Goal: Communication & Community: Share content

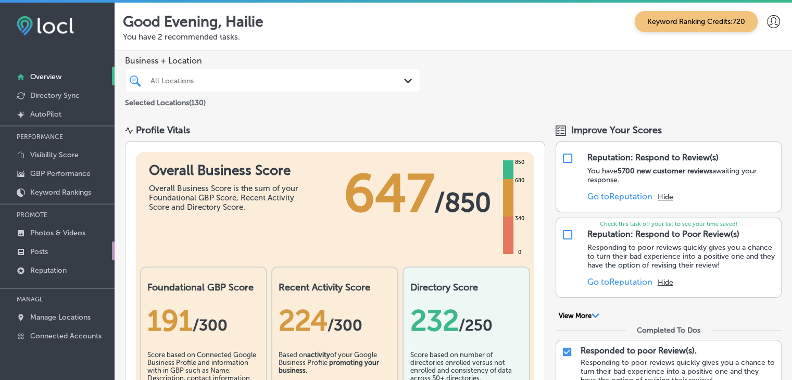
click at [35, 252] on p "Posts" at bounding box center [39, 251] width 18 height 9
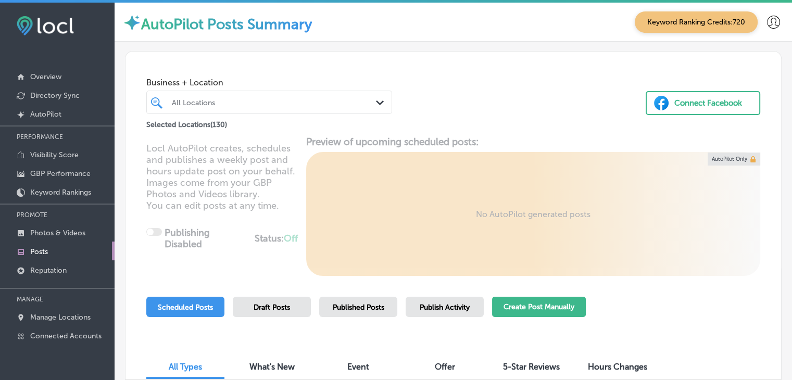
drag, startPoint x: 541, startPoint y: 319, endPoint x: 541, endPoint y: 313, distance: 5.7
click at [541, 313] on div "Create Post Manually" at bounding box center [539, 312] width 94 height 31
click at [541, 313] on button "Create Post Manually" at bounding box center [539, 307] width 94 height 20
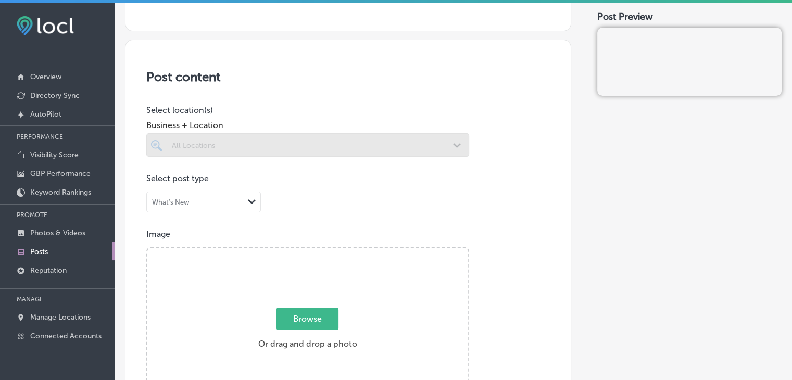
scroll to position [228, 0]
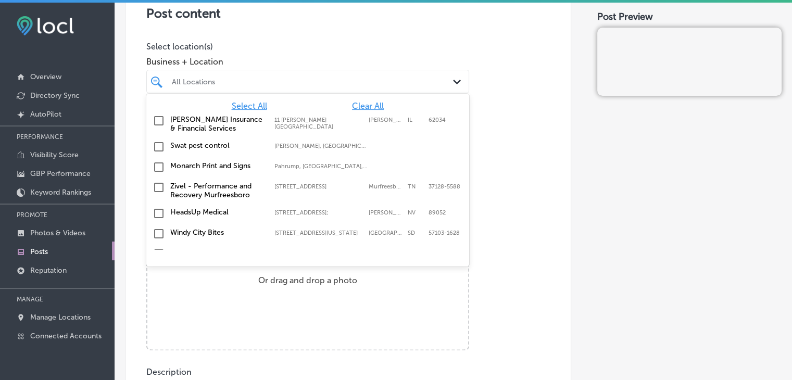
click at [342, 90] on div "All Locations Path Created with Sketch." at bounding box center [307, 81] width 323 height 23
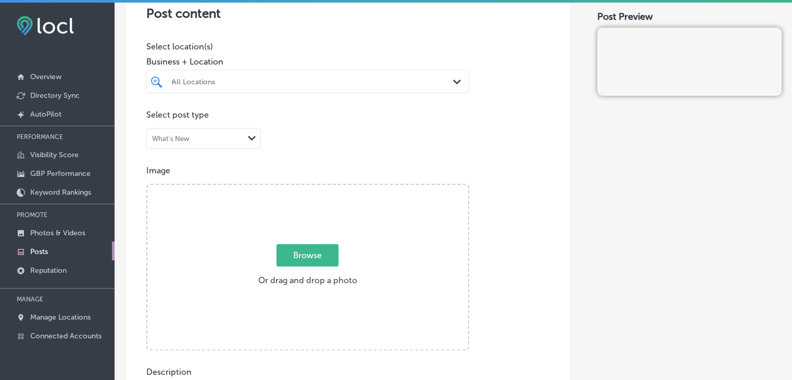
click at [342, 90] on div "All Locations s Path Created with Sketch." at bounding box center [307, 81] width 323 height 23
click at [312, 118] on label "[STREET_ADDRESS]" at bounding box center [318, 120] width 89 height 7
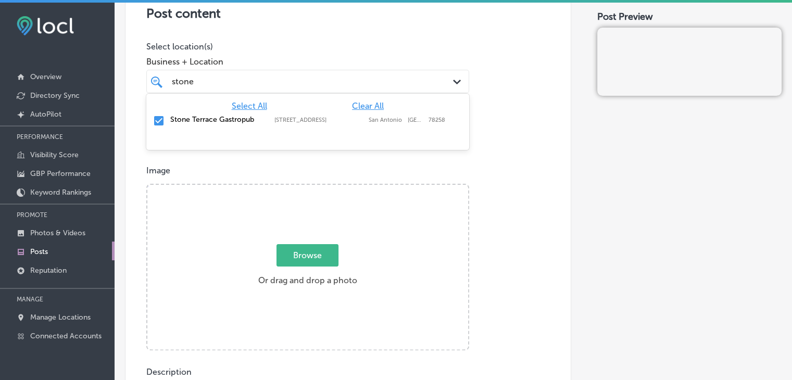
type input "stone"
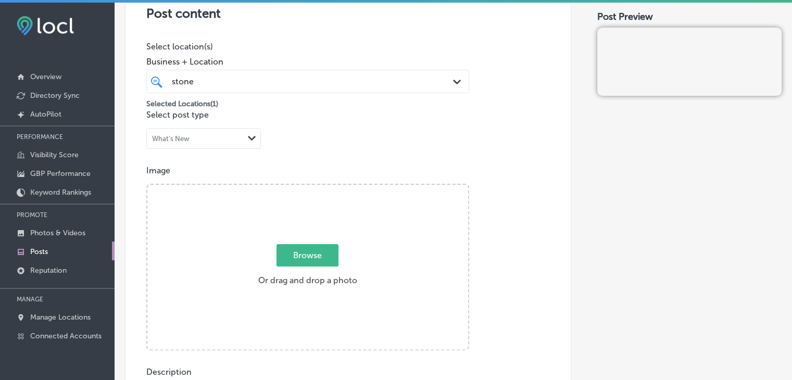
click at [354, 40] on div "Post content Select location(s) Business + Location stone stone Path Created wi…" at bounding box center [348, 305] width 446 height 659
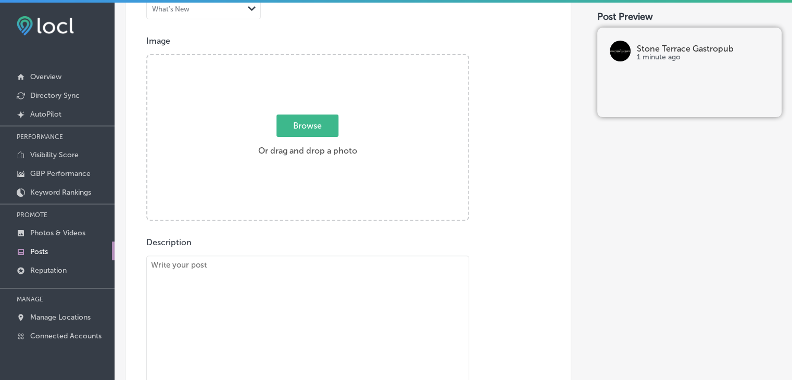
scroll to position [357, 0]
paste textarea "If you’re searching for a brunch spot that offers something different in San An…"
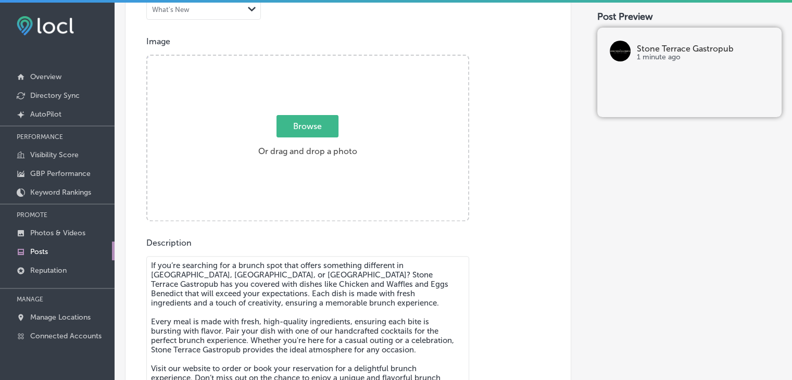
click at [243, 302] on textarea "If you’re searching for a brunch spot that offers something different in San An…" at bounding box center [307, 329] width 323 height 146
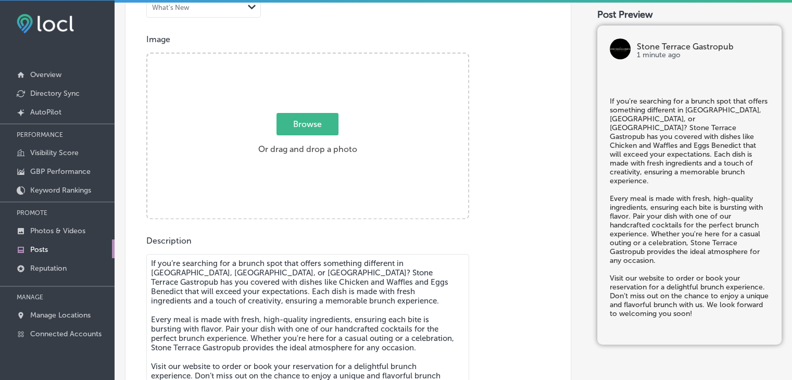
scroll to position [379, 0]
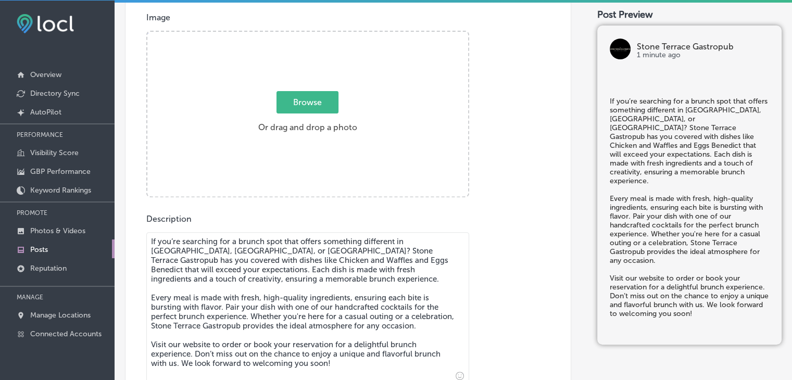
type textarea "If you’re searching for a brunch spot that offers something different in San An…"
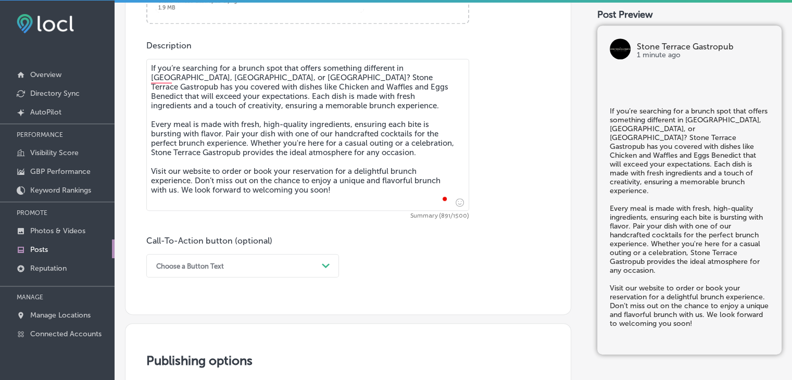
scroll to position [586, 0]
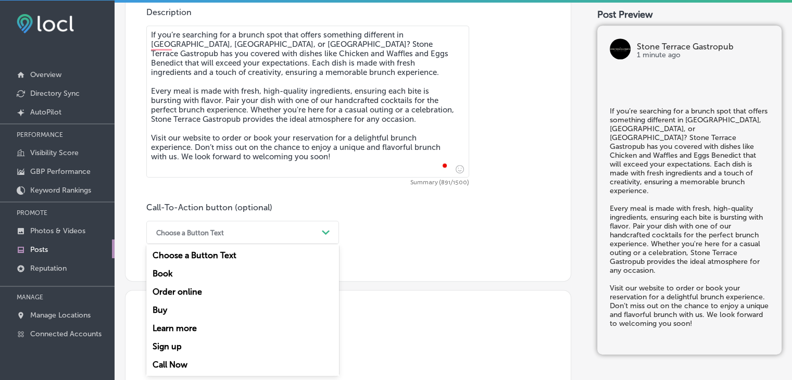
click at [232, 244] on div "option Choose a Button Text focused, 1 of 7. 7 results available. Use Up and Do…" at bounding box center [242, 232] width 193 height 23
click at [196, 329] on div "Learn more" at bounding box center [242, 328] width 193 height 18
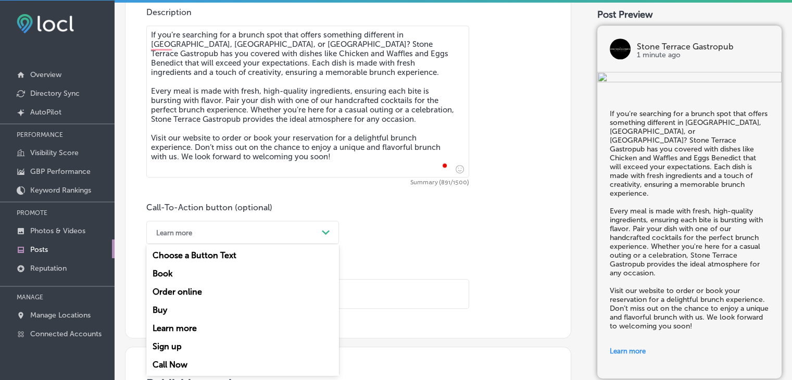
click at [240, 233] on div "Learn more" at bounding box center [234, 232] width 167 height 16
click at [198, 280] on div "Book" at bounding box center [242, 273] width 193 height 18
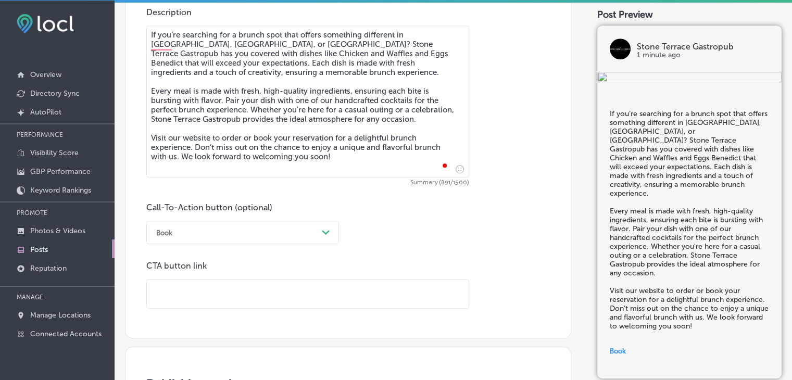
click at [198, 287] on input "text" at bounding box center [308, 293] width 322 height 29
paste input "https://stoneterracegastropub.com/"
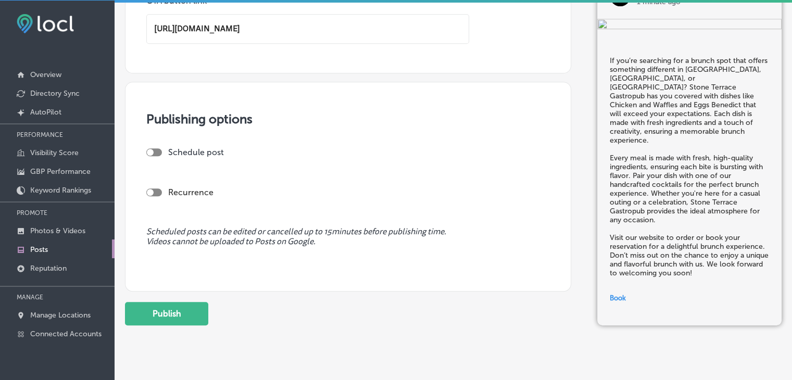
scroll to position [873, 0]
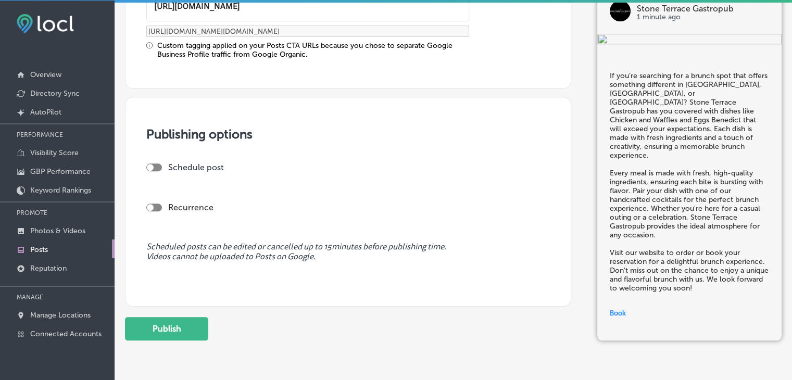
click at [156, 168] on div at bounding box center [154, 167] width 16 height 8
type input "https://stoneterracegastropub.com/"
checkbox input "true"
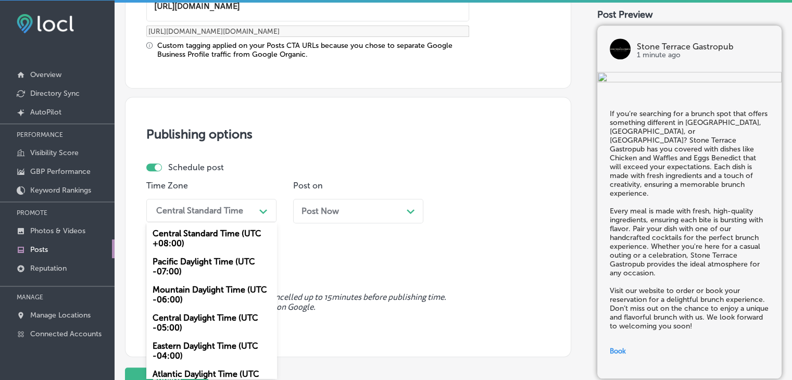
click at [265, 209] on polygon at bounding box center [263, 211] width 8 height 5
click at [202, 307] on div "Mountain Daylight Time (UTC -06:00)" at bounding box center [211, 295] width 130 height 28
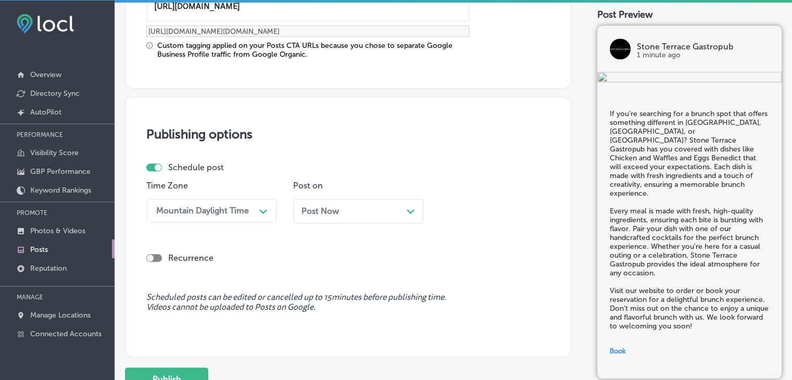
click at [368, 203] on div "Post Now Path Created with Sketch." at bounding box center [358, 211] width 130 height 24
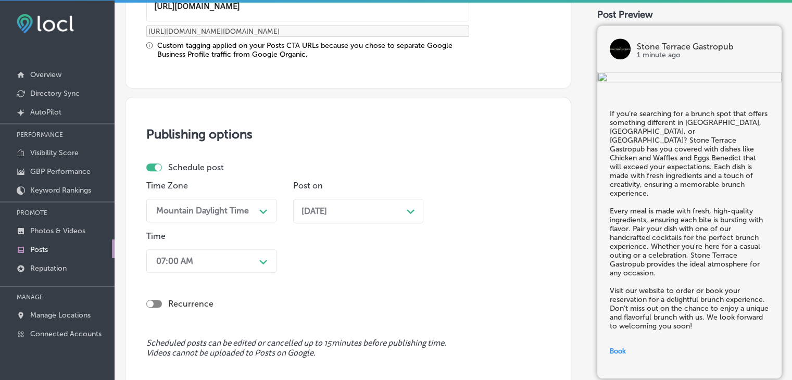
scroll to position [924, 0]
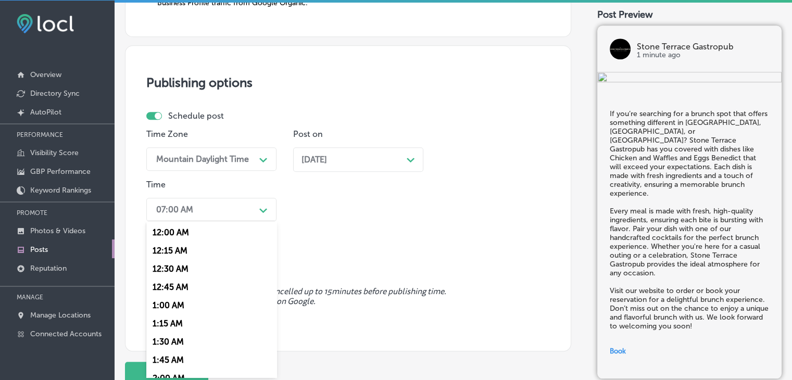
click at [228, 221] on div "option 12:15 AM focused, 2 of 96. 96 results available. Use Up and Down to choo…" at bounding box center [211, 209] width 130 height 23
click at [186, 277] on div "7:00 AM" at bounding box center [211, 271] width 130 height 18
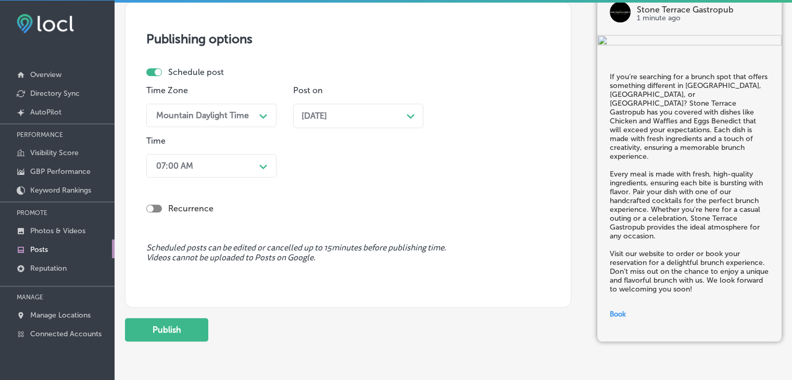
scroll to position [1006, 0]
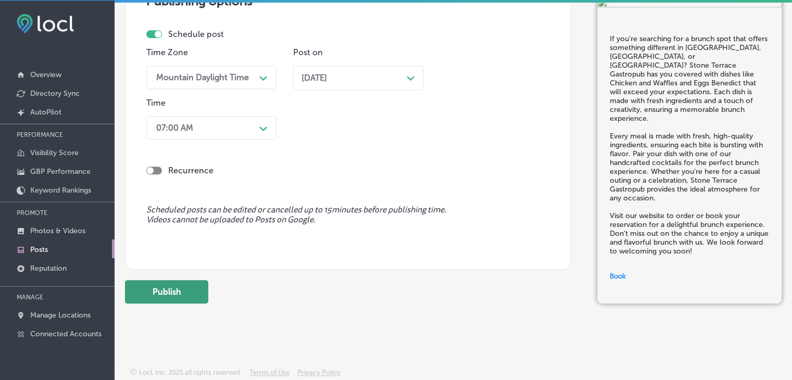
click at [194, 295] on button "Publish" at bounding box center [166, 291] width 83 height 23
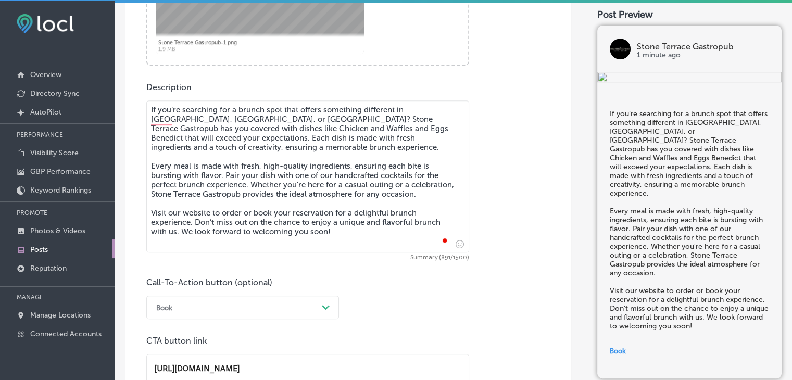
scroll to position [438, 0]
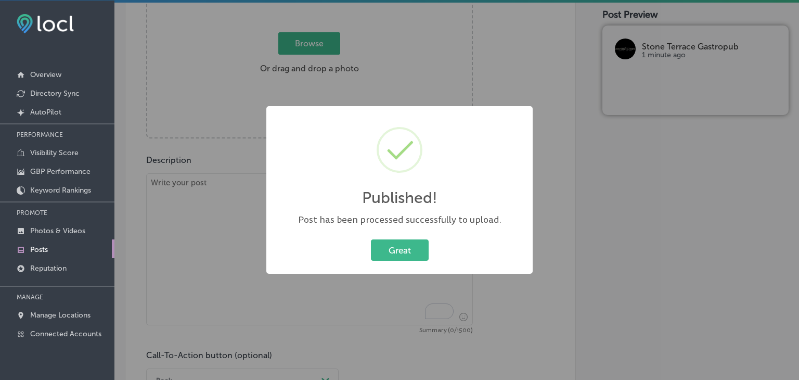
click at [247, 247] on div "Published! × Post has been processed successfully to upload. Great Cancel" at bounding box center [399, 190] width 799 height 380
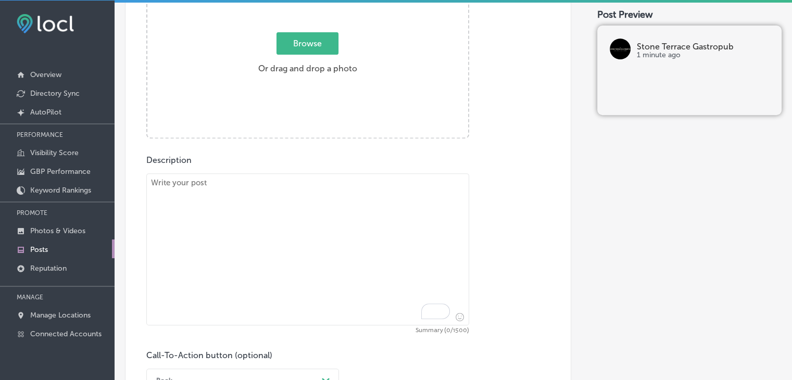
click at [247, 247] on textarea "To enrich screen reader interactions, please activate Accessibility in Grammarl…" at bounding box center [307, 249] width 323 height 152
paste textarea "For those craving the perfect surf and turf from New Braunfels, Shavano Park, o…"
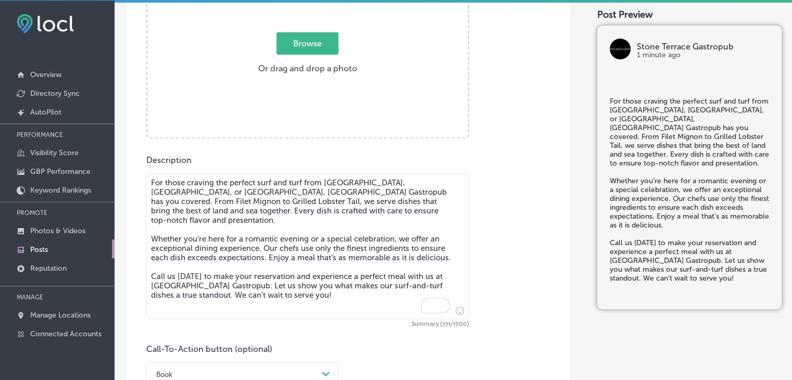
type textarea "For those craving the perfect surf and turf from New Braunfels, Shavano Park, o…"
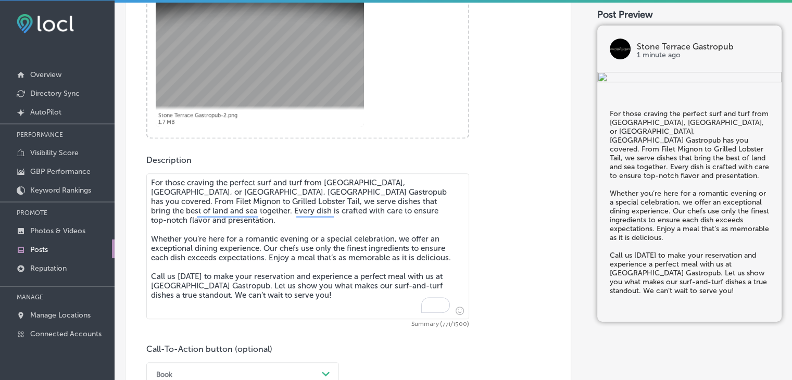
scroll to position [587, 0]
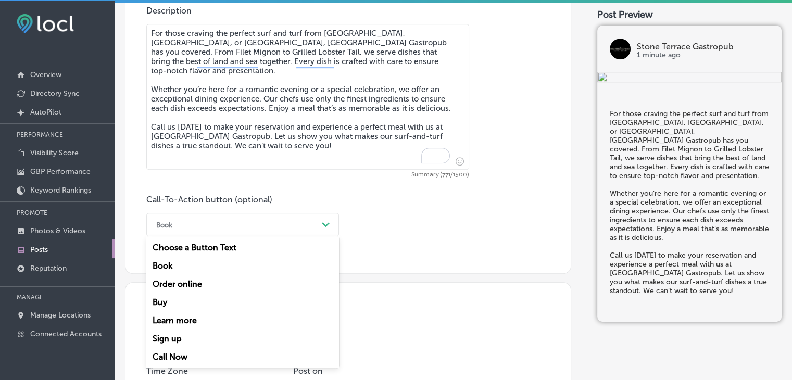
click at [284, 232] on div "Book" at bounding box center [234, 225] width 167 height 16
click at [177, 362] on div "Call Now" at bounding box center [242, 357] width 193 height 18
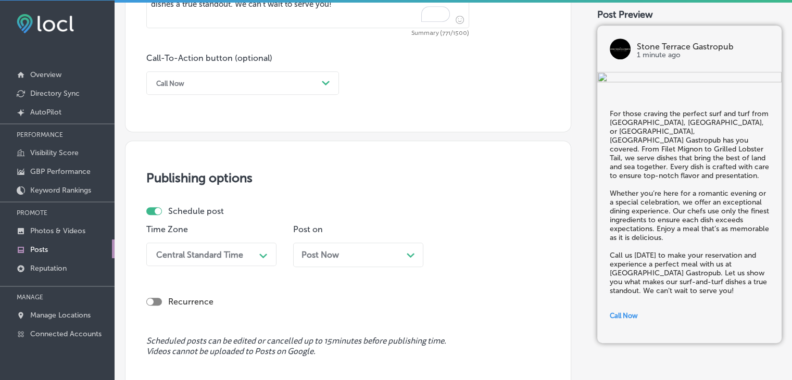
scroll to position [774, 0]
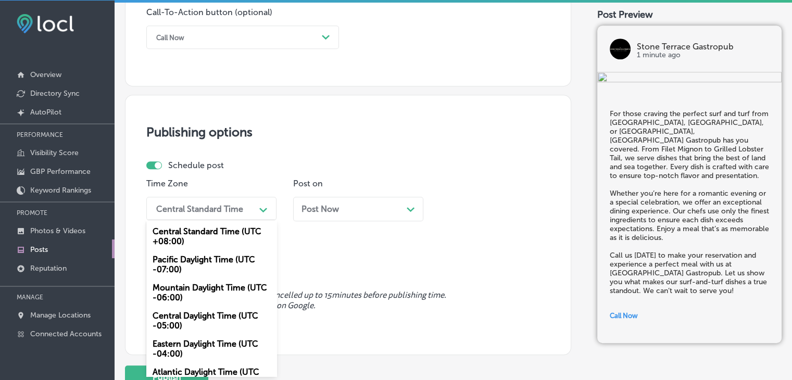
click at [228, 220] on div "option Mountain Daylight Time (UTC -06:00), selected. option Central Standard T…" at bounding box center [211, 208] width 130 height 23
click at [206, 280] on div "Mountain Daylight Time (UTC -06:00)" at bounding box center [211, 292] width 130 height 28
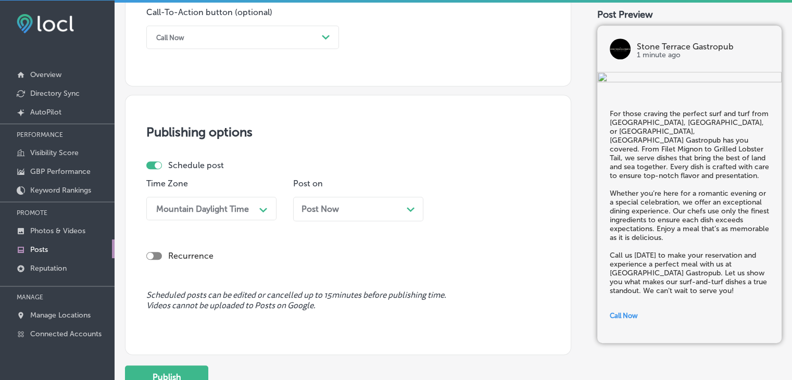
click at [342, 207] on div "Post Now Path Created with Sketch." at bounding box center [357, 209] width 113 height 10
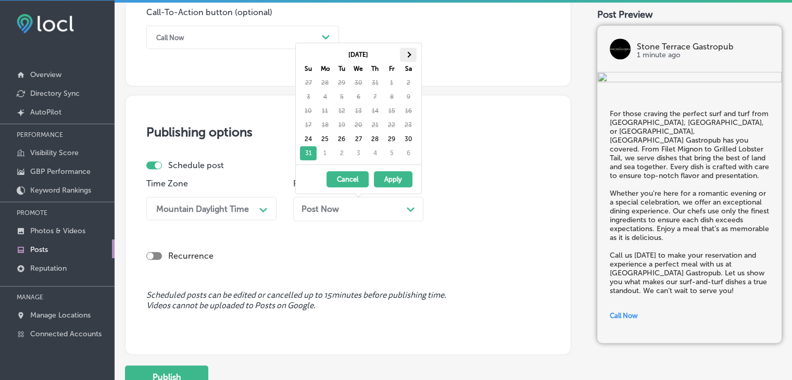
click at [414, 52] on th at bounding box center [408, 55] width 17 height 14
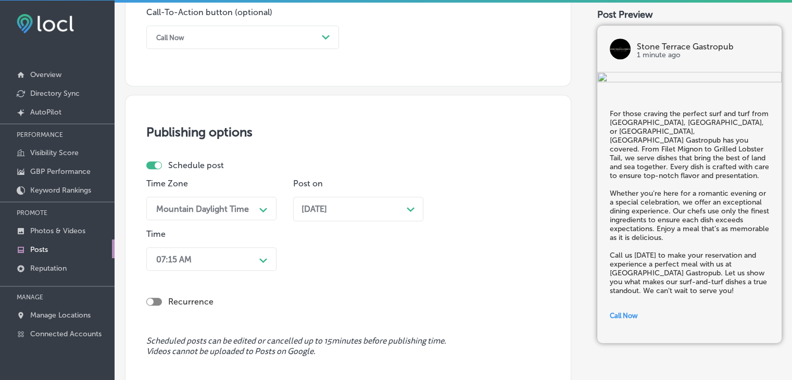
scroll to position [824, 0]
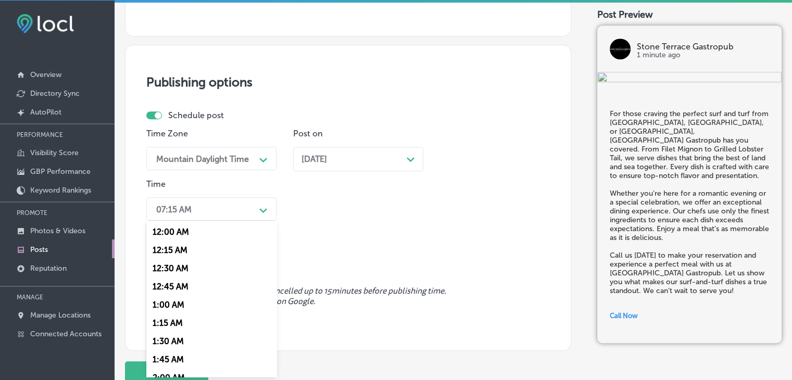
click at [204, 221] on div "option 7:00 AM, selected. option 12:15 AM focused, 2 of 96. 96 results availabl…" at bounding box center [211, 208] width 130 height 23
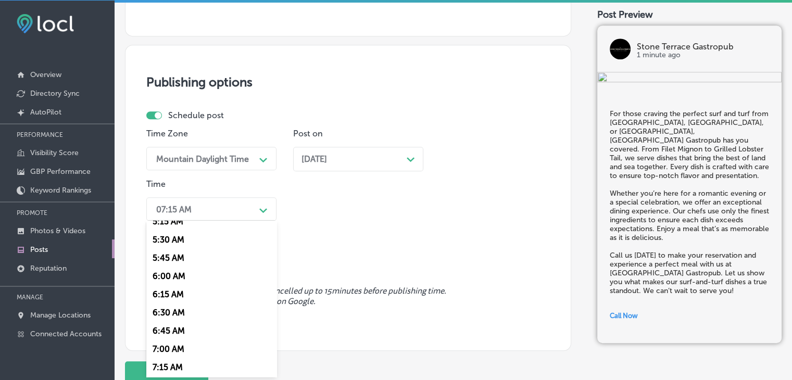
scroll to position [393, 0]
click at [169, 346] on div "7:00 AM" at bounding box center [211, 348] width 130 height 18
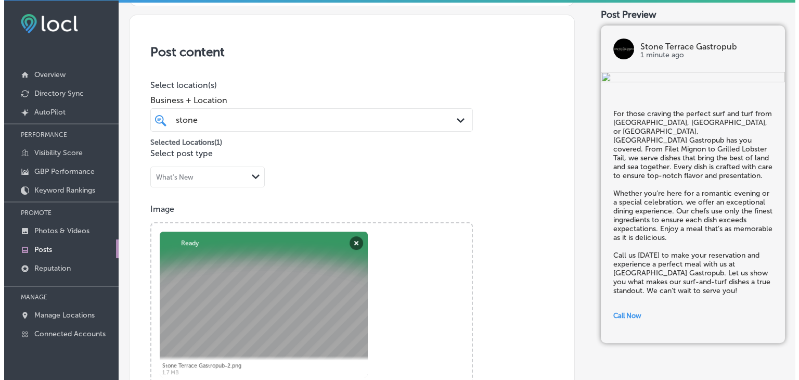
scroll to position [907, 0]
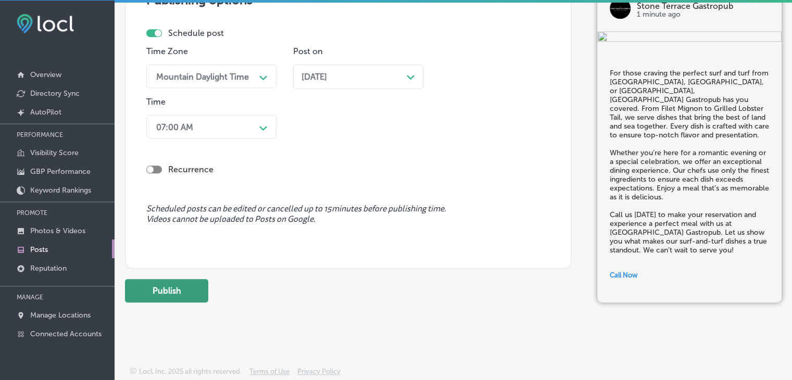
click at [186, 286] on button "Publish" at bounding box center [166, 290] width 83 height 23
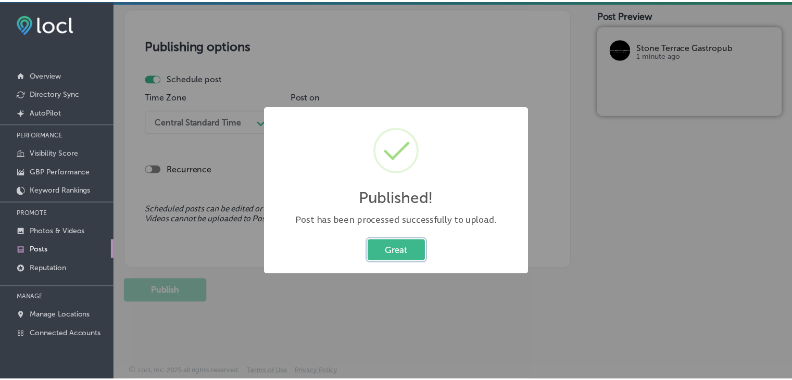
scroll to position [861, 0]
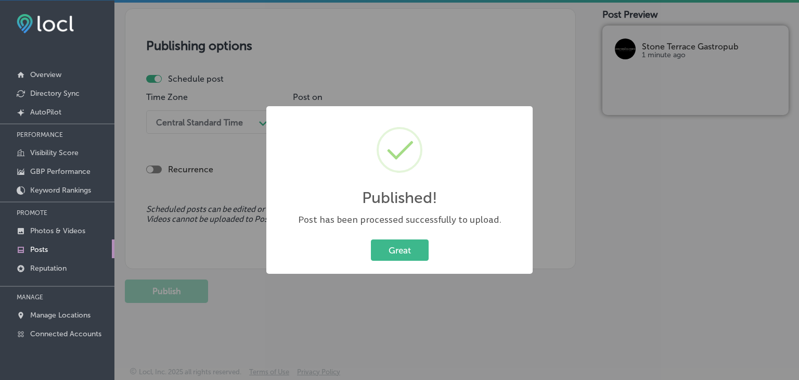
click at [441, 40] on div "Published! × Post has been processed successfully to upload. Great Cancel" at bounding box center [399, 190] width 799 height 380
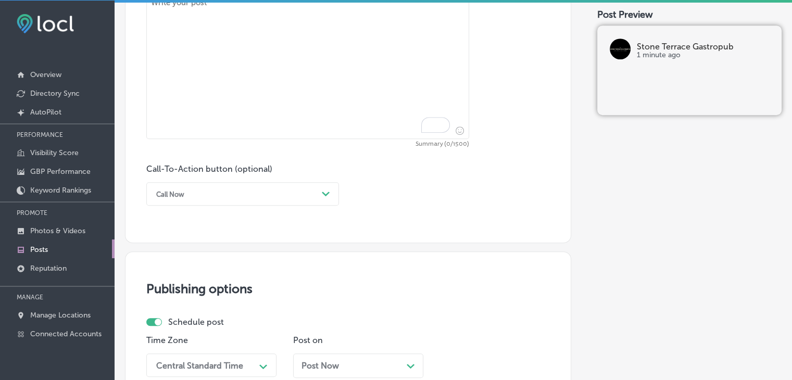
paste textarea "In the mood for a gourmet sandwich near me in San Antonio, Stone Oak Neighborho…"
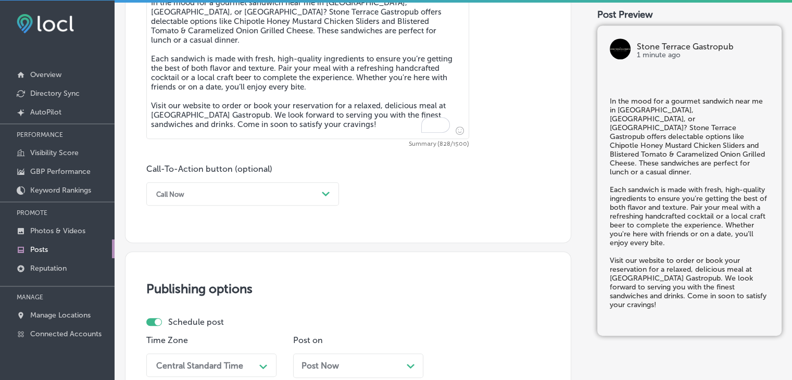
click at [398, 119] on textarea "In the mood for a gourmet sandwich near me in San Antonio, Stone Oak Neighborho…" at bounding box center [307, 66] width 323 height 146
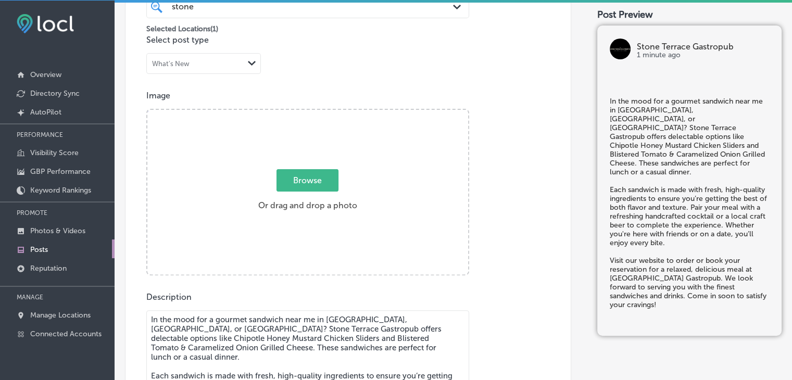
scroll to position [297, 0]
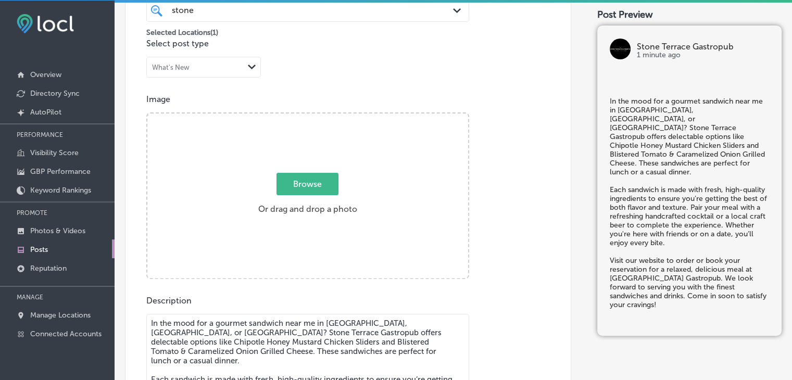
type textarea "In the mood for a gourmet sandwich near me in San Antonio, Stone Oak Neighborho…"
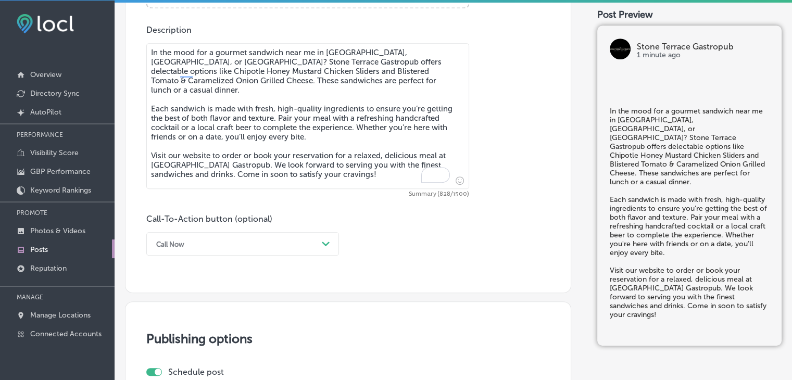
scroll to position [579, 0]
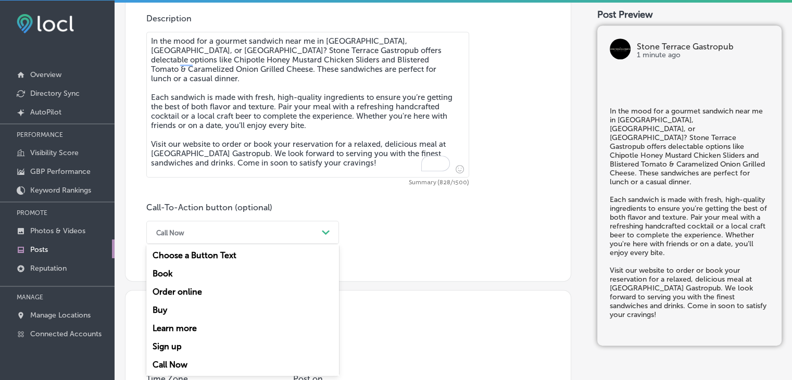
click at [232, 244] on div "option Call Now, selected. option Choose a Button Text focused, 1 of 7. 7 resul…" at bounding box center [242, 232] width 193 height 23
click at [196, 274] on div "Book" at bounding box center [242, 273] width 193 height 18
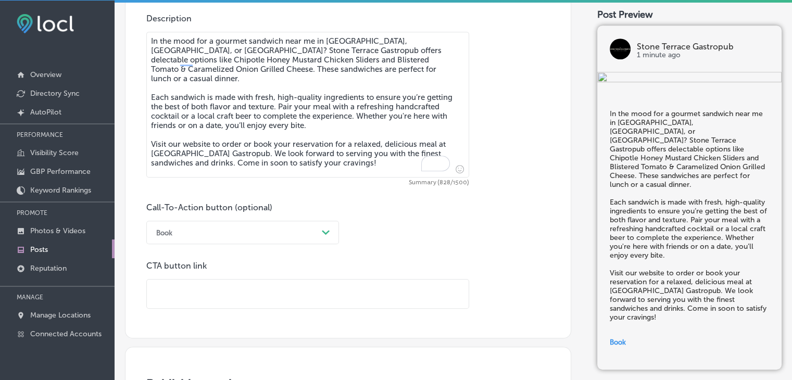
drag, startPoint x: 327, startPoint y: 308, endPoint x: 344, endPoint y: 289, distance: 25.1
click at [344, 289] on input "text" at bounding box center [308, 293] width 322 height 29
paste input "https://stoneterracegastropub.com/"
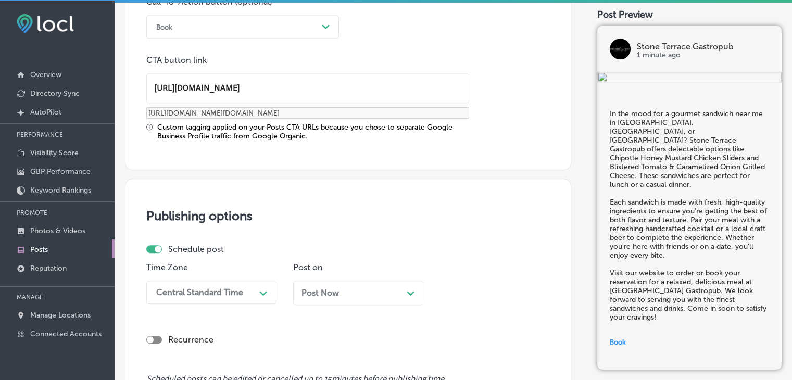
scroll to position [785, 0]
type input "https://stoneterracegastropub.com/"
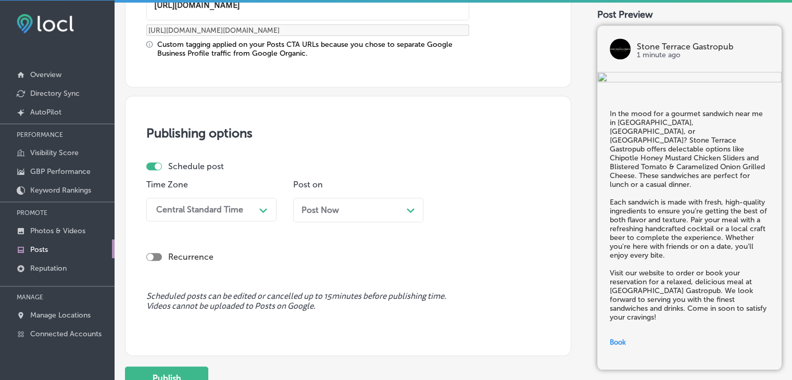
click at [223, 221] on div "Central Standard Time Path Created with Sketch." at bounding box center [211, 209] width 130 height 23
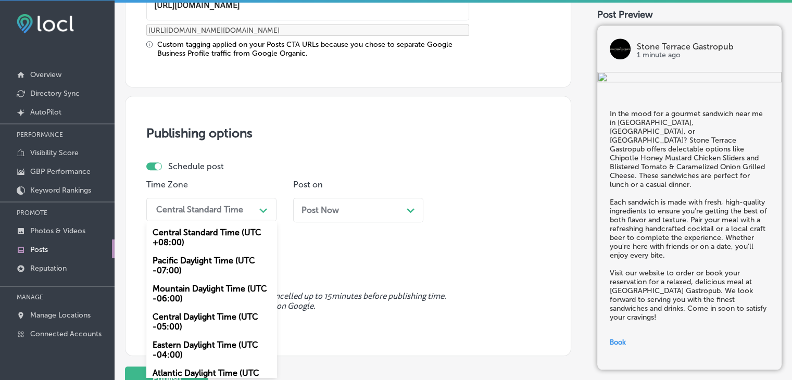
click at [205, 288] on div "Mountain Daylight Time (UTC -06:00)" at bounding box center [211, 293] width 130 height 28
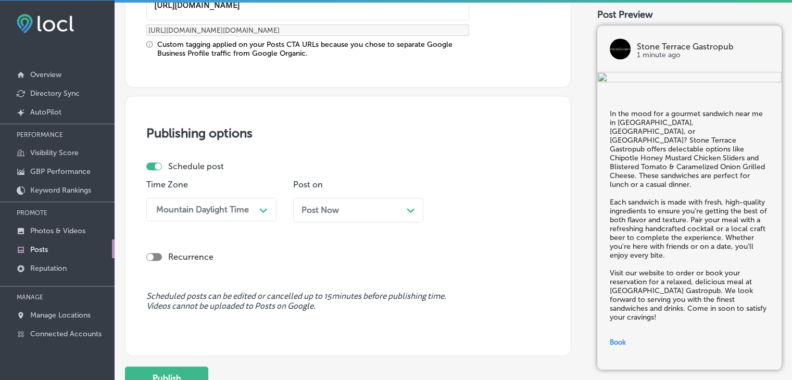
click at [348, 183] on p "Post on" at bounding box center [358, 185] width 130 height 10
click at [342, 214] on div "Post Now Path Created with Sketch." at bounding box center [358, 210] width 130 height 24
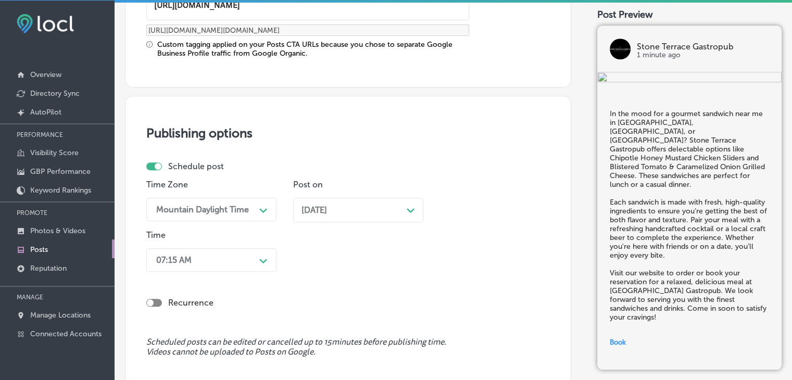
scroll to position [918, 0]
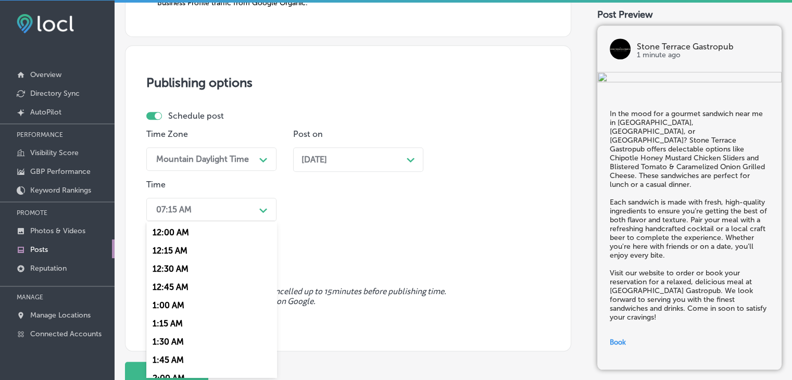
click at [229, 221] on div "option 7:00 AM, selected. option 12:30 AM focused, 3 of 96. 96 results availabl…" at bounding box center [211, 209] width 130 height 23
click at [166, 228] on div "7:00 AM" at bounding box center [211, 233] width 130 height 18
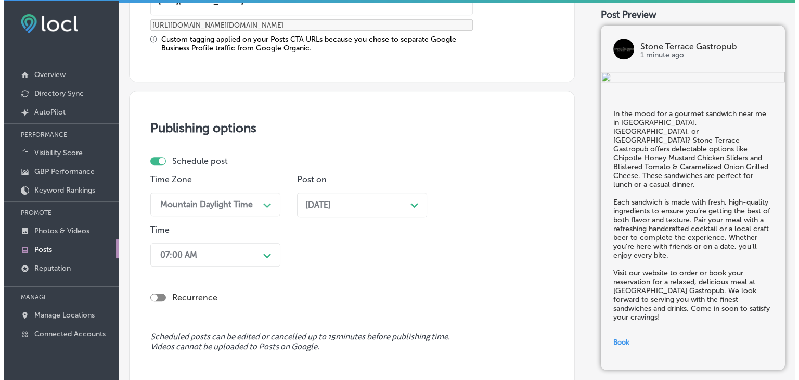
scroll to position [1000, 0]
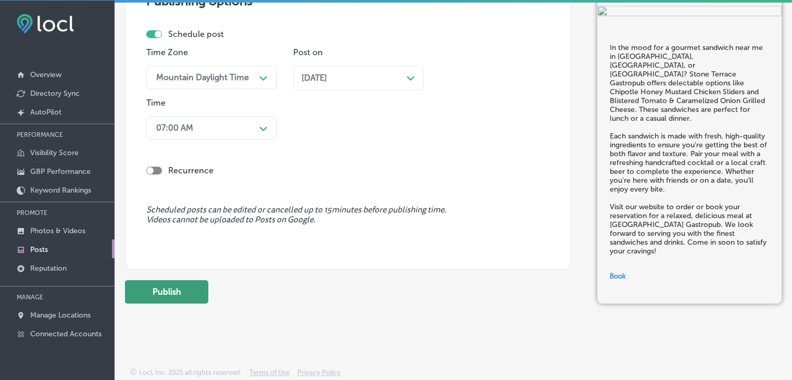
click at [173, 296] on button "Publish" at bounding box center [166, 291] width 83 height 23
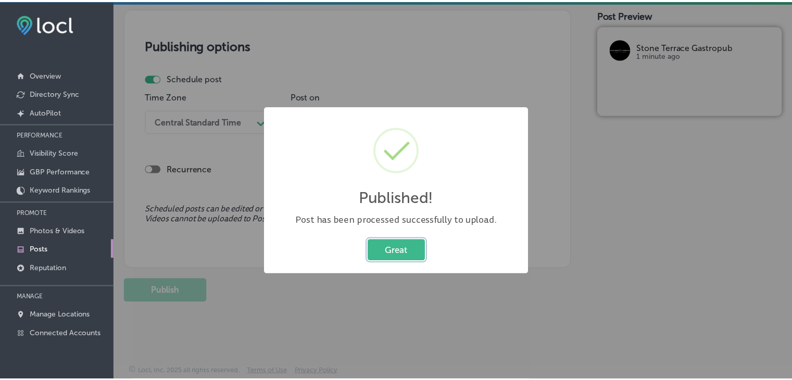
scroll to position [861, 0]
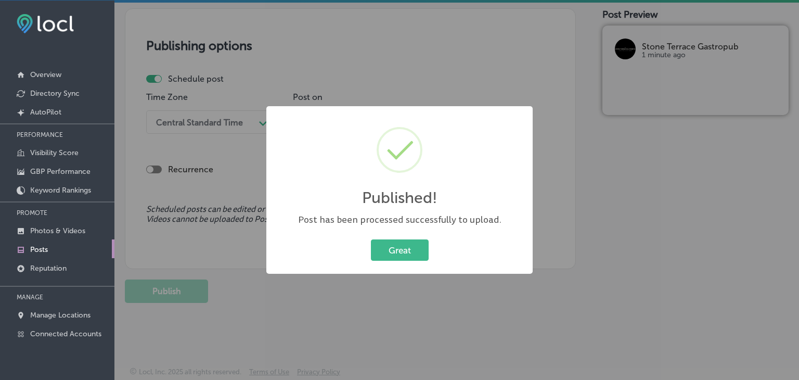
click at [503, 97] on div "Published! × Post has been processed successfully to upload. Great Cancel" at bounding box center [399, 190] width 799 height 380
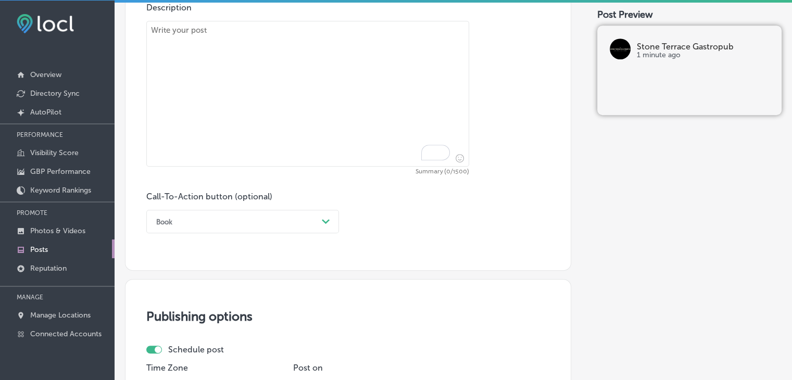
paste textarea "For pasta lovers in New Braunfels, Shavano Park, or Alamo Heights, Stone Terrac…"
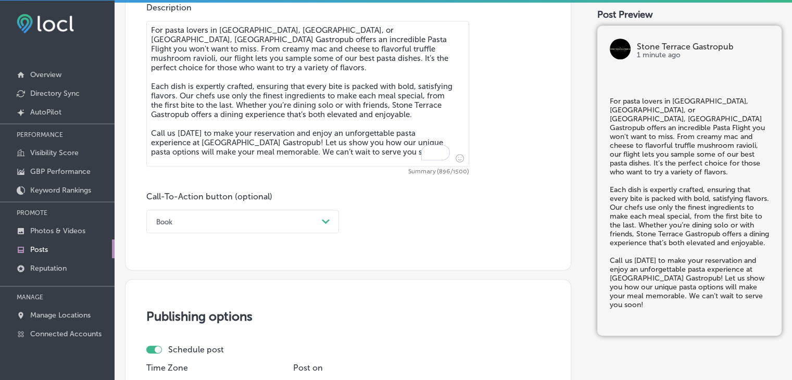
click at [404, 60] on textarea "For pasta lovers in New Braunfels, Shavano Park, or Alamo Heights, Stone Terrac…" at bounding box center [307, 94] width 323 height 146
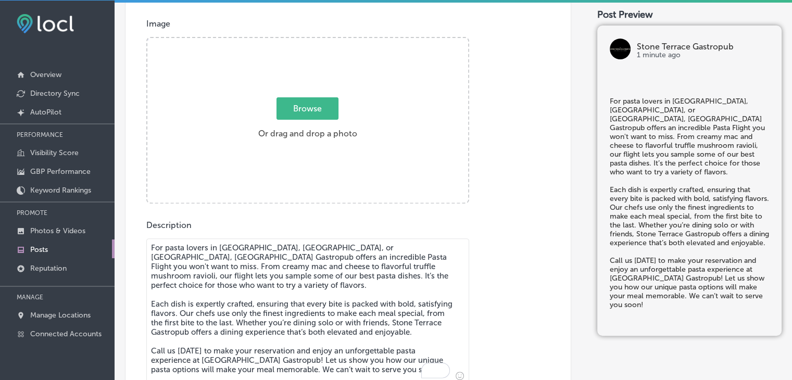
scroll to position [367, 0]
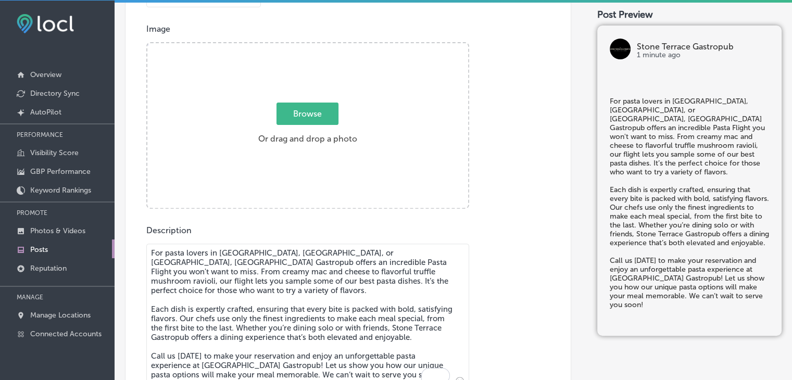
type textarea "For pasta lovers in New Braunfels, Shavano Park, or Alamo Heights, Stone Terrac…"
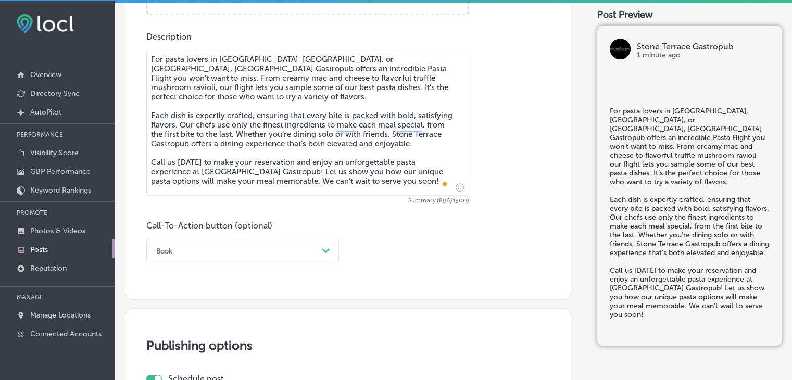
scroll to position [614, 0]
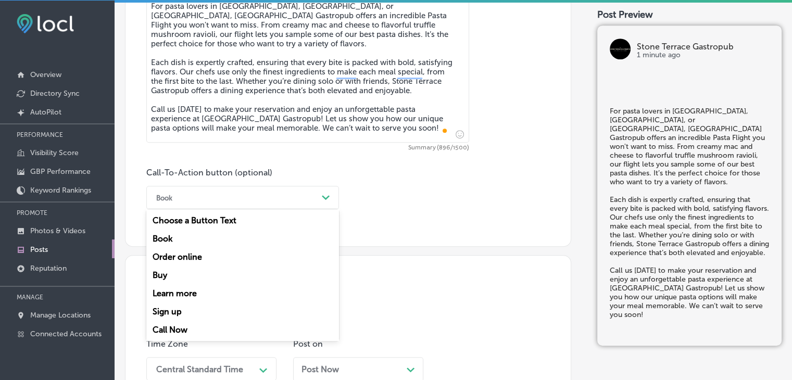
click at [259, 201] on div "Book" at bounding box center [234, 197] width 167 height 16
click at [184, 325] on div "Call Now" at bounding box center [242, 330] width 193 height 18
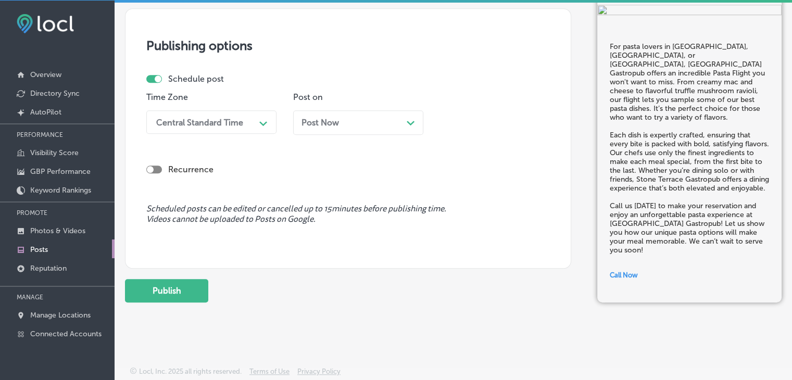
scroll to position [860, 0]
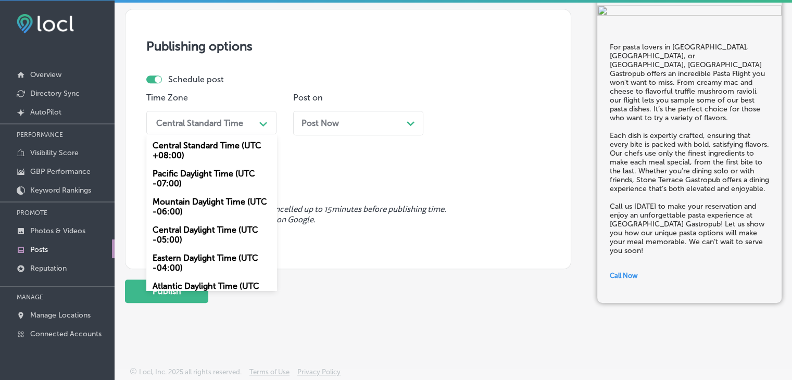
click at [207, 118] on div "Central Standard Time" at bounding box center [199, 123] width 87 height 10
click at [187, 211] on div "Mountain Daylight Time (UTC -06:00)" at bounding box center [211, 207] width 130 height 28
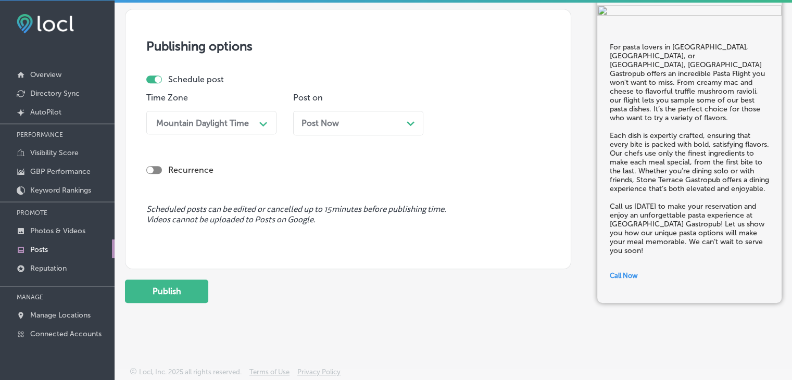
click at [345, 121] on div "Post Now Path Created with Sketch." at bounding box center [357, 123] width 113 height 10
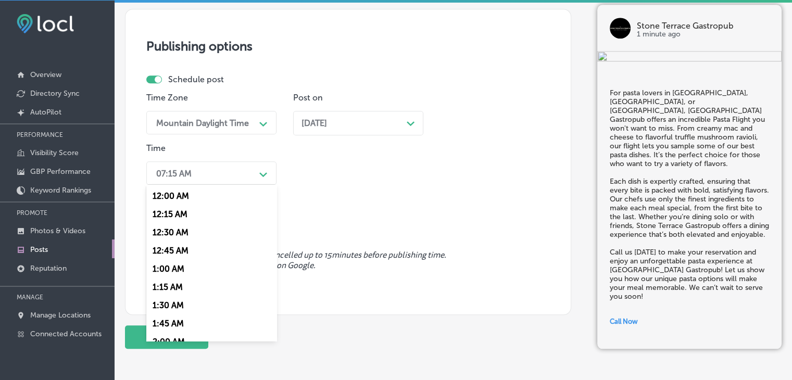
click at [231, 167] on div "07:15 AM" at bounding box center [203, 173] width 104 height 18
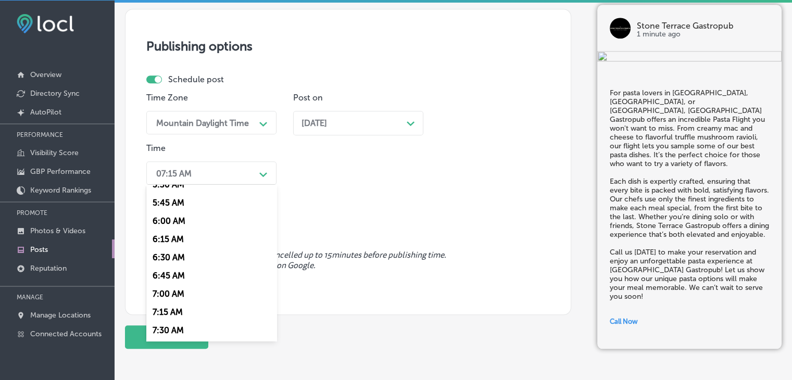
scroll to position [426, 0]
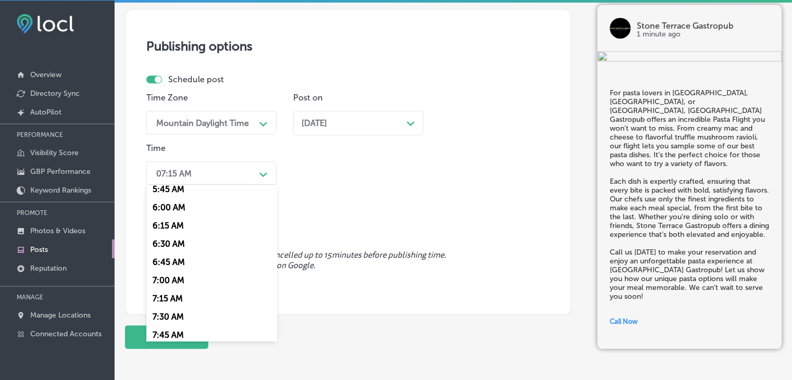
click at [168, 287] on div "7:00 AM" at bounding box center [211, 280] width 130 height 18
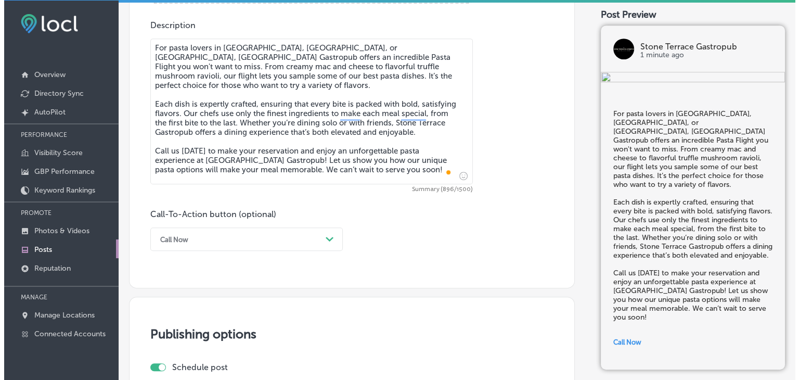
scroll to position [907, 0]
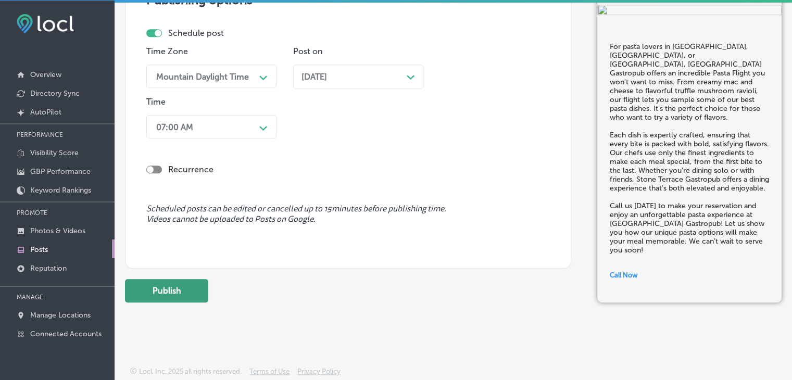
click at [180, 281] on button "Publish" at bounding box center [166, 290] width 83 height 23
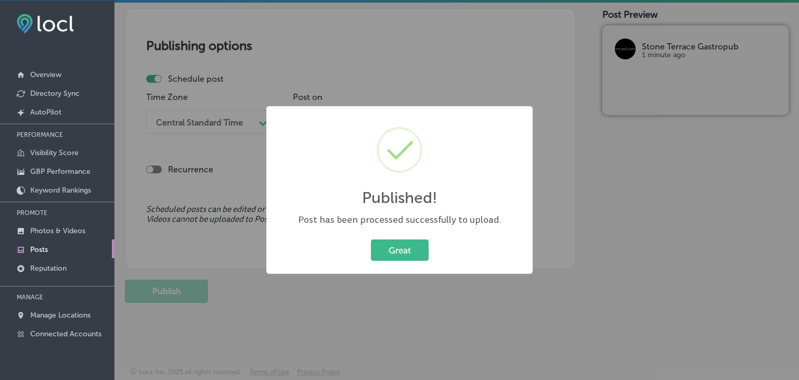
click at [453, 61] on div "Published! × Post has been processed successfully to upload. Great Cancel" at bounding box center [399, 190] width 799 height 380
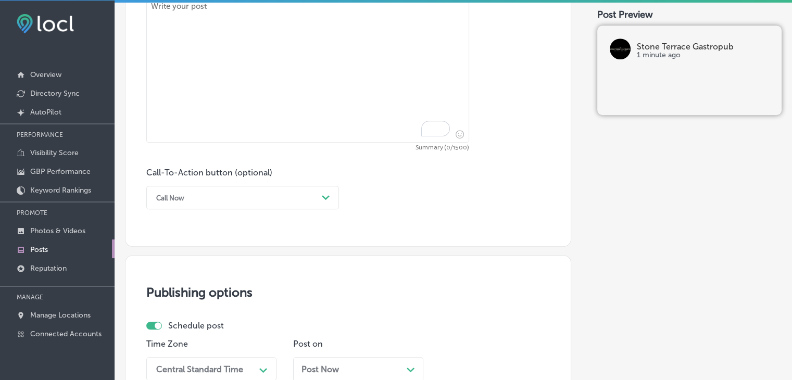
paste textarea "If you’re looking for the perfect appetizers in San Antonio, Stone Oak Neighbor…"
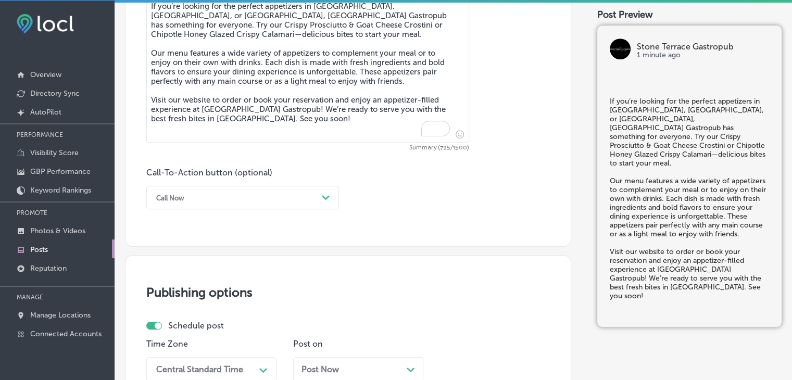
click at [423, 65] on textarea "If you’re looking for the perfect appetizers in San Antonio, Stone Oak Neighbor…" at bounding box center [307, 70] width 323 height 146
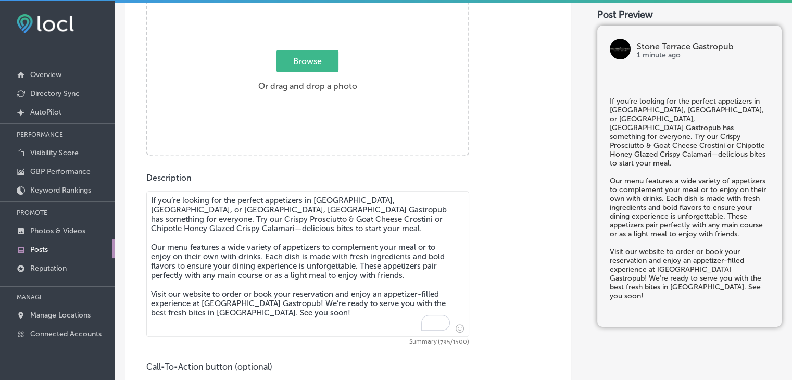
scroll to position [368, 0]
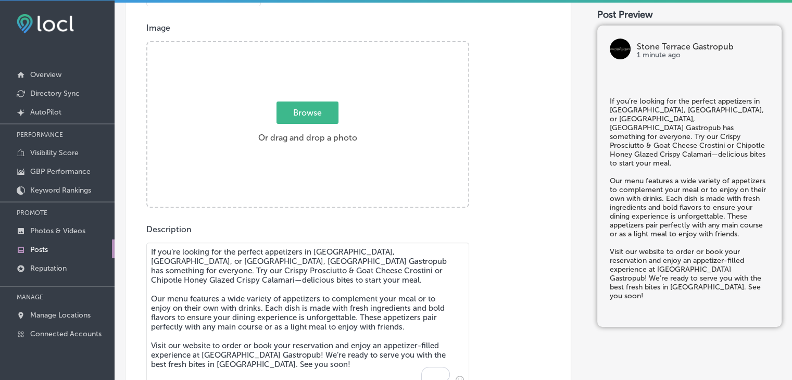
type textarea "If you’re looking for the perfect appetizers in San Antonio, Stone Oak Neighbor…"
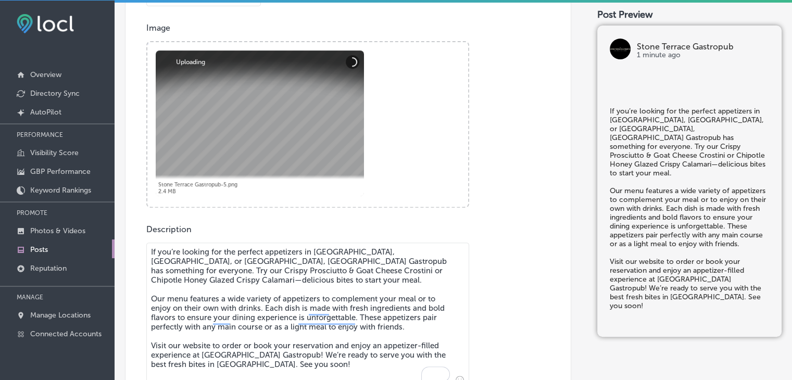
scroll to position [599, 0]
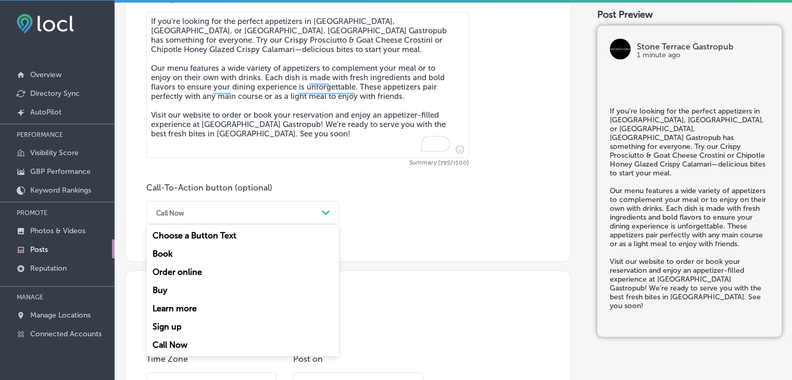
click at [268, 205] on div "Call Now" at bounding box center [234, 213] width 167 height 16
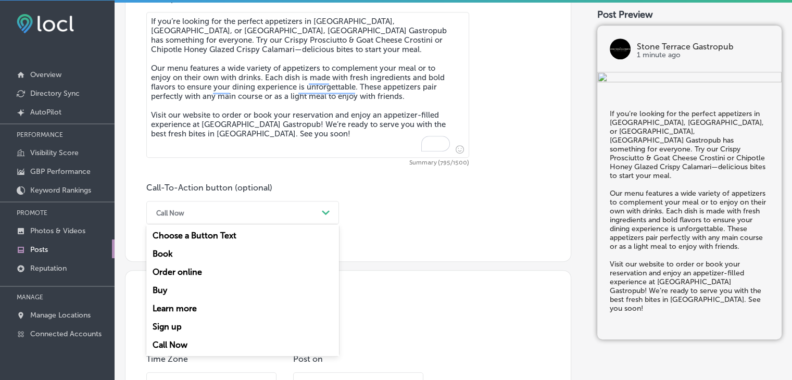
click at [184, 258] on div "Book" at bounding box center [242, 254] width 193 height 18
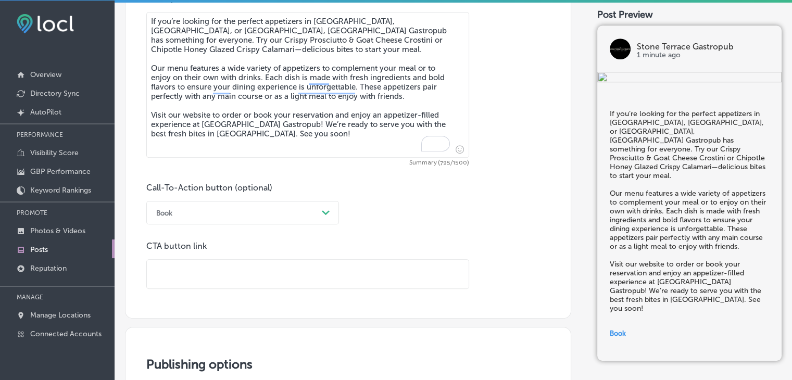
paste input "https://stoneterracegastropub.com/"
click at [272, 284] on input "https://stoneterracegastropub.com/" at bounding box center [308, 274] width 322 height 29
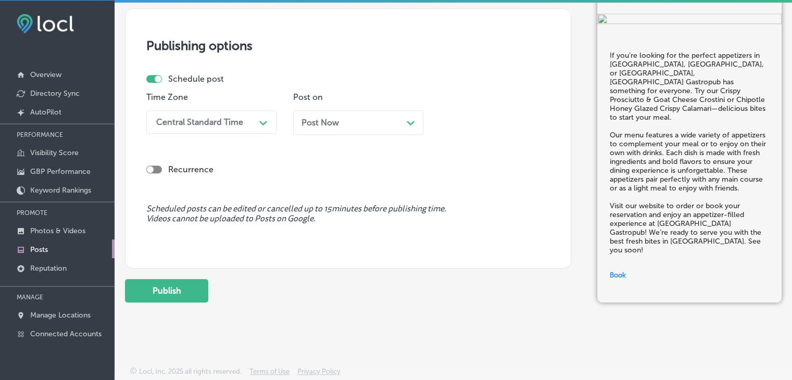
scroll to position [954, 0]
type input "https://stoneterracegastropub.com/"
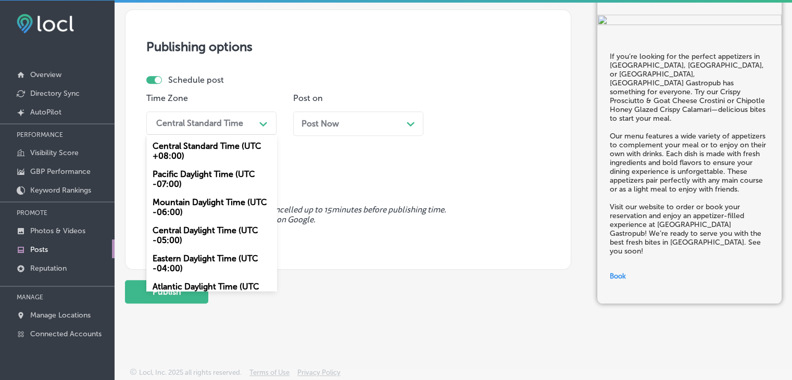
click at [214, 119] on div "Central Standard Time" at bounding box center [199, 123] width 87 height 10
click at [184, 211] on div "Mountain Daylight Time (UTC -06:00)" at bounding box center [211, 207] width 130 height 28
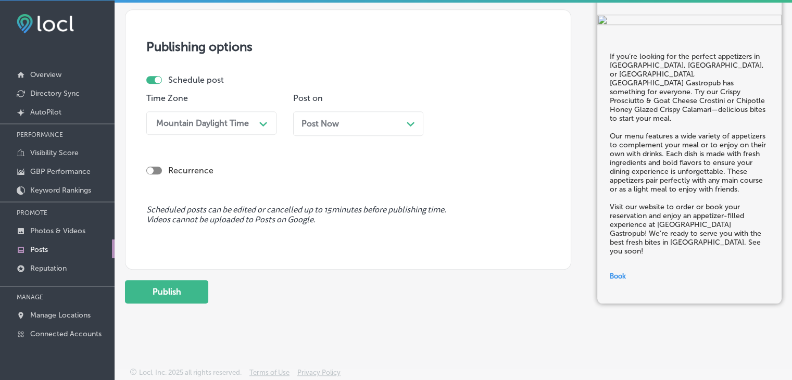
click at [375, 119] on div "Post Now Path Created with Sketch." at bounding box center [357, 124] width 113 height 10
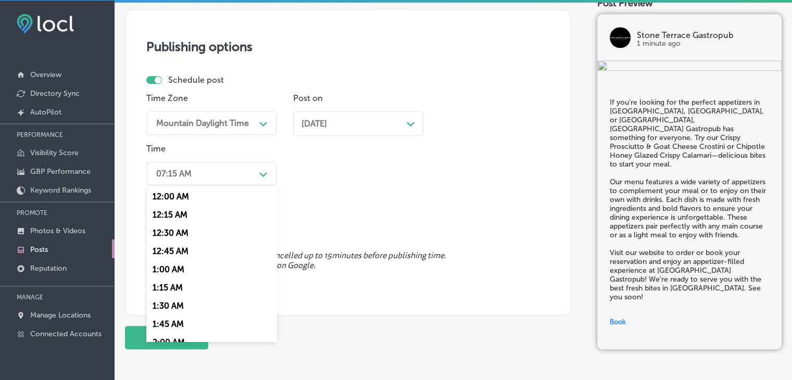
click at [247, 169] on div "07:15 AM" at bounding box center [203, 173] width 104 height 18
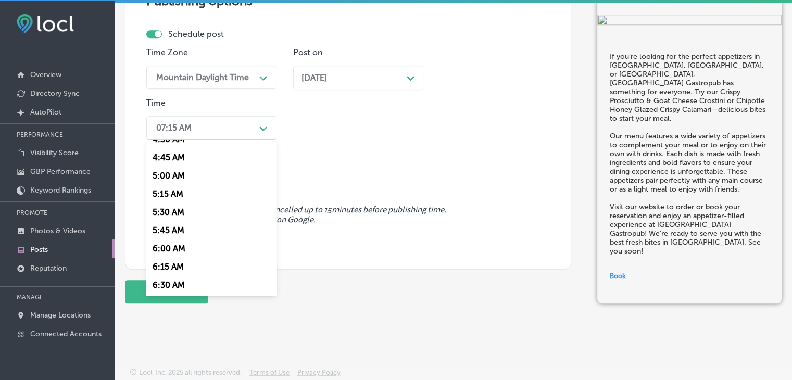
scroll to position [420, 0]
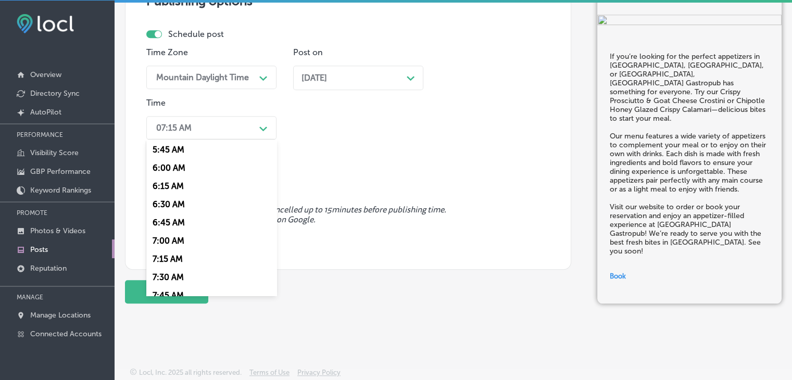
click at [176, 240] on div "7:00 AM" at bounding box center [211, 241] width 130 height 18
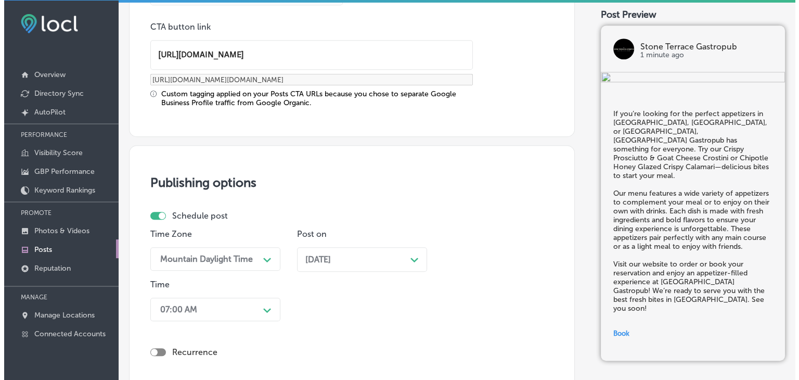
scroll to position [1000, 0]
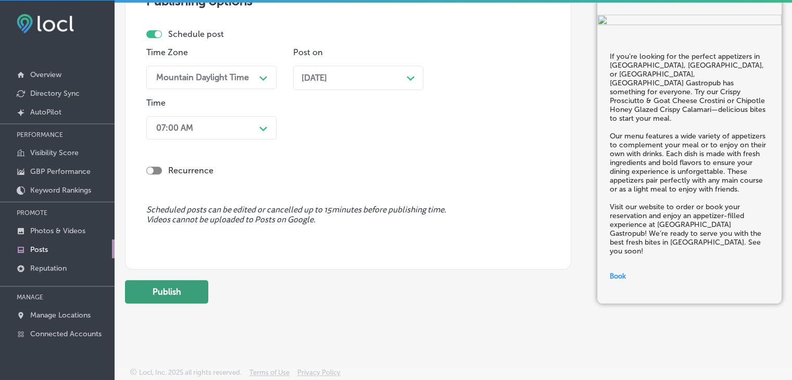
click at [174, 297] on button "Publish" at bounding box center [166, 291] width 83 height 23
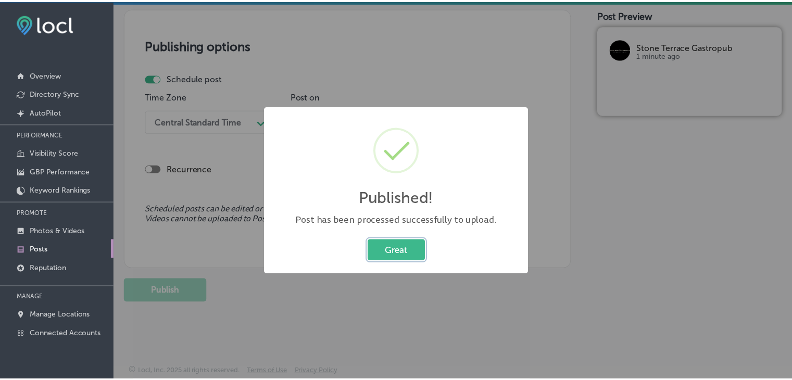
scroll to position [861, 0]
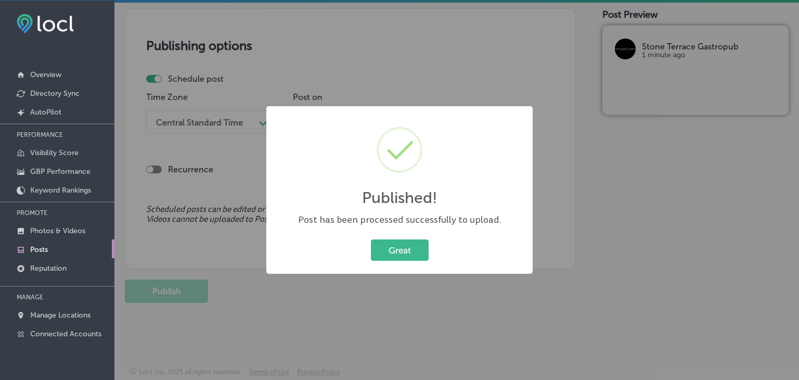
click at [512, 34] on div "Published! × Post has been processed successfully to upload. Great Cancel" at bounding box center [399, 190] width 799 height 380
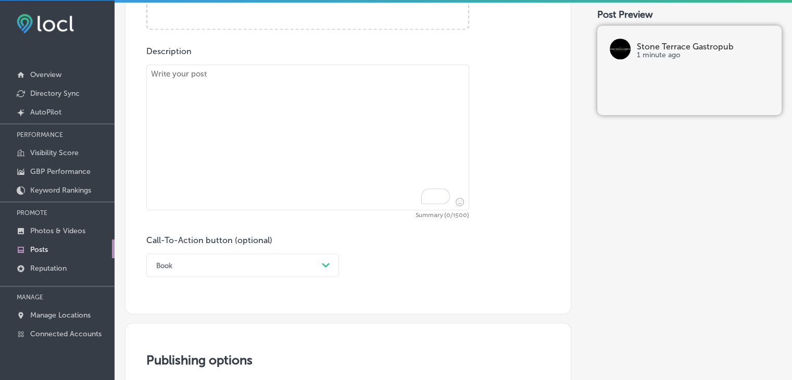
paste textarea "Looking for a delicious brunch near New Braunfels, Shavano Park, or Alamo Heigh…"
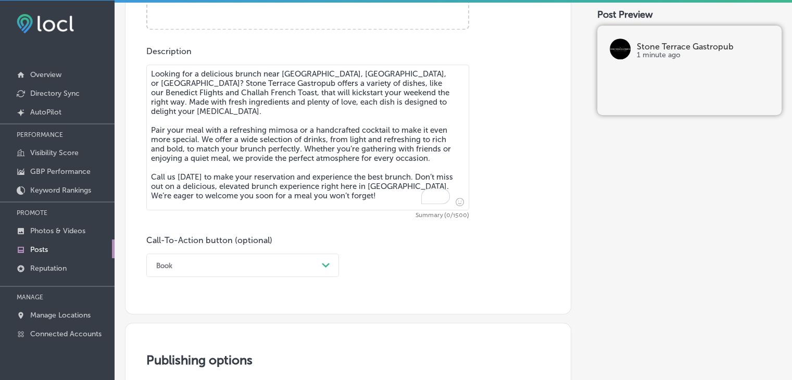
click at [414, 115] on textarea "Looking for a delicious brunch near New Braunfels, Shavano Park, or Alamo Heigh…" at bounding box center [307, 138] width 323 height 146
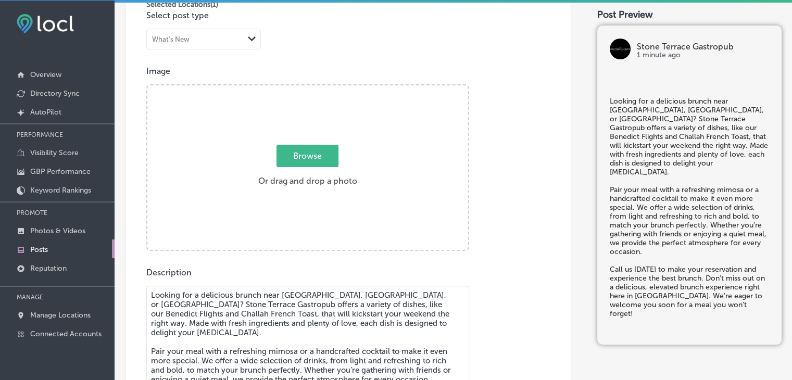
scroll to position [303, 0]
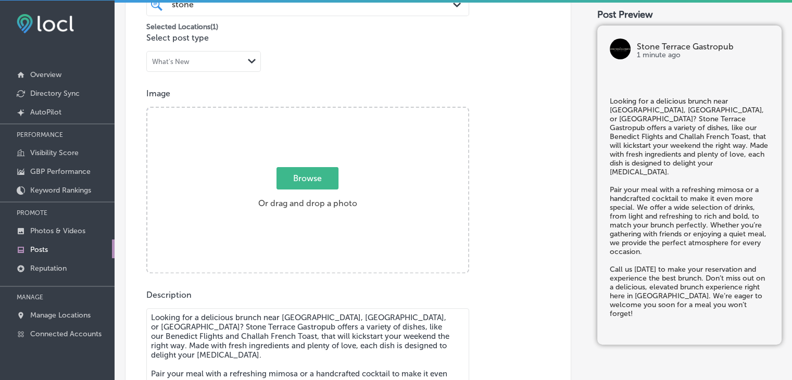
type textarea "Looking for a delicious brunch near New Braunfels, Shavano Park, or Alamo Heigh…"
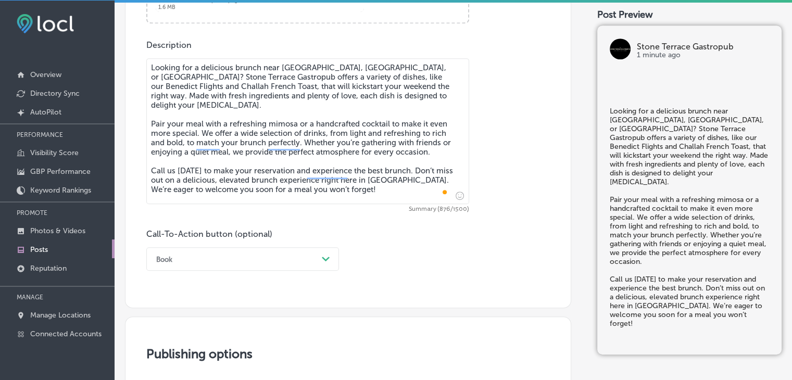
scroll to position [579, 0]
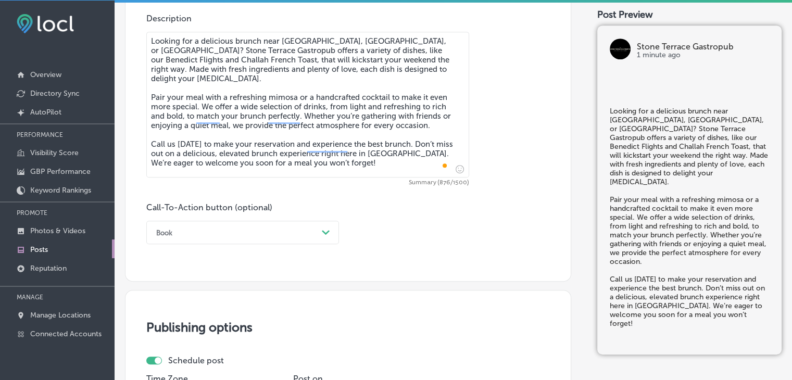
click at [205, 244] on div "Book Path Created with Sketch." at bounding box center [242, 232] width 193 height 23
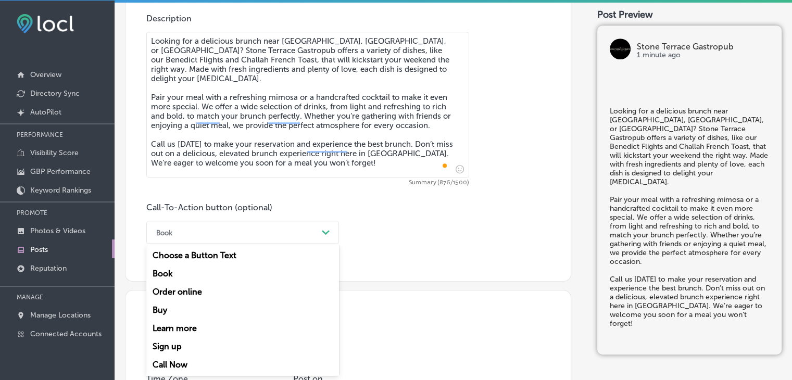
click at [179, 366] on div "Call Now" at bounding box center [242, 364] width 193 height 18
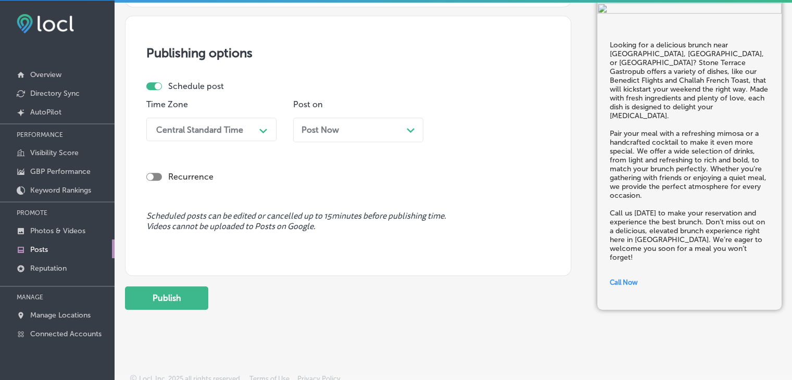
scroll to position [860, 0]
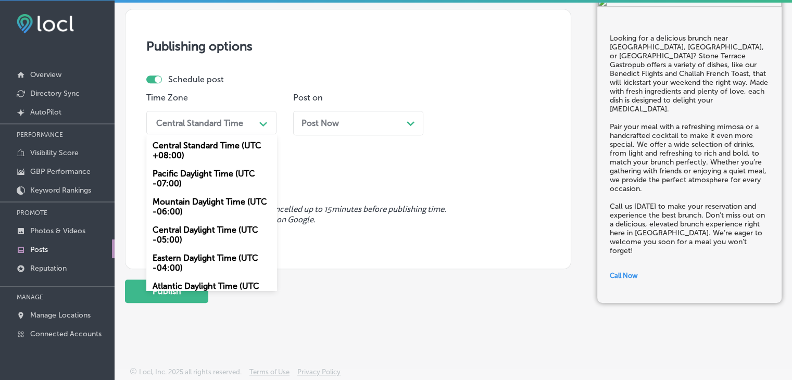
click at [240, 120] on div "Central Standard Time" at bounding box center [199, 123] width 87 height 10
click at [206, 197] on div "Mountain Daylight Time (UTC -06:00)" at bounding box center [211, 207] width 130 height 28
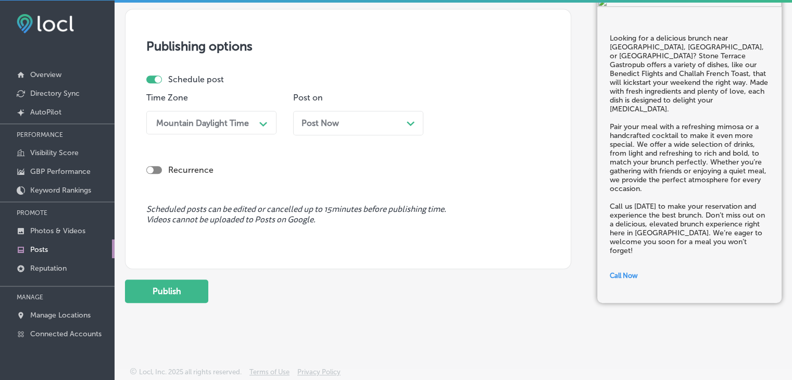
click at [314, 123] on span "Post Now" at bounding box center [319, 123] width 37 height 10
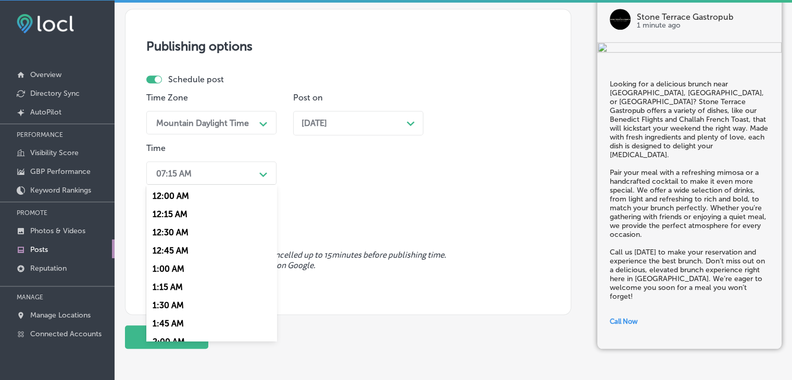
drag, startPoint x: 247, startPoint y: 169, endPoint x: 227, endPoint y: 259, distance: 91.8
click at [227, 185] on div "option 7:00 AM, selected. option 12:00 AM focused, 1 of 96. 96 results availabl…" at bounding box center [211, 172] width 130 height 23
click at [173, 217] on div "7:00 AM" at bounding box center [211, 215] width 130 height 18
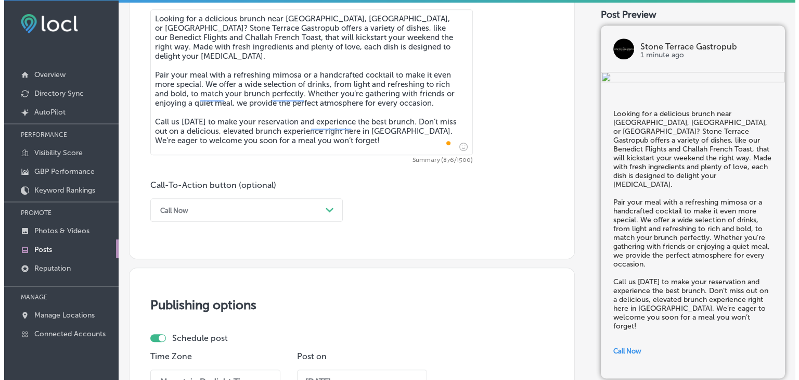
scroll to position [907, 0]
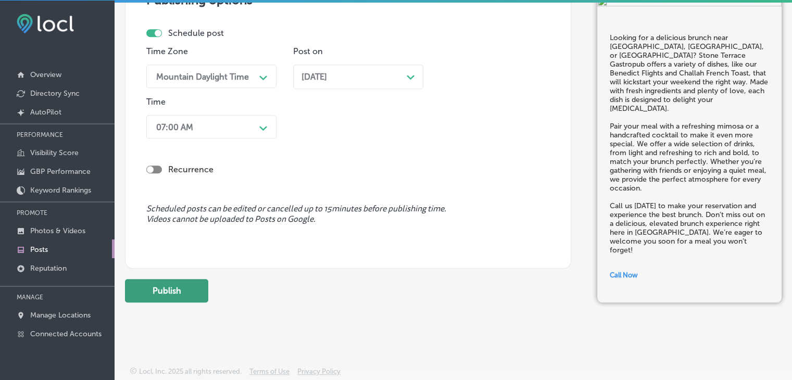
click at [159, 296] on button "Publish" at bounding box center [166, 290] width 83 height 23
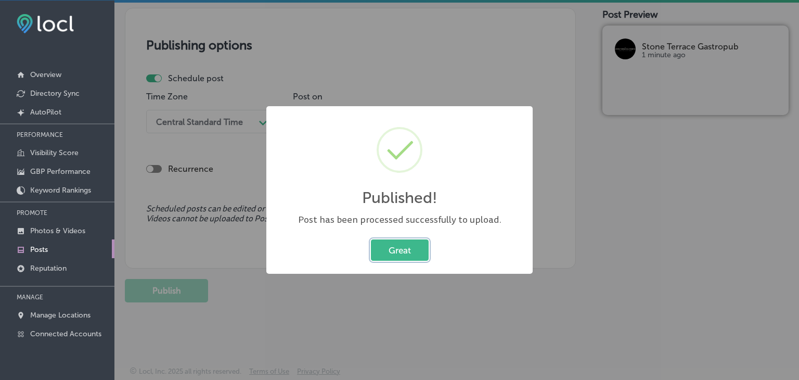
scroll to position [861, 0]
click at [428, 36] on div "Published! × Post has been processed successfully to upload. Great Cancel" at bounding box center [399, 190] width 799 height 380
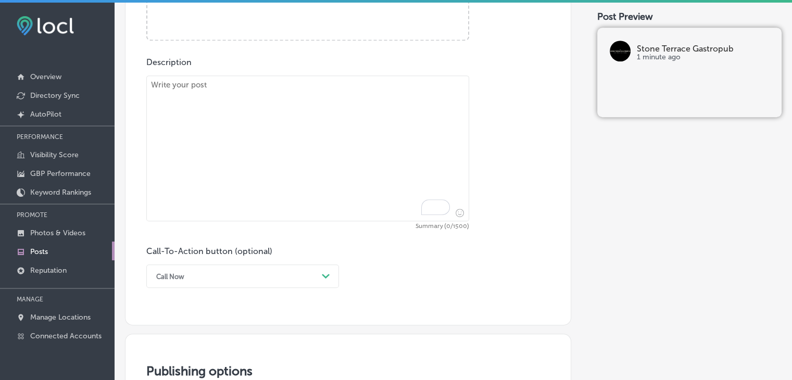
scroll to position [481, 0]
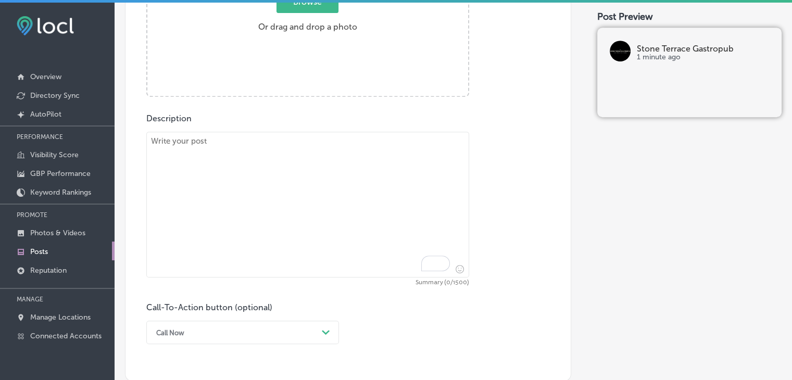
paste textarea "When it comes to a steak dinner near San Antonio, Stone Oak Neighborhood, or Sp…"
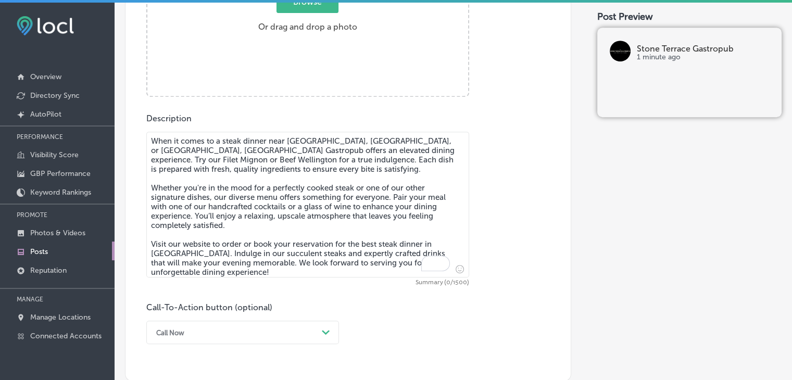
click at [377, 190] on textarea "When it comes to a steak dinner near San Antonio, Stone Oak Neighborhood, or Sp…" at bounding box center [307, 205] width 323 height 146
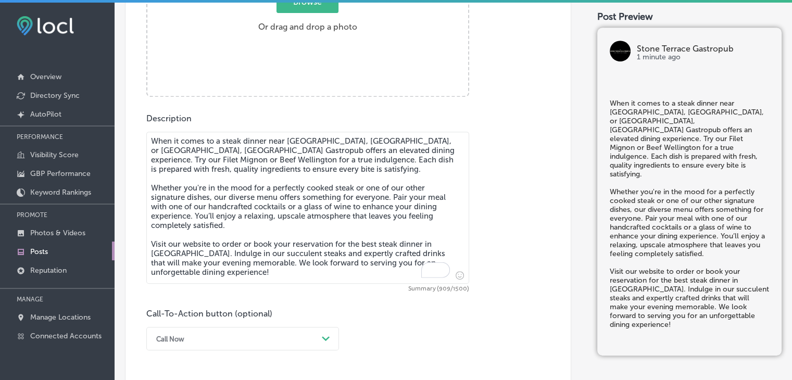
scroll to position [339, 0]
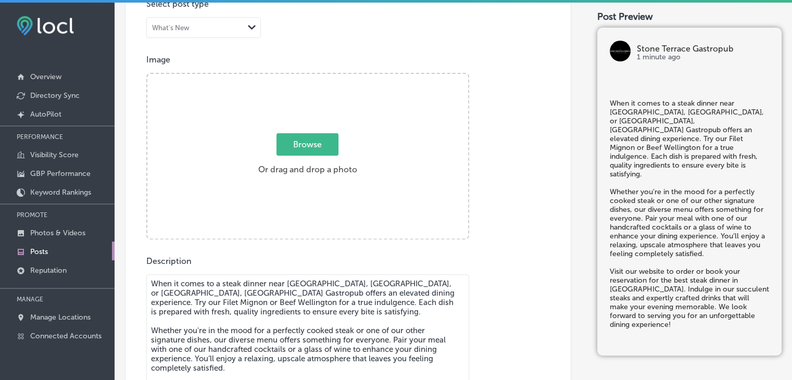
type textarea "When it comes to a steak dinner near San Antonio, Stone Oak Neighborhood, or Sp…"
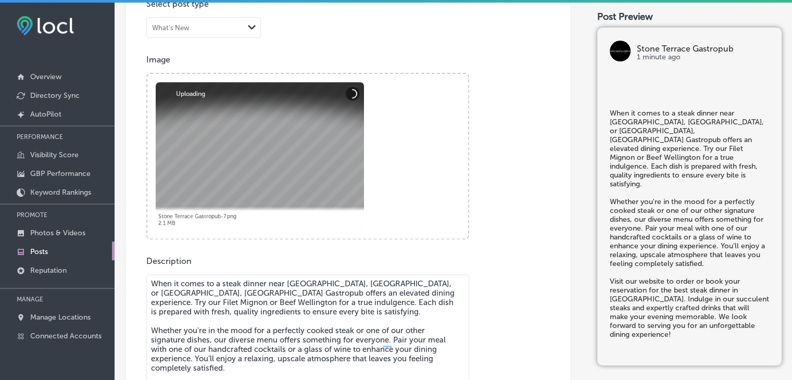
scroll to position [611, 0]
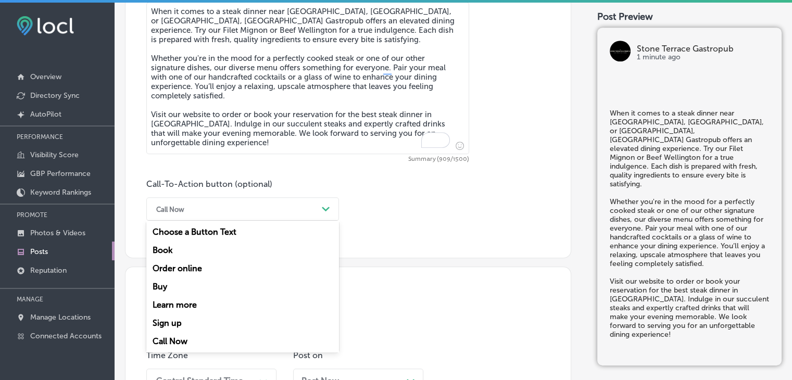
click at [251, 199] on div "Call Now Path Created with Sketch." at bounding box center [242, 208] width 193 height 23
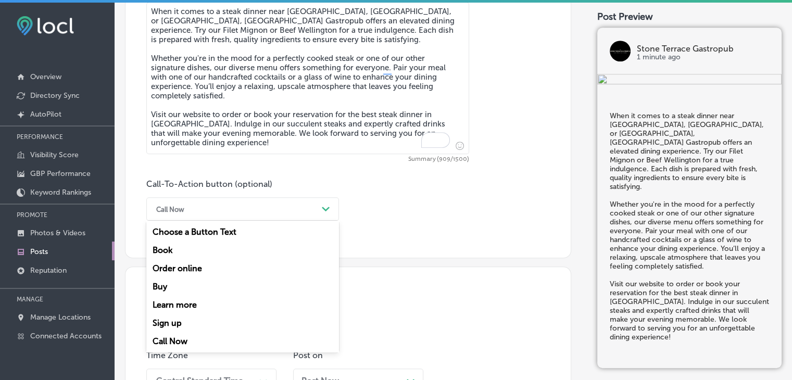
click at [200, 253] on div "Book" at bounding box center [242, 250] width 193 height 18
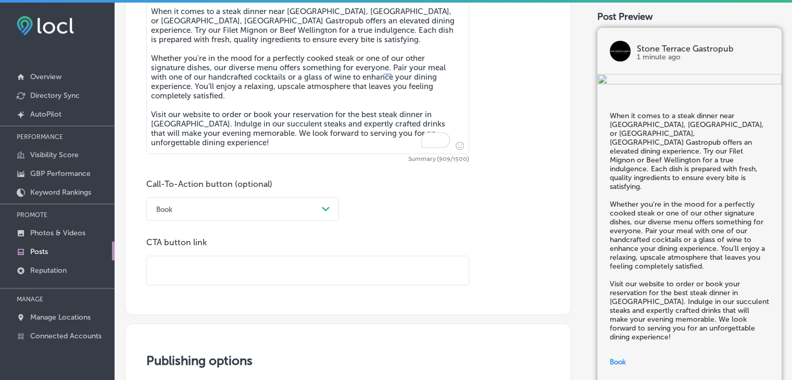
paste input "https://stoneterracegastropub.com/"
click at [365, 275] on input "https://stoneterracegastropub.com/" at bounding box center [308, 270] width 322 height 29
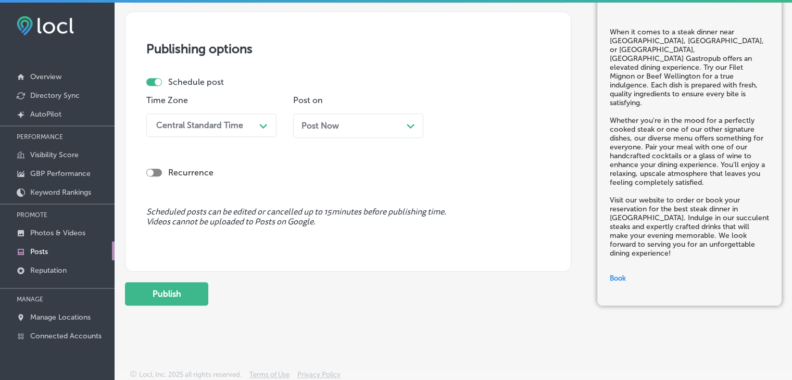
type input "https://stoneterracegastropub.com/"
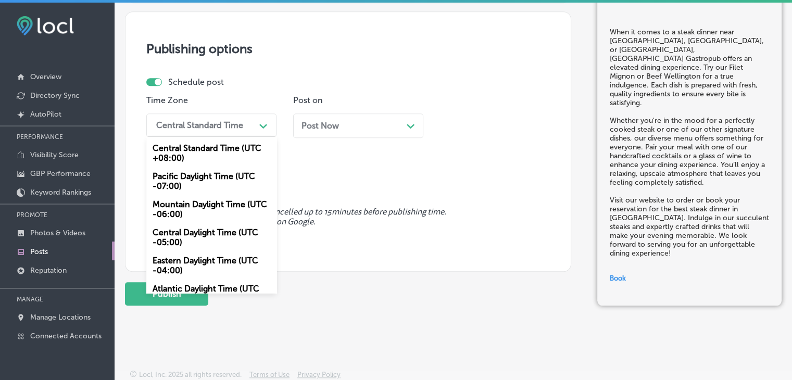
click at [249, 117] on div "Central Standard Time" at bounding box center [203, 125] width 104 height 18
click at [204, 205] on div "Mountain Daylight Time (UTC -06:00)" at bounding box center [211, 209] width 130 height 28
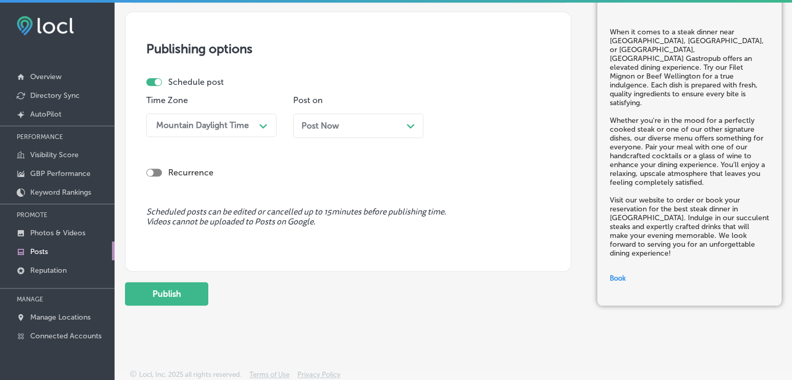
click at [328, 129] on span "Post Now" at bounding box center [319, 126] width 37 height 10
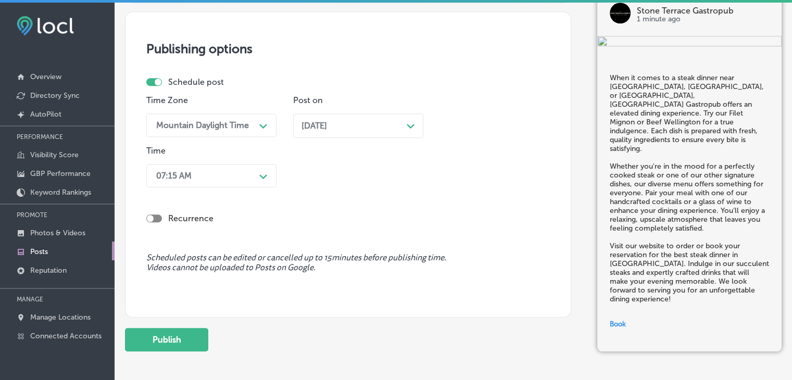
click at [220, 177] on div "07:15 AM" at bounding box center [203, 176] width 104 height 18
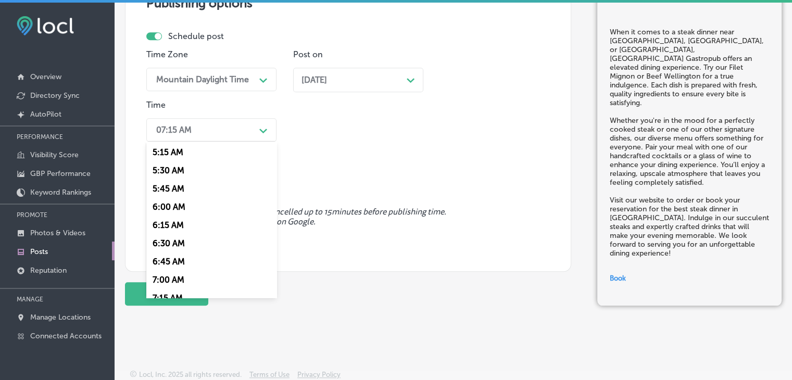
scroll to position [416, 0]
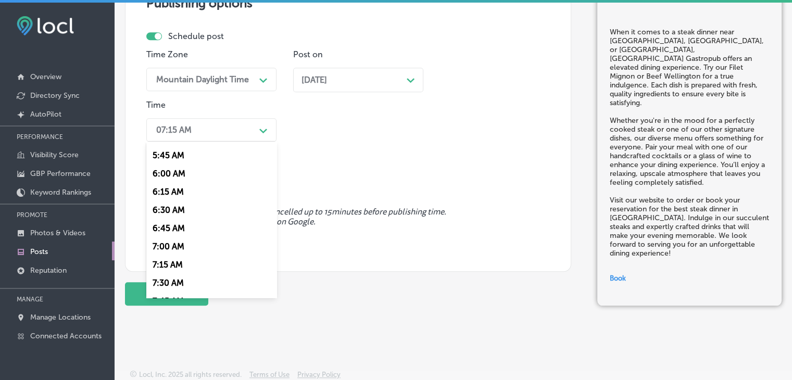
click at [174, 255] on div "7:00 AM" at bounding box center [211, 246] width 130 height 18
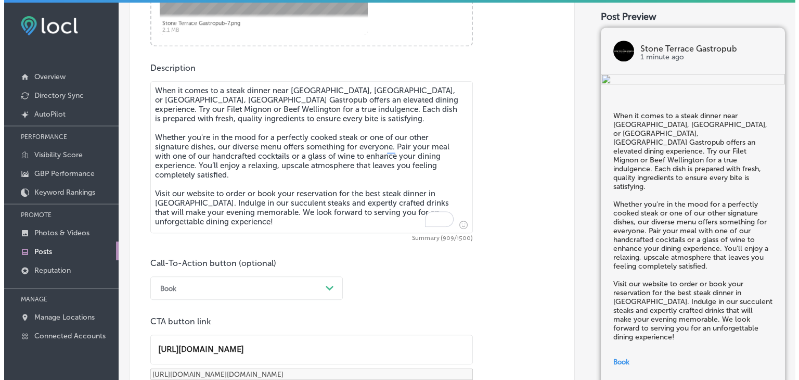
scroll to position [1006, 0]
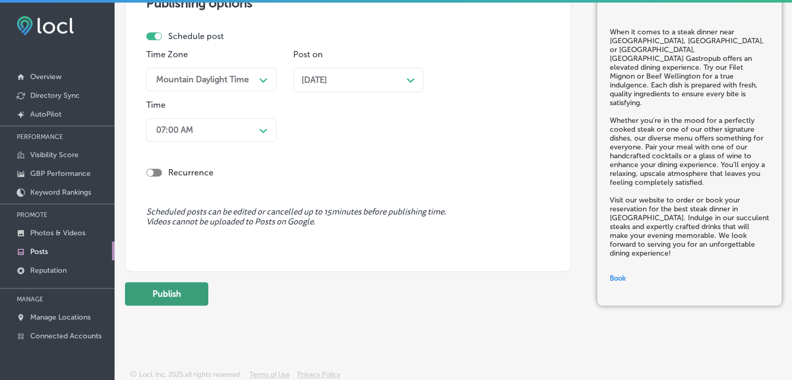
click at [199, 290] on button "Publish" at bounding box center [166, 293] width 83 height 23
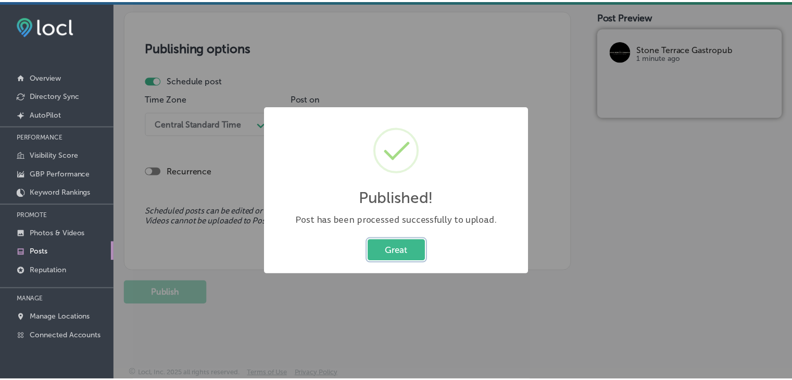
scroll to position [867, 0]
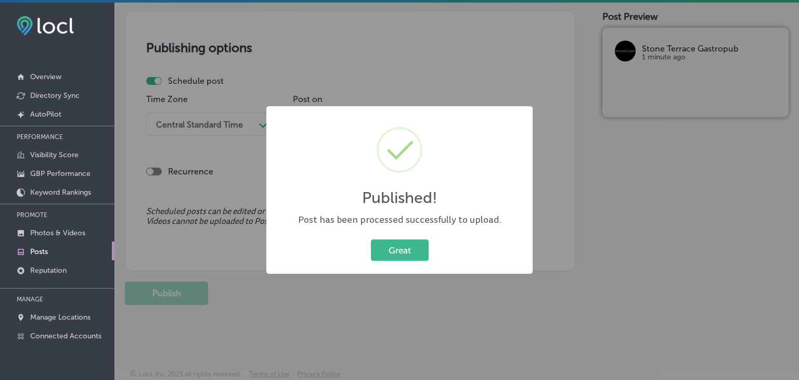
click at [518, 43] on div "Published! × Post has been processed successfully to upload. Great Cancel" at bounding box center [399, 190] width 799 height 380
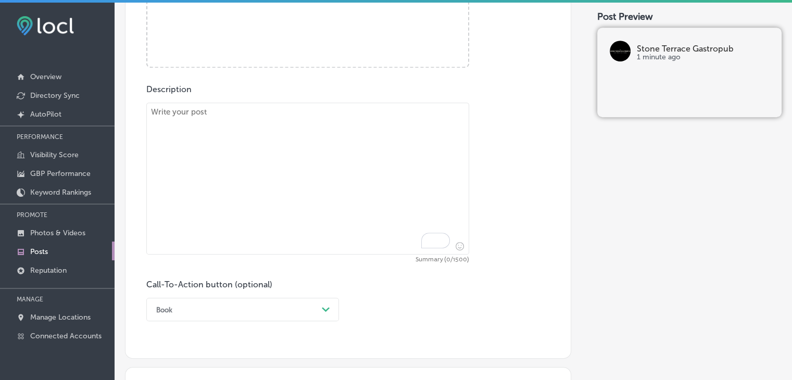
paste textarea "For a truly delicious brunch near me in Shavano Park, New Braunfels, or Alamo H…"
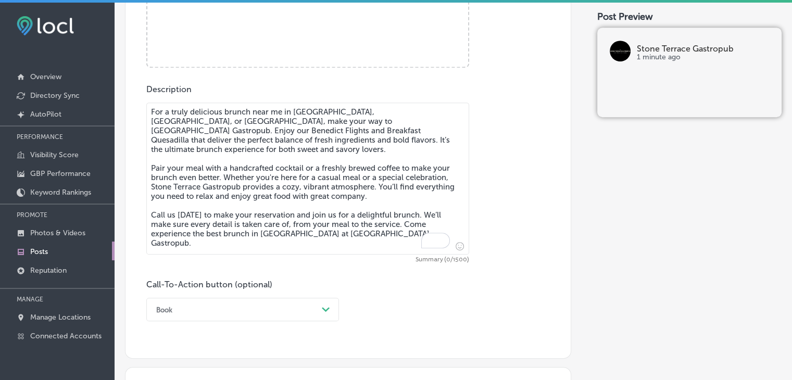
click at [365, 185] on textarea "For a truly delicious brunch near me in Shavano Park, New Braunfels, or Alamo H…" at bounding box center [307, 179] width 323 height 152
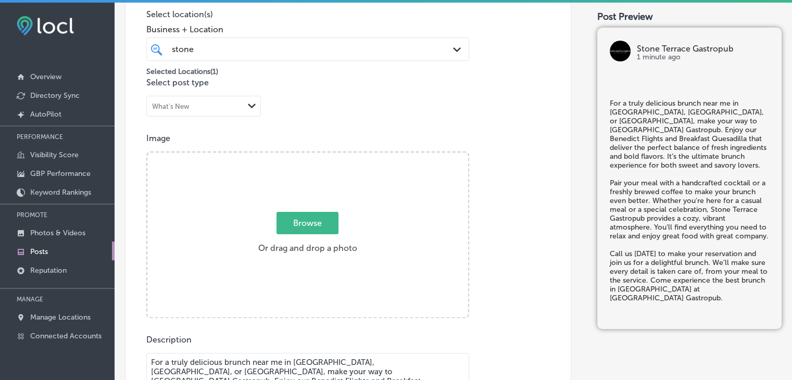
type textarea "For a truly delicious brunch near me in Shavano Park, New Braunfels, or Alamo H…"
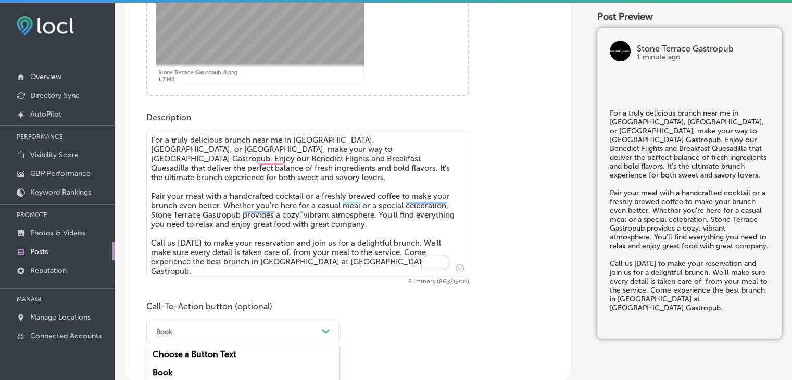
scroll to position [582, 0]
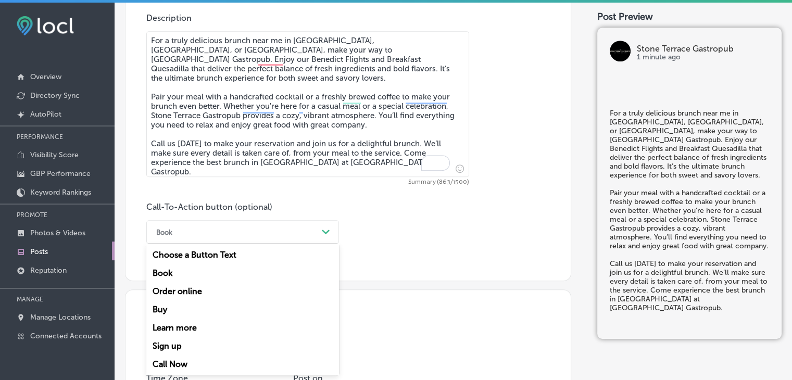
click at [229, 244] on div "option Book, selected. option Sign up focused, 6 of 7. 7 results available. Use…" at bounding box center [242, 231] width 193 height 23
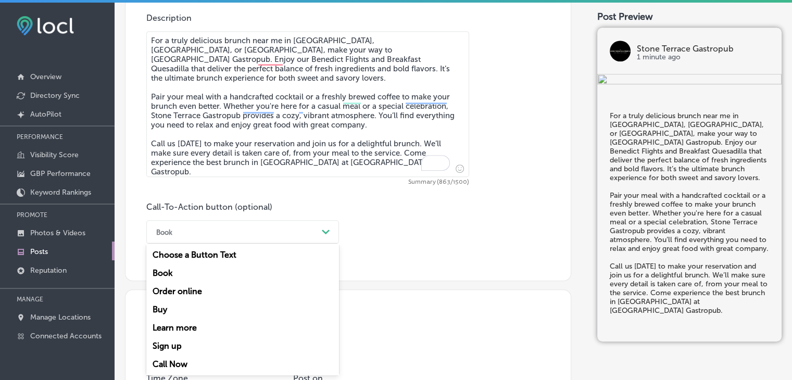
click at [181, 361] on div "Call Now" at bounding box center [242, 364] width 193 height 18
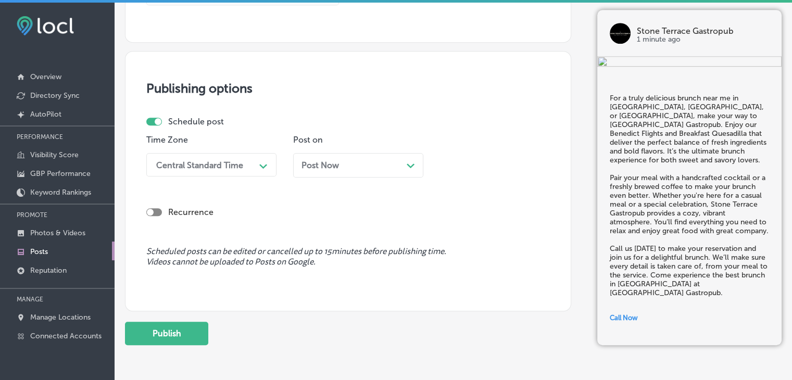
scroll to position [861, 0]
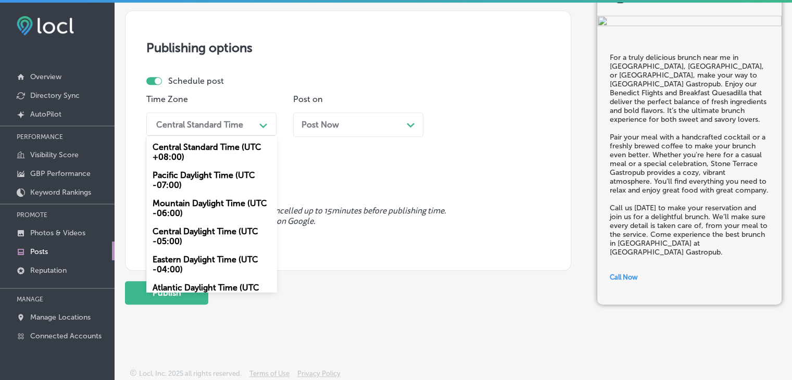
click at [203, 119] on div "Central Standard Time" at bounding box center [199, 124] width 87 height 10
click at [192, 198] on div "Mountain Daylight Time (UTC -06:00)" at bounding box center [211, 208] width 130 height 28
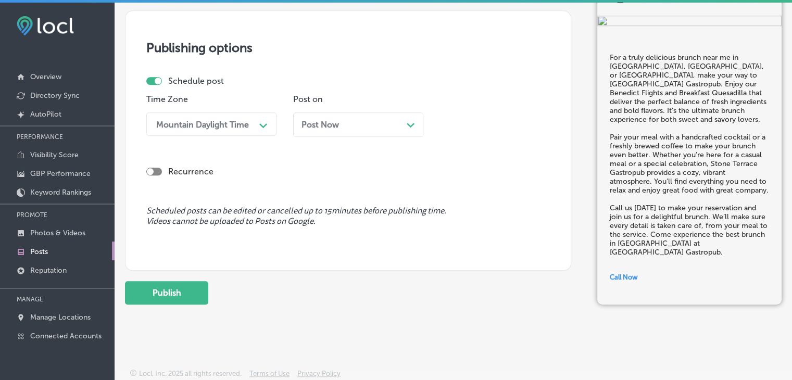
click at [351, 122] on div "Post Now Path Created with Sketch." at bounding box center [357, 125] width 113 height 10
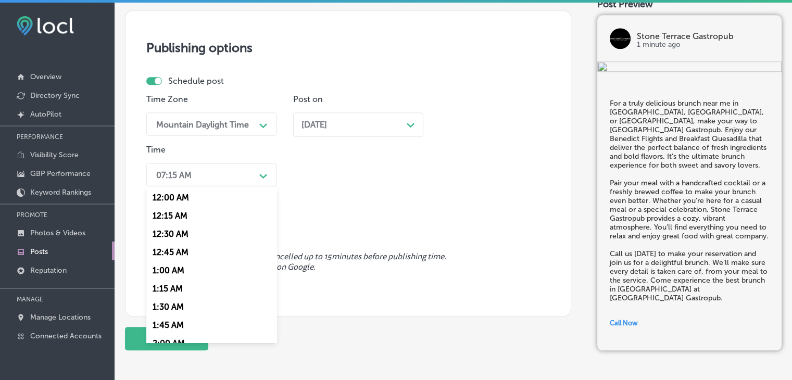
click at [229, 185] on div "07:15 AM Path Created with Sketch." at bounding box center [211, 174] width 130 height 23
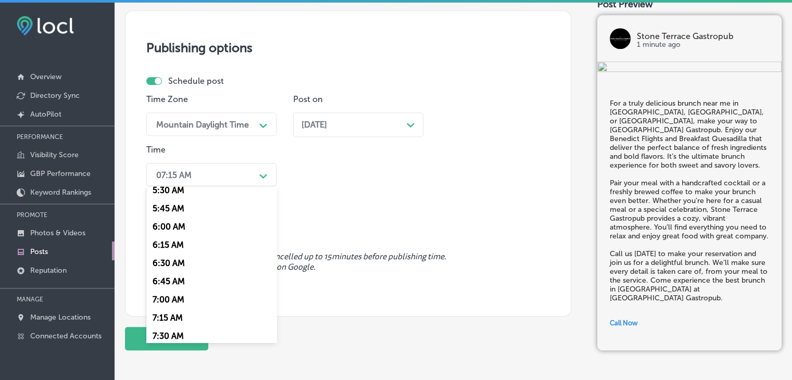
scroll to position [408, 0]
click at [181, 301] on div "7:00 AM" at bounding box center [211, 299] width 130 height 18
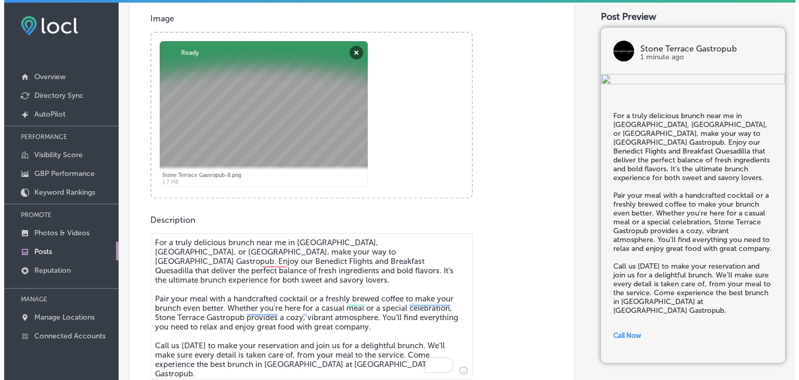
scroll to position [907, 0]
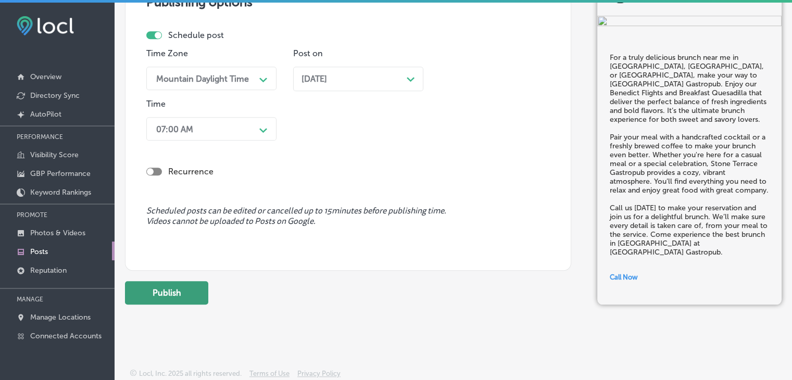
click at [184, 288] on button "Publish" at bounding box center [166, 292] width 83 height 23
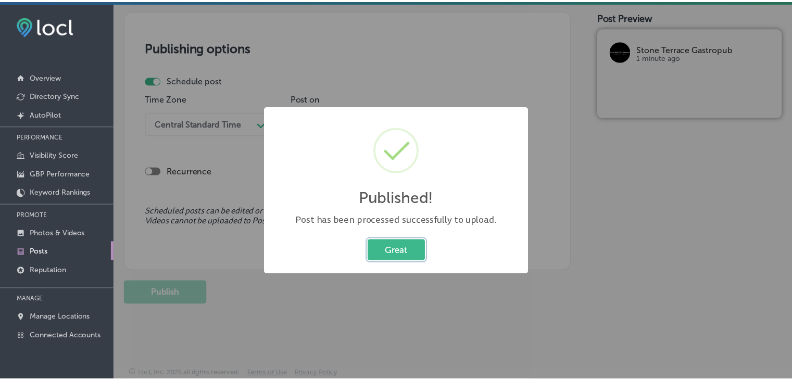
scroll to position [861, 0]
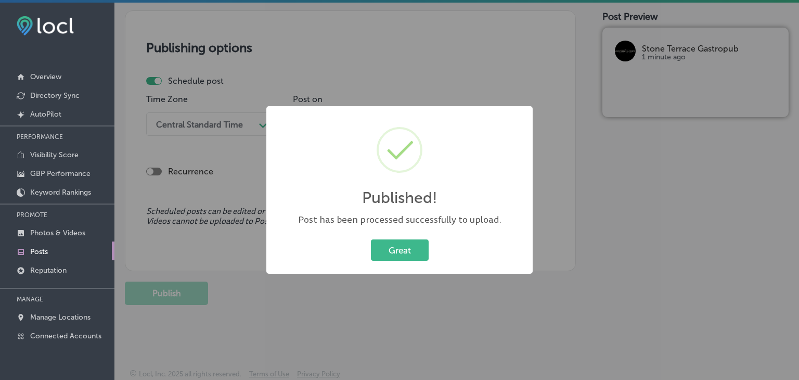
click at [479, 82] on div "Published! × Post has been processed successfully to upload. Great Cancel" at bounding box center [399, 190] width 799 height 380
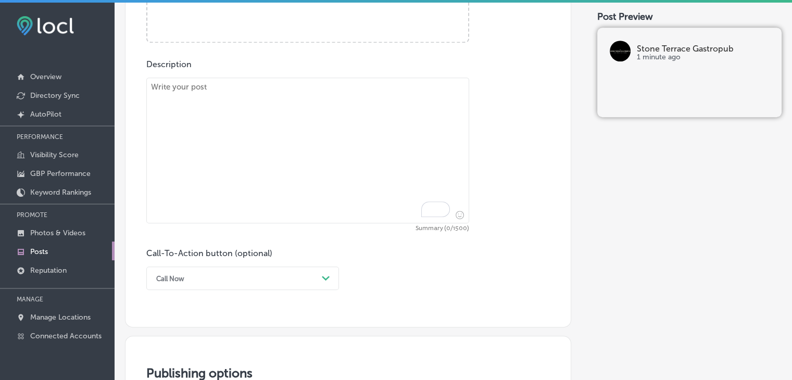
paste textarea "Looking for crafted cocktails or a refreshing drink near me in Alamo Heights, S…"
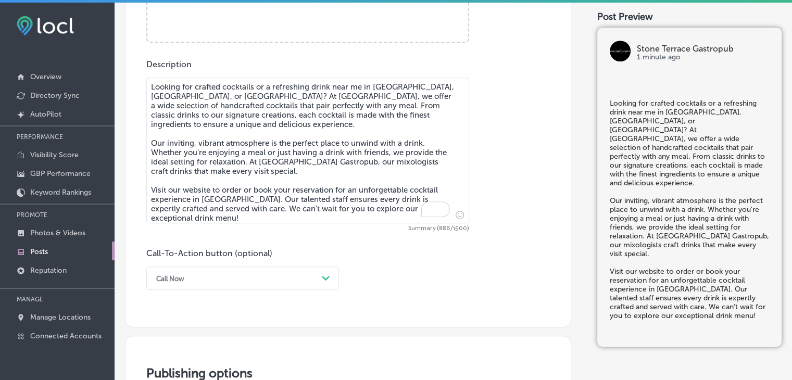
click at [383, 213] on textarea "Looking for crafted cocktails or a refreshing drink near me in Alamo Heights, S…" at bounding box center [307, 151] width 323 height 146
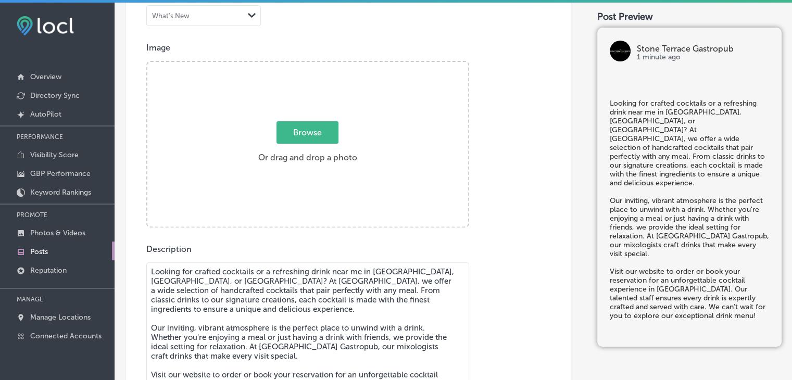
type textarea "Looking for crafted cocktails or a refreshing drink near me in Alamo Heights, S…"
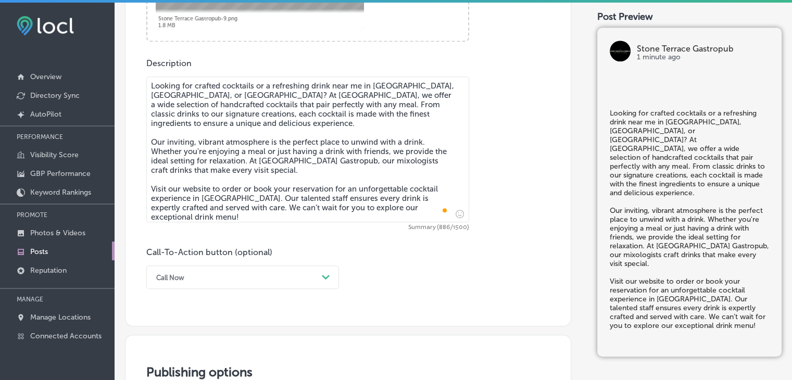
scroll to position [582, 0]
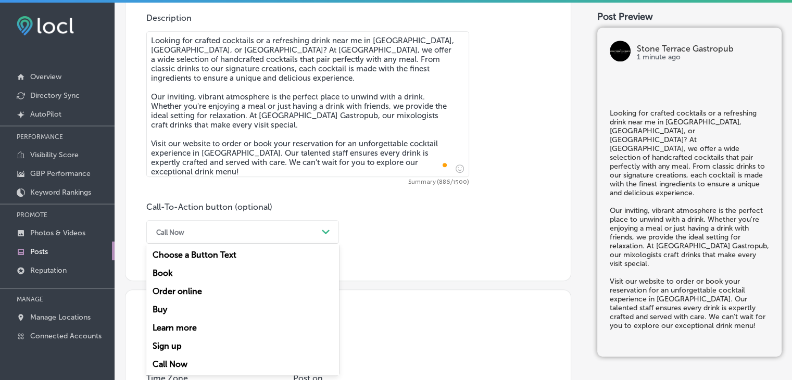
click at [218, 244] on div "option Call Now, selected. option Book focused, 2 of 7. 7 results available. Us…" at bounding box center [242, 231] width 193 height 23
click at [184, 274] on div "Book" at bounding box center [242, 273] width 193 height 18
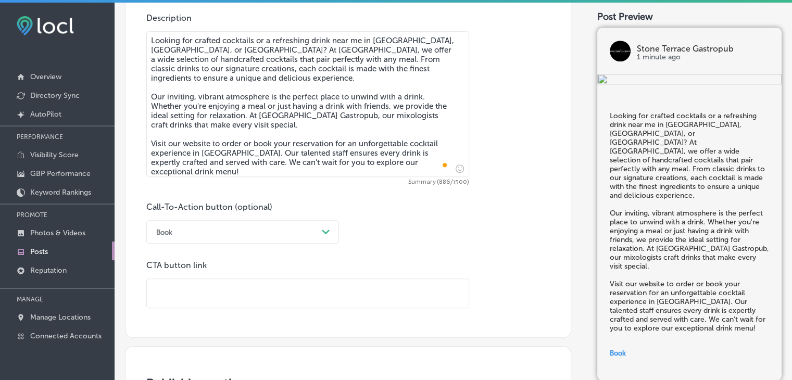
click at [347, 288] on input "text" at bounding box center [308, 293] width 322 height 29
paste input "https://stoneterracegastropub.com/"
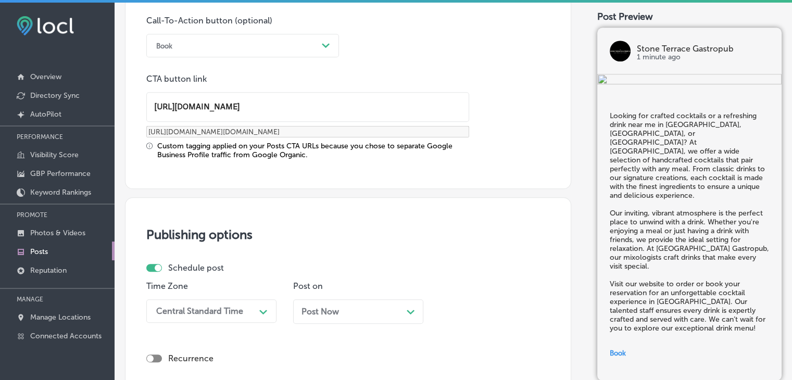
scroll to position [815, 0]
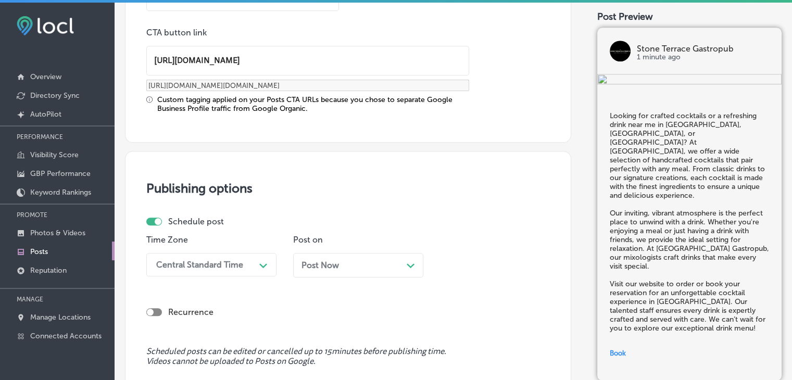
type input "https://stoneterracegastropub.com/"
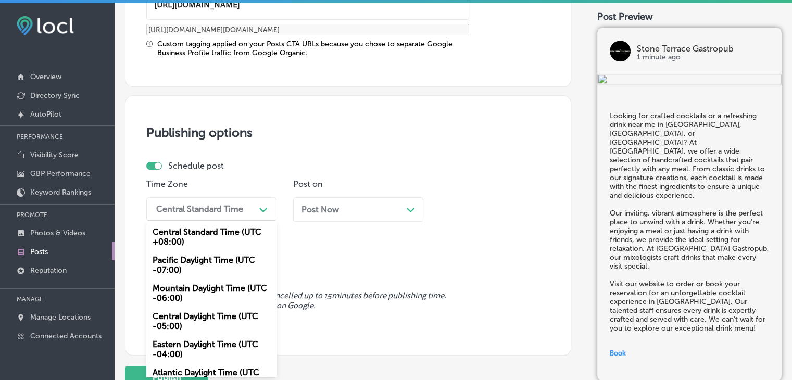
click at [228, 221] on div "option Mountain Daylight Time (UTC -06:00), selected. option Pacific Daylight T…" at bounding box center [211, 208] width 130 height 23
click at [199, 289] on div "Mountain Daylight Time (UTC -06:00)" at bounding box center [211, 293] width 130 height 28
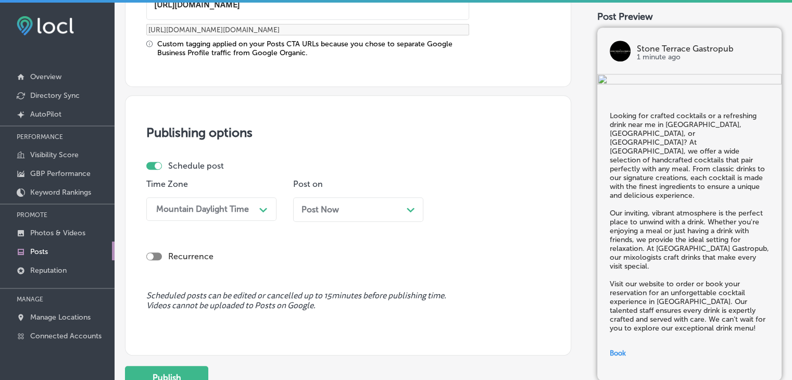
click at [354, 195] on div "Post on Post Now Path Created with Sketch." at bounding box center [358, 204] width 130 height 50
click at [351, 198] on div "Post Now Path Created with Sketch." at bounding box center [358, 209] width 130 height 24
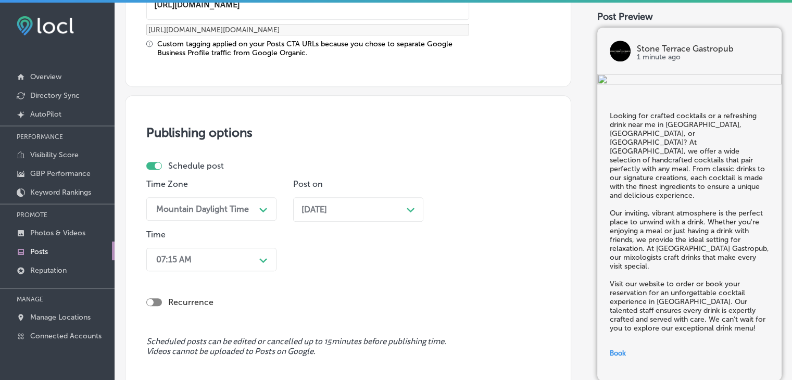
scroll to position [920, 0]
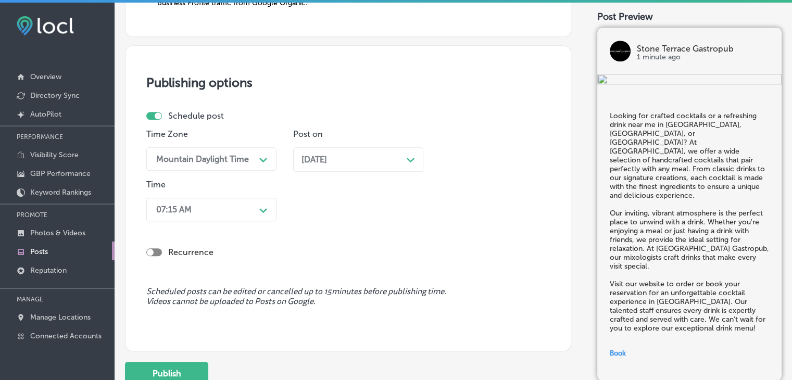
click at [232, 221] on div "07:15 AM Path Created with Sketch." at bounding box center [211, 209] width 130 height 23
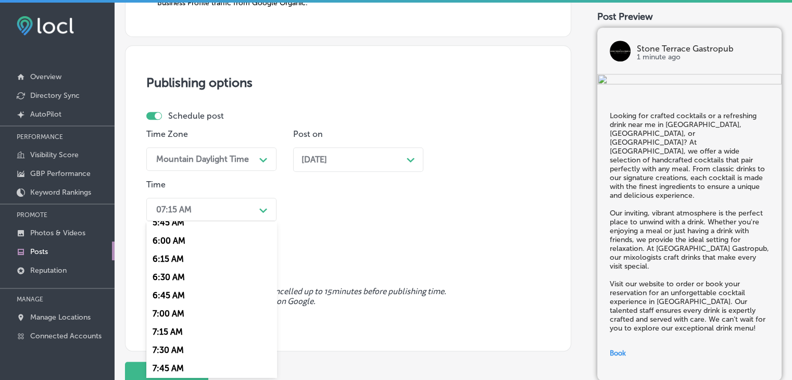
scroll to position [429, 0]
click at [188, 308] on div "7:00 AM" at bounding box center [211, 313] width 130 height 18
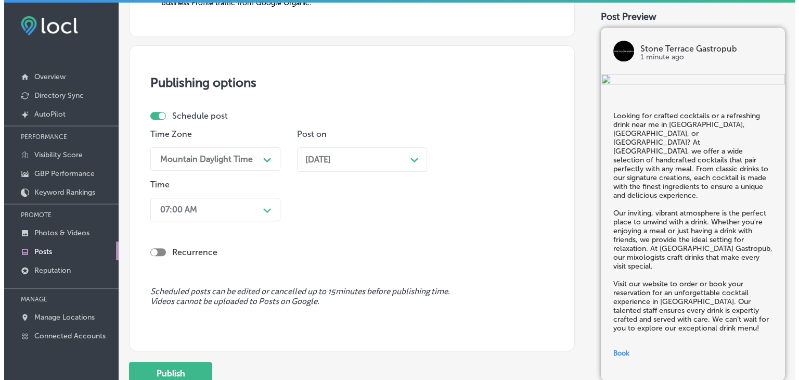
scroll to position [1000, 0]
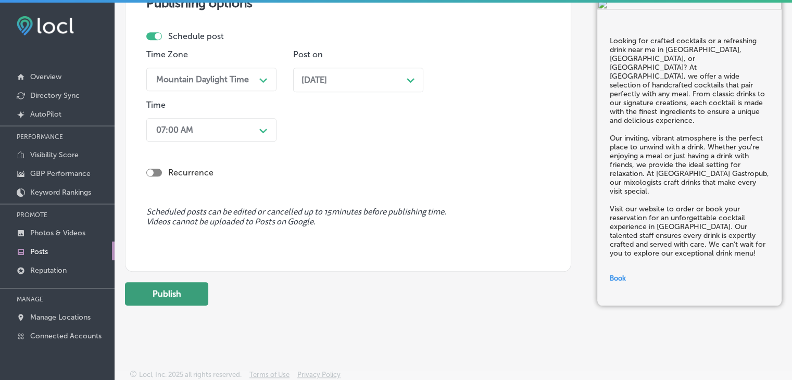
click at [197, 302] on button "Publish" at bounding box center [166, 293] width 83 height 23
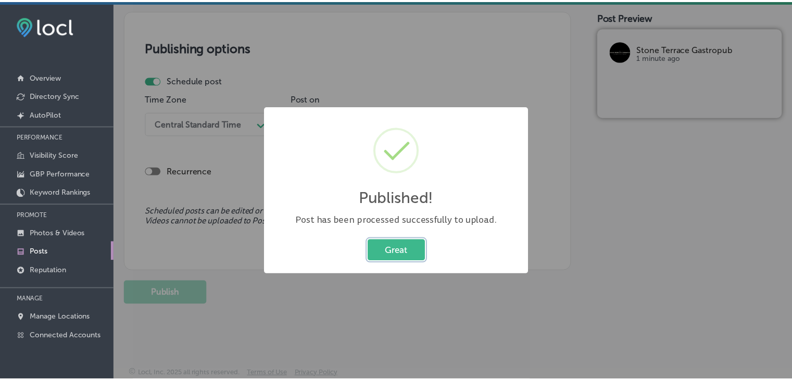
scroll to position [861, 0]
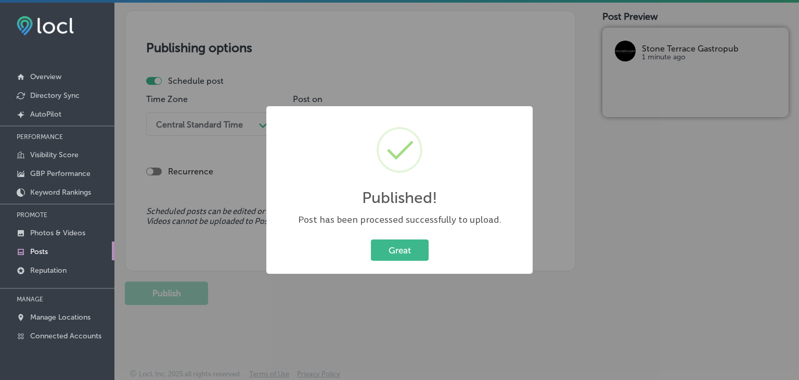
click at [127, 154] on div "Published! × Post has been processed successfully to upload. Great Cancel" at bounding box center [399, 190] width 799 height 380
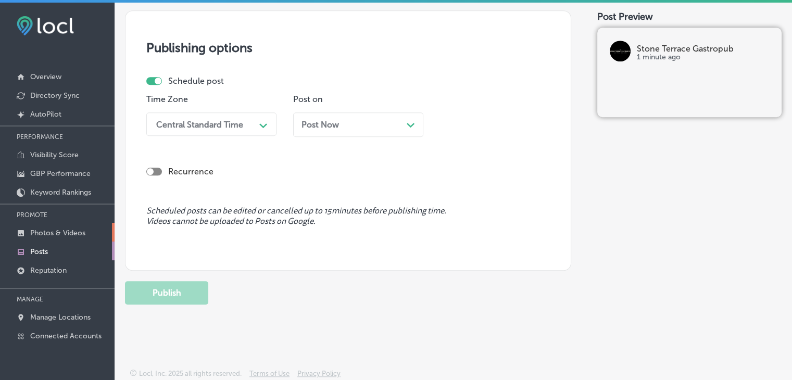
click at [65, 223] on link "Photos & Videos" at bounding box center [57, 232] width 115 height 19
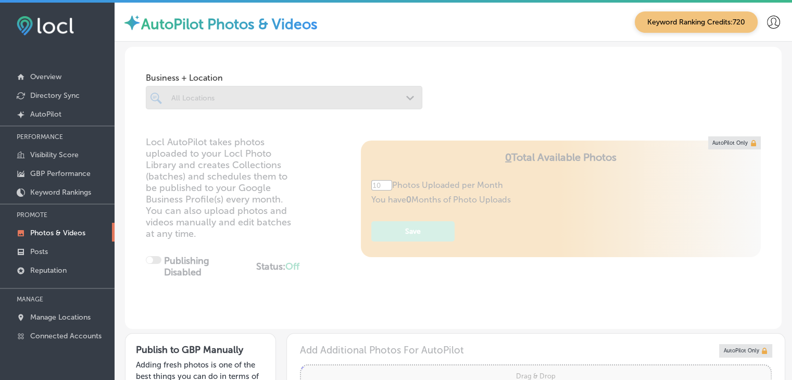
type input "5"
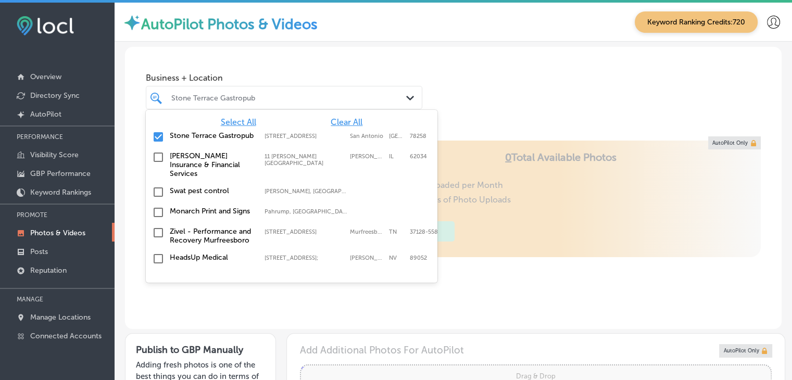
click at [326, 106] on div "Stone Terrace Gastropub Path Created with Sketch." at bounding box center [284, 97] width 276 height 23
click at [334, 120] on span "Clear All" at bounding box center [347, 122] width 32 height 10
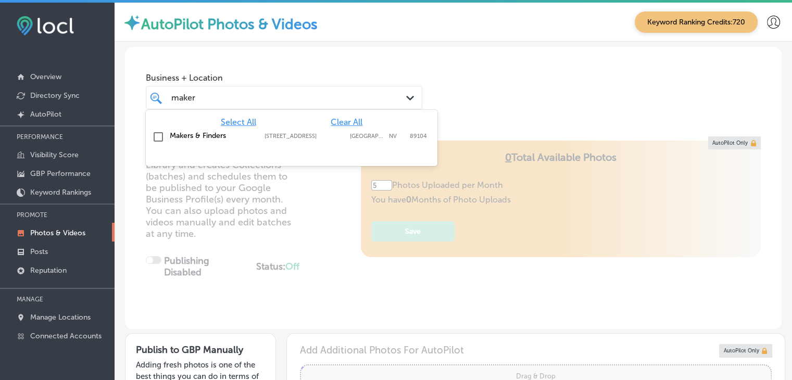
click at [329, 131] on div "Makers & Finders [STREET_ADDRESS][GEOGRAPHIC_DATA][STREET_ADDRESS]" at bounding box center [275, 135] width 211 height 9
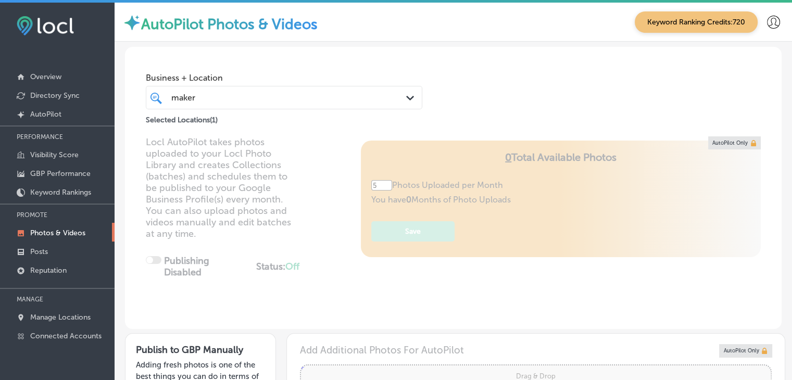
click at [332, 103] on div "maker maker" at bounding box center [272, 98] width 205 height 14
type input "maker"
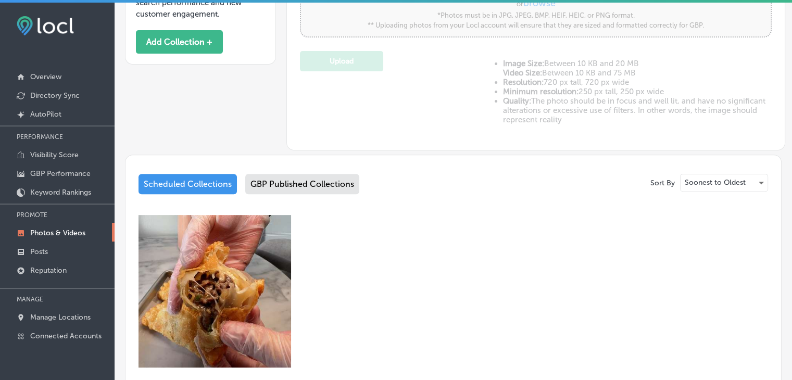
scroll to position [532, 0]
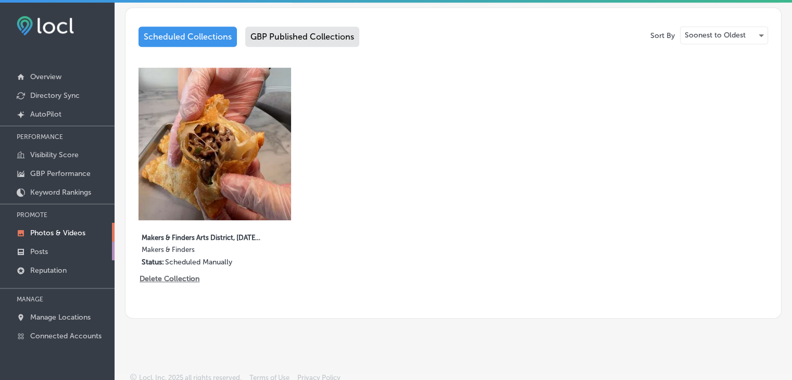
click at [88, 252] on link "Posts" at bounding box center [57, 251] width 115 height 19
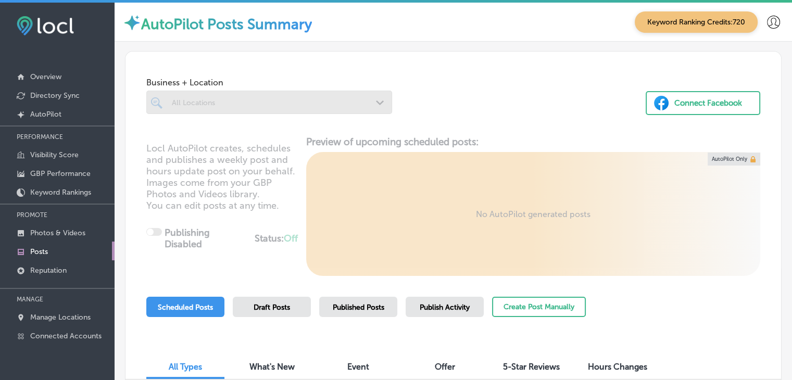
click at [567, 317] on div "Create Post Manually" at bounding box center [539, 312] width 94 height 31
click at [569, 309] on button "Create Post Manually" at bounding box center [539, 307] width 94 height 20
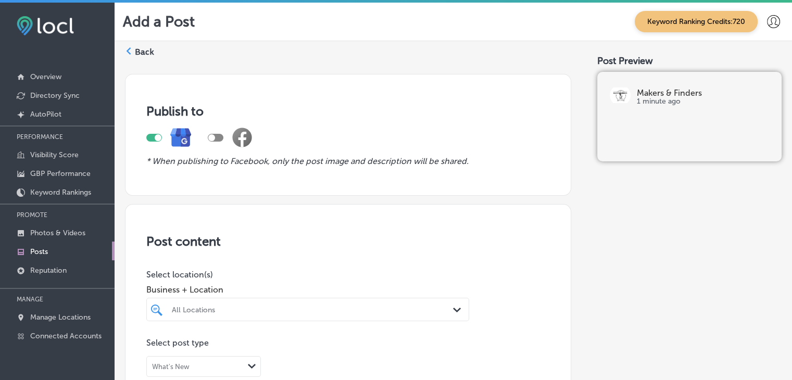
scroll to position [116, 0]
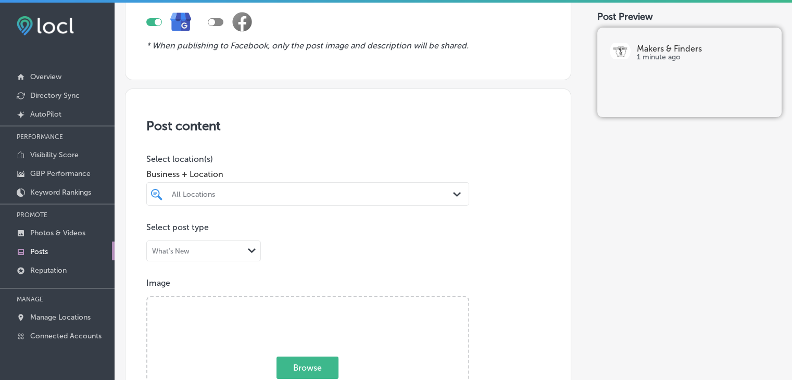
click at [341, 207] on div at bounding box center [307, 214] width 323 height 17
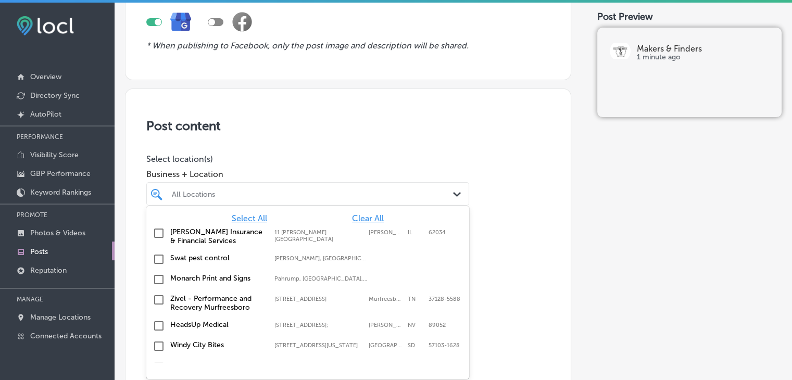
click at [352, 191] on div "All Locations" at bounding box center [313, 193] width 282 height 9
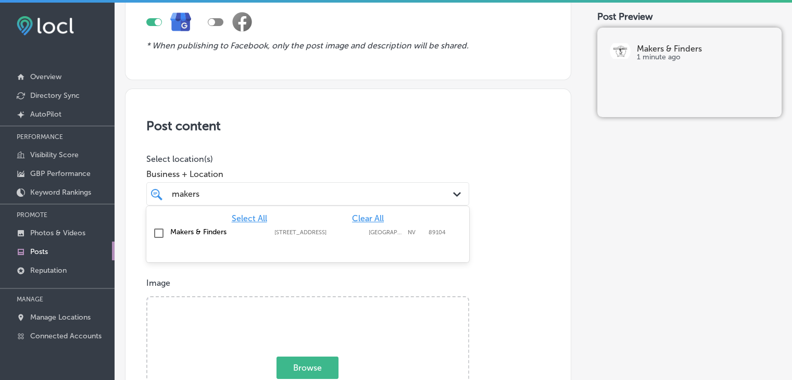
click at [331, 227] on div "Makers & Finders [STREET_ADDRESS][GEOGRAPHIC_DATA][STREET_ADDRESS]" at bounding box center [287, 231] width 234 height 9
type input "makers"
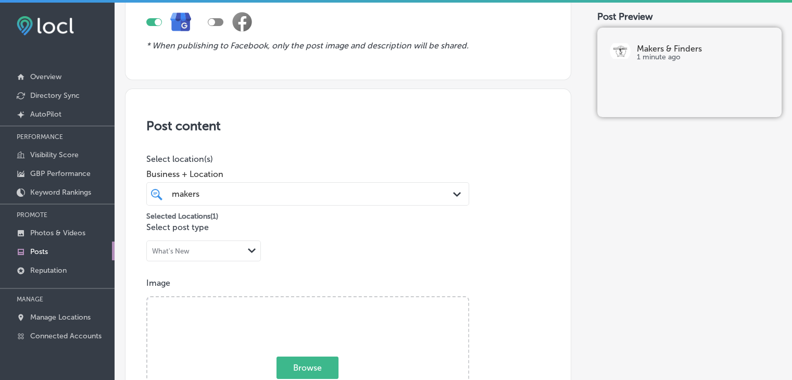
click at [350, 173] on span "Business + Location" at bounding box center [307, 174] width 323 height 10
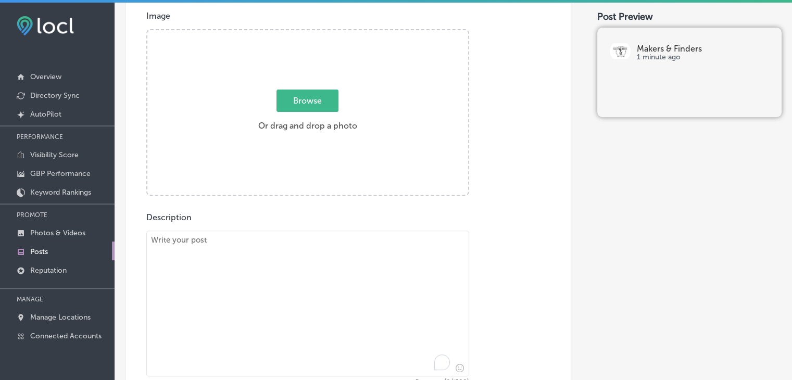
paste textarea "Craving something unique? Makers & Finders is your destination for Latin comfor…"
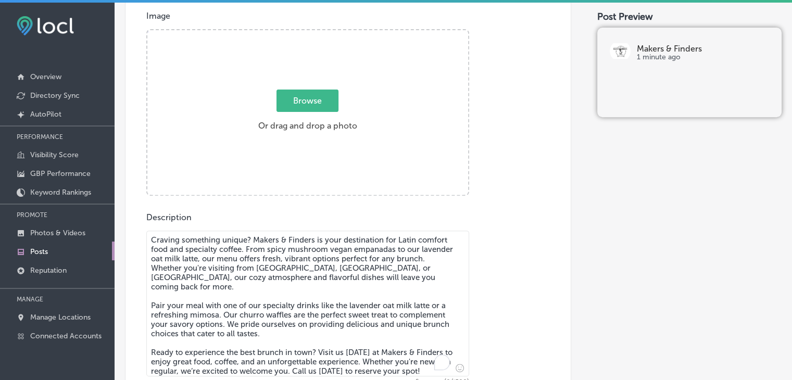
click at [326, 247] on textarea "Craving something unique? Makers & Finders is your destination for Latin comfor…" at bounding box center [307, 304] width 323 height 146
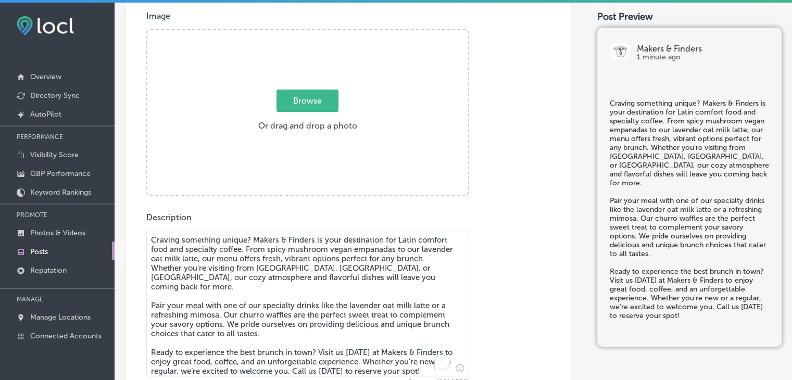
type textarea "Craving something unique? Makers & Finders is your destination for Latin comfor…"
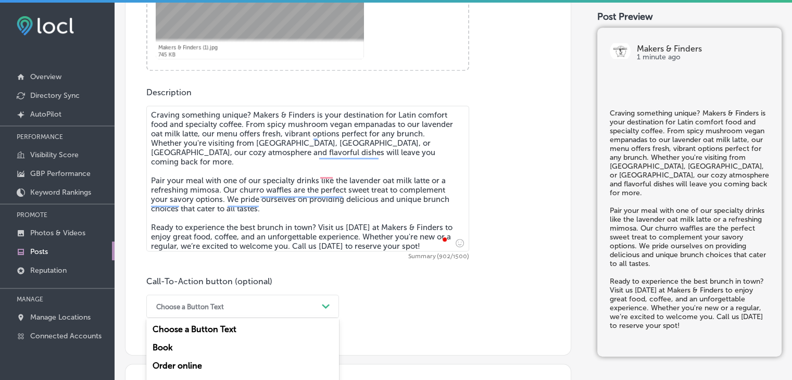
scroll to position [582, 0]
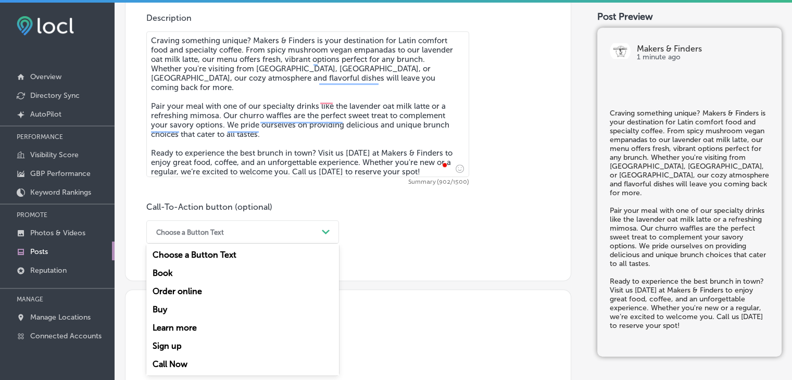
click at [204, 244] on div "option Choose a Button Text focused, 1 of 7. 7 results available. Use Up and Do…" at bounding box center [242, 231] width 193 height 23
click at [191, 368] on div "Call Now" at bounding box center [242, 364] width 193 height 18
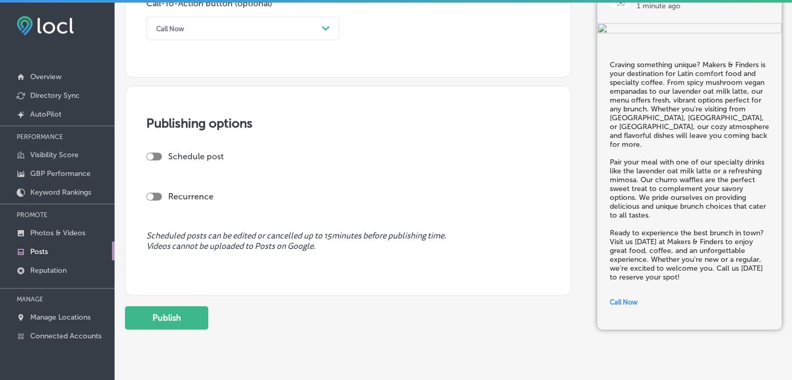
scroll to position [810, 0]
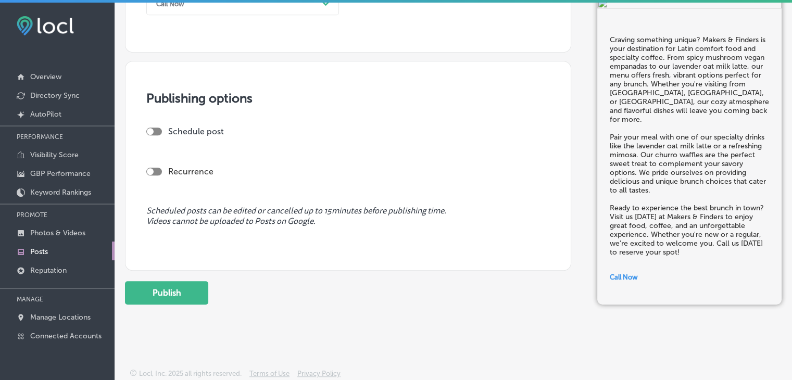
click at [183, 101] on h3 "Publishing options" at bounding box center [347, 98] width 403 height 15
click at [156, 128] on div at bounding box center [154, 132] width 16 height 8
checkbox input "true"
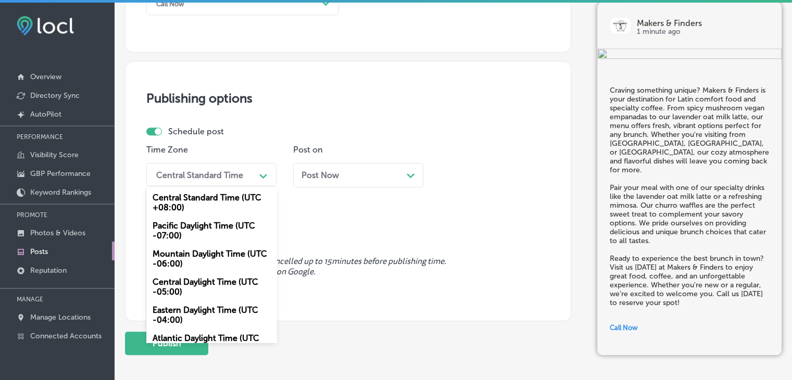
click at [224, 177] on div "Central Standard Time" at bounding box center [199, 175] width 87 height 10
click at [189, 265] on div "Mountain Daylight Time (UTC -06:00)" at bounding box center [211, 259] width 130 height 28
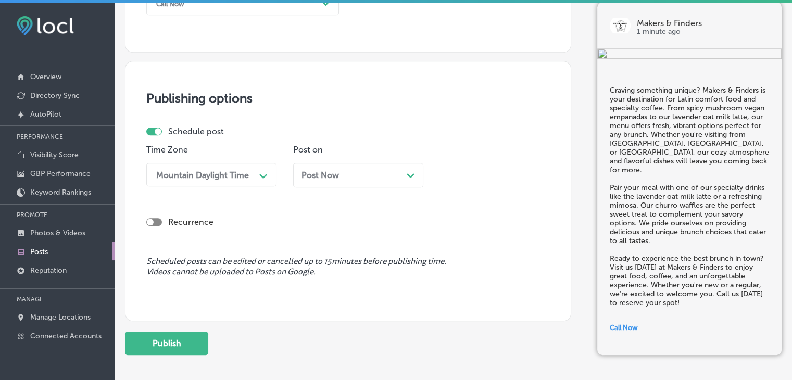
click at [332, 180] on div "Post Now Path Created with Sketch." at bounding box center [358, 175] width 130 height 24
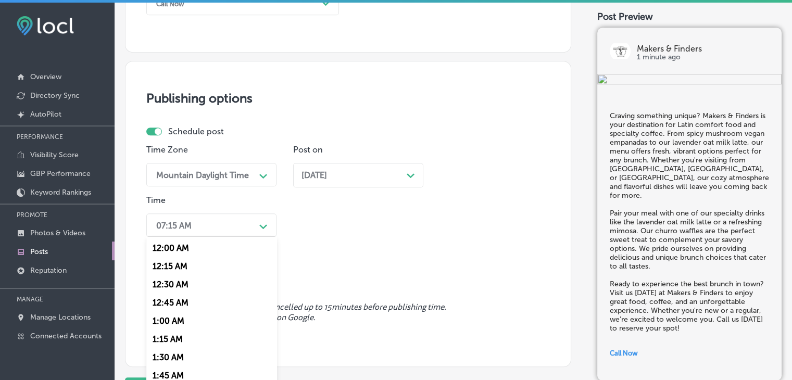
scroll to position [827, 0]
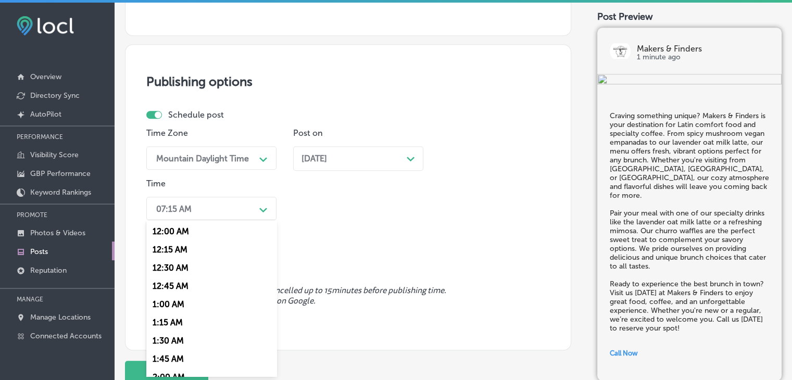
click at [215, 215] on div "07:15 AM Path Created with Sketch." at bounding box center [211, 208] width 130 height 23
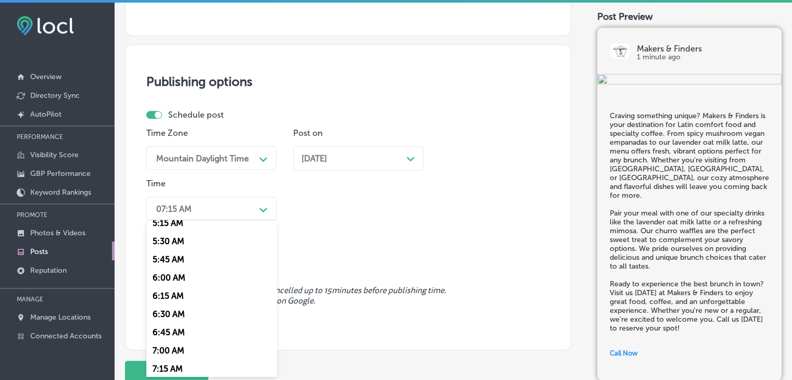
click at [177, 348] on div "7:00 AM" at bounding box center [211, 350] width 130 height 18
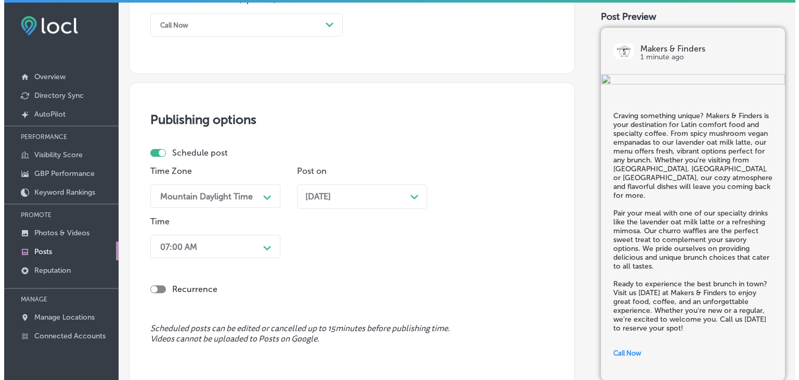
scroll to position [907, 0]
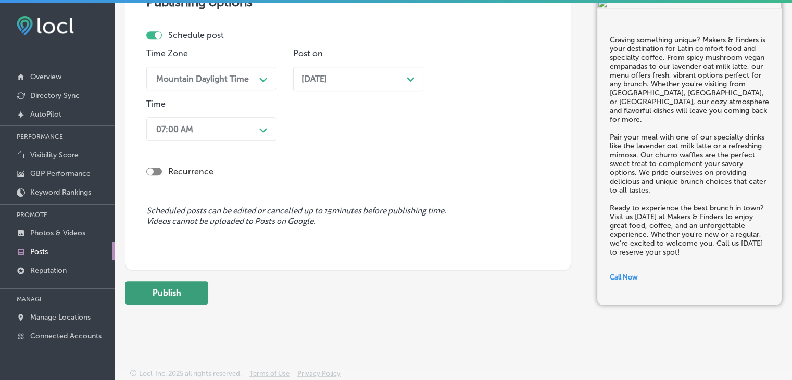
click at [189, 282] on button "Publish" at bounding box center [166, 292] width 83 height 23
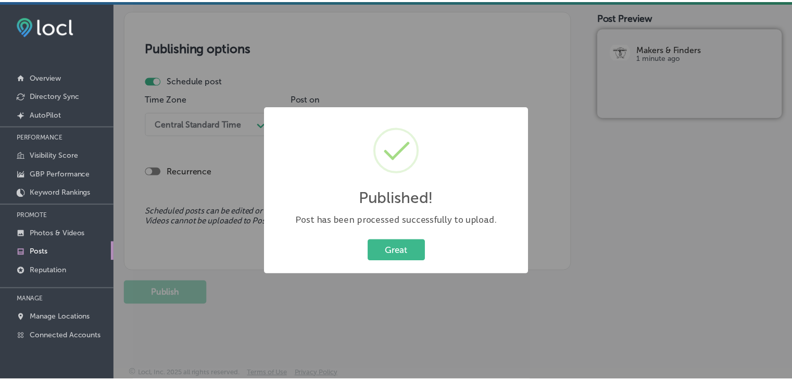
scroll to position [861, 0]
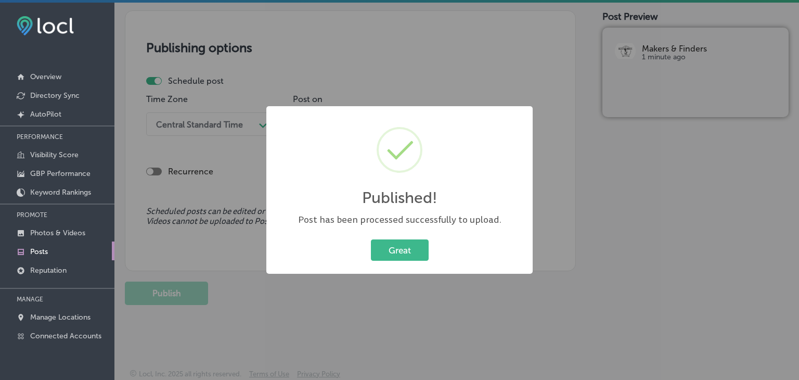
click at [402, 23] on div "Published! × Post has been processed successfully to upload. Great Cancel" at bounding box center [399, 190] width 799 height 380
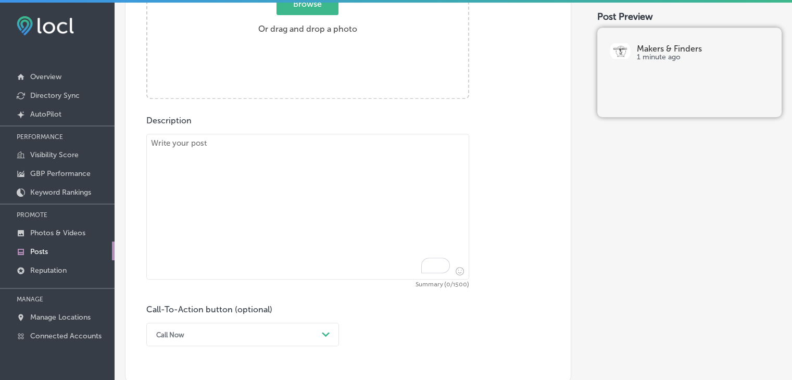
scroll to position [469, 0]
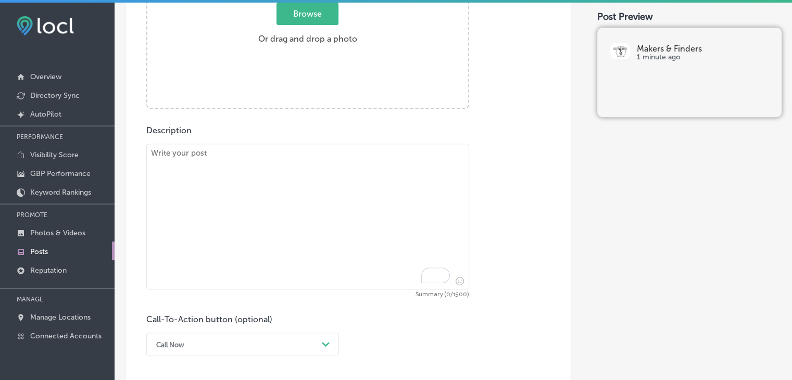
paste textarea "The ultimate brunch experience awaits you! Makers & Finders offers the perfect …"
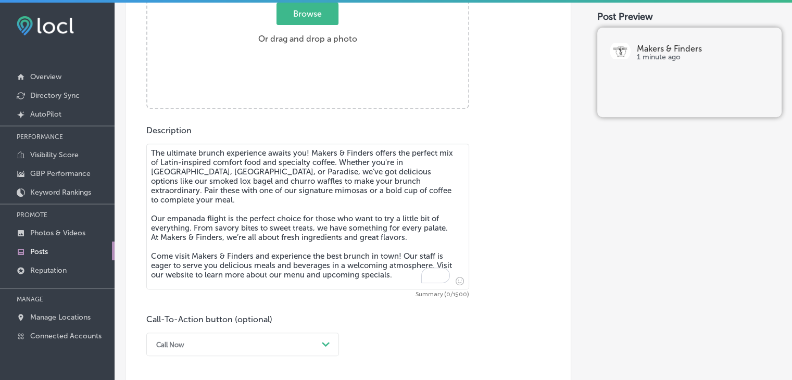
click at [358, 230] on textarea "The ultimate brunch experience awaits you! Makers & Finders offers the perfect …" at bounding box center [307, 217] width 323 height 146
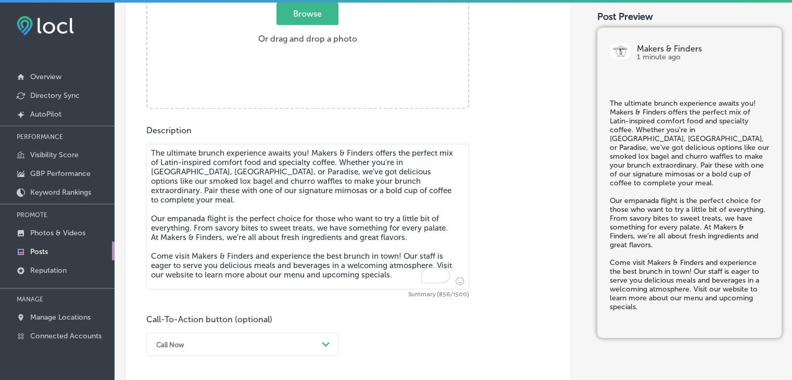
type textarea "The ultimate brunch experience awaits you! Makers & Finders offers the perfect …"
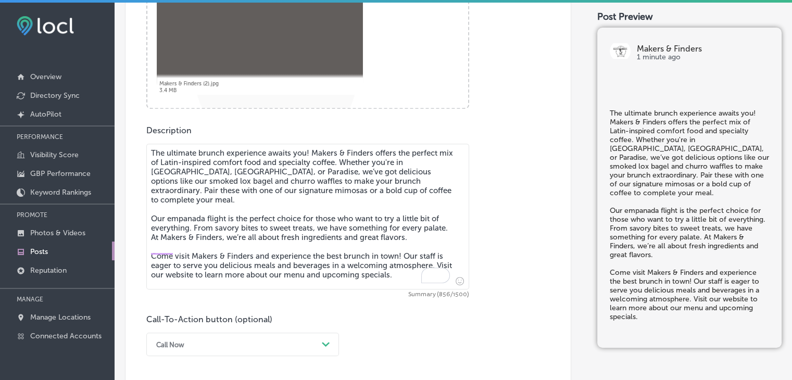
scroll to position [621, 0]
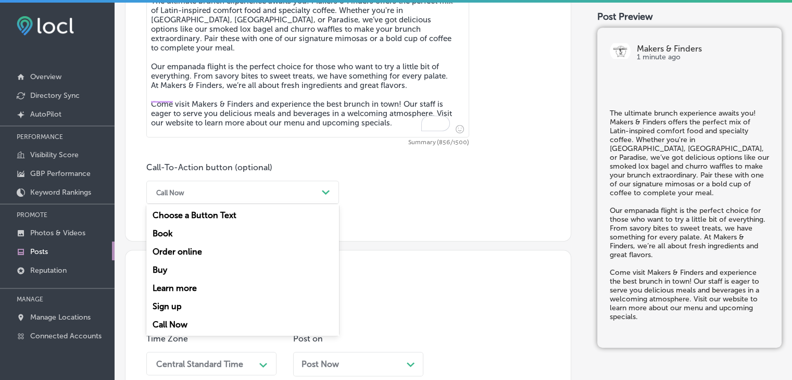
click at [224, 197] on div "Call Now" at bounding box center [234, 192] width 167 height 16
click at [194, 288] on div "Learn more" at bounding box center [242, 288] width 193 height 18
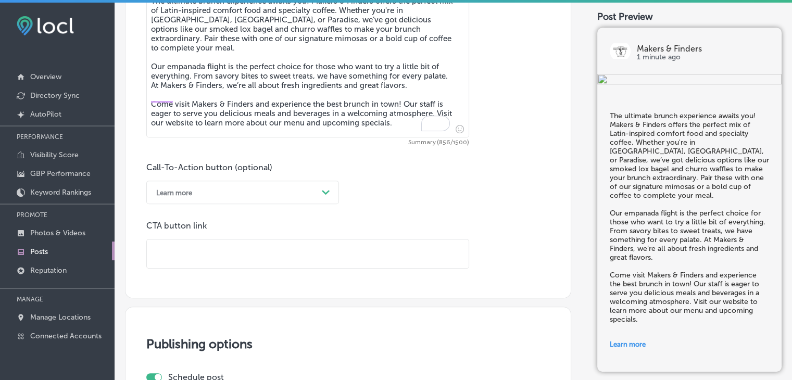
click at [354, 254] on input "text" at bounding box center [308, 253] width 322 height 29
paste input "https://www.makerslv.com/"
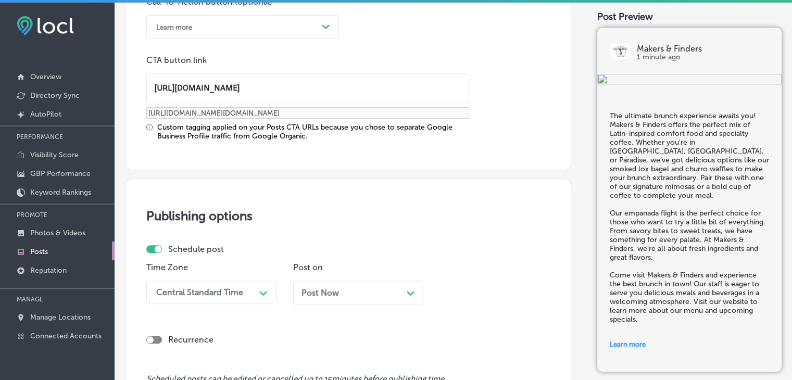
scroll to position [787, 0]
type input "https://www.makerslv.com/"
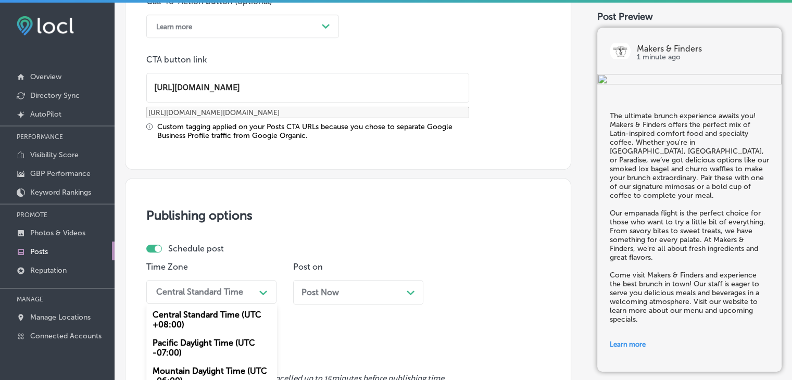
scroll to position [870, 0]
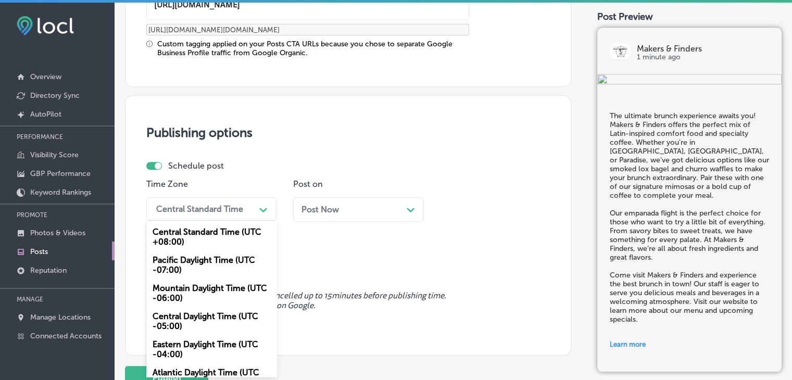
click at [203, 221] on div "option Mountain Daylight Time (UTC -06:00), selected. option Mountain Daylight …" at bounding box center [211, 208] width 130 height 23
click at [192, 289] on div "Mountain Daylight Time (UTC -06:00)" at bounding box center [211, 293] width 130 height 28
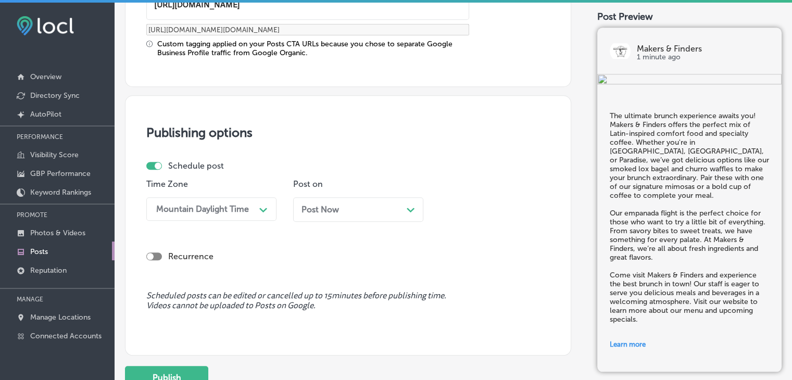
click at [328, 208] on span "Post Now" at bounding box center [319, 210] width 37 height 10
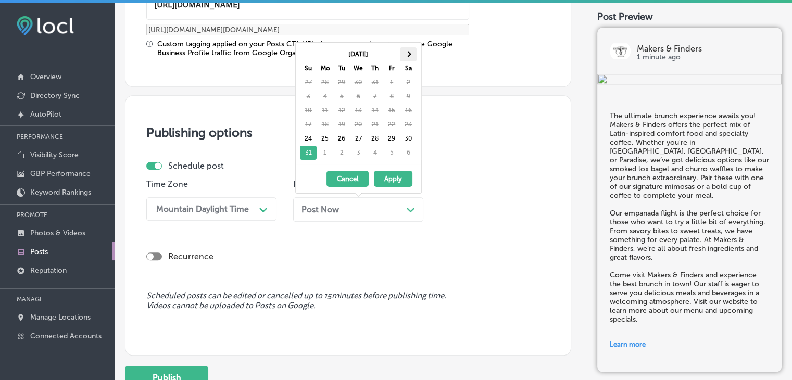
click at [412, 56] on th at bounding box center [408, 54] width 17 height 14
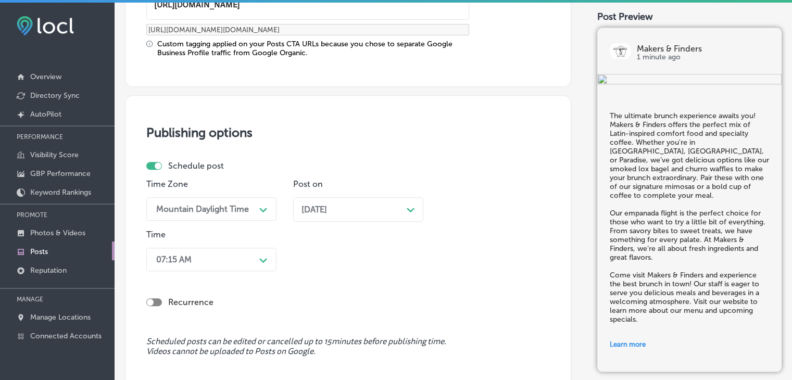
scroll to position [920, 0]
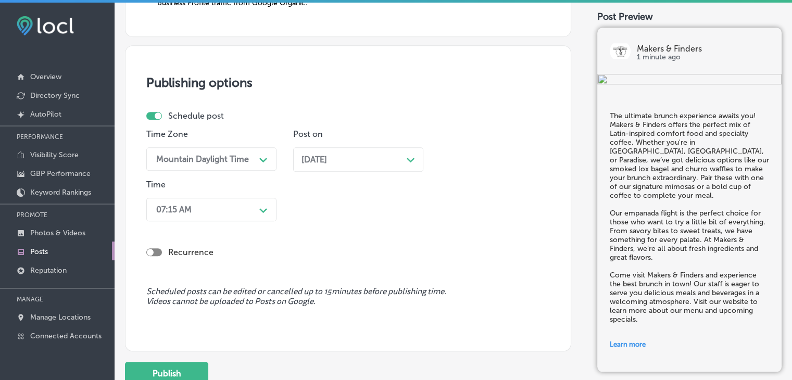
click at [225, 221] on div "07:15 AM Path Created with Sketch." at bounding box center [211, 209] width 130 height 23
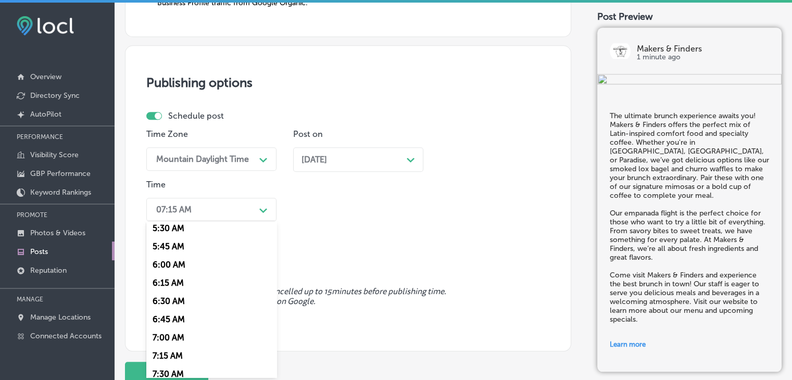
scroll to position [408, 0]
click at [167, 329] on div "7:00 AM" at bounding box center [211, 335] width 130 height 18
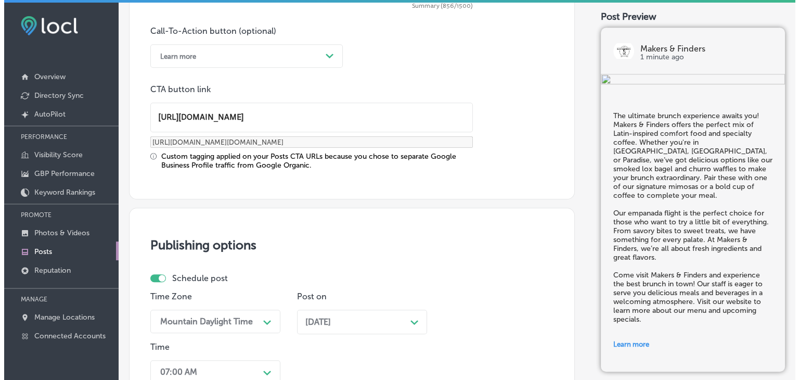
scroll to position [1000, 0]
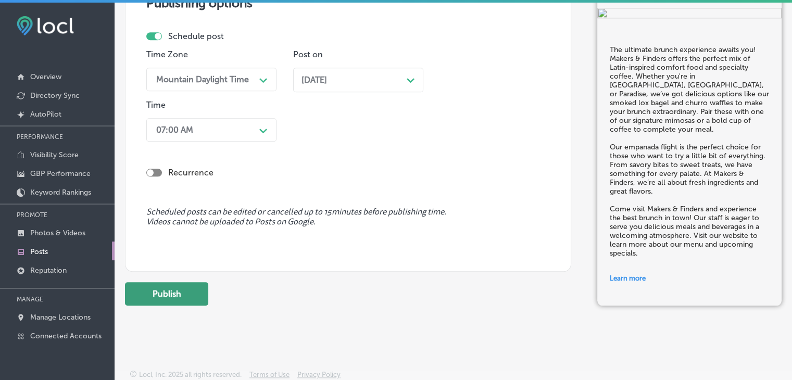
click at [189, 284] on button "Publish" at bounding box center [166, 293] width 83 height 23
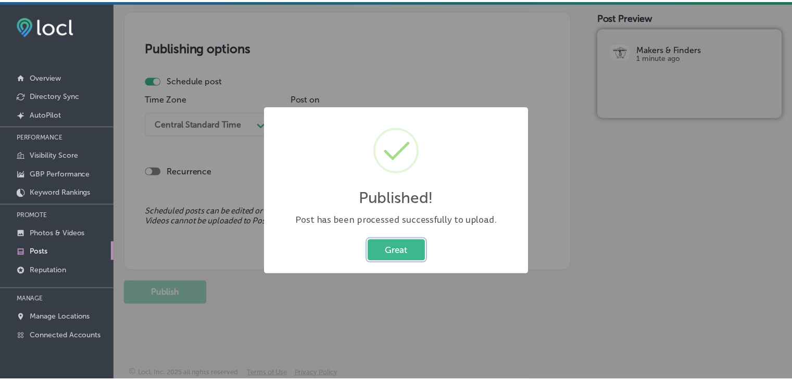
scroll to position [861, 0]
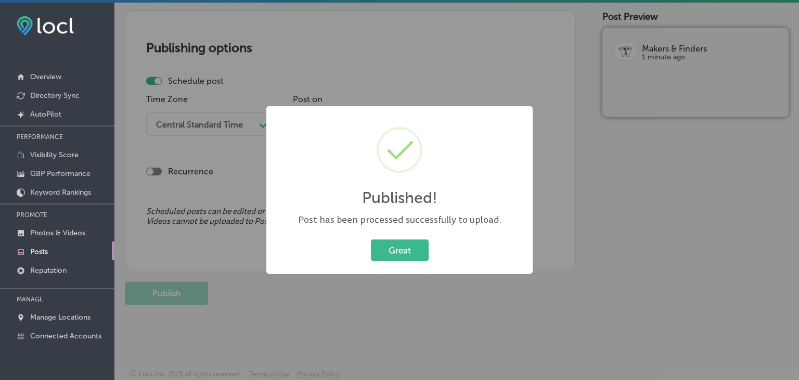
click at [407, 65] on div "Published! × Post has been processed successfully to upload. Great Cancel" at bounding box center [399, 190] width 799 height 380
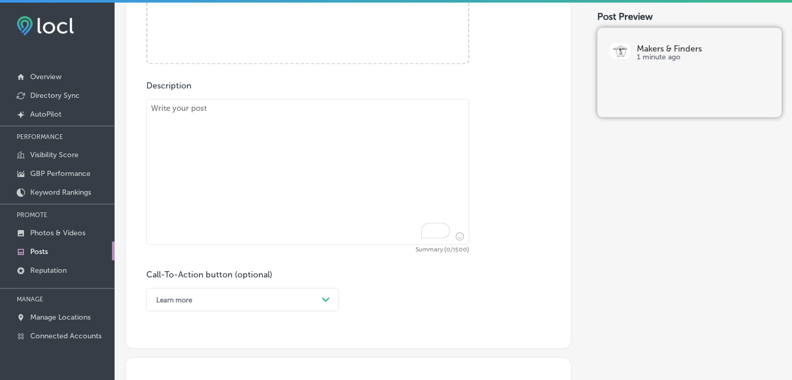
paste textarea "Looking for a healthy brunch option? Makers & Finders has you covered with fres…"
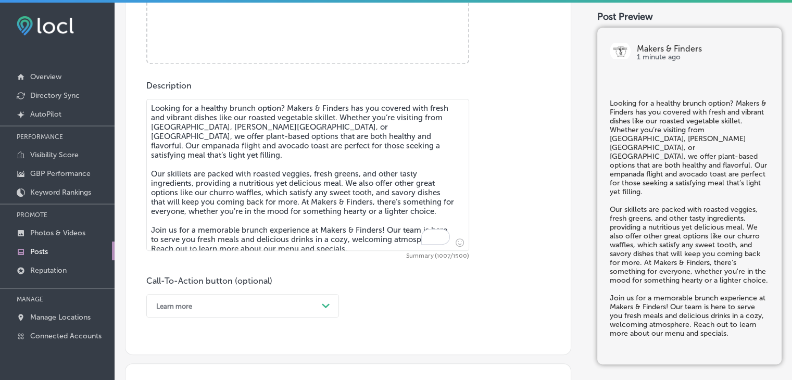
click at [361, 200] on textarea "Looking for a healthy brunch option? Makers & Finders has you covered with fres…" at bounding box center [307, 175] width 323 height 152
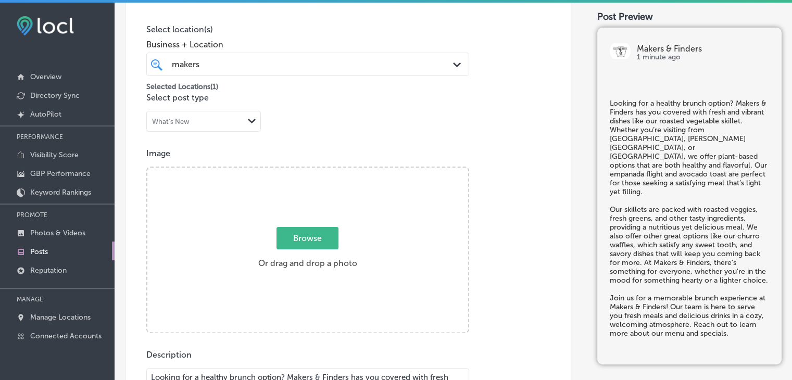
type textarea "Looking for a healthy brunch option? Makers & Finders has you covered with fres…"
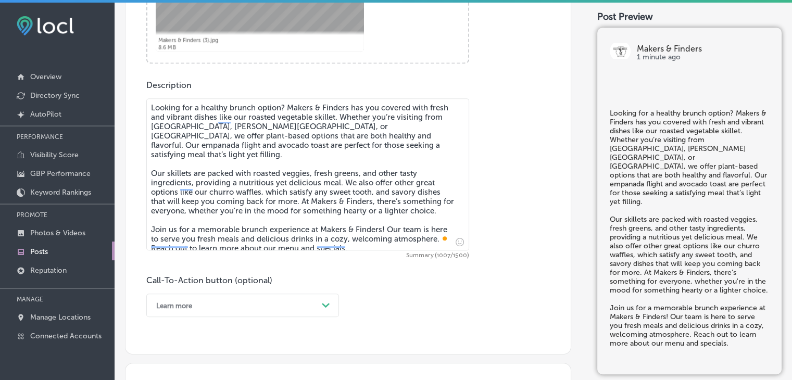
scroll to position [588, 0]
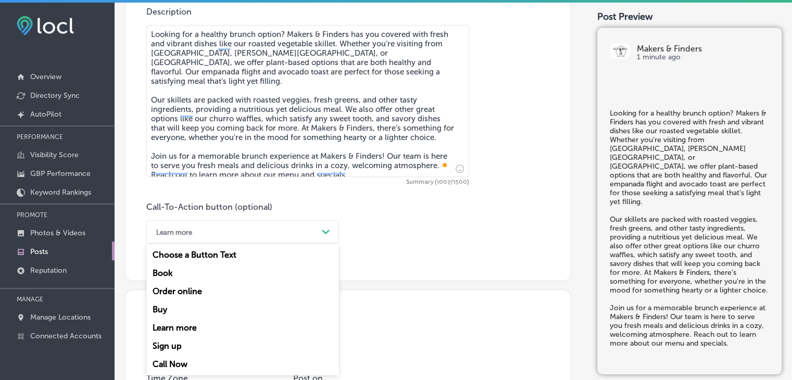
click at [209, 244] on div "option Learn more, selected. option Buy focused, 4 of 7. 7 results available. U…" at bounding box center [242, 231] width 193 height 23
click at [181, 362] on div "Call Now" at bounding box center [242, 364] width 193 height 18
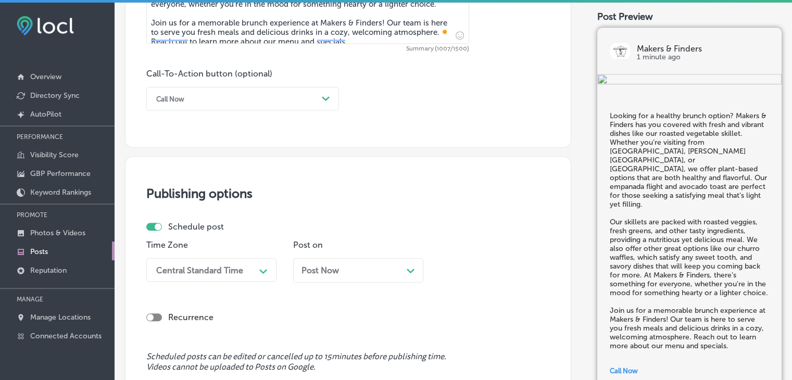
scroll to position [783, 0]
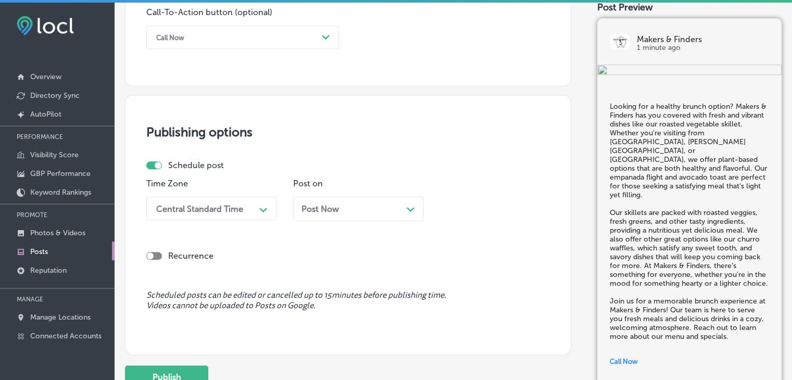
click at [219, 220] on div "Central Standard Time Path Created with Sketch." at bounding box center [211, 208] width 130 height 23
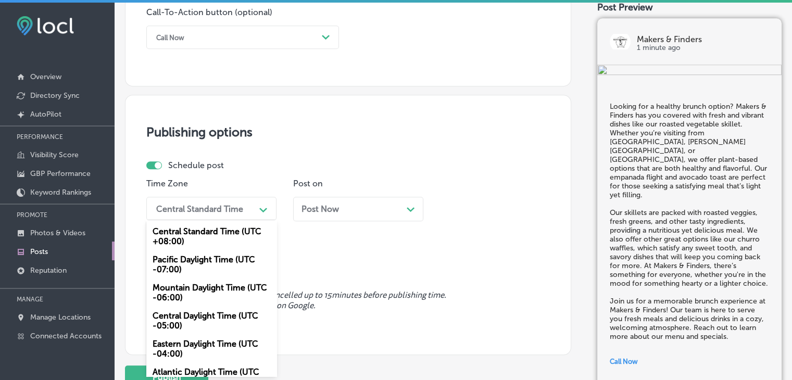
click at [218, 289] on div "Mountain Daylight Time (UTC -06:00)" at bounding box center [211, 292] width 130 height 28
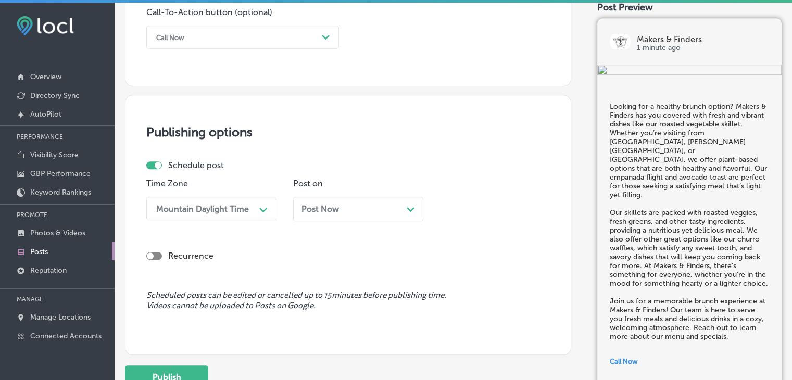
click at [314, 215] on div "Post Now Path Created with Sketch." at bounding box center [358, 209] width 130 height 24
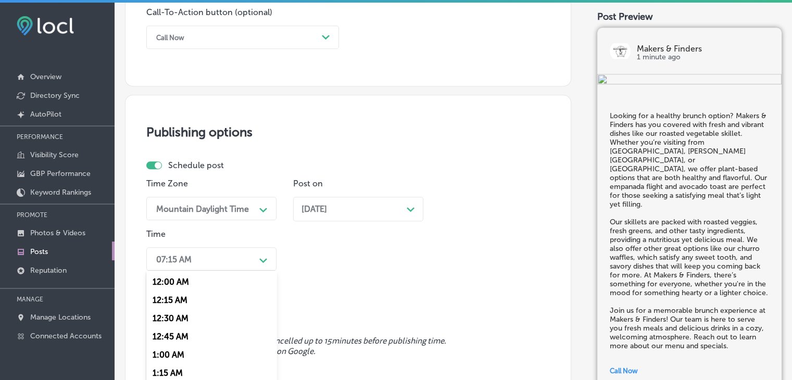
scroll to position [833, 0]
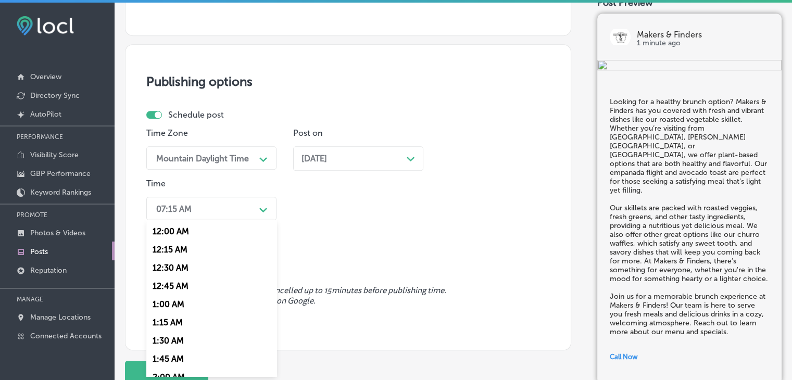
click at [250, 220] on div "option 7:00 AM, selected. option 12:15 AM focused, 2 of 96. 96 results availabl…" at bounding box center [211, 208] width 130 height 23
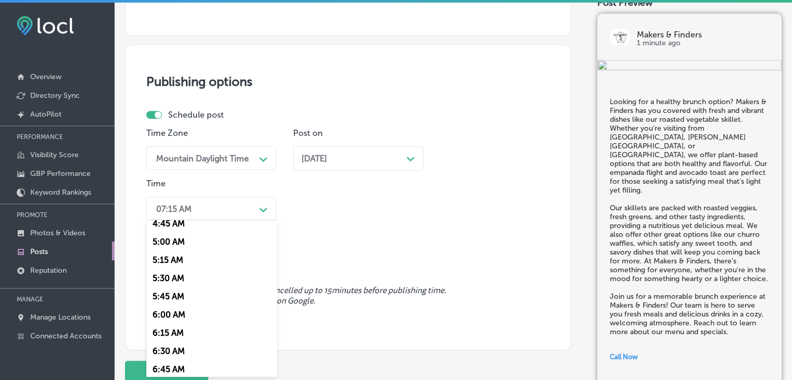
scroll to position [417, 0]
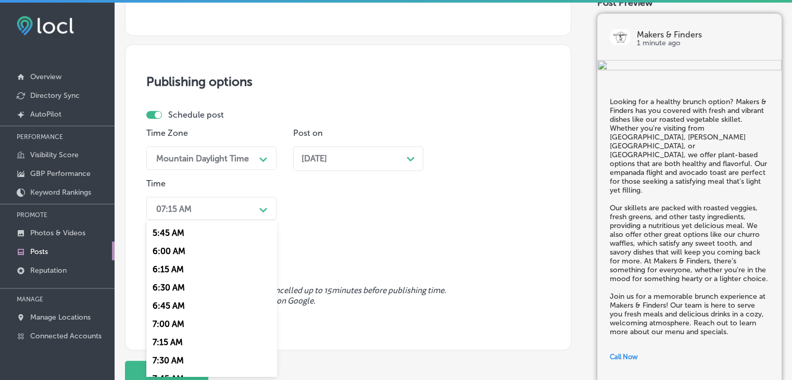
click at [171, 320] on div "7:00 AM" at bounding box center [211, 324] width 130 height 18
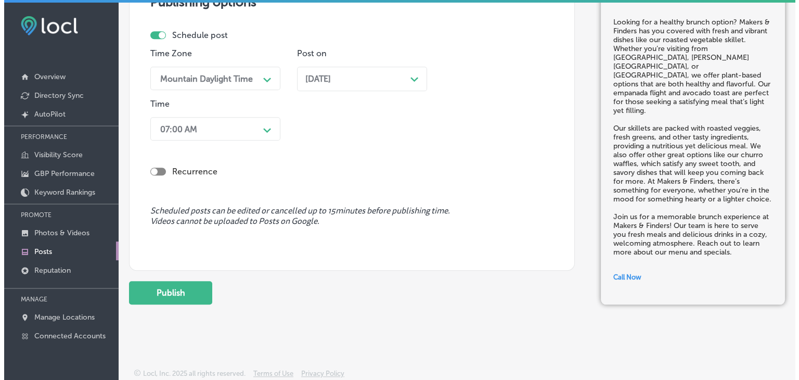
scroll to position [912, 0]
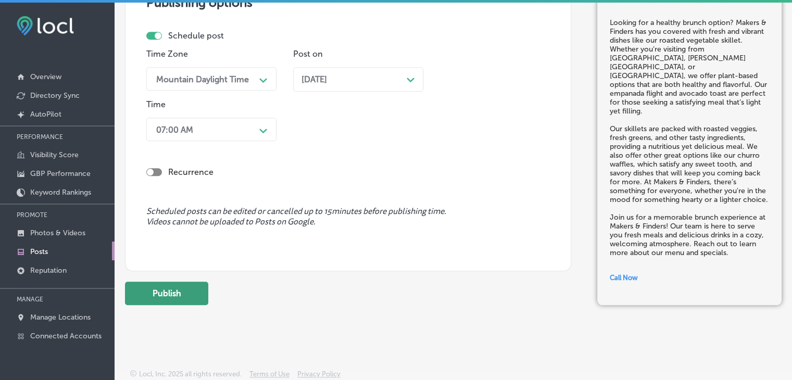
click at [201, 285] on button "Publish" at bounding box center [166, 293] width 83 height 23
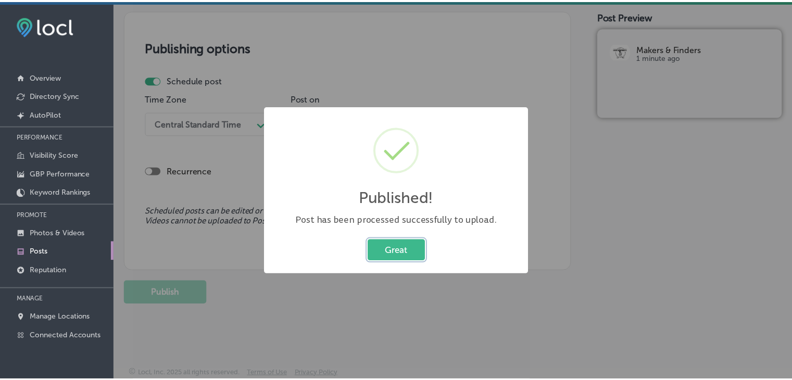
scroll to position [867, 0]
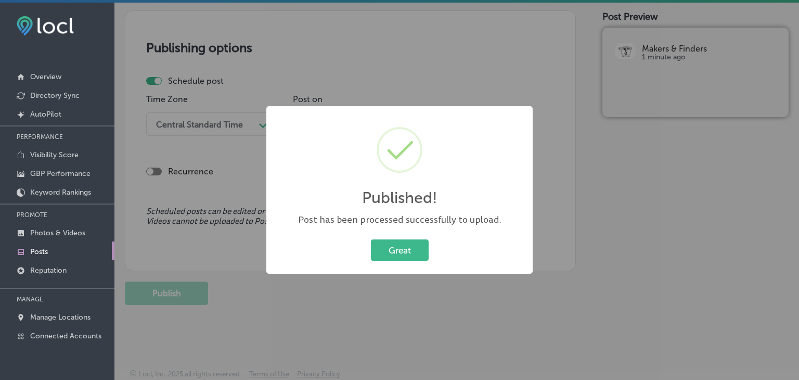
click at [429, 110] on div "Published! × Post has been processed successfully to upload. Great Cancel" at bounding box center [399, 190] width 266 height 168
click at [443, 96] on div "Published! × Post has been processed successfully to upload. Great Cancel" at bounding box center [399, 190] width 799 height 380
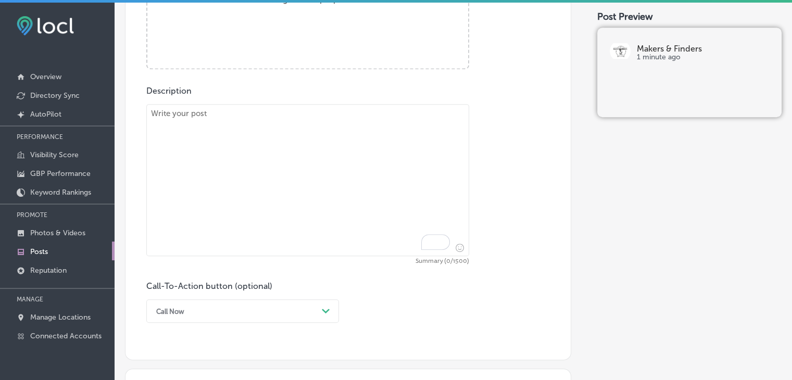
paste textarea "Brunch just got better at Makers & Finders! From fresh smoked lox bagels to sav…"
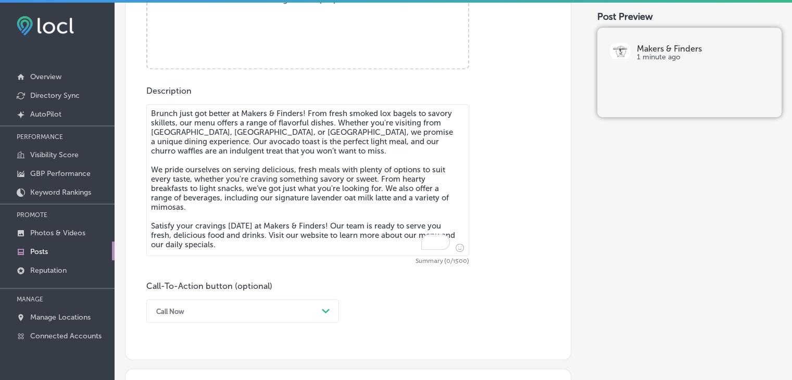
click at [394, 228] on textarea "Brunch just got better at Makers & Finders! From fresh smoked lox bagels to sav…" at bounding box center [307, 180] width 323 height 152
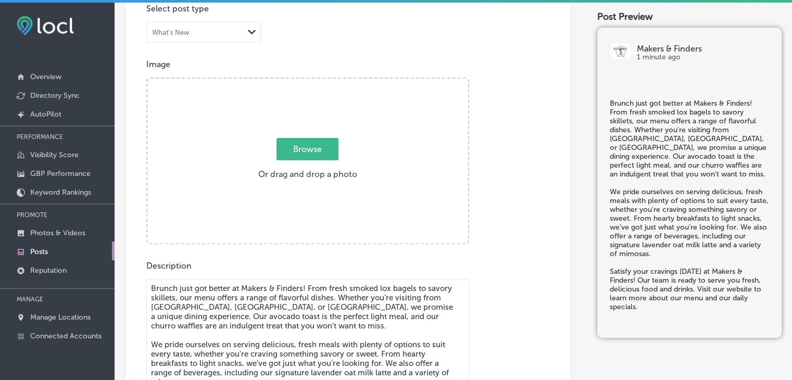
type textarea "Brunch just got better at Makers & Finders! From fresh smoked lox bagels to sav…"
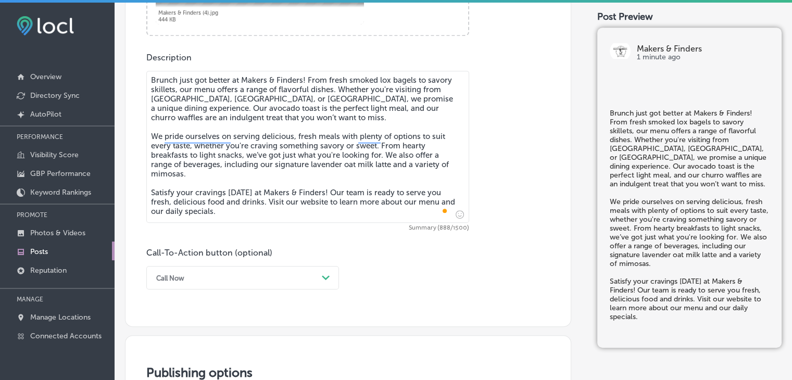
scroll to position [588, 0]
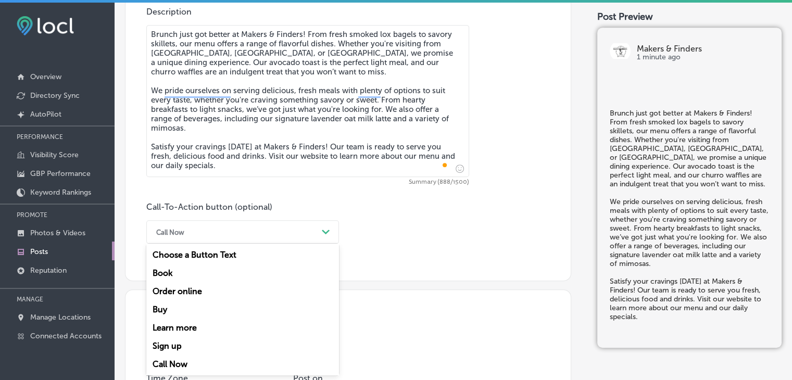
click at [203, 244] on div "option Call Now, selected. option Order online focused, 3 of 7. 7 results avail…" at bounding box center [242, 231] width 193 height 23
click at [190, 321] on div "Learn more" at bounding box center [242, 328] width 193 height 18
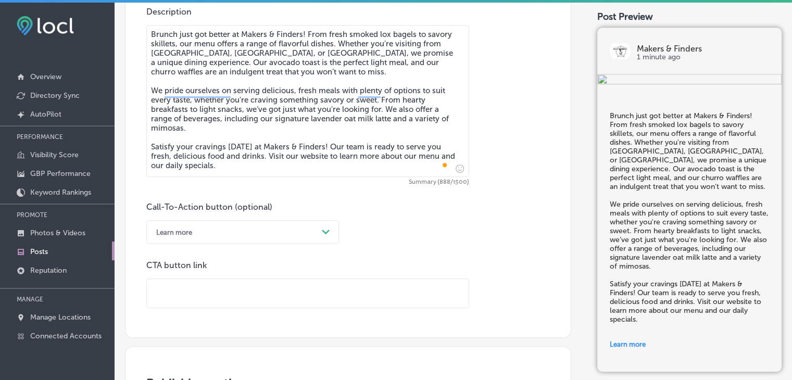
paste input "https://www.makerslv.com/"
click at [376, 279] on input "https://www.makerslv.com/" at bounding box center [308, 293] width 322 height 29
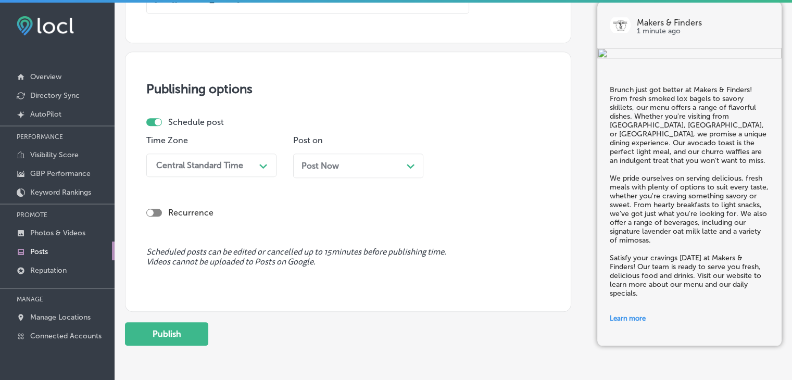
scroll to position [884, 0]
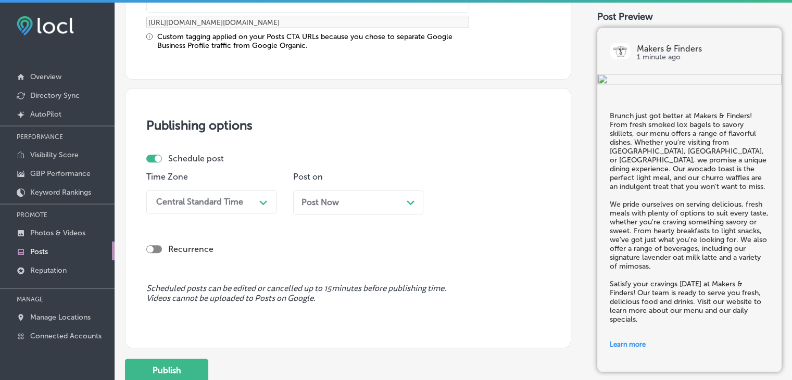
type input "https://www.makerslv.com/"
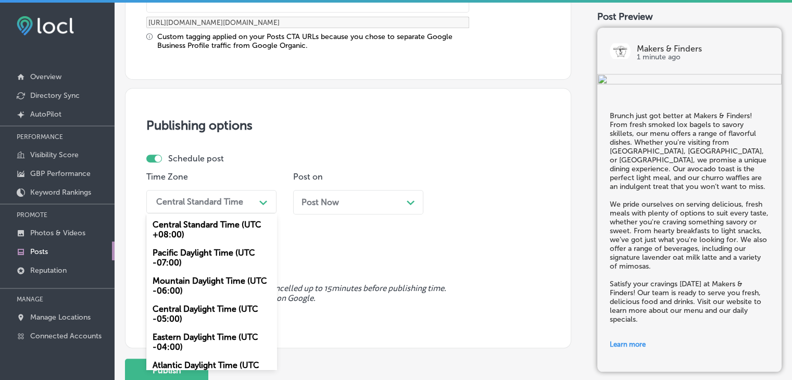
click at [248, 198] on div "Central Standard Time" at bounding box center [203, 202] width 104 height 18
click at [186, 282] on div "Mountain Daylight Time (UTC -06:00)" at bounding box center [211, 286] width 130 height 28
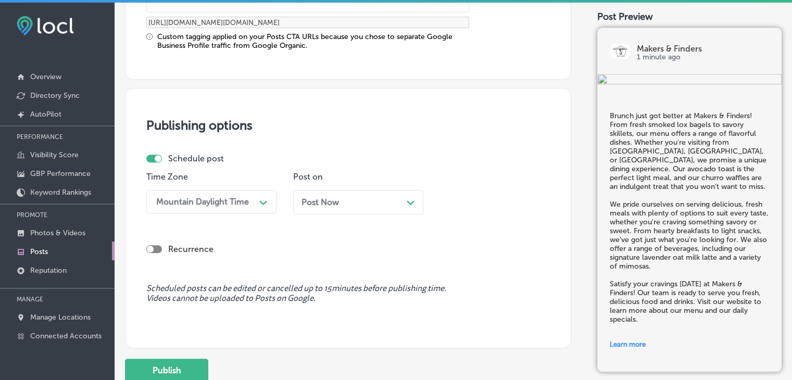
click at [310, 198] on span "Post Now" at bounding box center [319, 202] width 37 height 10
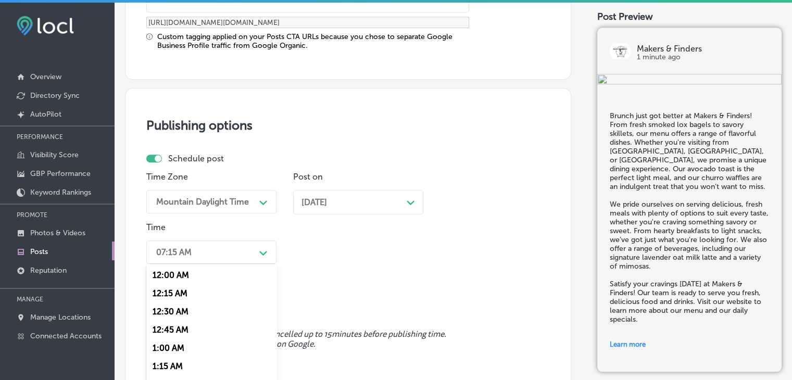
scroll to position [926, 0]
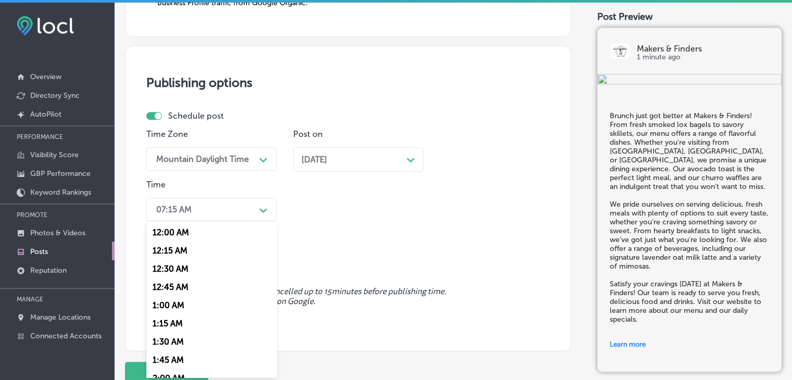
click at [217, 221] on div "option 7:00 AM, selected. option 12:15 AM focused, 2 of 96. 96 results availabl…" at bounding box center [211, 209] width 130 height 23
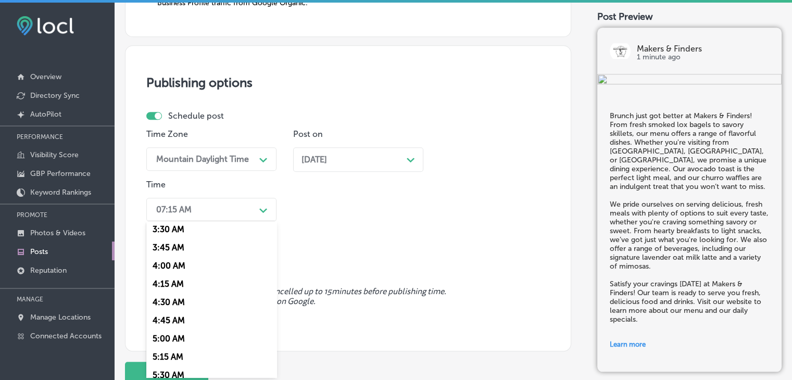
scroll to position [381, 0]
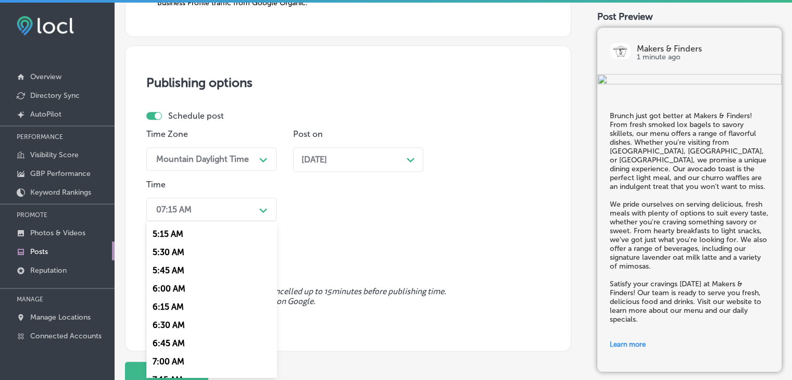
drag, startPoint x: 164, startPoint y: 361, endPoint x: 324, endPoint y: 210, distance: 219.4
click at [324, 210] on div "Time Zone Mountain Daylight Time Path Created with Sketch. Post on Sep 21, 2025…" at bounding box center [343, 177] width 395 height 96
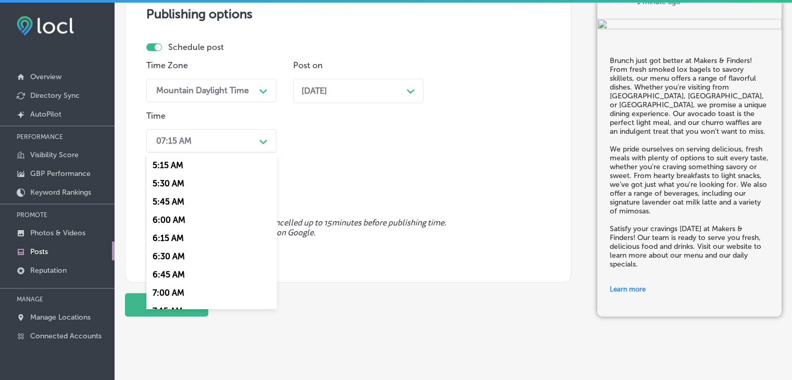
scroll to position [996, 0]
click at [184, 291] on div "7:00 AM" at bounding box center [211, 292] width 130 height 18
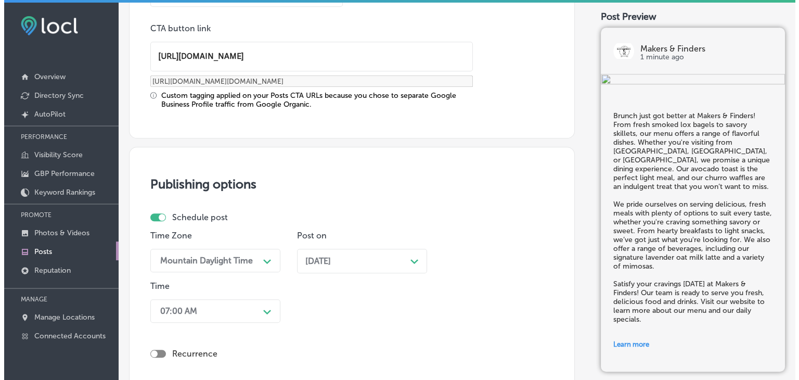
scroll to position [1006, 0]
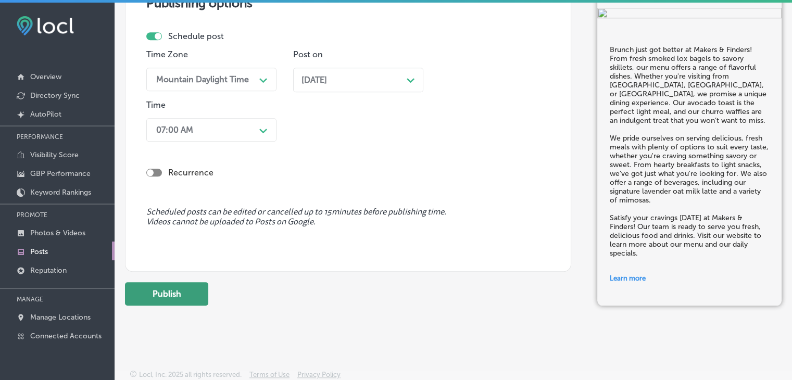
click at [172, 290] on button "Publish" at bounding box center [166, 293] width 83 height 23
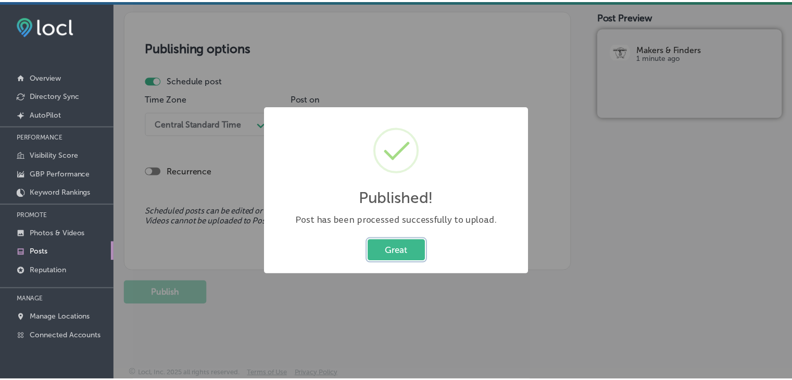
scroll to position [867, 0]
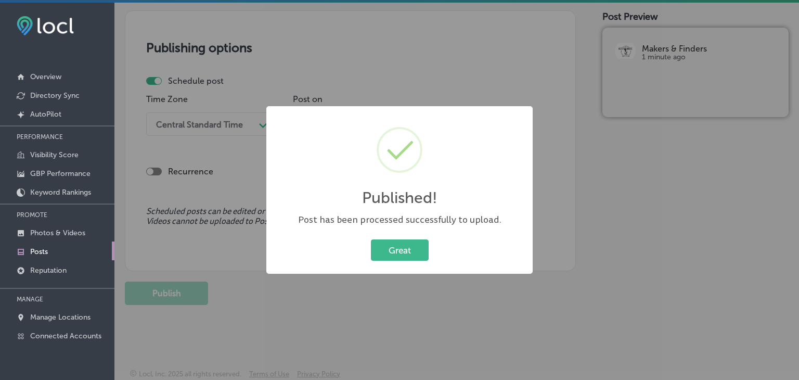
click at [412, 69] on div "Published! × Post has been processed successfully to upload. Great Cancel" at bounding box center [399, 190] width 799 height 380
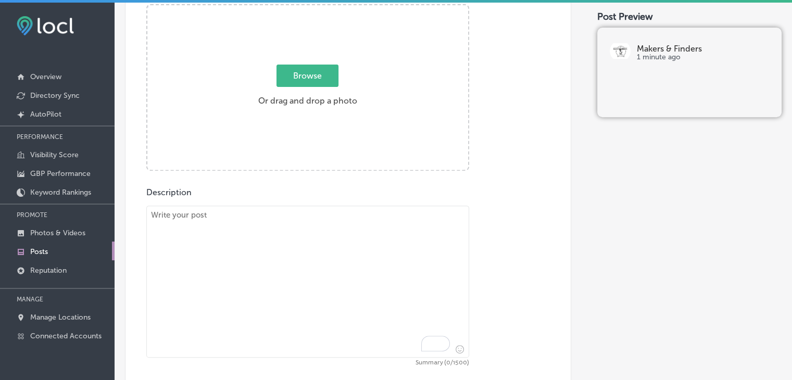
paste textarea "Your new favorite brunch spot is here! Makers & Finders offers the perfect comb…"
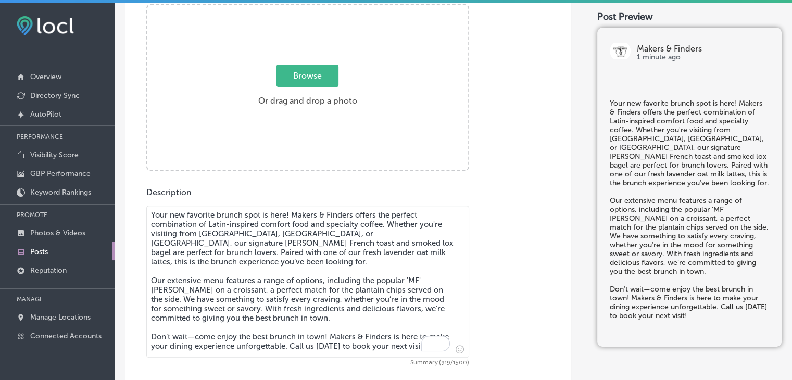
click at [371, 255] on textarea "Your new favorite brunch spot is here! Makers & Finders offers the perfect comb…" at bounding box center [307, 282] width 323 height 152
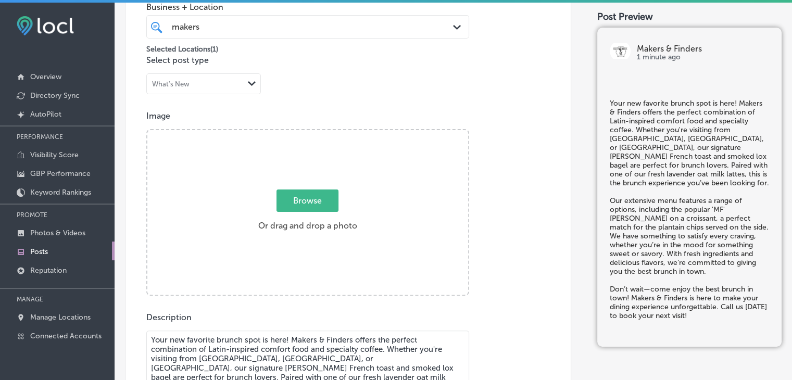
type textarea "Your new favorite brunch spot is here! Makers & Finders offers the perfect comb…"
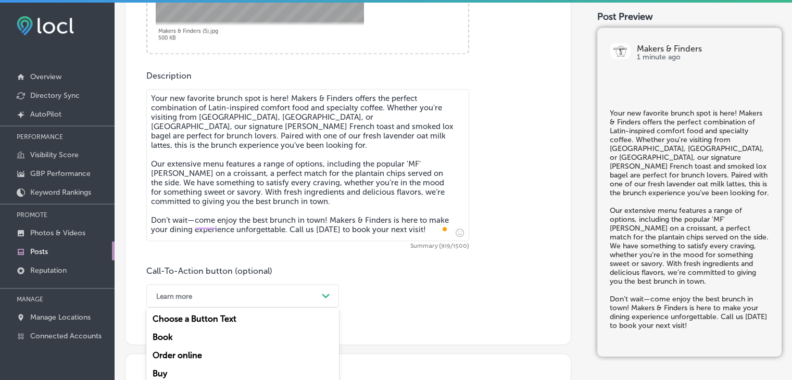
scroll to position [588, 0]
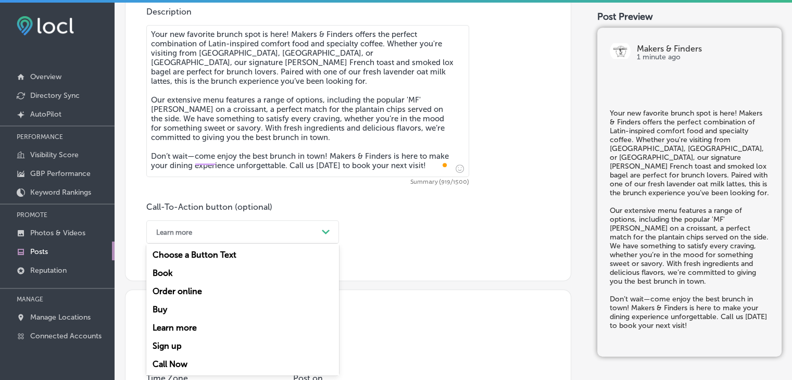
click at [262, 244] on div "option Learn more, selected. option Order online focused, 3 of 7. 7 results ava…" at bounding box center [242, 231] width 193 height 23
click at [201, 359] on div "Call Now" at bounding box center [242, 364] width 193 height 18
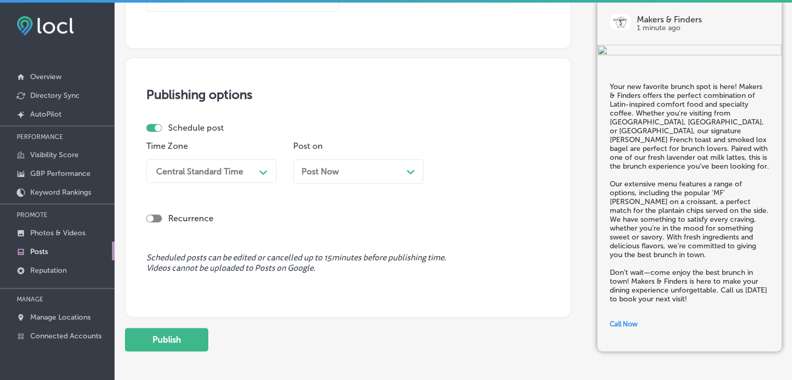
scroll to position [834, 0]
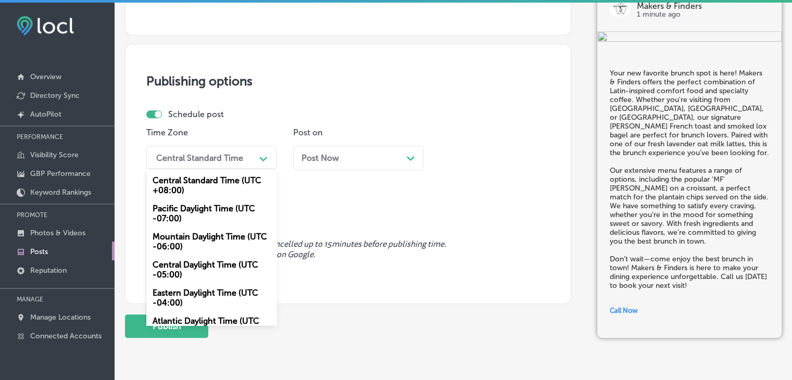
click at [231, 166] on div "Central Standard Time" at bounding box center [203, 157] width 104 height 18
click at [181, 252] on div "Mountain Daylight Time (UTC -06:00)" at bounding box center [211, 241] width 130 height 28
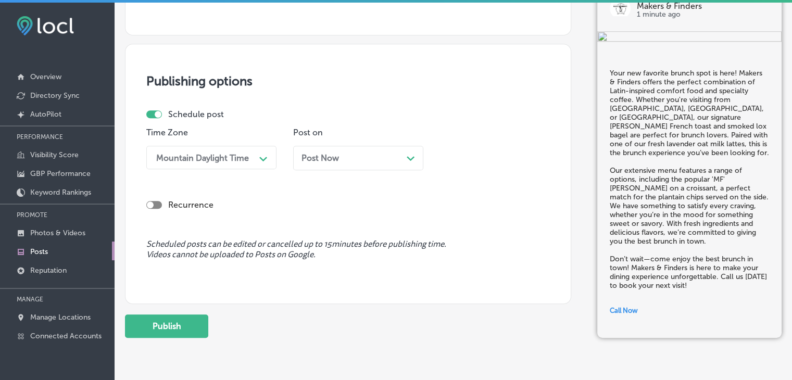
click at [347, 149] on div "Post Now Path Created with Sketch." at bounding box center [358, 158] width 130 height 24
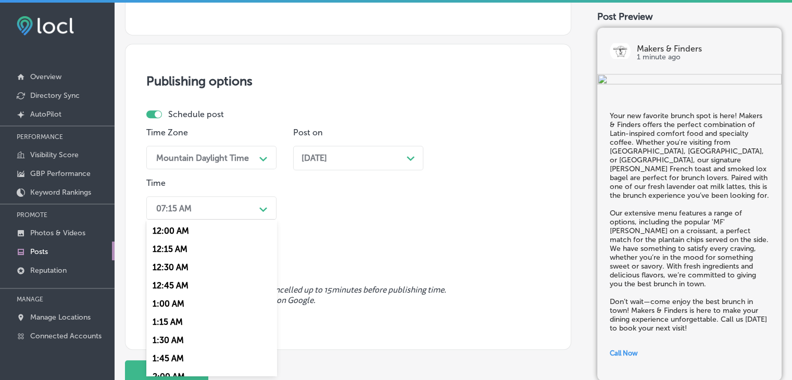
drag, startPoint x: 226, startPoint y: 214, endPoint x: 187, endPoint y: 328, distance: 120.7
click at [187, 220] on div "option 7:00 AM, selected. option 12:00 AM focused, 1 of 96. 96 results availabl…" at bounding box center [211, 207] width 130 height 23
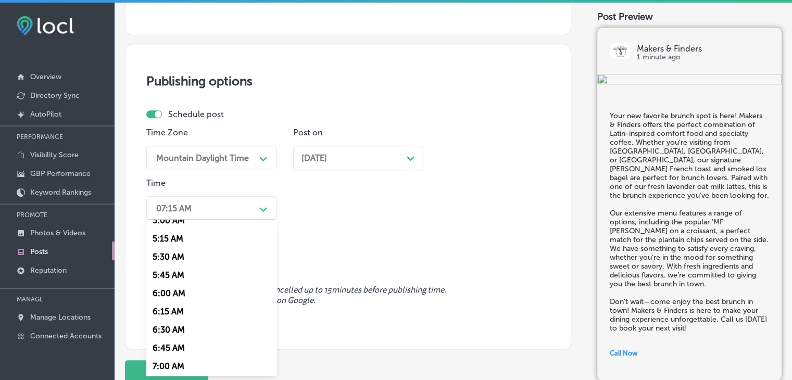
scroll to position [417, 0]
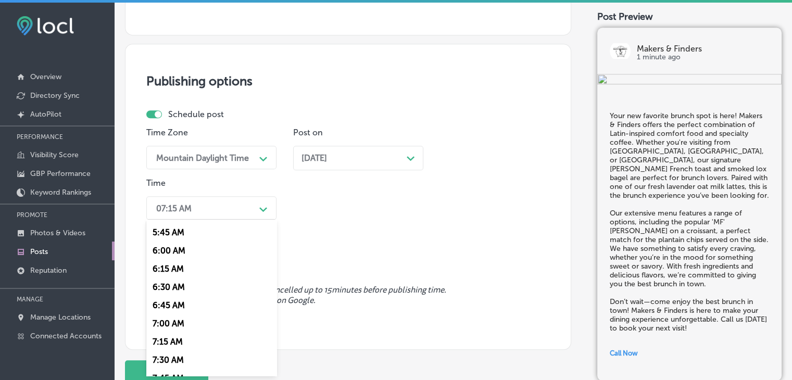
click at [179, 320] on div "7:00 AM" at bounding box center [211, 323] width 130 height 18
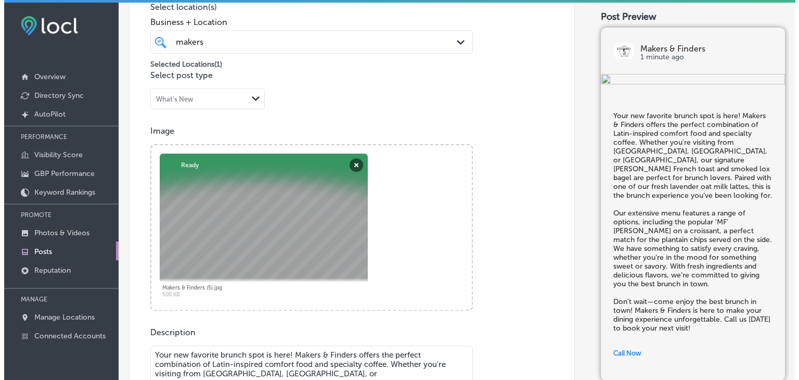
scroll to position [913, 0]
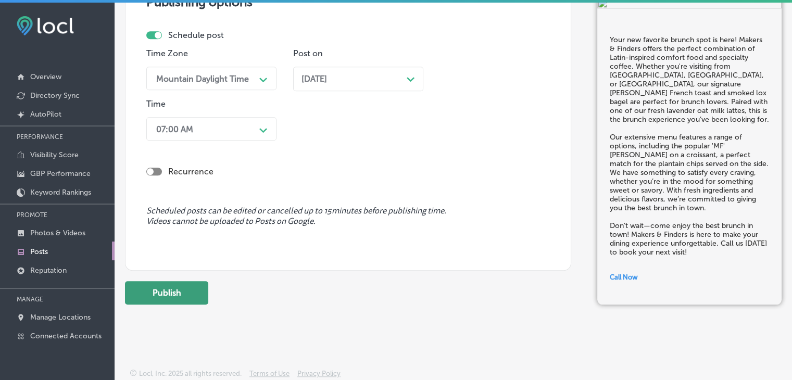
click at [206, 286] on button "Publish" at bounding box center [166, 292] width 83 height 23
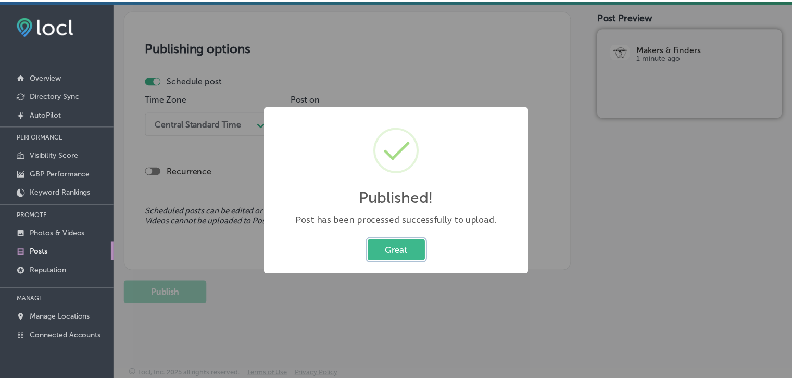
scroll to position [867, 0]
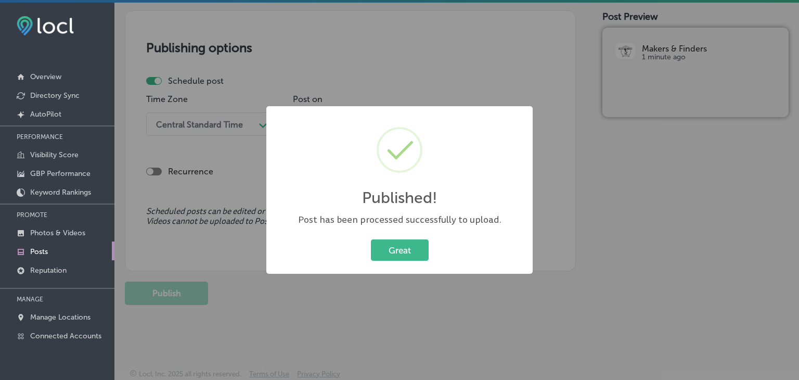
click at [408, 80] on div "Published! × Post has been processed successfully to upload. Great Cancel" at bounding box center [399, 190] width 799 height 380
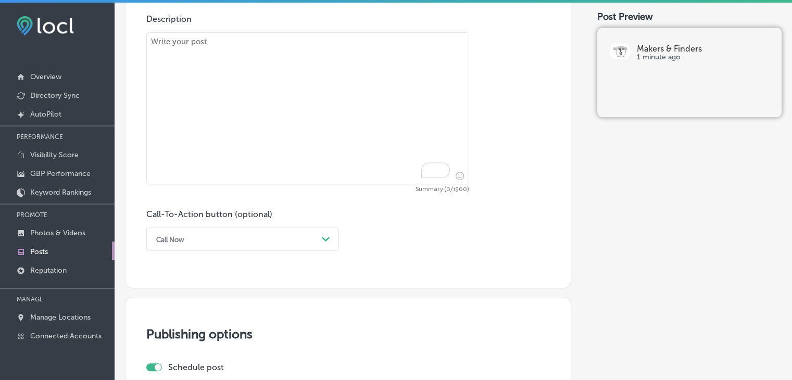
paste textarea "Looking for a unique brunch experience? Makers & Finders is the place to be! Ou…"
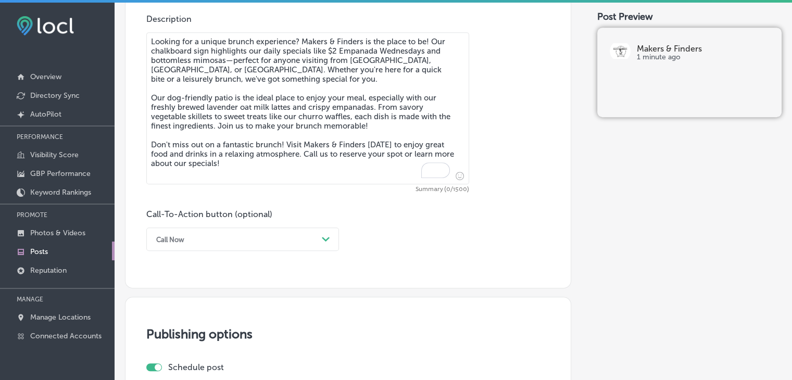
click at [381, 138] on textarea "Looking for a unique brunch experience? Makers & Finders is the place to be! Ou…" at bounding box center [307, 108] width 323 height 152
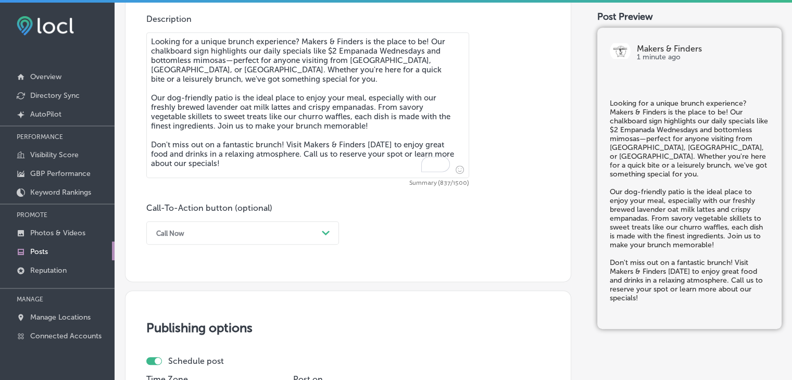
scroll to position [390, 0]
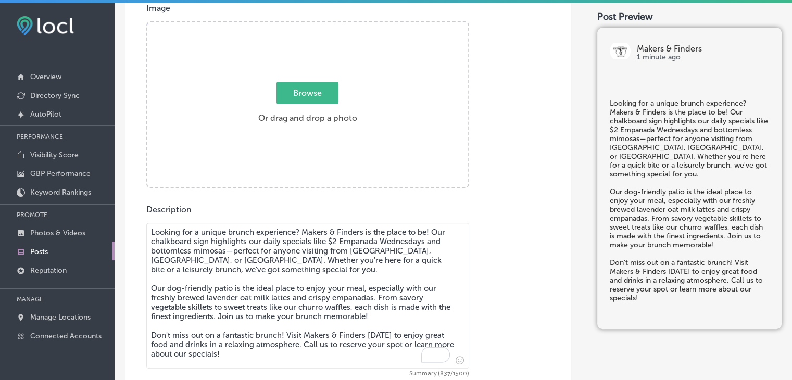
type textarea "Looking for a unique brunch experience? Makers & Finders is the place to be! Ou…"
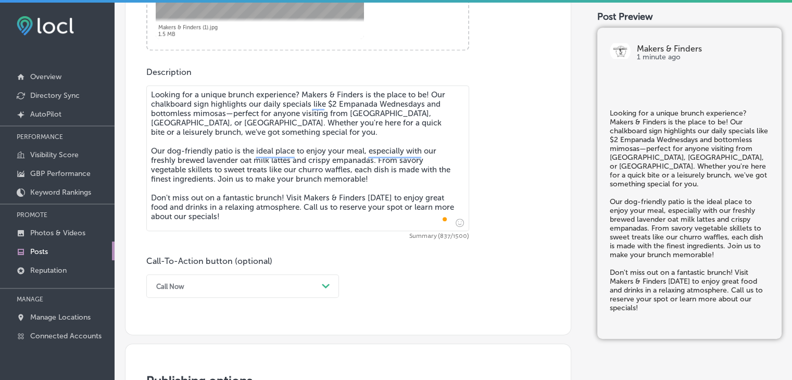
scroll to position [582, 0]
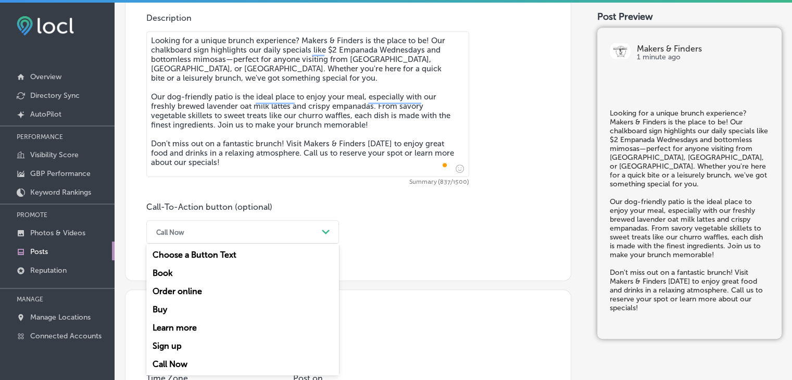
click at [209, 244] on div "option Call Now, selected. option Book focused, 2 of 7. 7 results available. Us…" at bounding box center [242, 231] width 193 height 23
click at [184, 367] on div "Call Now" at bounding box center [242, 364] width 193 height 18
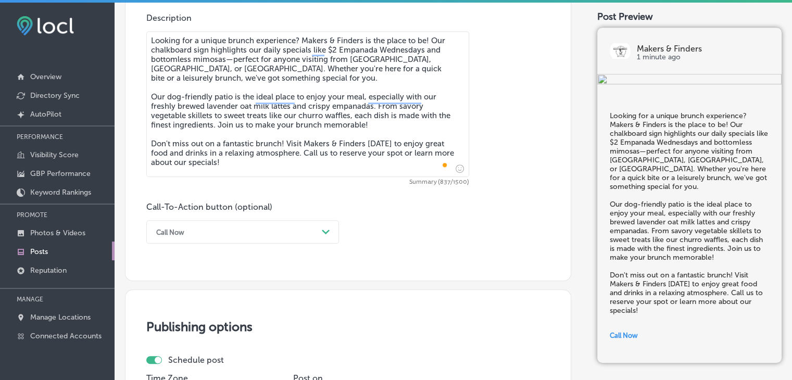
scroll to position [834, 0]
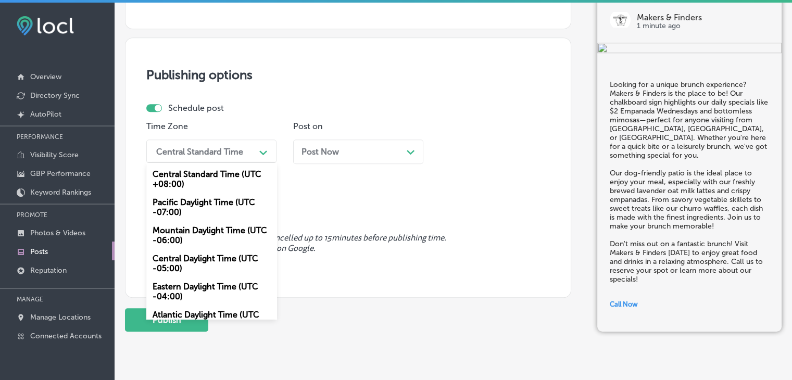
click at [225, 139] on div "Central Standard Time Path Created with Sketch." at bounding box center [211, 150] width 130 height 23
click at [192, 245] on div "Mountain Daylight Time (UTC -06:00)" at bounding box center [211, 235] width 130 height 28
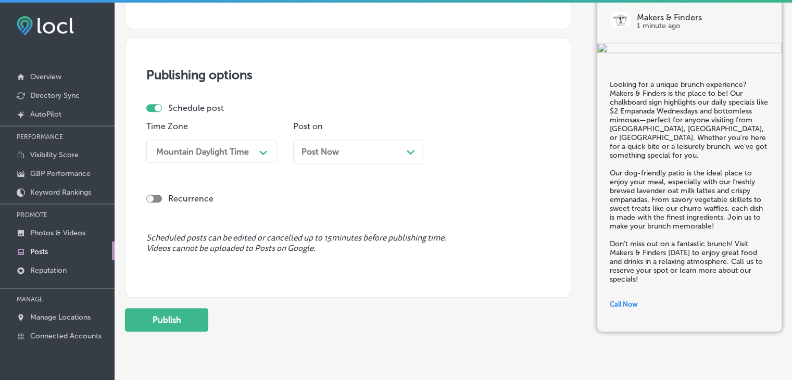
click at [328, 168] on div "Post Now Path Created with Sketch." at bounding box center [358, 155] width 130 height 32
click at [344, 147] on div "Post Now Path Created with Sketch." at bounding box center [357, 152] width 113 height 10
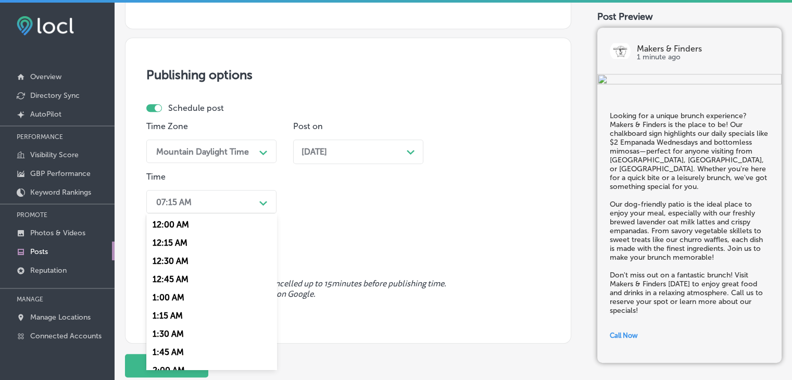
drag, startPoint x: 247, startPoint y: 200, endPoint x: 216, endPoint y: 286, distance: 90.9
click at [216, 213] on div "option 7:00 AM, selected. option 12:00 AM focused, 1 of 96. 96 results availabl…" at bounding box center [211, 201] width 130 height 23
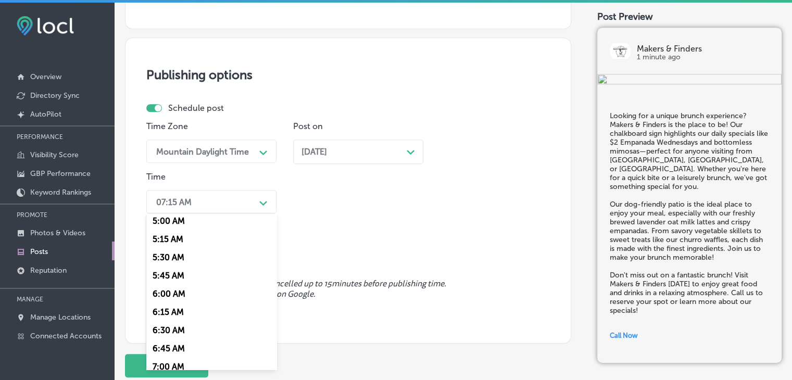
scroll to position [409, 0]
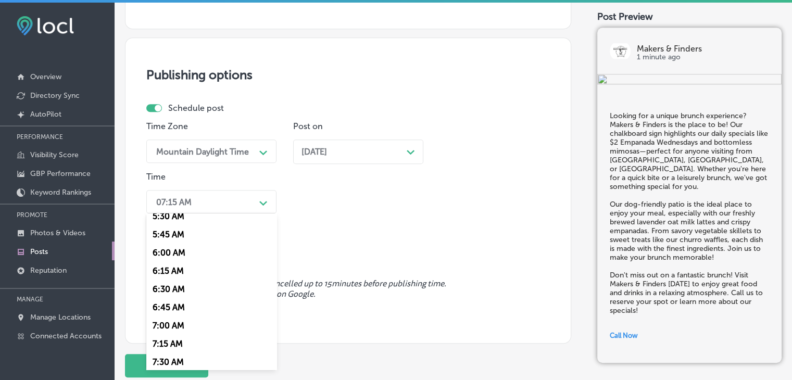
click at [160, 332] on div "7:00 AM" at bounding box center [211, 325] width 130 height 18
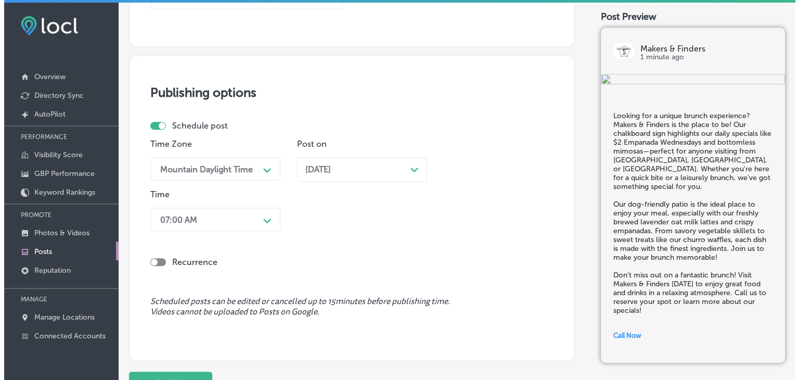
scroll to position [907, 0]
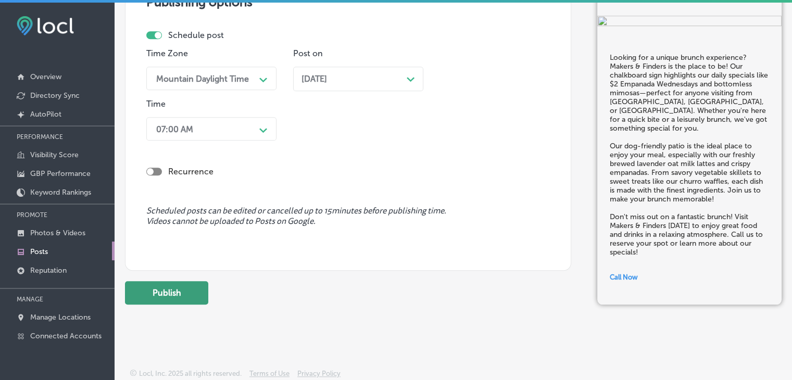
click at [188, 284] on button "Publish" at bounding box center [166, 292] width 83 height 23
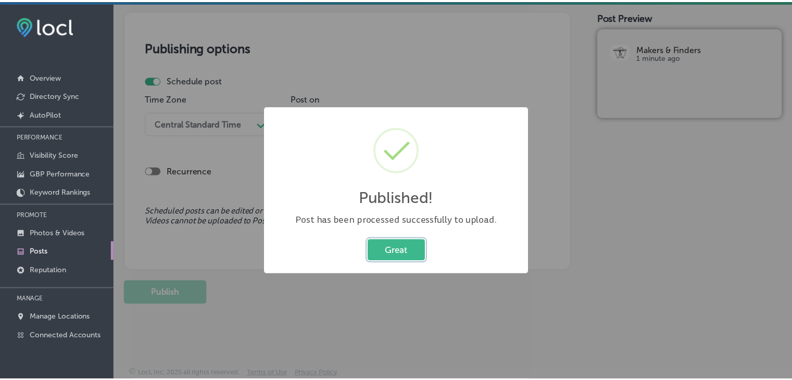
scroll to position [861, 0]
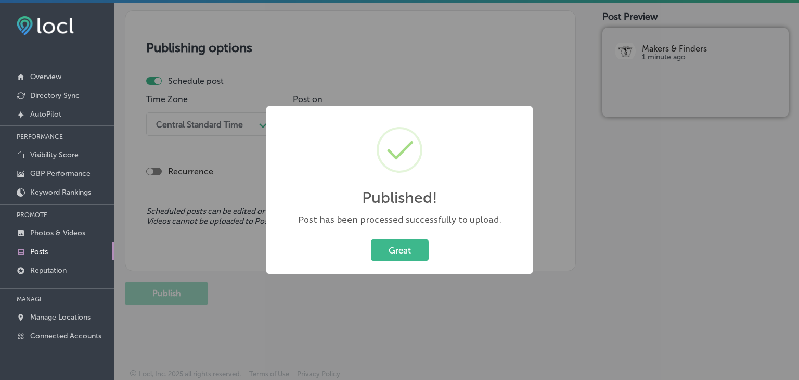
click at [404, 24] on div "Published! × Post has been processed successfully to upload. Great Cancel" at bounding box center [399, 190] width 799 height 380
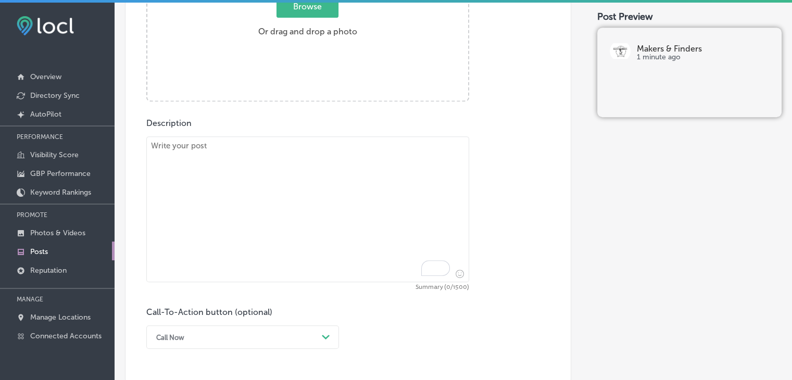
paste textarea "Fresh and healthy brunch options await! Our chia pudding topped with fresh berr…"
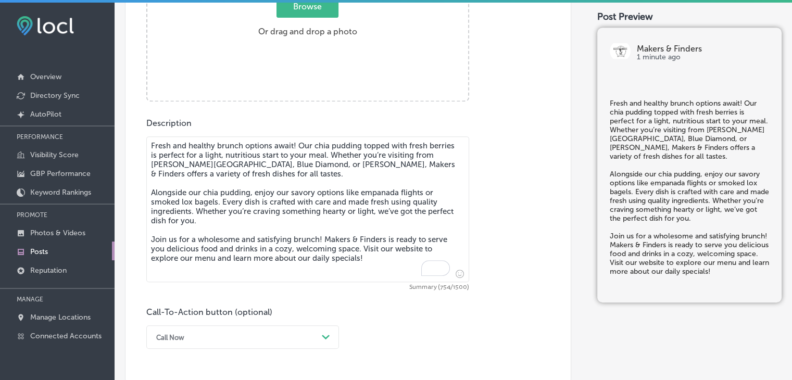
click at [381, 252] on textarea "Fresh and healthy brunch options await! Our chia pudding topped with fresh berr…" at bounding box center [307, 209] width 323 height 146
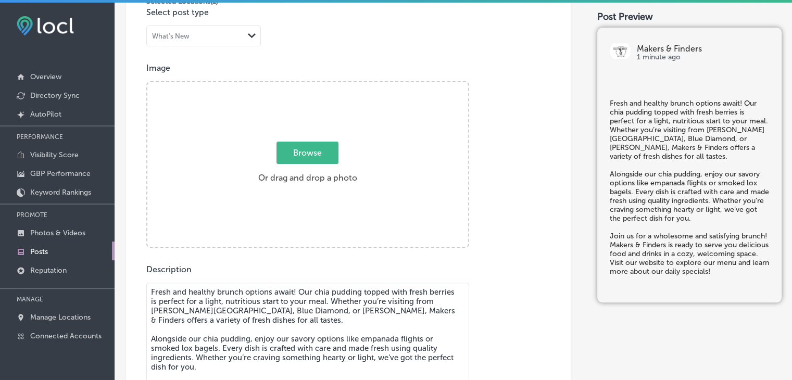
type textarea "Fresh and healthy brunch options await! Our chia pudding topped with fresh berr…"
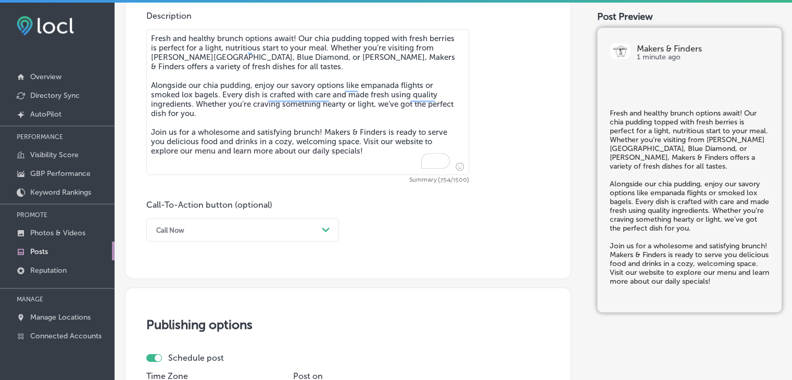
scroll to position [585, 0]
click at [237, 238] on div "Call Now Path Created with Sketch." at bounding box center [242, 228] width 193 height 23
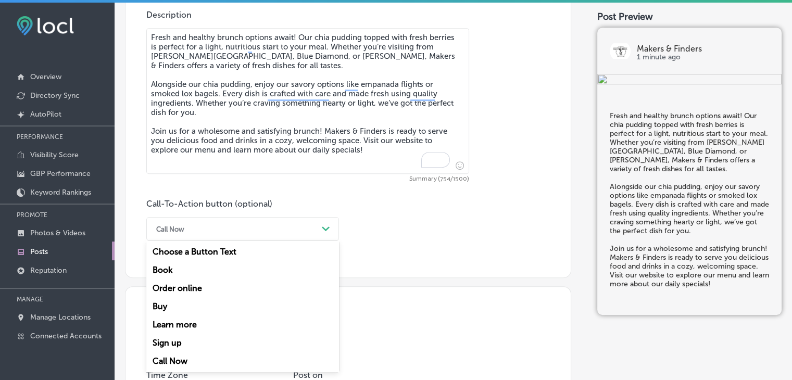
click at [213, 324] on div "Learn more" at bounding box center [242, 324] width 193 height 18
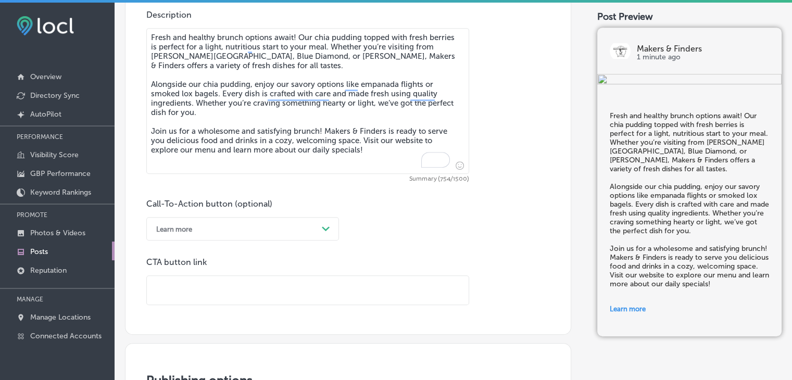
click at [357, 288] on input "text" at bounding box center [308, 290] width 322 height 29
paste input "https://www.makerslv.com/"
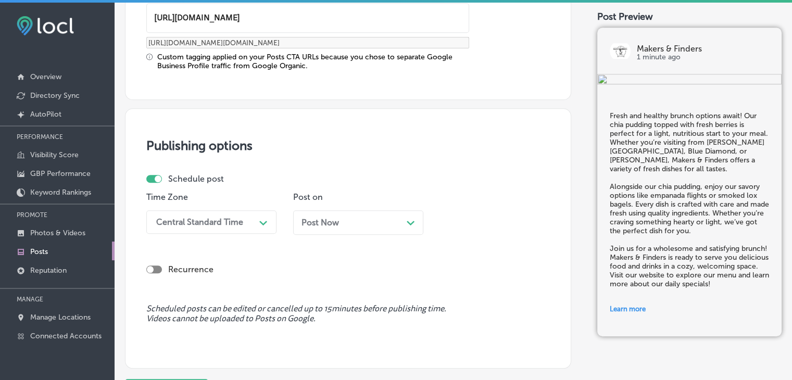
scroll to position [862, 0]
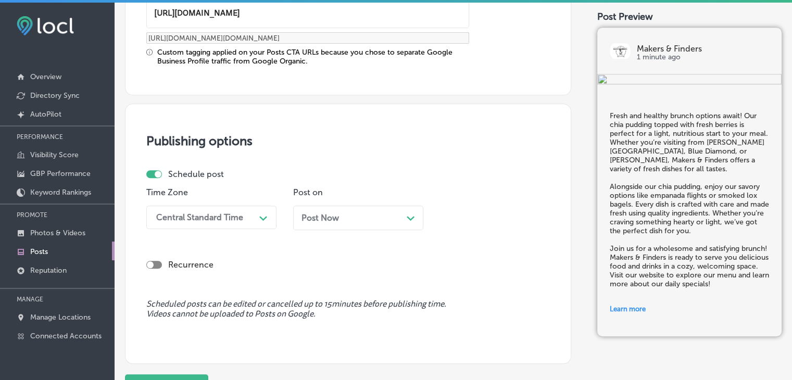
type input "https://www.makerslv.com/"
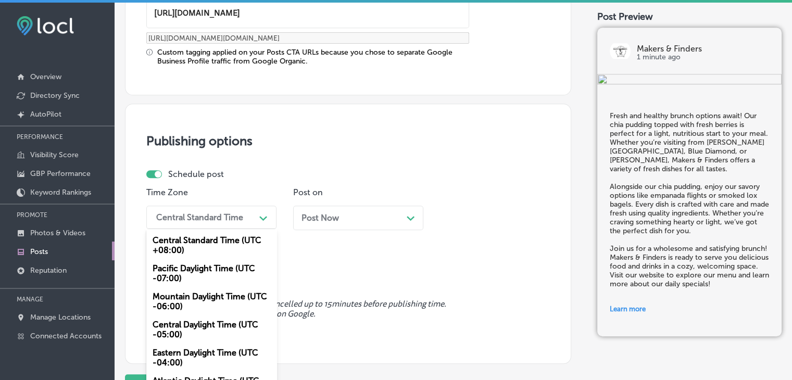
scroll to position [870, 0]
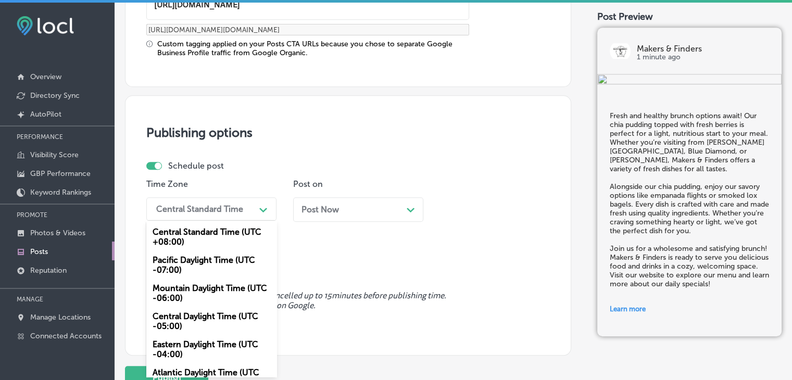
click at [227, 205] on div "Central Standard Time Path Created with Sketch." at bounding box center [211, 208] width 130 height 23
click at [217, 296] on div "Mountain Daylight Time (UTC -06:00)" at bounding box center [211, 293] width 130 height 28
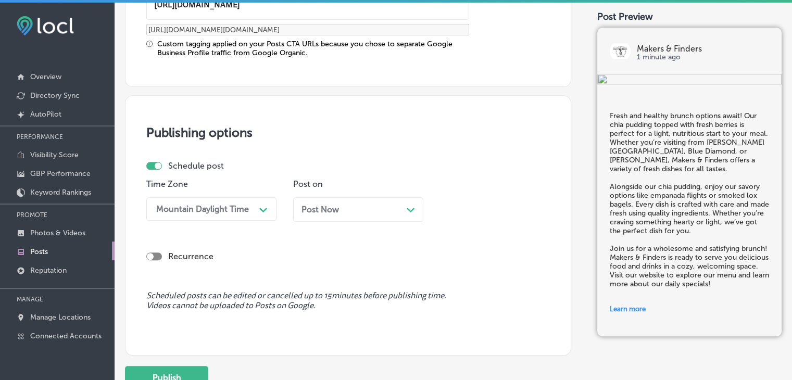
click at [342, 202] on div "Post Now Path Created with Sketch." at bounding box center [358, 209] width 130 height 24
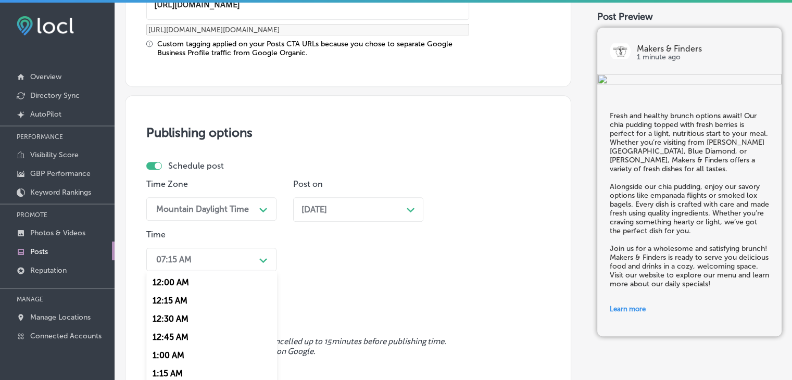
scroll to position [920, 0]
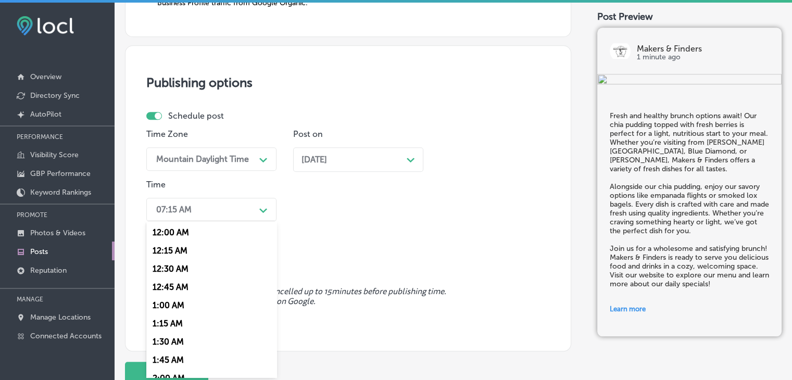
click at [213, 221] on div "option 7:00 AM, selected. option 12:15 AM focused, 2 of 96. 96 results availabl…" at bounding box center [211, 209] width 130 height 23
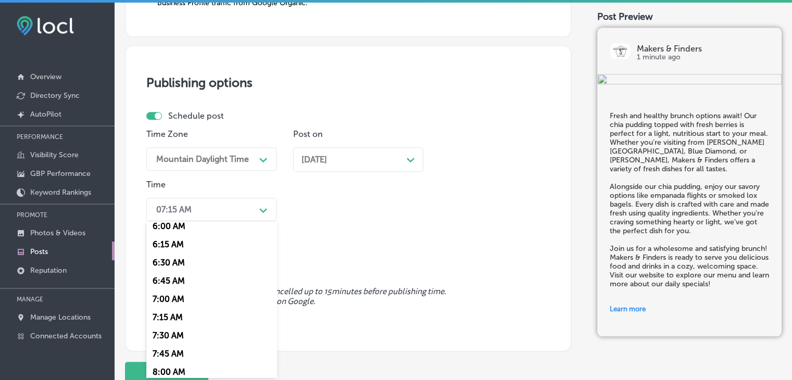
scroll to position [450, 0]
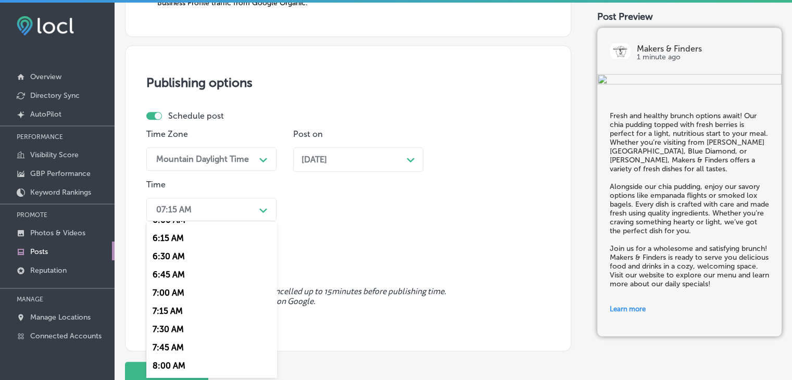
click at [162, 298] on div "7:00 AM" at bounding box center [211, 293] width 130 height 18
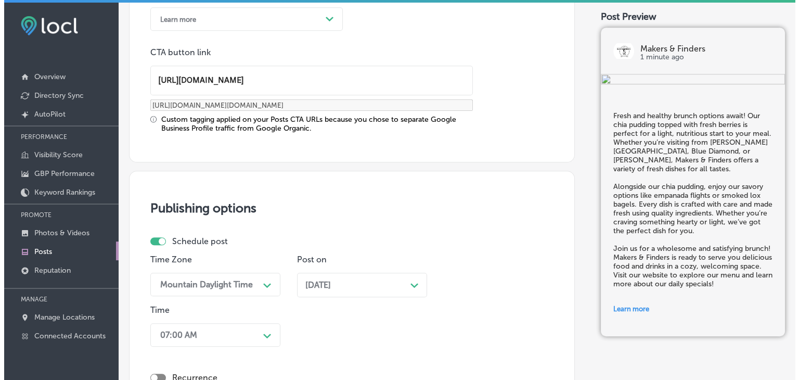
scroll to position [1000, 0]
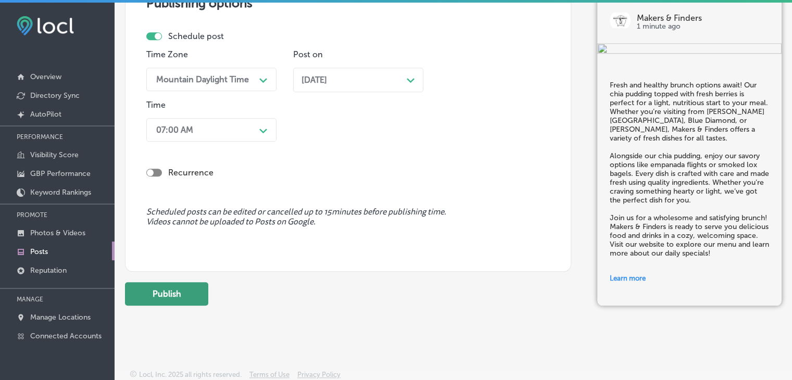
click at [181, 288] on button "Publish" at bounding box center [166, 293] width 83 height 23
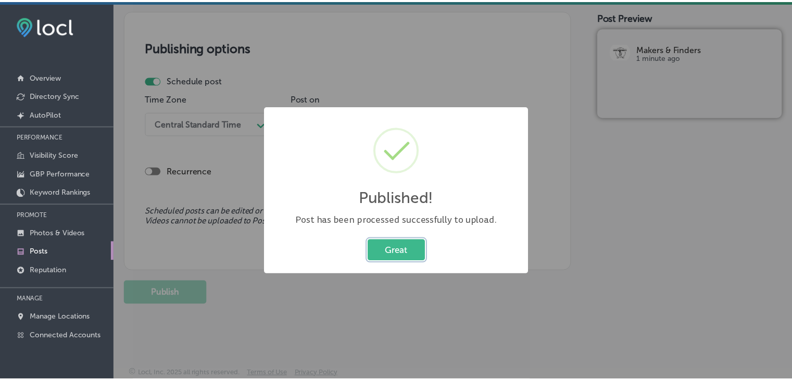
scroll to position [861, 0]
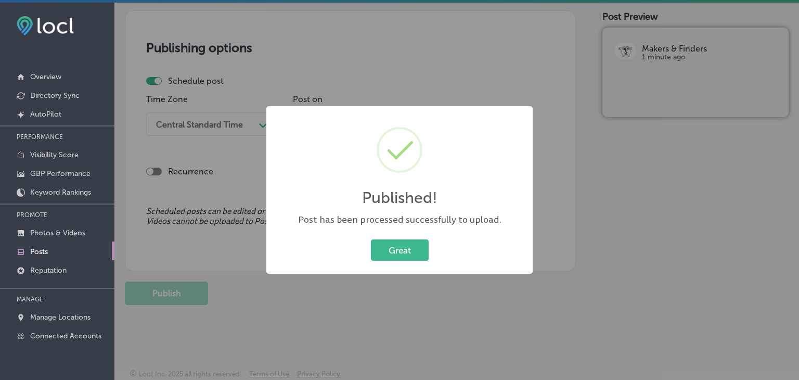
click at [408, 15] on div "Published! × Post has been processed successfully to upload. Great Cancel" at bounding box center [399, 190] width 799 height 380
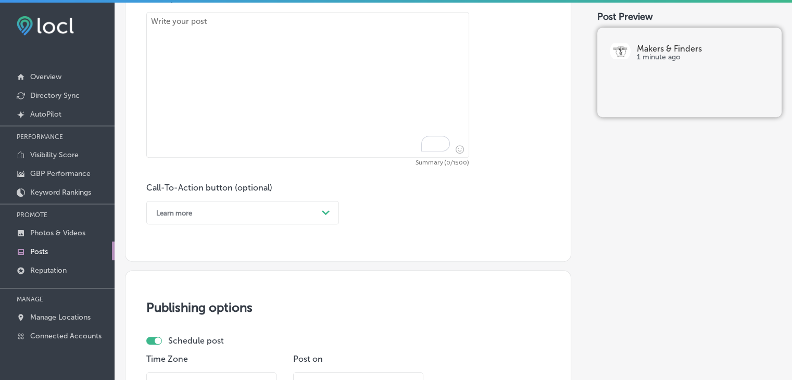
paste textarea "Brunch with a view! At Makers & Finders, our vegetable skillets are packed with…"
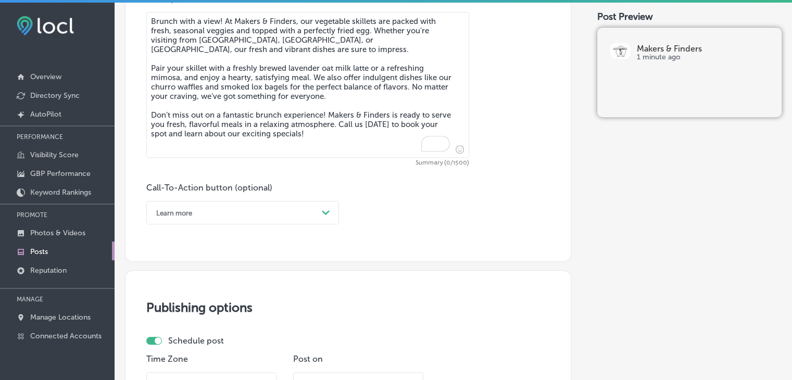
click at [385, 101] on textarea "Brunch with a view! At Makers & Finders, our vegetable skillets are packed with…" at bounding box center [307, 85] width 323 height 146
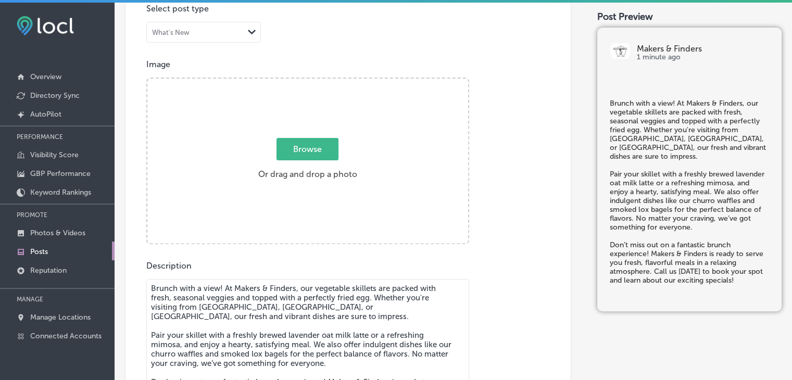
type textarea "Brunch with a view! At Makers & Finders, our vegetable skillets are packed with…"
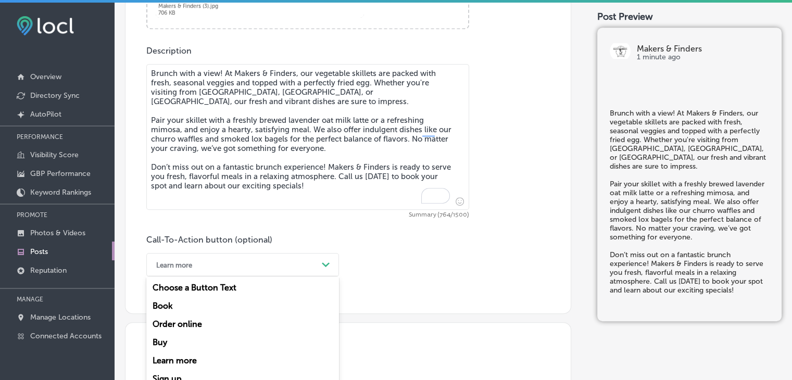
scroll to position [582, 0]
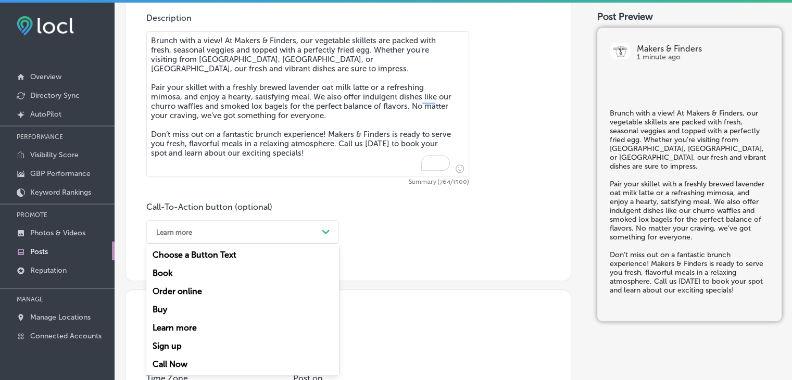
click at [206, 244] on div "option Learn more, selected. option Book focused, 2 of 7. 7 results available. …" at bounding box center [242, 231] width 193 height 23
click at [185, 367] on div "Call Now" at bounding box center [242, 364] width 193 height 18
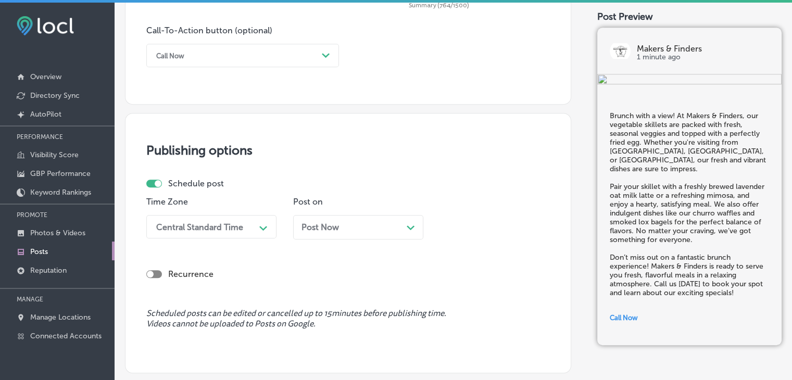
scroll to position [820, 0]
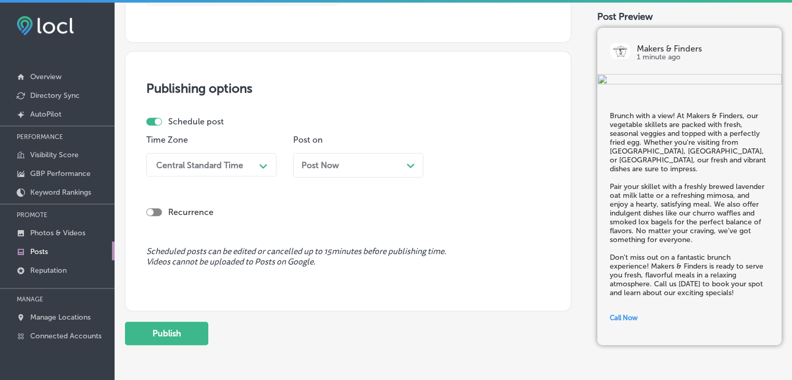
click at [235, 151] on div "Time Zone Central Standard Time Path Created with Sketch." at bounding box center [211, 160] width 130 height 50
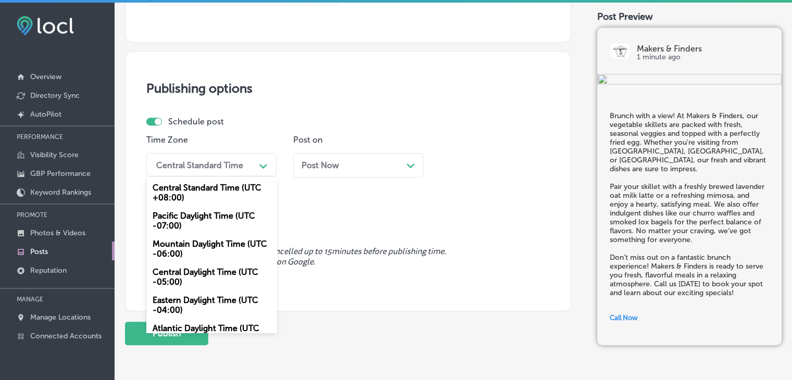
click at [235, 160] on div "Central Standard Time" at bounding box center [199, 165] width 87 height 10
click at [210, 259] on div "Mountain Daylight Time (UTC -06:00)" at bounding box center [211, 249] width 130 height 28
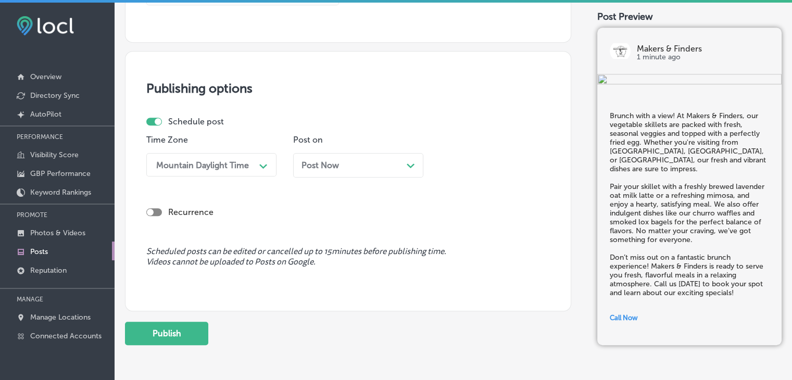
click at [317, 163] on span "Post Now" at bounding box center [319, 165] width 37 height 10
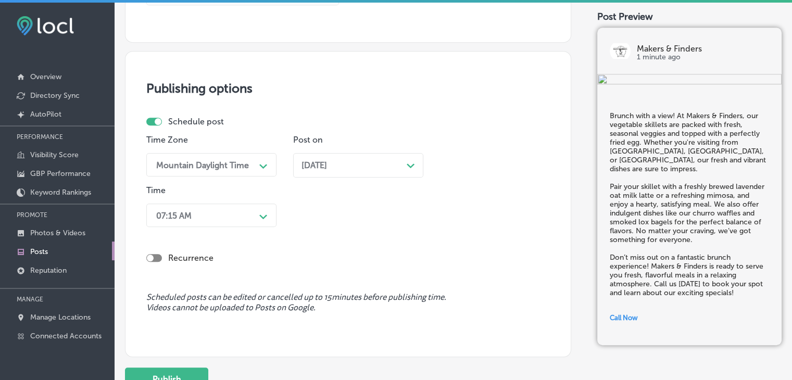
scroll to position [827, 0]
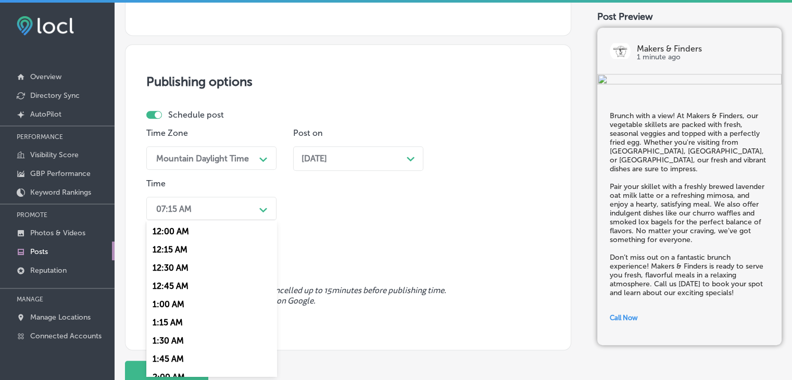
click at [244, 212] on div "07:15 AM" at bounding box center [203, 208] width 104 height 18
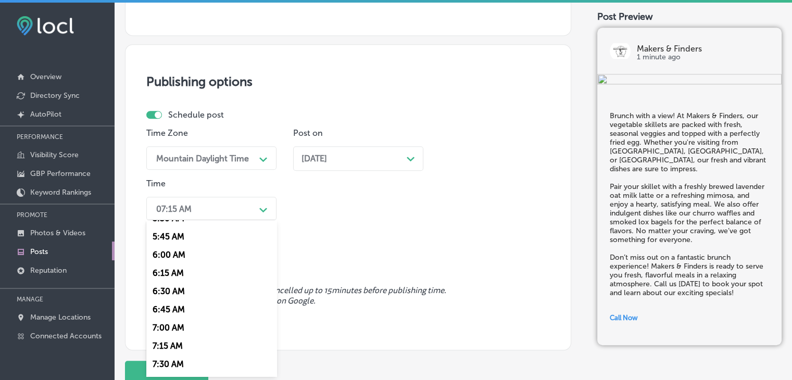
scroll to position [413, 0]
click at [175, 328] on div "7:00 AM" at bounding box center [211, 328] width 130 height 18
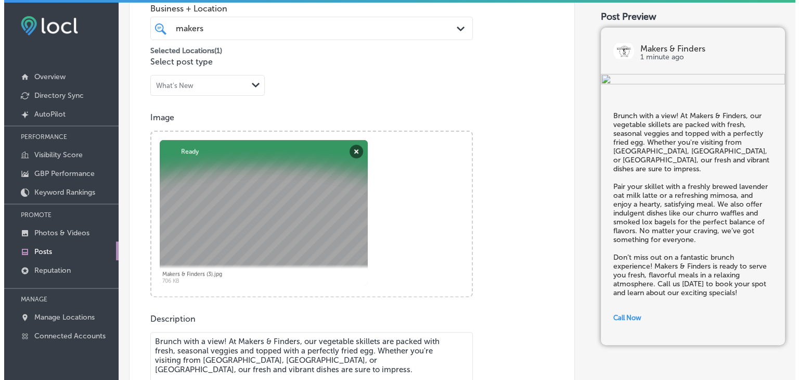
scroll to position [907, 0]
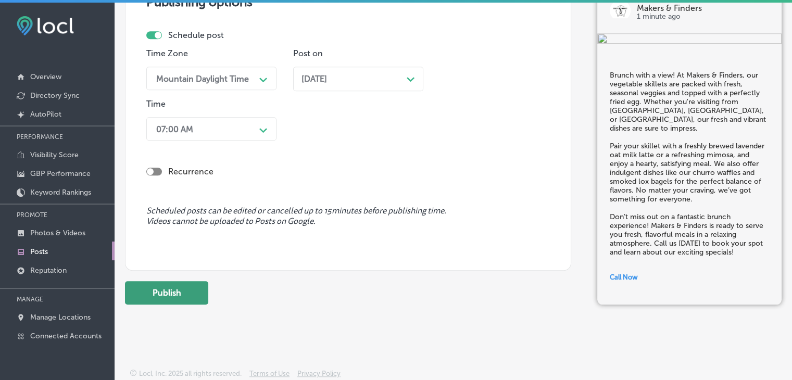
click at [182, 294] on button "Publish" at bounding box center [166, 292] width 83 height 23
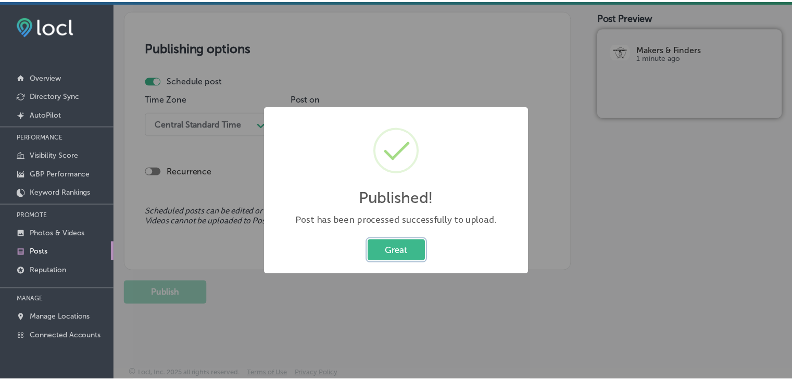
scroll to position [861, 0]
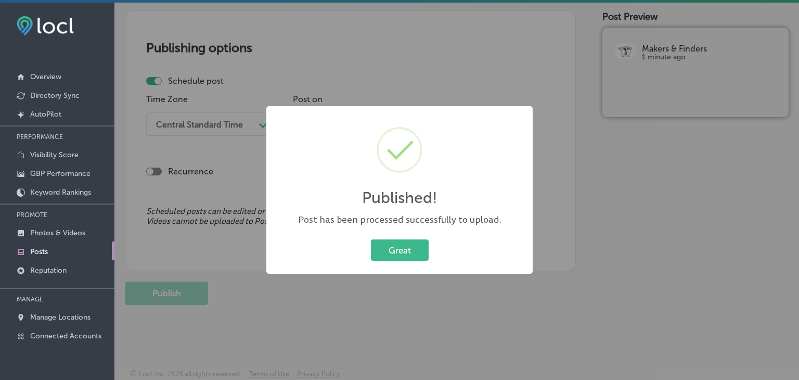
click at [401, 45] on div "Published! × Post has been processed successfully to upload. Great Cancel" at bounding box center [399, 190] width 799 height 380
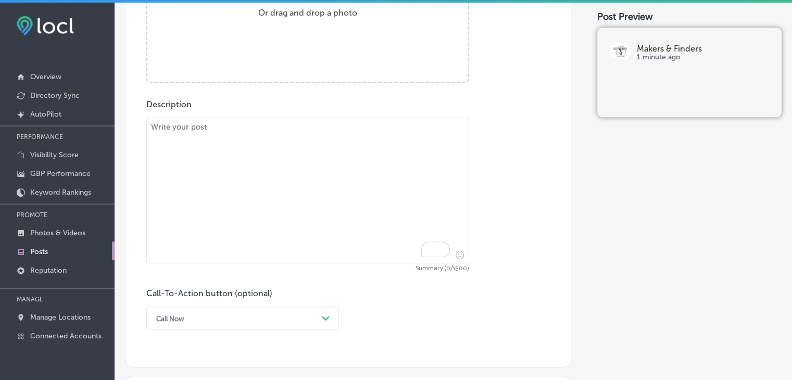
paste textarea "Elevate your brunch experience at Makers & Finders! Our empanada sampler is the…"
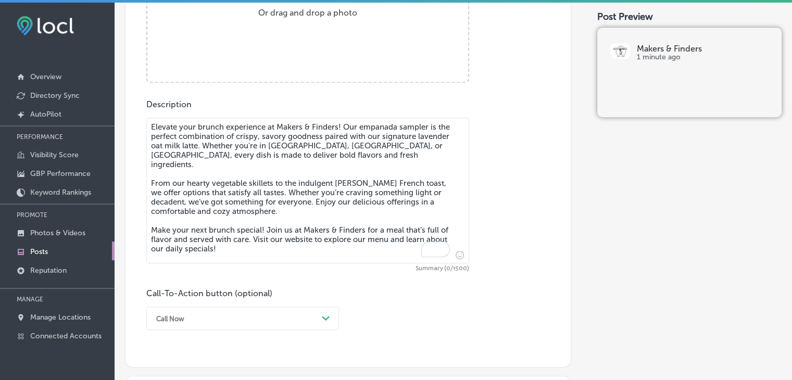
click at [346, 224] on textarea "Elevate your brunch experience at Makers & Finders! Our empanada sampler is the…" at bounding box center [307, 191] width 323 height 146
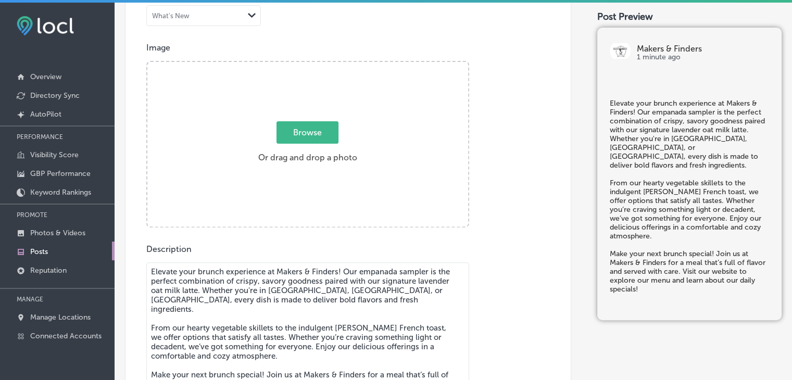
scroll to position [349, 0]
type textarea "Elevate your brunch experience at Makers & Finders! Our empanada sampler is the…"
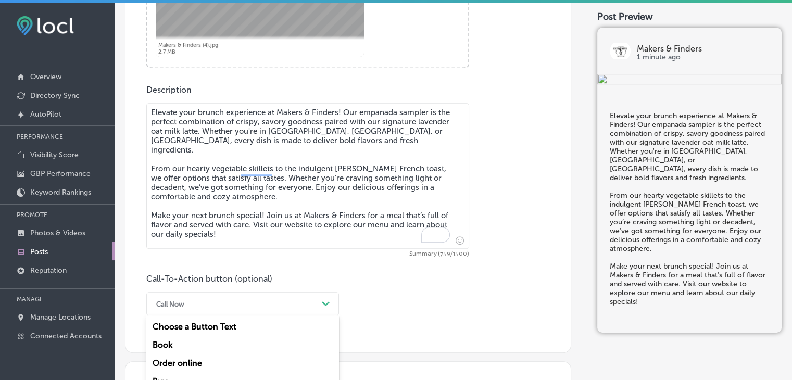
scroll to position [582, 0]
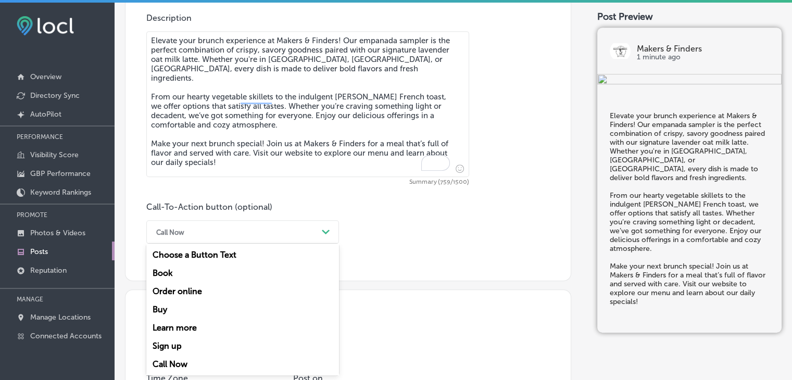
click at [269, 244] on div "option Call Now, selected. option Buy focused, 4 of 7. 7 results available. Use…" at bounding box center [242, 231] width 193 height 23
click at [198, 326] on div "Learn more" at bounding box center [242, 328] width 193 height 18
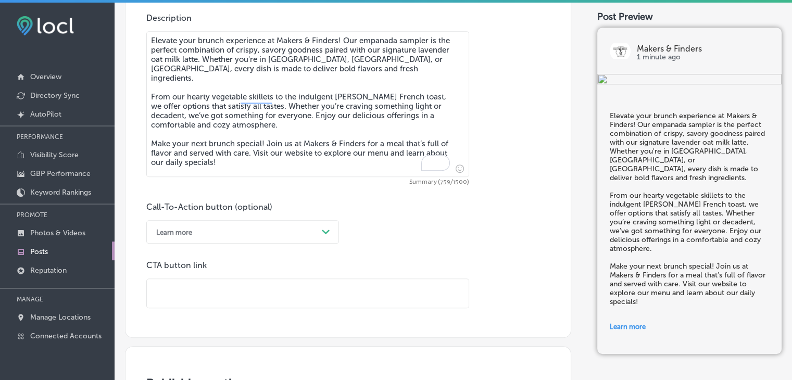
click at [278, 301] on input "text" at bounding box center [308, 293] width 322 height 29
paste input "https://www.makerslv.com/"
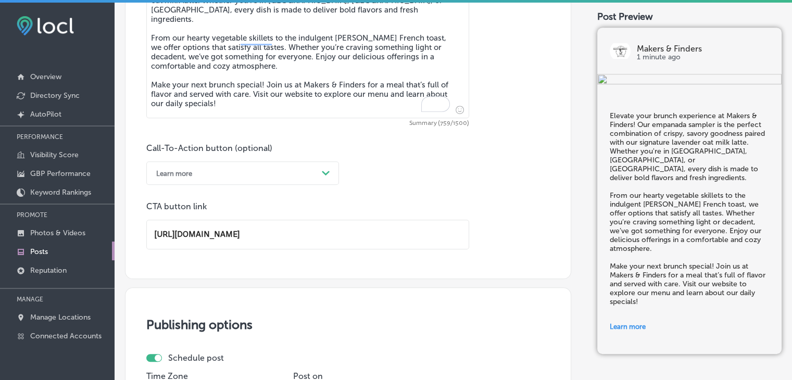
scroll to position [738, 0]
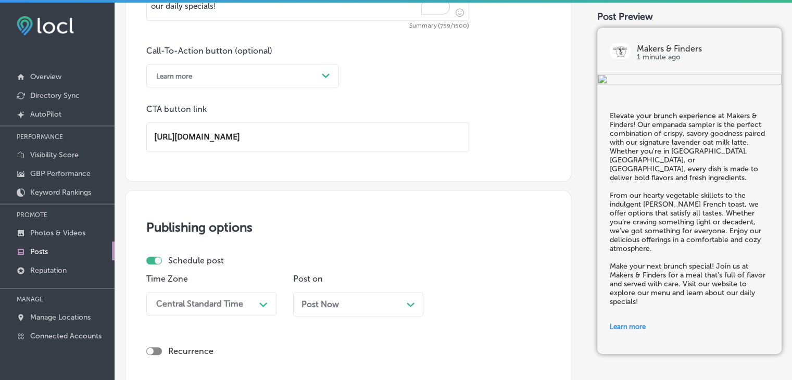
type input "https://www.makerslv.com/"
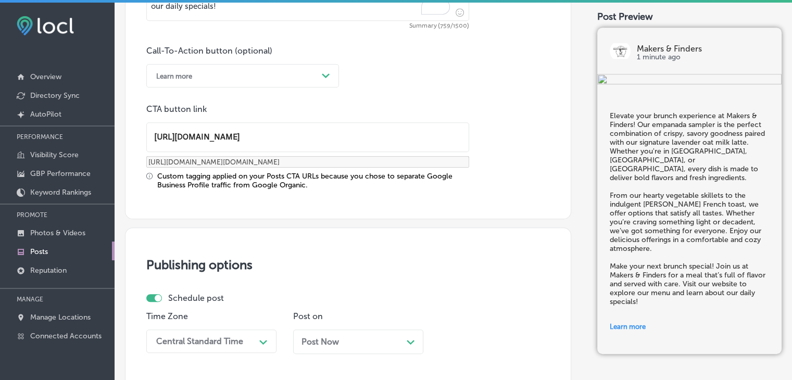
click at [233, 293] on div "Schedule post" at bounding box center [343, 298] width 395 height 10
click at [220, 346] on div "Central Standard Time Path Created with Sketch." at bounding box center [211, 340] width 130 height 23
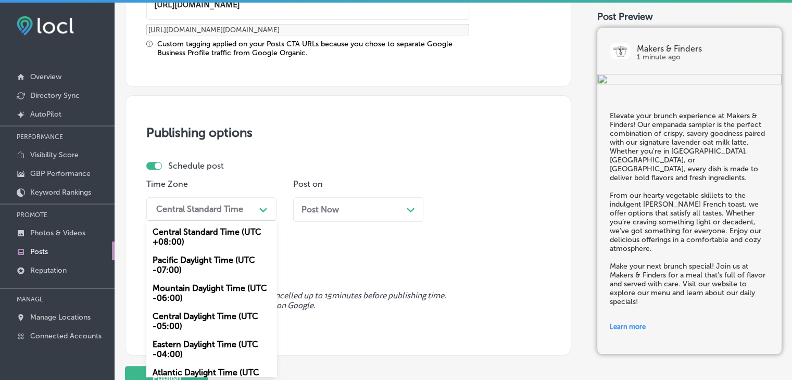
click at [198, 282] on div "Mountain Daylight Time (UTC -06:00)" at bounding box center [211, 293] width 130 height 28
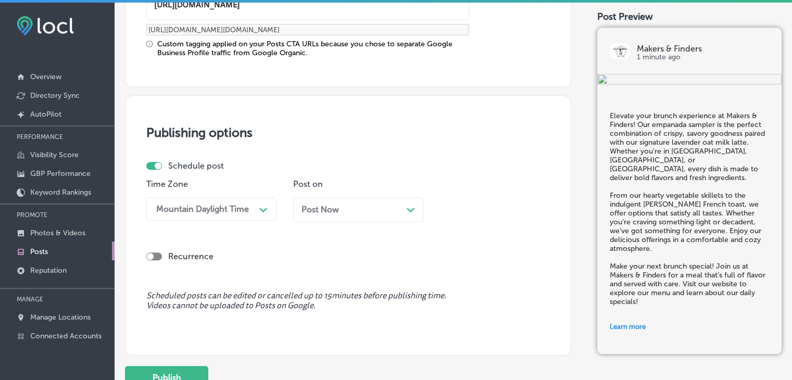
click at [345, 200] on div "Post Now Path Created with Sketch." at bounding box center [358, 209] width 130 height 24
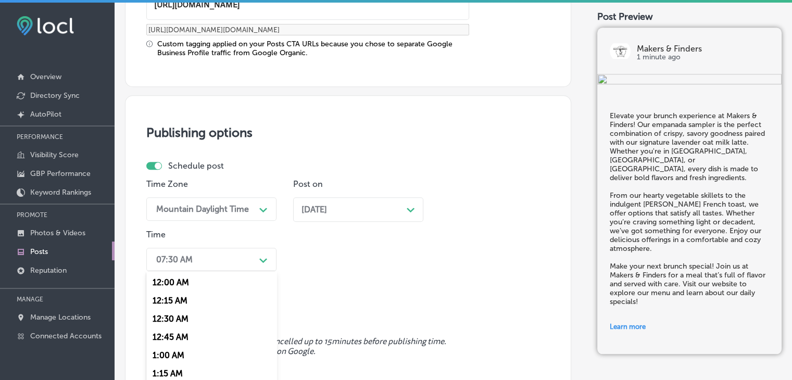
click at [234, 248] on div "option 7:00 AM, selected. option 12:15 AM focused, 2 of 96. 96 results availabl…" at bounding box center [211, 259] width 130 height 23
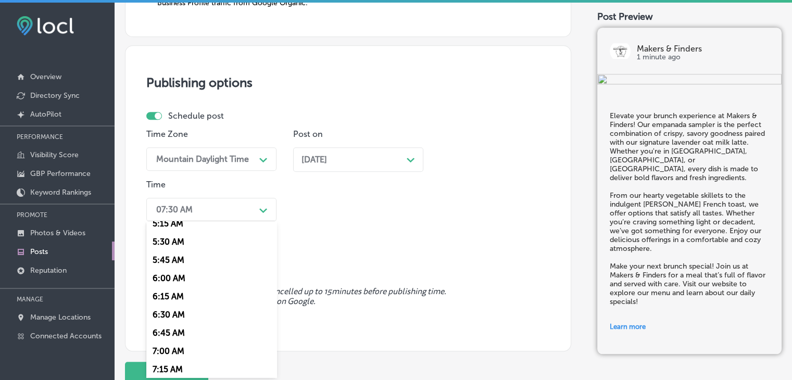
scroll to position [416, 0]
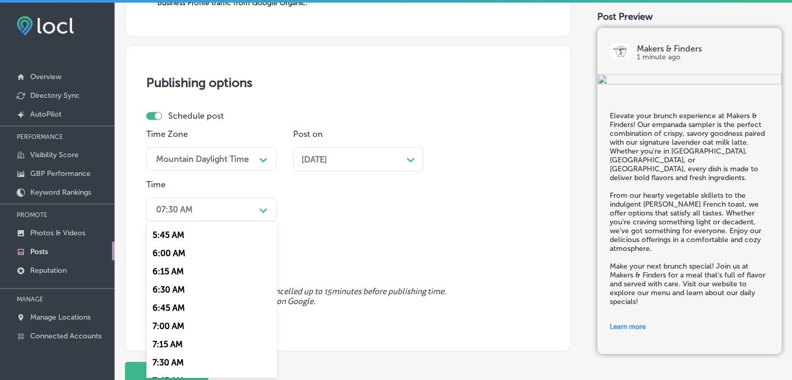
click at [165, 320] on div "7:00 AM" at bounding box center [211, 326] width 130 height 18
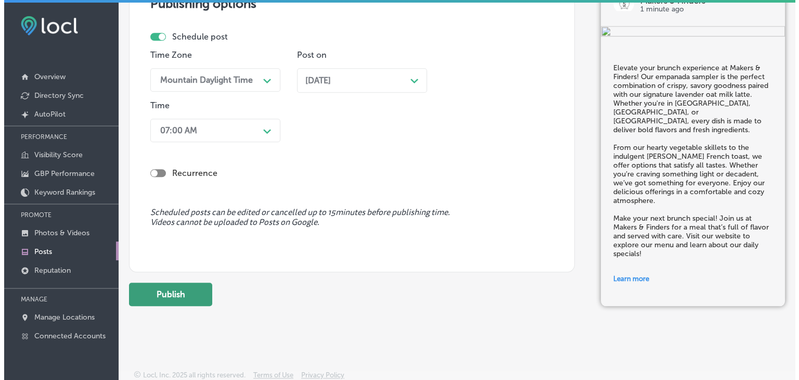
scroll to position [1000, 0]
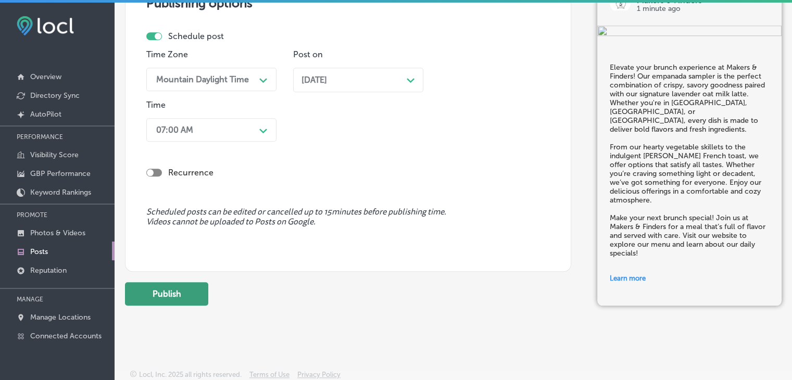
click at [202, 293] on button "Publish" at bounding box center [166, 293] width 83 height 23
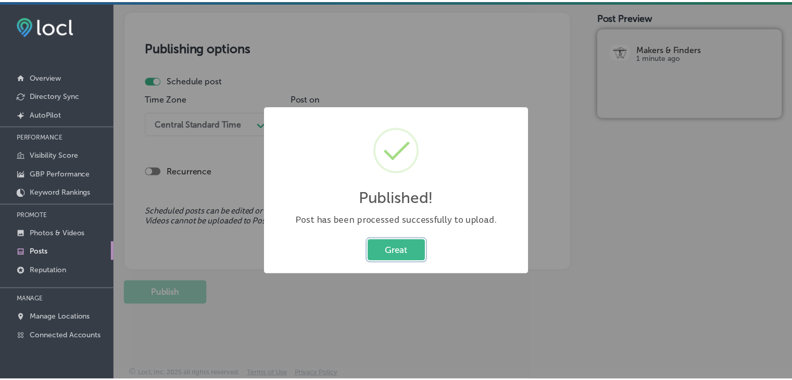
scroll to position [861, 0]
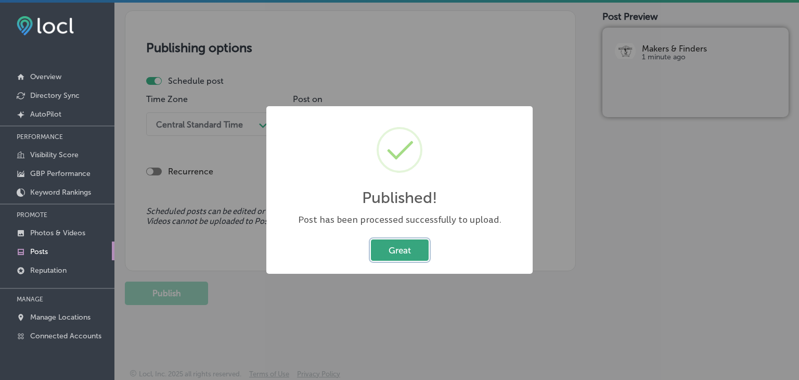
click at [393, 248] on button "Great" at bounding box center [400, 249] width 58 height 21
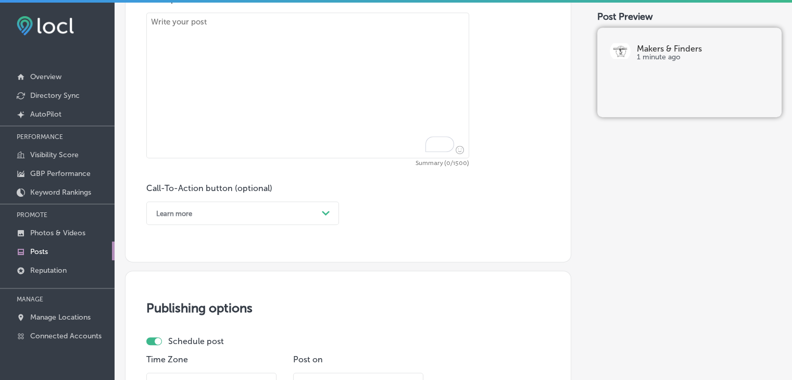
click at [379, 168] on div "Description Summary (0/1500) Call-To-Action button (optional) Learn more Path C…" at bounding box center [347, 109] width 403 height 231
click at [371, 92] on textarea "To enrich screen reader interactions, please activate Accessibility in Grammarl…" at bounding box center [307, 85] width 323 height 146
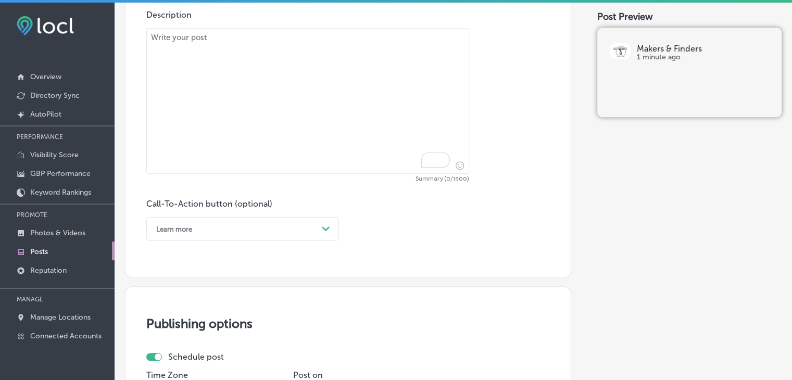
scroll to position [392, 0]
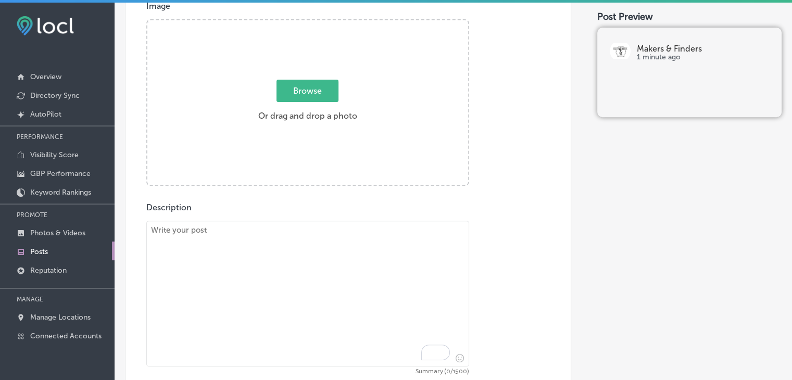
paste textarea "Ready for a refreshing treat? Makers & Finders offers a variety of iced coffee …"
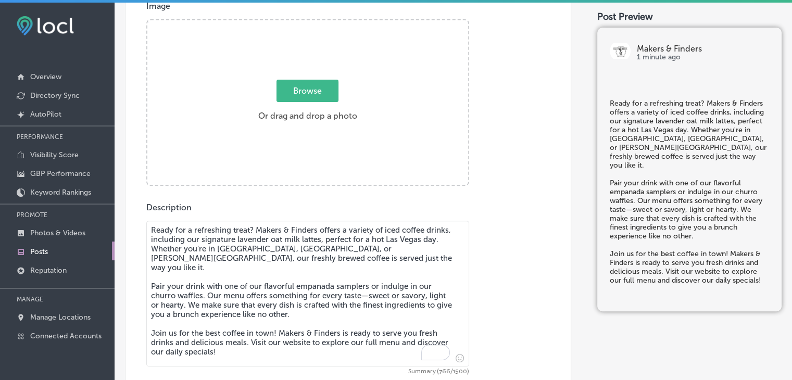
type textarea "Ready for a refreshing treat? Makers & Finders offers a variety of iced coffee …"
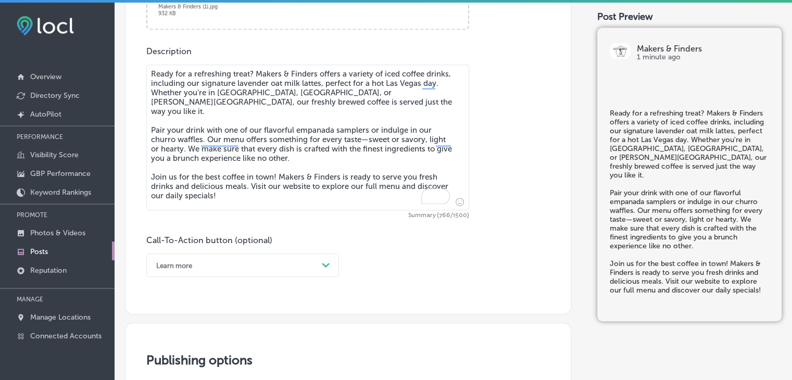
click at [227, 263] on div "Learn more Path Created with Sketch." at bounding box center [242, 264] width 193 height 23
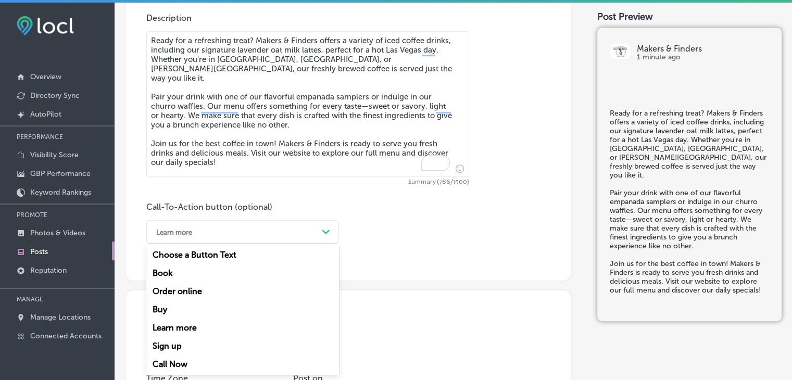
click at [203, 328] on div "Learn more" at bounding box center [242, 328] width 193 height 18
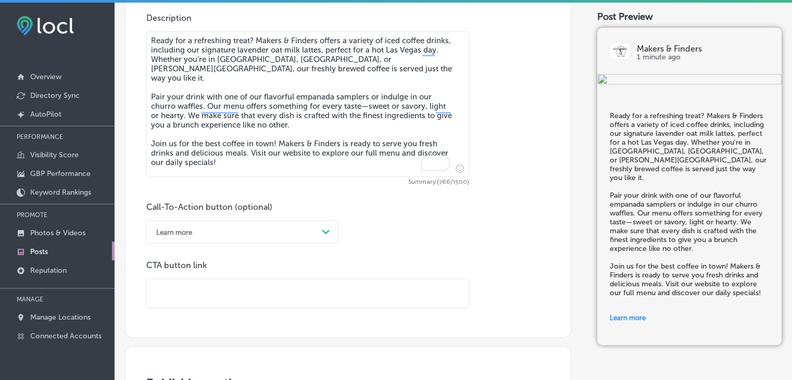
click at [300, 302] on input "text" at bounding box center [308, 293] width 322 height 29
paste input "https://www.makerslv.com/"
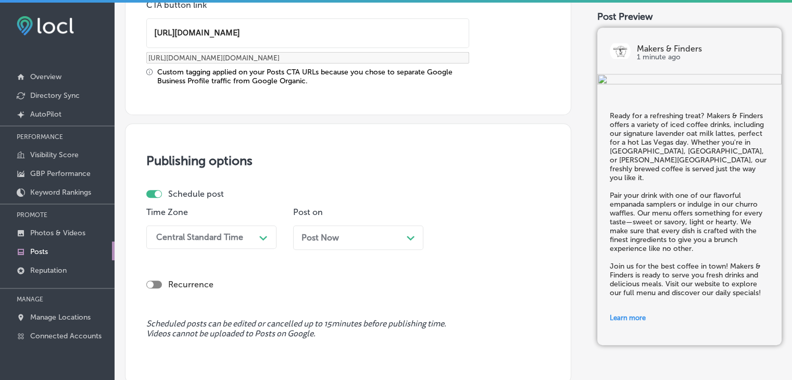
type input "https://www.makerslv.com/"
click at [219, 228] on div "Central Standard Time Path Created with Sketch." at bounding box center [211, 236] width 130 height 23
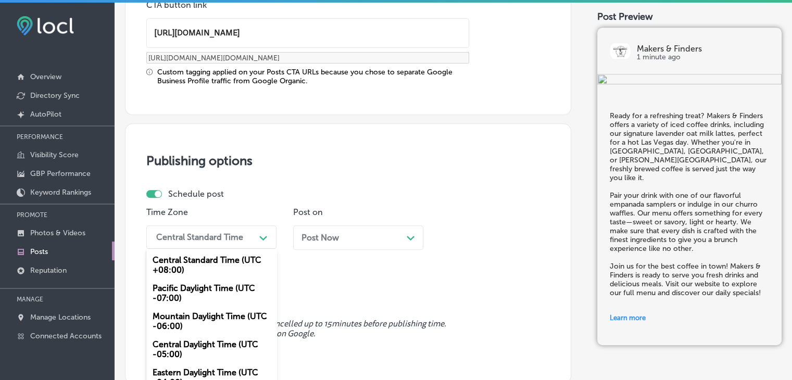
scroll to position [870, 0]
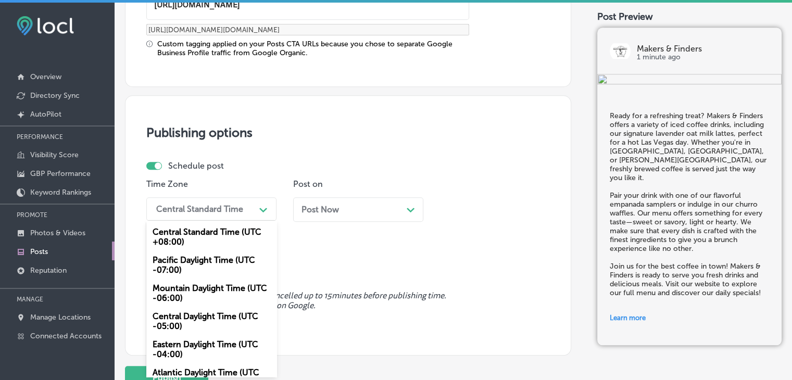
click at [220, 294] on div "Mountain Daylight Time (UTC -06:00)" at bounding box center [211, 293] width 130 height 28
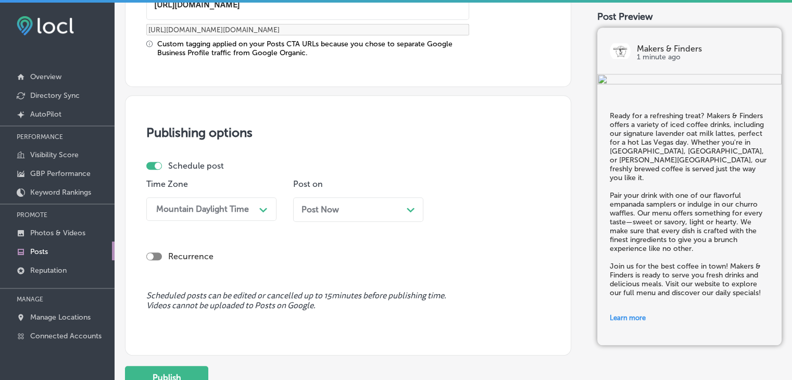
click at [346, 200] on div "Post Now Path Created with Sketch." at bounding box center [358, 209] width 130 height 24
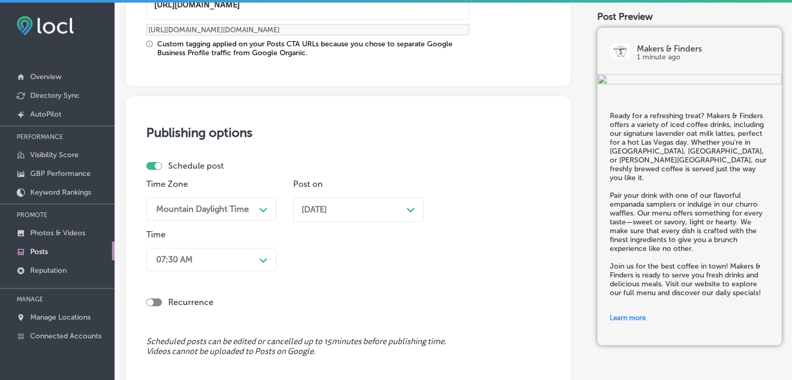
click at [219, 261] on div "07:30 AM Path Created with Sketch." at bounding box center [211, 259] width 130 height 23
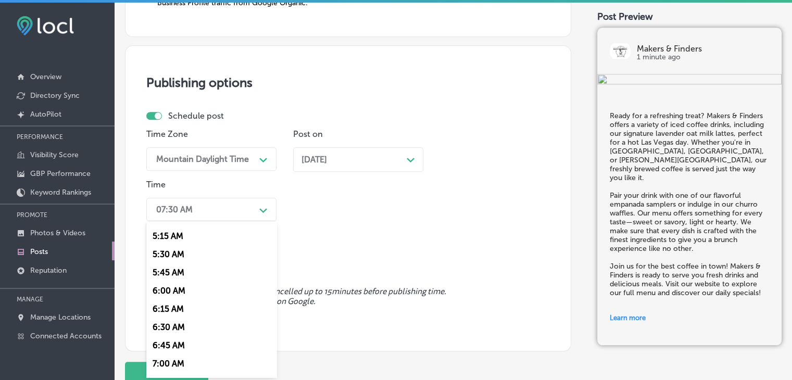
scroll to position [468, 0]
click at [168, 274] on div "7:00 AM" at bounding box center [211, 274] width 130 height 18
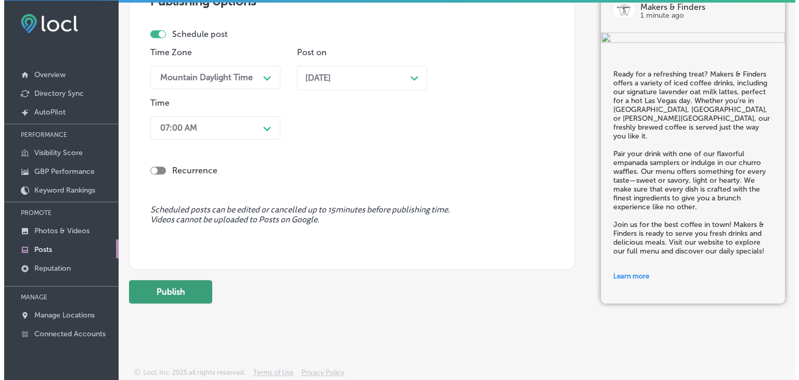
scroll to position [2, 0]
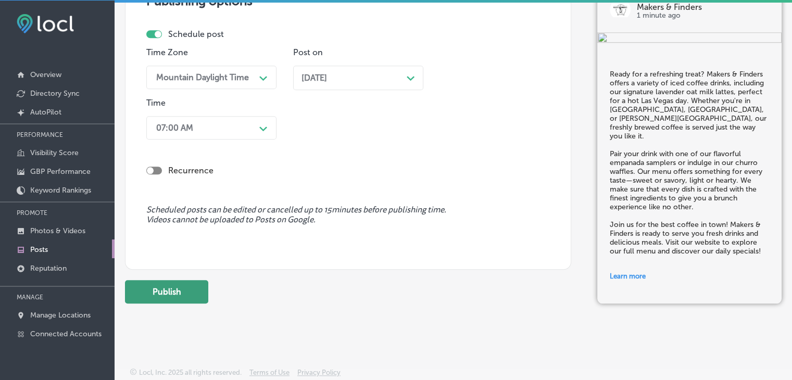
click at [188, 281] on button "Publish" at bounding box center [166, 291] width 83 height 23
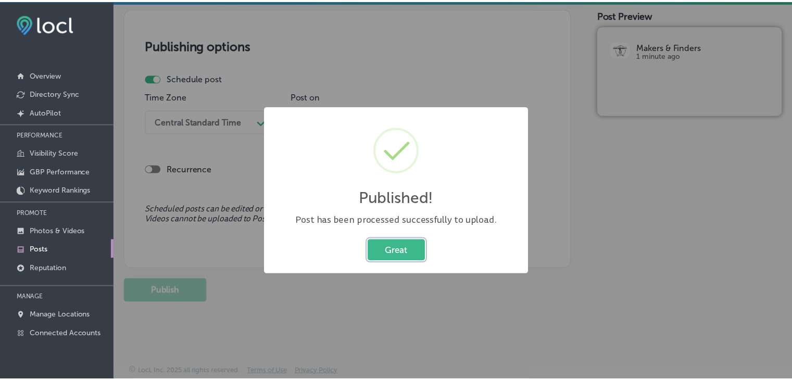
scroll to position [861, 0]
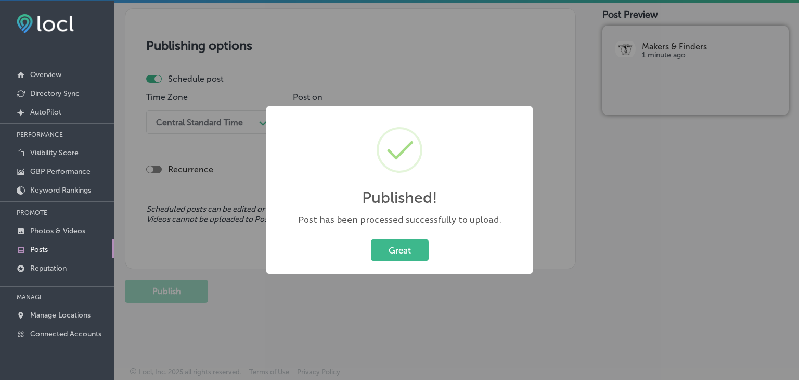
click at [490, 48] on div "Published! × Post has been processed successfully to upload. Great Cancel" at bounding box center [399, 190] width 799 height 380
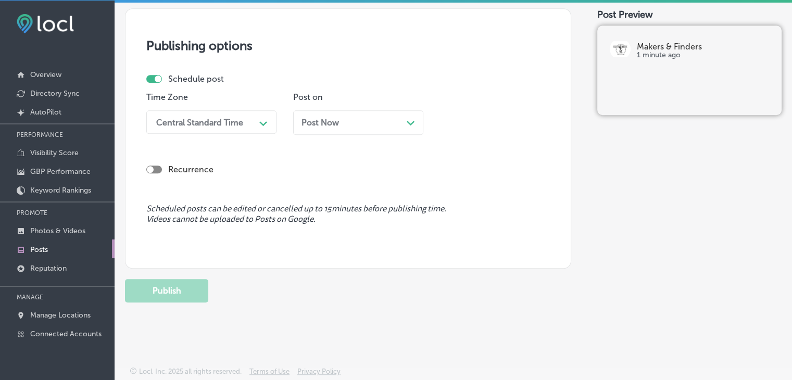
click at [389, 74] on div "Schedule post" at bounding box center [343, 79] width 395 height 10
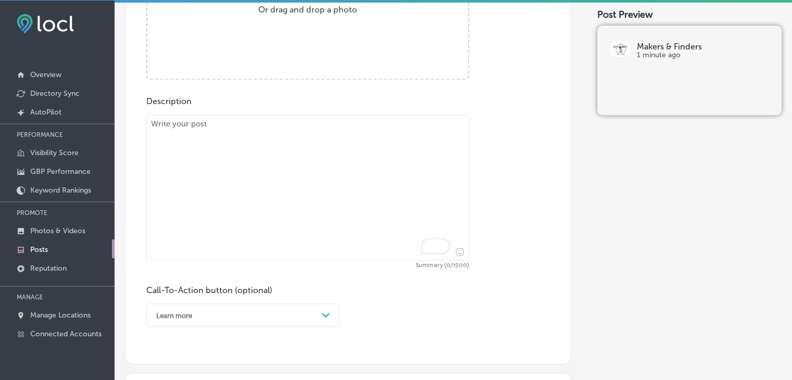
click at [375, 96] on div "Post content Select location(s) Business + Location makers makers Path Created …" at bounding box center [348, 34] width 446 height 659
click at [355, 182] on textarea "To enrich screen reader interactions, please activate Accessibility in Grammarl…" at bounding box center [307, 188] width 323 height 146
paste textarea "Enjoy a sunny day with Makers & Finders! Grab a cup of our signature iced coffe…"
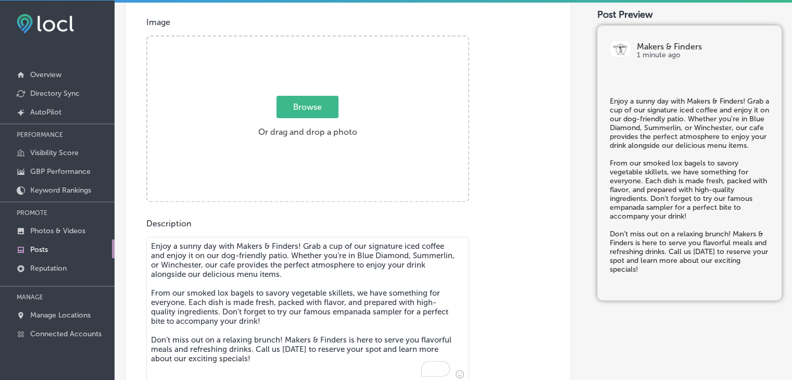
scroll to position [236, 0]
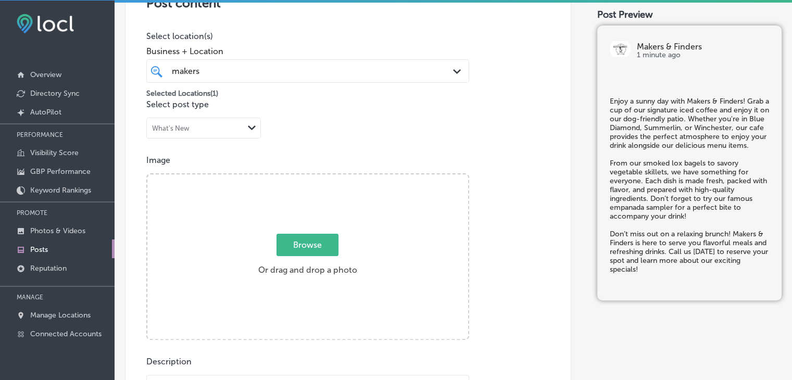
type textarea "Enjoy a sunny day with Makers & Finders! Grab a cup of our signature iced coffe…"
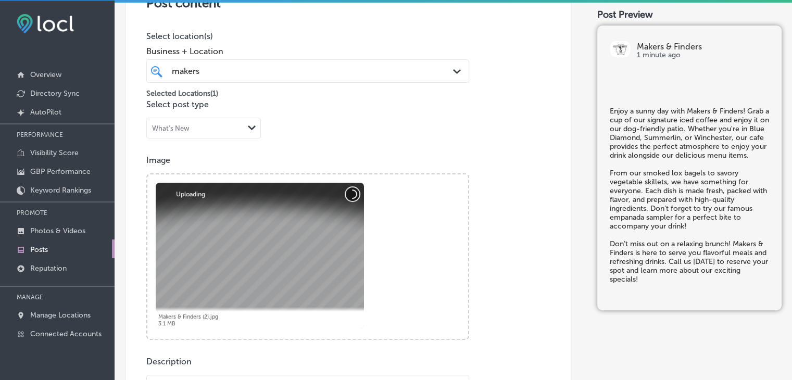
click at [346, 194] on button "Cancel" at bounding box center [353, 194] width 14 height 14
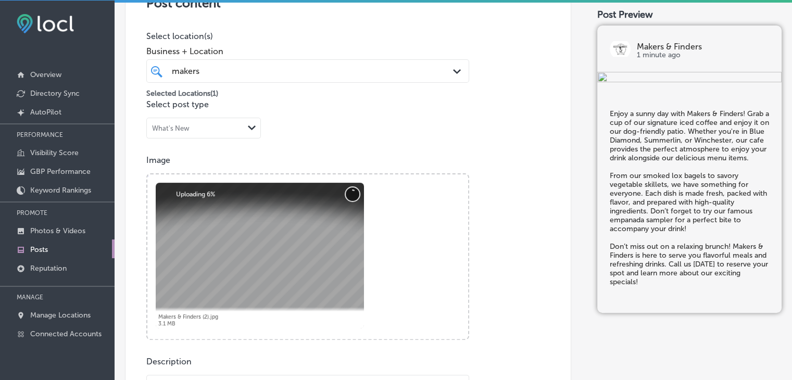
click at [354, 189] on button "Cancel" at bounding box center [353, 194] width 14 height 14
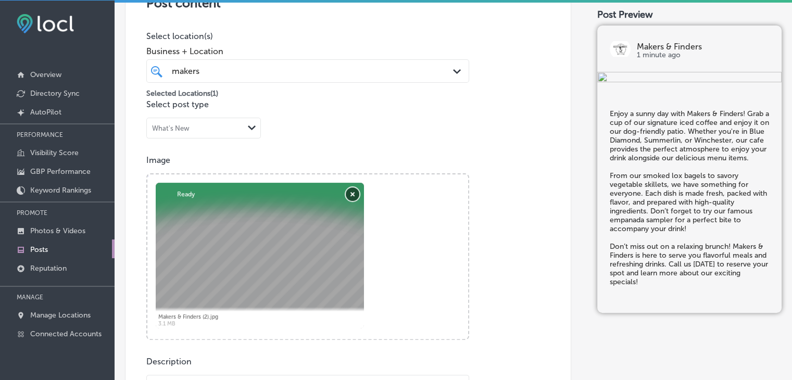
click at [350, 201] on button "Remove" at bounding box center [353, 194] width 14 height 14
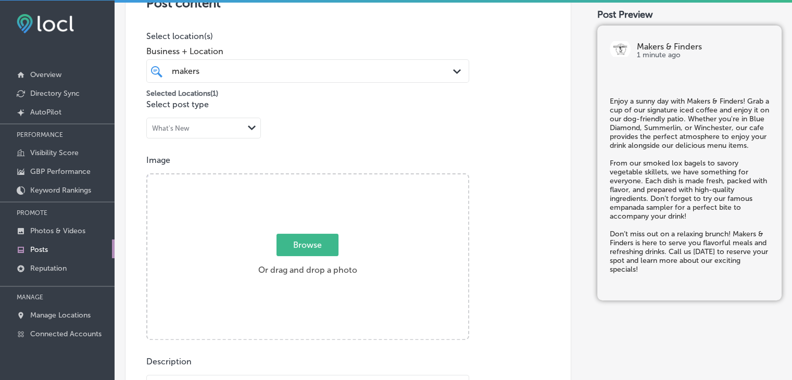
click at [305, 249] on span "Browse" at bounding box center [307, 245] width 62 height 22
click at [305, 177] on input "Browse Or drag and drop a photo" at bounding box center [307, 175] width 321 height 3
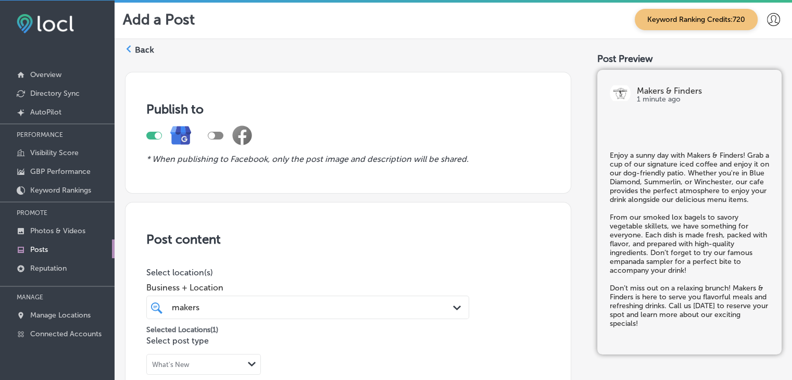
scroll to position [236, 0]
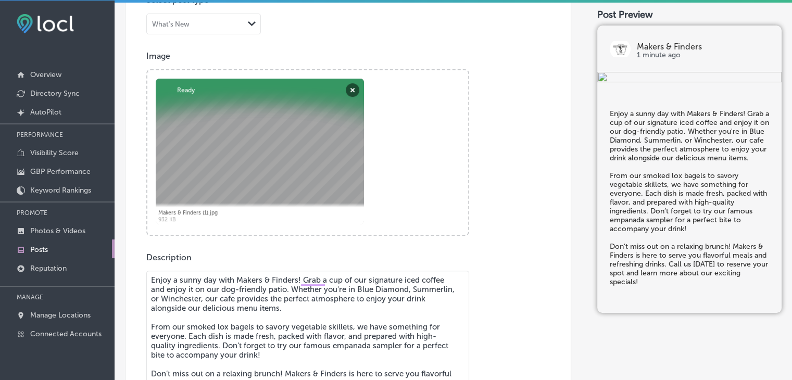
click at [299, 315] on textarea "Enjoy a sunny day with Makers & Finders! Grab a cup of our signature iced coffe…" at bounding box center [307, 344] width 323 height 146
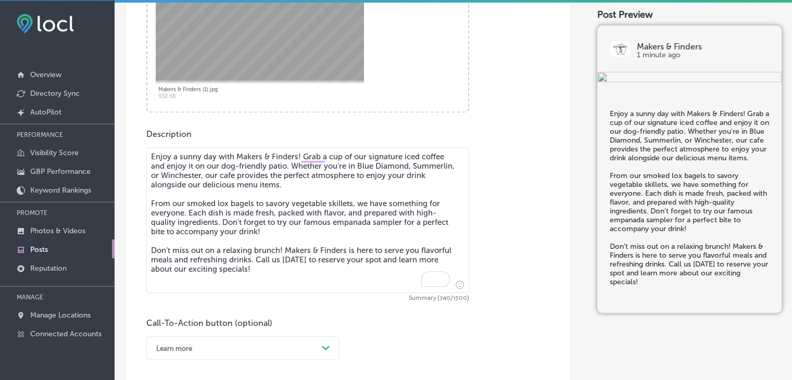
scroll to position [568, 0]
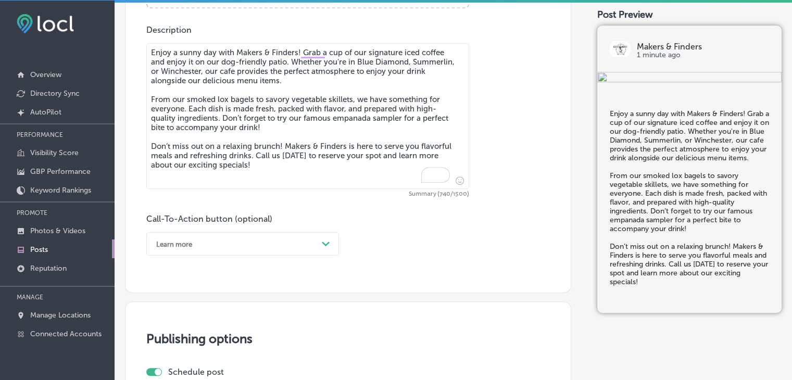
click at [242, 227] on div "Call-To-Action button (optional) Learn more Path Created with Sketch." at bounding box center [242, 235] width 193 height 42
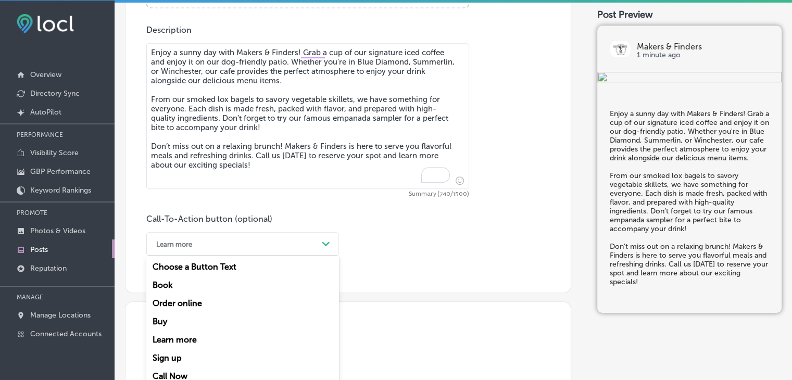
scroll to position [579, 0]
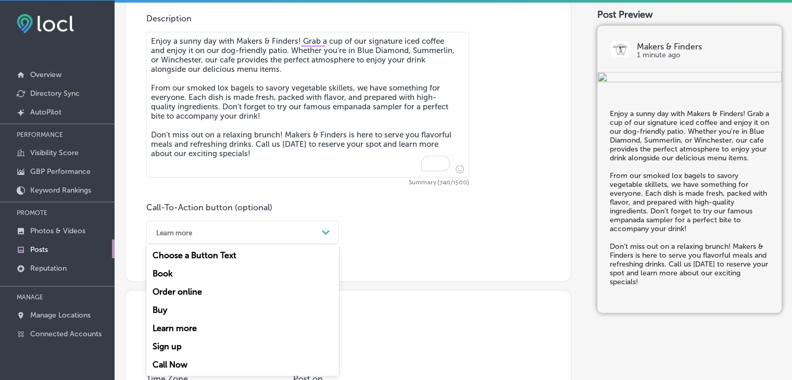
click at [238, 244] on div "option Learn more, selected. option Choose a Button Text focused, 1 of 7. 7 res…" at bounding box center [242, 232] width 193 height 23
click at [188, 370] on div "Call Now" at bounding box center [242, 364] width 193 height 18
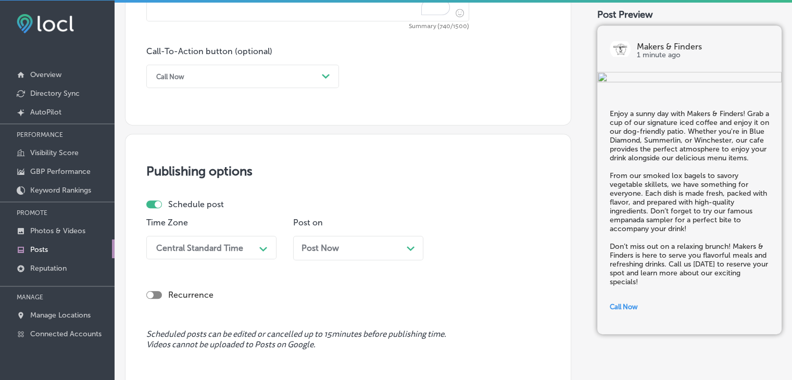
click at [321, 249] on span "Post Now" at bounding box center [319, 248] width 37 height 10
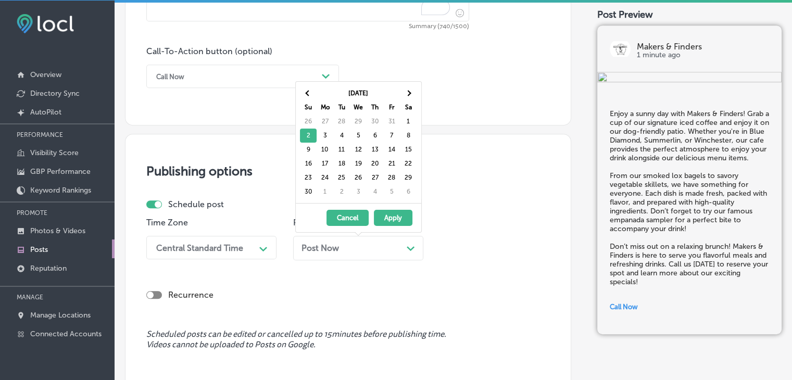
click at [214, 251] on div "Central Standard Time Path Created with Sketch." at bounding box center [211, 247] width 130 height 23
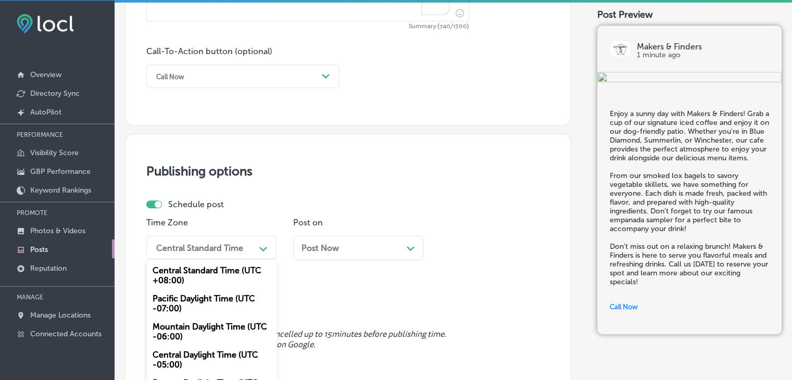
scroll to position [774, 0]
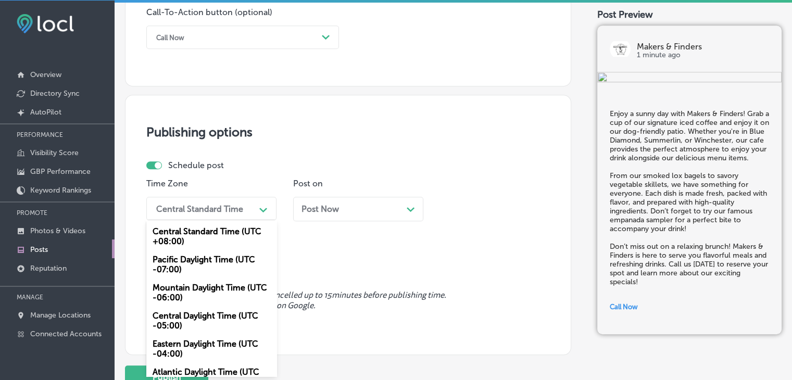
click at [206, 287] on div "Mountain Daylight Time (UTC -06:00)" at bounding box center [211, 292] width 130 height 28
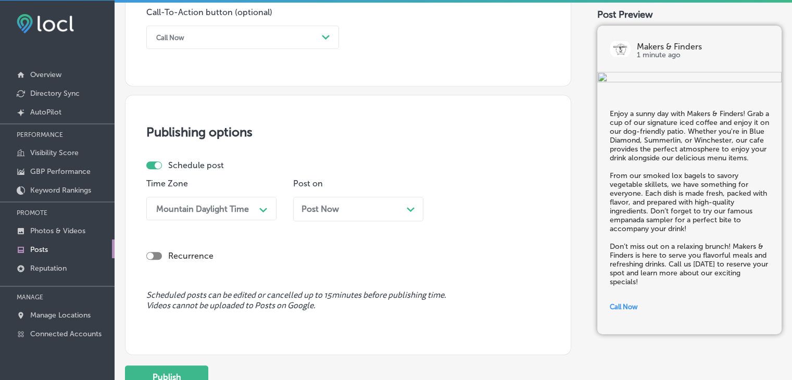
click at [291, 202] on div "Time Zone Mountain Daylight Time Path Created with Sketch. Post on Post Now Pat…" at bounding box center [343, 204] width 395 height 50
click at [336, 208] on span "Post Now" at bounding box center [319, 209] width 37 height 10
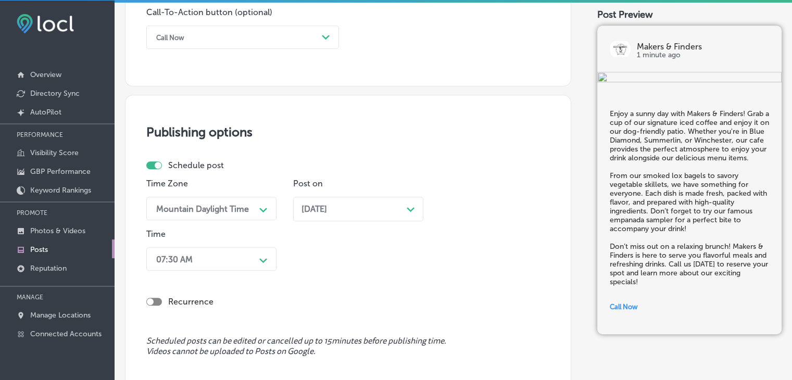
click at [225, 279] on div "Recurrence" at bounding box center [347, 293] width 403 height 37
click at [227, 263] on div "07:30 AM Path Created with Sketch." at bounding box center [211, 258] width 130 height 23
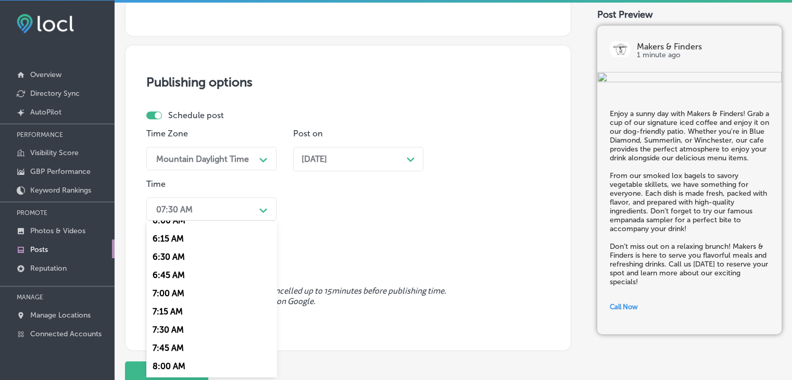
scroll to position [468, 0]
click at [179, 278] on div "7:00 AM" at bounding box center [211, 273] width 130 height 18
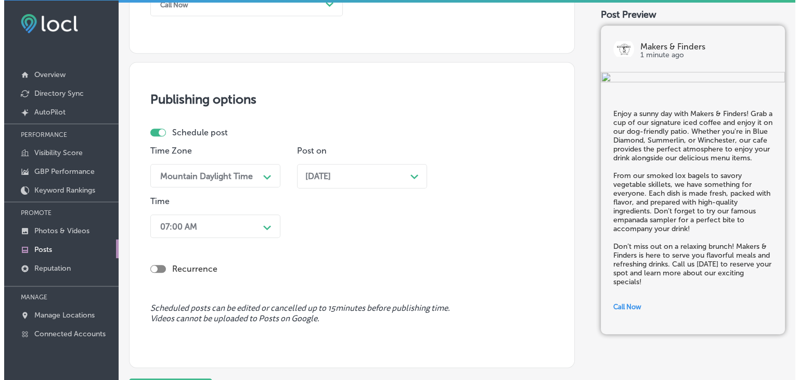
scroll to position [907, 0]
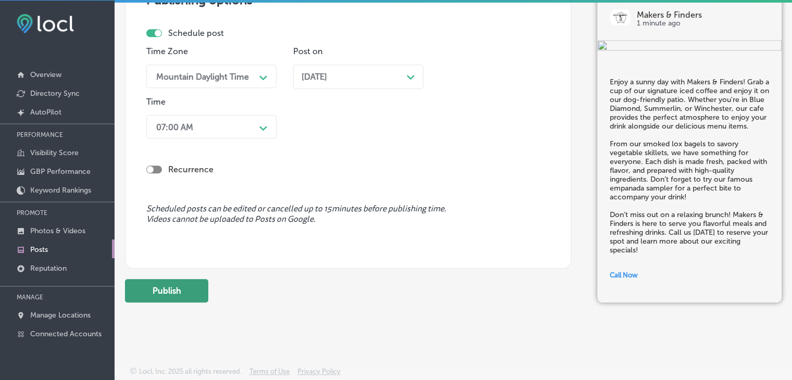
click at [202, 288] on button "Publish" at bounding box center [166, 290] width 83 height 23
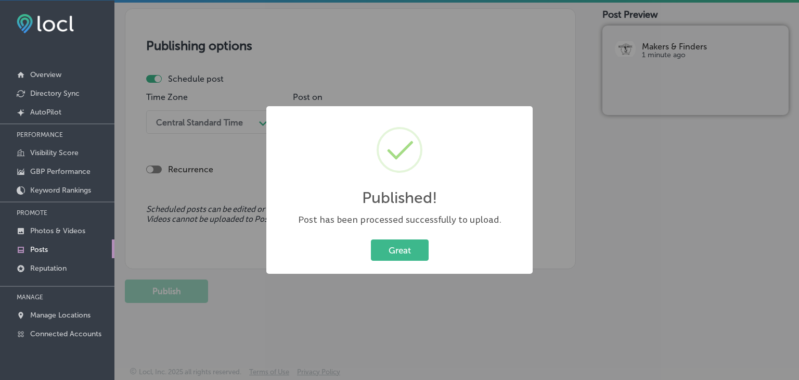
click at [398, 60] on div "Published! × Post has been processed successfully to upload. Great Cancel" at bounding box center [399, 190] width 799 height 380
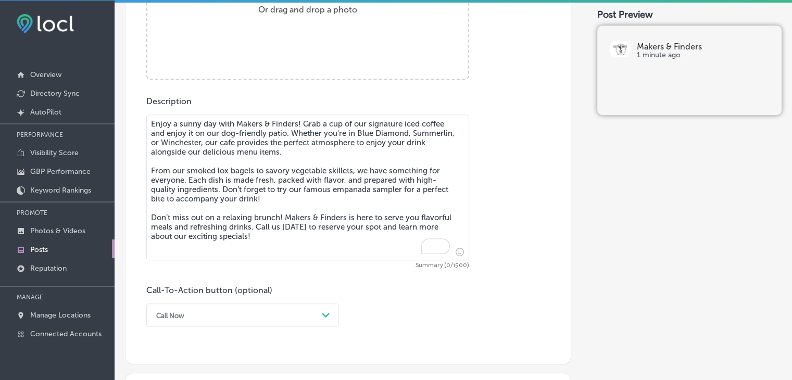
click at [396, 133] on textarea "Enjoy a sunny day with Makers & Finders! Grab a cup of our signature iced coffe…" at bounding box center [307, 188] width 323 height 146
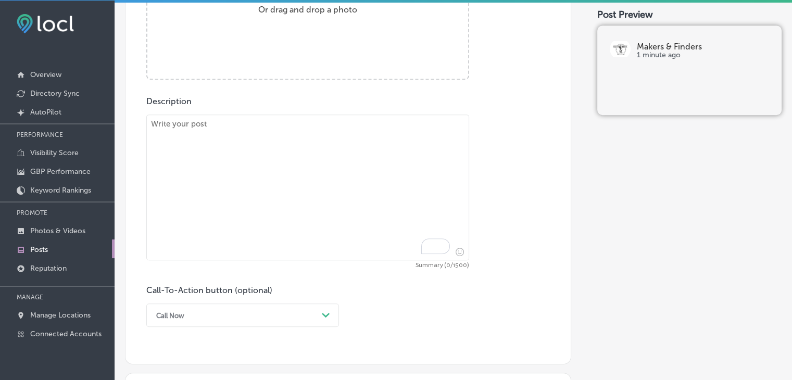
paste textarea "Brunch, coffee, and everything in between! Whether you’re visiting from [GEOGRA…"
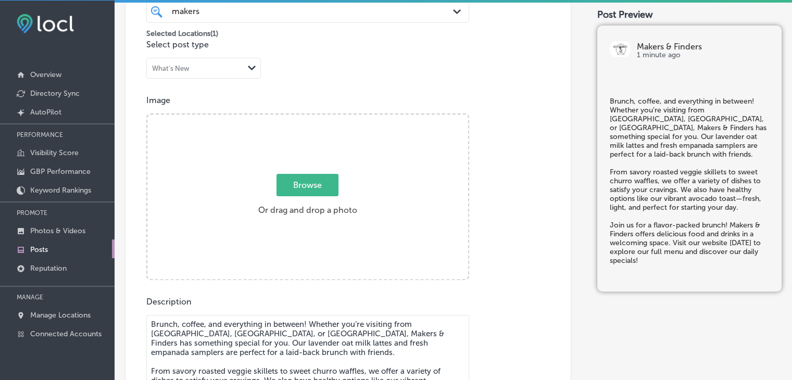
type textarea "Brunch, coffee, and everything in between! Whether you’re visiting from [GEOGRA…"
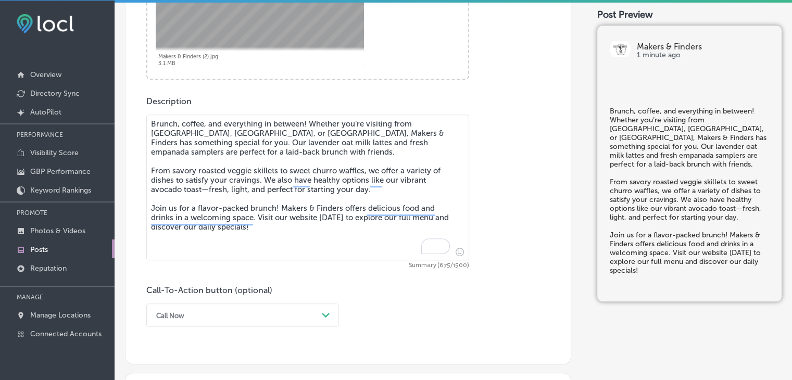
click at [223, 306] on div "Call Now Path Created with Sketch." at bounding box center [242, 314] width 193 height 23
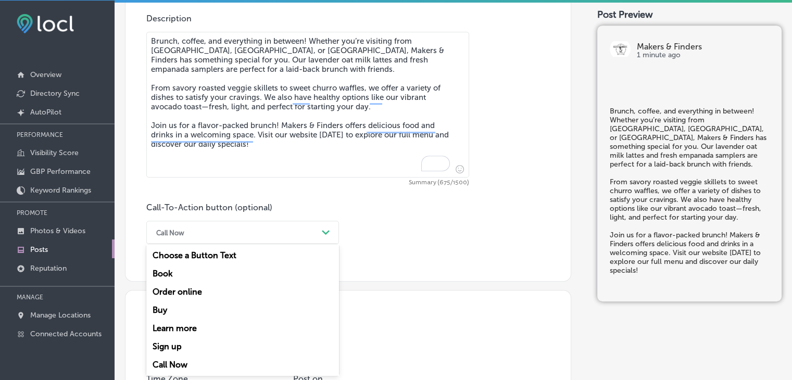
click at [213, 323] on div "Learn more" at bounding box center [242, 328] width 193 height 18
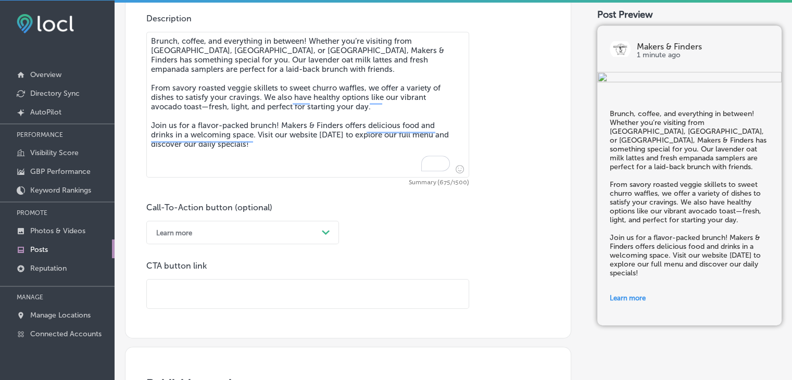
click at [297, 298] on input "text" at bounding box center [308, 293] width 322 height 29
paste input "https://www.makerslv.com/"
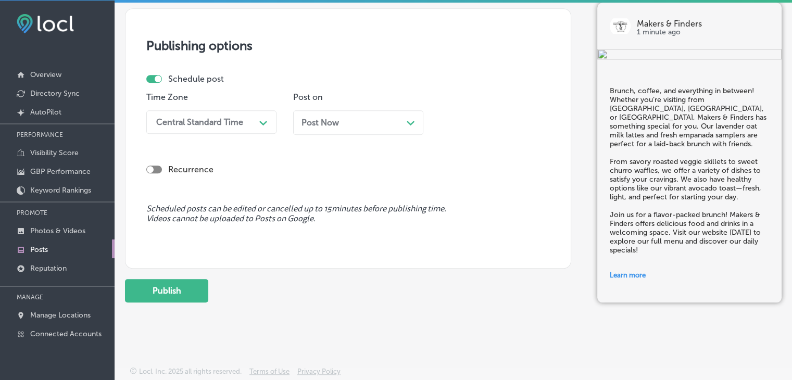
scroll to position [954, 0]
type input "https://www.makerslv.com/"
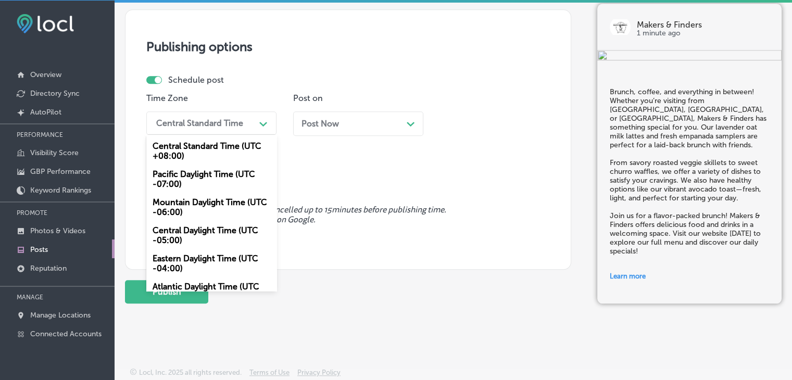
drag, startPoint x: 252, startPoint y: 113, endPoint x: 242, endPoint y: 162, distance: 50.5
click at [252, 114] on div "Central Standard Time" at bounding box center [203, 123] width 104 height 18
drag, startPoint x: 228, startPoint y: 198, endPoint x: 233, endPoint y: 195, distance: 6.1
click at [228, 199] on div "Mountain Daylight Time (UTC -06:00)" at bounding box center [211, 207] width 130 height 28
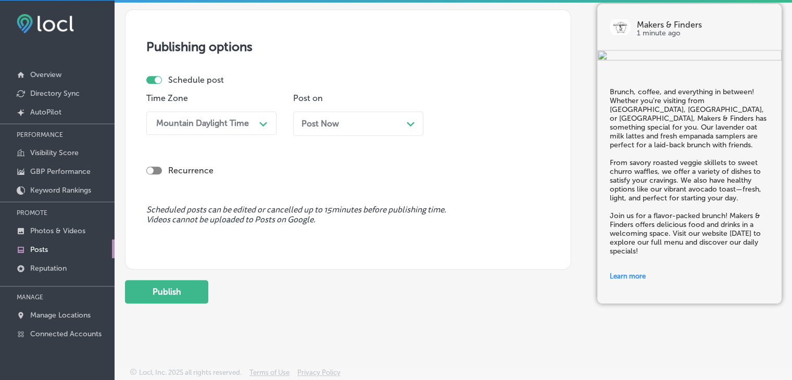
click at [365, 124] on div "Post Now Path Created with Sketch." at bounding box center [357, 124] width 113 height 10
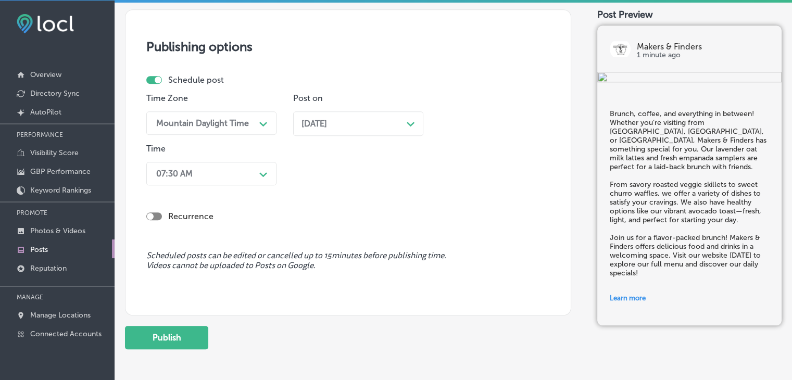
click at [242, 192] on div "Recurrence" at bounding box center [347, 207] width 403 height 37
click at [242, 181] on div "07:30 AM Path Created with Sketch." at bounding box center [211, 173] width 130 height 23
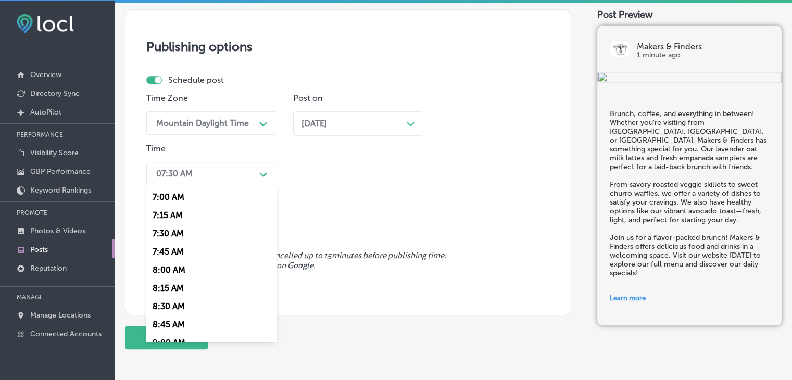
scroll to position [468, 0]
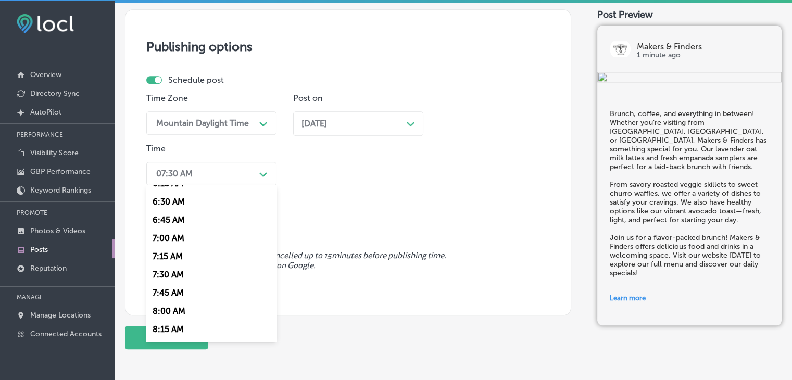
click at [168, 237] on div "7:00 AM" at bounding box center [211, 238] width 130 height 18
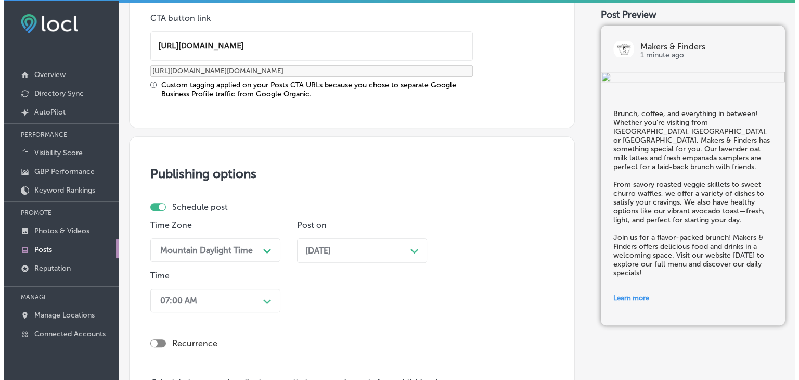
scroll to position [954, 0]
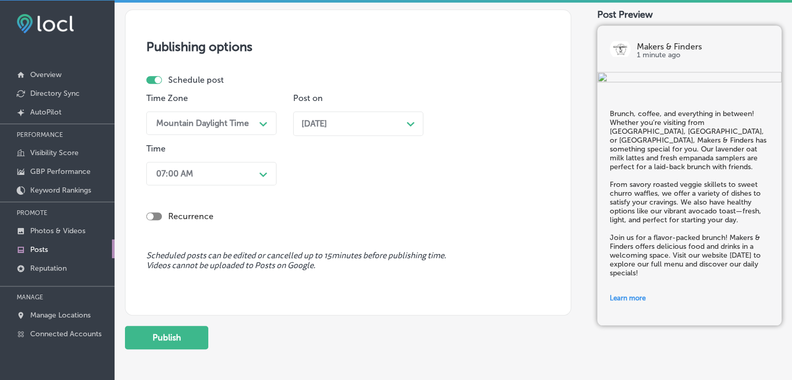
click at [174, 330] on button "Publish" at bounding box center [166, 337] width 83 height 23
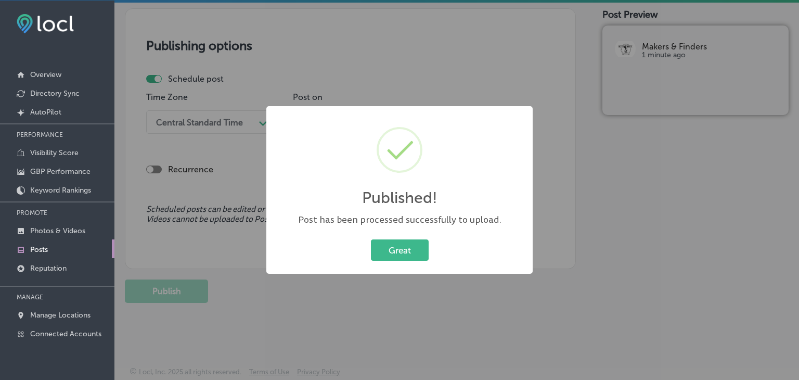
click at [372, 77] on div "Published! × Post has been processed successfully to upload. Great Cancel" at bounding box center [399, 190] width 799 height 380
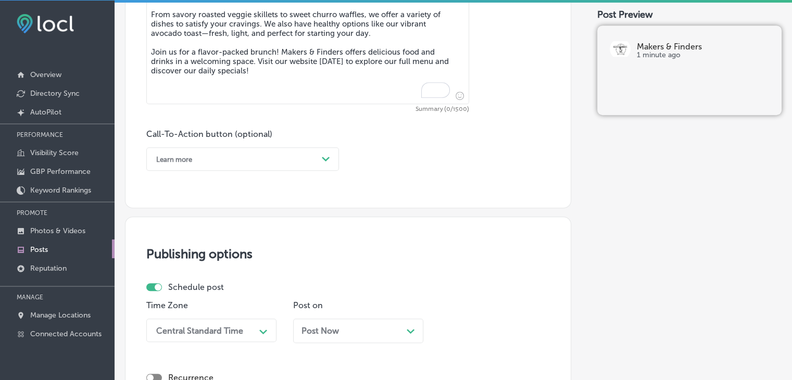
click at [387, 115] on div "Description Brunch, coffee, and everything in between! Whether you’re visiting …" at bounding box center [347, 55] width 403 height 231
click at [381, 71] on textarea "Brunch, coffee, and everything in between! Whether you’re visiting from [GEOGRA…" at bounding box center [307, 31] width 323 height 146
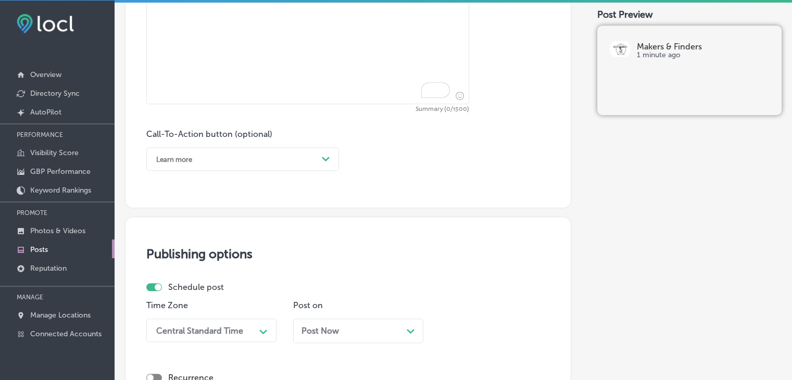
paste textarea "Brunch made perfect! At Makers & Finders, our empanada flights are a must-try, …"
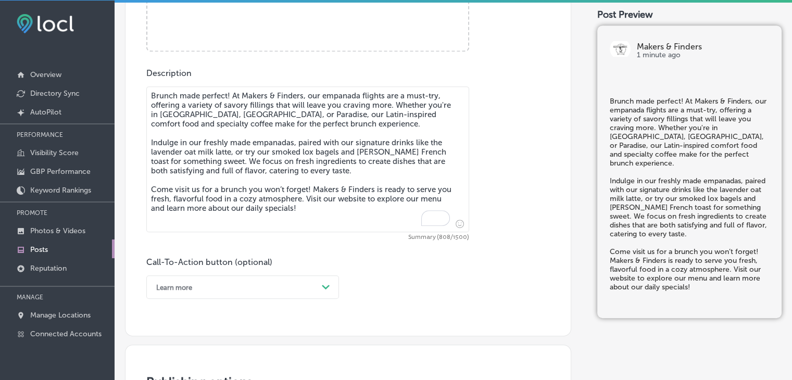
scroll to position [392, 0]
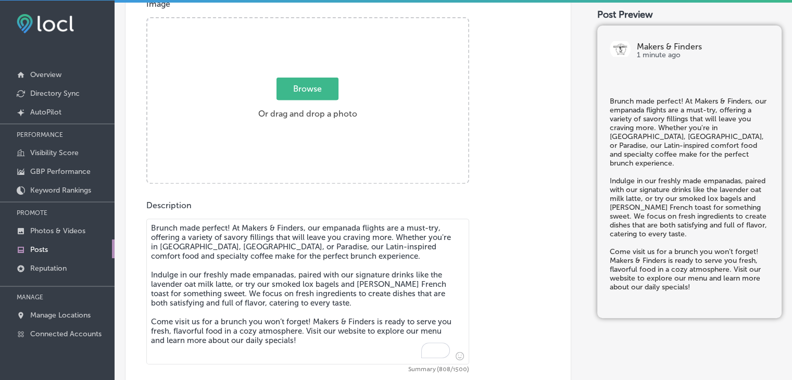
type textarea "Brunch made perfect! At Makers & Finders, our empanada flights are a must-try, …"
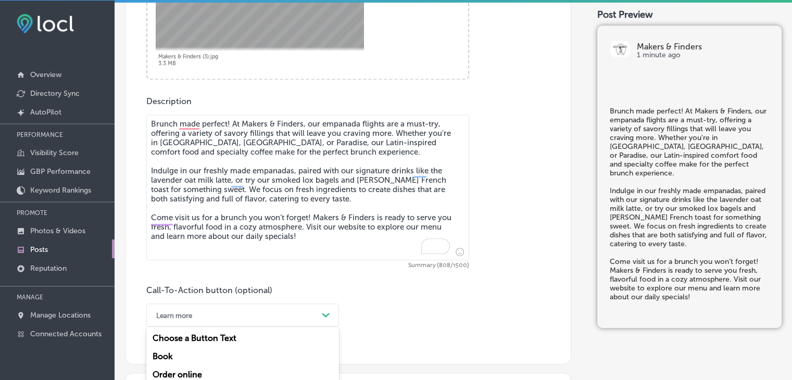
click at [231, 319] on div "option Learn more, selected. option Learn more focused, 5 of 7. 7 results avail…" at bounding box center [242, 314] width 193 height 23
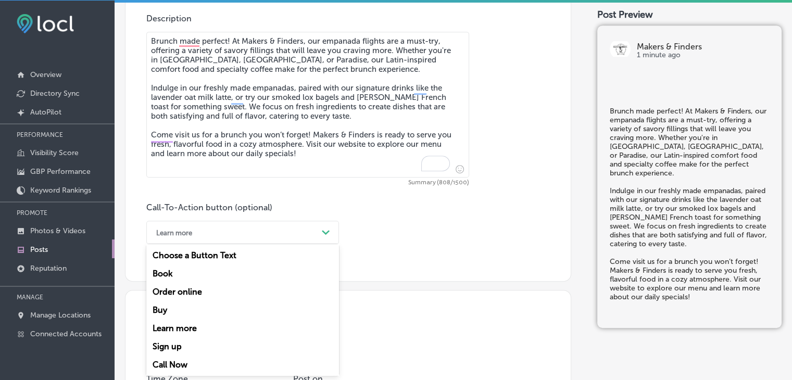
click at [213, 323] on div "Learn more" at bounding box center [242, 328] width 193 height 18
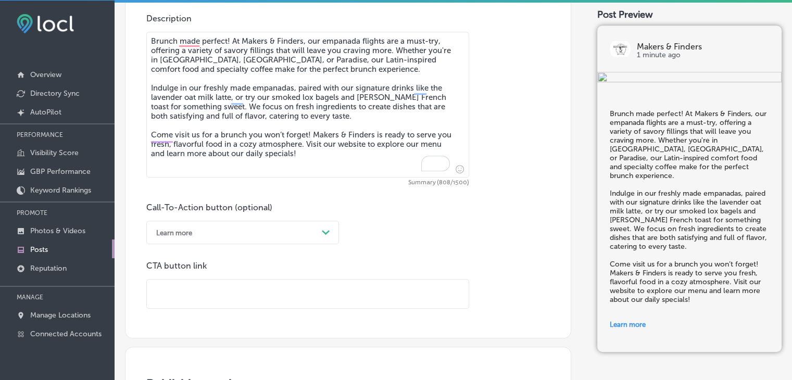
click at [319, 307] on input "text" at bounding box center [308, 293] width 322 height 29
paste input "https://www.makerslv.com/"
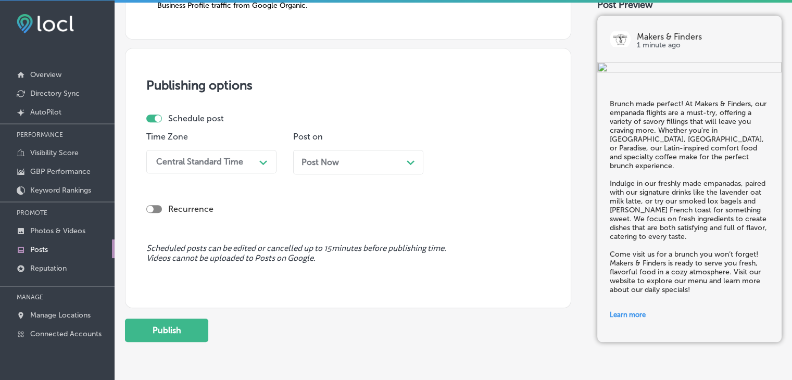
scroll to position [918, 0]
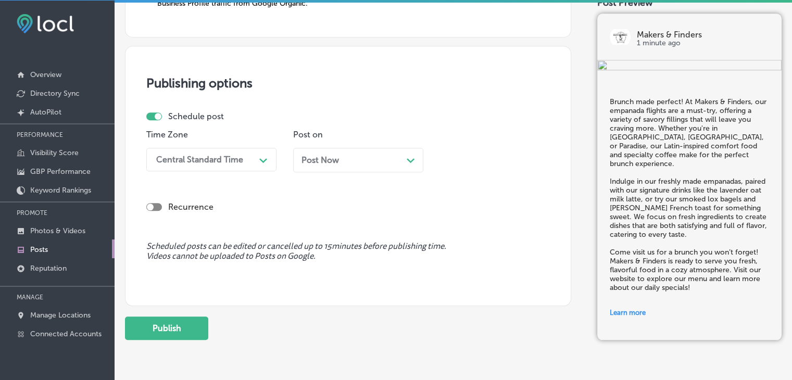
type input "https://www.makerslv.com/"
click at [198, 142] on div "Time Zone Central Standard Time Path Created with Sketch." at bounding box center [211, 155] width 130 height 50
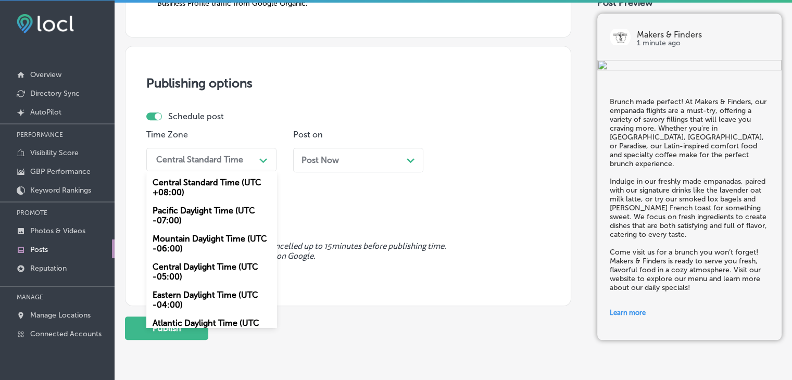
click at [198, 160] on div "Central Standard Time" at bounding box center [199, 160] width 87 height 10
click at [212, 221] on div "Pacific Daylight Time (UTC -07:00)" at bounding box center [211, 215] width 130 height 28
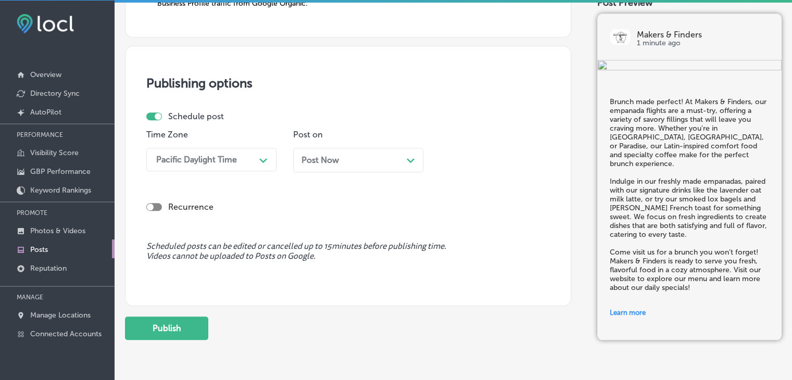
click at [242, 174] on div "Time Zone option Pacific Daylight Time (UTC -07:00), selected. 0 results availa…" at bounding box center [211, 155] width 130 height 50
click at [246, 156] on div "Pacific Daylight Time" at bounding box center [203, 159] width 104 height 18
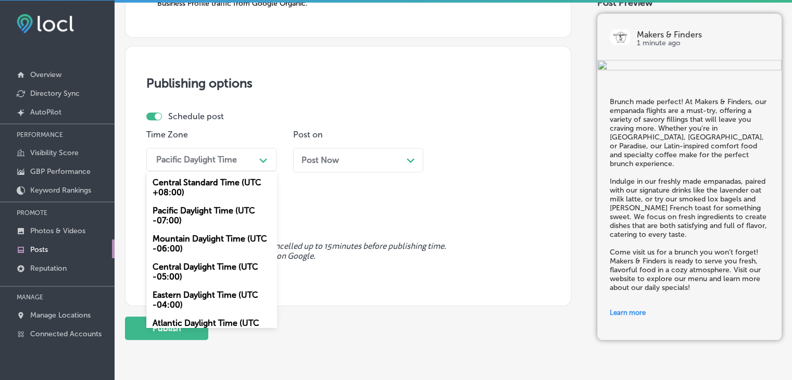
click at [221, 252] on div "Mountain Daylight Time (UTC -06:00)" at bounding box center [211, 244] width 130 height 28
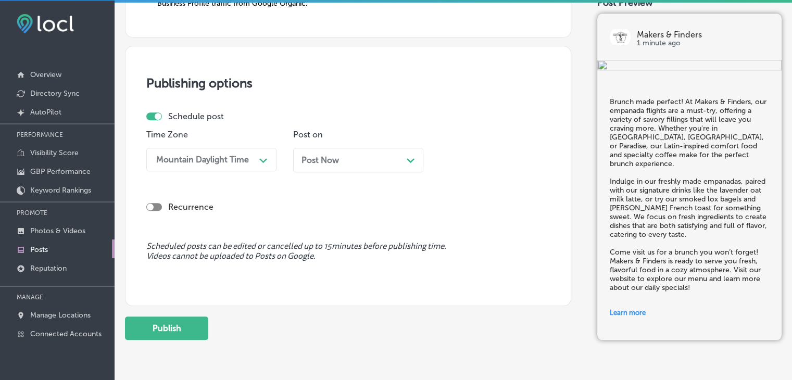
click at [313, 165] on div "Post Now Path Created with Sketch." at bounding box center [358, 160] width 130 height 24
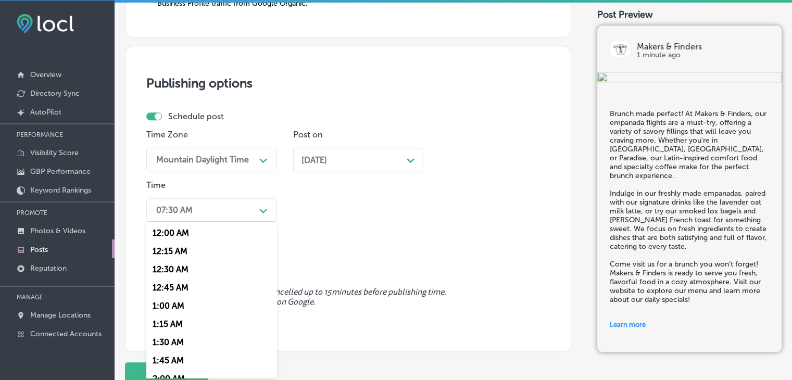
click at [236, 219] on div "07:30 AM Path Created with Sketch." at bounding box center [211, 209] width 130 height 23
click at [184, 328] on div "7:00 AM" at bounding box center [211, 326] width 130 height 18
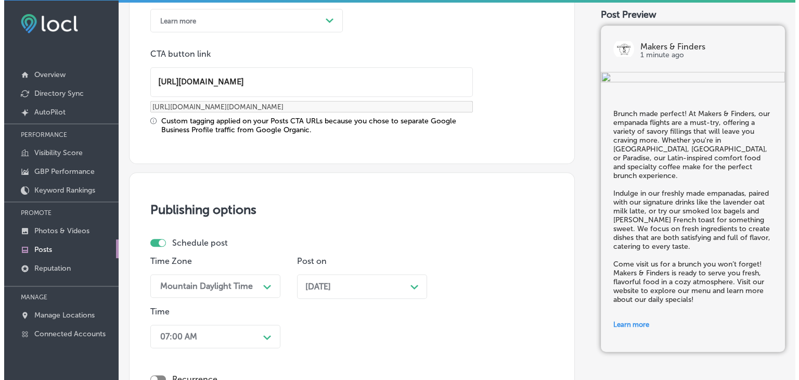
scroll to position [970, 0]
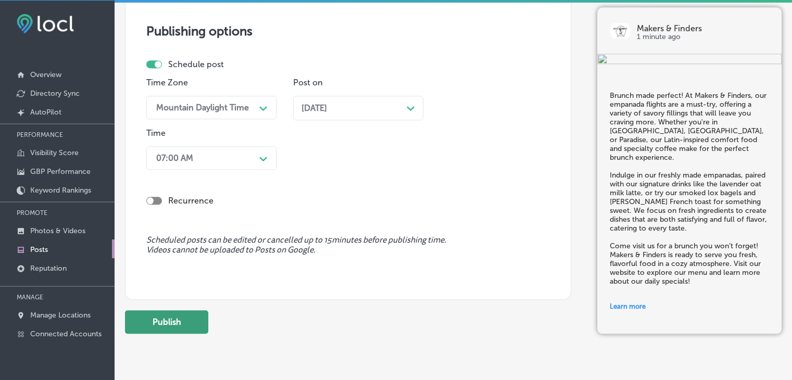
click at [184, 310] on button "Publish" at bounding box center [166, 321] width 83 height 23
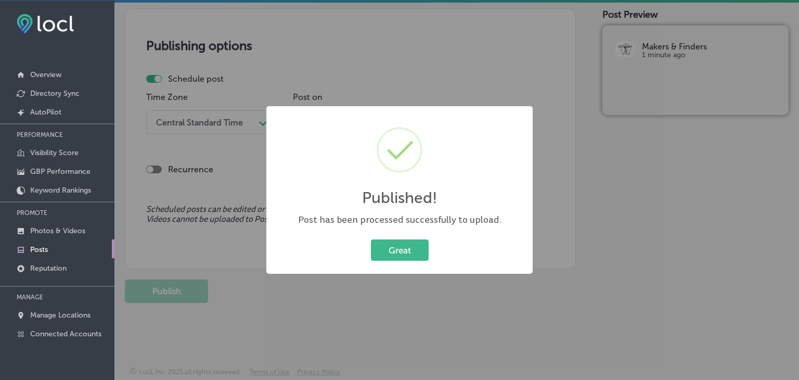
click at [396, 57] on div "Published! × Post has been processed successfully to upload. Great Cancel" at bounding box center [399, 190] width 799 height 380
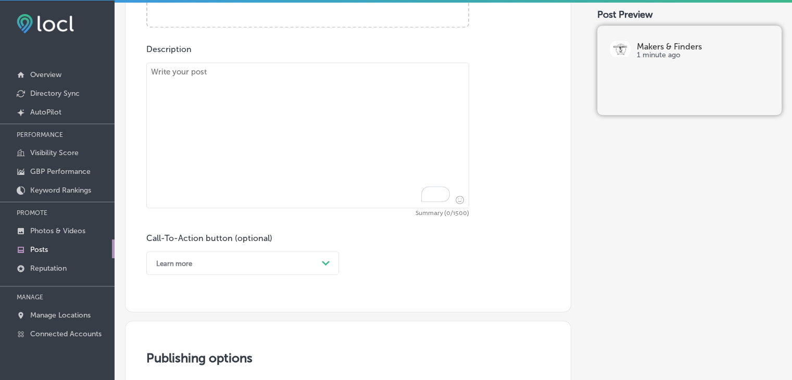
click at [362, 139] on textarea "To enrich screen reader interactions, please activate Accessibility in Grammarl…" at bounding box center [307, 135] width 323 height 146
paste textarea "Fresh, vibrant, and delicious! At Makers & Finders, we serve up the best Latin-…"
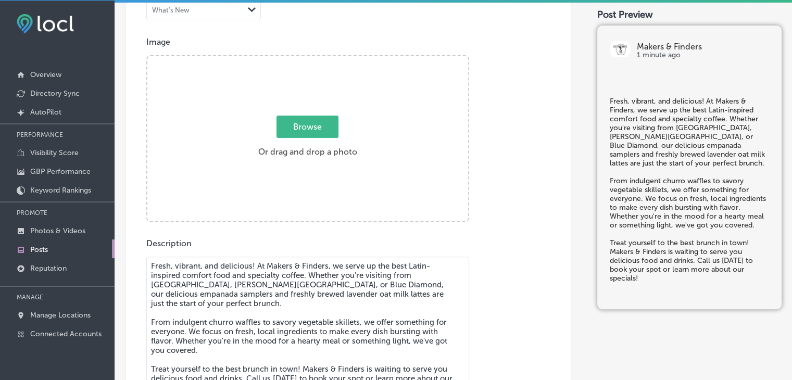
type textarea "Fresh, vibrant, and delicious! At Makers & Finders, we serve up the best Latin-…"
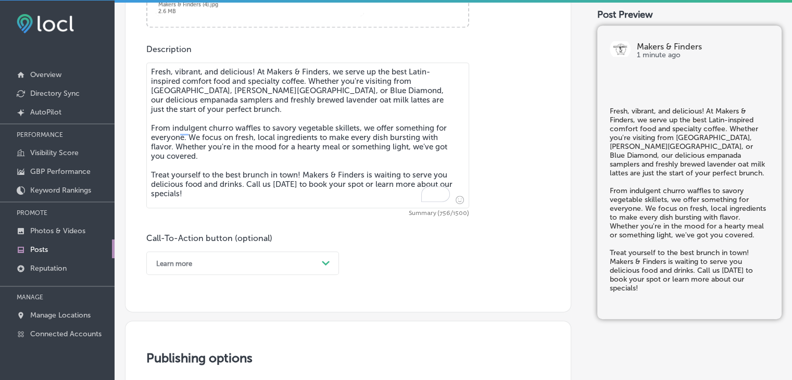
click at [264, 255] on div "Learn more Path Created with Sketch." at bounding box center [242, 262] width 193 height 23
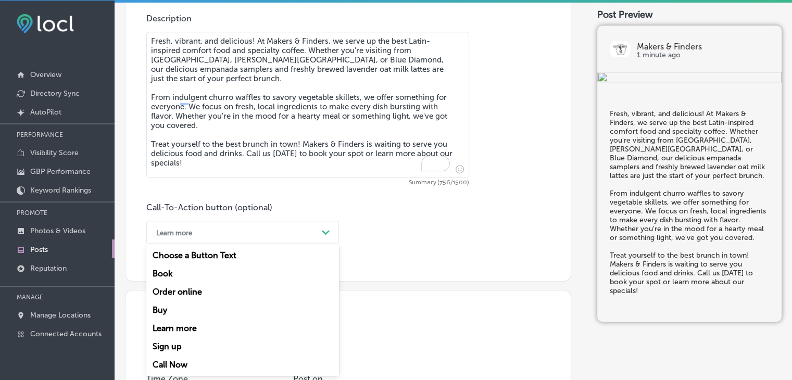
click at [207, 357] on div "Call Now" at bounding box center [242, 364] width 193 height 18
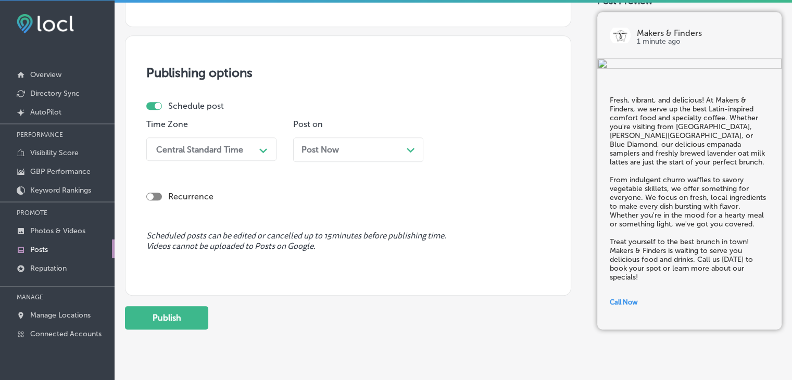
scroll to position [840, 0]
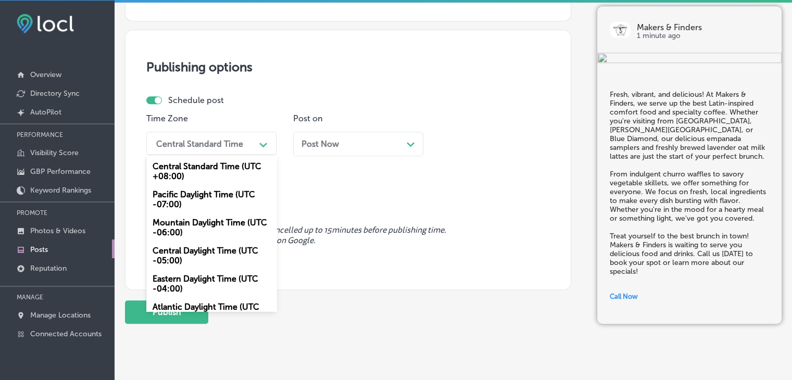
click at [268, 153] on div "Central Standard Time Path Created with Sketch." at bounding box center [211, 143] width 130 height 23
click at [227, 237] on div "Mountain Daylight Time (UTC -06:00)" at bounding box center [211, 227] width 130 height 28
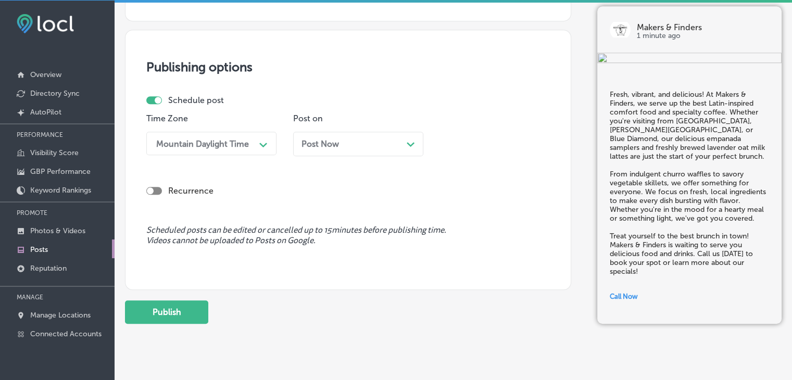
click at [350, 134] on div "Post Now Path Created with Sketch." at bounding box center [358, 144] width 130 height 24
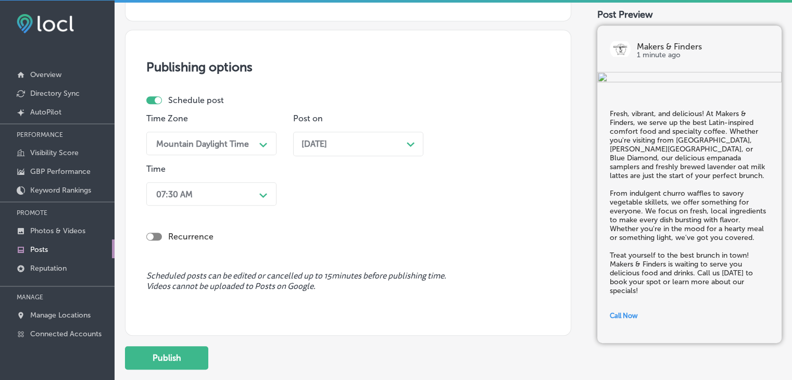
click at [238, 234] on div "Recurrence" at bounding box center [347, 237] width 403 height 10
click at [238, 200] on div "07:30 AM" at bounding box center [203, 194] width 104 height 18
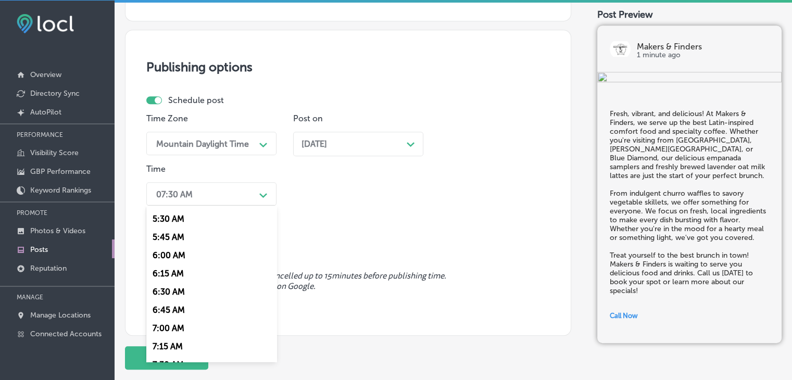
scroll to position [416, 0]
click at [196, 309] on div "7:00 AM" at bounding box center [211, 310] width 130 height 18
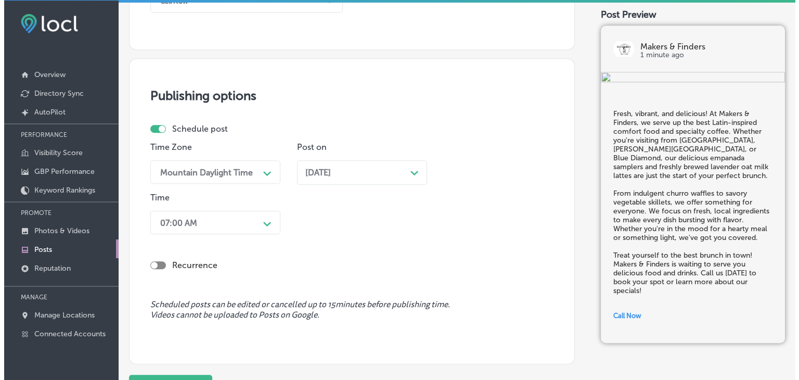
scroll to position [907, 0]
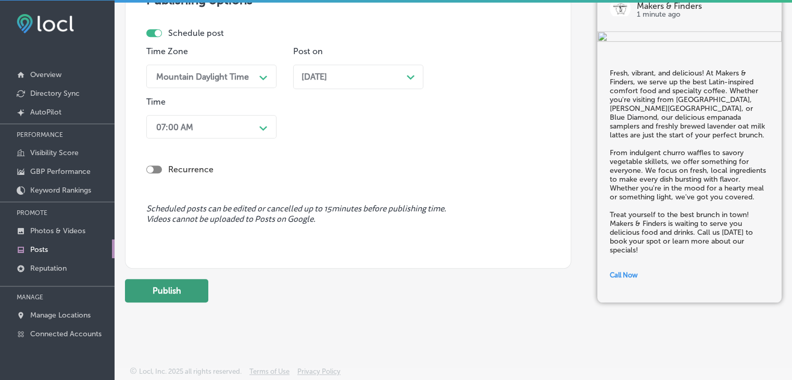
click at [199, 287] on button "Publish" at bounding box center [166, 290] width 83 height 23
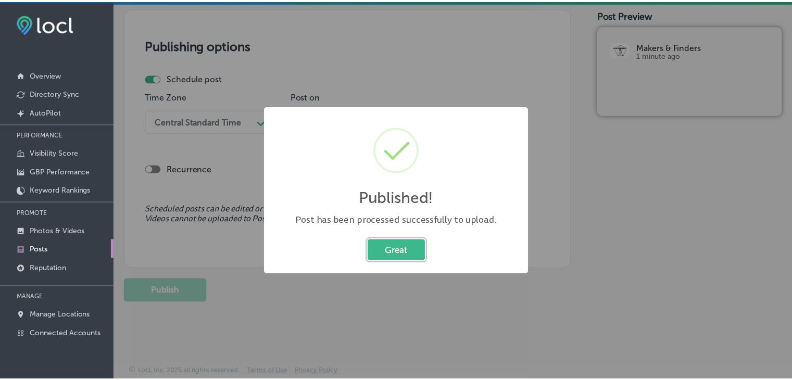
scroll to position [861, 0]
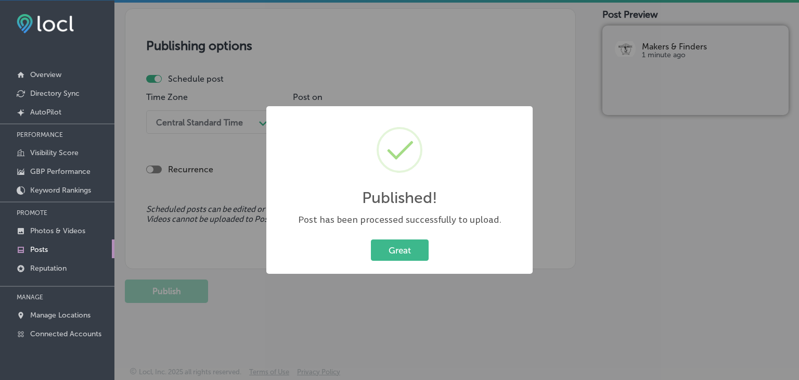
click at [396, 83] on div "Published! × Post has been processed successfully to upload. Great Cancel" at bounding box center [399, 190] width 799 height 380
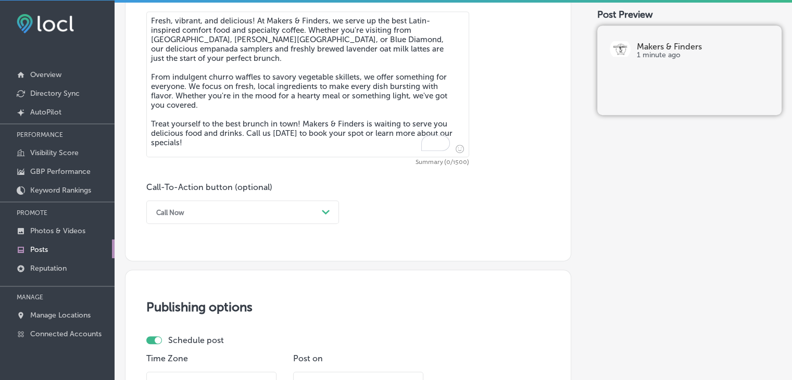
scroll to position [549, 0]
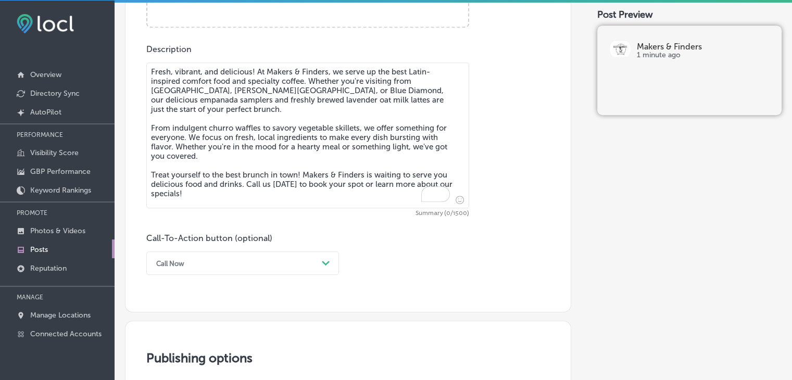
click at [376, 139] on textarea "Fresh, vibrant, and delicious! At Makers & Finders, we serve up the best Latin-…" at bounding box center [307, 135] width 323 height 146
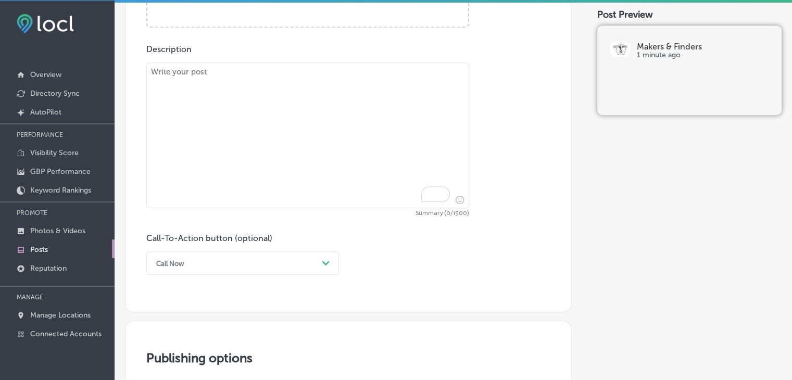
paste textarea "Ready for a refreshing treat? Makers & Finders offers a variety of iced coffee …"
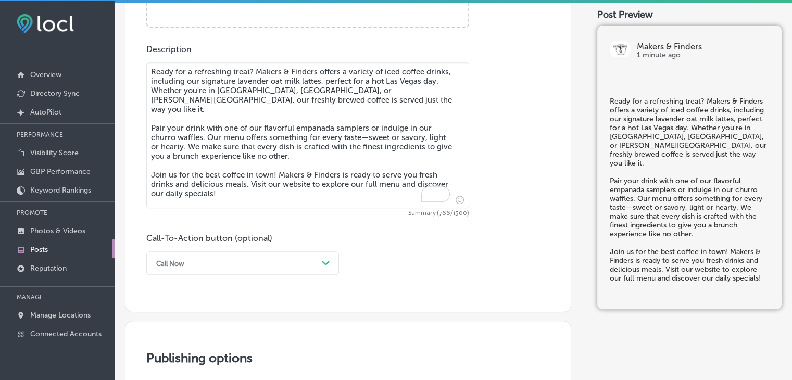
type textarea "Ready for a refreshing treat? Makers & Finders offers a variety of iced coffee …"
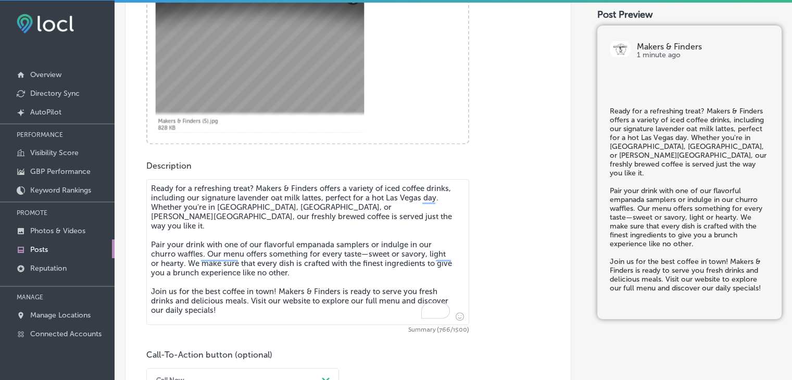
scroll to position [497, 0]
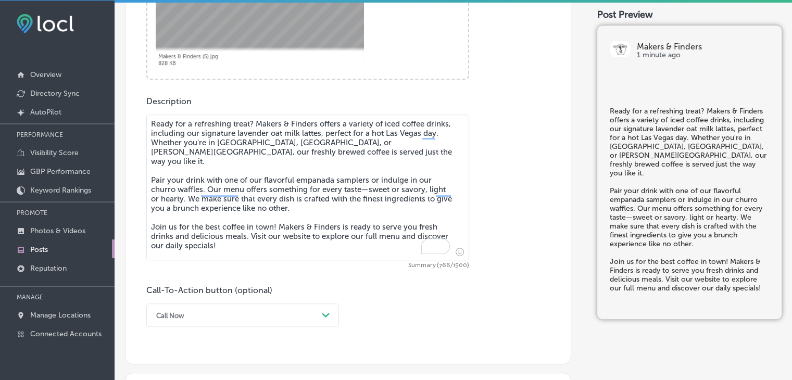
click at [206, 318] on div "Call Now Path Created with Sketch." at bounding box center [242, 314] width 193 height 23
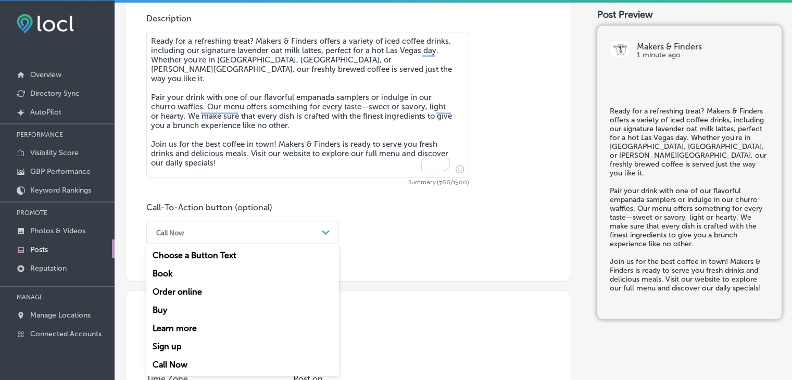
click at [204, 330] on div "Learn more" at bounding box center [242, 328] width 193 height 18
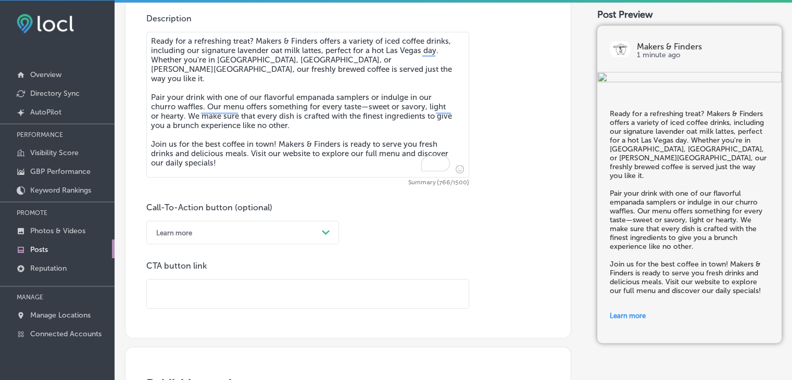
click at [304, 285] on input "text" at bounding box center [308, 293] width 322 height 29
paste input "https://www.makerslv.com/"
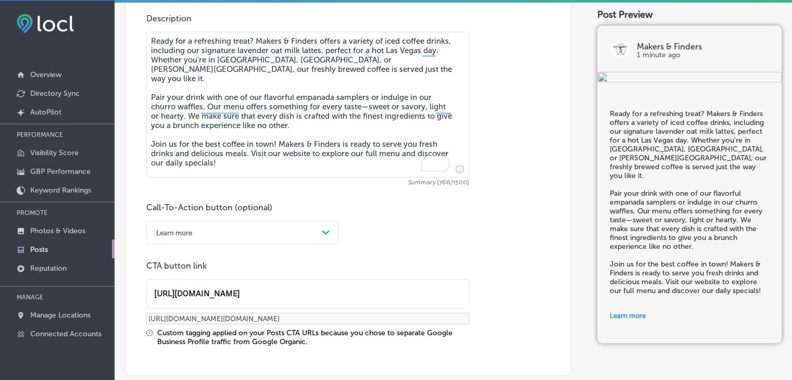
type input "https://www.makerslv.com/"
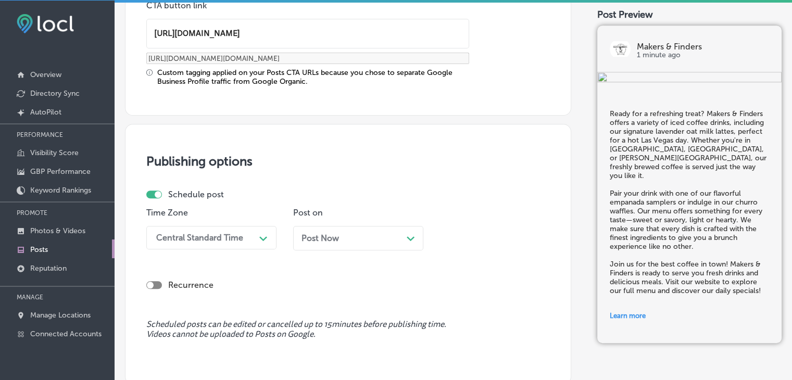
click at [242, 238] on div "Central Standard Time Path Created with Sketch." at bounding box center [211, 237] width 130 height 23
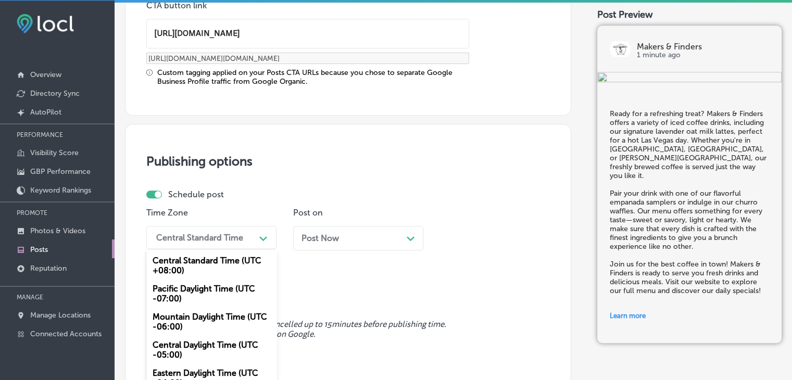
scroll to position [868, 0]
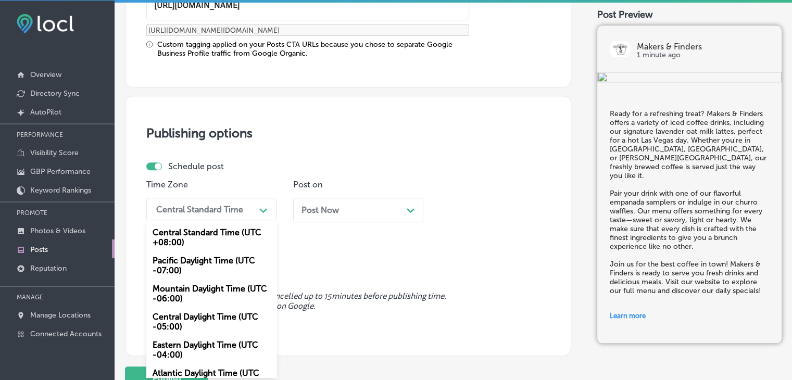
click at [224, 287] on div "Mountain Daylight Time (UTC -06:00)" at bounding box center [211, 293] width 130 height 28
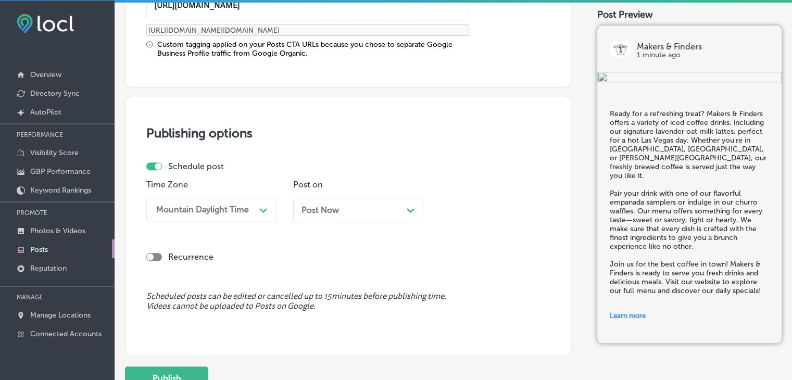
click at [332, 213] on div "Post Now Path Created with Sketch." at bounding box center [358, 210] width 130 height 24
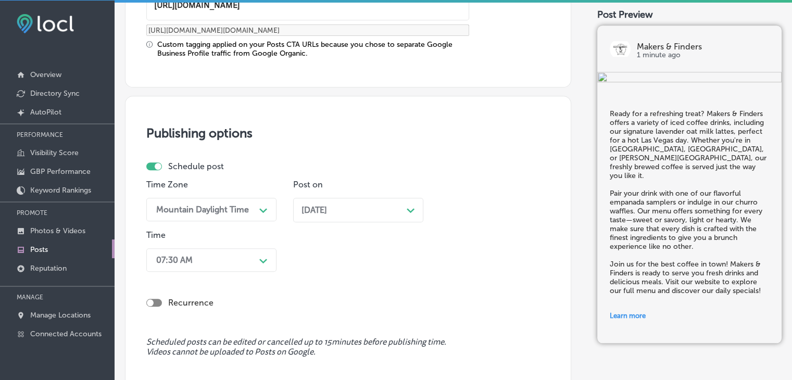
click at [214, 261] on div "07:30 AM Path Created with Sketch." at bounding box center [211, 259] width 130 height 23
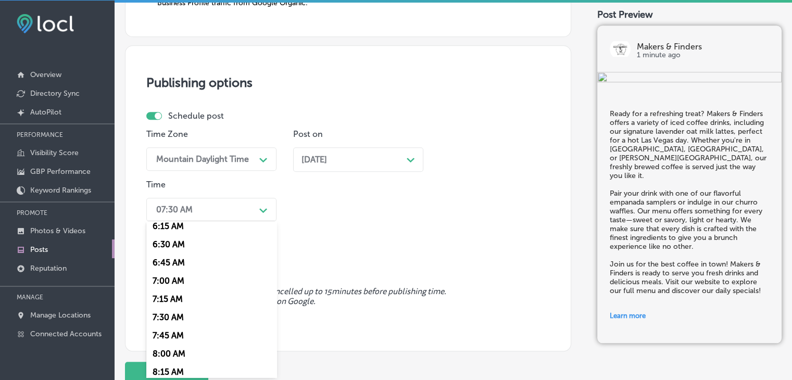
scroll to position [468, 0]
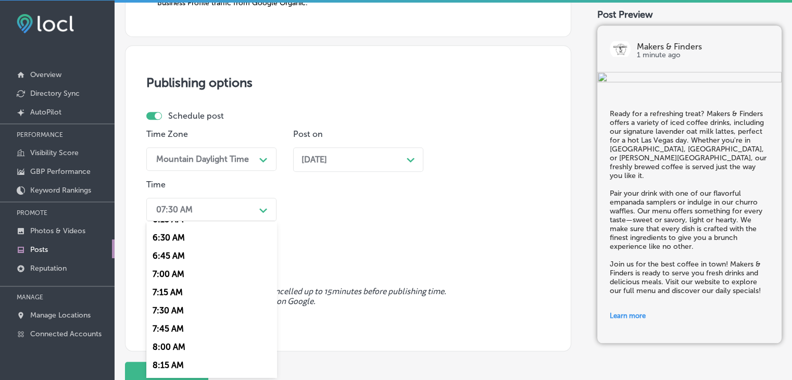
click at [179, 273] on div "7:00 AM" at bounding box center [211, 274] width 130 height 18
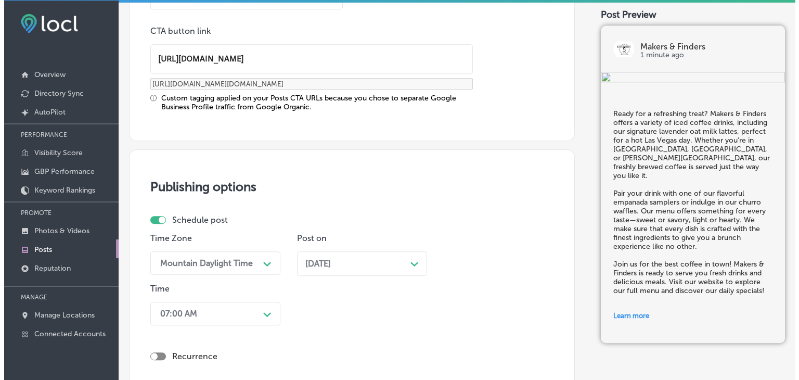
scroll to position [1000, 0]
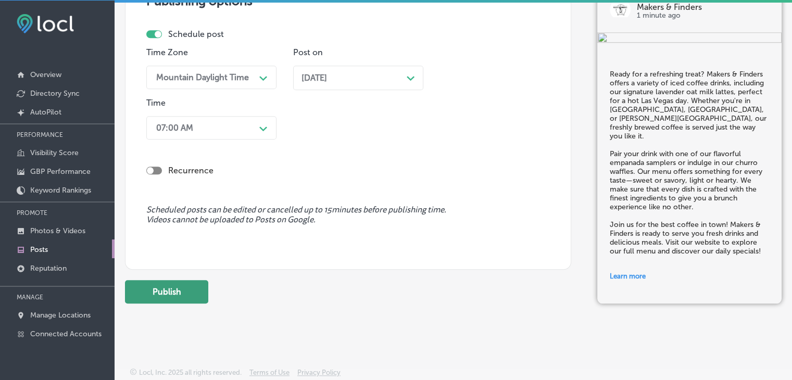
click at [197, 283] on button "Publish" at bounding box center [166, 291] width 83 height 23
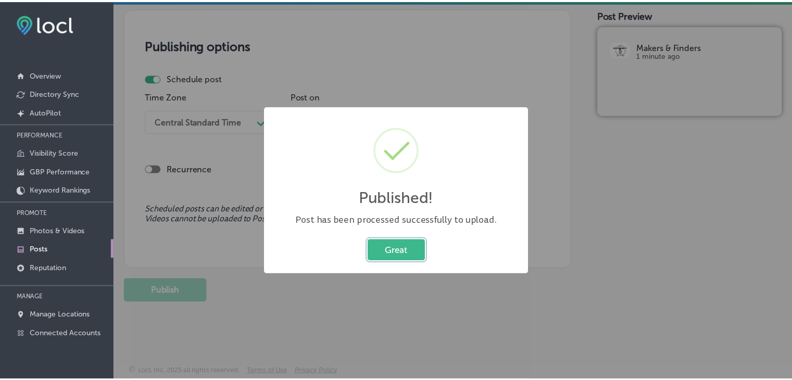
scroll to position [861, 0]
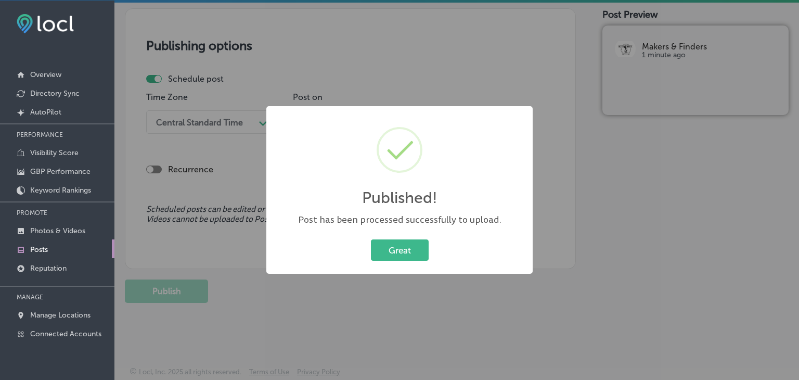
click at [387, 59] on div "Published! × Post has been processed successfully to upload. Great Cancel" at bounding box center [399, 190] width 799 height 380
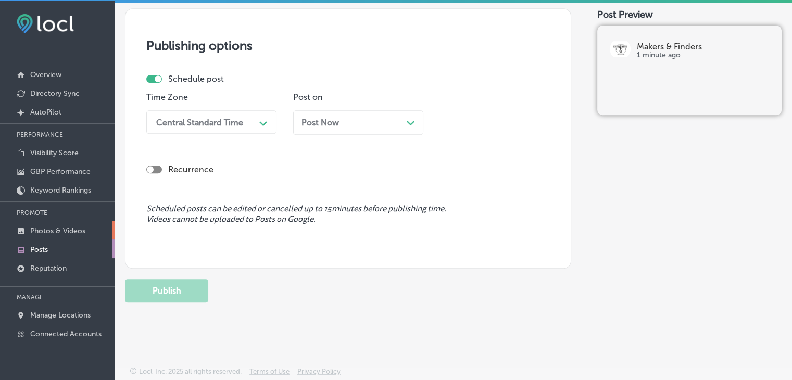
click at [35, 234] on p "Photos & Videos" at bounding box center [57, 230] width 55 height 9
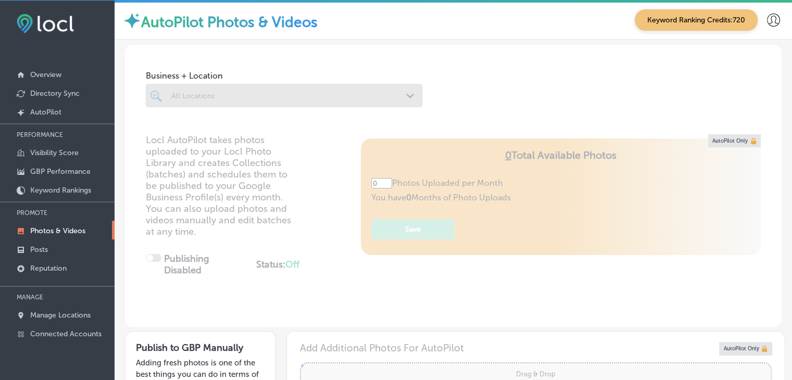
type input "5"
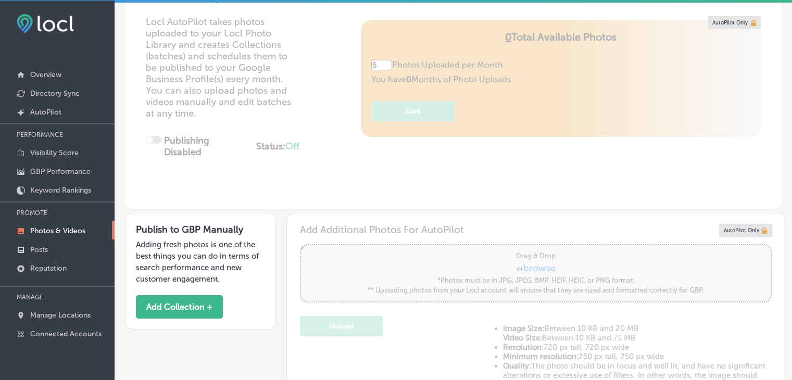
scroll to position [156, 0]
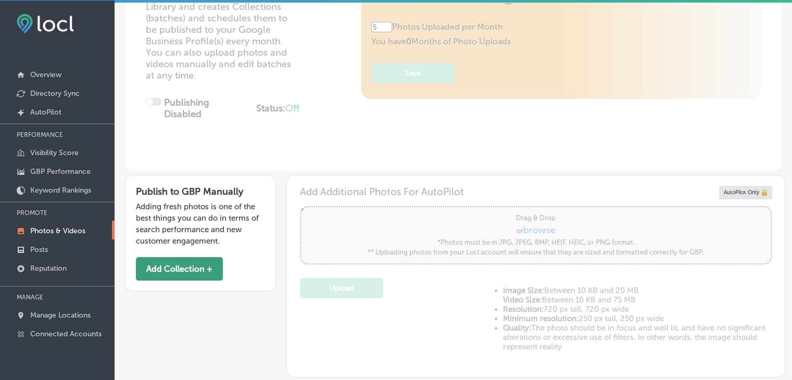
click at [210, 272] on button "Add Collection +" at bounding box center [179, 268] width 87 height 23
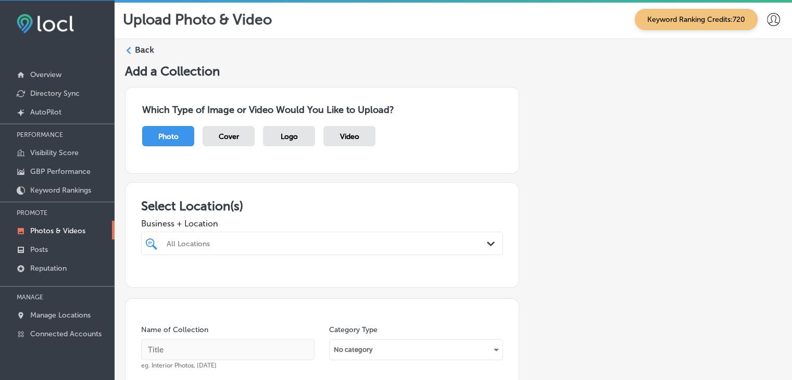
click at [273, 232] on div "All Locations Path Created with Sketch." at bounding box center [322, 243] width 362 height 23
click at [272, 238] on div "Business + Location All Locations Path Created with Sketch." at bounding box center [322, 242] width 362 height 58
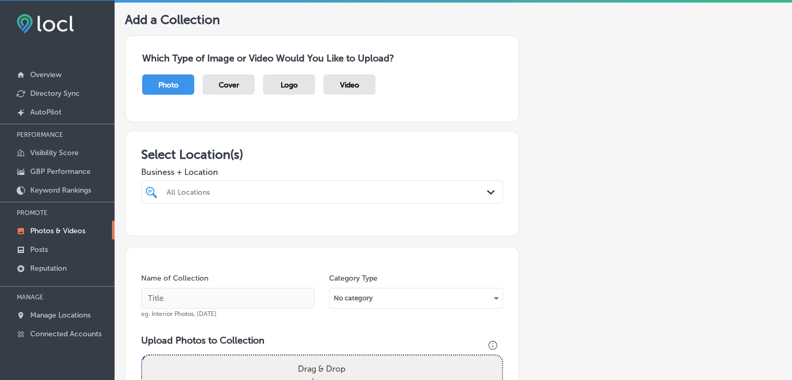
scroll to position [52, 0]
click at [273, 239] on div "Makers & Finders [STREET_ADDRESS][GEOGRAPHIC_DATA][STREET_ADDRESS]" at bounding box center [322, 231] width 362 height 20
type input "maker"
click at [319, 168] on span "Business + Location" at bounding box center [322, 172] width 362 height 10
drag, startPoint x: 193, startPoint y: 284, endPoint x: 193, endPoint y: 292, distance: 7.8
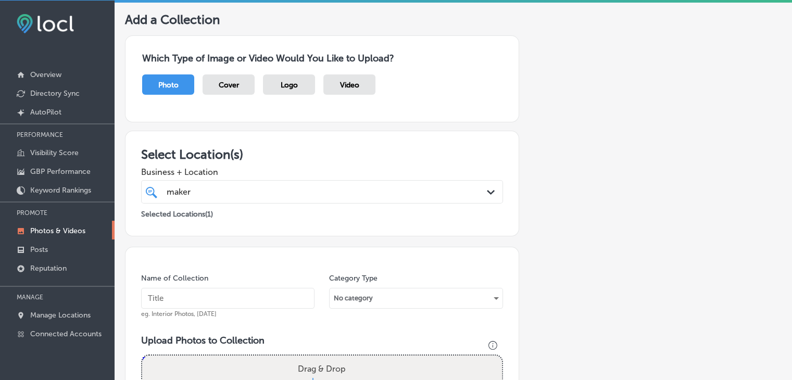
click at [193, 286] on div "Name of Collection eg. Interior Photos, March 2020" at bounding box center [227, 295] width 173 height 45
click at [192, 298] on input "text" at bounding box center [227, 298] width 173 height 21
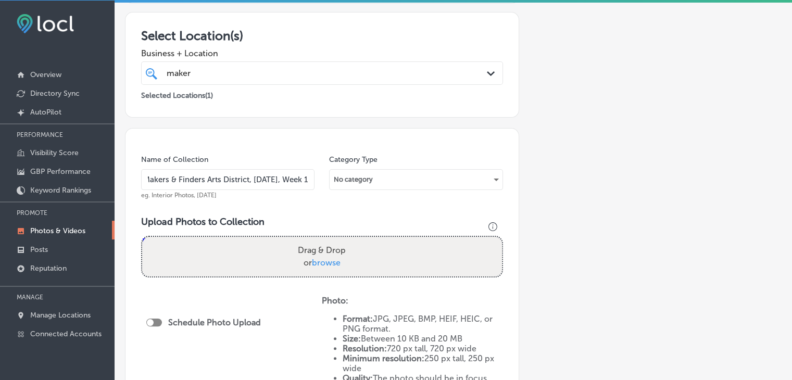
scroll to position [208, 0]
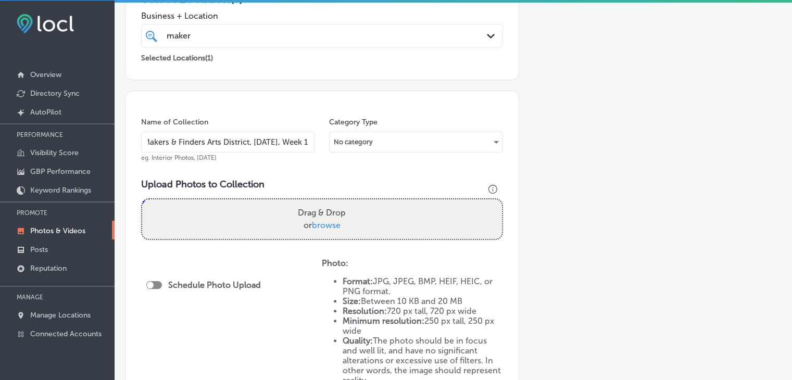
type input "Makers & Finders Arts District, Sep 2025, Week 1"
click at [239, 284] on label "Schedule Photo Upload" at bounding box center [214, 285] width 93 height 10
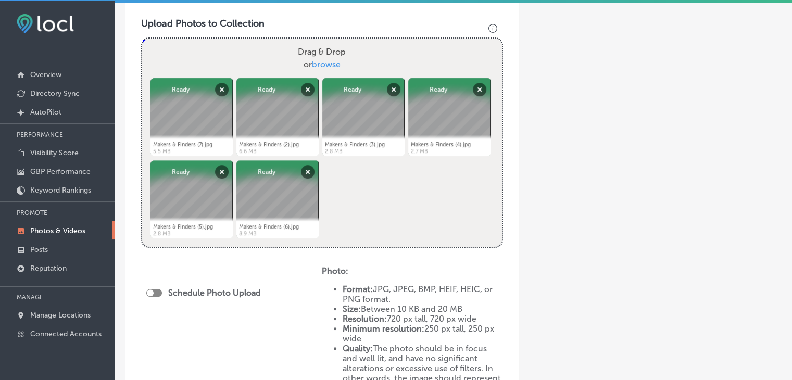
scroll to position [468, 0]
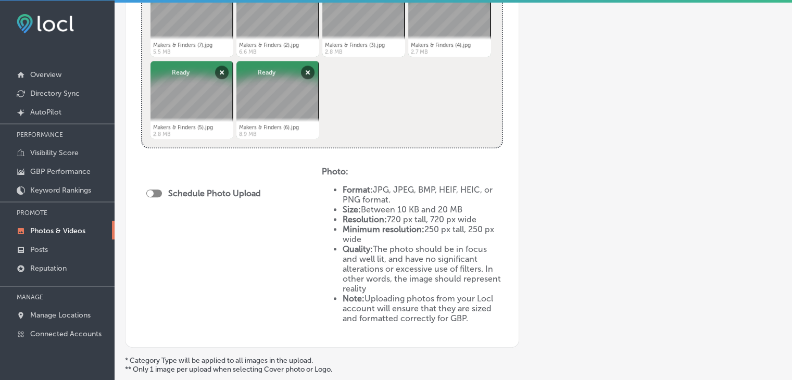
click at [154, 196] on div "Schedule Photo Upload" at bounding box center [206, 193] width 120 height 10
click at [157, 192] on div at bounding box center [154, 193] width 16 height 8
checkbox input "true"
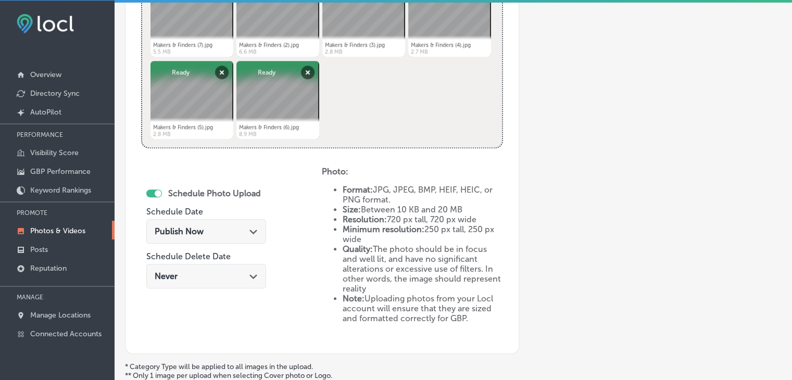
click at [221, 227] on div "Publish Now Path Created with Sketch." at bounding box center [206, 231] width 103 height 10
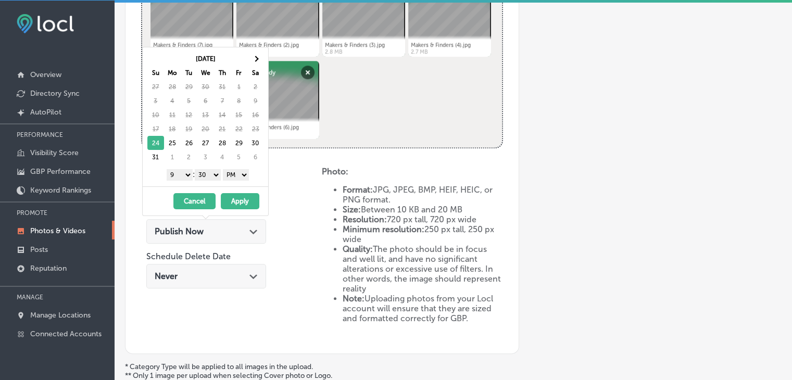
click at [260, 67] on th "Sa" at bounding box center [255, 73] width 17 height 14
click at [261, 53] on th at bounding box center [255, 59] width 17 height 14
click at [179, 173] on select "1 2 3 4 5 6 7 8 9 10 11 12" at bounding box center [180, 174] width 26 height 11
click at [167, 169] on select "1 2 3 4 5 6 7 8 9 10 11 12" at bounding box center [180, 174] width 26 height 11
click at [207, 167] on div "1 2 3 4 5 6 7 8 9 10 11 12 : 00 10 20 30 40 50 AM PM" at bounding box center [207, 175] width 121 height 16
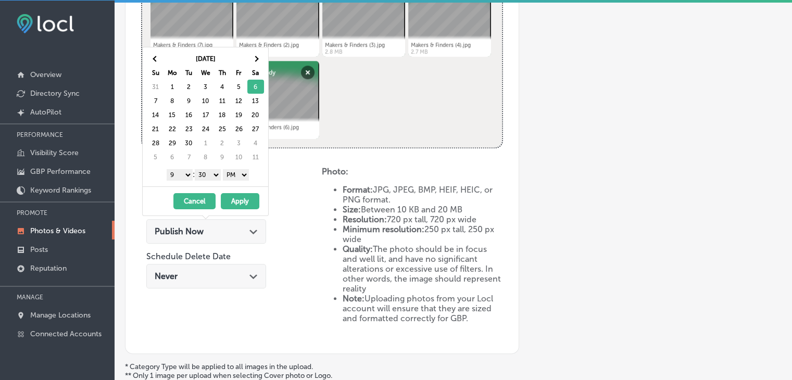
click at [207, 173] on select "00 10 20 30 40 50" at bounding box center [208, 174] width 26 height 11
click at [219, 172] on select "00 10 20 30 40 50" at bounding box center [208, 174] width 26 height 11
click at [229, 193] on button "Apply" at bounding box center [240, 201] width 39 height 16
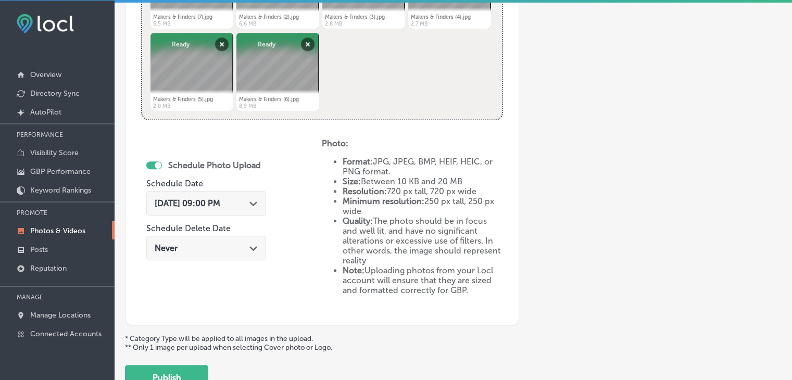
scroll to position [572, 0]
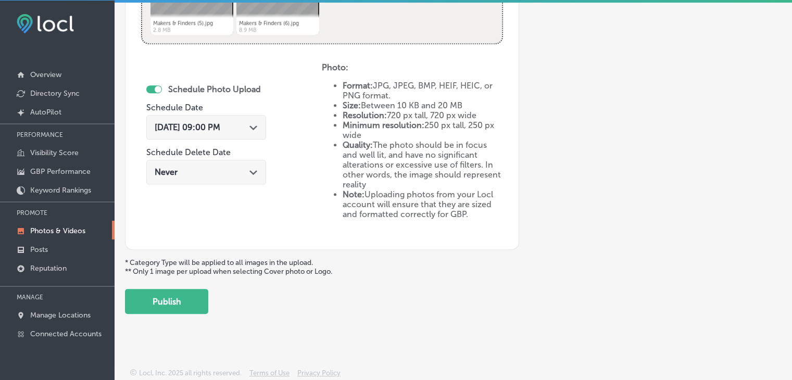
click at [191, 307] on button "Publish" at bounding box center [166, 301] width 83 height 25
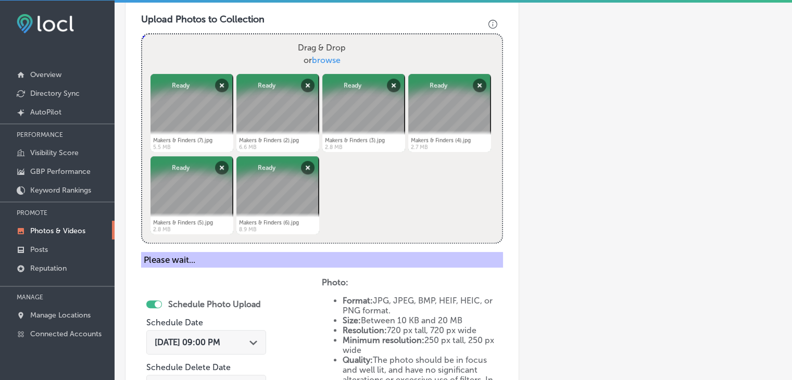
scroll to position [364, 0]
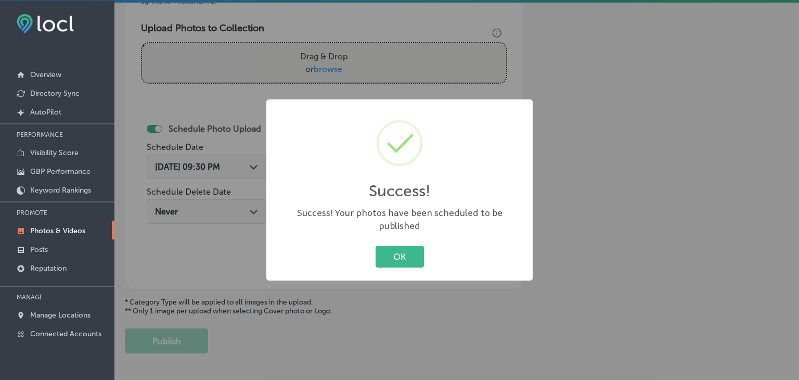
click at [293, 98] on div "Success! × Success! Your photos have been scheduled to be published OK Cancel" at bounding box center [399, 190] width 799 height 380
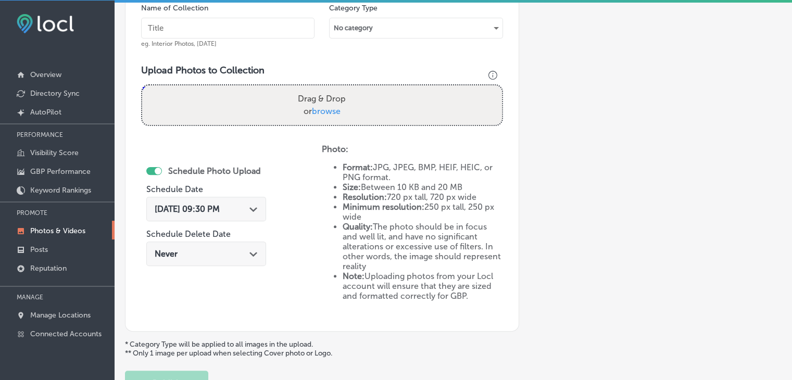
scroll to position [260, 0]
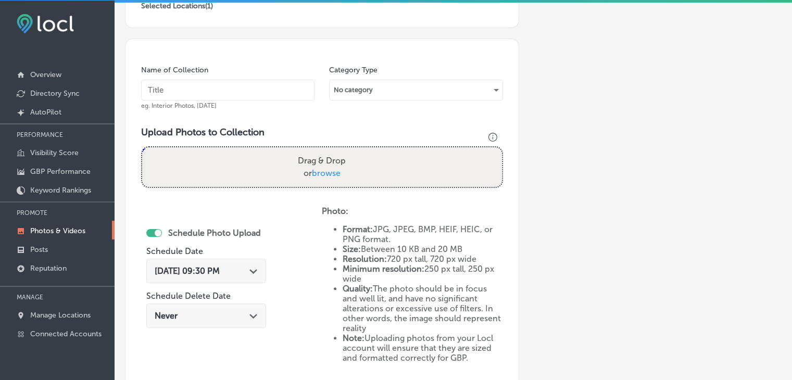
click at [286, 91] on input "text" at bounding box center [227, 90] width 173 height 21
paste input "Makers & Finders Arts District, Sep 2025, Week"
type input "Makers & Finders Arts District, Sep 2025, Week 2"
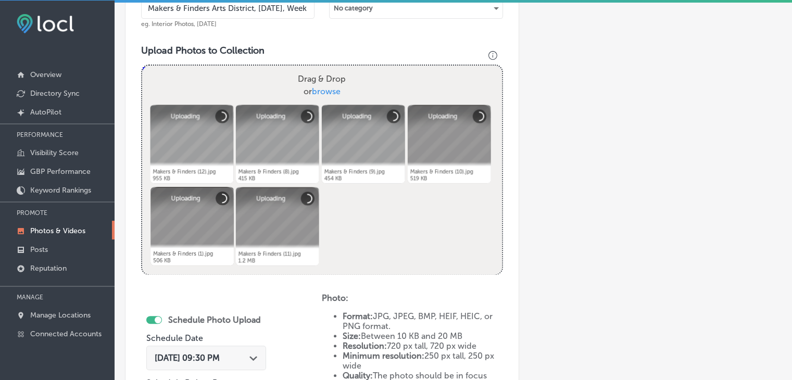
scroll to position [416, 0]
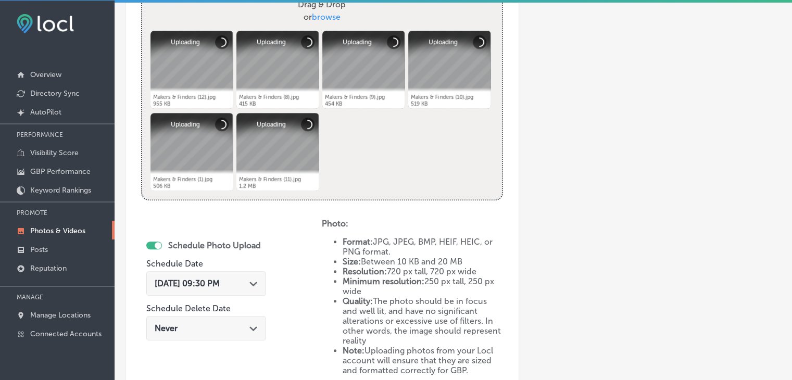
click at [225, 274] on div "Aug 24, 2025 09:30 PM Path Created with Sketch." at bounding box center [206, 283] width 120 height 24
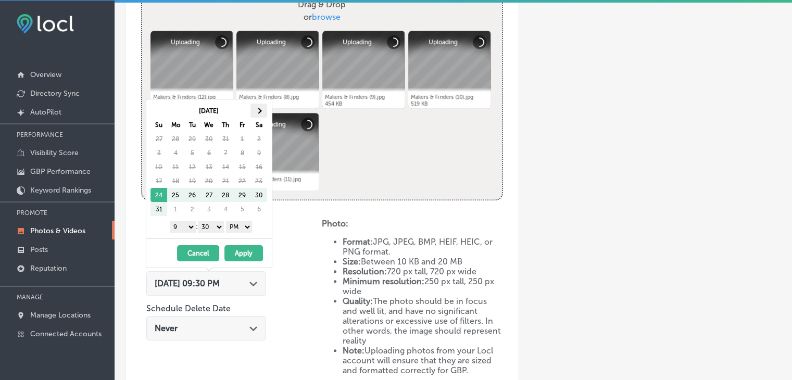
click at [260, 106] on th at bounding box center [258, 111] width 17 height 14
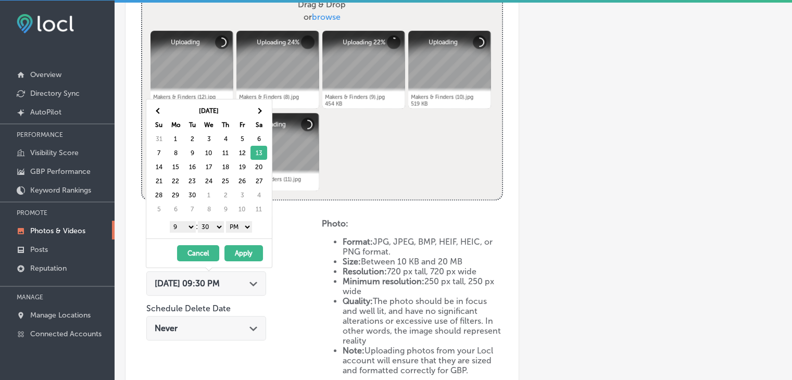
click at [172, 231] on select "1 2 3 4 5 6 7 8 9 10 11 12" at bounding box center [183, 226] width 26 height 11
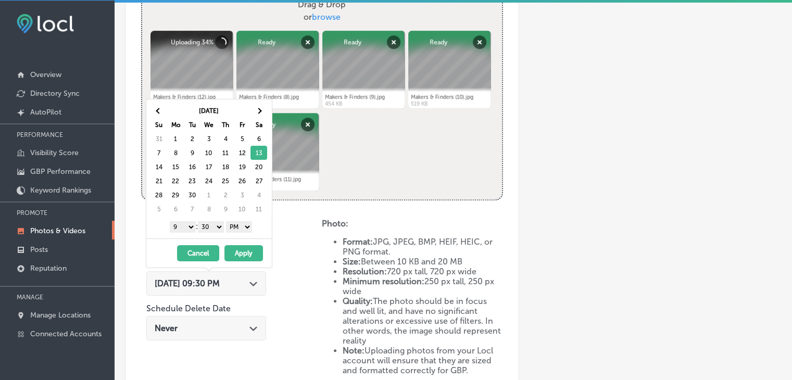
click at [170, 221] on select "1 2 3 4 5 6 7 8 9 10 11 12" at bounding box center [183, 226] width 26 height 11
click at [221, 228] on select "00 10 20 30 40 50" at bounding box center [211, 226] width 26 height 11
click at [239, 260] on div "09/13/2025 - 09/13/2025 Cancel Apply" at bounding box center [208, 252] width 125 height 29
click at [239, 254] on button "Apply" at bounding box center [243, 253] width 39 height 16
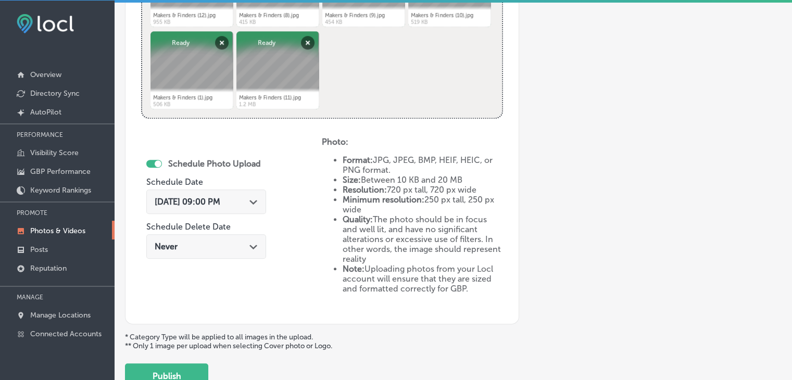
scroll to position [572, 0]
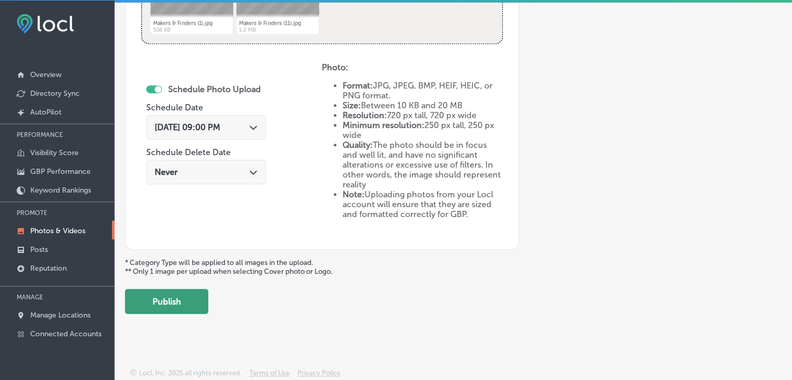
click at [190, 295] on button "Publish" at bounding box center [166, 301] width 83 height 25
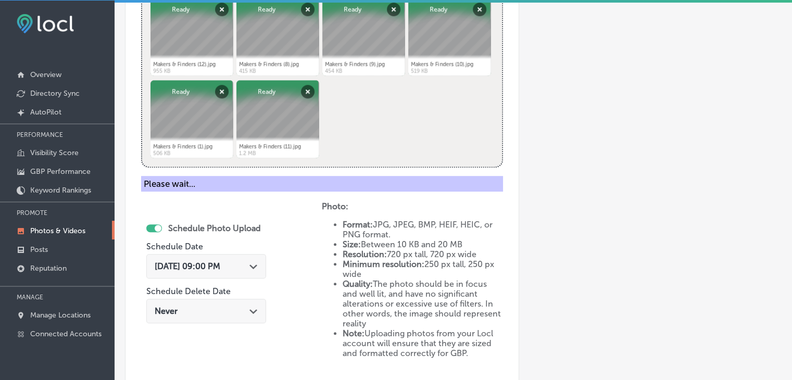
scroll to position [312, 0]
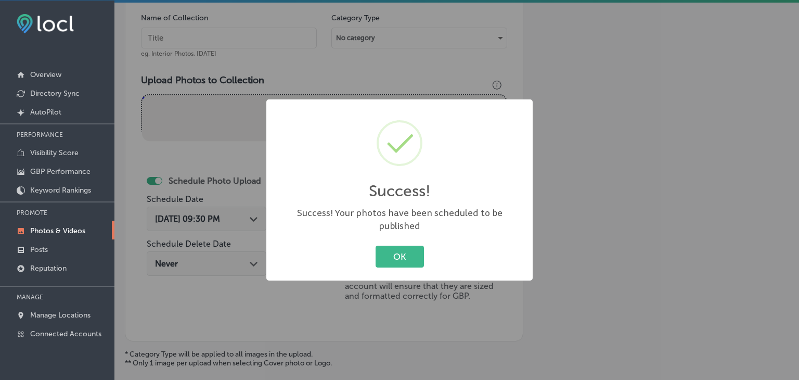
click at [175, 9] on div "Success! × Success! Your photos have been scheduled to be published OK Cancel" at bounding box center [399, 190] width 799 height 380
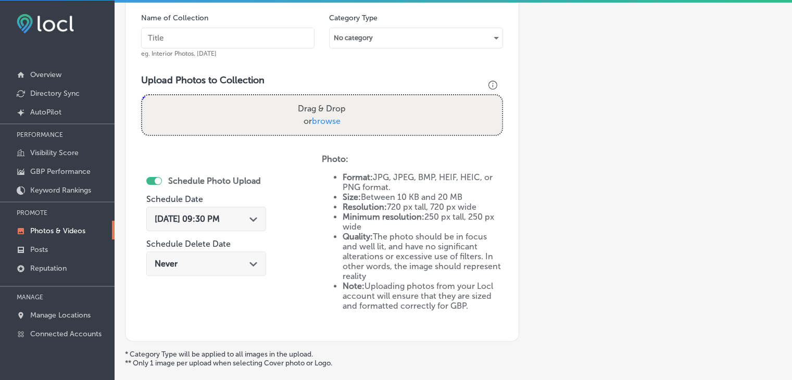
click at [196, 51] on span "eg. Interior Photos, March 2020" at bounding box center [178, 53] width 75 height 7
click at [197, 37] on input "text" at bounding box center [227, 38] width 173 height 21
paste input "Makers & Finders Arts District, Sep 2025, Week"
type input "Makers & Finders Arts District, Sep 2025, Week 3"
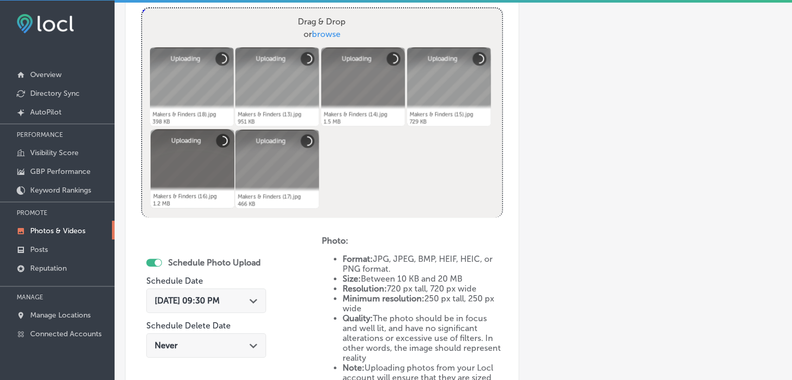
scroll to position [416, 0]
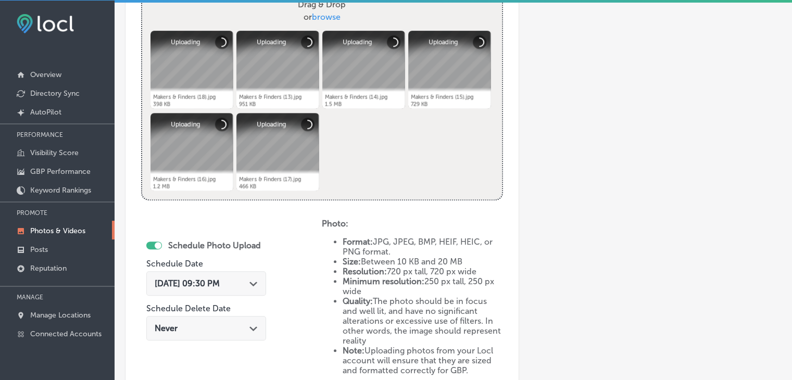
click at [254, 276] on div "Aug 24, 2025 09:30 PM Path Created with Sketch." at bounding box center [206, 283] width 120 height 24
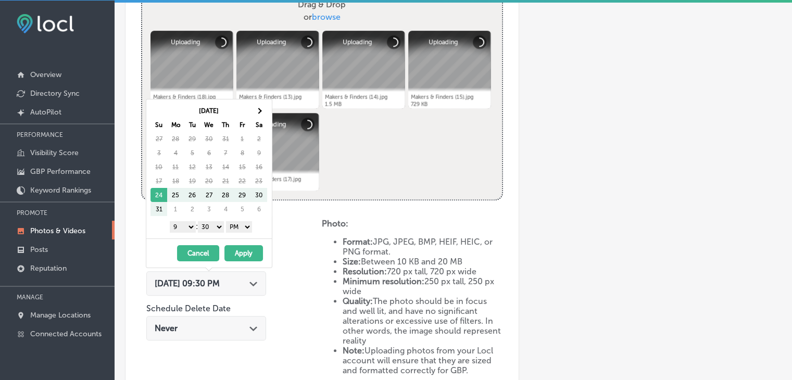
click at [256, 101] on div "Aug 2025 Su Mo Tu We Th Fr Sa 27 28 29 30 31 1 2 3 4 5 6 7 8 9 10 11 12 13 14 1…" at bounding box center [208, 168] width 125 height 139
click at [259, 118] on th "Sa" at bounding box center [258, 125] width 17 height 14
click at [259, 116] on th at bounding box center [258, 111] width 17 height 14
click at [186, 223] on select "1 2 3 4 5 6 7 8 9 10 11 12" at bounding box center [183, 226] width 26 height 11
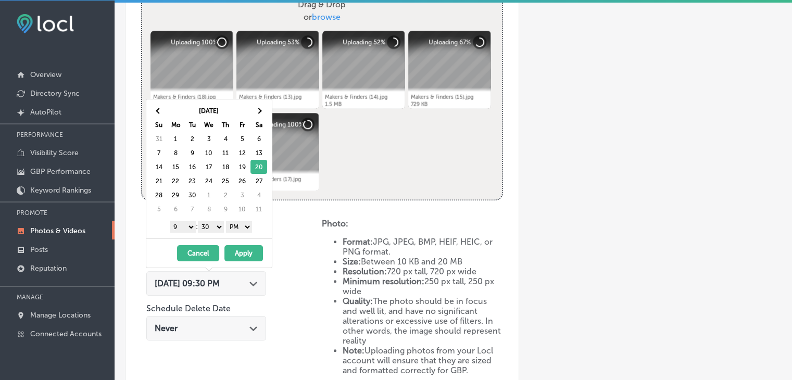
click at [170, 221] on select "1 2 3 4 5 6 7 8 9 10 11 12" at bounding box center [183, 226] width 26 height 11
click at [212, 229] on select "00 10 20 30 40 50" at bounding box center [211, 226] width 26 height 11
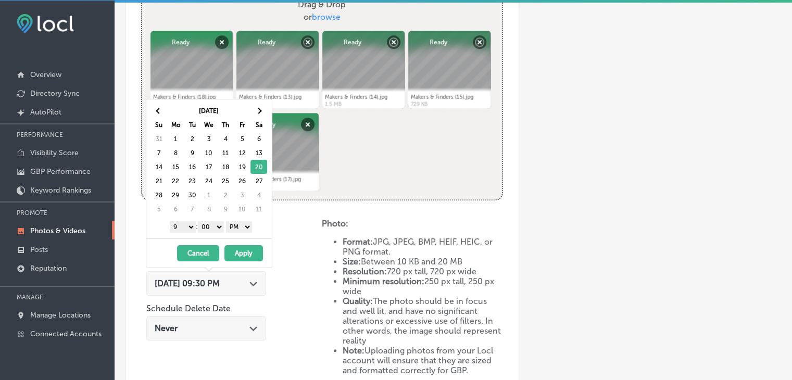
click at [248, 250] on button "Apply" at bounding box center [243, 253] width 39 height 16
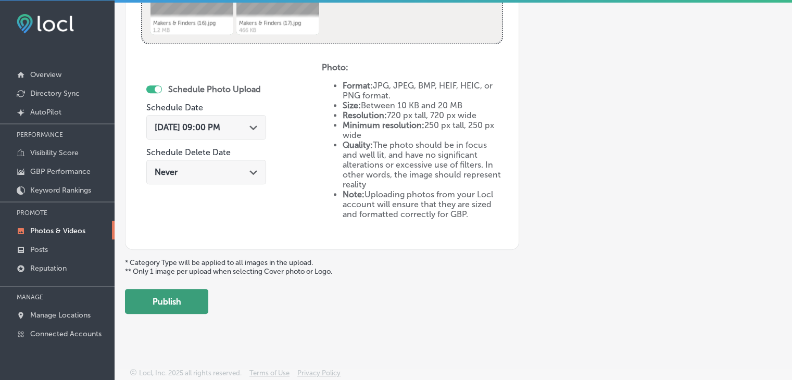
click at [174, 296] on button "Publish" at bounding box center [166, 301] width 83 height 25
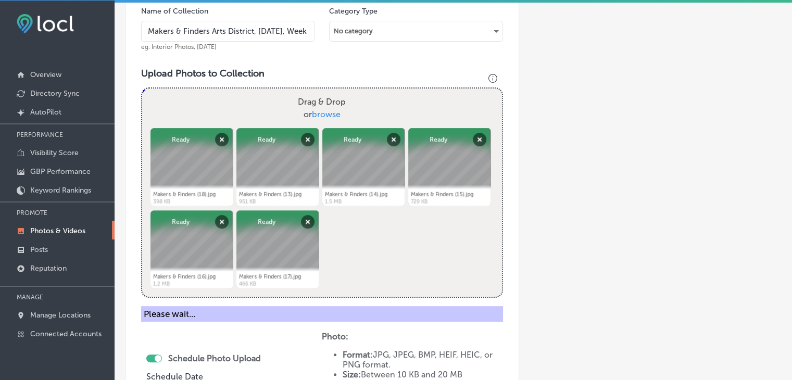
scroll to position [312, 0]
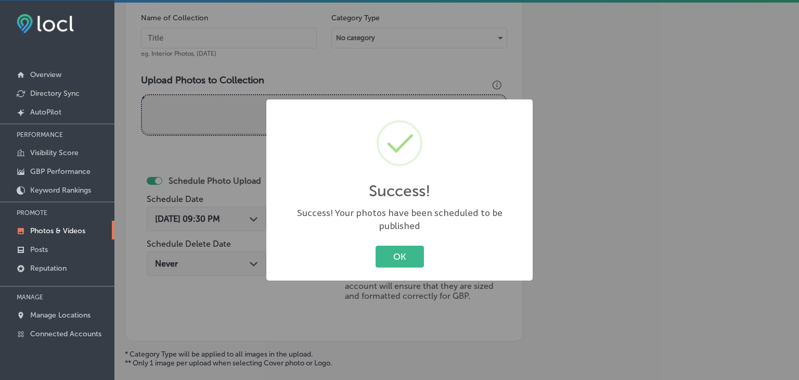
click at [227, 34] on div "Success! × Success! Your photos have been scheduled to be published OK Cancel" at bounding box center [399, 190] width 799 height 380
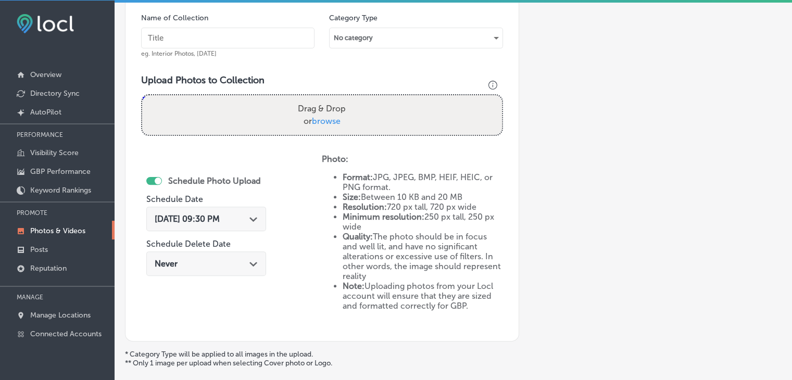
click at [231, 37] on input "text" at bounding box center [227, 38] width 173 height 21
paste input "Makers & Finders Arts District, Sep 2025, Week"
type input "Makers & Finders Arts District, Sep 2025, Week 4"
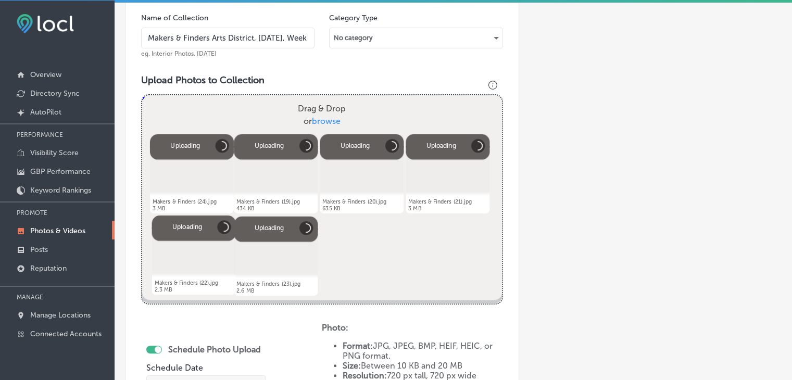
scroll to position [416, 0]
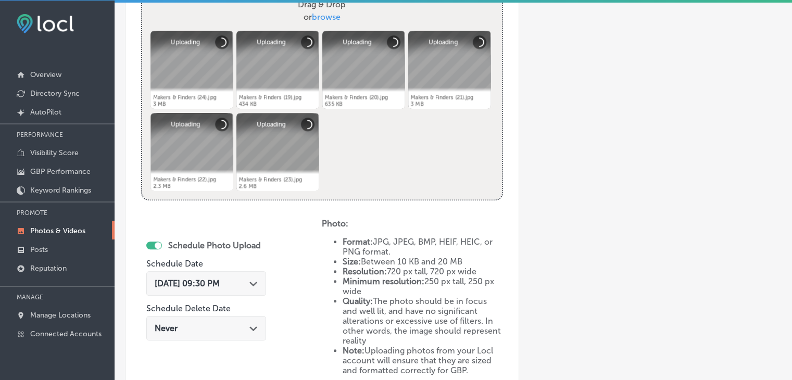
click at [232, 290] on div "Aug 24, 2025 09:30 PM Path Created with Sketch." at bounding box center [206, 283] width 120 height 24
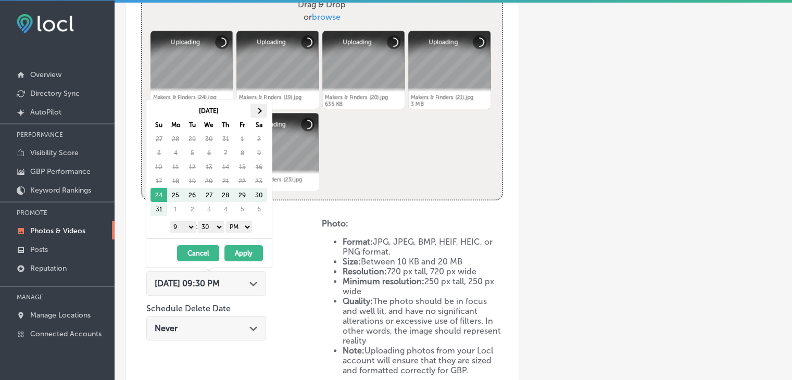
click at [265, 111] on th at bounding box center [258, 111] width 17 height 14
click at [170, 235] on div "Sep 2025 Su Mo Tu We Th Fr Sa 31 1 2 3 4 5 6 7 8 9 10 11 12 13 14 15 16 17 18 1…" at bounding box center [208, 168] width 125 height 139
click at [171, 230] on select "1 2 3 4 5 6 7 8 9 10 11 12" at bounding box center [183, 226] width 26 height 11
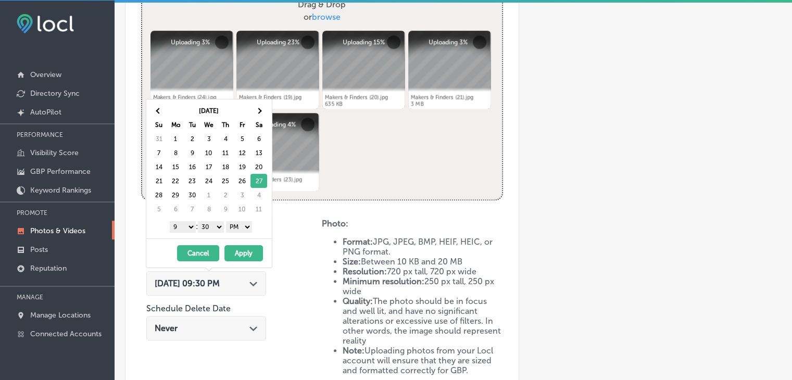
click at [208, 223] on select "00 10 20 30 40 50" at bounding box center [211, 226] width 26 height 11
click at [237, 255] on button "Apply" at bounding box center [243, 253] width 39 height 16
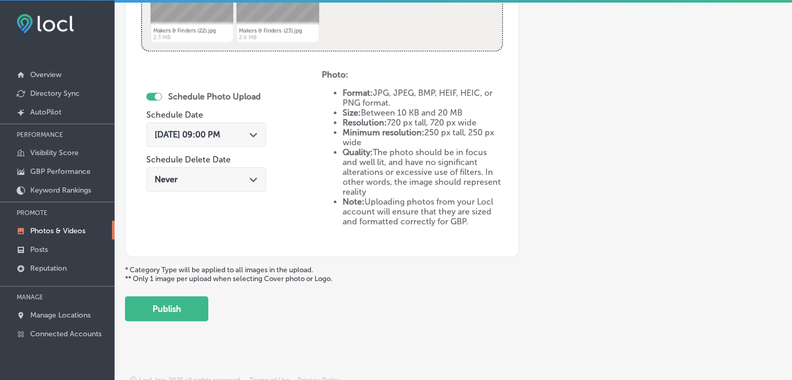
scroll to position [572, 0]
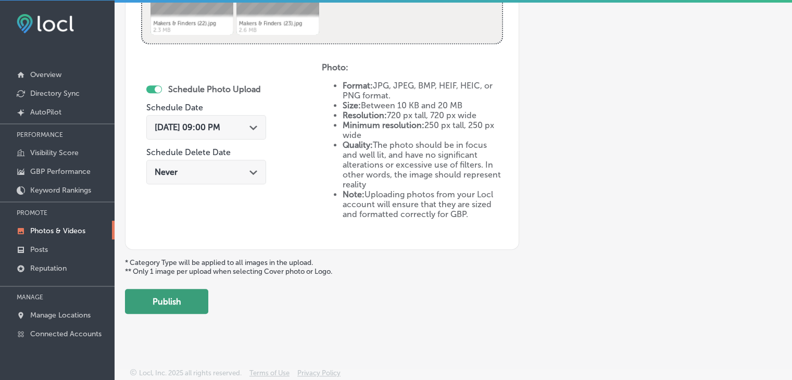
click at [198, 306] on button "Publish" at bounding box center [166, 301] width 83 height 25
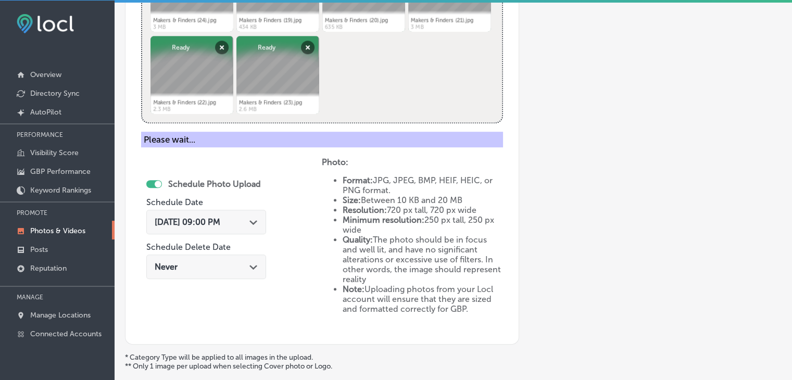
scroll to position [364, 0]
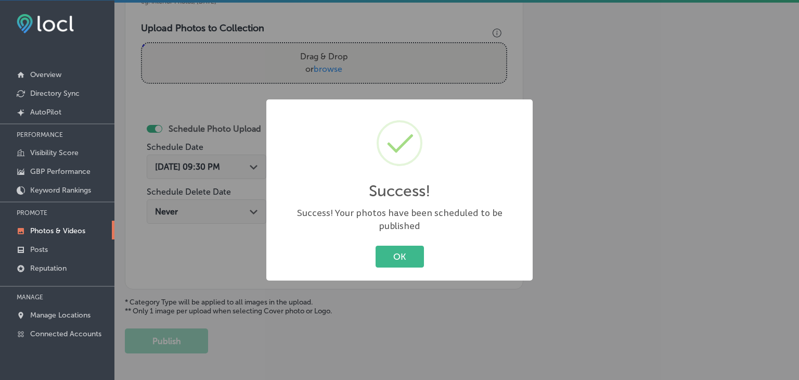
click at [304, 40] on div "Success! × Success! Your photos have been scheduled to be published OK Cancel" at bounding box center [399, 190] width 799 height 380
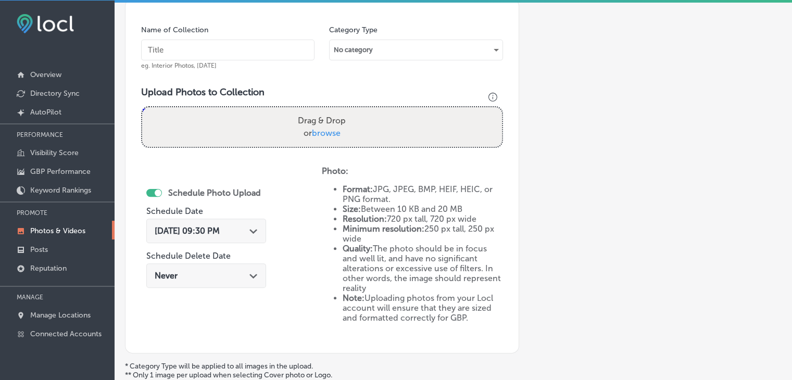
scroll to position [260, 0]
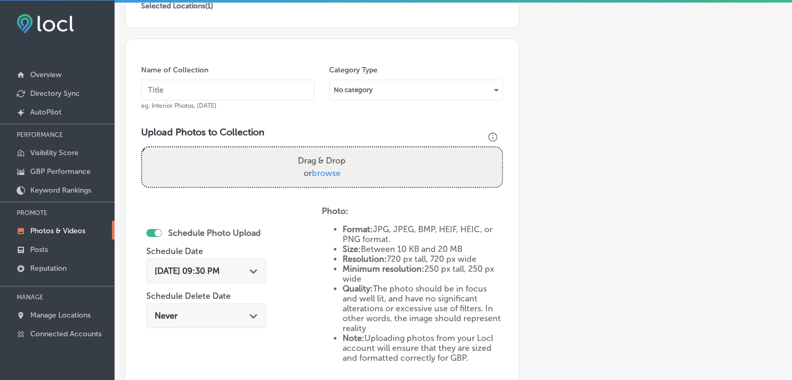
click at [204, 89] on input "text" at bounding box center [227, 90] width 173 height 21
paste input "Makers & Finders Arts District, Sep 2025, Week"
paste input "text"
type input "Makers & Finders Arts District, Sep 2025, Week 5"
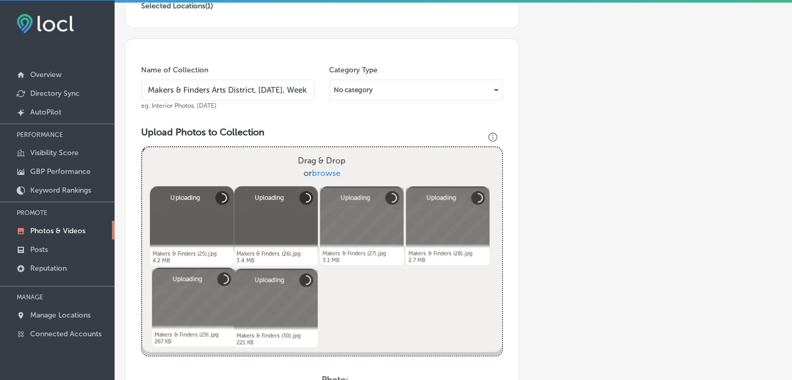
scroll to position [364, 0]
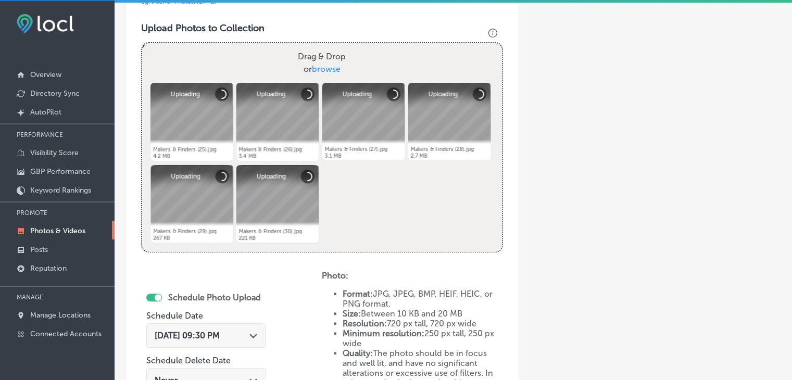
click at [235, 323] on div "Aug 24, 2025 09:30 PM Path Created with Sketch." at bounding box center [206, 335] width 120 height 24
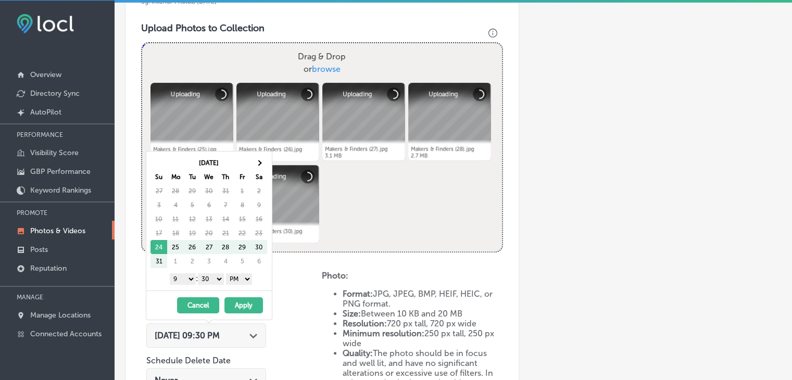
click at [250, 158] on th at bounding box center [258, 163] width 17 height 14
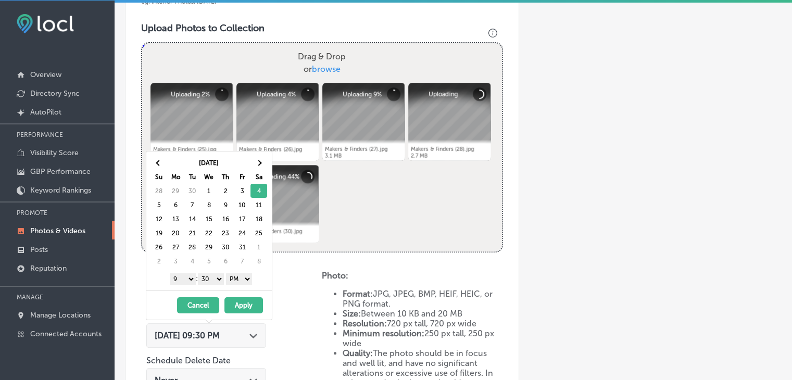
click at [186, 277] on select "1 2 3 4 5 6 7 8 9 10 11 12" at bounding box center [183, 278] width 26 height 11
click at [223, 279] on select "00 10 20 30 40 50" at bounding box center [211, 278] width 26 height 11
click at [236, 302] on button "Apply" at bounding box center [243, 305] width 39 height 16
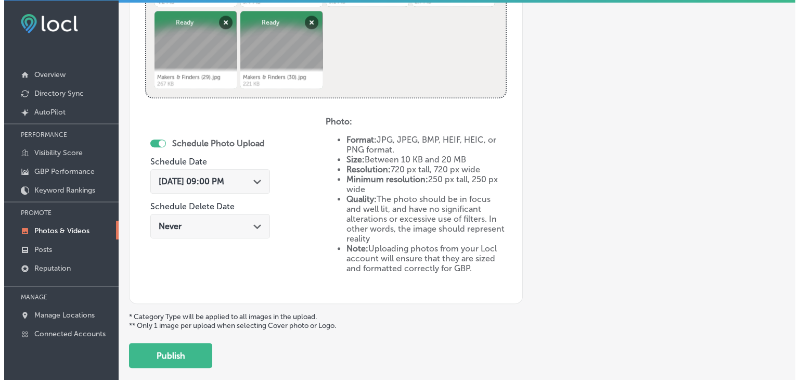
scroll to position [520, 0]
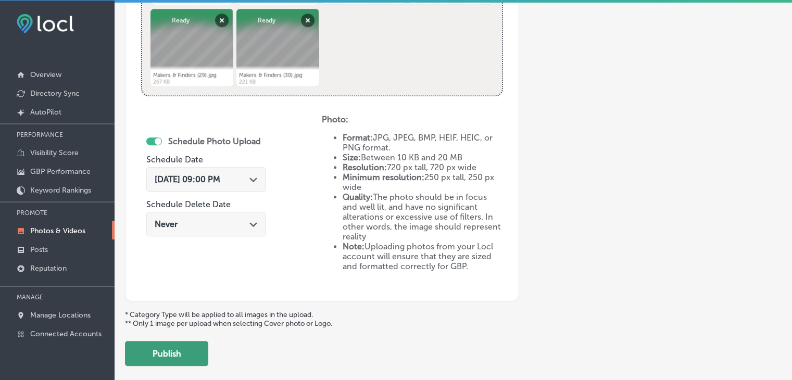
click at [160, 342] on button "Publish" at bounding box center [166, 353] width 83 height 25
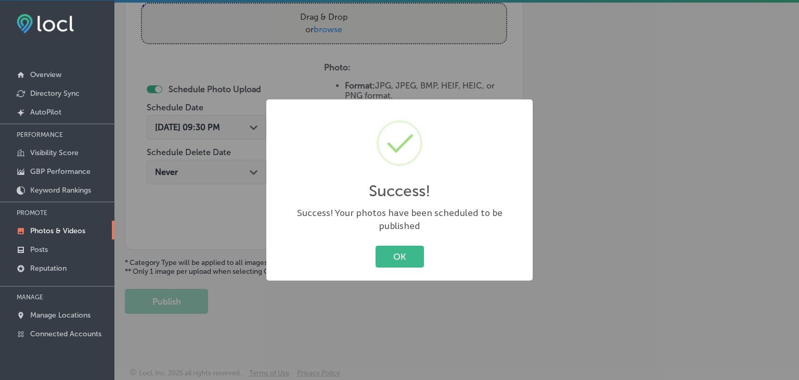
click at [338, 87] on div "Success! × Success! Your photos have been scheduled to be published OK Cancel" at bounding box center [399, 190] width 799 height 380
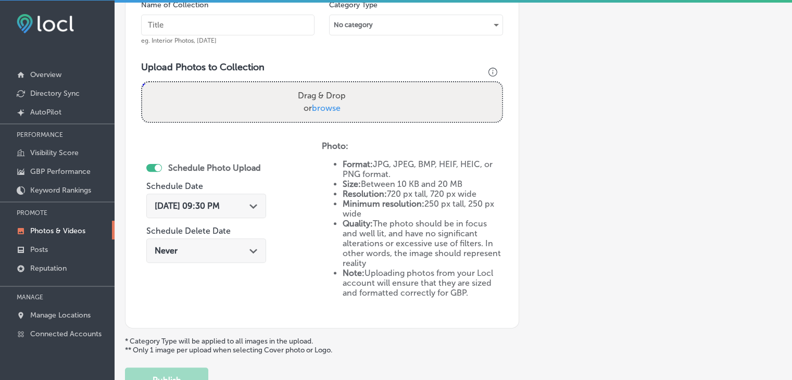
scroll to position [247, 0]
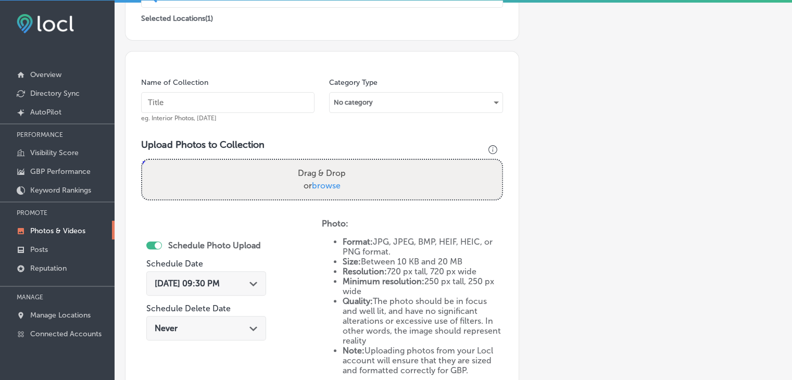
click at [273, 84] on div "Name of Collection eg. Interior Photos, March 2020" at bounding box center [227, 100] width 173 height 45
click at [272, 99] on input "text" at bounding box center [227, 102] width 173 height 21
paste input "Makers & Finders Arts District, Sep 2025, Week"
click at [249, 97] on input "Makers & Finders Arts District, Sep 2025, Week" at bounding box center [227, 102] width 173 height 21
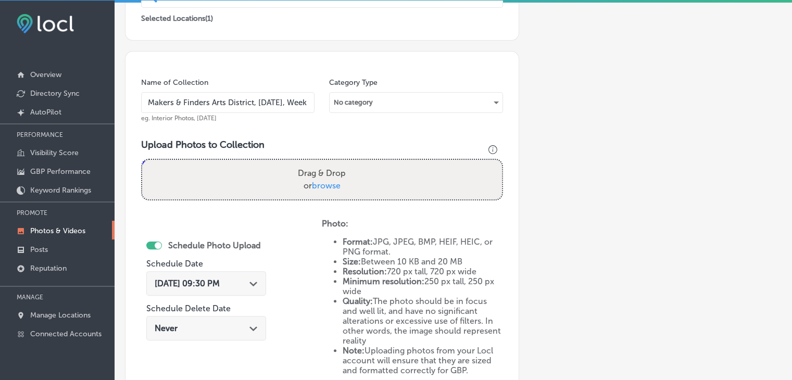
click at [249, 97] on input "Makers & Finders Arts District, Sep 2025, Week" at bounding box center [227, 102] width 173 height 21
type input "Makers & Finders Arts District, Oct 2025, Week 1"
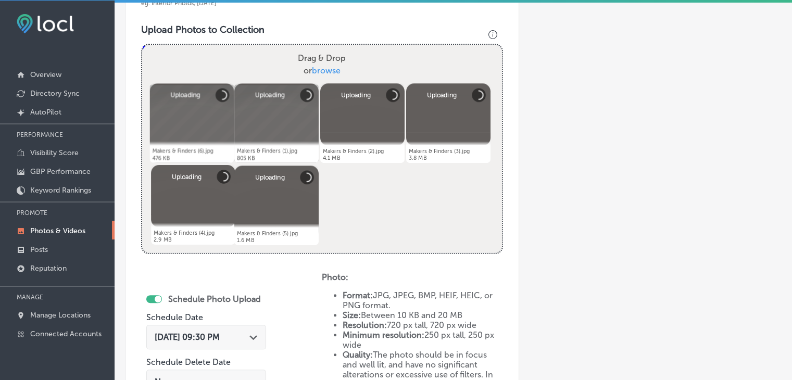
scroll to position [403, 0]
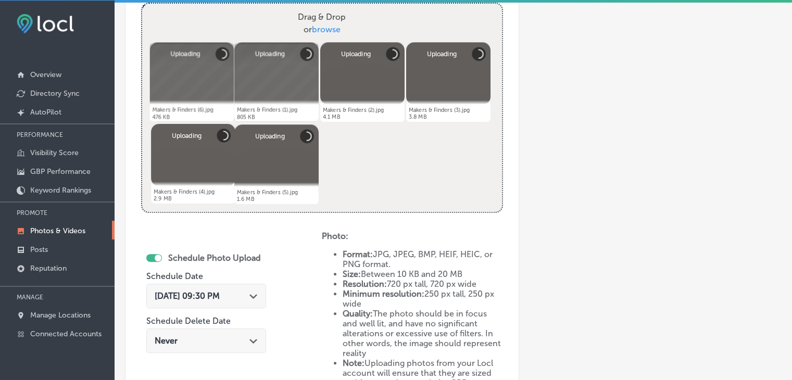
click at [202, 301] on div "Aug 24, 2025 09:30 PM Path Created with Sketch." at bounding box center [206, 296] width 120 height 24
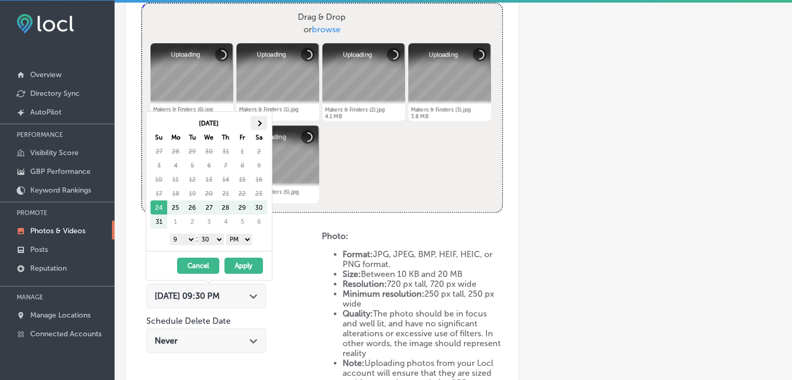
click at [252, 117] on th at bounding box center [258, 123] width 17 height 14
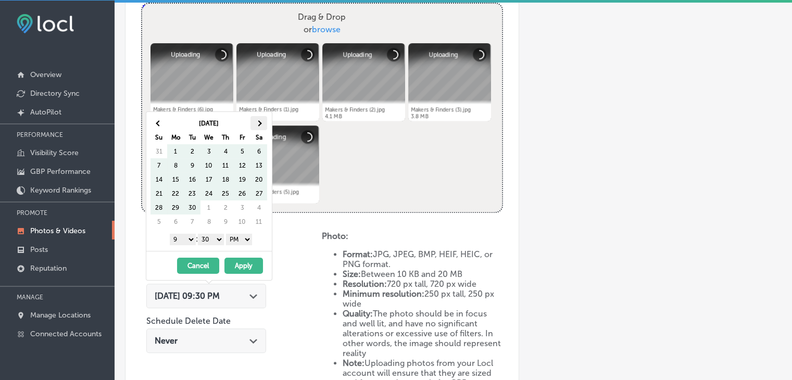
click at [253, 120] on th at bounding box center [258, 123] width 17 height 14
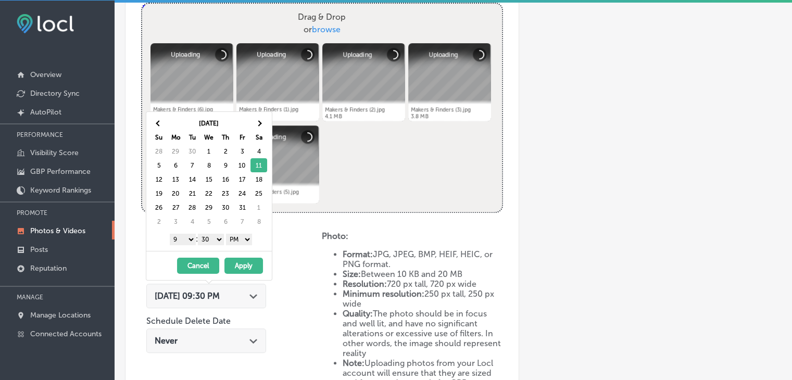
click at [184, 246] on div "Oct 2025 Su Mo Tu We Th Fr Sa 28 29 30 1 2 3 4 5 6 7 8 9 10 11 12 13 14 15 16 1…" at bounding box center [208, 181] width 125 height 139
click at [216, 244] on div "1 2 3 4 5 6 7 8 9 10 11 12 : 00 10 20 30 40 50 AM PM" at bounding box center [210, 239] width 121 height 16
click at [214, 242] on select "00 10 20 30 40 50" at bounding box center [211, 239] width 26 height 11
click at [243, 255] on div "10/11/2025 - 10/11/2025 Cancel Apply" at bounding box center [208, 265] width 125 height 29
click at [243, 269] on button "Apply" at bounding box center [243, 266] width 39 height 16
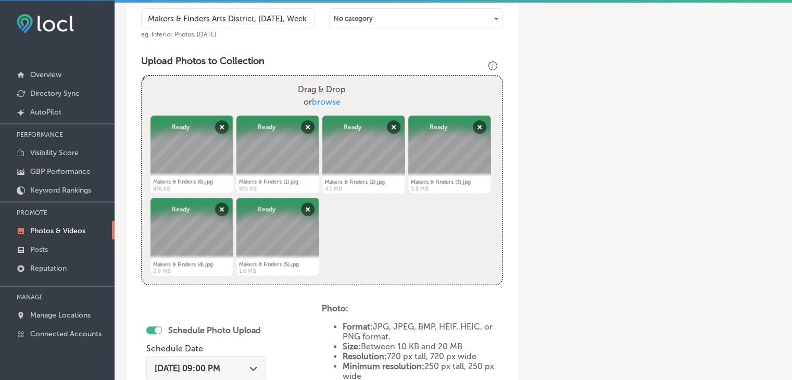
scroll to position [560, 0]
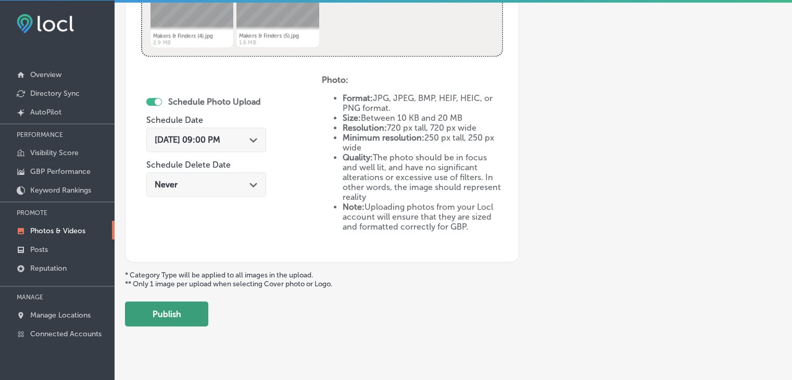
click at [206, 308] on button "Publish" at bounding box center [166, 313] width 83 height 25
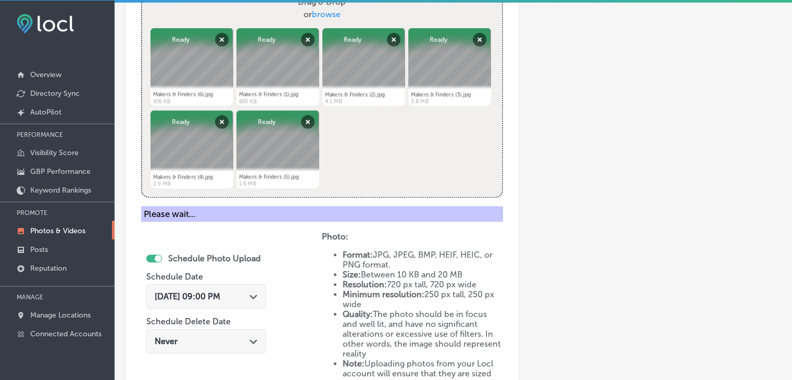
scroll to position [299, 0]
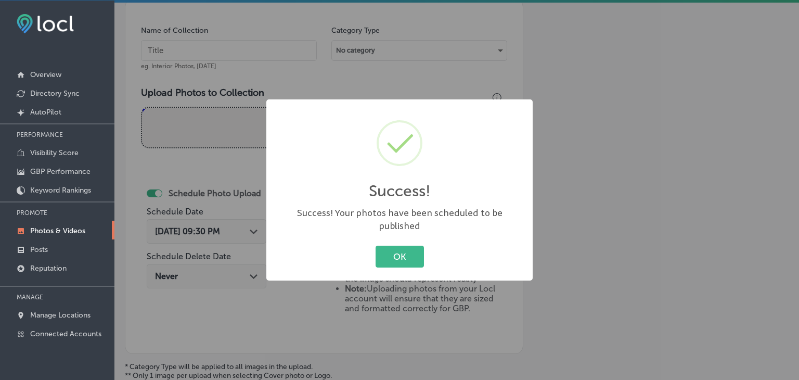
click at [248, 53] on div "Success! × Success! Your photos have been scheduled to be published OK Cancel" at bounding box center [399, 190] width 799 height 380
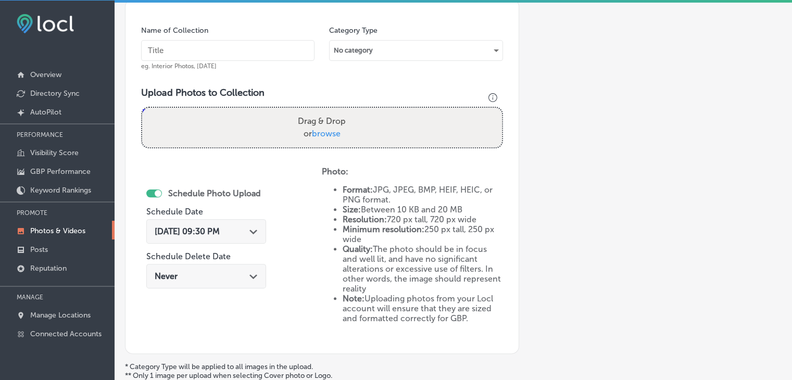
click at [246, 55] on input "text" at bounding box center [227, 50] width 173 height 21
paste input "Makers & Finders Arts District, Oct 2025, Week"
type input "Makers & Finders Arts District, [DATE], Week 2"
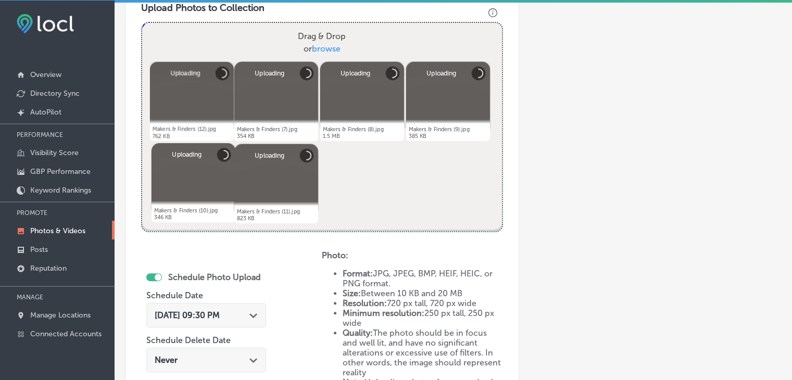
scroll to position [403, 0]
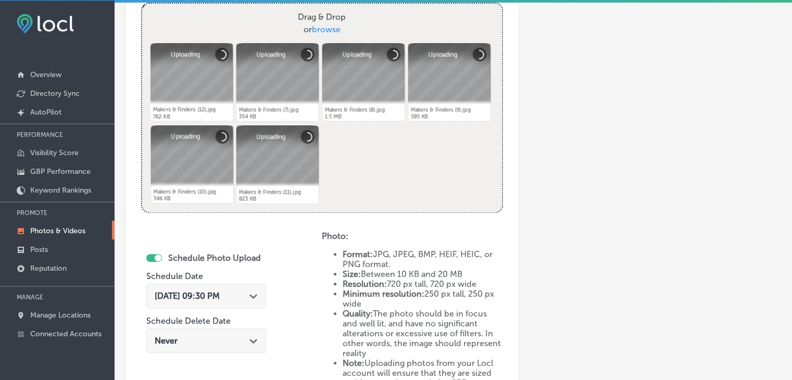
click at [227, 284] on div "Aug 24, 2025 09:30 PM Path Created with Sketch." at bounding box center [206, 296] width 120 height 24
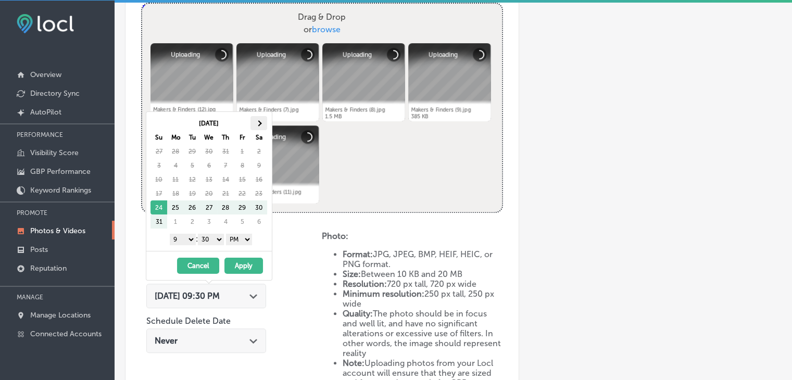
click at [262, 127] on th at bounding box center [258, 123] width 17 height 14
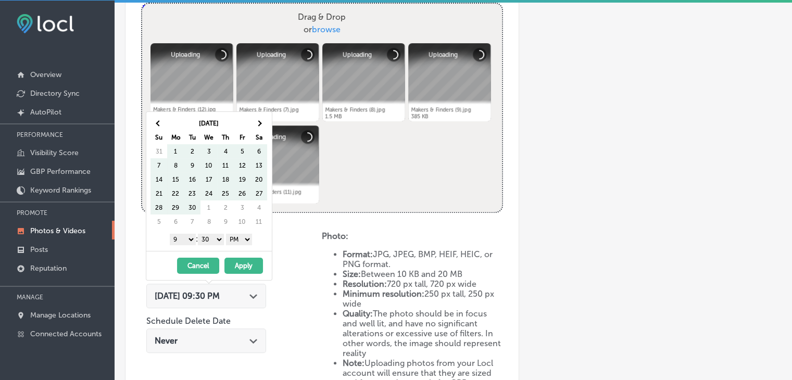
click at [262, 127] on th at bounding box center [258, 123] width 17 height 14
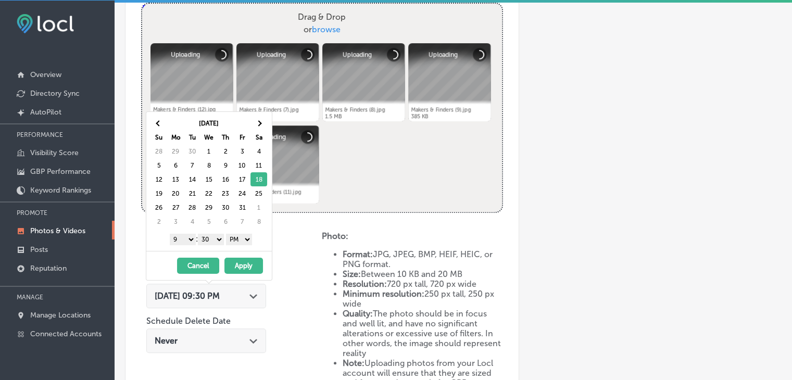
click at [182, 238] on select "1 2 3 4 5 6 7 8 9 10 11 12" at bounding box center [183, 239] width 26 height 11
click at [206, 244] on div "1 2 3 4 5 6 7 8 9 10 11 12 : 00 10 20 30 40 50 AM PM" at bounding box center [210, 239] width 121 height 16
click at [210, 237] on select "00 10 20 30 40 50" at bounding box center [211, 239] width 26 height 11
click at [213, 247] on div "Oct 2025 Su Mo Tu We Th Fr Sa 28 29 30 1 2 3 4 5 6 7 8 9 10 11 12 13 14 15 16 1…" at bounding box center [208, 181] width 125 height 139
drag, startPoint x: 216, startPoint y: 235, endPoint x: 216, endPoint y: 243, distance: 7.3
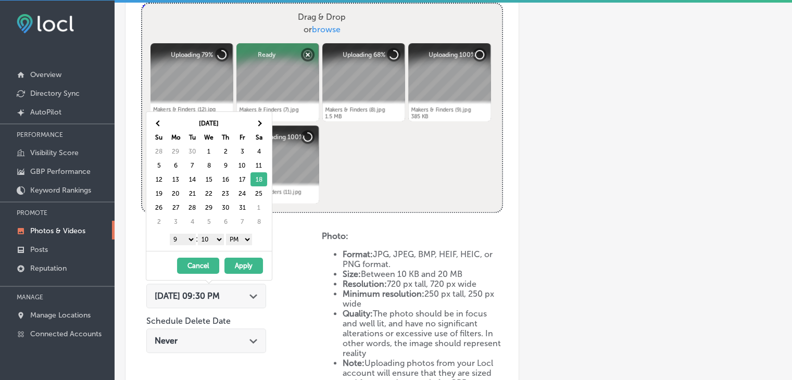
click at [216, 236] on select "00 10 20 30 40 50" at bounding box center [211, 239] width 26 height 11
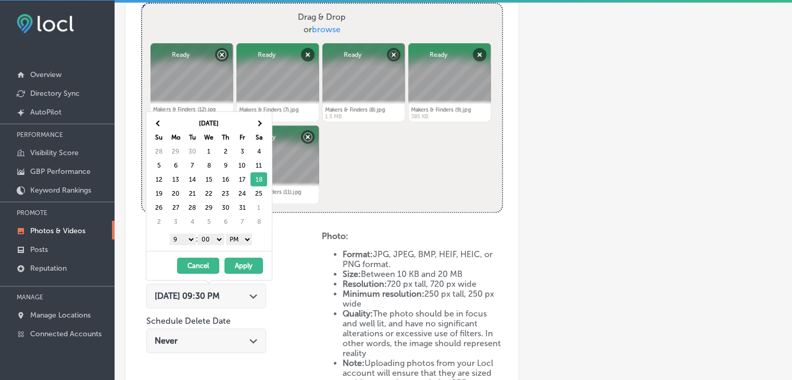
click at [232, 258] on button "Apply" at bounding box center [243, 266] width 39 height 16
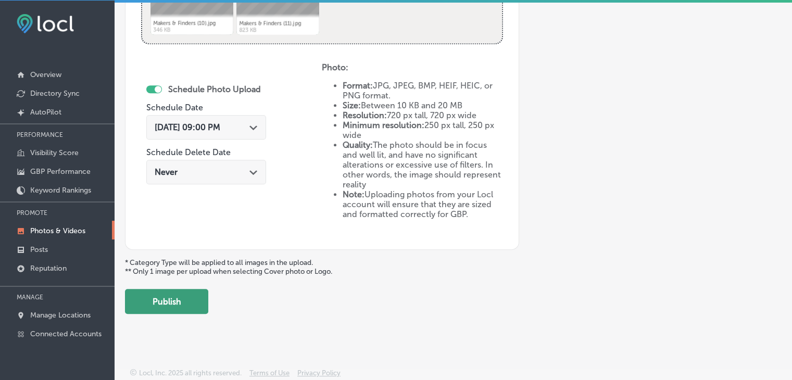
click at [207, 299] on button "Publish" at bounding box center [166, 301] width 83 height 25
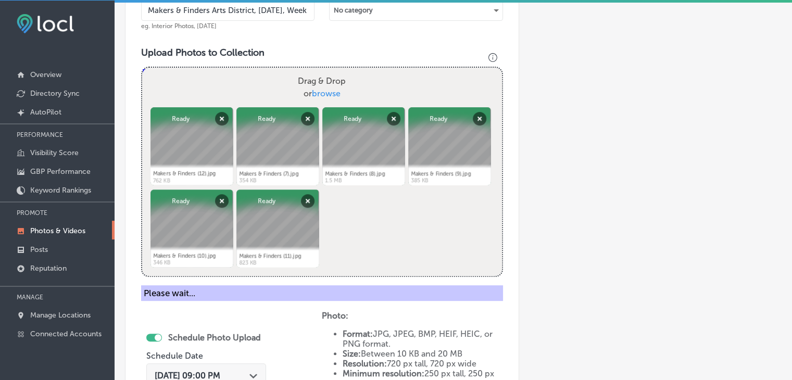
scroll to position [312, 0]
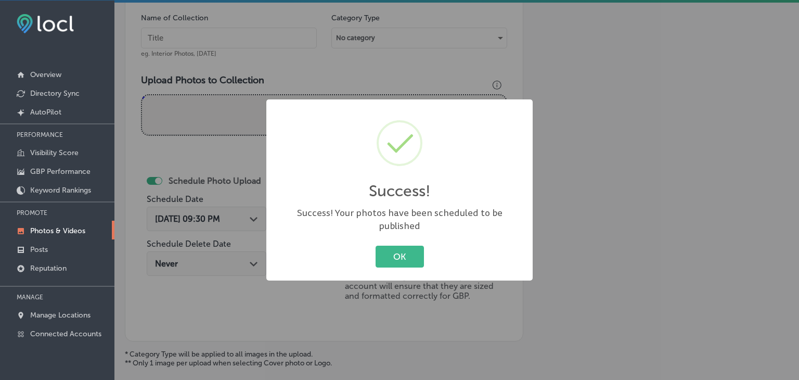
click at [250, 26] on div "Success! × Success! Your photos have been scheduled to be published OK Cancel" at bounding box center [399, 190] width 799 height 380
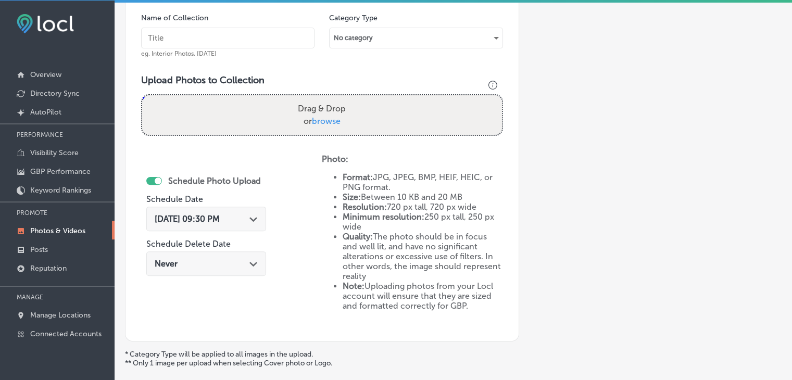
click at [252, 36] on input "text" at bounding box center [227, 38] width 173 height 21
paste input "Makers & Finders Arts District, Oct 2025, Week"
type input "Makers & Finders Arts District, [DATE], Week 3"
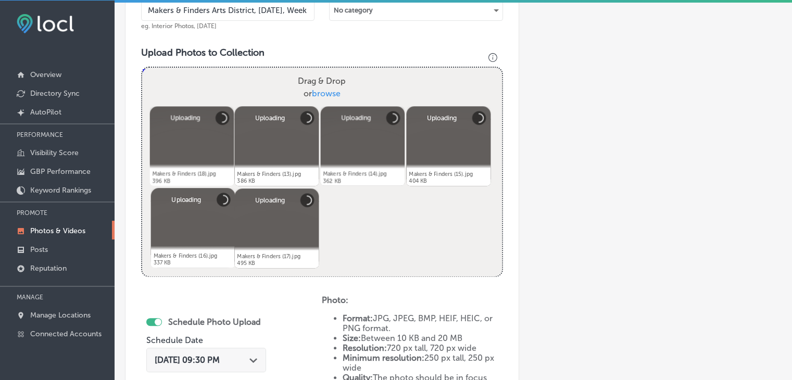
scroll to position [416, 0]
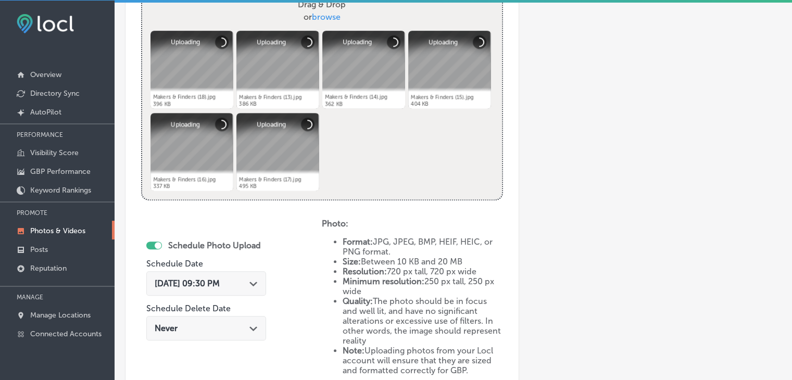
click at [254, 291] on div "Aug 24, 2025 09:30 PM Path Created with Sketch." at bounding box center [206, 283] width 120 height 24
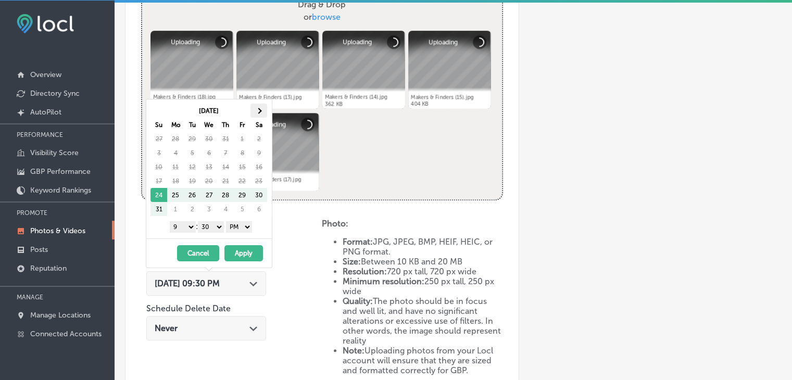
click at [262, 109] on th at bounding box center [258, 111] width 17 height 14
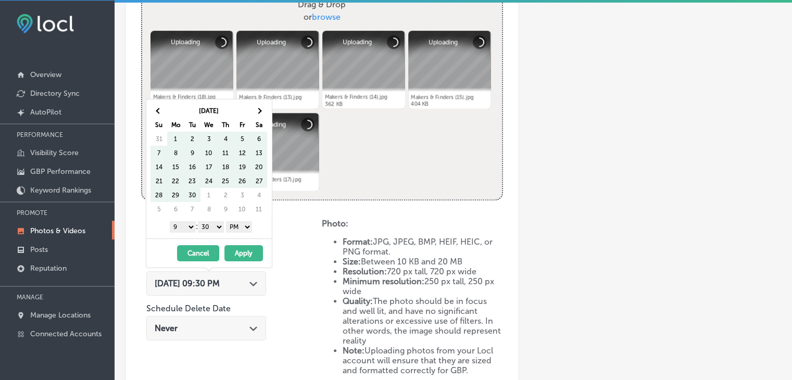
click at [262, 109] on th at bounding box center [258, 111] width 17 height 14
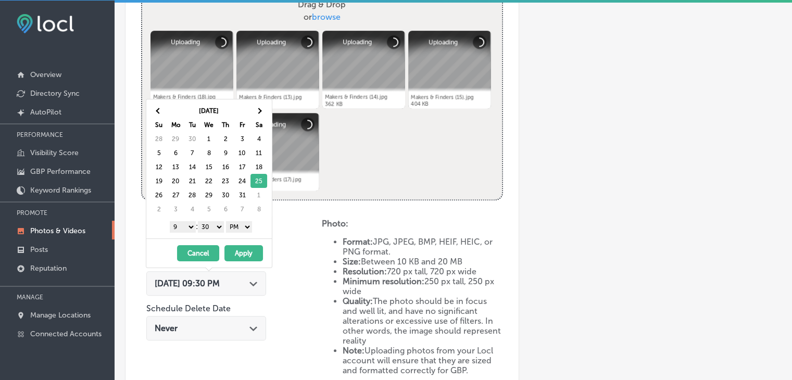
click at [205, 232] on div "1 2 3 4 5 6 7 8 9 10 11 12 : 00 10 20 30 40 50 AM PM" at bounding box center [210, 227] width 121 height 16
drag, startPoint x: 216, startPoint y: 221, endPoint x: 217, endPoint y: 228, distance: 7.3
click at [216, 221] on select "00 10 20 30 40 50" at bounding box center [211, 226] width 26 height 11
click at [239, 242] on div "10/25/2025 - 10/25/2025 Cancel Apply" at bounding box center [208, 252] width 125 height 29
click at [239, 246] on button "Apply" at bounding box center [243, 253] width 39 height 16
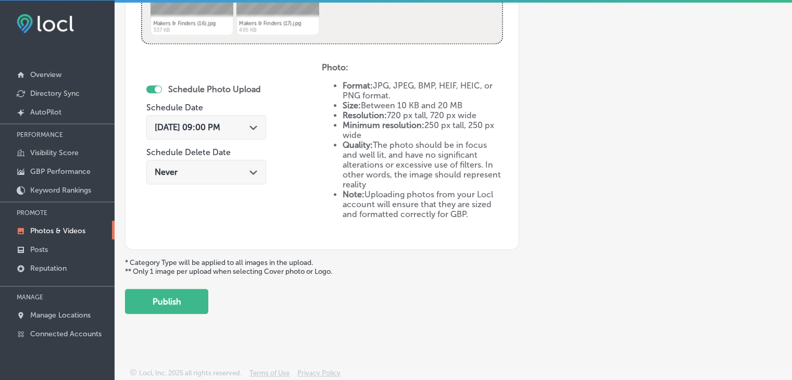
drag, startPoint x: 180, startPoint y: 304, endPoint x: 183, endPoint y: 294, distance: 11.0
click at [180, 304] on button "Publish" at bounding box center [166, 301] width 83 height 25
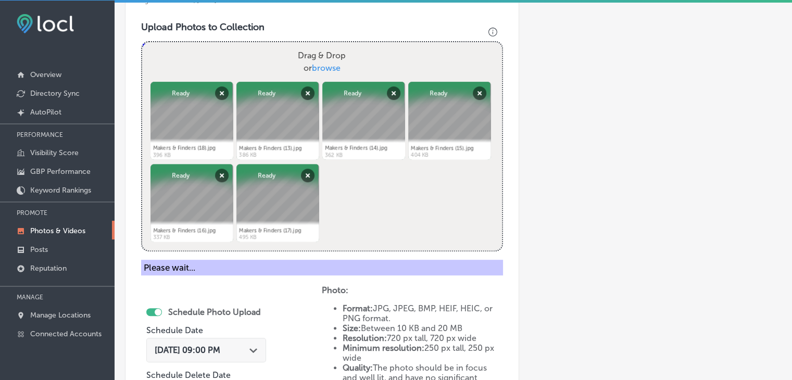
scroll to position [312, 0]
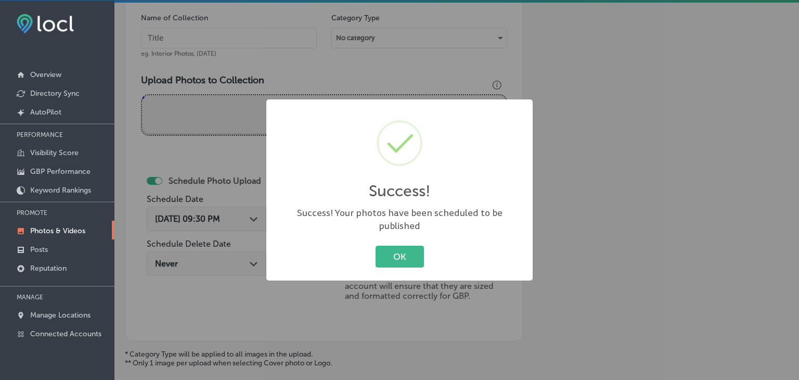
click at [220, 60] on div "Success! × Success! Your photos have been scheduled to be published OK Cancel" at bounding box center [399, 190] width 799 height 380
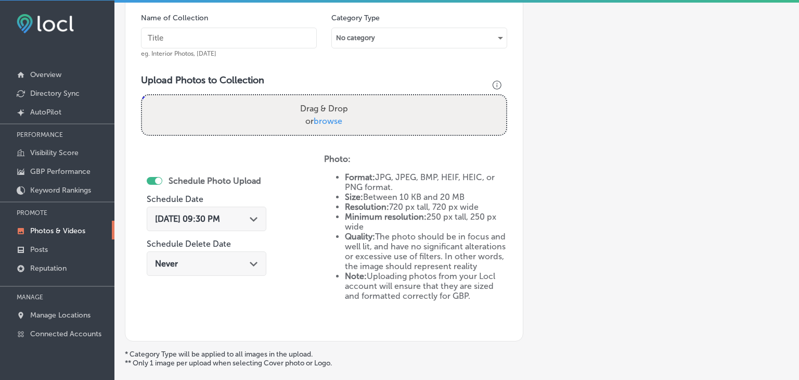
drag, startPoint x: 225, startPoint y: 46, endPoint x: 227, endPoint y: 40, distance: 6.1
click at [225, 46] on input "text" at bounding box center [229, 38] width 176 height 21
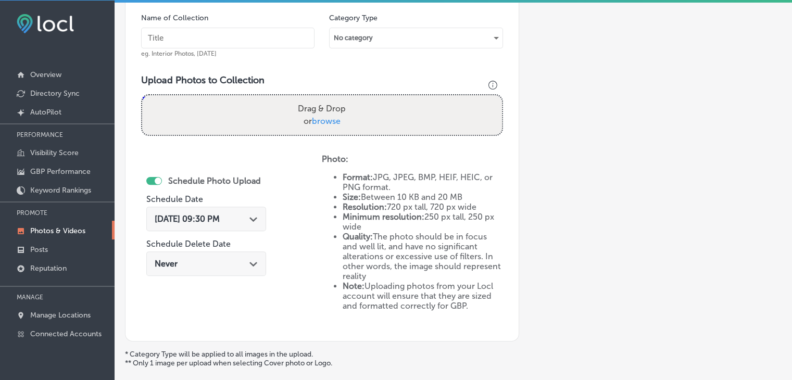
paste input "Makers & Finders Arts District, Oct 2025, Week"
type input "Makers & Finders Arts District, [DATE], Week 4"
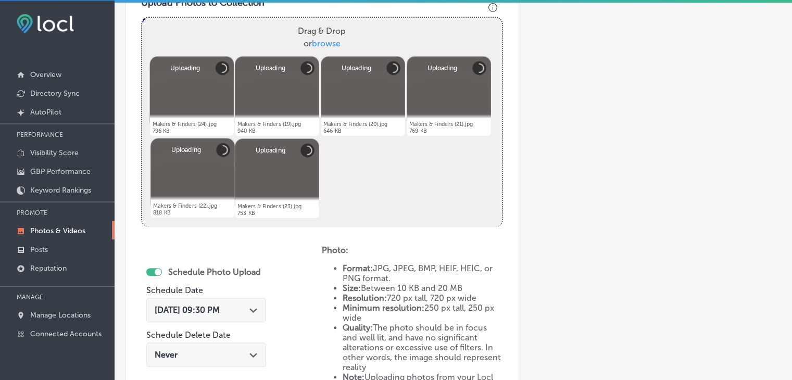
scroll to position [416, 0]
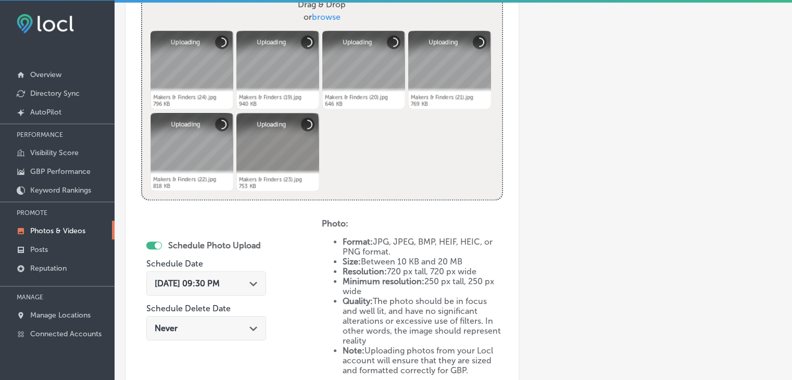
click at [220, 278] on span "Aug 24, 2025 09:30 PM" at bounding box center [187, 283] width 65 height 10
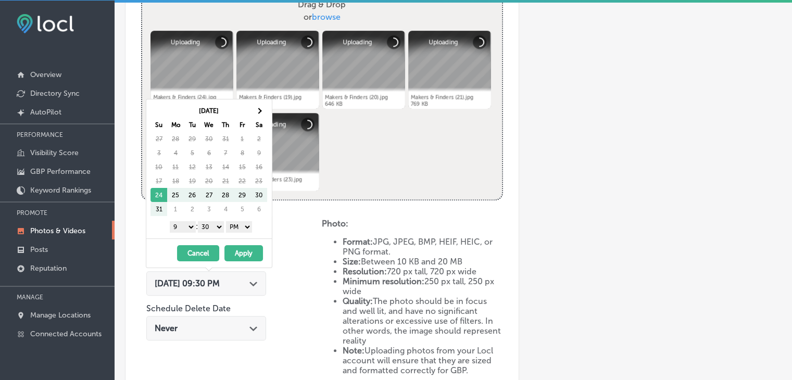
click at [258, 101] on div "Aug 2025 Su Mo Tu We Th Fr Sa 27 28 29 30 31 1 2 3 4 5 6 7 8 9 10 11 12 13 14 1…" at bounding box center [208, 168] width 125 height 139
click at [258, 110] on span at bounding box center [259, 111] width 6 height 6
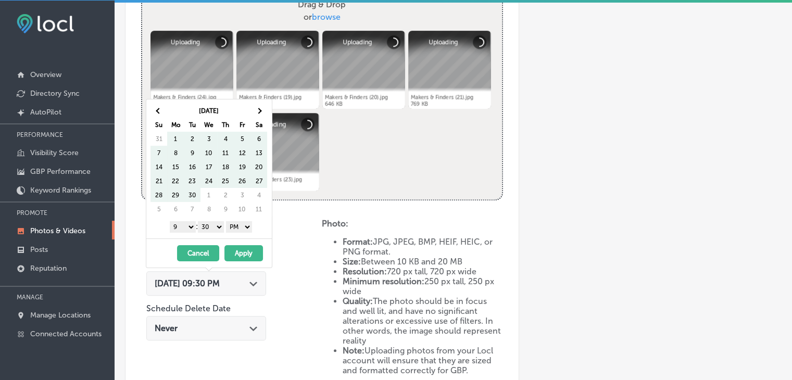
click at [258, 110] on span at bounding box center [259, 111] width 6 height 6
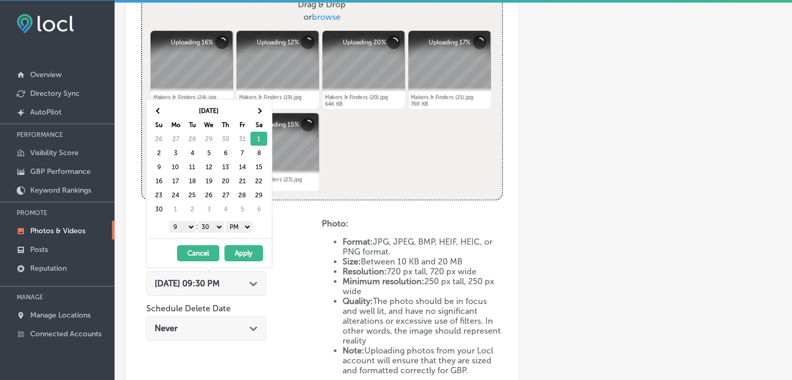
click at [174, 227] on select "1 2 3 4 5 6 7 8 9 10 11 12" at bounding box center [183, 226] width 26 height 11
click at [208, 223] on select "00 10 20 30 40 50" at bounding box center [211, 226] width 26 height 11
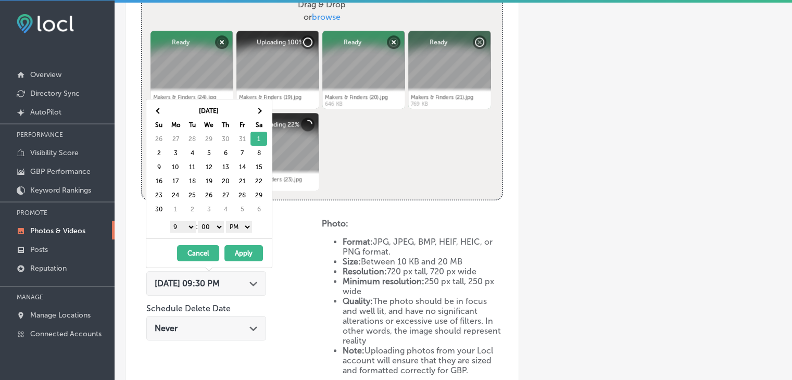
click at [231, 246] on button "Apply" at bounding box center [243, 253] width 39 height 16
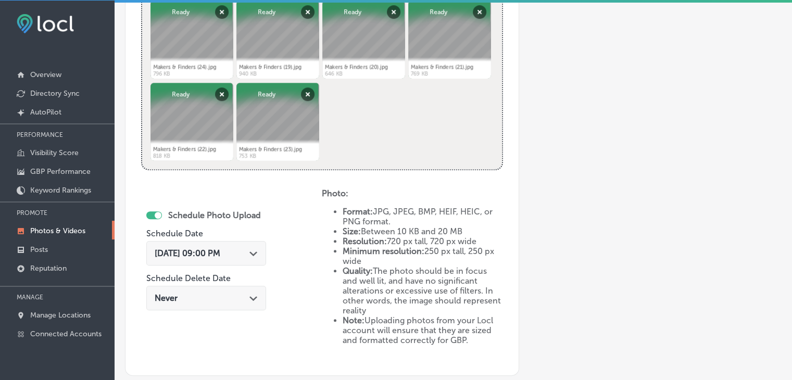
scroll to position [572, 0]
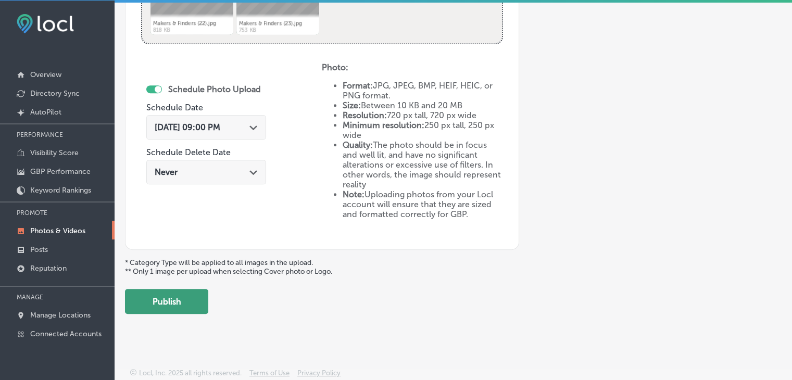
click at [193, 303] on button "Publish" at bounding box center [166, 301] width 83 height 25
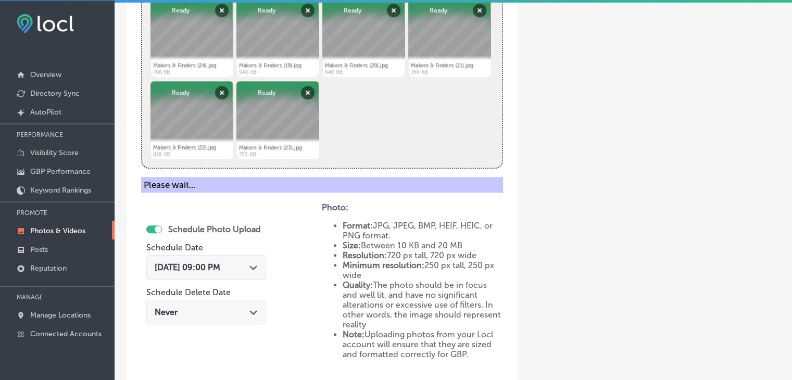
scroll to position [312, 0]
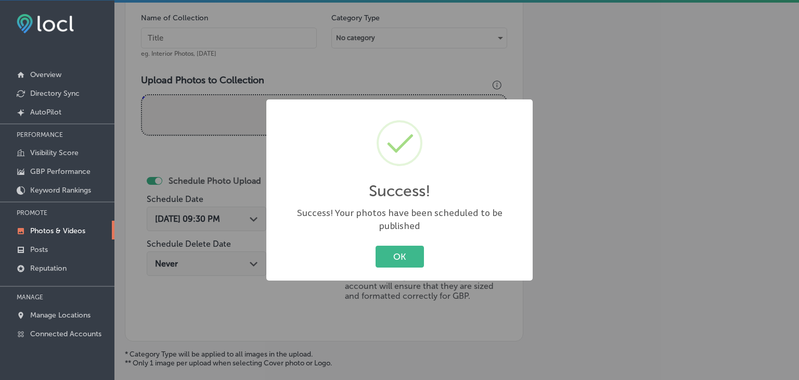
click at [225, 29] on div "Success! × Success! Your photos have been scheduled to be published OK Cancel" at bounding box center [399, 190] width 799 height 380
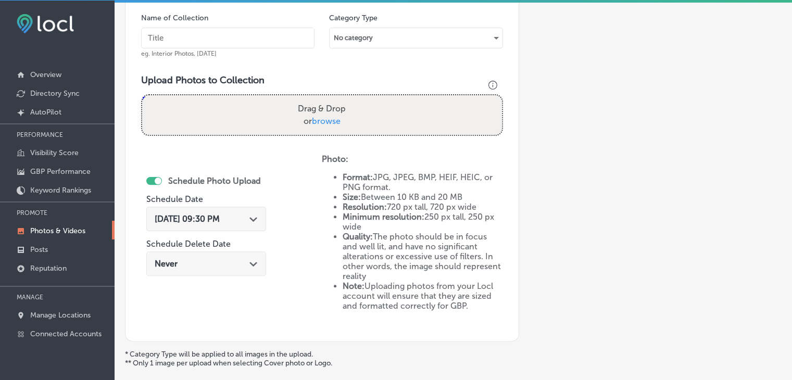
click at [222, 32] on input "text" at bounding box center [227, 38] width 173 height 21
paste input "Makers & Finders Arts District, Oct 2025, Week"
click at [253, 34] on input "Makers & Finders Arts District, Oct 2025, Week" at bounding box center [227, 38] width 173 height 21
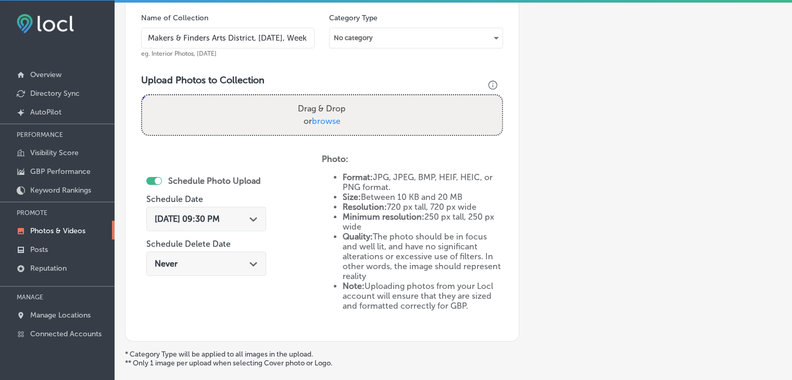
scroll to position [0, 0]
click at [221, 40] on input "Makers & Finders Arts District, Nov 2025, Week" at bounding box center [227, 38] width 173 height 21
type input "Makers & Finders Arts District, [DATE], Week 1"
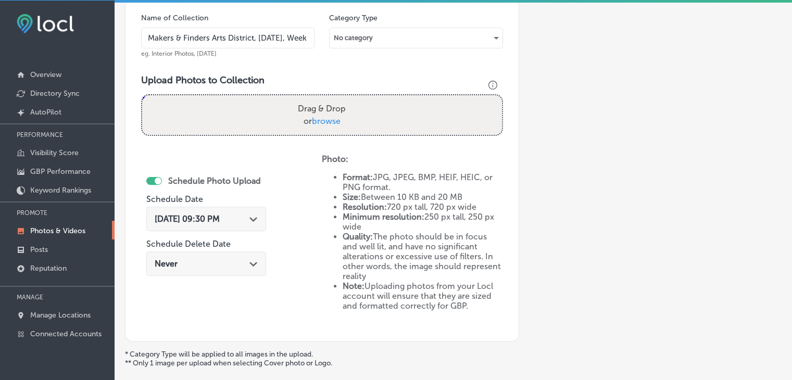
click at [312, 74] on h3 "Upload Photos to Collection" at bounding box center [322, 79] width 362 height 11
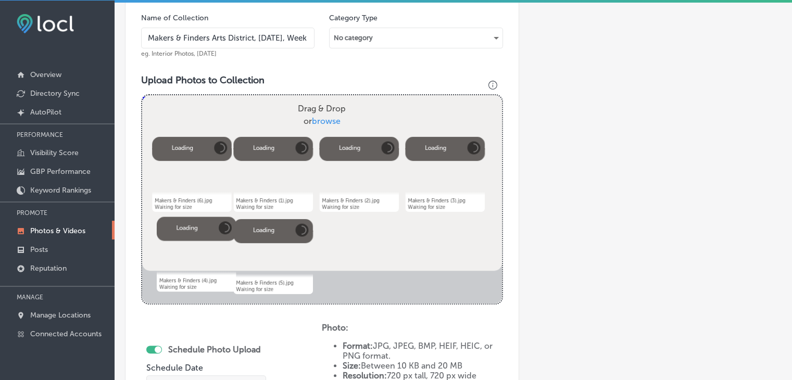
click at [218, 375] on div "Aug 24, 2025 09:30 PM Path Created with Sketch." at bounding box center [206, 387] width 120 height 24
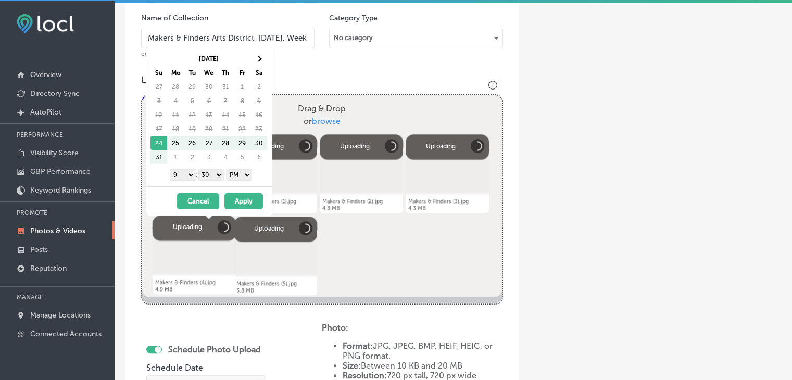
scroll to position [468, 0]
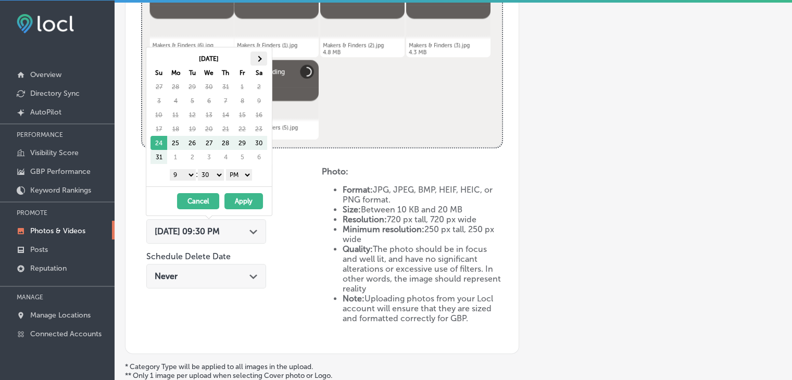
click at [252, 61] on th at bounding box center [258, 59] width 17 height 14
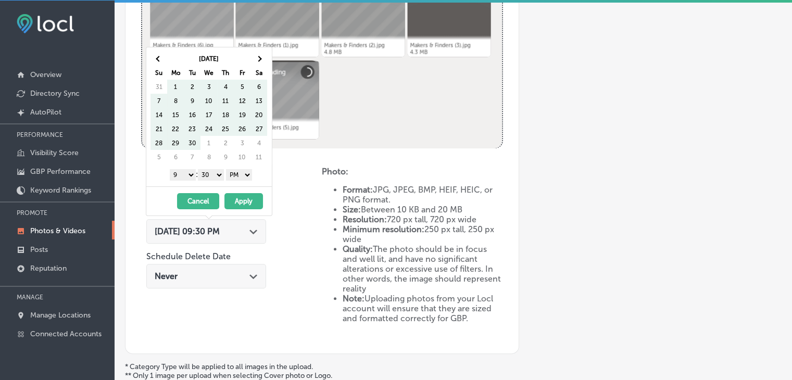
click at [252, 61] on th at bounding box center [258, 59] width 17 height 14
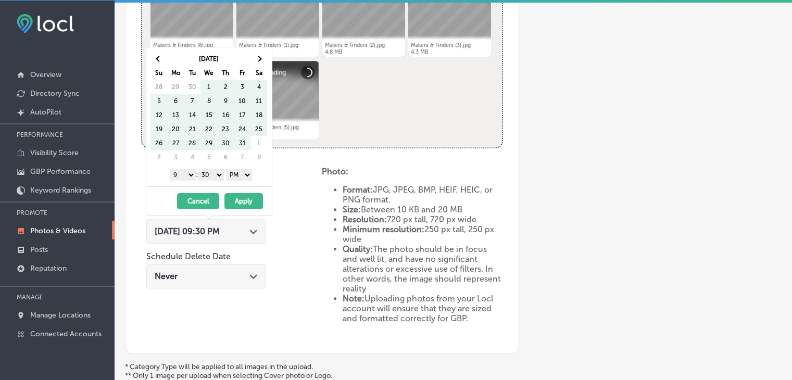
click at [252, 61] on th at bounding box center [258, 59] width 17 height 14
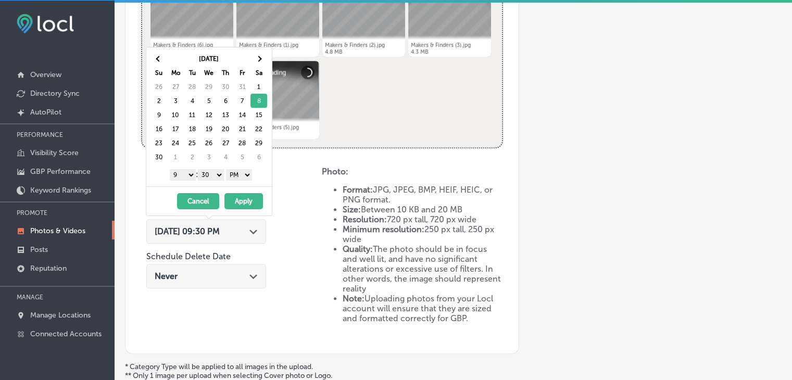
click at [183, 180] on div "1 2 3 4 5 6 7 8 9 10 11 12 : 00 10 20 30 40 50 AM PM" at bounding box center [210, 175] width 121 height 16
click at [183, 177] on select "1 2 3 4 5 6 7 8 9 10 11 12" at bounding box center [183, 174] width 26 height 11
click at [206, 175] on select "00 10 20 30 40 50" at bounding box center [211, 174] width 26 height 11
click at [254, 196] on button "Apply" at bounding box center [243, 201] width 39 height 16
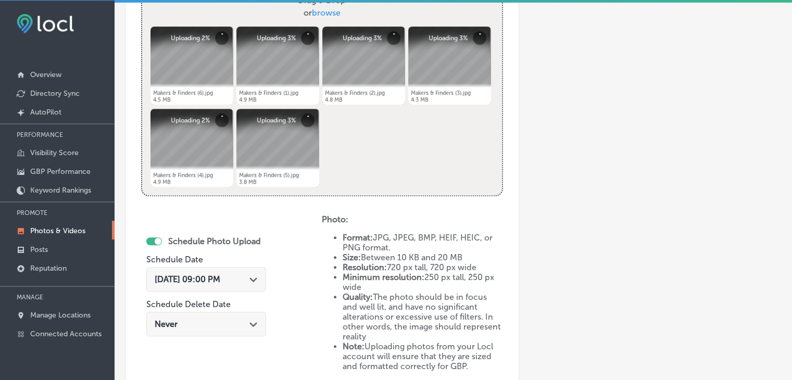
scroll to position [364, 0]
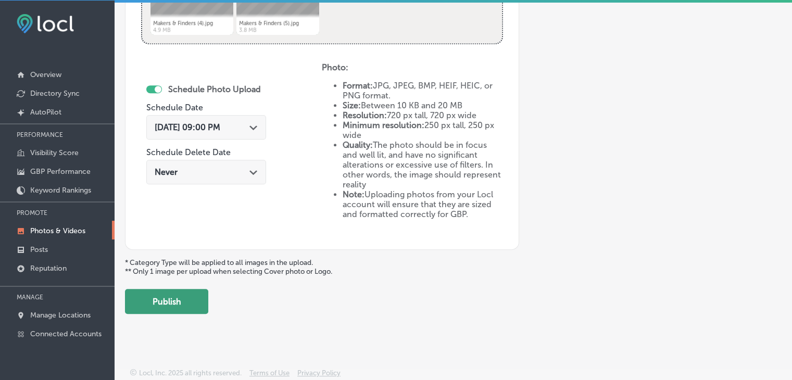
click at [201, 294] on button "Publish" at bounding box center [166, 301] width 83 height 25
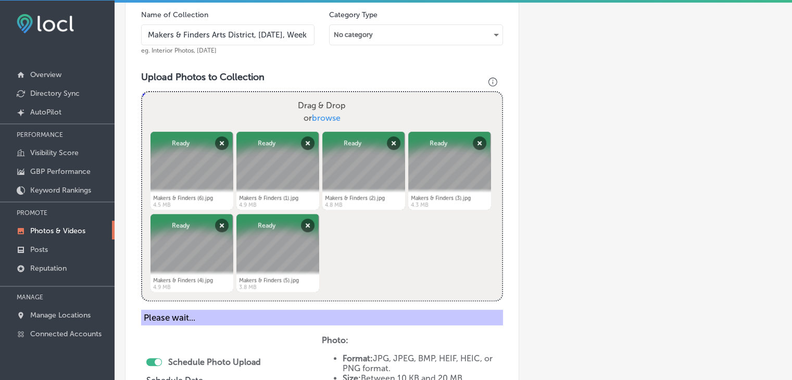
scroll to position [312, 0]
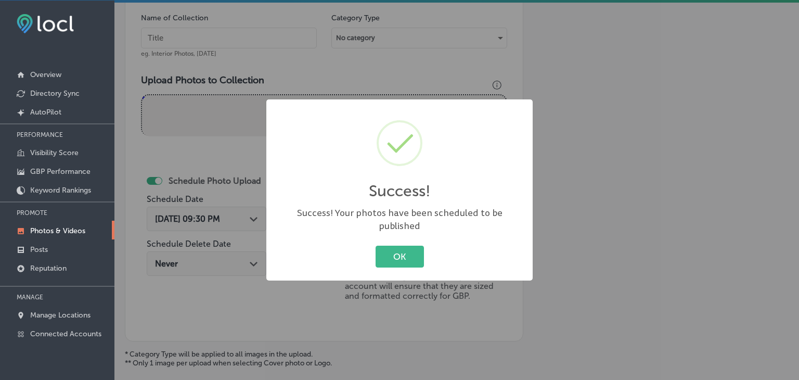
click at [230, 42] on div "Success! × Success! Your photos have been scheduled to be published OK Cancel" at bounding box center [399, 190] width 799 height 380
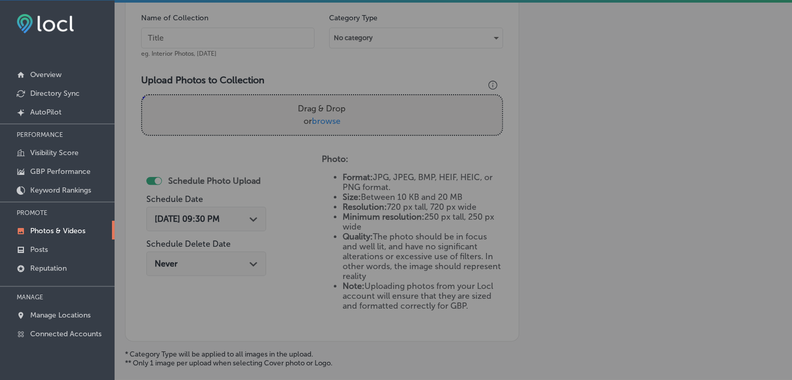
click at [229, 29] on input "text" at bounding box center [227, 38] width 173 height 21
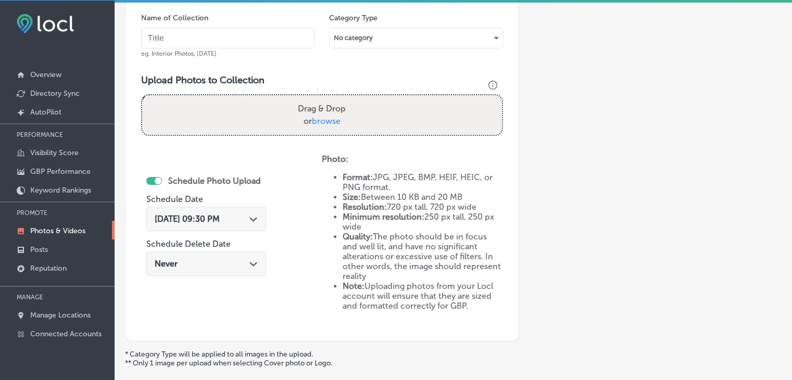
paste input "Makers & Finders Arts District, Nov 2025, Week"
type input "Makers & Finders Arts District, [DATE], Week 2"
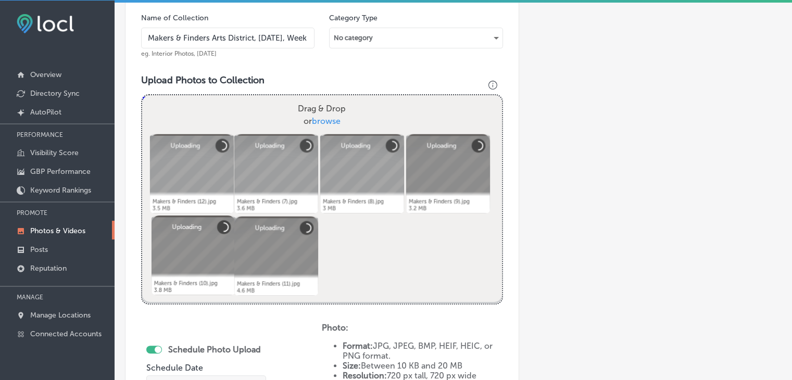
click at [209, 379] on span "Aug 24, 2025 09:30 PM" at bounding box center [187, 388] width 65 height 10
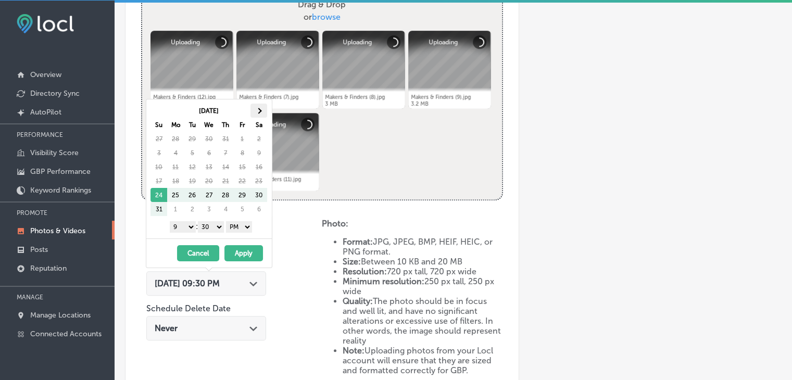
click at [266, 113] on th at bounding box center [258, 111] width 17 height 14
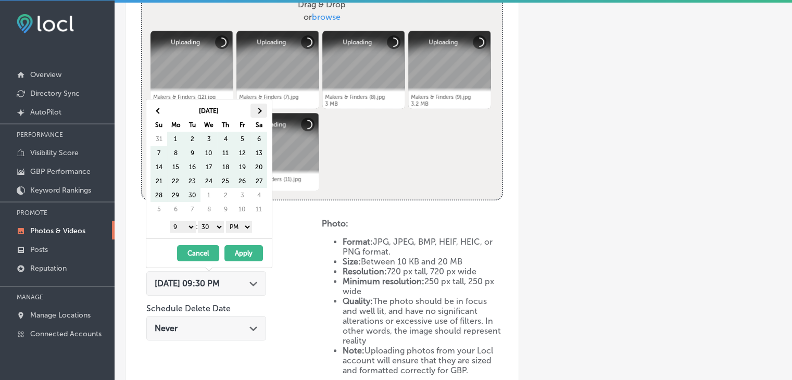
click at [265, 115] on th at bounding box center [258, 111] width 17 height 14
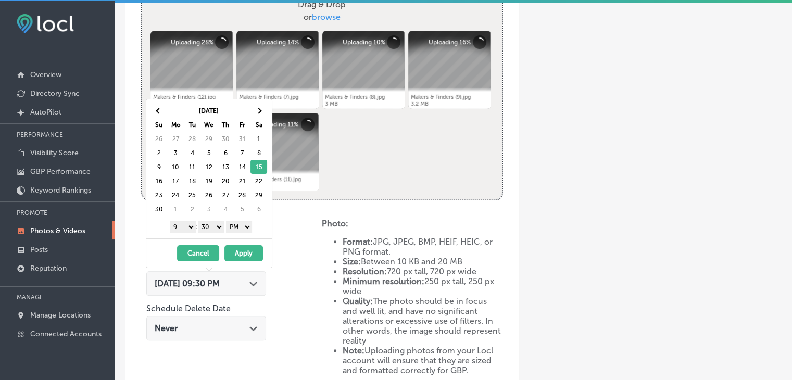
click at [208, 223] on select "00 10 20 30 40 50" at bounding box center [211, 226] width 26 height 11
click at [238, 251] on button "Apply" at bounding box center [243, 253] width 39 height 16
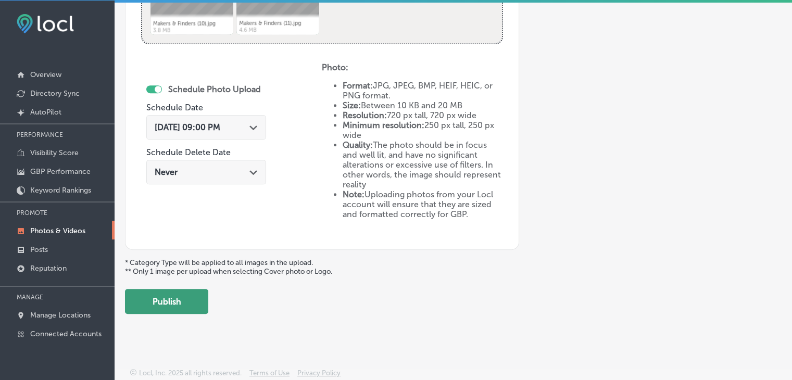
click at [195, 289] on button "Publish" at bounding box center [166, 301] width 83 height 25
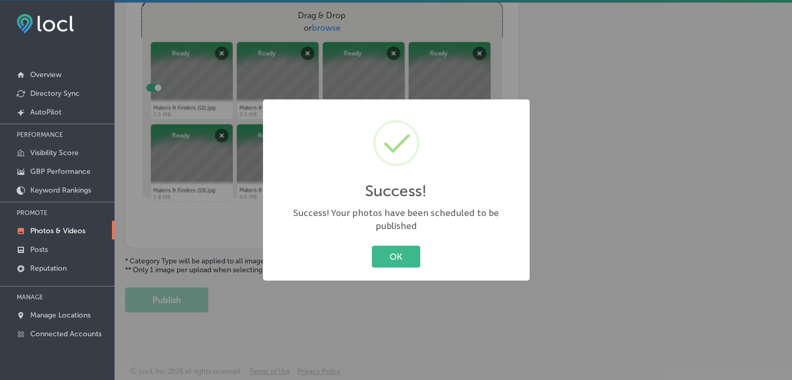
scroll to position [312, 0]
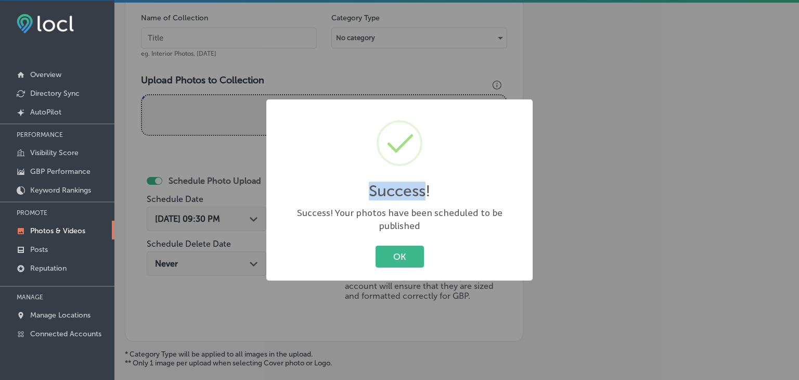
click at [466, 61] on div "Success! × Success! Your photos have been scheduled to be published OK Cancel" at bounding box center [399, 190] width 799 height 380
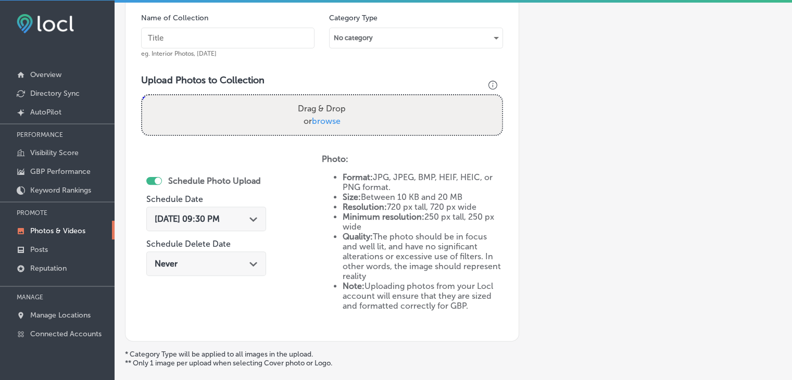
click at [286, 44] on input "text" at bounding box center [227, 38] width 173 height 21
paste input "Makers & Finders Arts District, Nov 2025, Week"
type input "Makers & Finders Arts District, [DATE], Week 3"
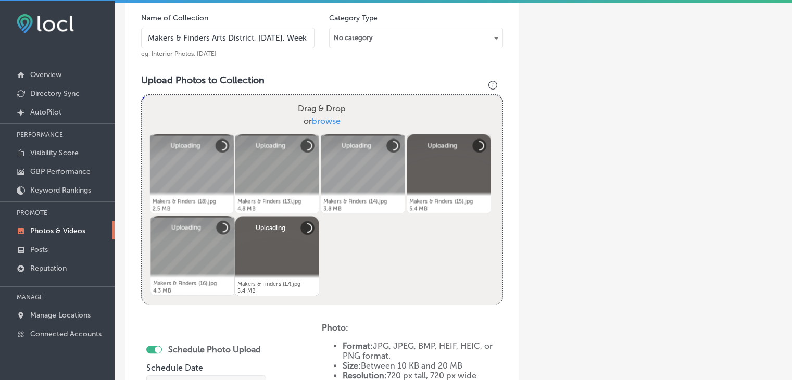
scroll to position [416, 0]
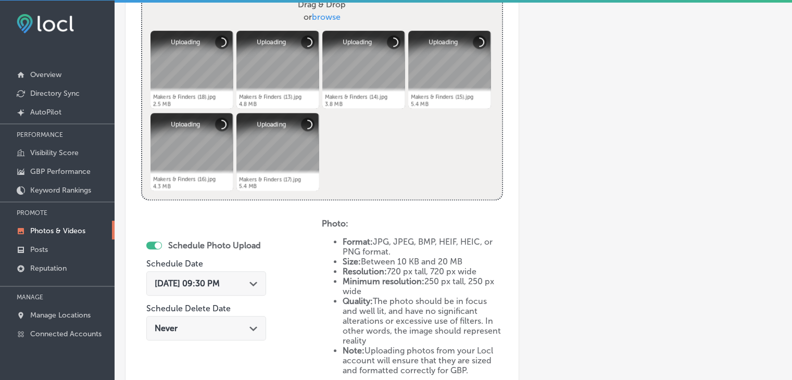
click at [205, 279] on span "Aug 24, 2025 09:30 PM" at bounding box center [187, 283] width 65 height 10
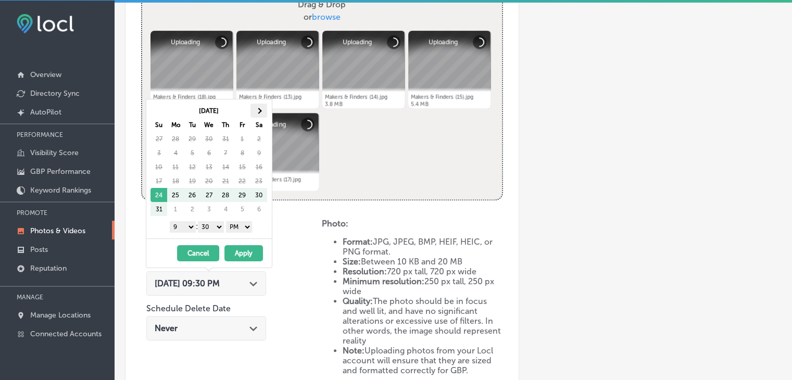
click at [256, 109] on span at bounding box center [259, 111] width 6 height 6
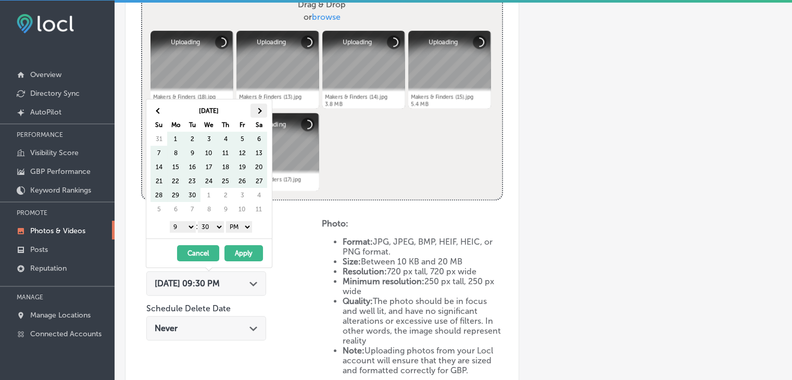
click at [258, 110] on span at bounding box center [259, 111] width 6 height 6
click at [257, 106] on th at bounding box center [258, 111] width 17 height 14
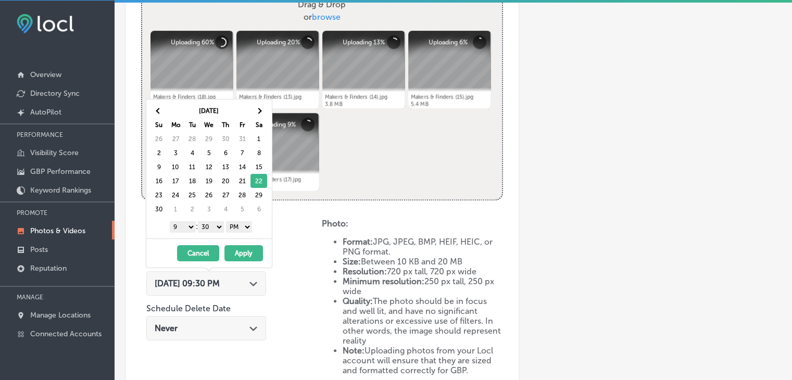
click at [209, 226] on select "00 10 20 30 40 50" at bounding box center [211, 226] width 26 height 11
click at [230, 256] on button "Apply" at bounding box center [243, 253] width 39 height 16
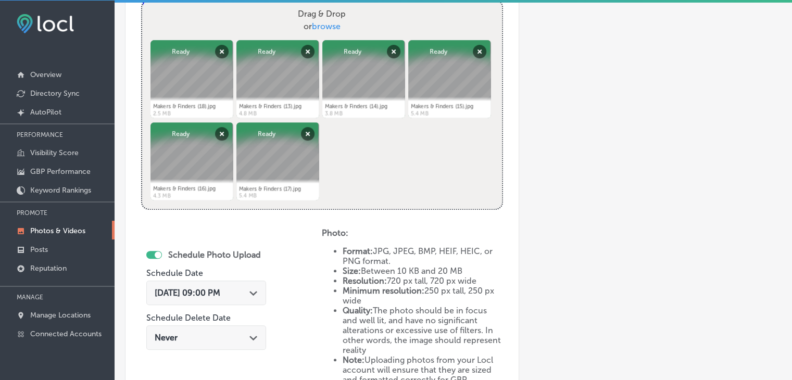
scroll to position [572, 0]
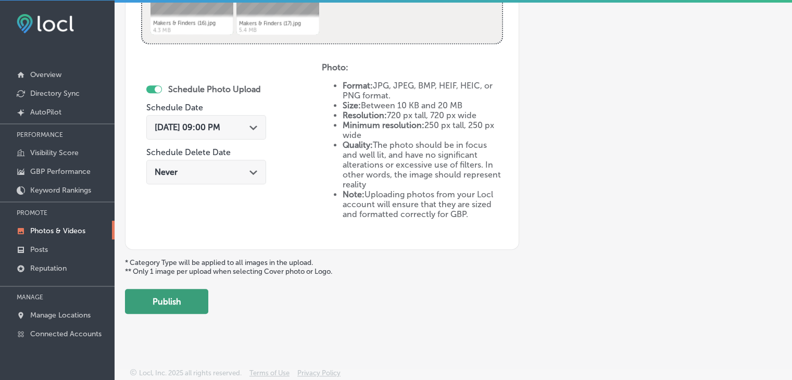
click at [164, 309] on button "Publish" at bounding box center [166, 301] width 83 height 25
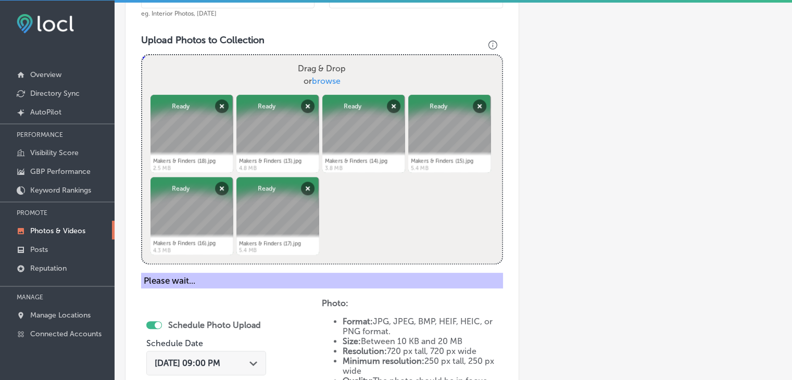
scroll to position [312, 0]
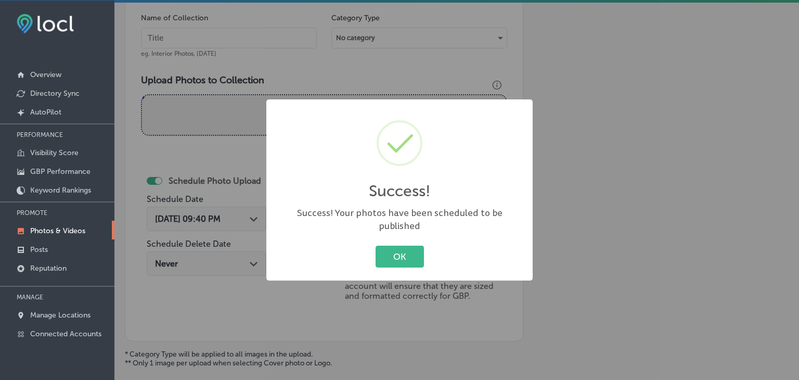
click at [211, 75] on div "Success! × Success! Your photos have been scheduled to be published OK Cancel" at bounding box center [399, 190] width 799 height 380
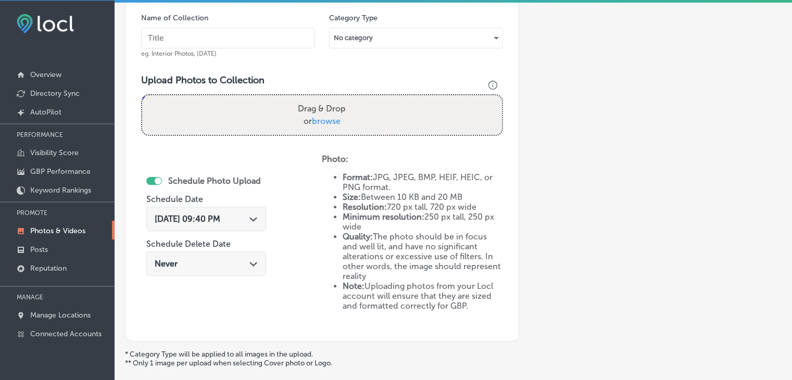
click at [216, 34] on input "text" at bounding box center [227, 38] width 173 height 21
paste input "Makers & Finders Arts District, Nov 2025, Week"
type input "Makers & Finders Arts District, [DATE], Week 4"
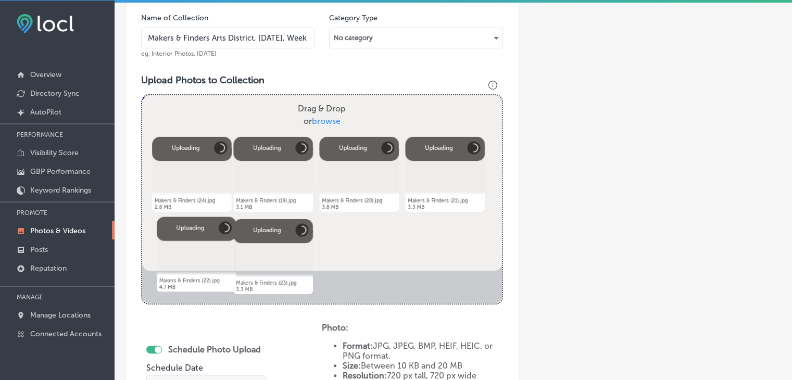
scroll to position [416, 0]
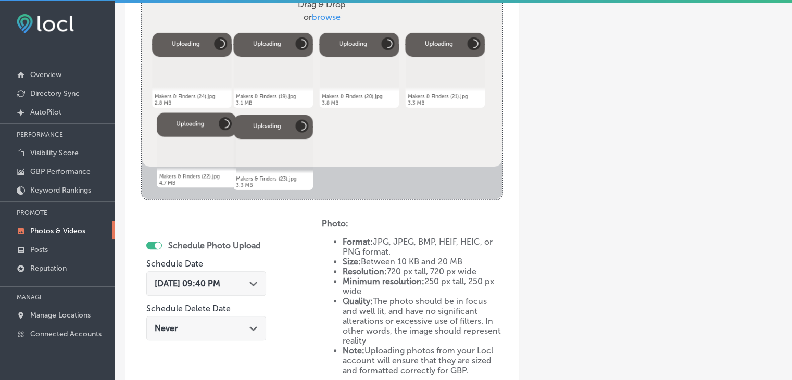
click at [208, 305] on label "Schedule Delete Date" at bounding box center [188, 308] width 84 height 10
click at [210, 286] on span "Aug 24, 2025 09:40 PM" at bounding box center [188, 283] width 66 height 10
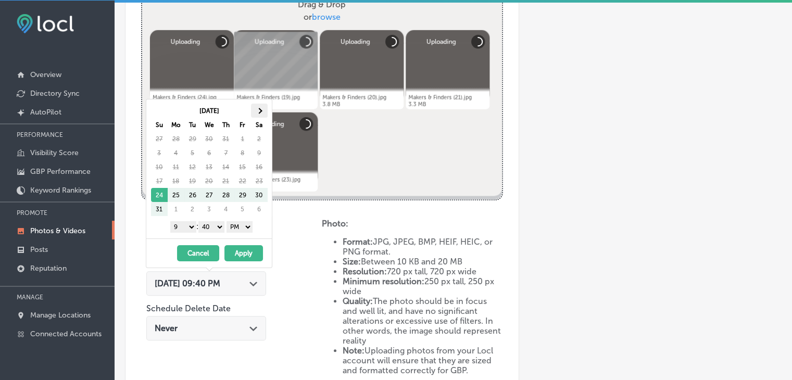
click at [267, 108] on table "Aug 2025 Su Mo Tu We Th Fr Sa 27 28 29 30 31 1 2 3 4 5 6 7 8 9 10 11 12 13 14 1…" at bounding box center [208, 160] width 117 height 113
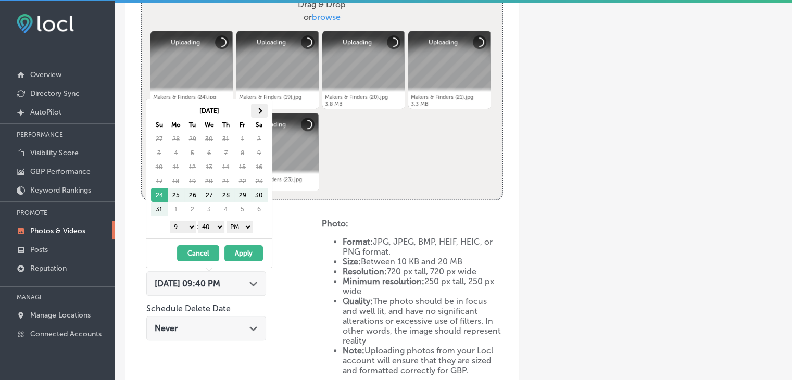
click at [264, 111] on th at bounding box center [259, 111] width 17 height 14
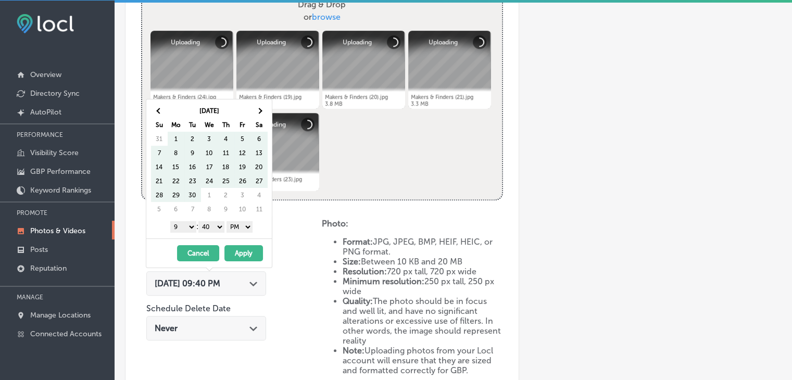
click at [264, 111] on th at bounding box center [259, 111] width 17 height 14
click at [267, 109] on table "Oct 2025 Su Mo Tu We Th Fr Sa 28 29 30 1 2 3 4 5 6 7 8 9 10 11 12 13 14 15 16 1…" at bounding box center [208, 160] width 117 height 113
click at [265, 111] on th at bounding box center [259, 111] width 17 height 14
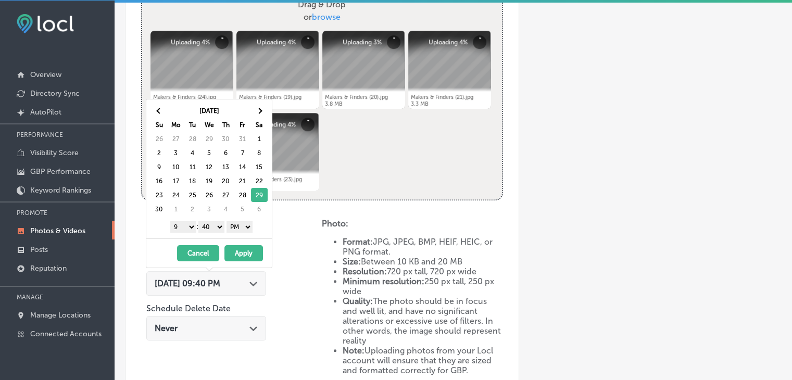
click at [200, 221] on select "00 10 20 30 40 50" at bounding box center [211, 226] width 26 height 11
click at [237, 248] on button "Apply" at bounding box center [243, 253] width 39 height 16
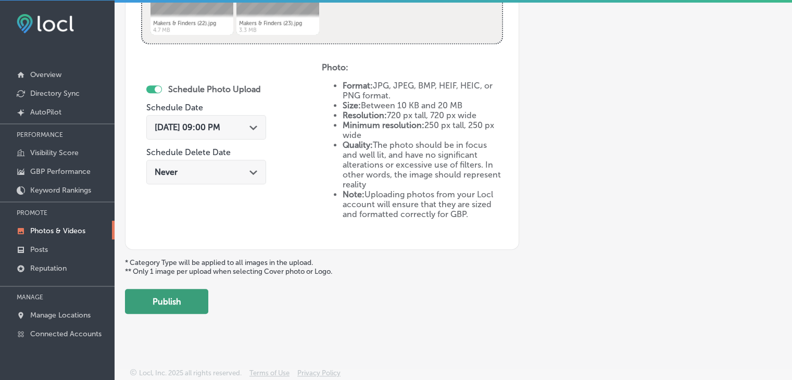
click at [198, 303] on button "Publish" at bounding box center [166, 301] width 83 height 25
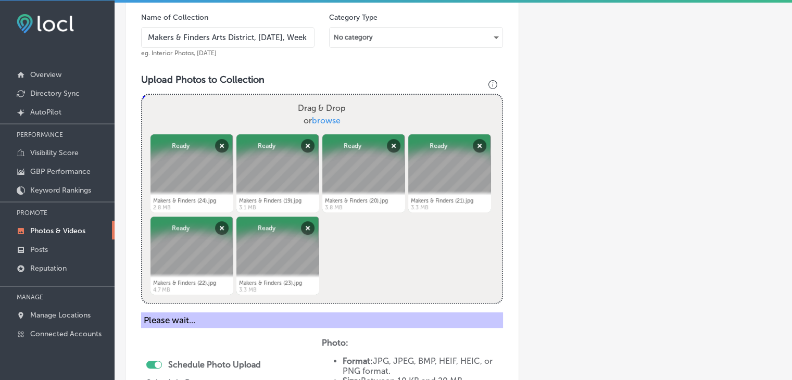
scroll to position [312, 0]
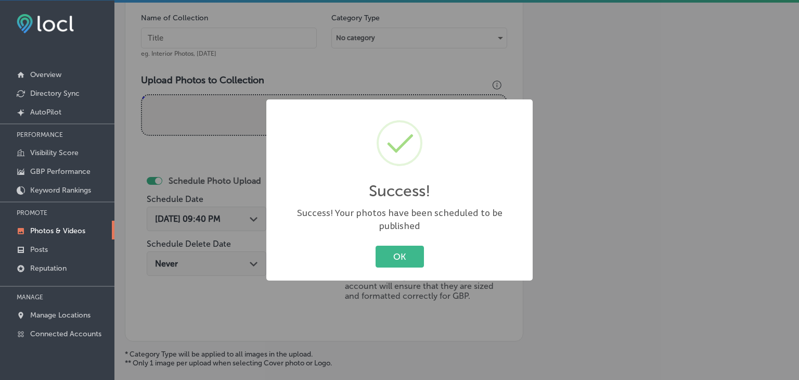
click at [135, 2] on div "Success! × Success! Your photos have been scheduled to be published OK Cancel" at bounding box center [399, 190] width 799 height 380
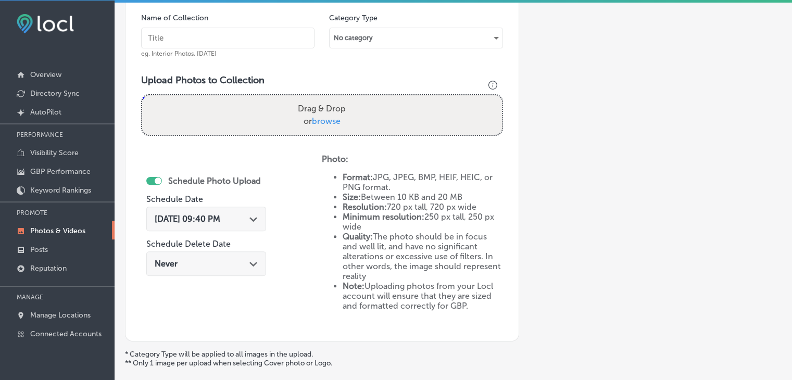
click at [162, 28] on input "text" at bounding box center [227, 38] width 173 height 21
paste input "Makers & Finders Arts District, Nov 2025, Week"
type input "Makers & Finders Arts District, [DATE], Week 5"
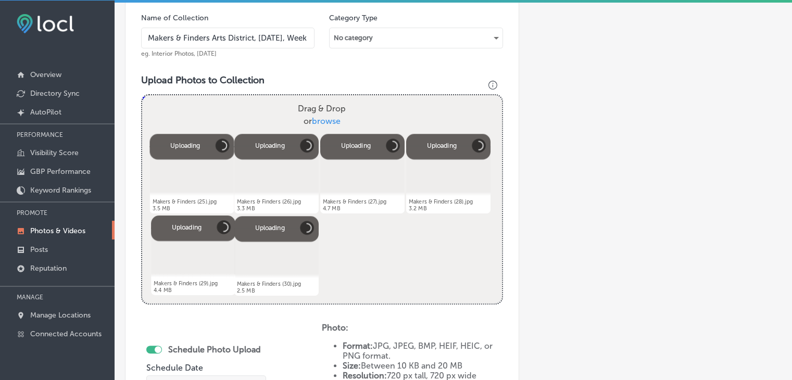
scroll to position [468, 0]
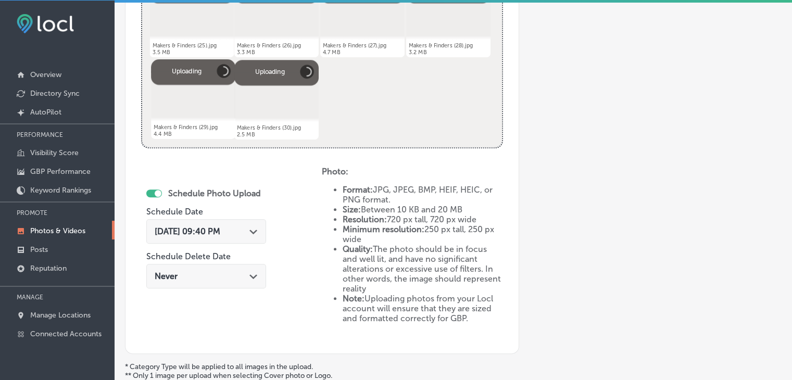
click at [233, 207] on div "Schedule Photo Upload Schedule Date Aug 24, 2025 09:40 PM Path Created with Ske…" at bounding box center [206, 239] width 120 height 113
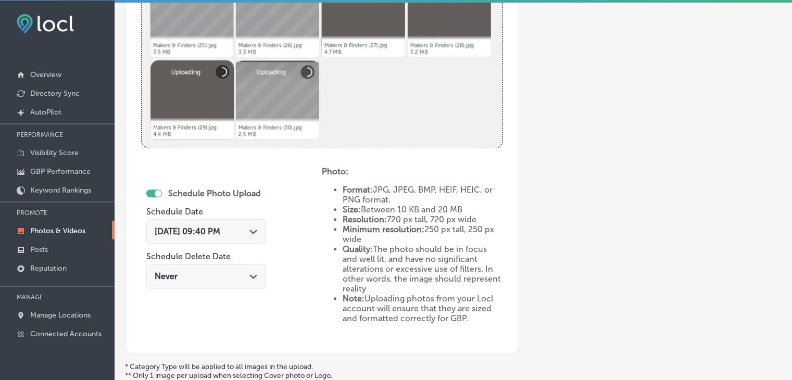
click at [232, 224] on div "Aug 24, 2025 09:40 PM Path Created with Sketch." at bounding box center [206, 231] width 120 height 24
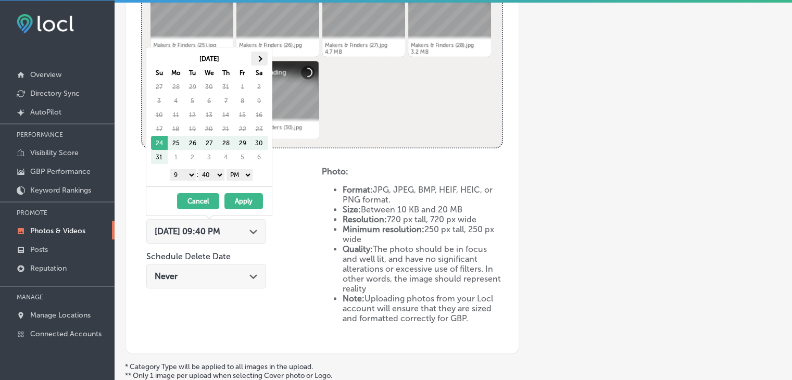
click at [262, 61] on th at bounding box center [259, 59] width 17 height 14
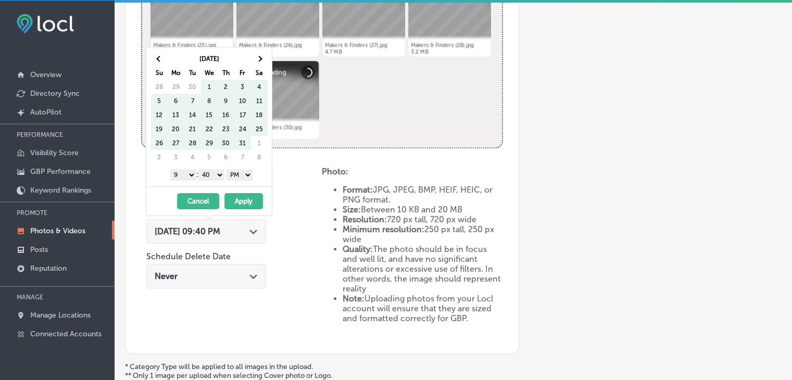
click at [262, 61] on th at bounding box center [259, 59] width 17 height 14
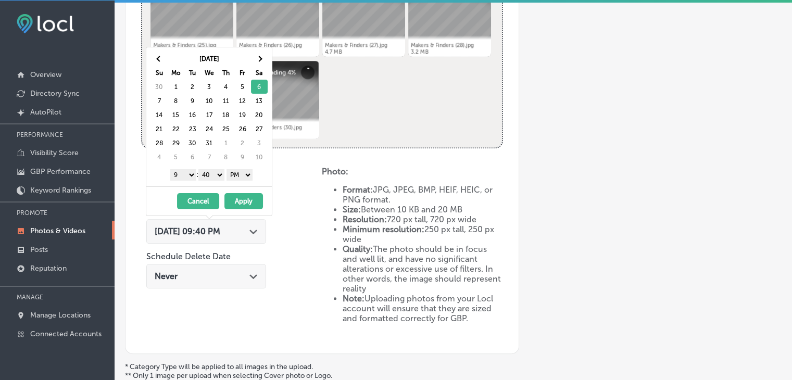
click at [217, 177] on select "00 10 20 30 40 50" at bounding box center [211, 174] width 26 height 11
click at [244, 200] on button "Apply" at bounding box center [243, 201] width 39 height 16
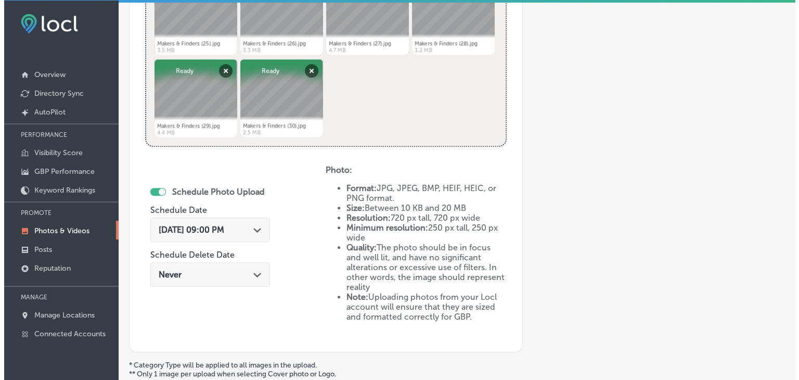
scroll to position [572, 0]
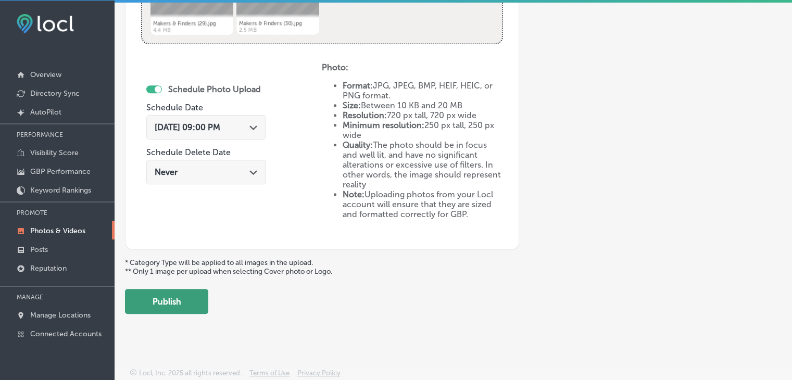
click at [175, 302] on button "Publish" at bounding box center [166, 301] width 83 height 25
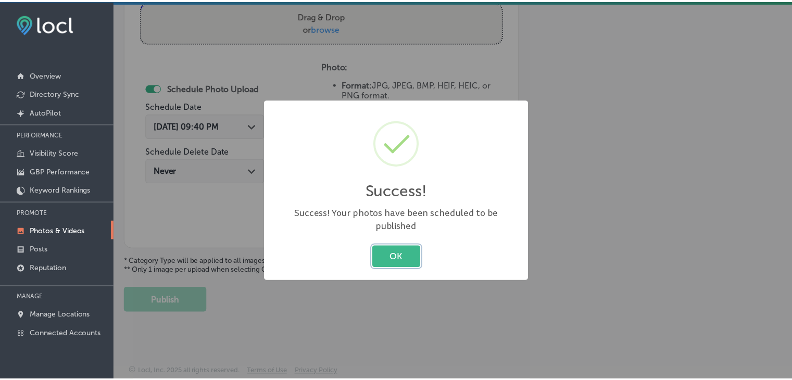
scroll to position [403, 0]
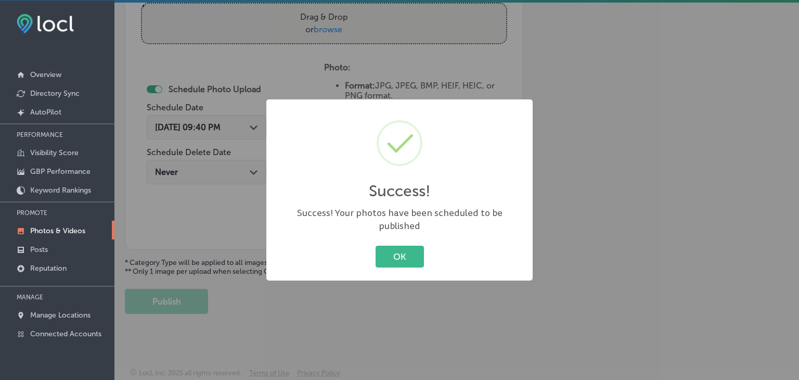
click at [739, 313] on div "Success! × Success! Your photos have been scheduled to be published OK Cancel" at bounding box center [399, 190] width 799 height 380
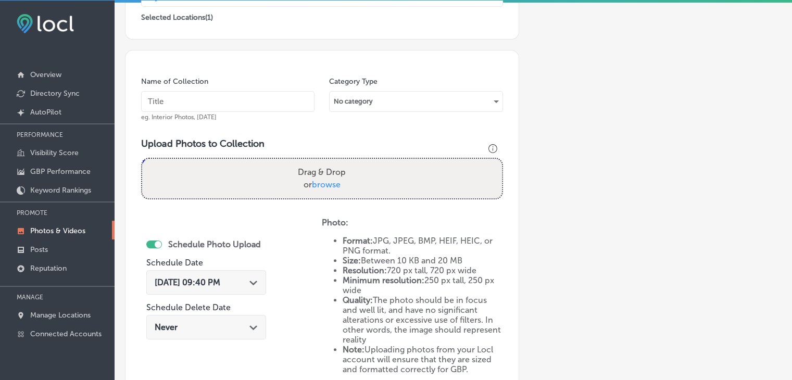
scroll to position [247, 0]
click at [189, 101] on input "text" at bounding box center [227, 102] width 173 height 21
paste input "[GEOGRAPHIC_DATA][DEMOGRAPHIC_DATA]"
type input "Coast Episcopal School, Sep"
click at [83, 252] on link "Posts" at bounding box center [57, 248] width 115 height 19
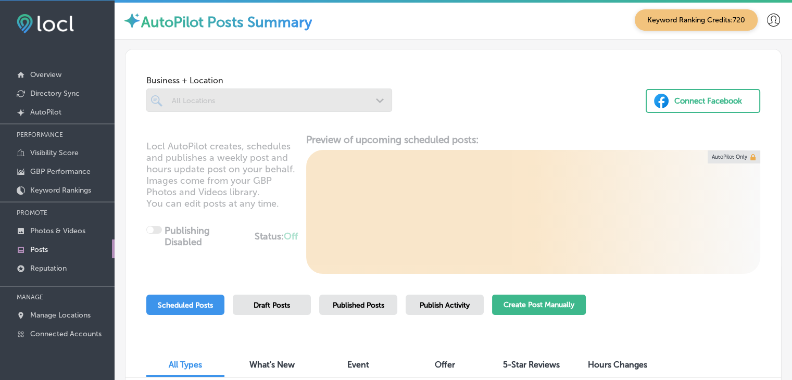
click at [577, 300] on button "Create Post Manually" at bounding box center [539, 305] width 94 height 20
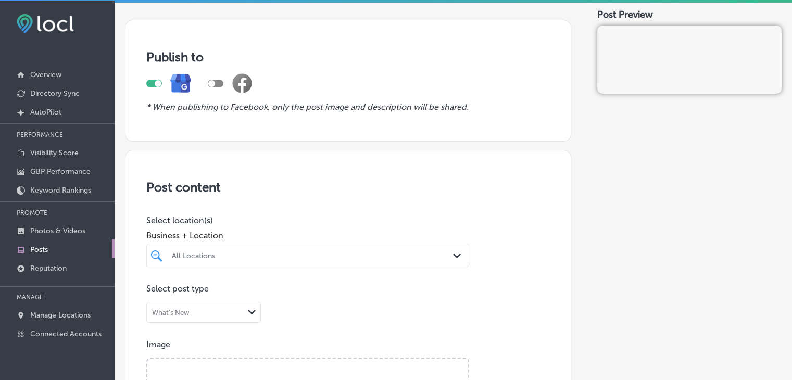
click at [323, 257] on div "All Locations Path Created with Sketch." at bounding box center [307, 255] width 323 height 23
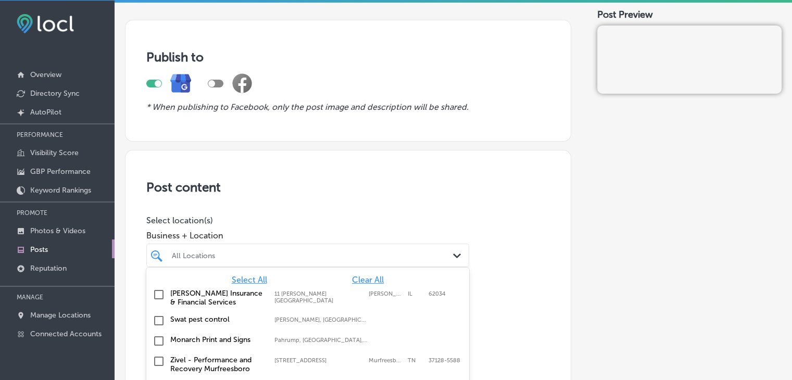
scroll to position [116, 0]
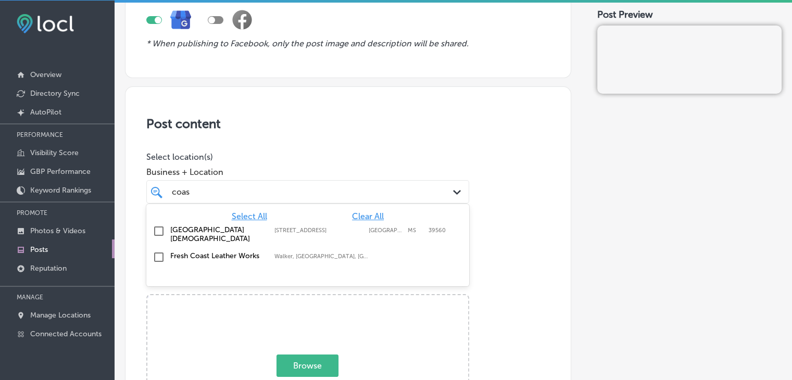
click at [313, 230] on label "[STREET_ADDRESS]" at bounding box center [318, 230] width 89 height 7
type input "coas"
click at [295, 118] on h3 "Post content" at bounding box center [347, 123] width 403 height 15
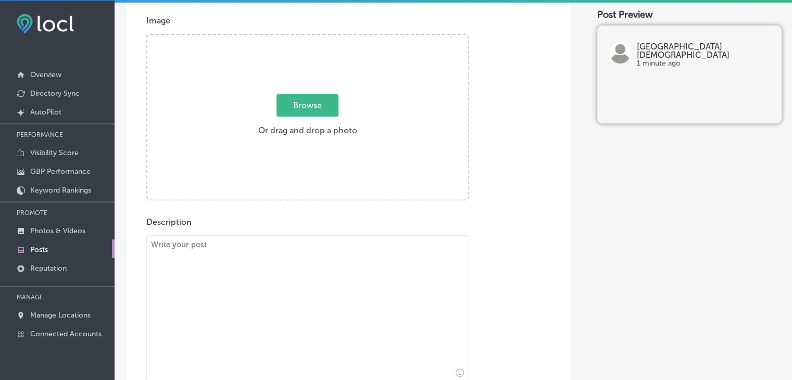
click at [270, 266] on textarea at bounding box center [307, 308] width 323 height 146
paste textarea "Coast Episcopal School is where young minds come to thrive, discover, and explo…"
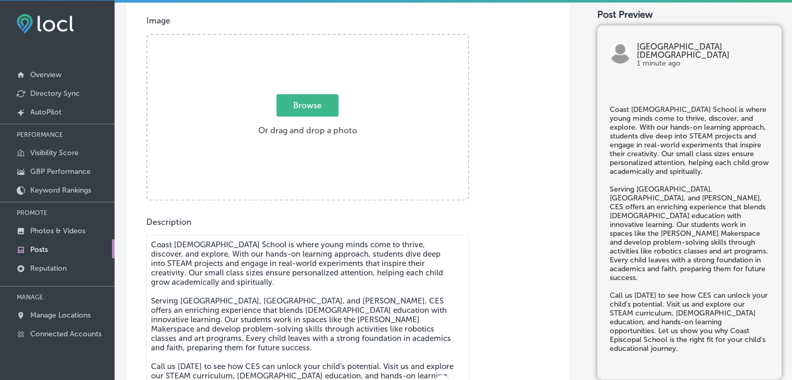
scroll to position [388, 0]
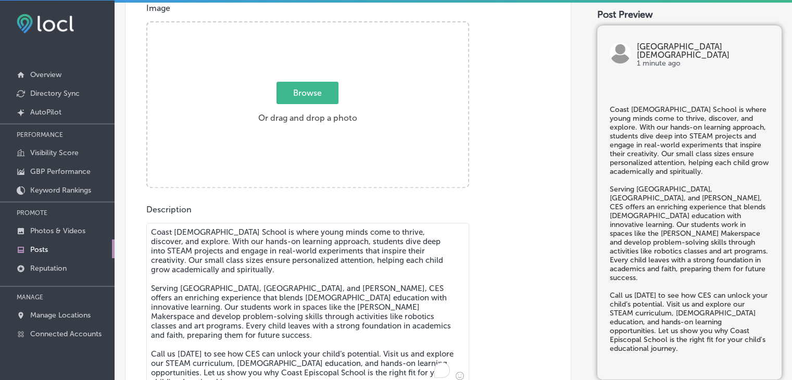
type textarea "Coast Episcopal School is where young minds come to thrive, discover, and explo…"
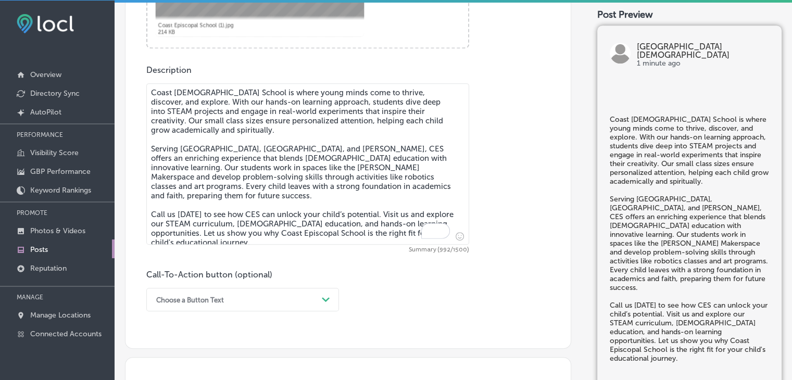
scroll to position [544, 0]
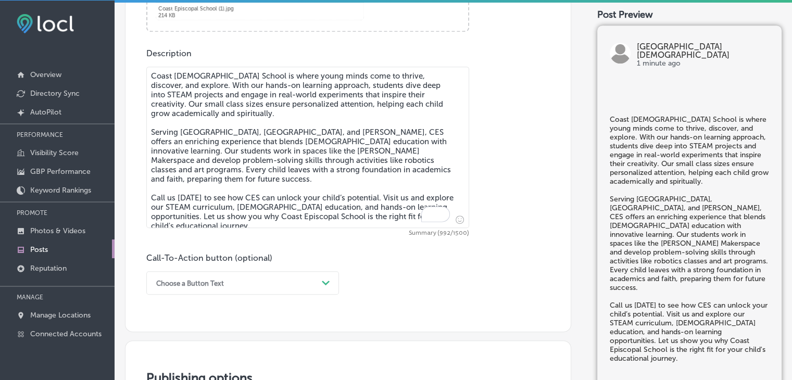
click at [244, 265] on div "Call-To-Action button (optional) Choose a Button Text Path Created with Sketch." at bounding box center [242, 274] width 193 height 42
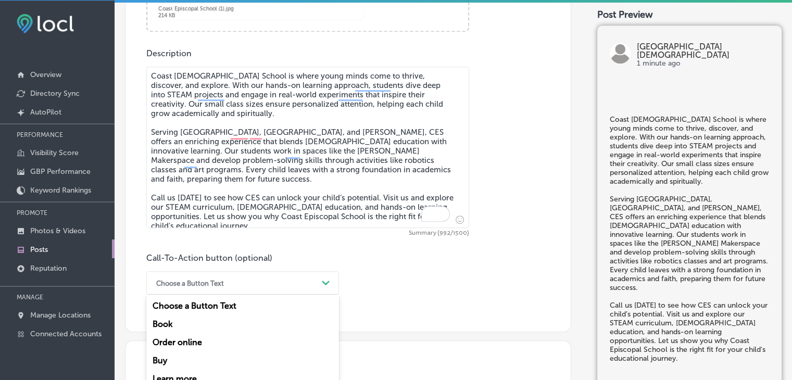
click at [180, 281] on div "option Book focused, 2 of 7. 7 results available. Use Up and Down to choose opt…" at bounding box center [242, 282] width 193 height 23
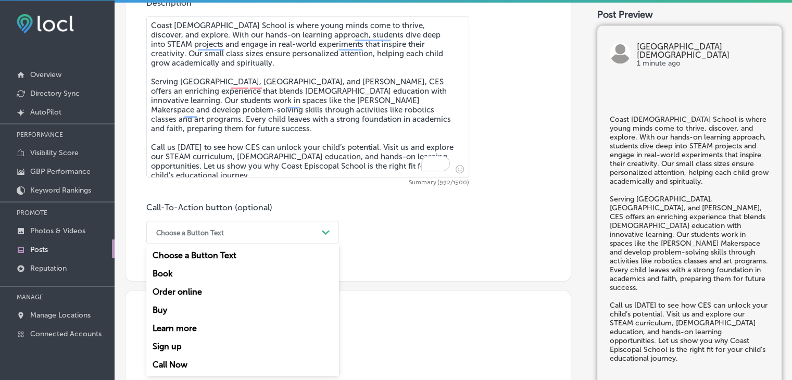
click at [162, 361] on div "Call Now" at bounding box center [242, 364] width 193 height 18
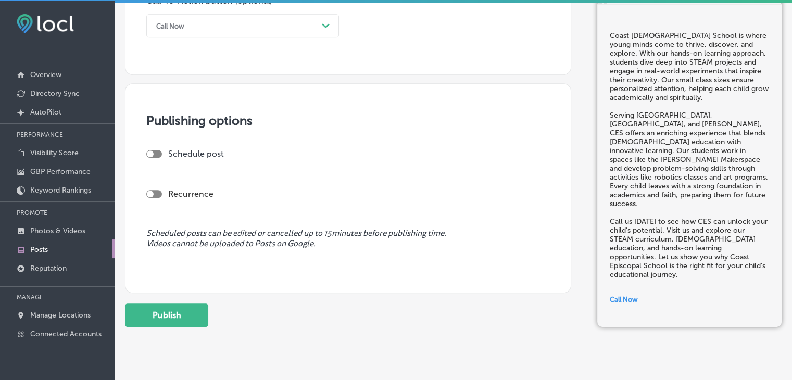
scroll to position [803, 0]
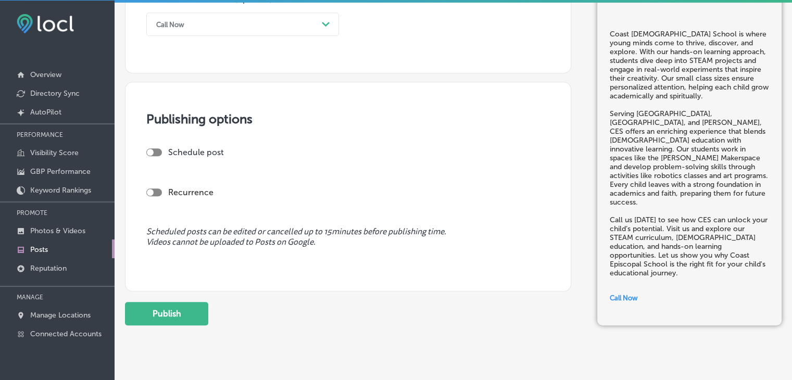
click at [152, 148] on div at bounding box center [154, 152] width 16 height 8
checkbox input "true"
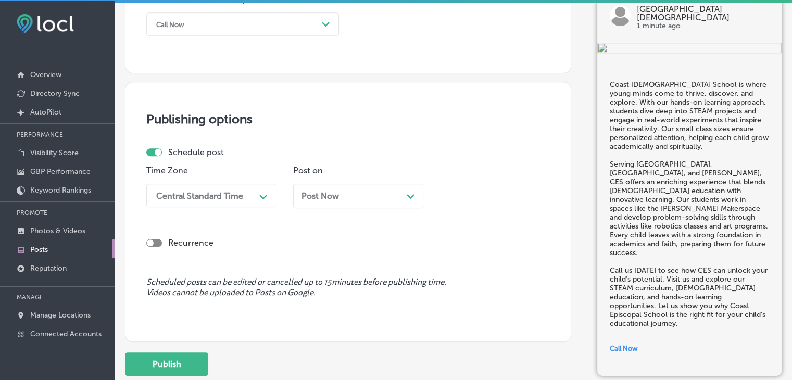
click at [329, 188] on div "Post Now Path Created with Sketch." at bounding box center [358, 196] width 130 height 24
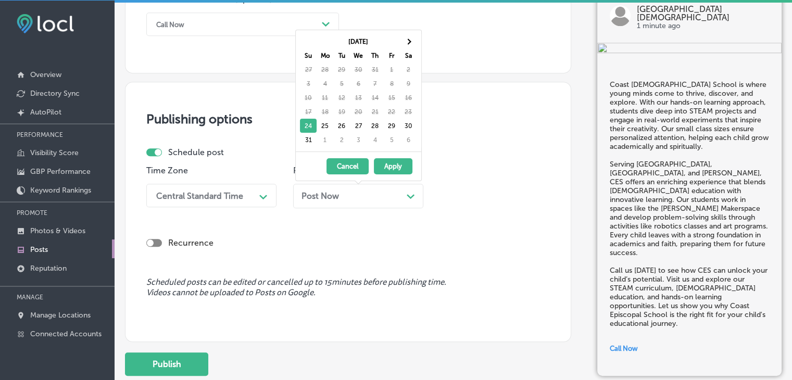
click at [237, 189] on div "Central Standard Time" at bounding box center [203, 195] width 104 height 18
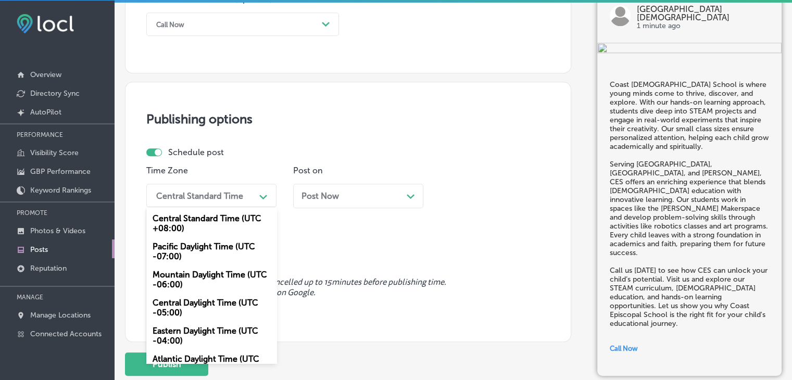
click at [183, 279] on div "Mountain Daylight Time (UTC -06:00)" at bounding box center [211, 279] width 130 height 28
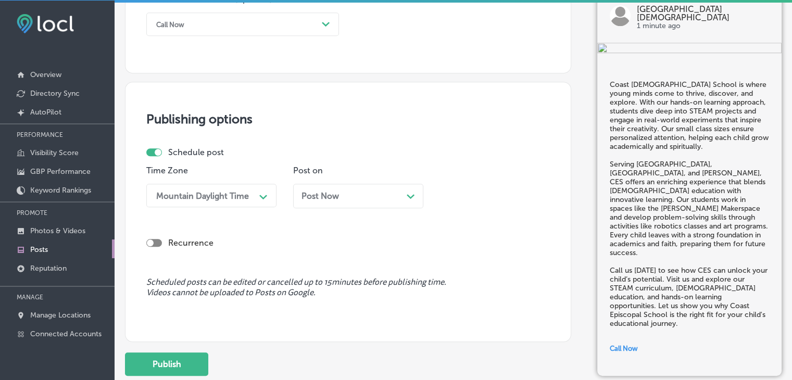
click at [312, 209] on div "Post Now Path Created with Sketch." at bounding box center [358, 200] width 130 height 32
click at [316, 199] on span "Post Now" at bounding box center [319, 196] width 37 height 10
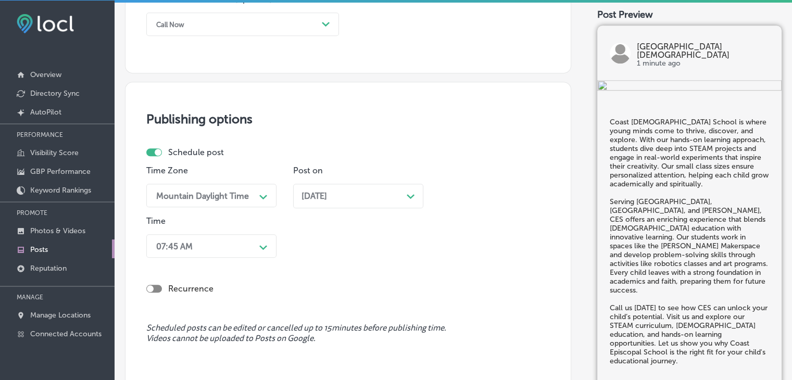
click at [200, 228] on div "Time 07:45 AM Path Created with Sketch." at bounding box center [211, 239] width 130 height 46
click at [197, 246] on div "07:45 AM Path Created with Sketch." at bounding box center [211, 245] width 130 height 23
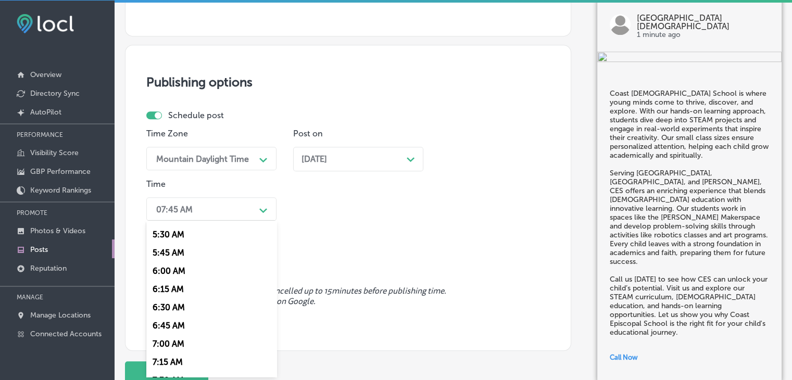
scroll to position [416, 0]
click at [179, 330] on div "7:00 AM" at bounding box center [211, 325] width 130 height 18
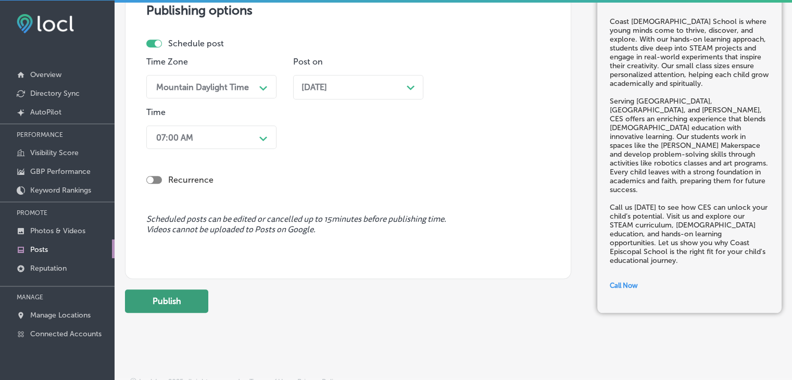
scroll to position [922, 0]
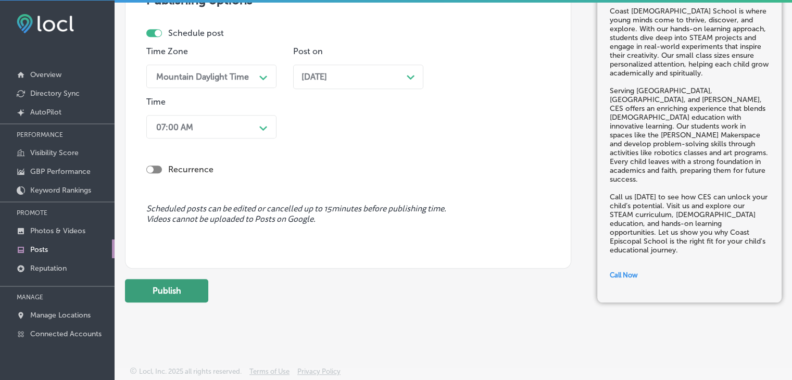
click at [177, 290] on button "Publish" at bounding box center [166, 290] width 83 height 23
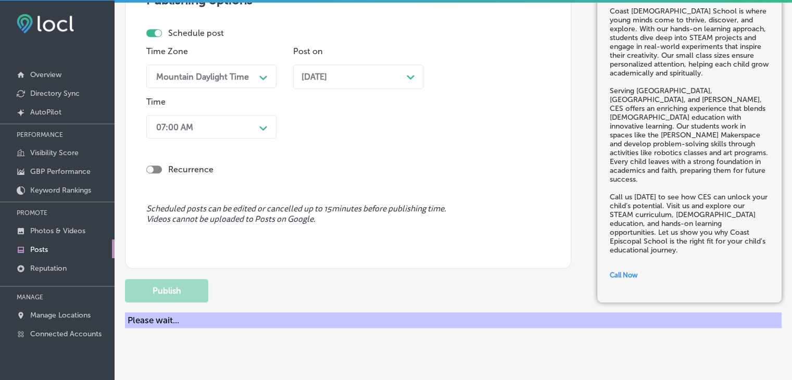
click at [427, 33] on div "Schedule post" at bounding box center [343, 33] width 395 height 10
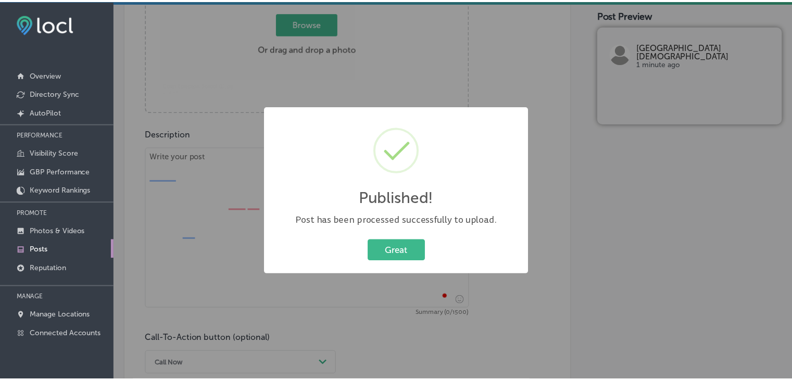
scroll to position [402, 0]
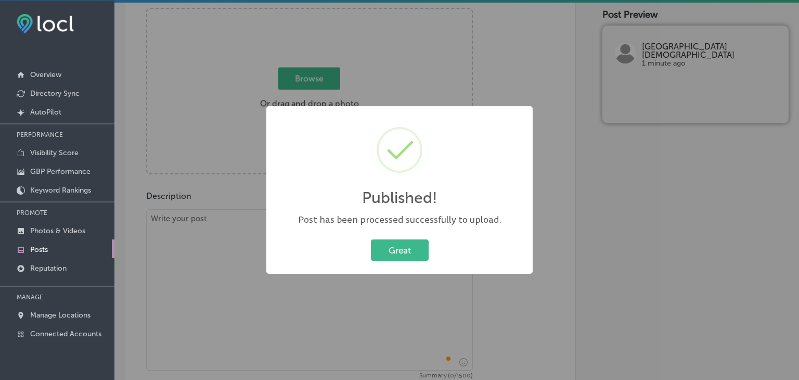
click at [351, 219] on div "Post has been processed successfully to upload." at bounding box center [400, 219] width 246 height 13
click at [162, 266] on div "Published! × Post has been processed successfully to upload. Great Cancel" at bounding box center [399, 190] width 799 height 380
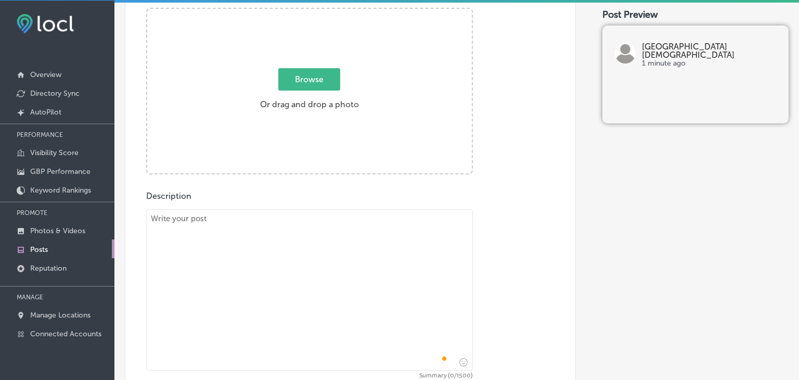
click at [173, 243] on textarea "To enrich screen reader interactions, please activate Accessibility in Grammarl…" at bounding box center [309, 289] width 327 height 161
paste textarea "Imagine a place where your child’s creativity and innovation are nurtured at ev…"
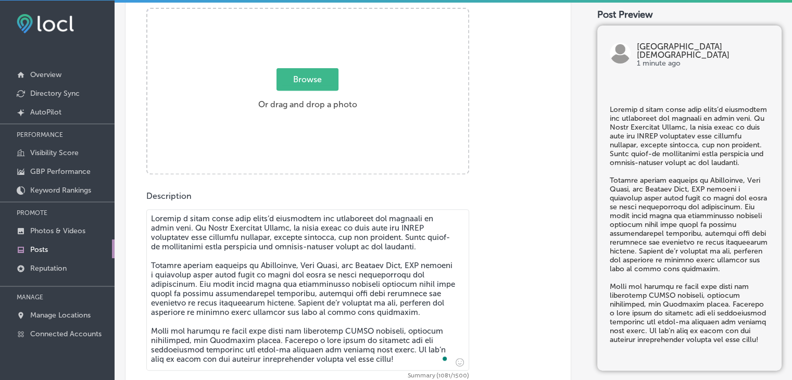
scroll to position [298, 0]
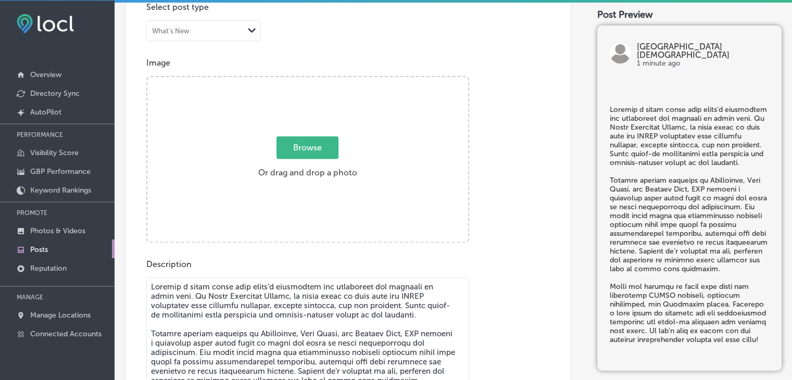
type textarea "Imagine a place where your child’s creativity and innovation are nurtured at ev…"
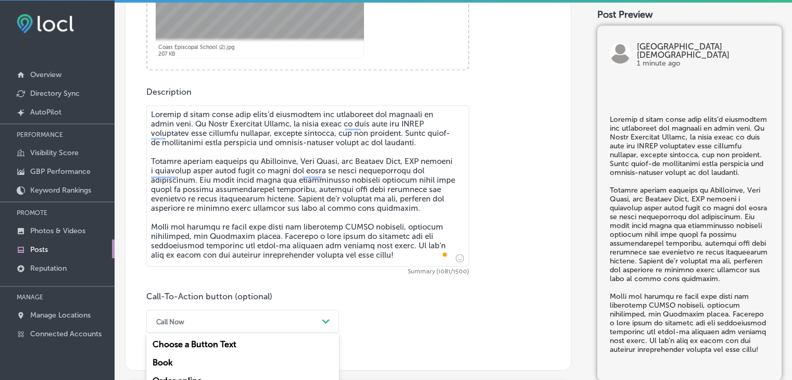
scroll to position [595, 0]
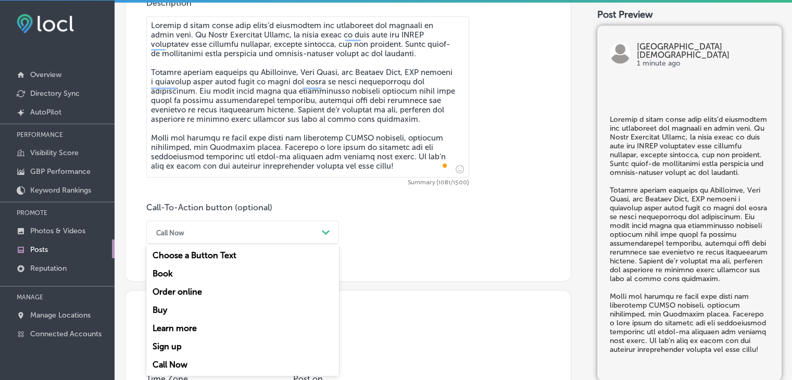
click at [195, 244] on div "option Call Now, selected. option Buy focused, 4 of 7. 7 results available. Use…" at bounding box center [242, 232] width 193 height 23
click at [192, 324] on div "Learn more" at bounding box center [242, 328] width 193 height 18
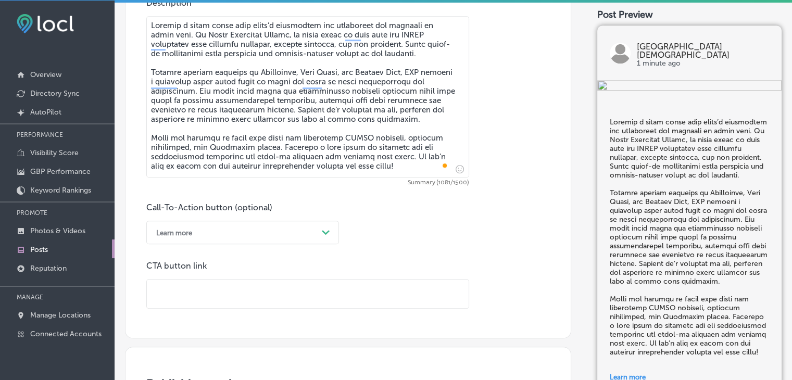
click at [317, 282] on input "text" at bounding box center [308, 293] width 322 height 29
paste input "https://coastepiscopalschool.org/mc/"
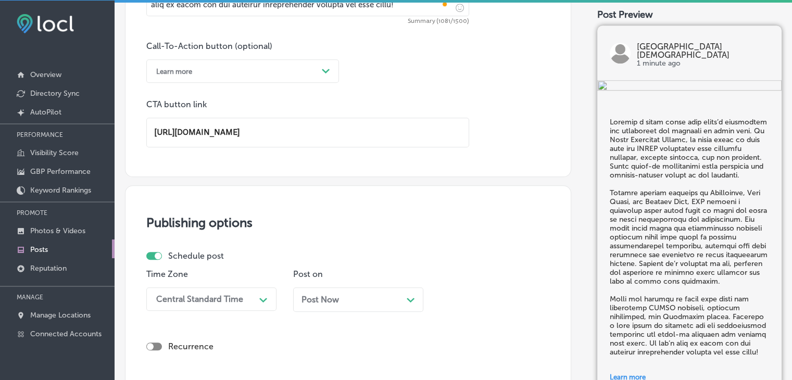
scroll to position [907, 0]
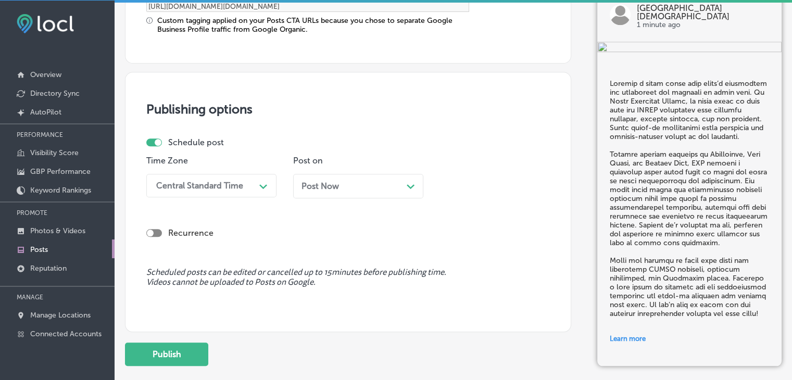
type input "https://coastepiscopalschool.org/mc/"
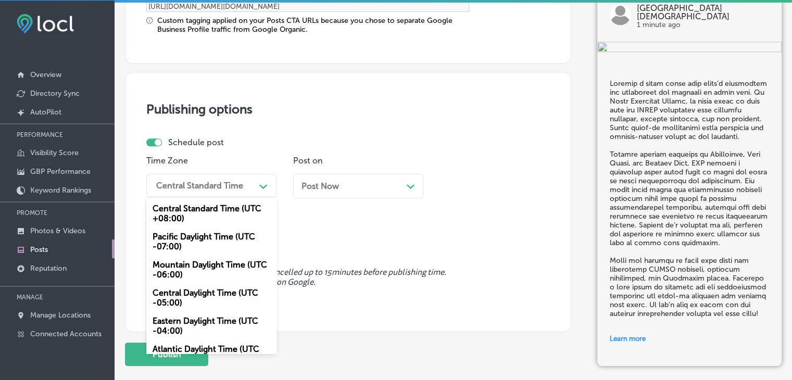
click at [213, 191] on div "Central Standard Time" at bounding box center [203, 185] width 104 height 18
click at [204, 263] on div "Mountain Daylight Time (UTC -06:00)" at bounding box center [211, 270] width 130 height 28
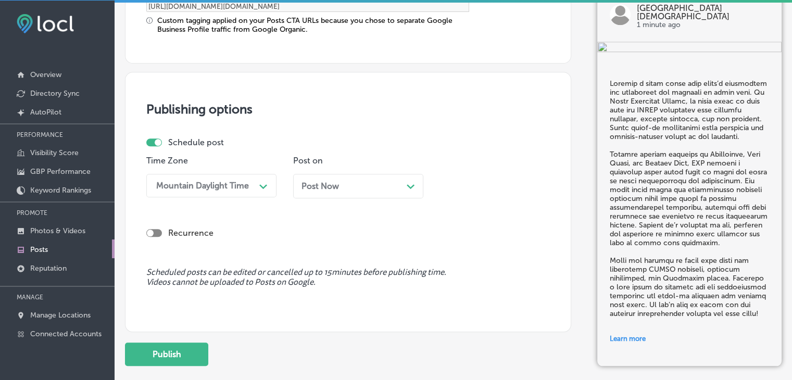
click at [320, 182] on span "Post Now" at bounding box center [319, 186] width 37 height 10
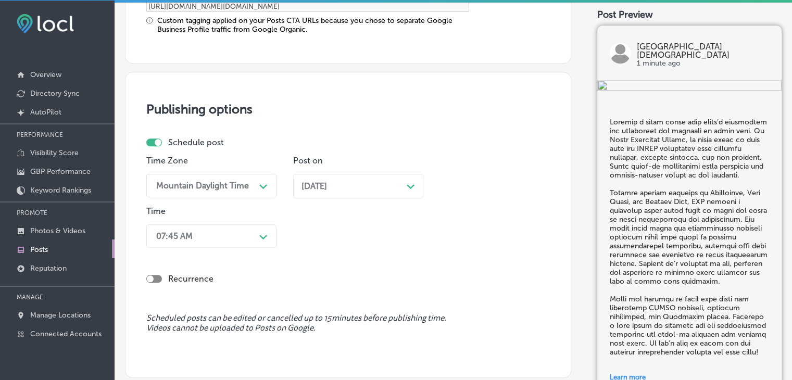
click at [250, 242] on div "07:45 AM Path Created with Sketch." at bounding box center [211, 235] width 130 height 23
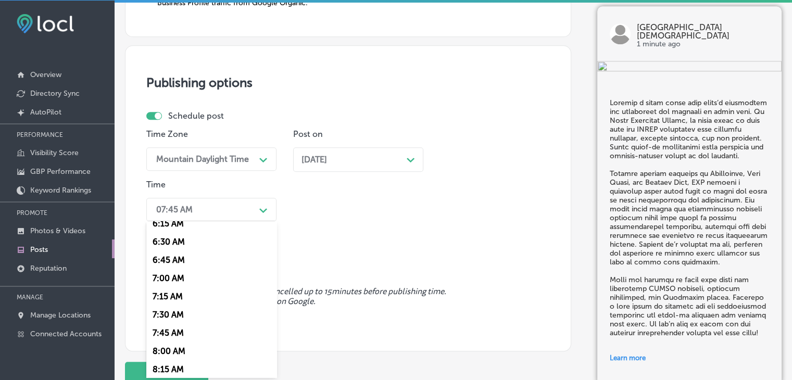
scroll to position [468, 0]
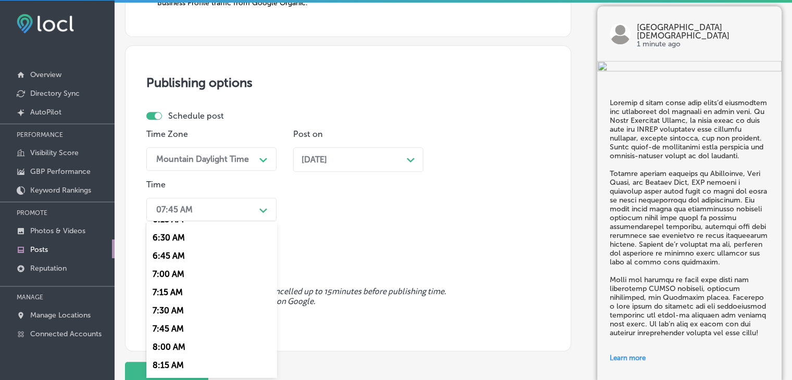
click at [171, 277] on div "7:00 AM" at bounding box center [211, 274] width 130 height 18
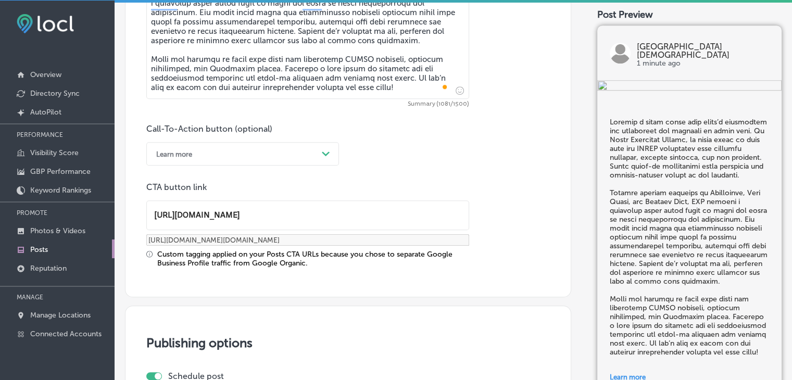
scroll to position [934, 0]
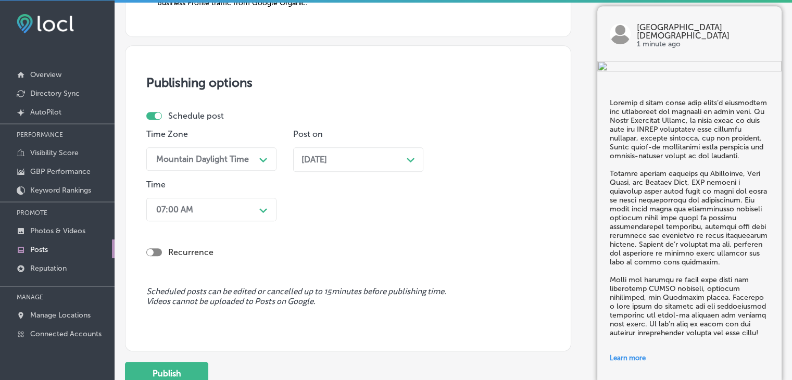
drag, startPoint x: 166, startPoint y: 288, endPoint x: 166, endPoint y: 321, distance: 32.3
click at [166, 294] on span "Scheduled posts can be edited or cancelled up to 15 minutes before publishing t…" at bounding box center [347, 297] width 403 height 20
drag, startPoint x: 172, startPoint y: 333, endPoint x: 173, endPoint y: 344, distance: 11.6
click at [172, 334] on div "Publishing options Schedule post Time Zone Mountain Daylight Time Path Created …" at bounding box center [348, 198] width 446 height 306
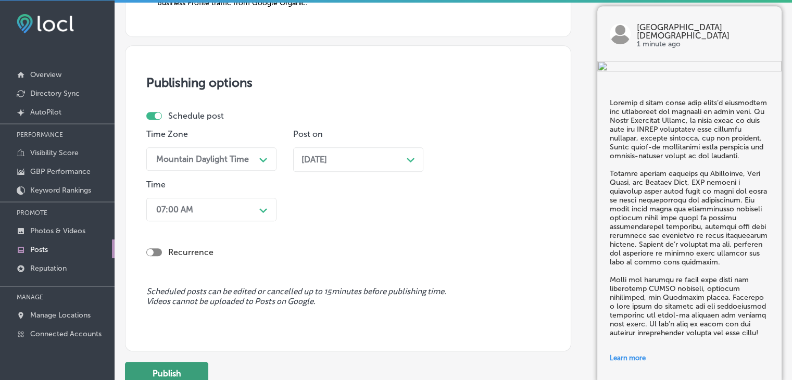
click at [178, 369] on button "Publish" at bounding box center [166, 373] width 83 height 23
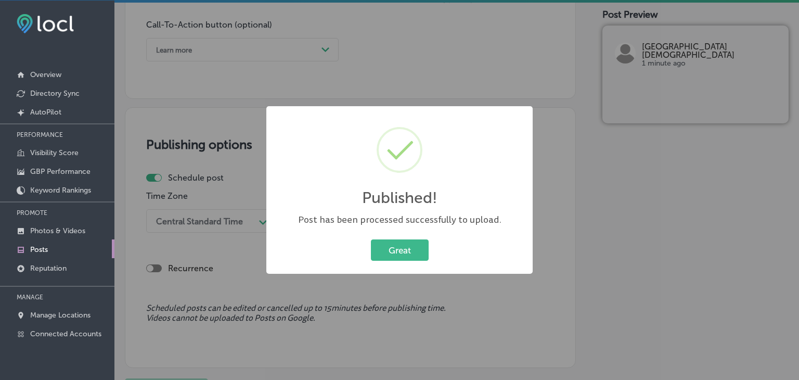
click at [335, 91] on div "Published! × Post has been processed successfully to upload. Great Cancel" at bounding box center [399, 190] width 799 height 380
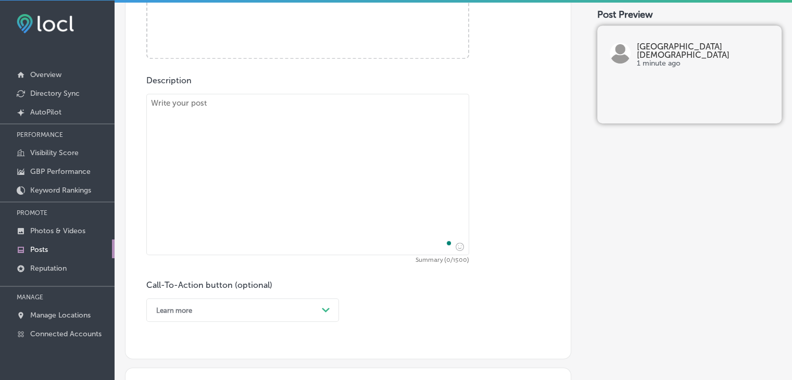
click at [333, 121] on textarea "To enrich screen reader interactions, please activate Accessibility in Grammarl…" at bounding box center [307, 174] width 323 height 161
paste textarea "The future is waiting to be built—and Coast Episcopal School is where tomorrow’…"
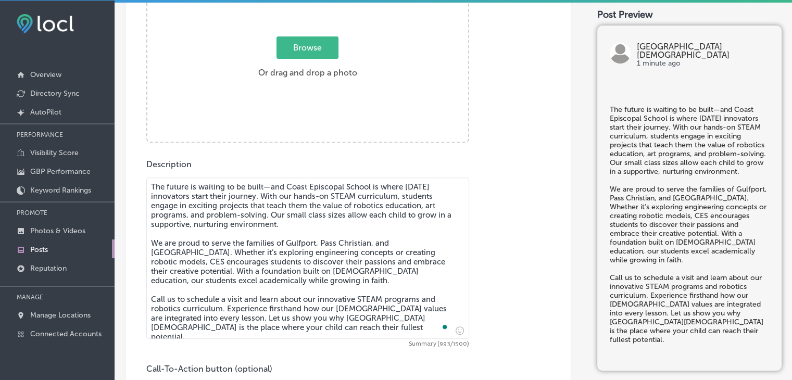
type textarea "The future is waiting to be built—and Coast Episcopal School is where tomorrow’…"
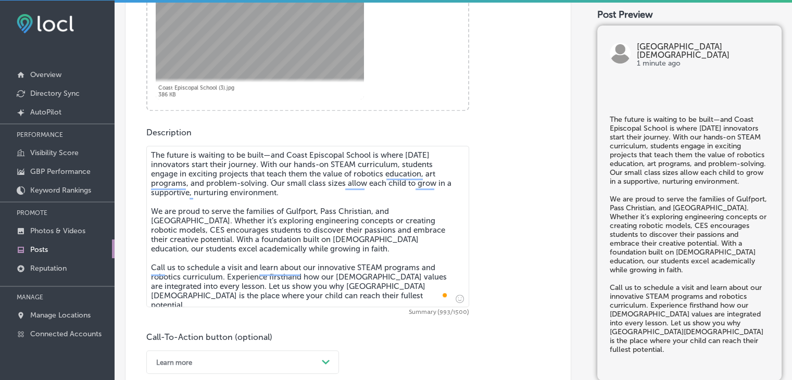
click at [177, 363] on div "Learn more Path Created with Sketch." at bounding box center [242, 361] width 193 height 23
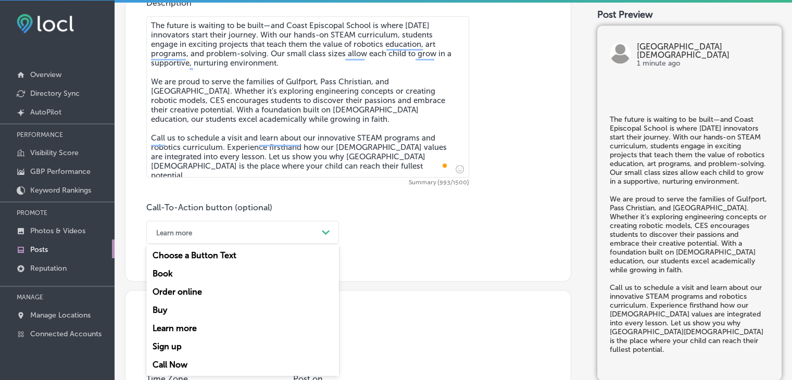
click at [177, 365] on div "Call Now" at bounding box center [242, 364] width 193 height 18
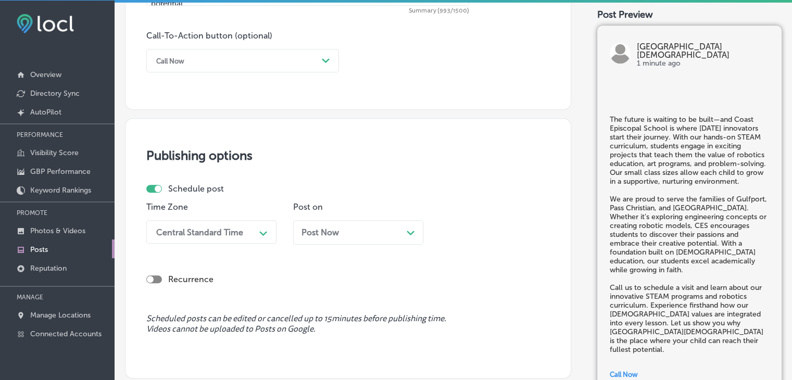
scroll to position [855, 0]
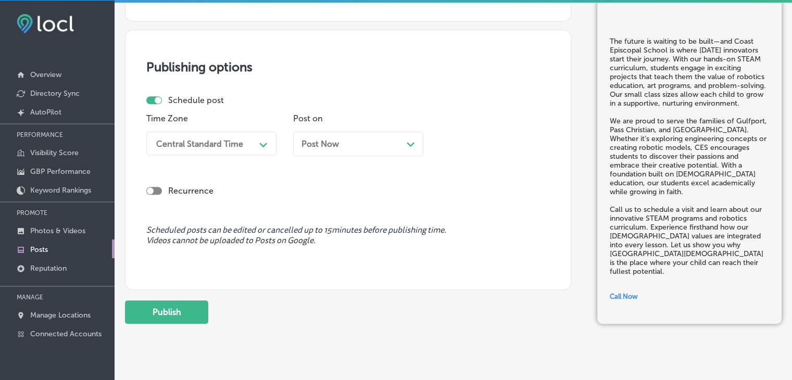
click at [228, 139] on div "Central Standard Time" at bounding box center [199, 143] width 87 height 10
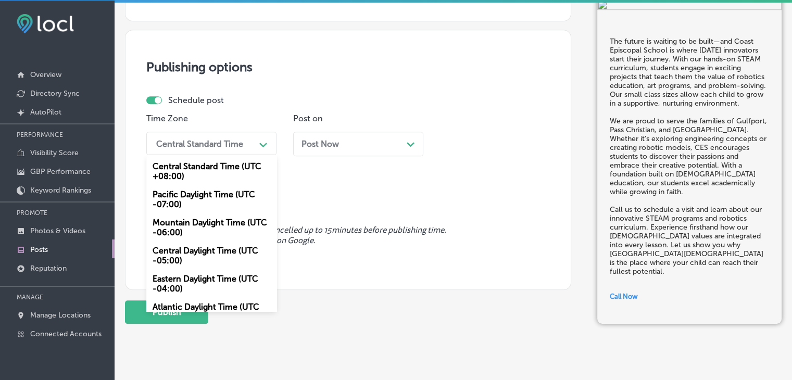
click at [204, 226] on div "Mountain Daylight Time (UTC -06:00)" at bounding box center [211, 227] width 130 height 28
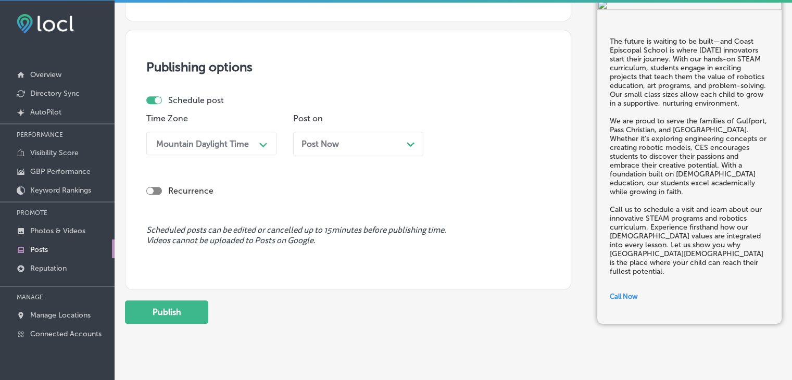
click at [367, 141] on div "Post Now Path Created with Sketch." at bounding box center [357, 144] width 113 height 10
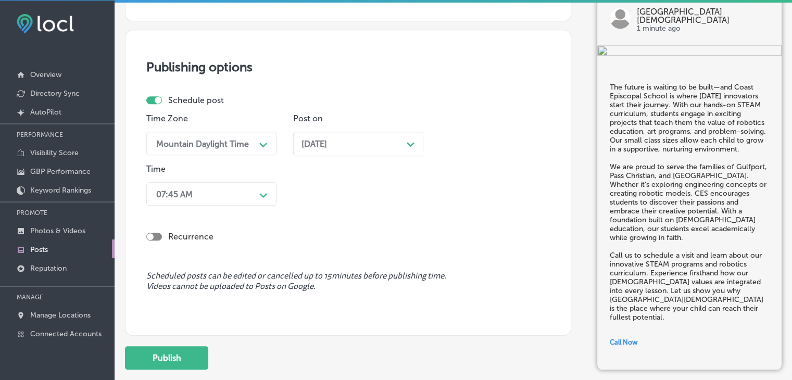
click at [240, 179] on div "Time 07:45 AM Path Created with Sketch." at bounding box center [211, 187] width 130 height 46
click at [239, 192] on div "07:45 AM" at bounding box center [203, 194] width 104 height 18
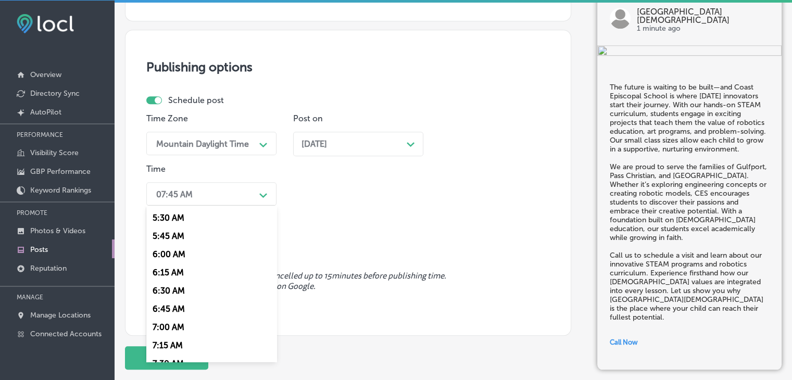
scroll to position [416, 0]
click at [176, 311] on div "7:00 AM" at bounding box center [211, 310] width 130 height 18
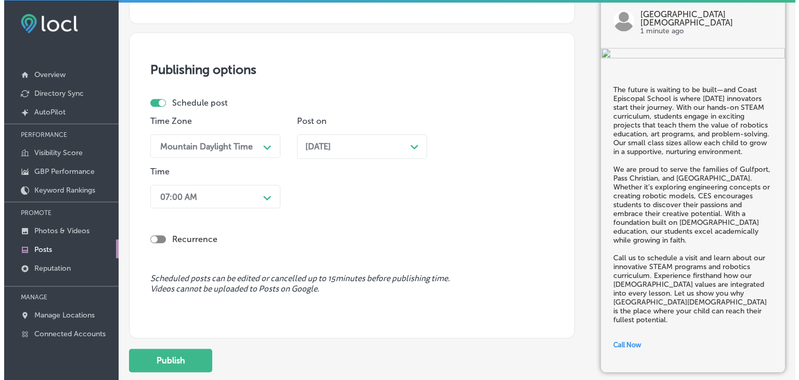
scroll to position [922, 0]
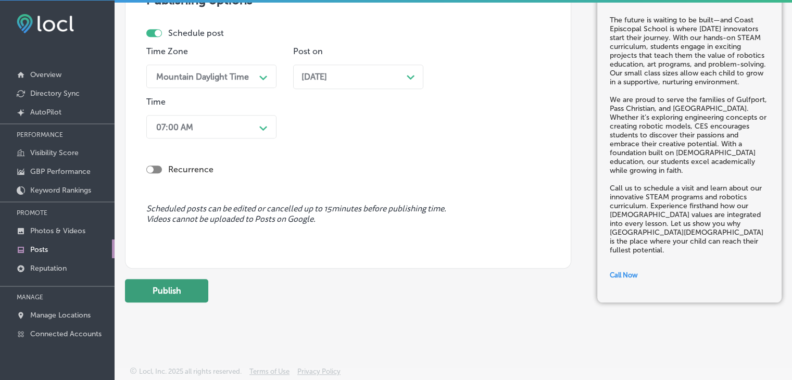
click at [206, 291] on button "Publish" at bounding box center [166, 290] width 83 height 23
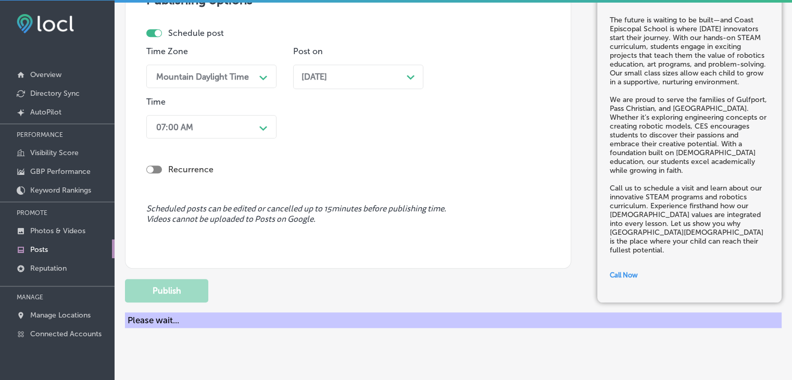
click at [397, 72] on div "Sep 15, 2025 Path Created with Sketch." at bounding box center [357, 77] width 113 height 10
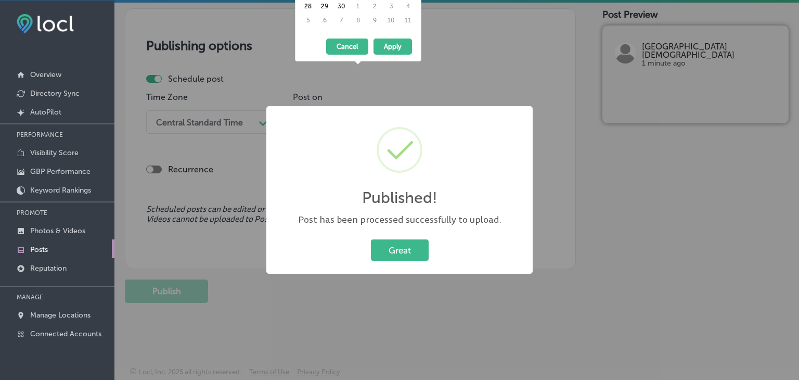
click at [425, 32] on div "Published! × Post has been processed successfully to upload. Great Cancel" at bounding box center [399, 190] width 799 height 380
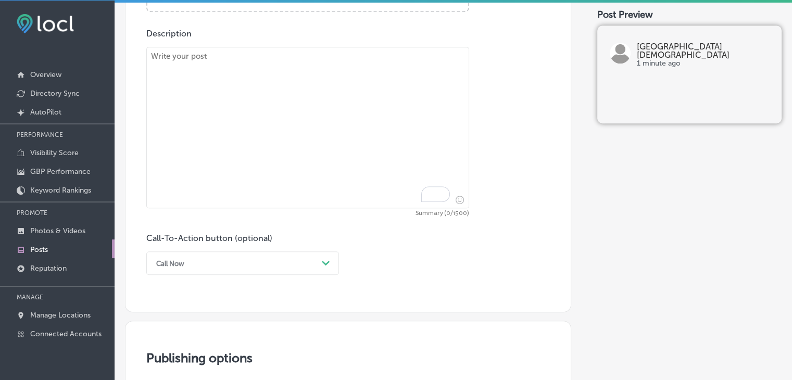
click at [371, 117] on textarea "To enrich screen reader interactions, please activate Accessibility in Grammarl…" at bounding box center [307, 127] width 323 height 161
paste textarea "At Coast Episcopal School, faith and creativity go hand in hand. Students are e…"
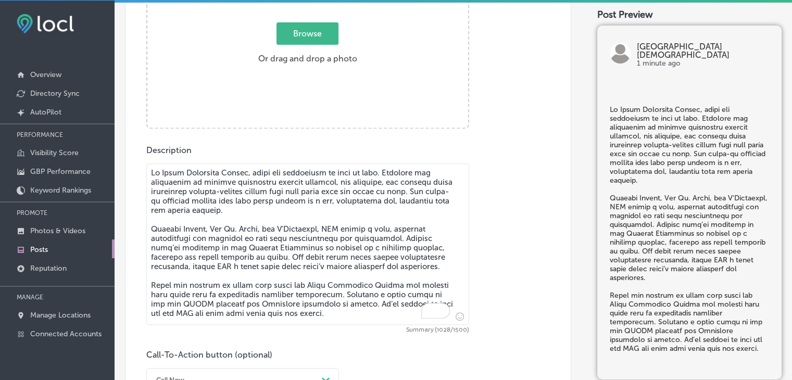
type textarea "At Coast Episcopal School, faith and creativity go hand in hand. Students are e…"
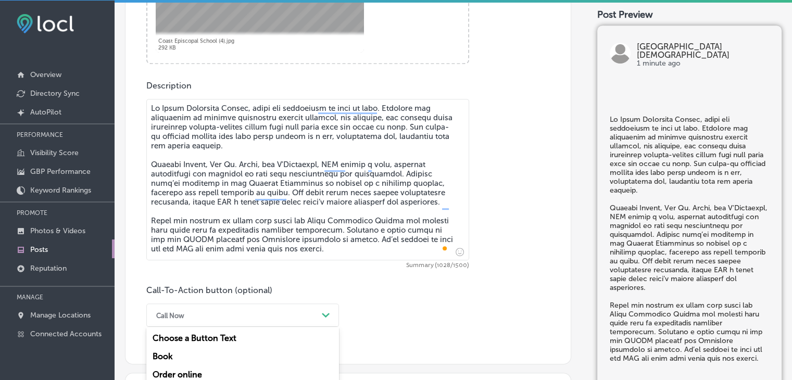
click at [183, 316] on div "option Call Now, selected. option Buy focused, 4 of 7. 7 results available. Use…" at bounding box center [242, 314] width 193 height 23
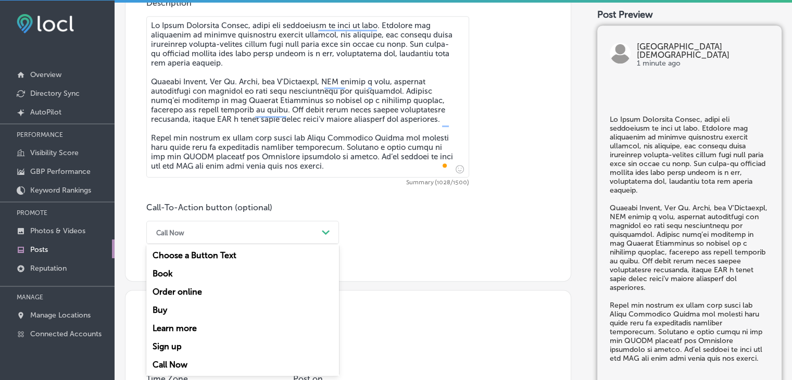
click at [181, 321] on div "Learn more" at bounding box center [242, 328] width 193 height 18
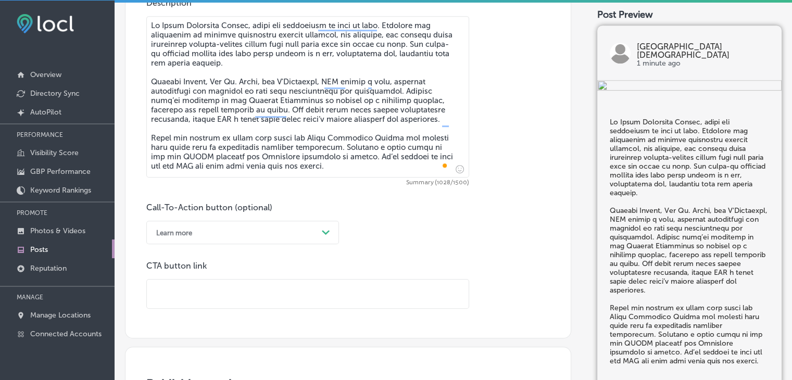
paste input "https://coastepiscopalschool.org/mc/"
click at [349, 290] on input "text" at bounding box center [308, 293] width 322 height 29
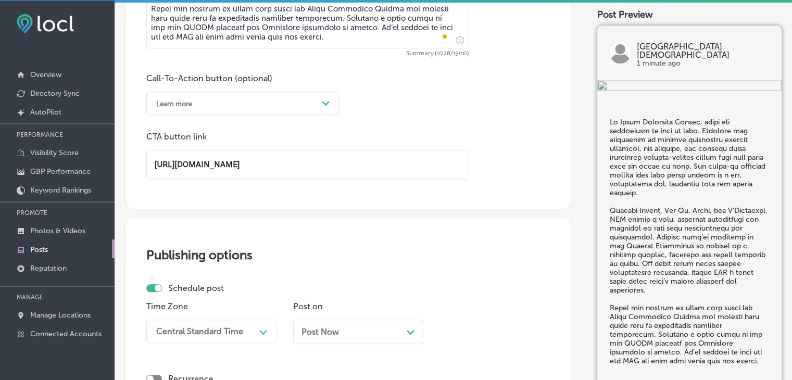
scroll to position [907, 0]
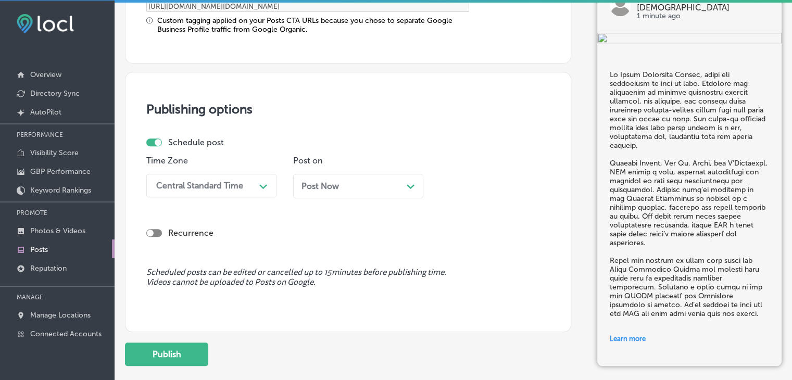
type input "https://coastepiscopalschool.org/mc/"
click at [142, 177] on div "Publishing options Schedule post Time Zone Central Standard Time Path Created w…" at bounding box center [348, 202] width 446 height 260
click at [168, 187] on div "Central Standard Time" at bounding box center [199, 186] width 87 height 10
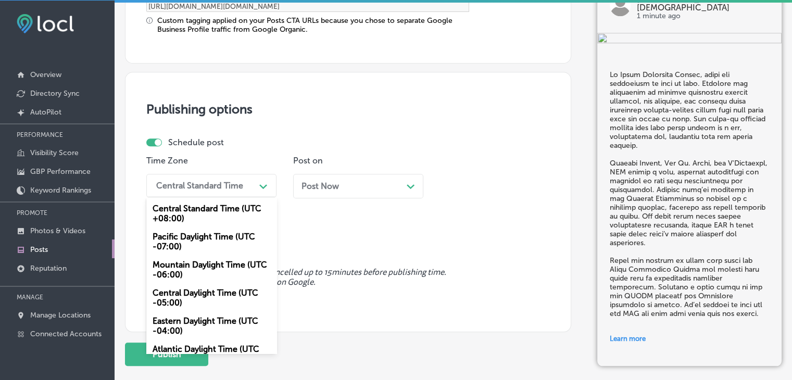
click at [198, 268] on div "Mountain Daylight Time (UTC -06:00)" at bounding box center [211, 270] width 130 height 28
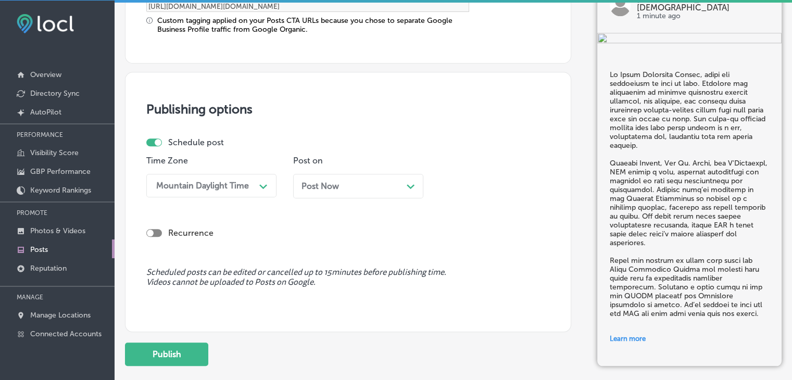
click at [380, 176] on div "Post Now Path Created with Sketch." at bounding box center [358, 186] width 130 height 24
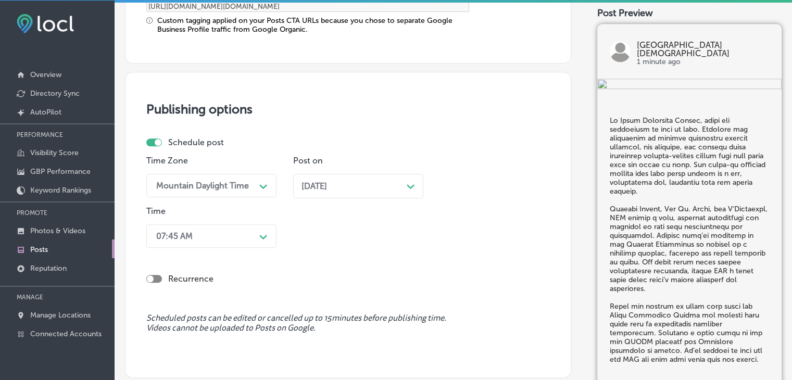
click at [212, 230] on div "07:45 AM Path Created with Sketch." at bounding box center [211, 235] width 130 height 23
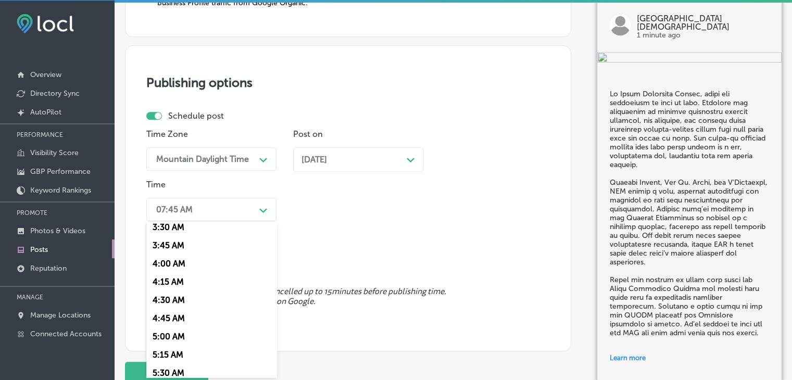
scroll to position [416, 0]
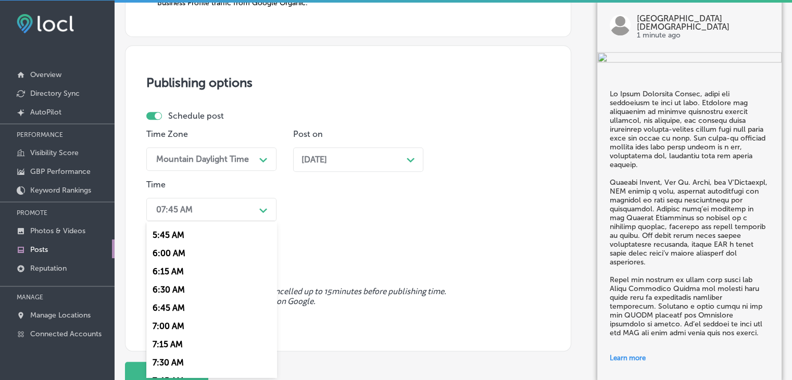
click at [171, 316] on div "6:45 AM" at bounding box center [211, 308] width 130 height 18
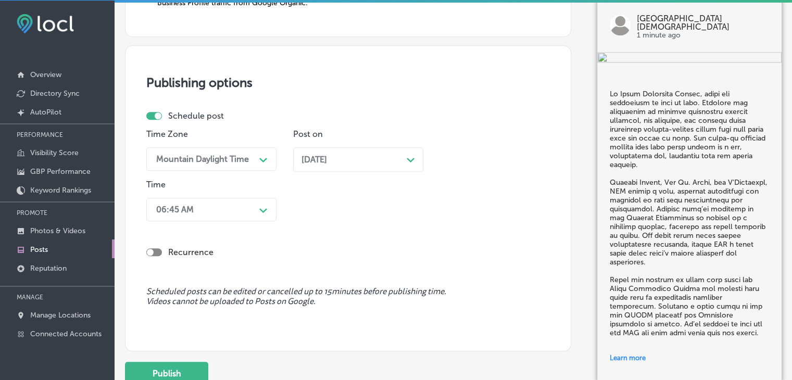
click at [210, 188] on div "Time option 6:45 AM, selected. 0 results available. Select is focused , press D…" at bounding box center [211, 203] width 130 height 46
click at [211, 215] on div "06:45 AM" at bounding box center [203, 209] width 104 height 18
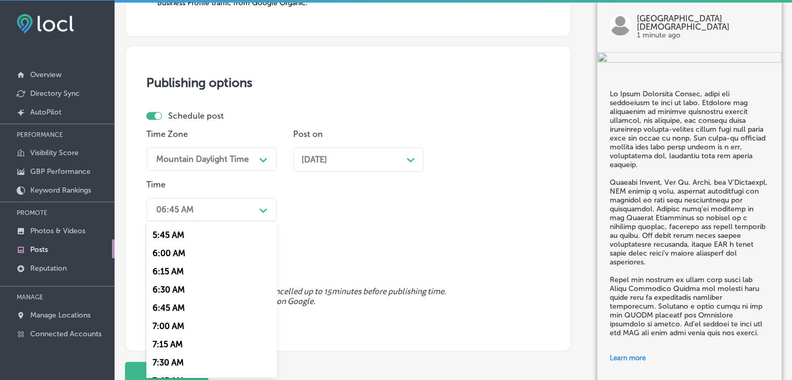
click at [175, 329] on div "7:00 AM" at bounding box center [211, 326] width 130 height 18
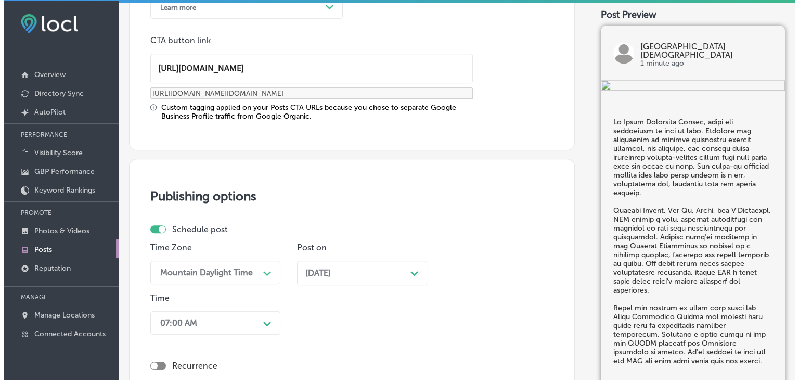
scroll to position [934, 0]
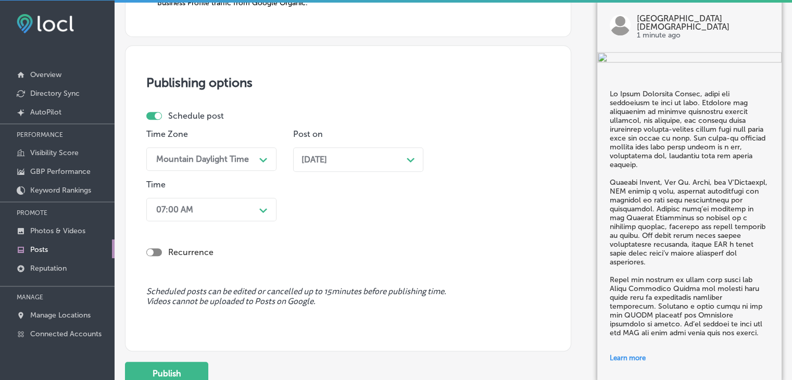
drag, startPoint x: 191, startPoint y: 348, endPoint x: 189, endPoint y: 354, distance: 6.6
click at [188, 367] on button "Publish" at bounding box center [166, 373] width 83 height 23
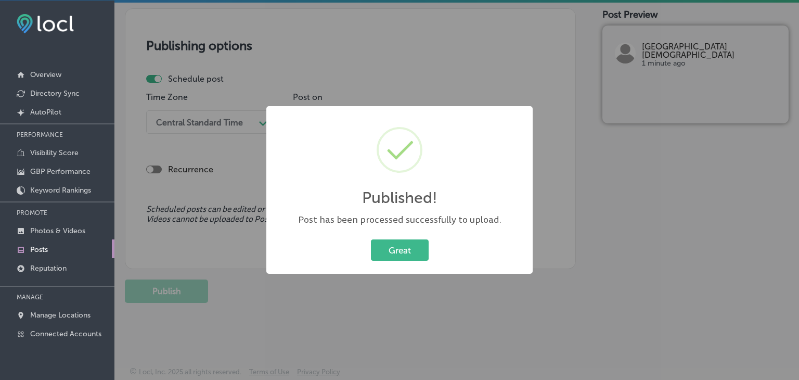
click at [377, 48] on div "Published! × Post has been processed successfully to upload. Great Cancel" at bounding box center [399, 190] width 799 height 380
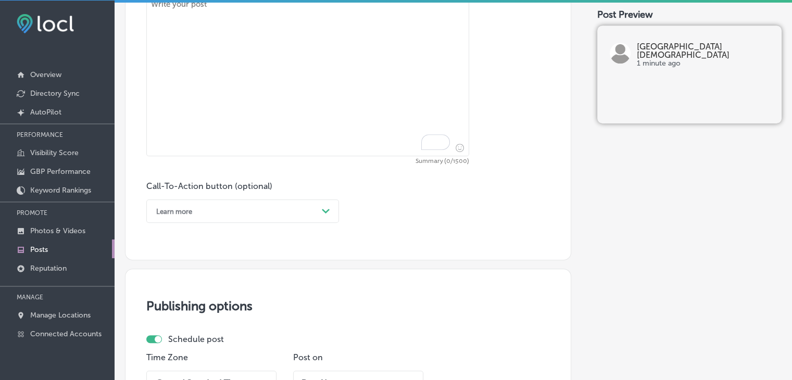
click at [373, 101] on textarea "To enrich screen reader interactions, please activate Accessibility in Grammarl…" at bounding box center [307, 75] width 323 height 161
paste textarea "There’s nothing like enjoying a treat with a friend after a busy day of learnin…"
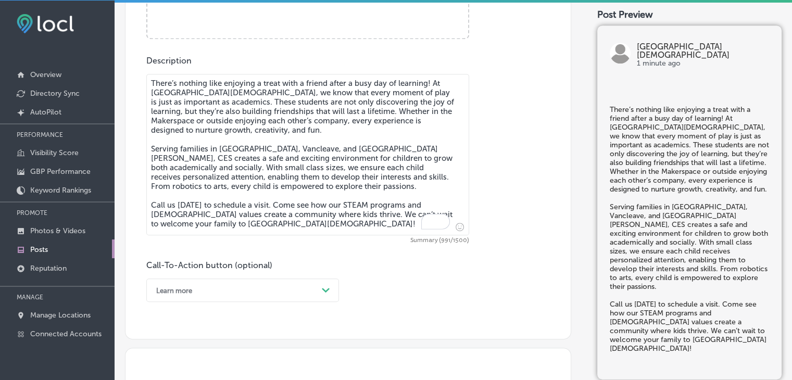
type textarea "There’s nothing like enjoying a treat with a friend after a busy day of learnin…"
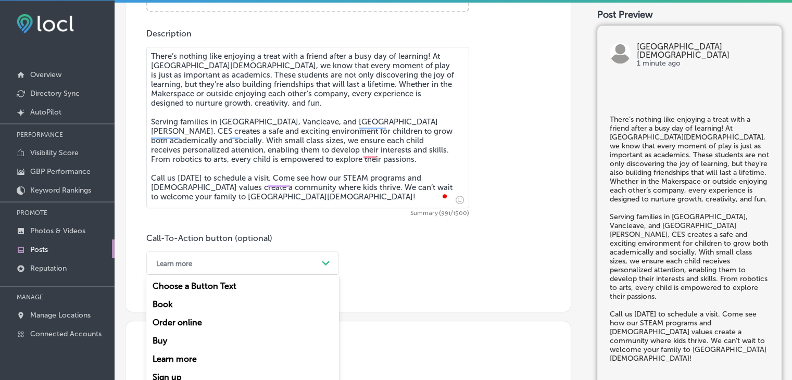
click at [210, 272] on div "option Learn more, selected. option Book focused, 2 of 7. 7 results available. …" at bounding box center [242, 262] width 193 height 23
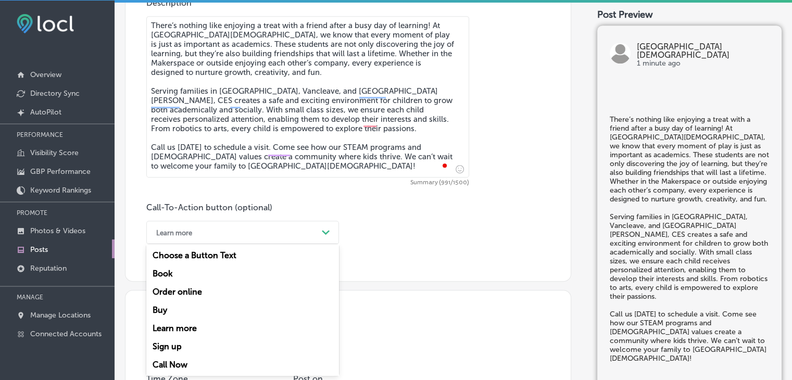
click at [166, 368] on div "Call Now" at bounding box center [242, 364] width 193 height 18
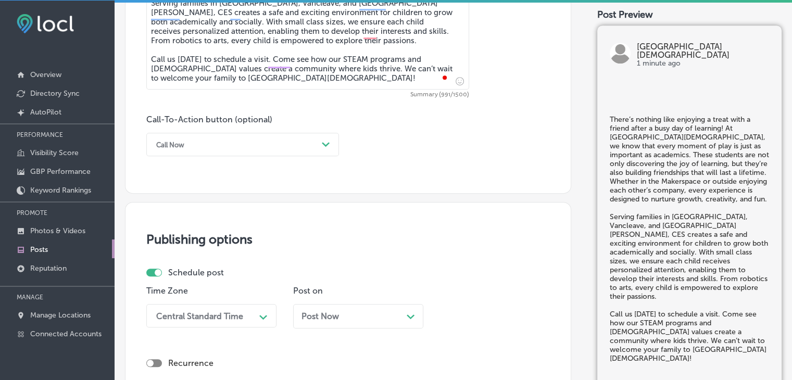
scroll to position [803, 0]
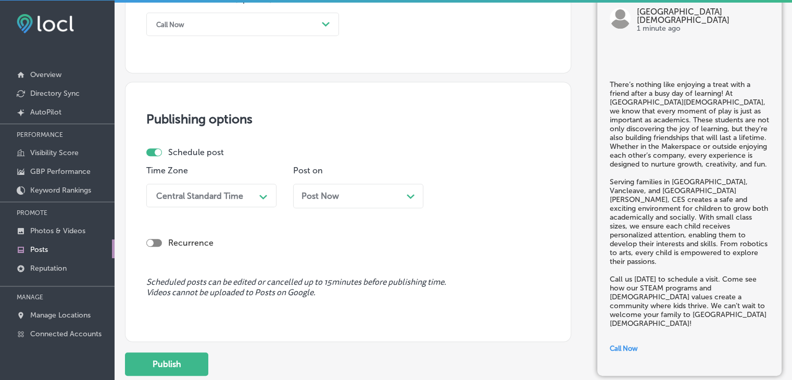
click at [253, 191] on div "Central Standard Time" at bounding box center [203, 195] width 104 height 18
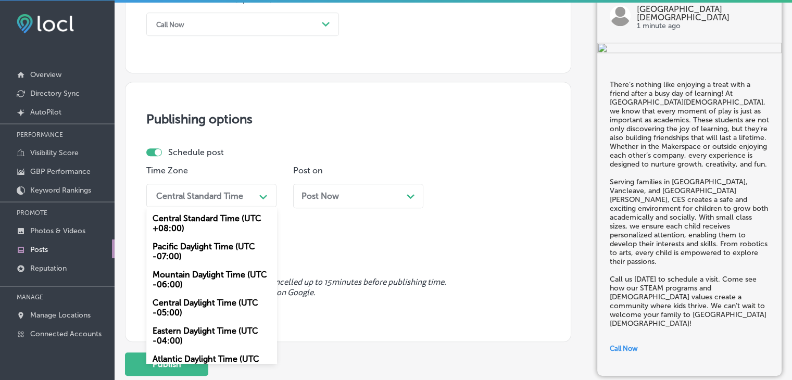
click at [213, 273] on div "Mountain Daylight Time (UTC -06:00)" at bounding box center [211, 279] width 130 height 28
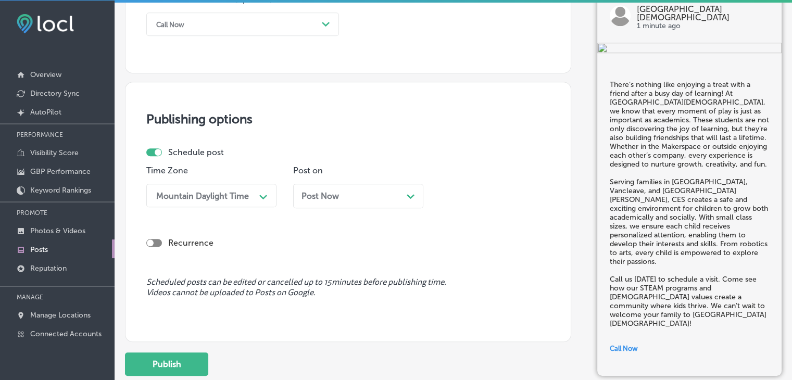
click at [309, 211] on div "Post Now Path Created with Sketch." at bounding box center [358, 200] width 130 height 32
click at [314, 206] on div "Post Now Path Created with Sketch." at bounding box center [358, 196] width 130 height 24
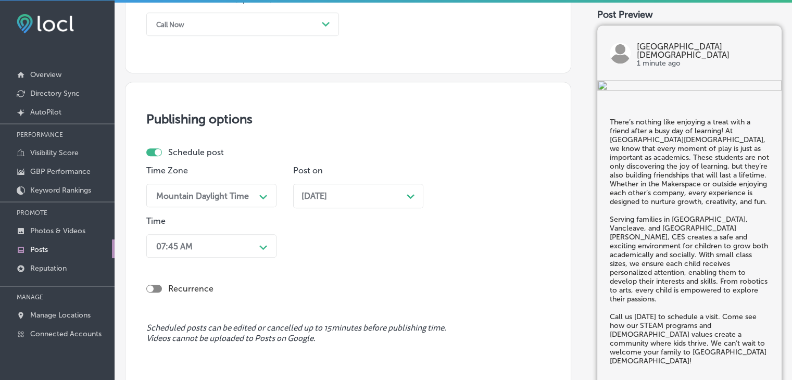
click at [257, 252] on div "07:45 AM Path Created with Sketch." at bounding box center [211, 245] width 130 height 23
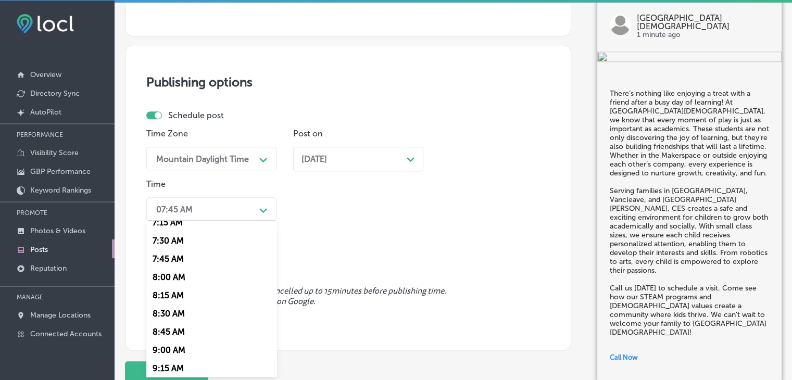
scroll to position [520, 0]
click at [177, 227] on div "7:00 AM" at bounding box center [211, 221] width 130 height 18
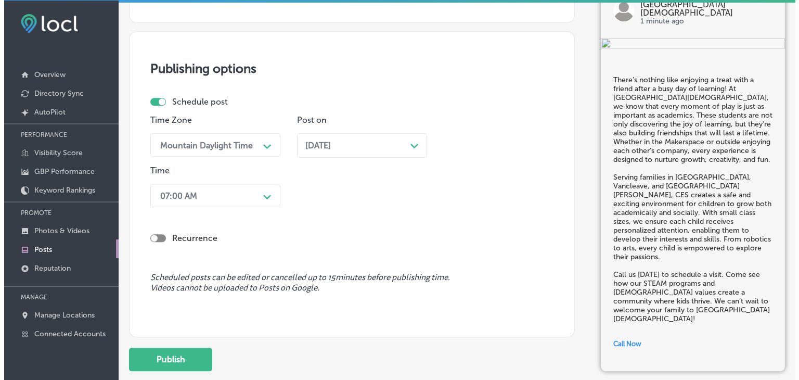
scroll to position [922, 0]
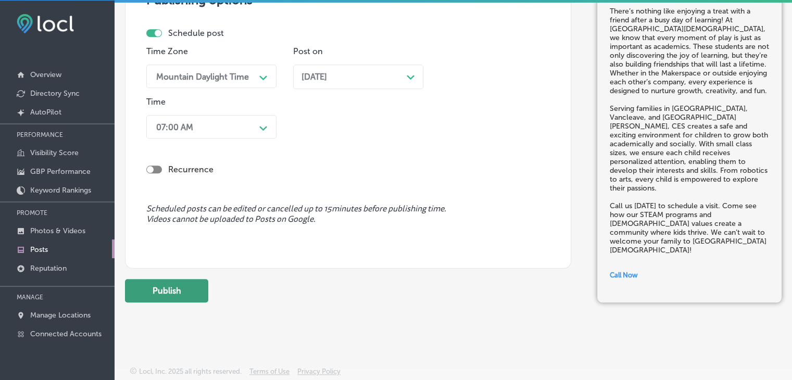
click at [168, 285] on button "Publish" at bounding box center [166, 290] width 83 height 23
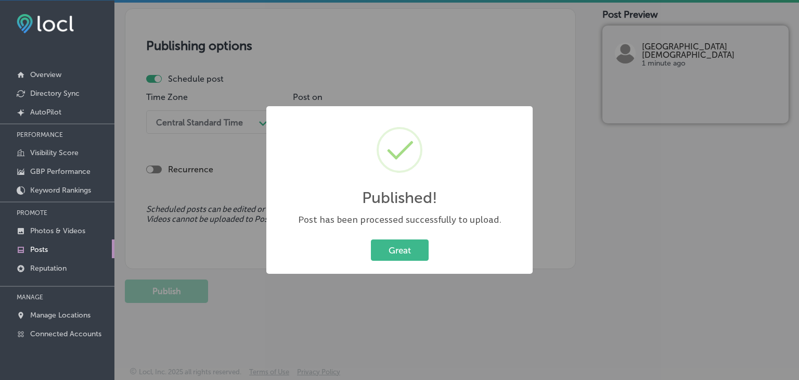
click at [448, 50] on div "Published! × Post has been processed successfully to upload. Great Cancel" at bounding box center [399, 190] width 799 height 380
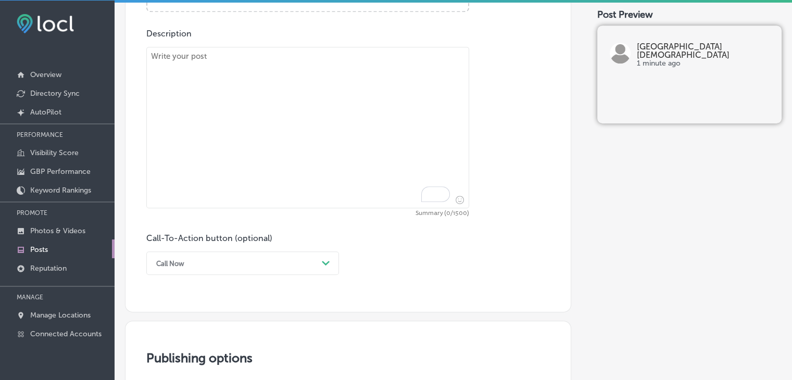
click at [334, 96] on textarea "To enrich screen reader interactions, please activate Accessibility in Grammarl…" at bounding box center [307, 127] width 323 height 161
paste textarea "Every project is an opportunity to express creativity at Coast Episcopal School…"
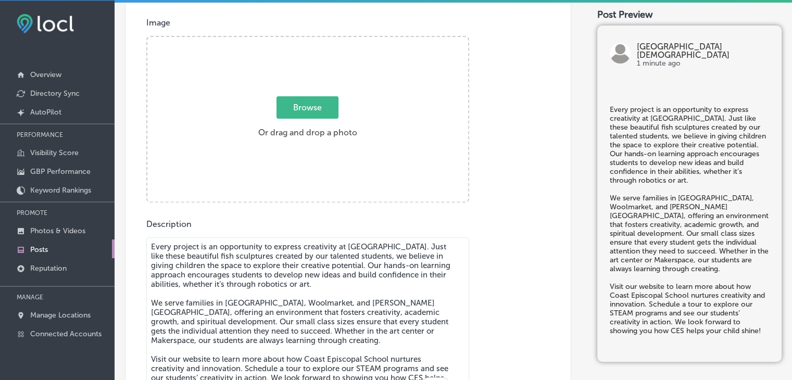
type textarea "Every project is an opportunity to express creativity at Coast Episcopal School…"
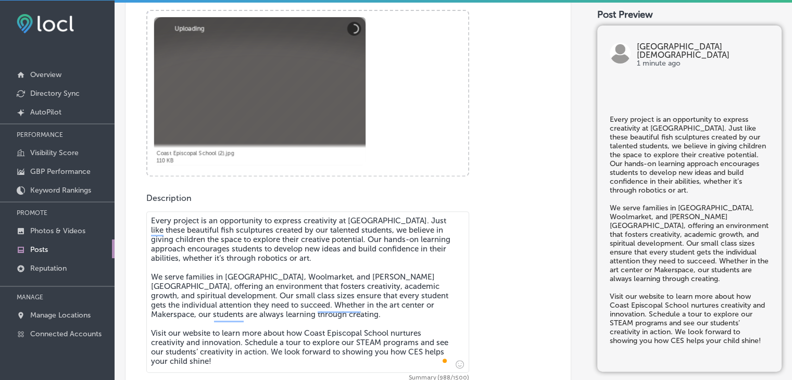
scroll to position [512, 0]
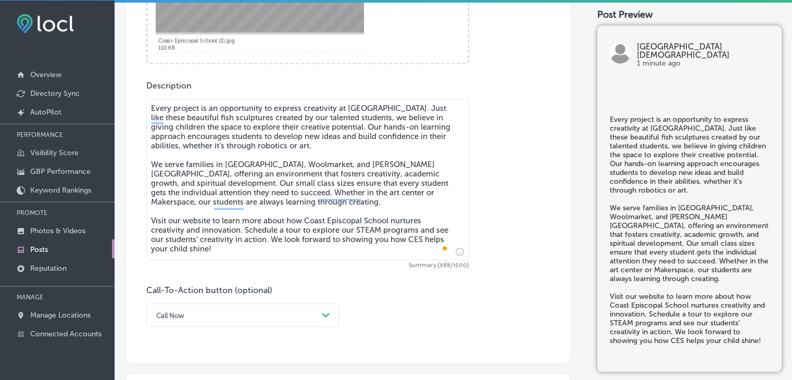
click at [195, 328] on div "Post content Select location(s) Business + Location coas coas Path Created with…" at bounding box center [348, 27] width 446 height 675
click at [199, 315] on div "Call Now Path Created with Sketch." at bounding box center [242, 314] width 193 height 23
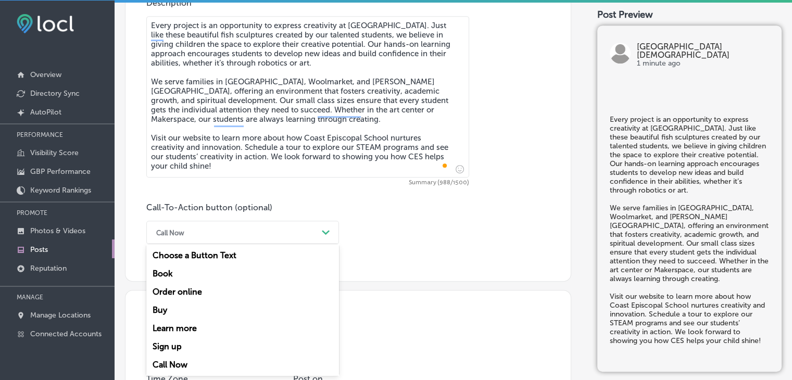
click at [190, 327] on div "Learn more" at bounding box center [242, 328] width 193 height 18
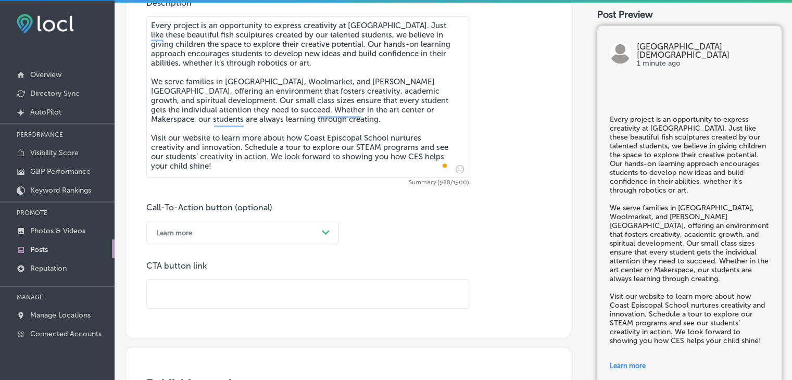
click at [212, 284] on input "text" at bounding box center [308, 293] width 322 height 29
paste input "https://coastepiscopalschool.org/mc/"
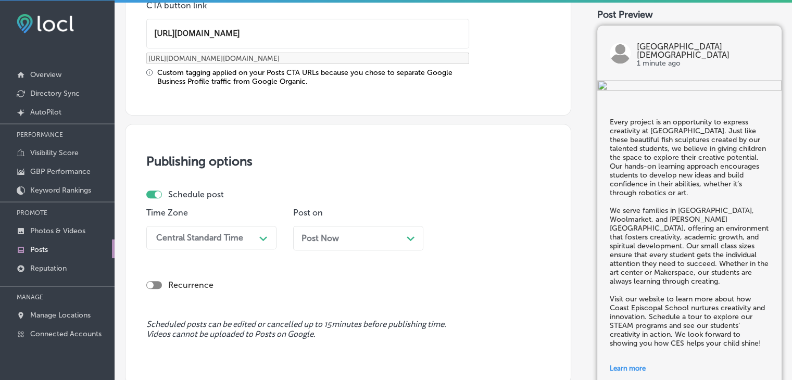
type input "https://coastepiscopalschool.org/mc/"
click at [248, 240] on div "Central Standard Time Path Created with Sketch." at bounding box center [211, 237] width 130 height 23
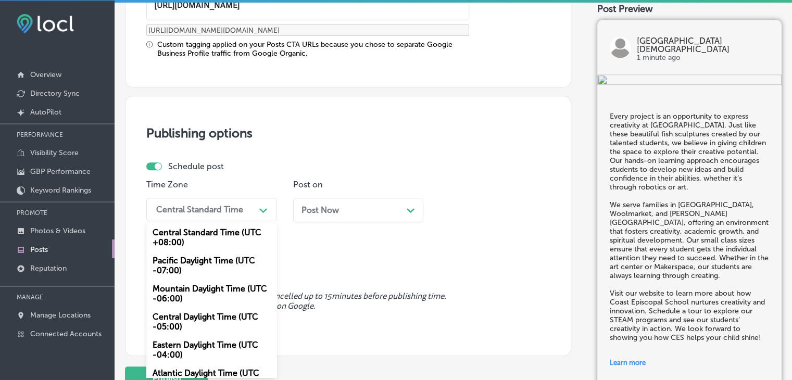
click at [201, 297] on div "Mountain Daylight Time (UTC -06:00)" at bounding box center [211, 293] width 130 height 28
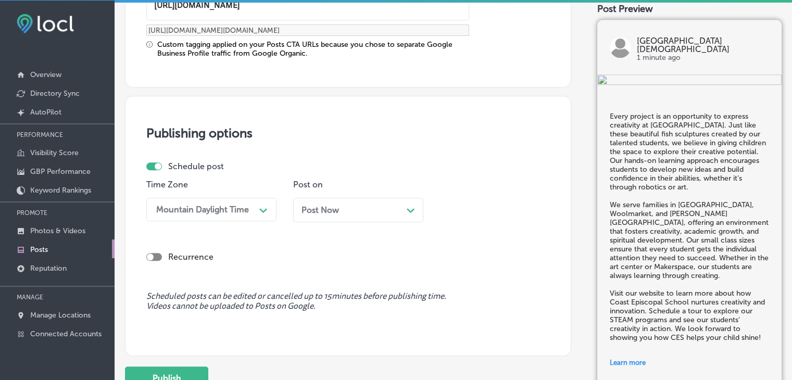
click at [327, 202] on div "Post Now Path Created with Sketch." at bounding box center [358, 210] width 130 height 24
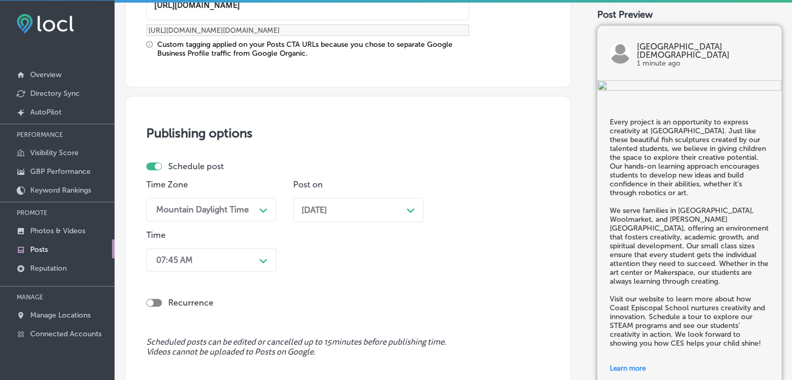
click at [235, 248] on div "07:45 AM Path Created with Sketch." at bounding box center [211, 259] width 130 height 23
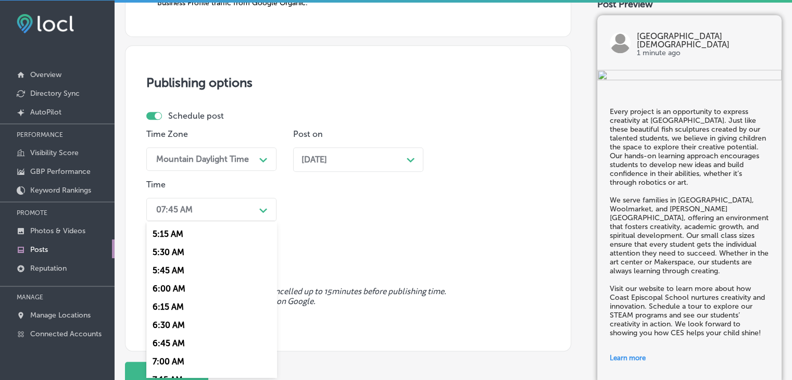
scroll to position [468, 0]
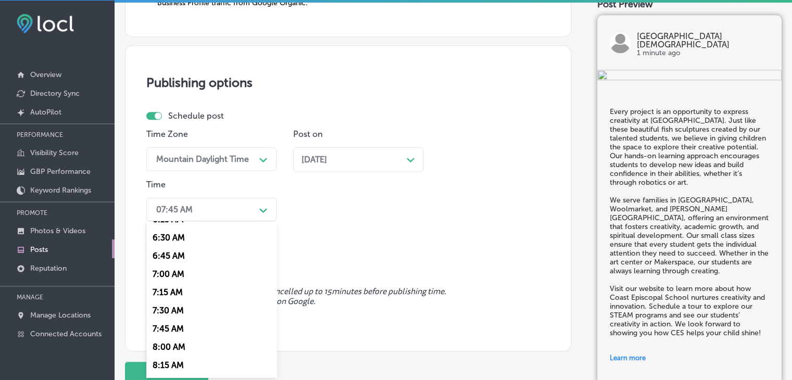
click at [183, 276] on div "7:00 AM" at bounding box center [211, 274] width 130 height 18
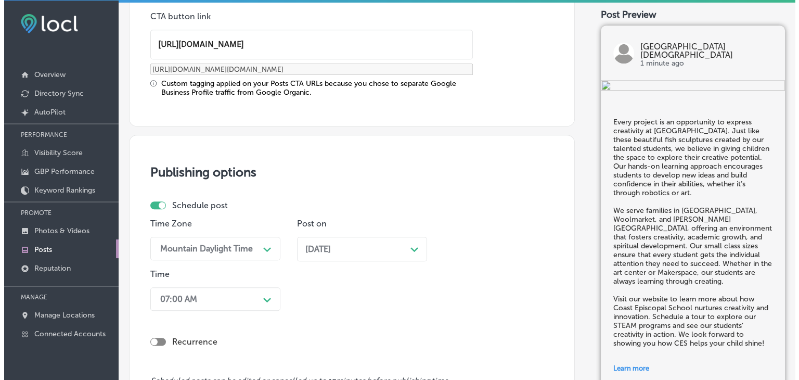
scroll to position [1016, 0]
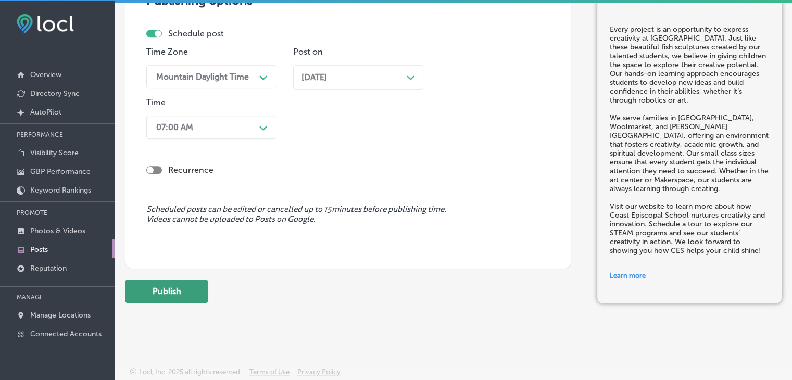
click at [206, 289] on button "Publish" at bounding box center [166, 290] width 83 height 23
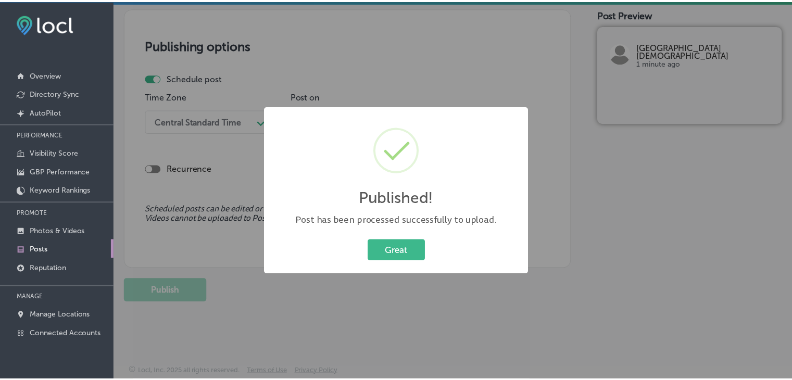
scroll to position [876, 0]
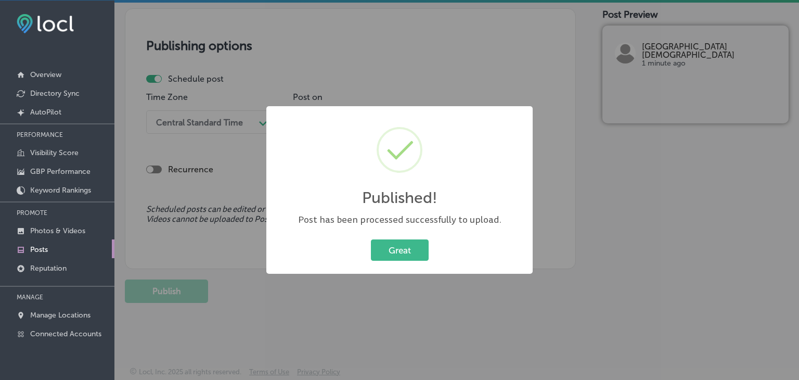
click at [398, 31] on div "Published! × Post has been processed successfully to upload. Great Cancel" at bounding box center [399, 190] width 799 height 380
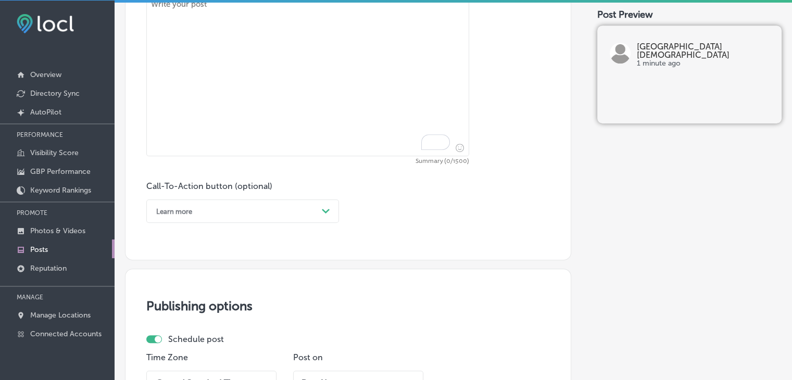
click at [363, 117] on textarea "To enrich screen reader interactions, please activate Accessibility in Grammarl…" at bounding box center [307, 75] width 323 height 161
paste textarea "At Coast Episcopal School, we believe in the power of learning through play. Th…"
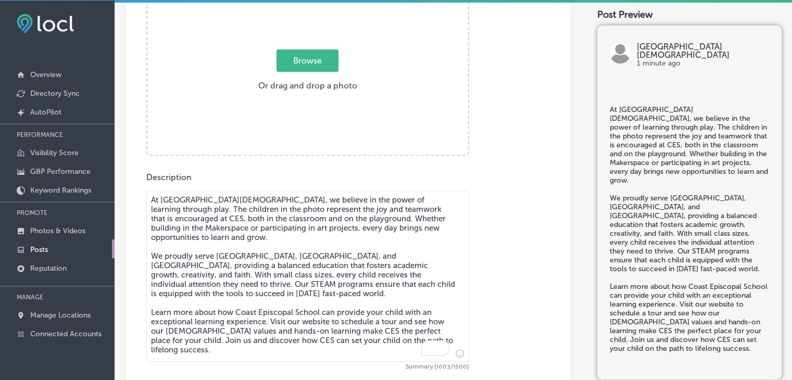
type textarea "At Coast Episcopal School, we believe in the power of learning through play. Th…"
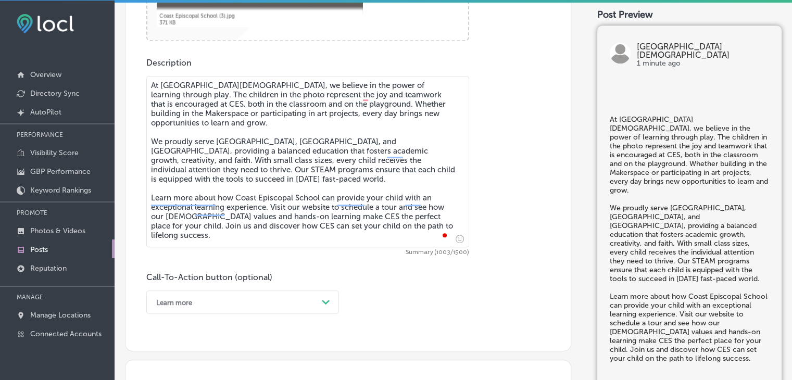
scroll to position [616, 0]
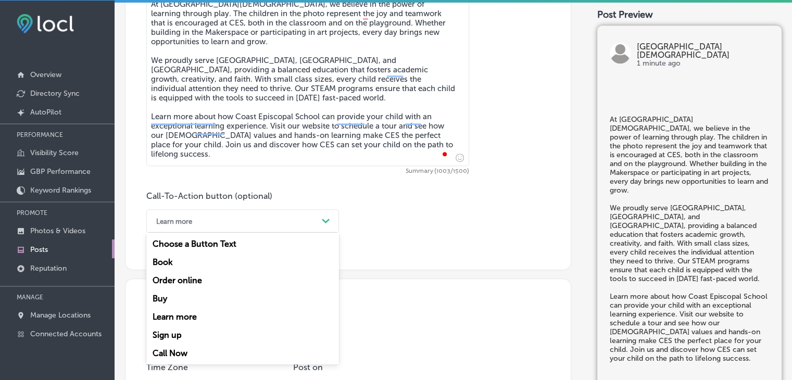
click at [207, 220] on div "Learn more" at bounding box center [234, 221] width 167 height 16
click at [185, 321] on div "Learn more" at bounding box center [242, 317] width 193 height 18
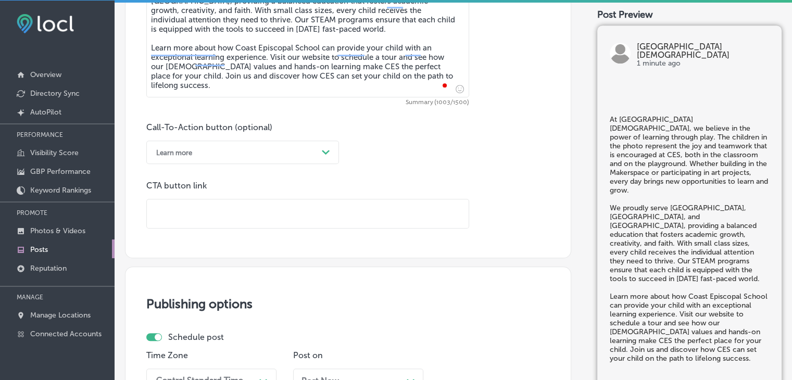
scroll to position [772, 0]
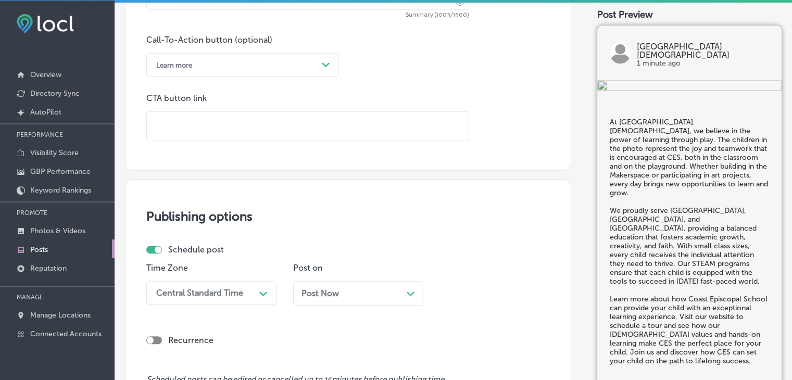
paste input "https://coastepiscopalschool.org/mc/"
click at [333, 115] on input "text" at bounding box center [308, 126] width 322 height 29
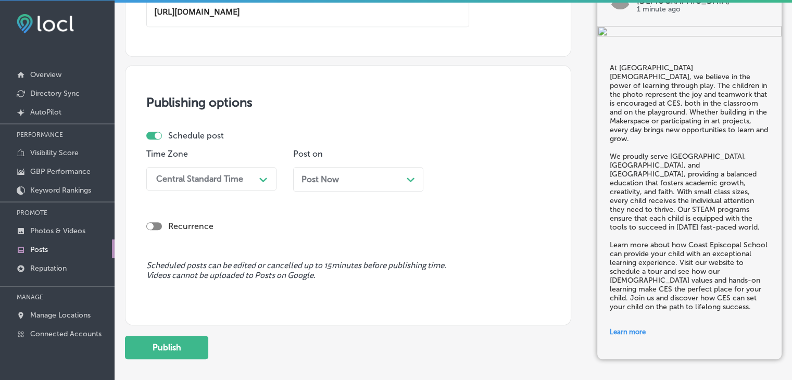
scroll to position [943, 0]
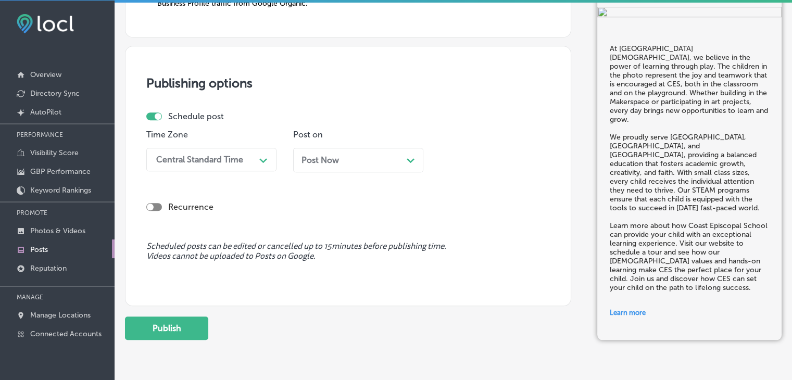
type input "https://coastepiscopalschool.org/mc/"
click at [222, 163] on div "Central Standard Time" at bounding box center [203, 159] width 104 height 18
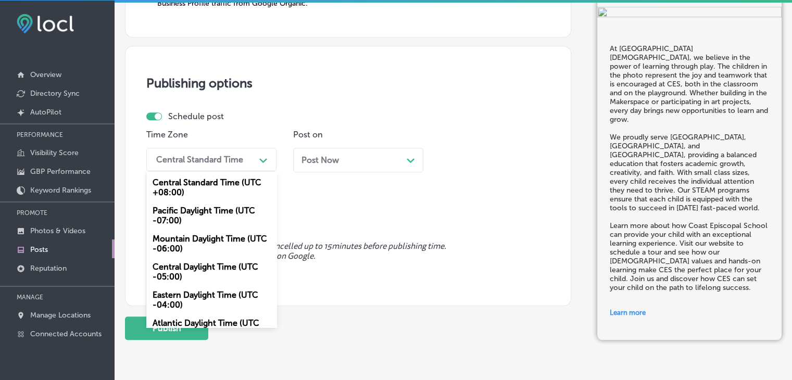
click at [188, 250] on div "Mountain Daylight Time (UTC -06:00)" at bounding box center [211, 244] width 130 height 28
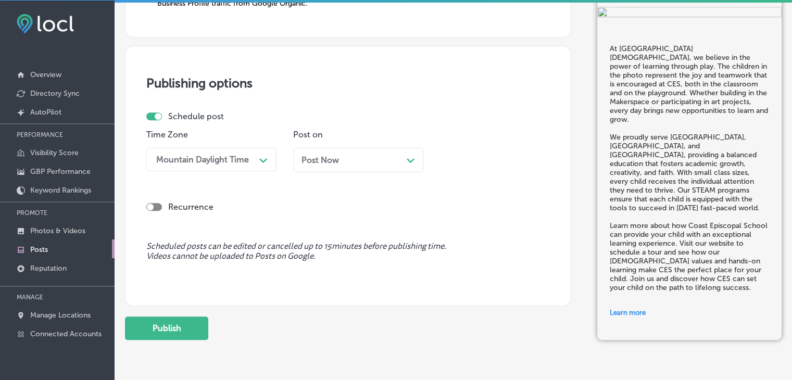
click at [325, 167] on div "Post Now Path Created with Sketch." at bounding box center [358, 160] width 130 height 24
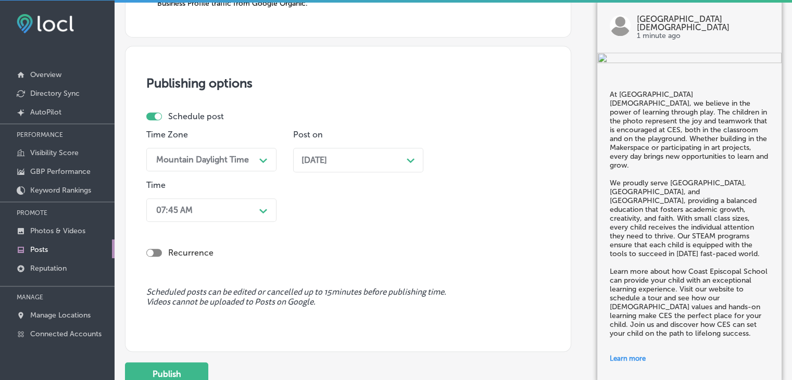
click at [260, 198] on div "07:45 AM Path Created with Sketch." at bounding box center [211, 209] width 130 height 23
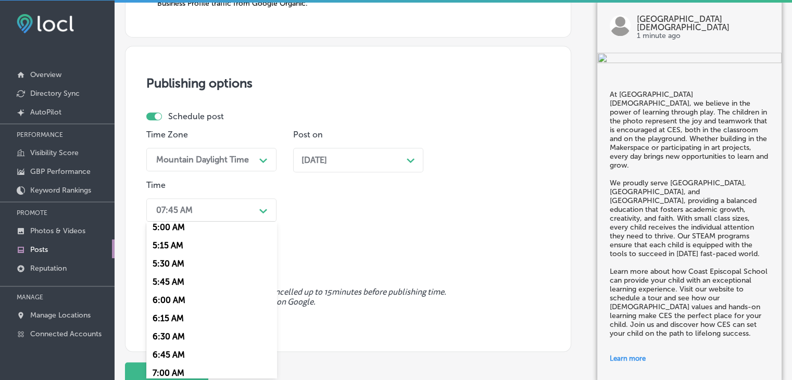
scroll to position [416, 0]
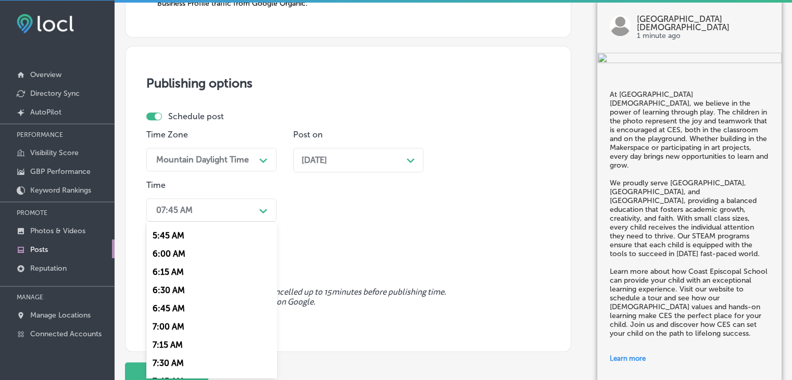
click at [179, 327] on div "7:00 AM" at bounding box center [211, 326] width 130 height 18
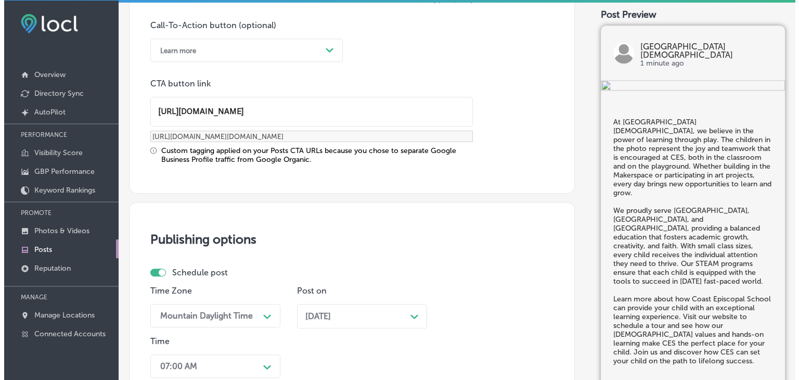
scroll to position [943, 0]
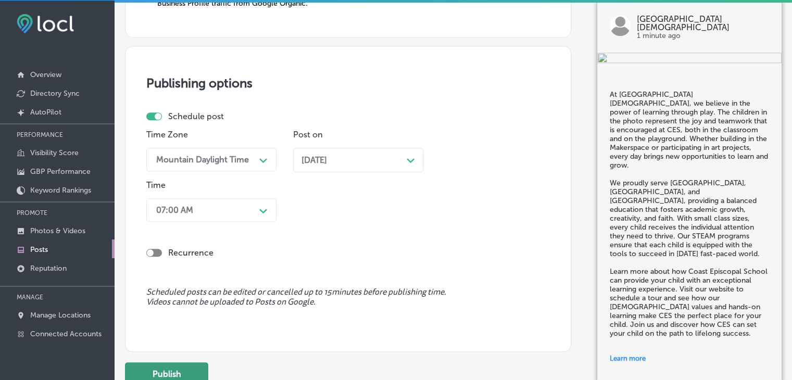
click at [181, 367] on button "Publish" at bounding box center [166, 373] width 83 height 23
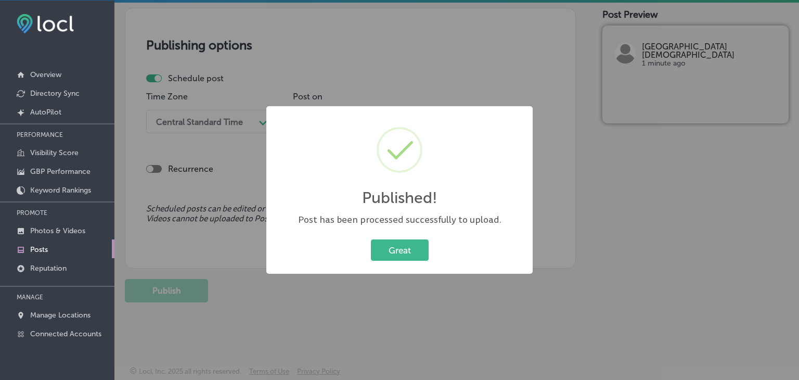
click at [404, 87] on div "Published! × Post has been processed successfully to upload. Great Cancel" at bounding box center [399, 190] width 799 height 380
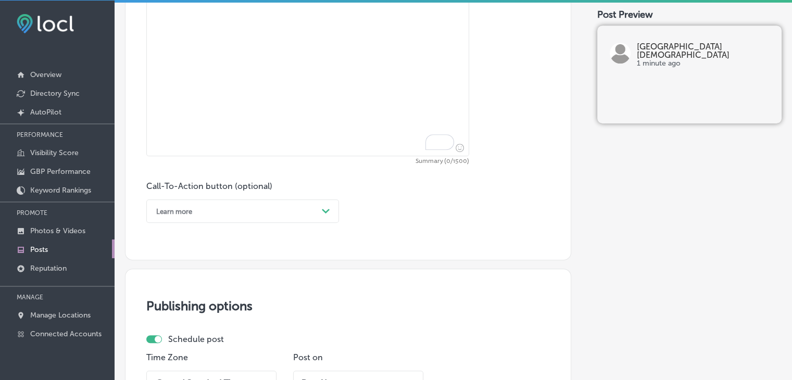
click at [333, 151] on textarea "To enrich screen reader interactions, please activate Accessibility in Grammarl…" at bounding box center [307, 70] width 323 height 171
paste textarea "For 75 years, Coast Episcopal School has been shaping the futures of children b…"
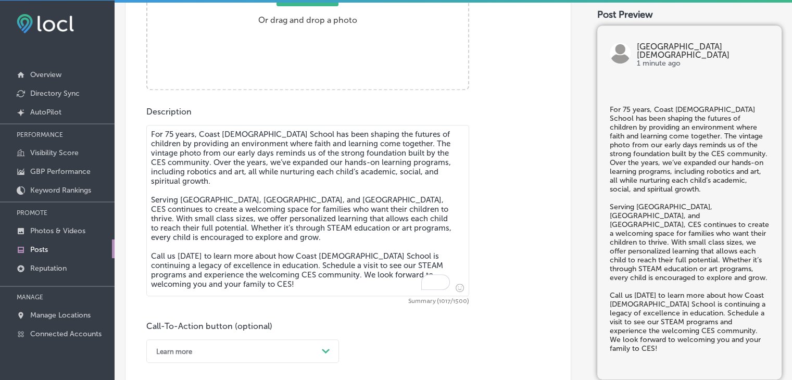
type textarea "For 75 years, Coast Episcopal School has been shaping the futures of children b…"
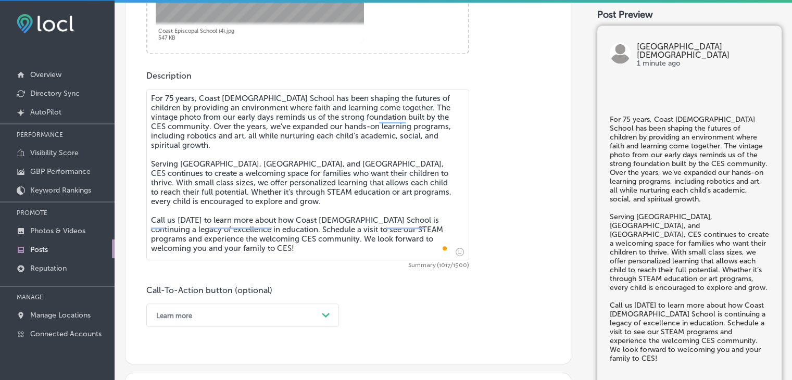
click at [208, 287] on label "Call-To-Action button (optional)" at bounding box center [209, 290] width 126 height 10
click at [211, 314] on div "option Learn more, selected. option Buy focused, 4 of 7. 7 results available. U…" at bounding box center [242, 314] width 193 height 23
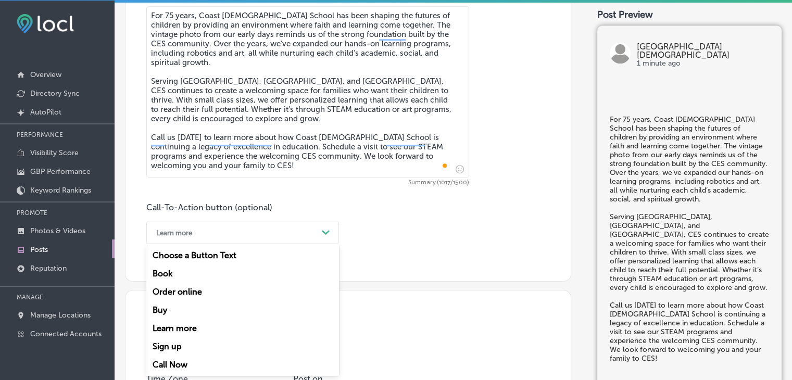
click at [187, 366] on div "Call Now" at bounding box center [242, 364] width 193 height 18
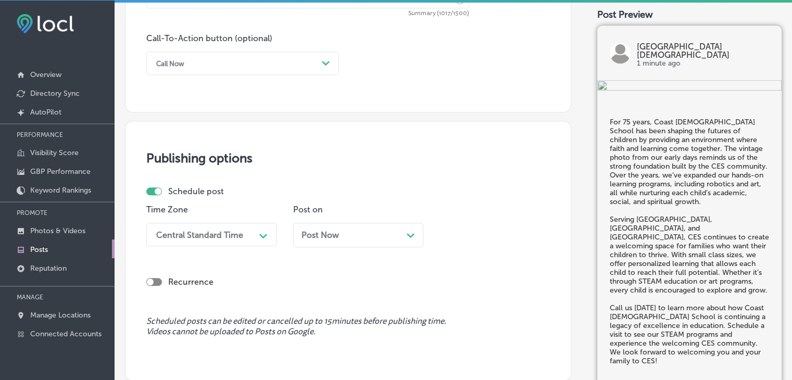
scroll to position [813, 0]
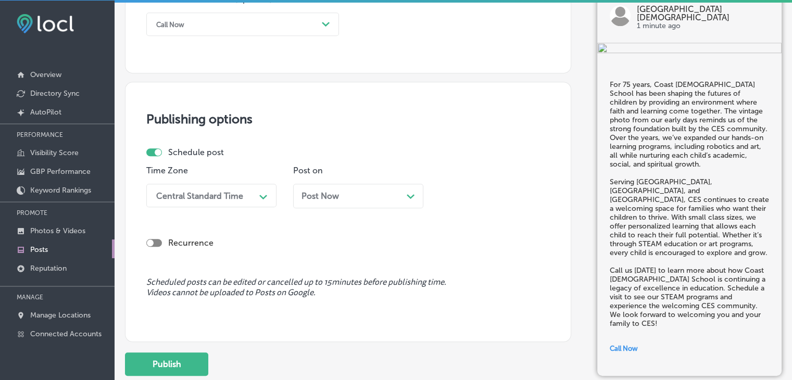
click at [235, 168] on p "Time Zone" at bounding box center [211, 171] width 130 height 10
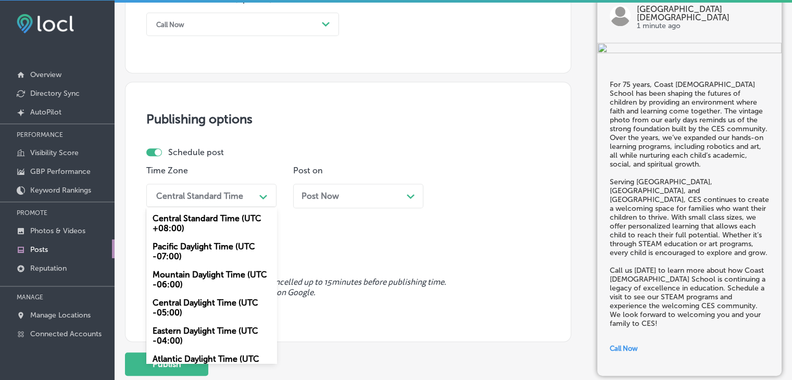
click at [232, 191] on div "Central Standard Time" at bounding box center [199, 195] width 87 height 10
click at [201, 286] on div "Mountain Daylight Time (UTC -06:00)" at bounding box center [211, 279] width 130 height 28
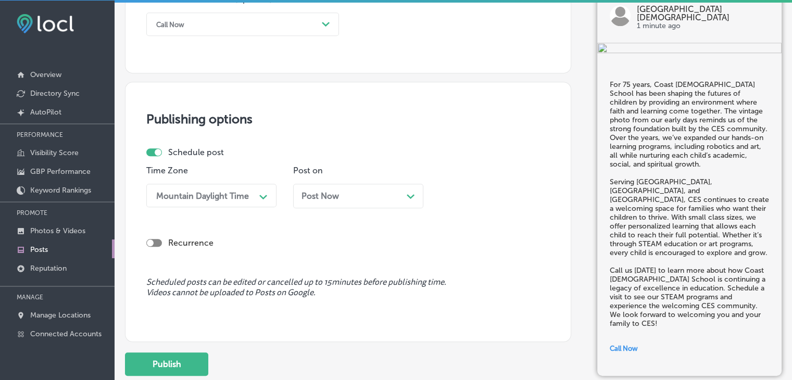
click at [381, 197] on div "Post Now Path Created with Sketch." at bounding box center [357, 196] width 113 height 10
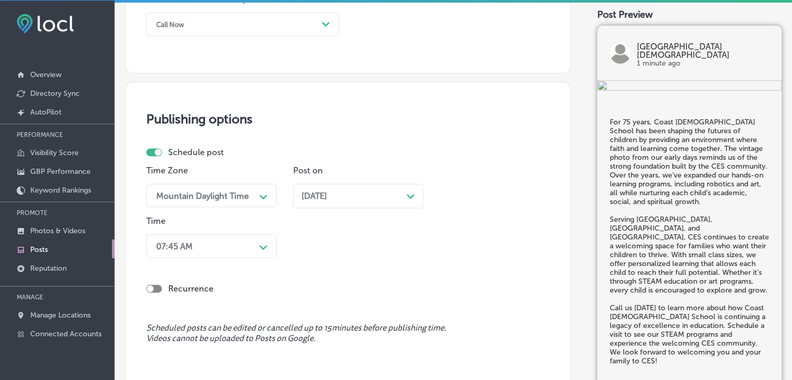
drag, startPoint x: 210, startPoint y: 277, endPoint x: 210, endPoint y: 268, distance: 9.4
click at [210, 276] on div "Recurrence" at bounding box center [347, 280] width 403 height 37
click at [212, 256] on div "07:45 AM Path Created with Sketch." at bounding box center [211, 245] width 130 height 23
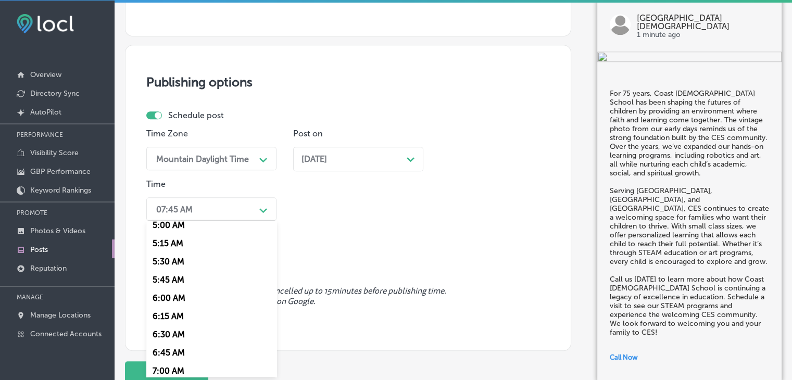
scroll to position [416, 0]
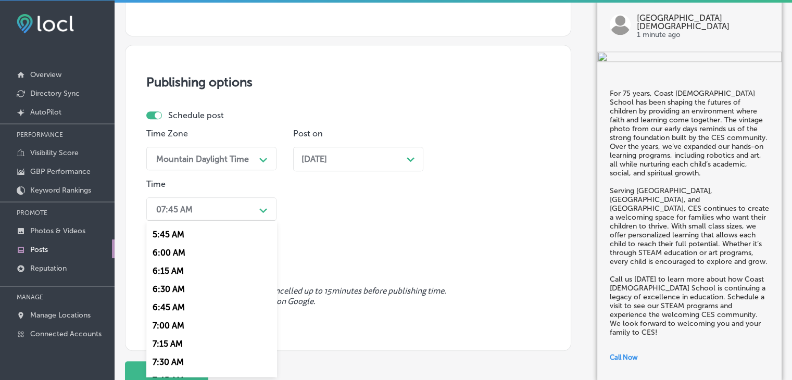
click at [149, 332] on div "7:00 AM" at bounding box center [211, 325] width 130 height 18
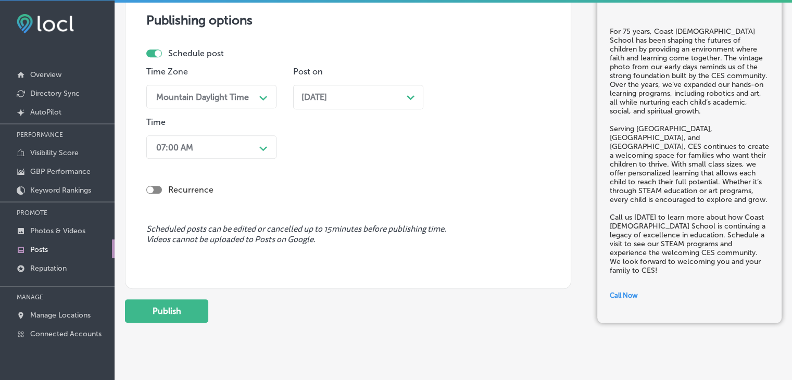
scroll to position [932, 0]
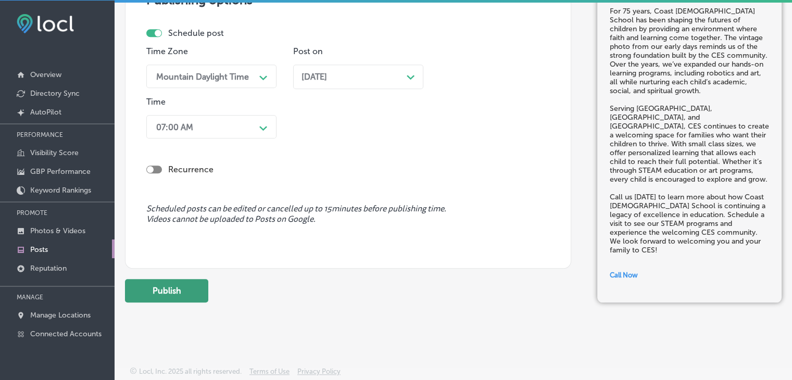
click at [133, 290] on button "Publish" at bounding box center [166, 290] width 83 height 23
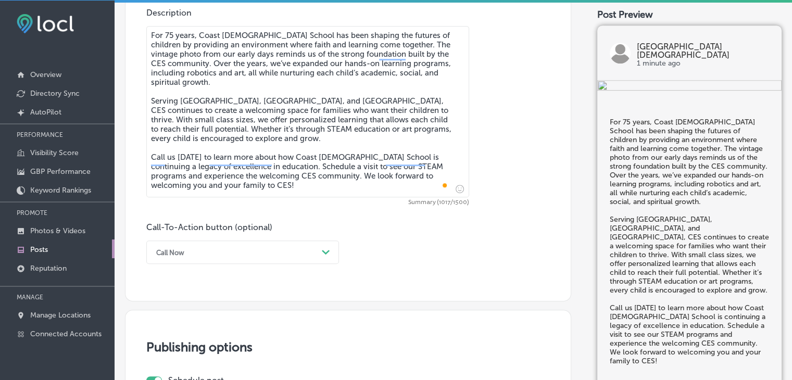
scroll to position [464, 0]
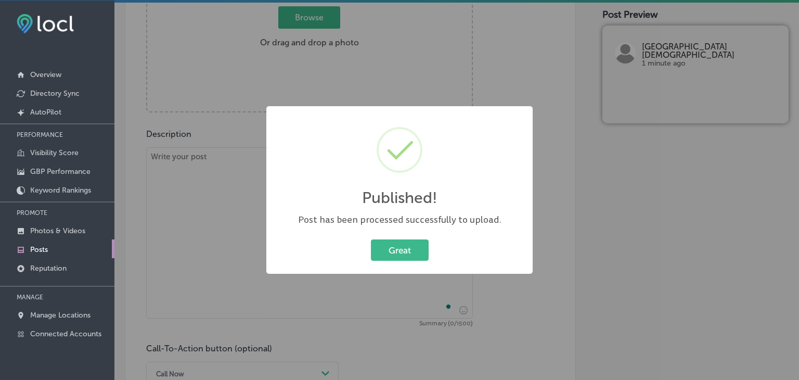
click at [287, 183] on div "Published! ×" at bounding box center [400, 165] width 246 height 97
click at [263, 134] on div "Published! × Post has been processed successfully to upload. Great Cancel" at bounding box center [399, 190] width 799 height 380
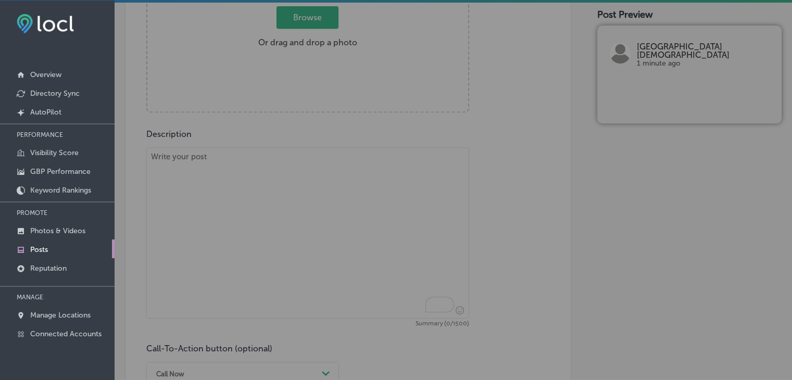
click at [242, 188] on textarea "To enrich screen reader interactions, please activate Accessibility in Grammarl…" at bounding box center [307, 232] width 323 height 171
paste textarea "Confidence blooms when children are given the freedom to play, explore, and cre…"
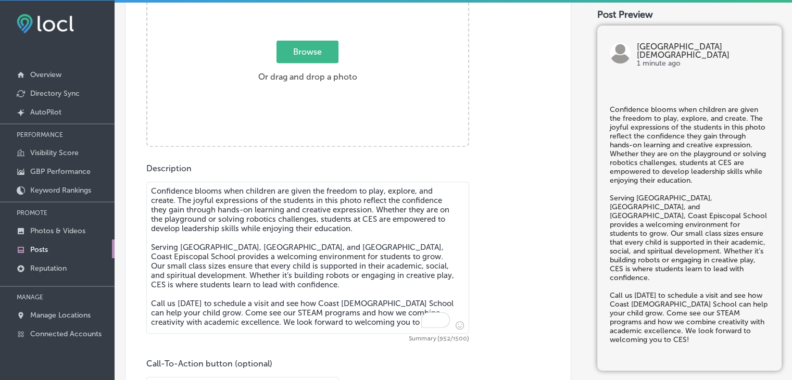
type textarea "Confidence blooms when children are given the freedom to play, explore, and cre…"
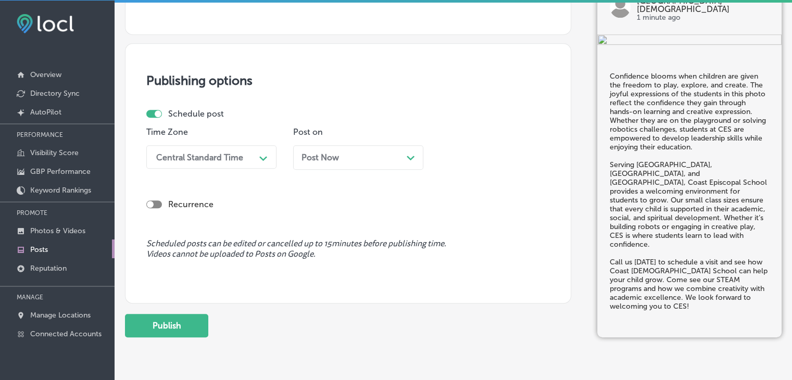
scroll to position [711, 0]
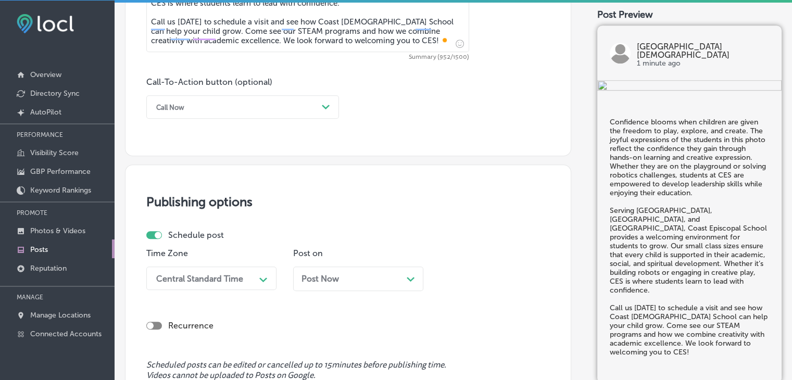
click at [257, 95] on div "Call Now Path Created with Sketch." at bounding box center [242, 106] width 193 height 23
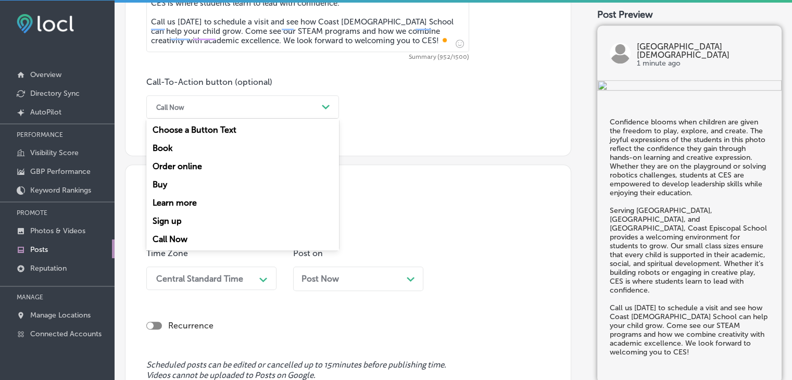
click at [183, 236] on div "Call Now" at bounding box center [242, 239] width 193 height 18
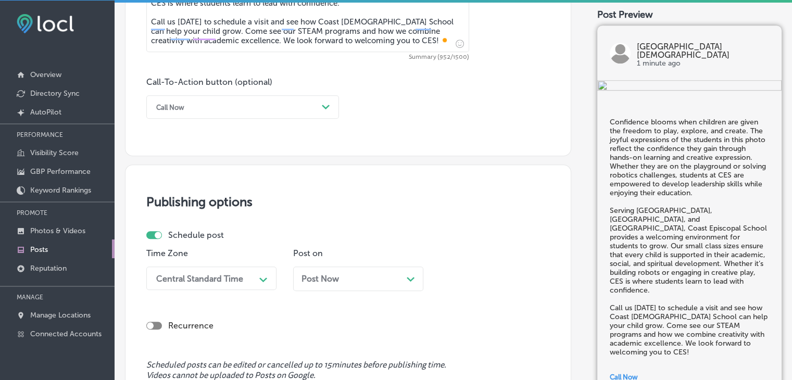
click at [195, 263] on div "Time Zone Central Standard Time Path Created with Sketch." at bounding box center [211, 273] width 130 height 50
click at [195, 279] on div "Central Standard Time Path Created with Sketch." at bounding box center [211, 277] width 130 height 23
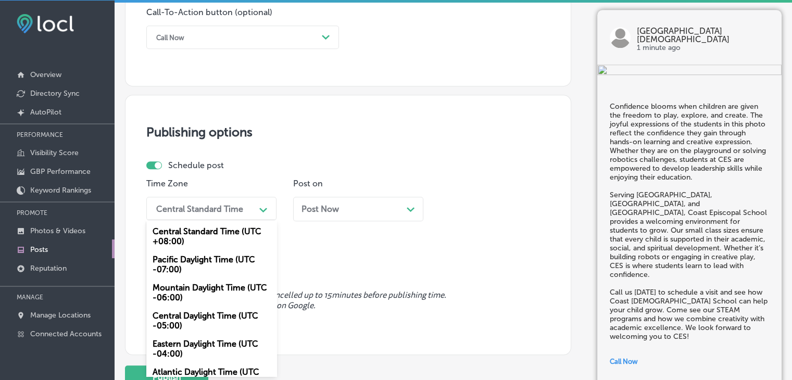
click at [192, 296] on div "Mountain Daylight Time (UTC -06:00)" at bounding box center [211, 292] width 130 height 28
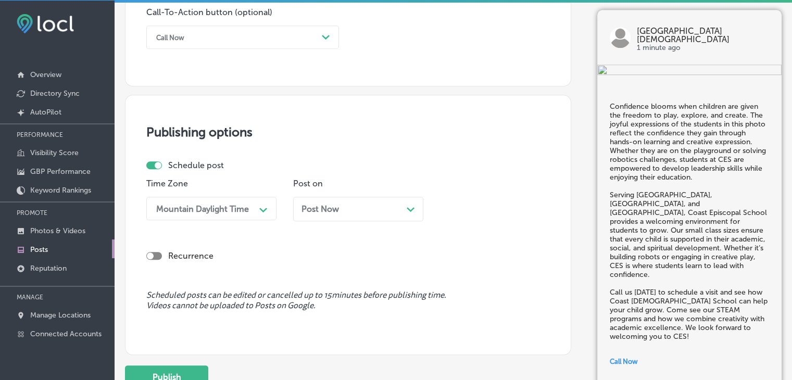
click at [329, 192] on div "Post on Post Now Path Created with Sketch." at bounding box center [358, 204] width 130 height 50
click at [330, 211] on span "Post Now" at bounding box center [319, 209] width 37 height 10
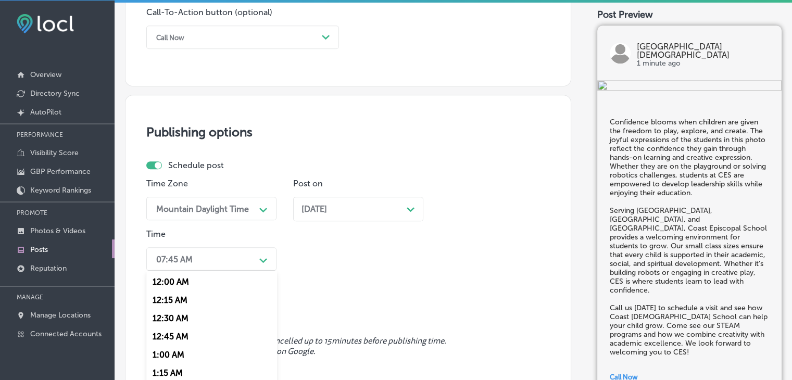
click at [256, 258] on div "option 7:00 AM, selected. option 12:15 AM focused, 2 of 96. 96 results availabl…" at bounding box center [211, 258] width 130 height 23
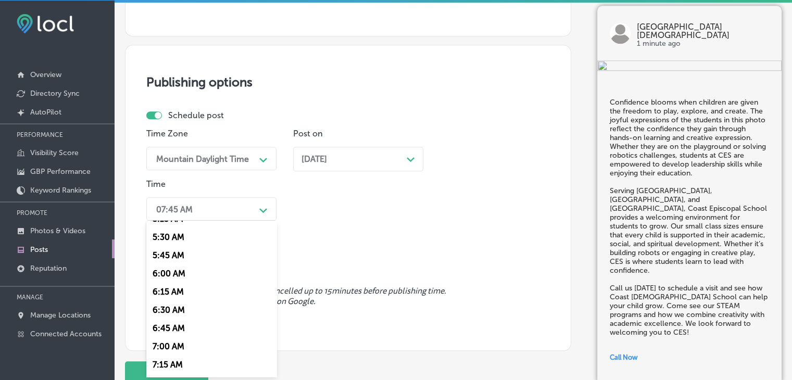
scroll to position [413, 0]
click at [179, 326] on div "7:00 AM" at bounding box center [211, 329] width 130 height 18
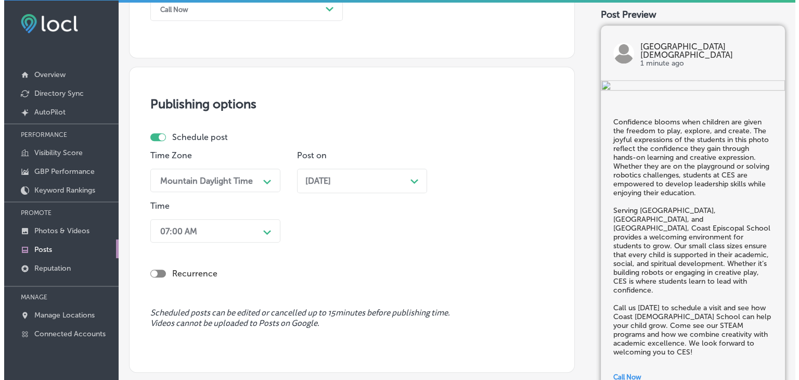
scroll to position [883, 0]
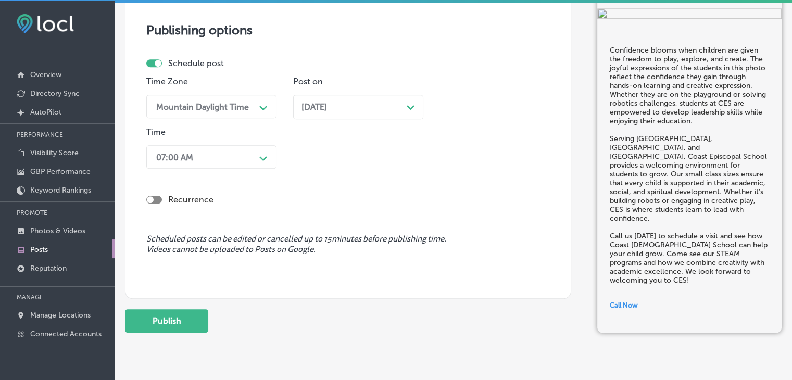
click at [179, 320] on button "Publish" at bounding box center [166, 320] width 83 height 23
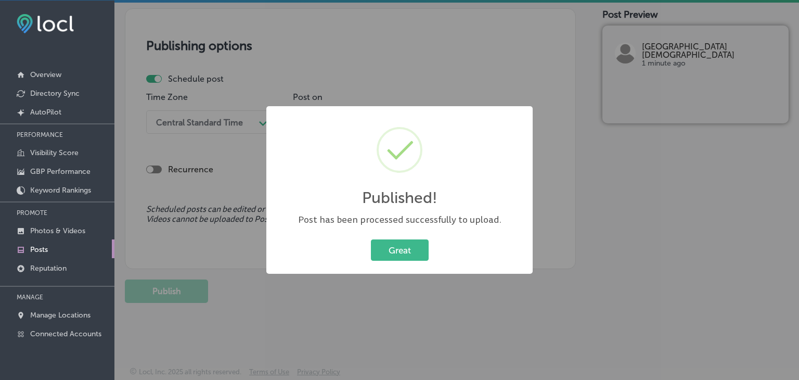
click at [430, 45] on div "Published! × Post has been processed successfully to upload. Great Cancel" at bounding box center [399, 190] width 799 height 380
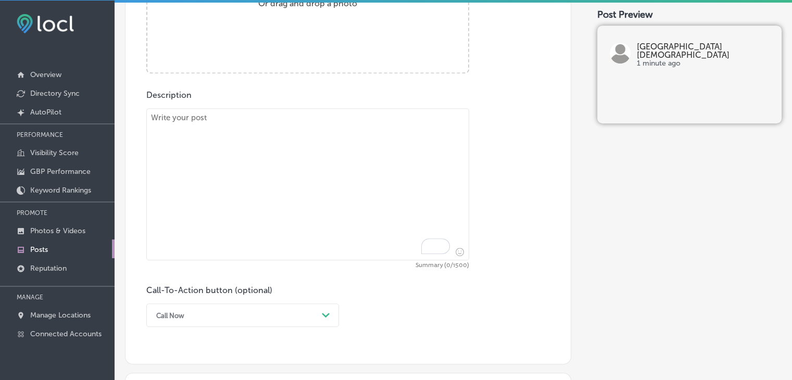
click at [398, 161] on textarea "To enrich screen reader interactions, please activate Accessibility in Grammarl…" at bounding box center [307, 184] width 323 height 152
paste textarea "Exploration and discovery are at the heart of every lesson at Coast Episcopal S…"
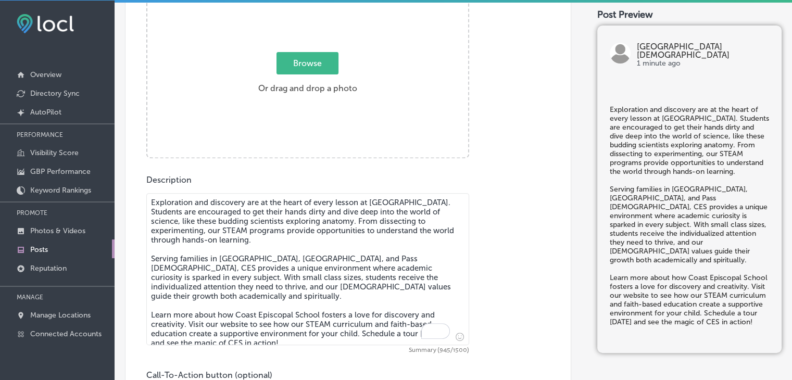
scroll to position [295, 0]
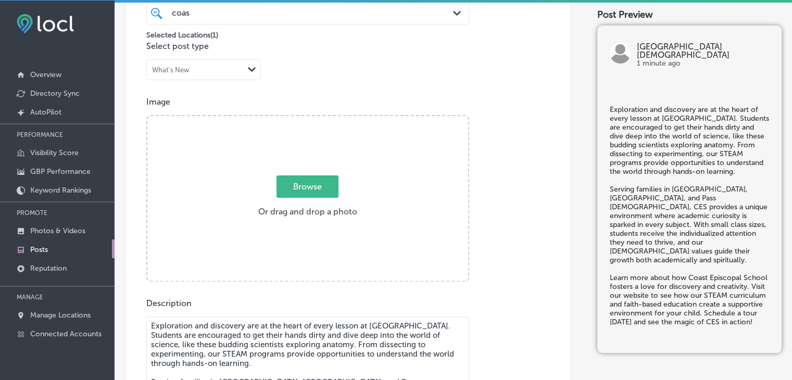
type textarea "Exploration and discovery are at the heart of every lesson at Coast Episcopal S…"
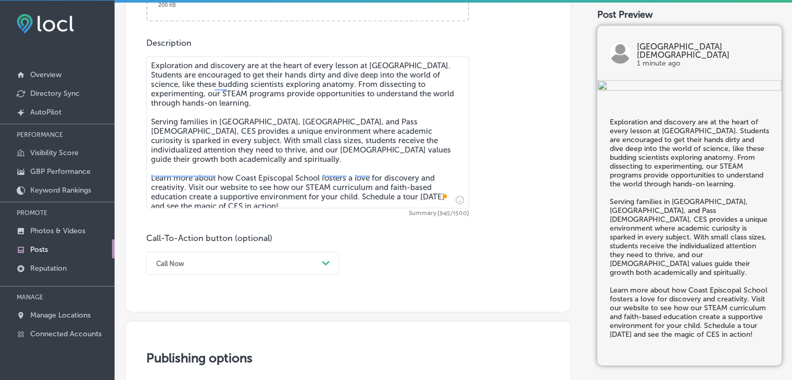
click at [213, 246] on div "Call-To-Action button (optional) Call Now Path Created with Sketch." at bounding box center [242, 254] width 193 height 42
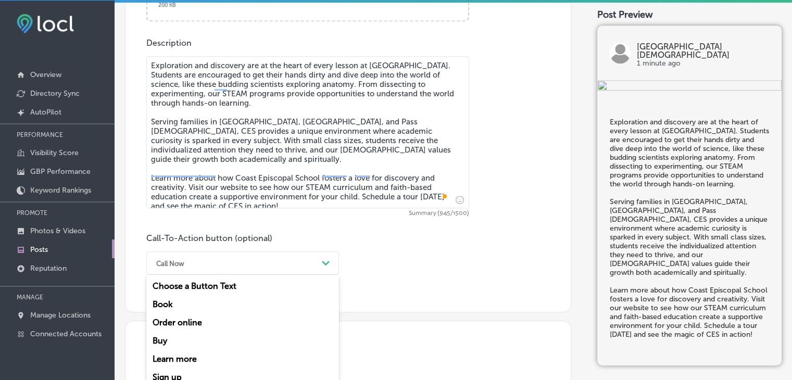
click at [213, 252] on div "option Call Now, selected. option Choose a Button Text focused, 1 of 7. 7 resul…" at bounding box center [242, 262] width 193 height 23
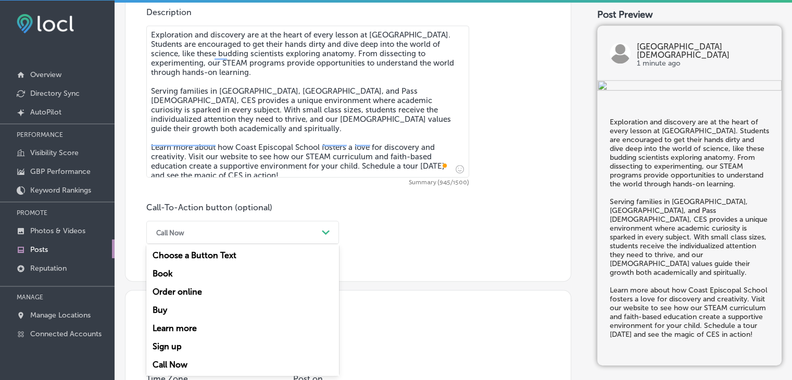
click at [186, 326] on div "Learn more" at bounding box center [242, 328] width 193 height 18
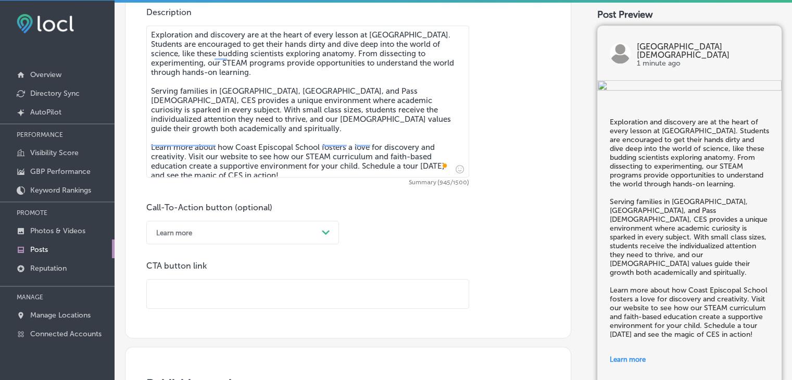
click at [293, 275] on div "CTA button link" at bounding box center [307, 285] width 323 height 48
click at [293, 296] on input "text" at bounding box center [308, 293] width 322 height 29
paste input "https://coastepiscopalschool.org/mc/"
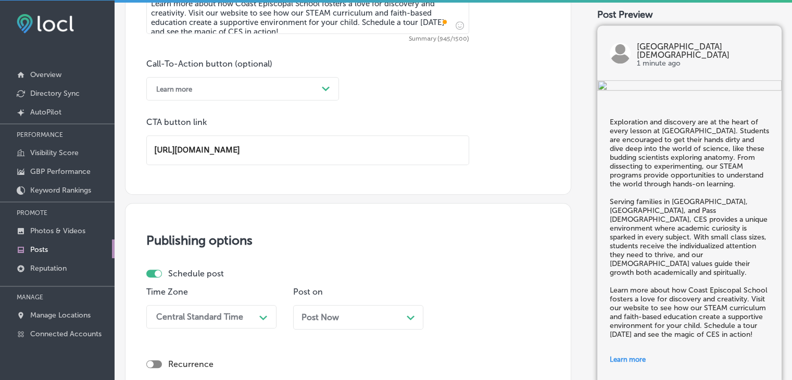
scroll to position [898, 0]
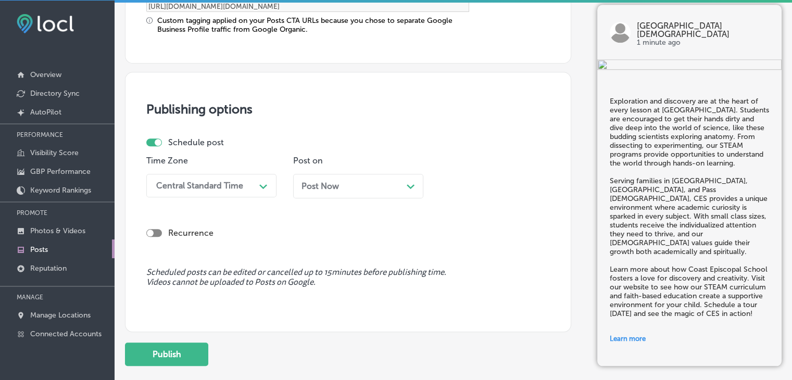
type input "https://coastepiscopalschool.org/mc/"
click at [232, 199] on div "Time Zone Central Standard Time Path Created with Sketch." at bounding box center [211, 181] width 130 height 50
click at [233, 191] on div "Central Standard Time" at bounding box center [203, 185] width 104 height 18
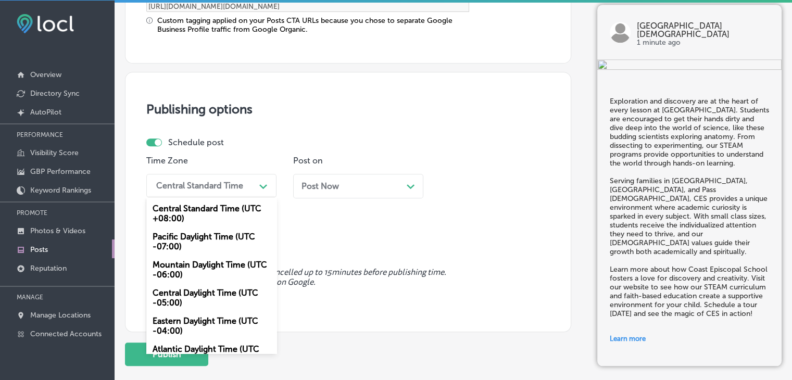
click at [210, 262] on div "Mountain Daylight Time (UTC -06:00)" at bounding box center [211, 270] width 130 height 28
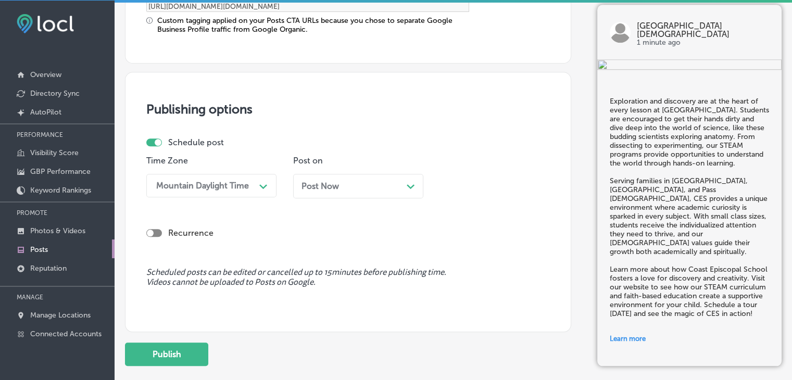
click at [366, 156] on p "Post on" at bounding box center [358, 161] width 130 height 10
click at [366, 189] on div "Post Now Path Created with Sketch." at bounding box center [357, 186] width 113 height 10
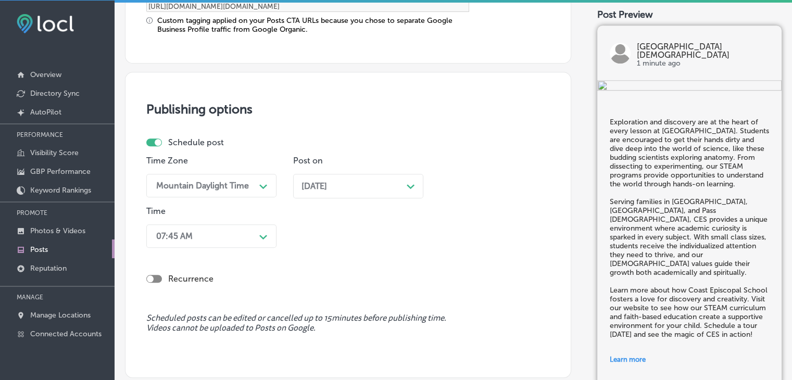
click at [242, 246] on div "Time 07:45 AM Path Created with Sketch." at bounding box center [211, 229] width 130 height 46
click at [242, 245] on div "07:45 AM Path Created with Sketch." at bounding box center [211, 235] width 130 height 23
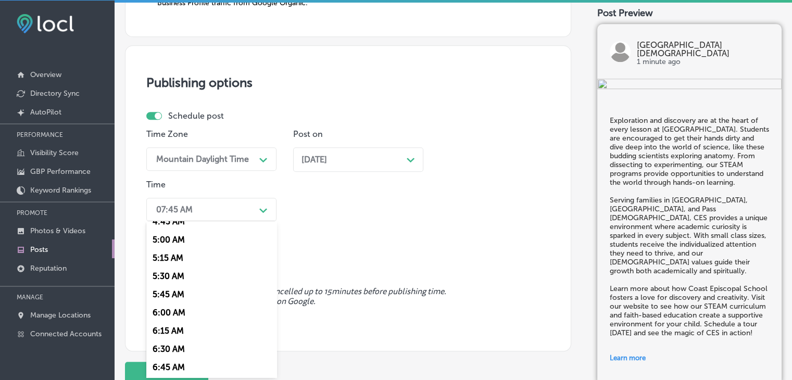
scroll to position [417, 0]
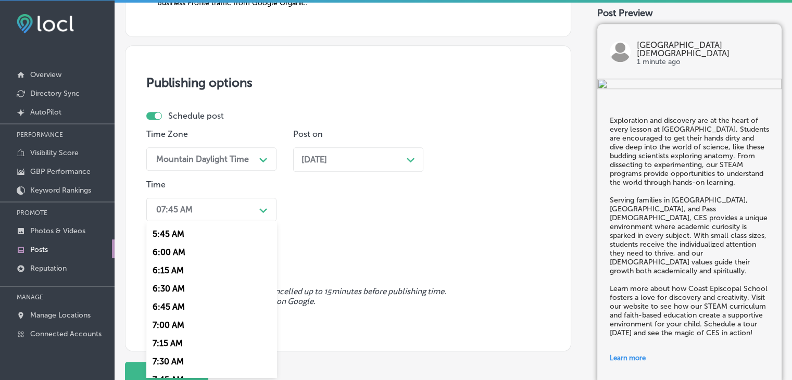
click at [160, 326] on div "7:00 AM" at bounding box center [211, 325] width 130 height 18
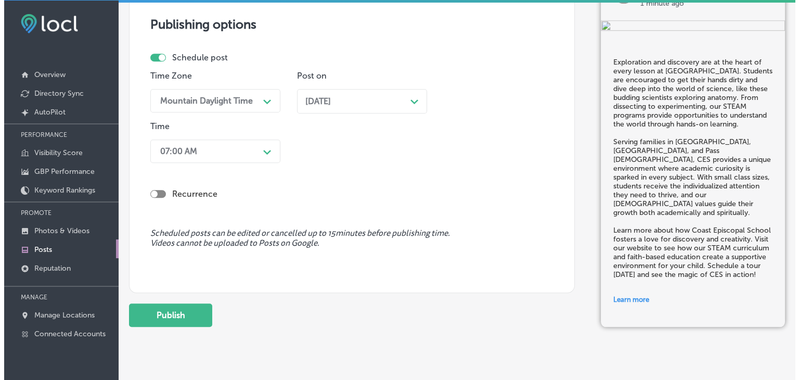
scroll to position [1006, 0]
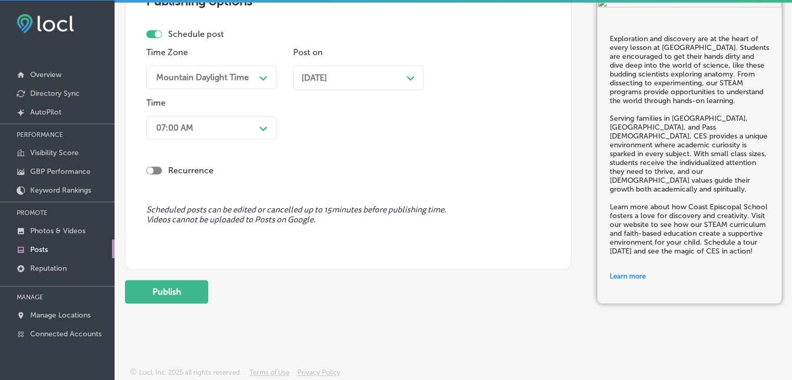
click at [208, 291] on div "Publish" at bounding box center [348, 291] width 446 height 23
click at [206, 287] on button "Publish" at bounding box center [166, 291] width 83 height 23
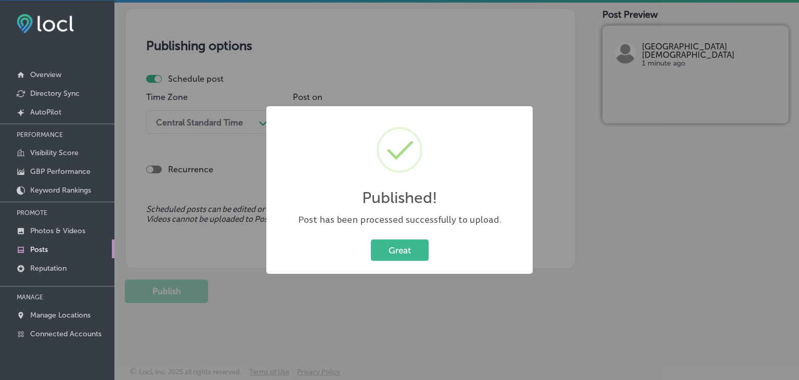
click at [406, 25] on div "Published! × Post has been processed successfully to upload. Great Cancel" at bounding box center [399, 190] width 799 height 380
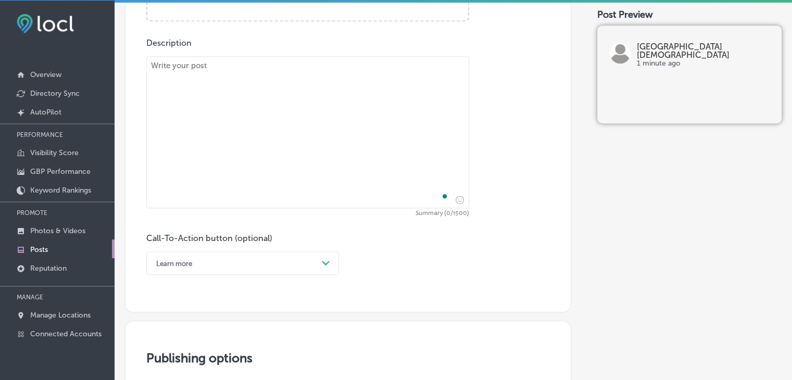
click at [399, 105] on textarea "To enrich screen reader interactions, please activate Accessibility in Grammarl…" at bounding box center [307, 132] width 323 height 152
paste textarea "Leadership is about more than giving speeches—it's about leading by example and…"
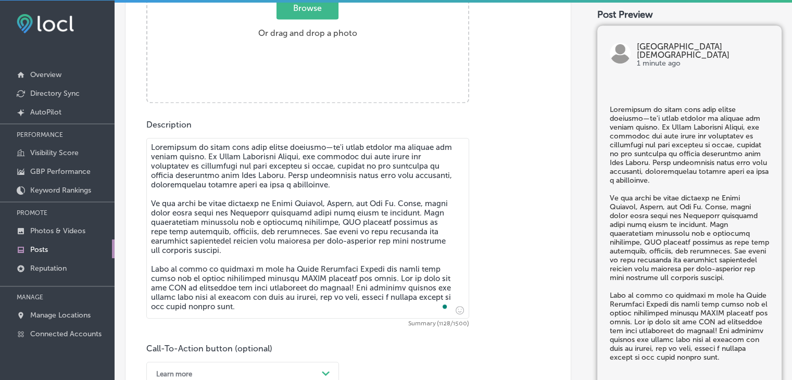
type textarea "Leadership is about more than giving speeches—it's about leading by example and…"
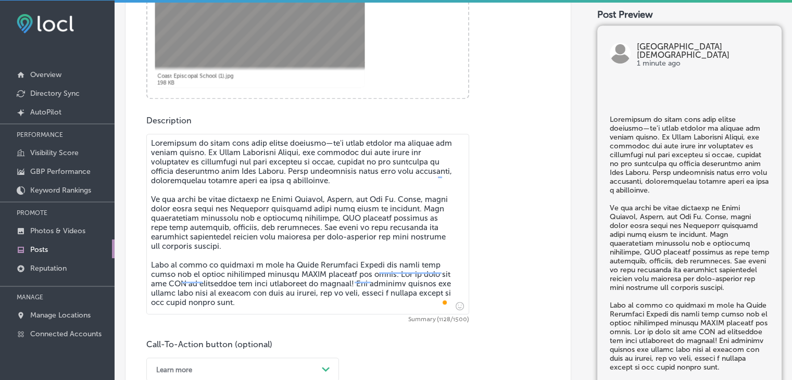
scroll to position [555, 0]
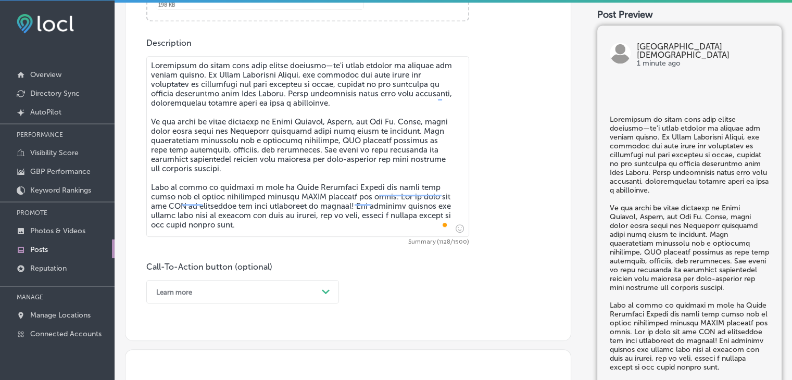
click at [210, 277] on div "Call-To-Action button (optional) Learn more Path Created with Sketch." at bounding box center [242, 283] width 193 height 42
click at [208, 298] on div "option Learn more, selected. option Order online focused, 3 of 7. 7 results ava…" at bounding box center [242, 291] width 193 height 23
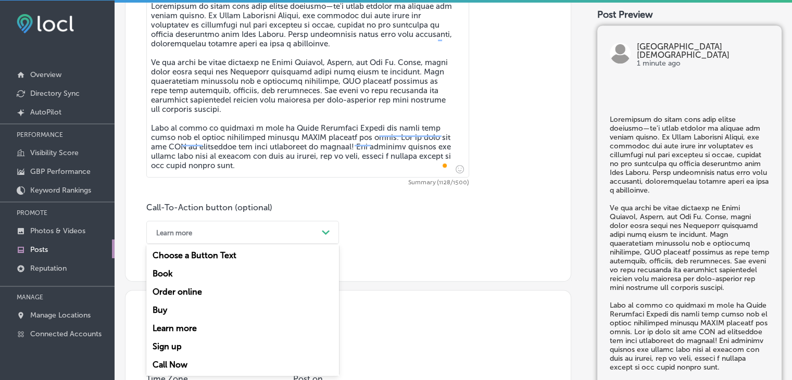
click at [179, 363] on div "Call Now" at bounding box center [242, 364] width 193 height 18
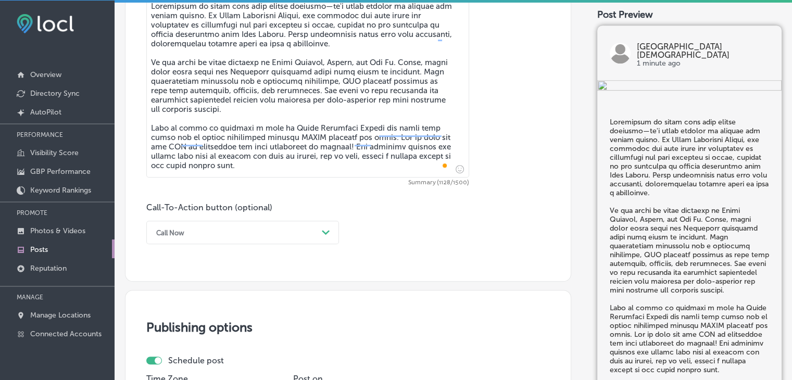
scroll to position [874, 0]
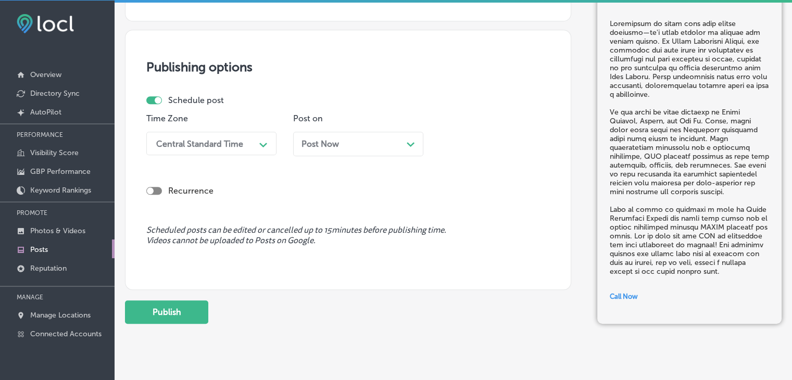
click at [258, 156] on div "Time Zone Central Standard Time Path Created with Sketch." at bounding box center [211, 138] width 130 height 50
click at [228, 130] on div "Time Zone Central Standard Time Path Created with Sketch." at bounding box center [211, 138] width 130 height 50
click at [220, 144] on div "Central Standard Time" at bounding box center [199, 143] width 87 height 10
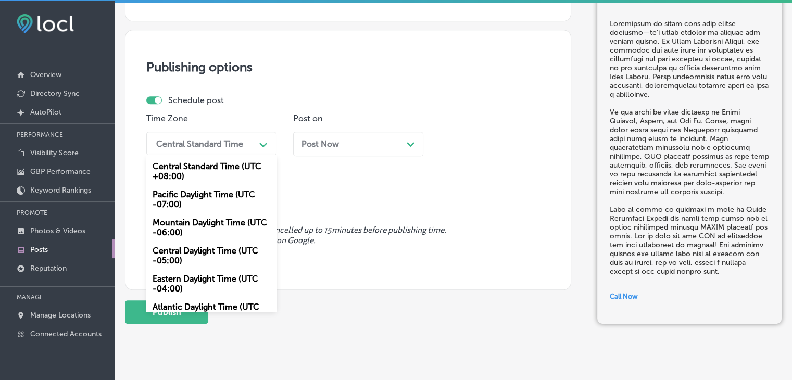
click at [204, 219] on div "Mountain Daylight Time (UTC -06:00)" at bounding box center [211, 227] width 130 height 28
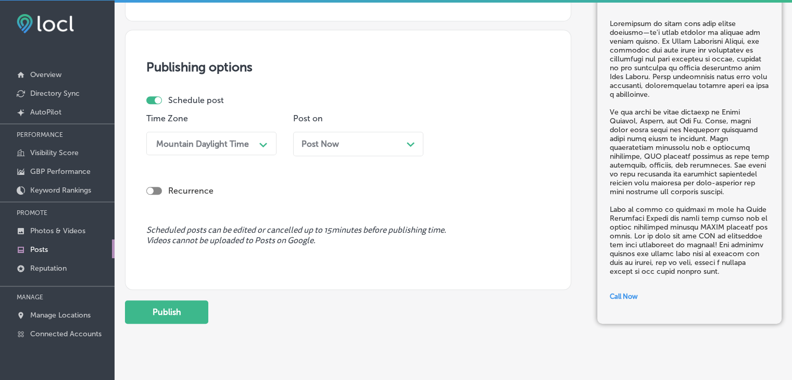
click at [292, 153] on div "Time Zone option Mountain Daylight Time (UTC -06:00), selected. 0 results avail…" at bounding box center [343, 138] width 395 height 50
click at [300, 148] on div "Post Now Path Created with Sketch." at bounding box center [358, 144] width 130 height 24
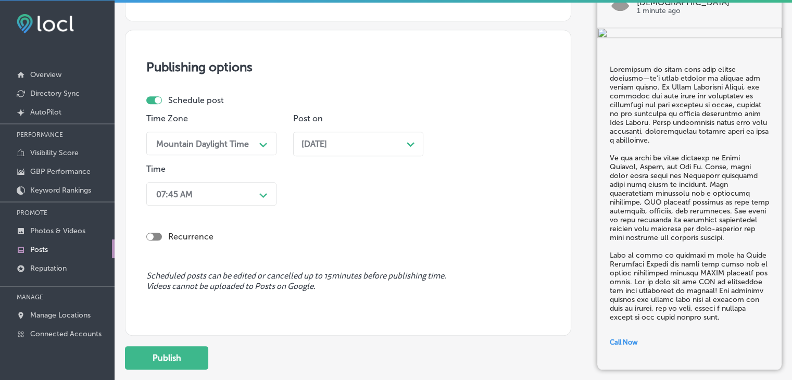
click at [253, 190] on div "07:45 AM" at bounding box center [203, 194] width 104 height 18
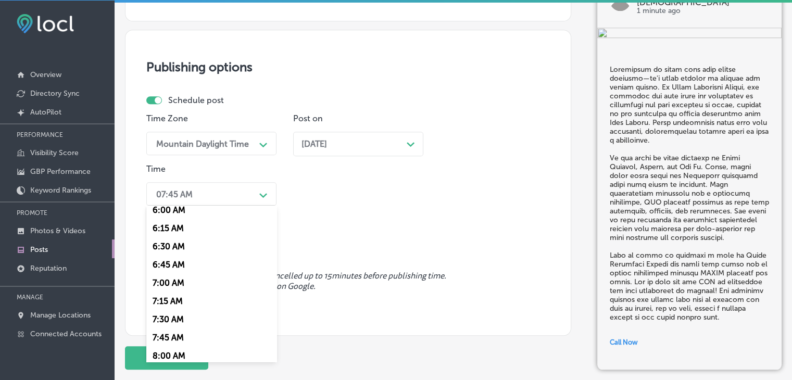
scroll to position [468, 0]
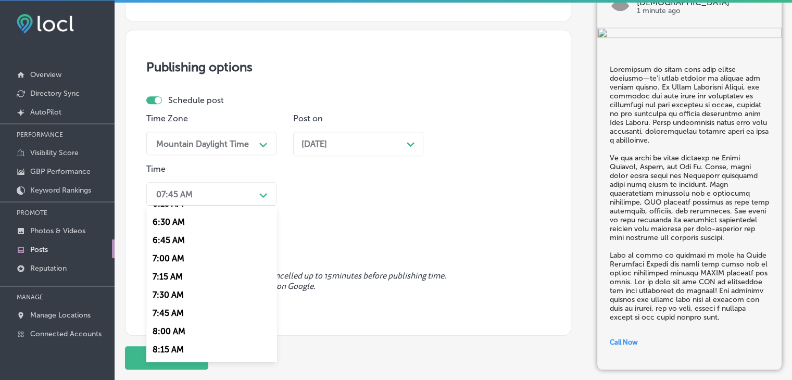
click at [175, 258] on div "7:00 AM" at bounding box center [211, 258] width 130 height 18
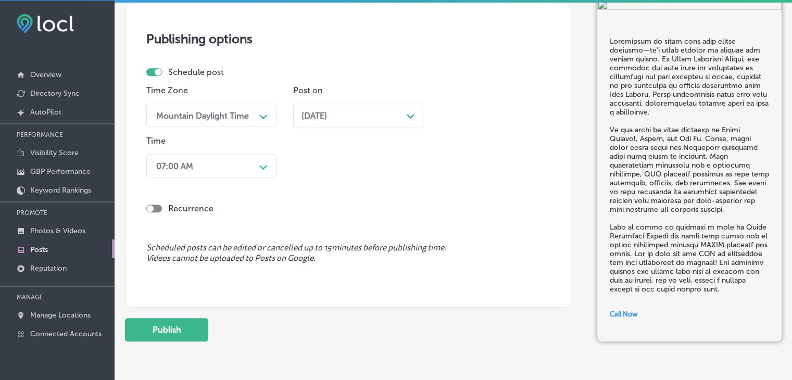
scroll to position [942, 0]
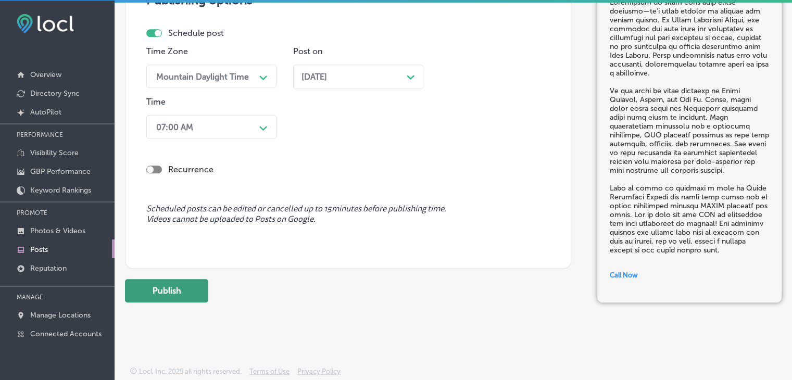
click at [183, 290] on button "Publish" at bounding box center [166, 290] width 83 height 23
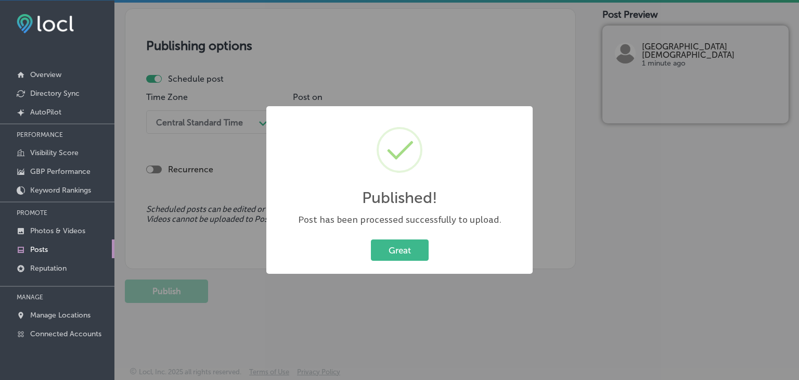
click at [388, 69] on div "Published! × Post has been processed successfully to upload. Great Cancel" at bounding box center [399, 190] width 799 height 380
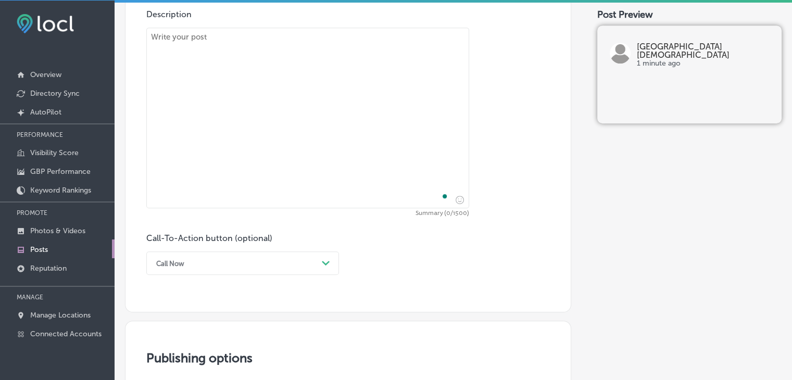
click at [372, 100] on textarea "To enrich screen reader interactions, please activate Accessibility in Grammarl…" at bounding box center [307, 118] width 323 height 181
paste textarea "At Coast Episcopal School, creativity is a key part of every student’s journey.…"
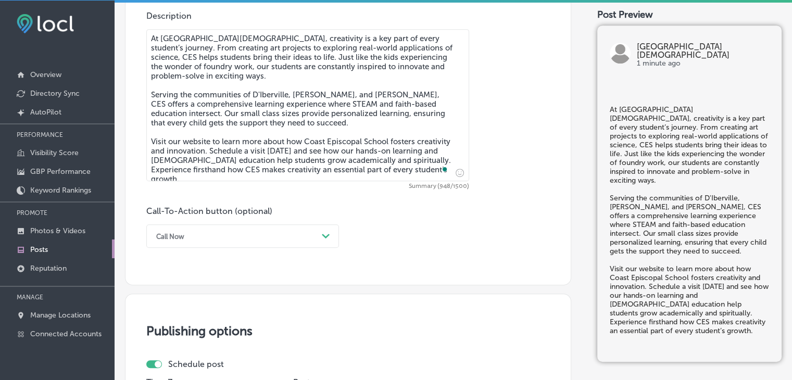
type textarea "At Coast Episcopal School, creativity is a key part of every student’s journey.…"
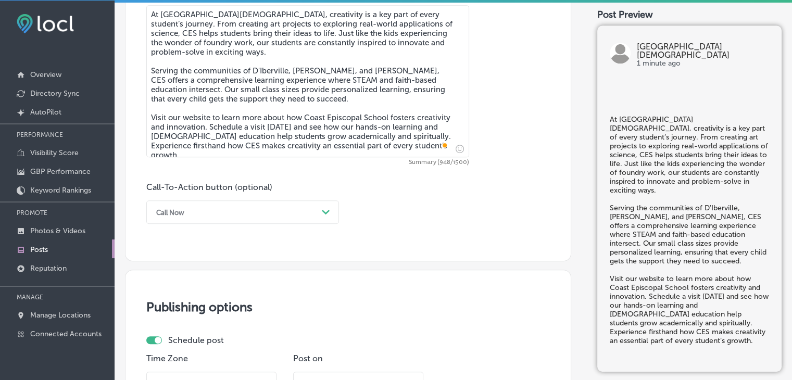
scroll to position [636, 0]
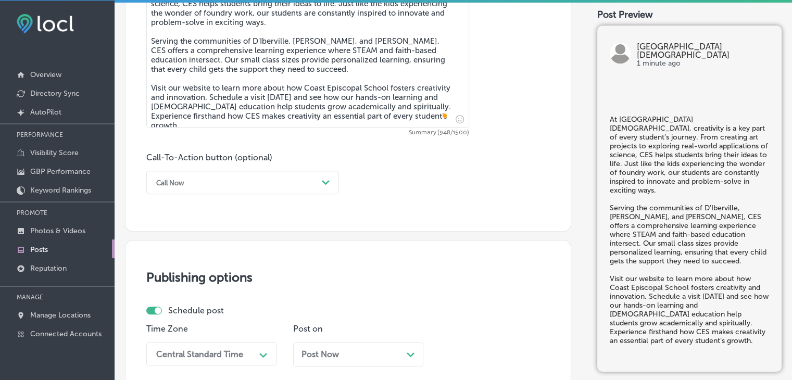
click at [196, 180] on div "Call Now" at bounding box center [234, 182] width 167 height 16
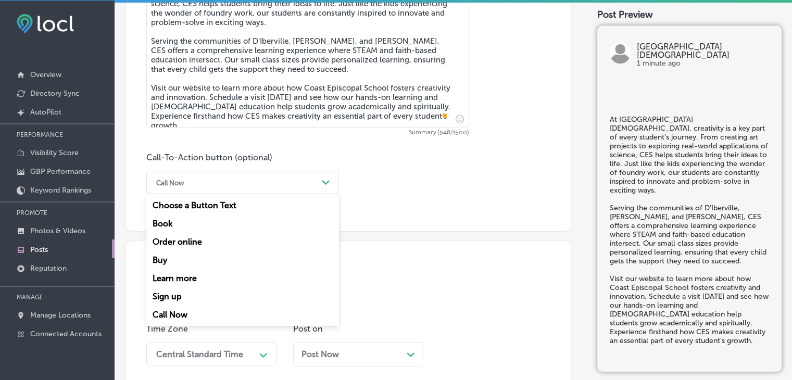
click at [184, 272] on div "Learn more" at bounding box center [242, 278] width 193 height 18
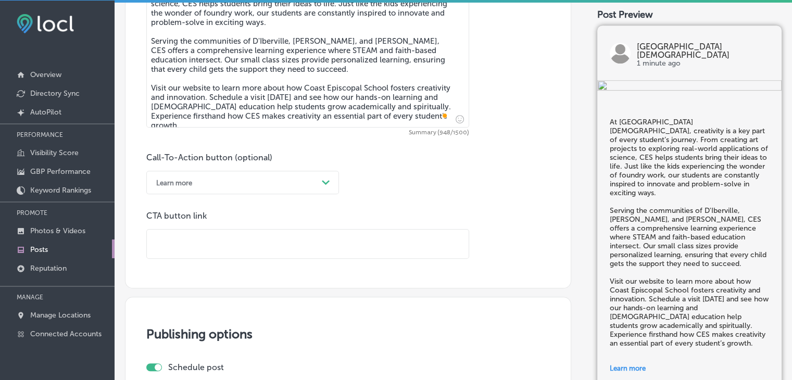
paste input "https://coastepiscopalschool.org/mc/"
drag, startPoint x: 267, startPoint y: 240, endPoint x: 277, endPoint y: 198, distance: 43.3
click at [267, 240] on input "text" at bounding box center [308, 244] width 322 height 29
type input "https://coastepiscopalschool.org/mc/"
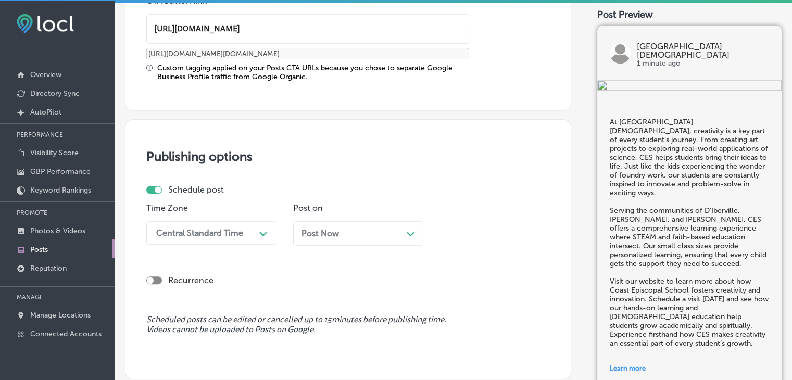
scroll to position [896, 0]
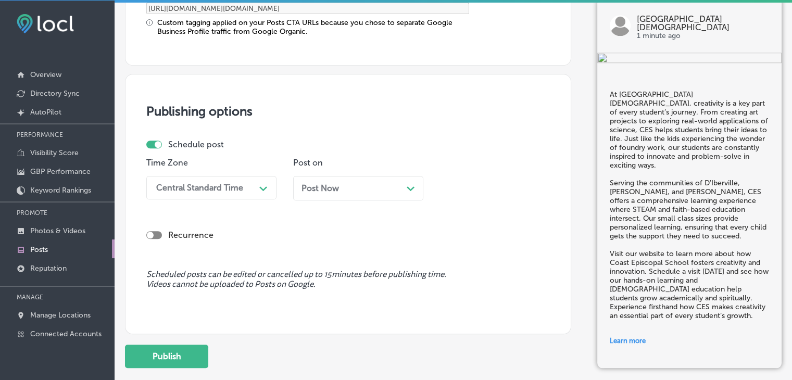
click at [271, 179] on div "Path Created with Sketch." at bounding box center [263, 187] width 17 height 17
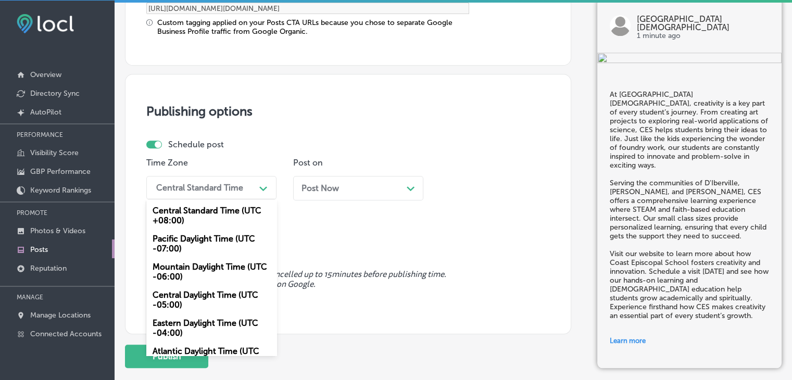
click at [216, 272] on div "Mountain Daylight Time (UTC -06:00)" at bounding box center [211, 272] width 130 height 28
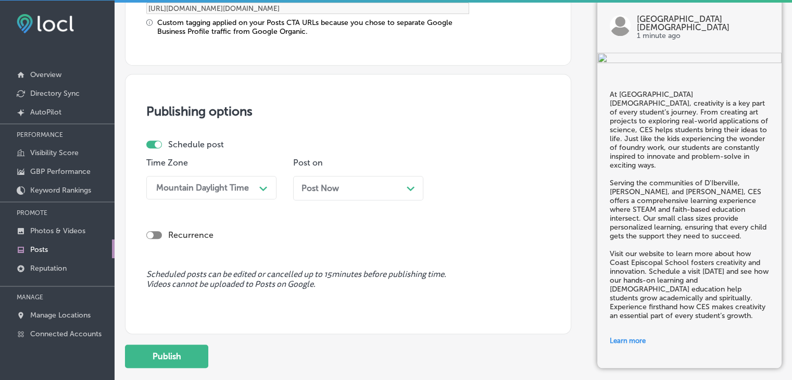
click at [344, 177] on div "Post Now Path Created with Sketch." at bounding box center [358, 188] width 130 height 24
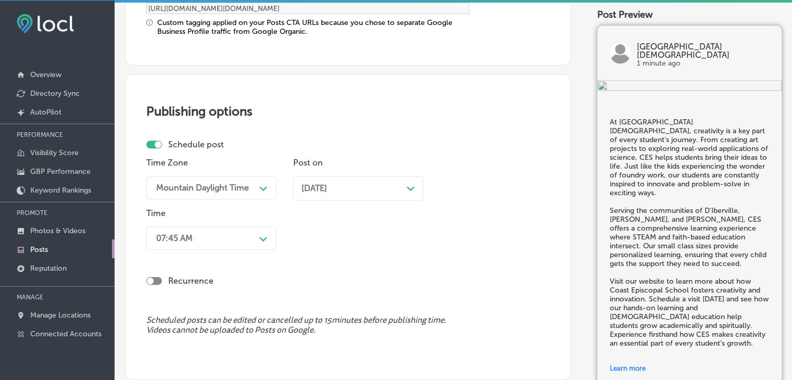
click at [204, 221] on div "Time 07:45 AM Path Created with Sketch." at bounding box center [211, 231] width 130 height 46
click at [211, 235] on div "07:45 AM Path Created with Sketch." at bounding box center [211, 237] width 130 height 23
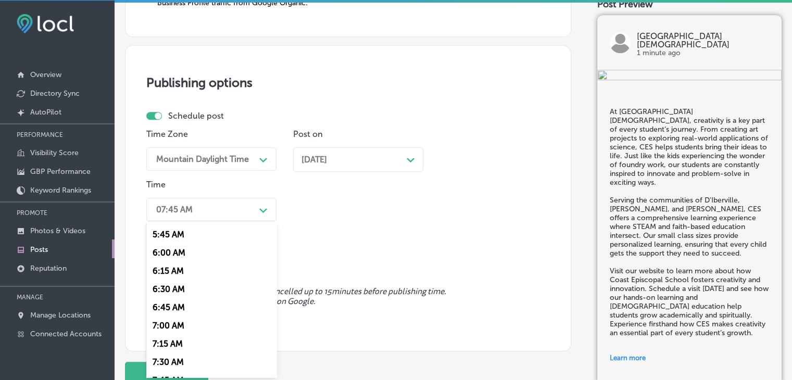
scroll to position [416, 0]
click at [175, 324] on div "7:00 AM" at bounding box center [211, 326] width 130 height 18
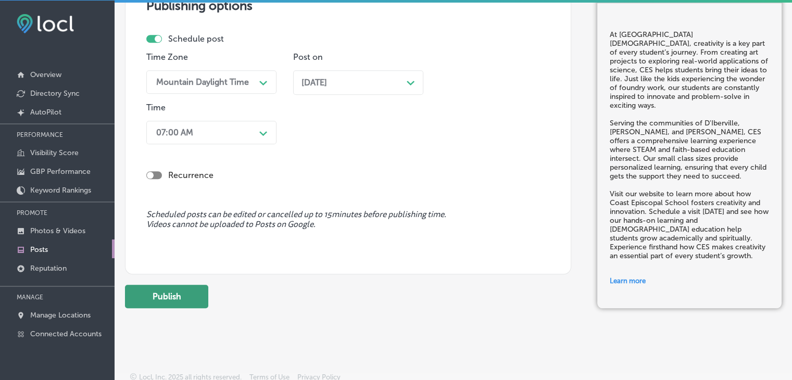
scroll to position [1006, 0]
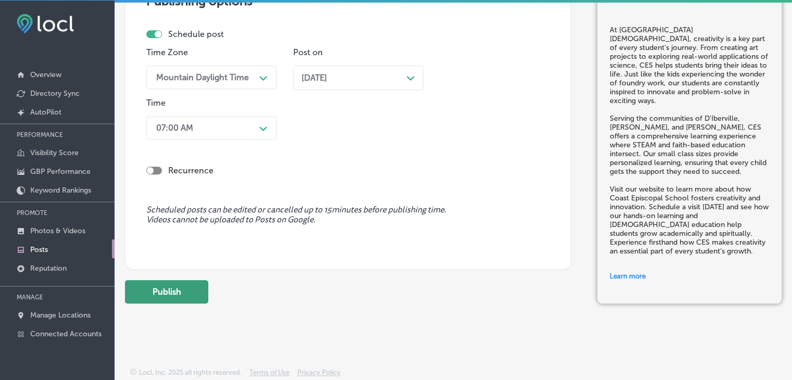
click at [166, 287] on button "Publish" at bounding box center [166, 291] width 83 height 23
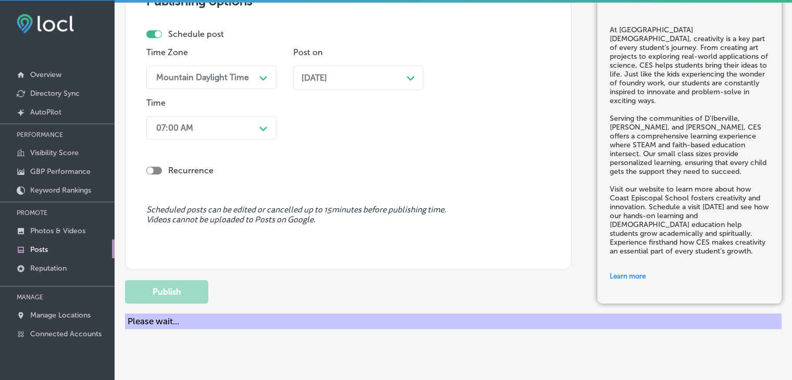
click at [368, 98] on div "Time Zone Mountain Daylight Time Path Created with Sketch. Post on Nov 17, 2025…" at bounding box center [343, 95] width 395 height 96
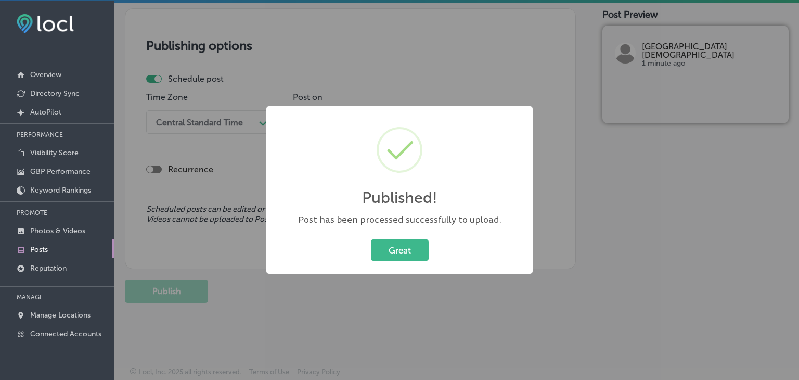
click at [383, 44] on div "Published! × Post has been processed successfully to upload. Great Cancel" at bounding box center [399, 190] width 799 height 380
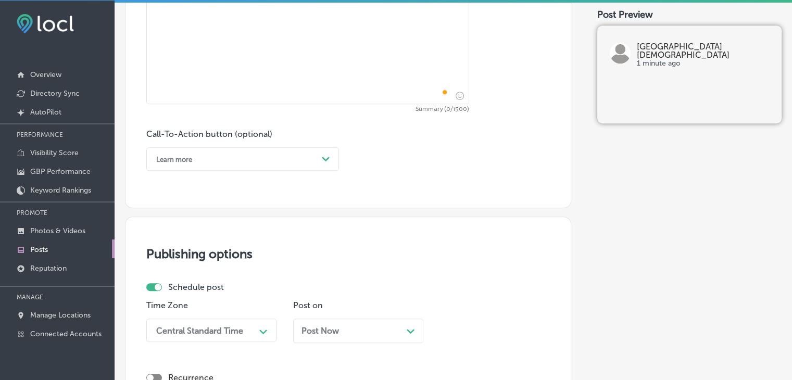
click at [337, 54] on textarea "To enrich screen reader interactions, please activate Accessibility in Grammarl…" at bounding box center [307, 28] width 323 height 152
paste textarea "At Coast Episcopal School, we believe in shaping students both academically and…"
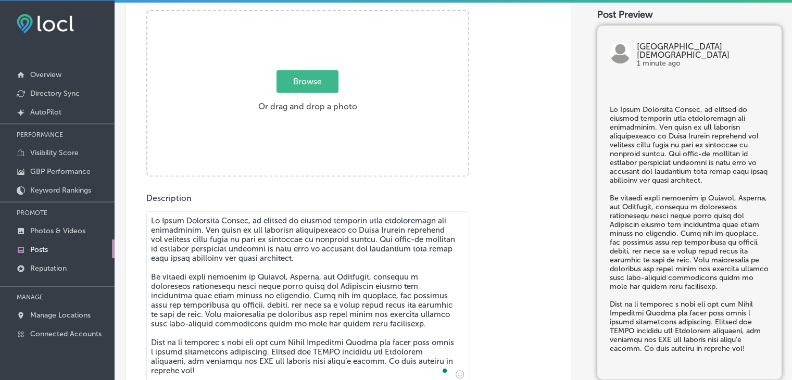
type textarea "At Coast Episcopal School, we believe in shaping students both academically and…"
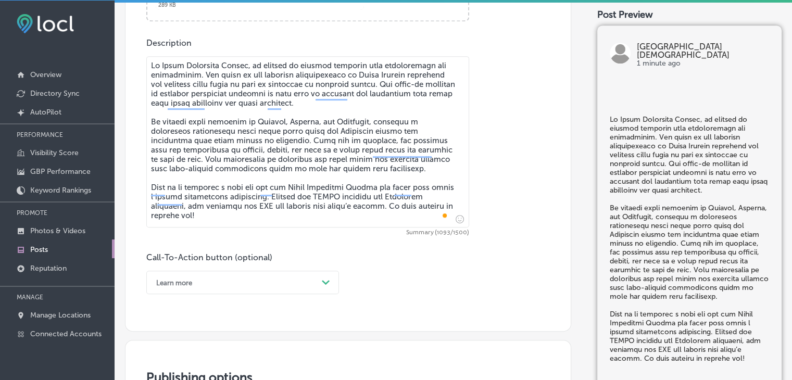
click at [220, 275] on div "Learn more Path Created with Sketch." at bounding box center [242, 282] width 193 height 23
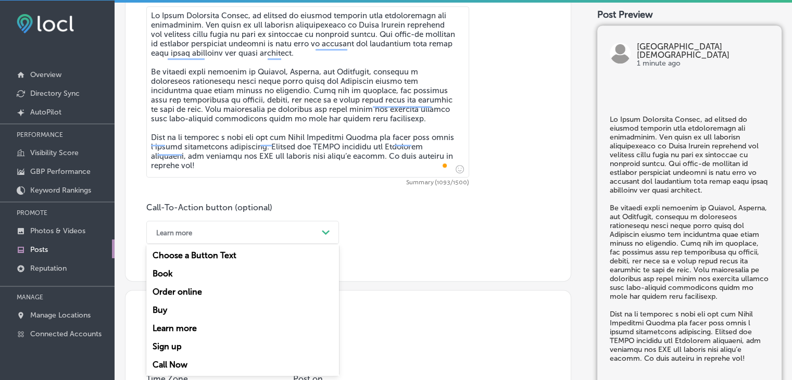
click at [185, 356] on div "Call Now" at bounding box center [242, 364] width 193 height 18
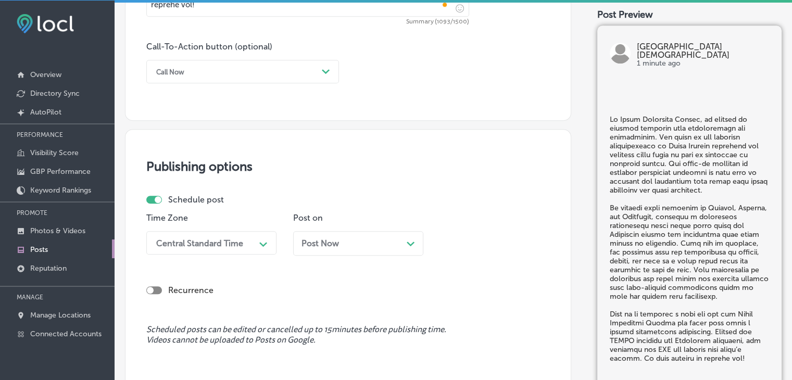
scroll to position [813, 0]
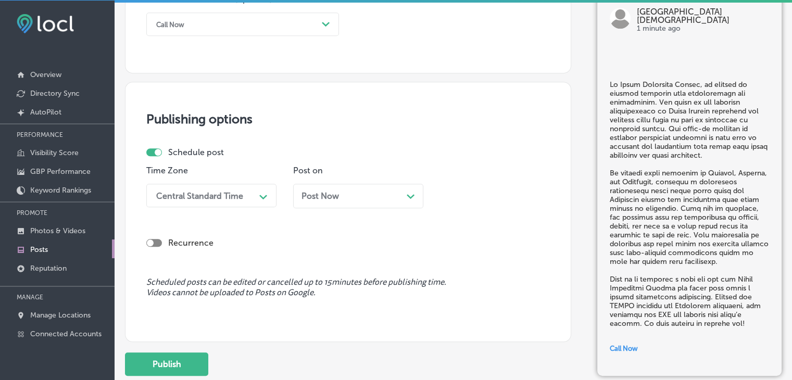
click at [249, 187] on div "Central Standard Time" at bounding box center [203, 195] width 104 height 18
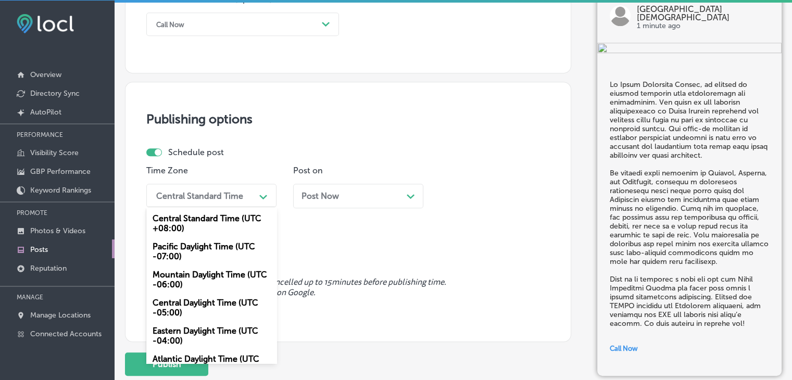
click at [208, 285] on div "Mountain Daylight Time (UTC -06:00)" at bounding box center [211, 279] width 130 height 28
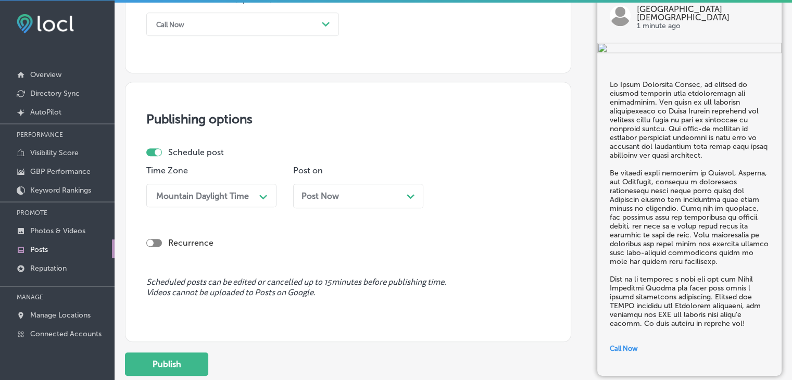
click at [352, 221] on div "Recurrence" at bounding box center [347, 234] width 403 height 37
click at [375, 186] on div "Post Now Path Created with Sketch." at bounding box center [358, 196] width 130 height 24
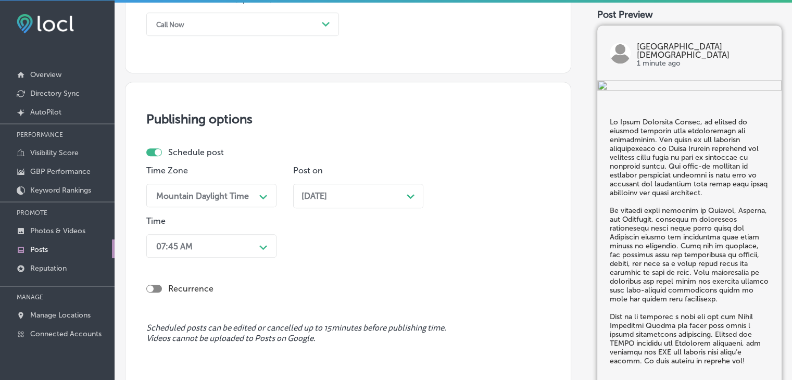
click at [254, 231] on div "Time 07:45 AM Path Created with Sketch." at bounding box center [211, 239] width 130 height 46
click at [255, 243] on div "07:45 AM Path Created with Sketch." at bounding box center [211, 245] width 130 height 23
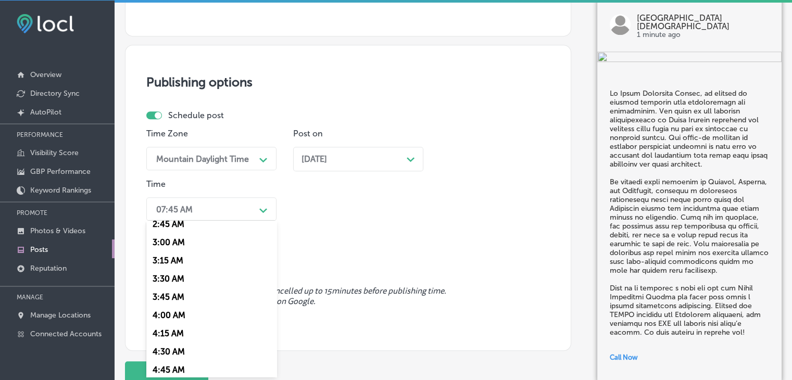
scroll to position [416, 0]
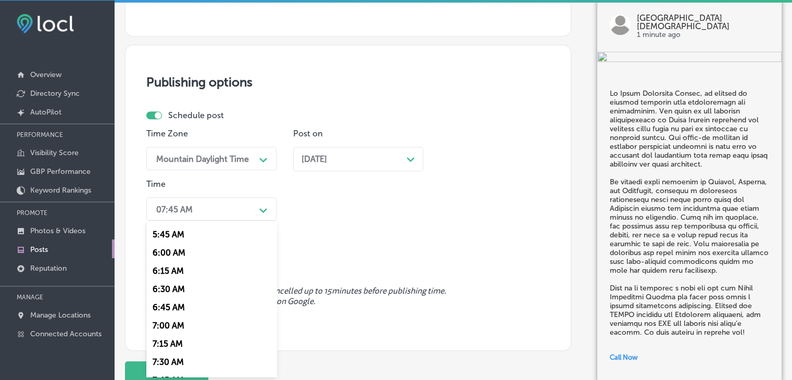
click at [187, 327] on div "7:00 AM" at bounding box center [211, 325] width 130 height 18
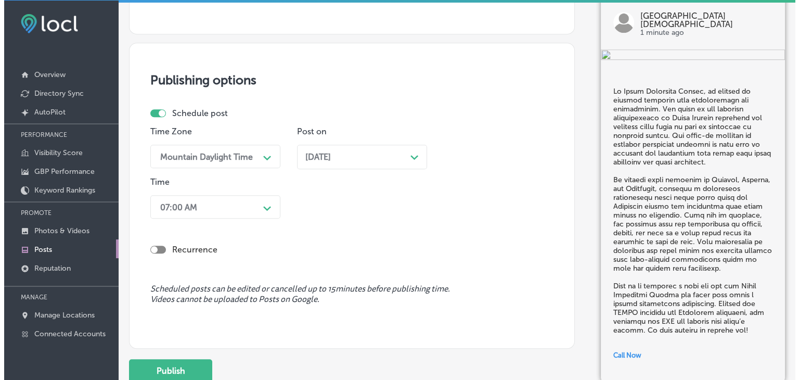
scroll to position [932, 0]
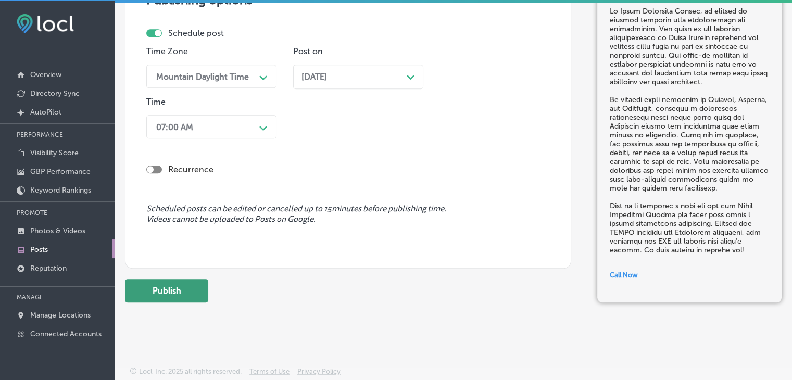
drag, startPoint x: 165, startPoint y: 267, endPoint x: 164, endPoint y: 279, distance: 12.0
click at [164, 283] on button "Publish" at bounding box center [166, 290] width 83 height 23
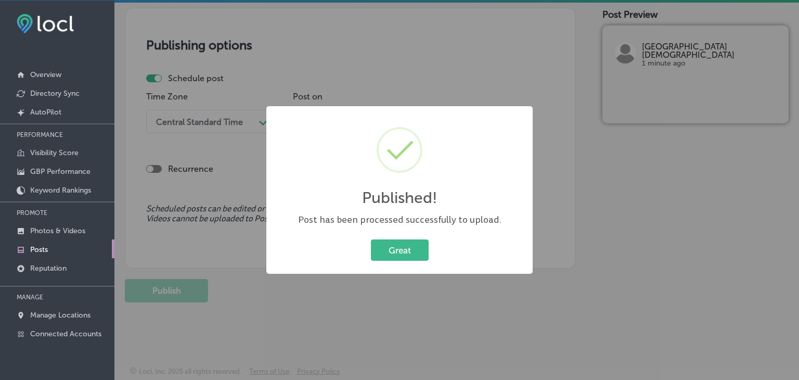
click at [380, 23] on div "Published! × Post has been processed successfully to upload. Great Cancel" at bounding box center [399, 190] width 799 height 380
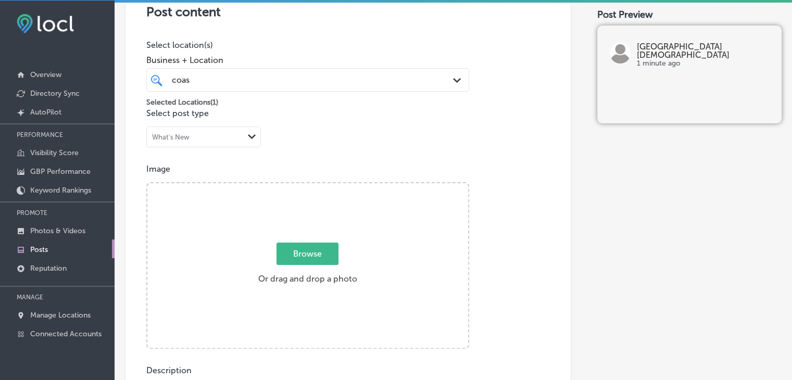
scroll to position [210, 0]
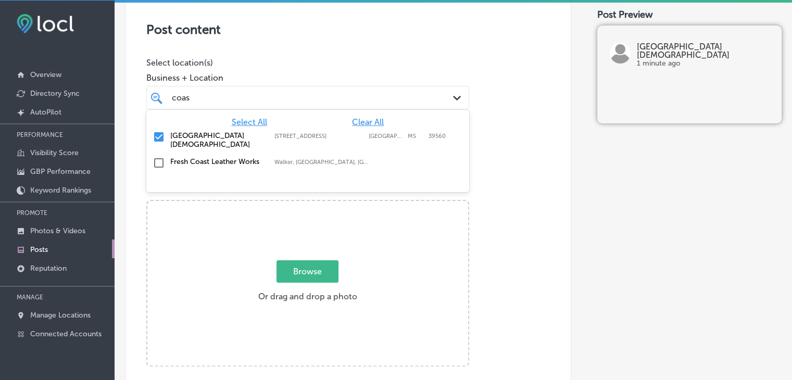
click at [293, 107] on div "coas coas Path Created with Sketch." at bounding box center [307, 97] width 323 height 23
click at [379, 120] on span "Clear All" at bounding box center [368, 122] width 32 height 10
click at [373, 139] on div "Kelley Farm Garden DBA Cobleskill Agway 239 W Main St, Cobleskill, NY, 12043 23…" at bounding box center [287, 144] width 234 height 27
click at [381, 98] on div "KELLEY KELLEY" at bounding box center [294, 98] width 246 height 14
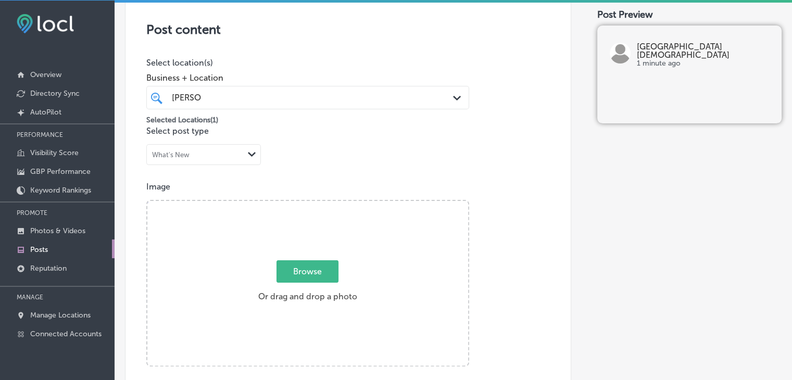
type input "KELLEY"
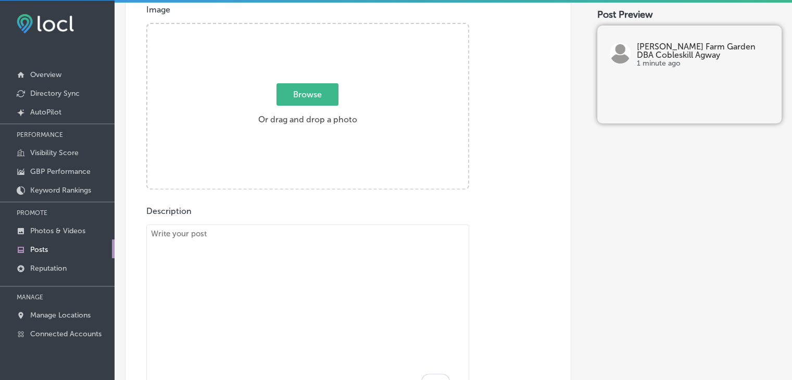
scroll to position [418, 0]
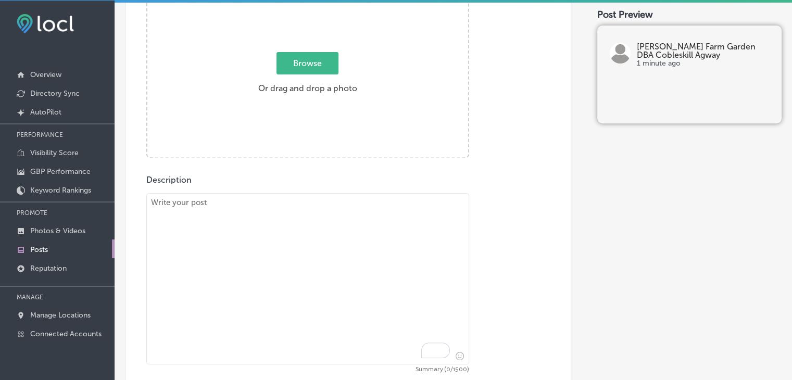
click at [298, 306] on textarea "To enrich screen reader interactions, please activate Accessibility in Grammarl…" at bounding box center [307, 278] width 323 height 171
paste textarea "Kelley Farm & Garden offers the best products for all your DIY projects. From b…"
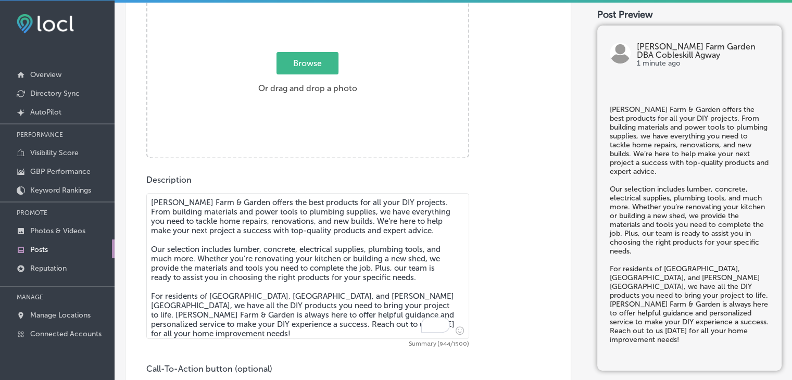
type textarea "Kelley Farm & Garden offers the best products for all your DIY projects. From b…"
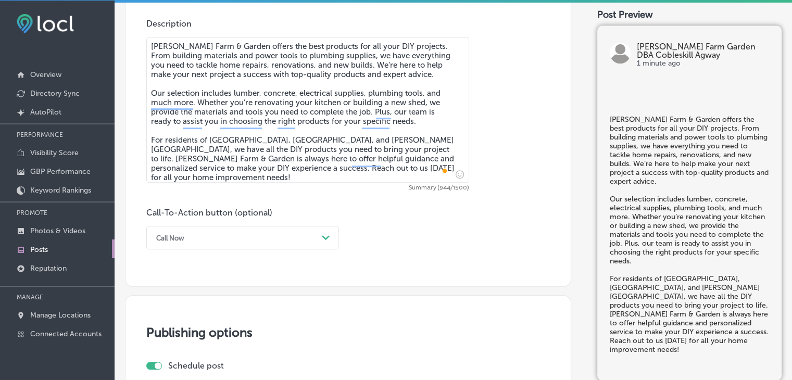
click at [194, 242] on div "Call Now Path Created with Sketch." at bounding box center [242, 237] width 193 height 23
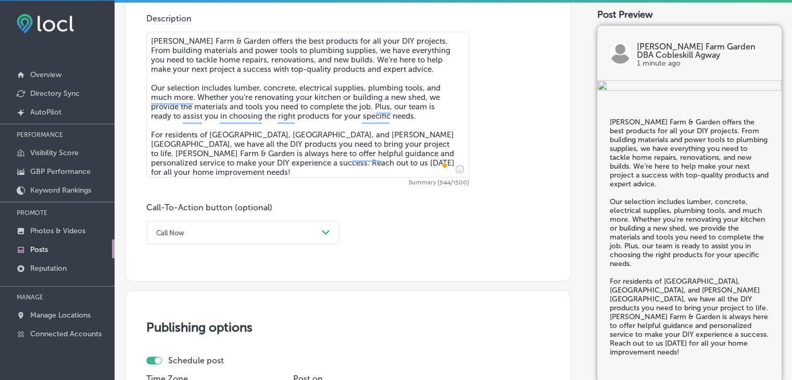
click at [235, 235] on div "Call Now" at bounding box center [234, 232] width 167 height 16
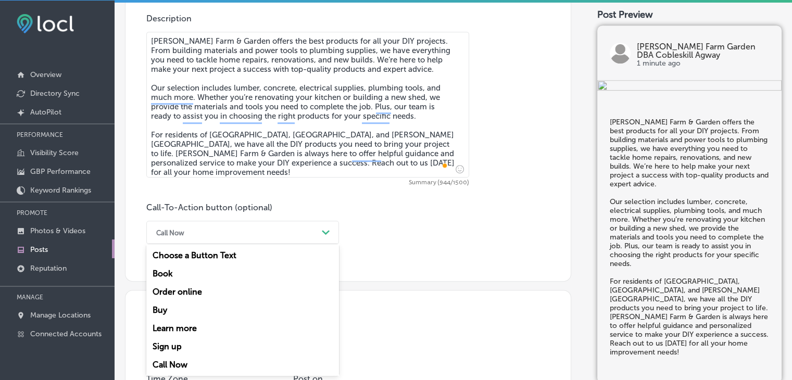
click at [163, 359] on div "Call Now" at bounding box center [242, 364] width 193 height 18
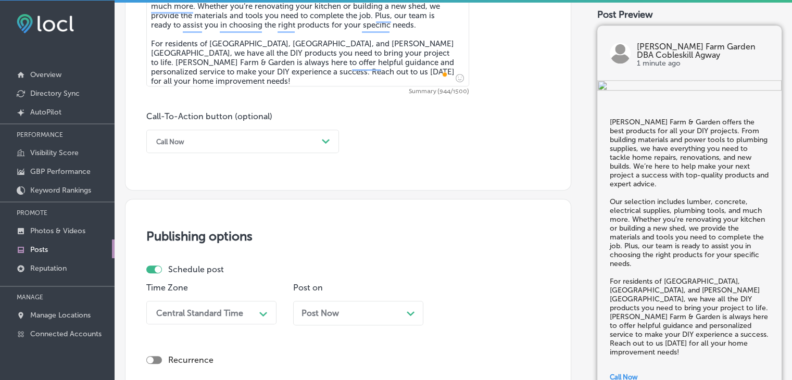
scroll to position [683, 0]
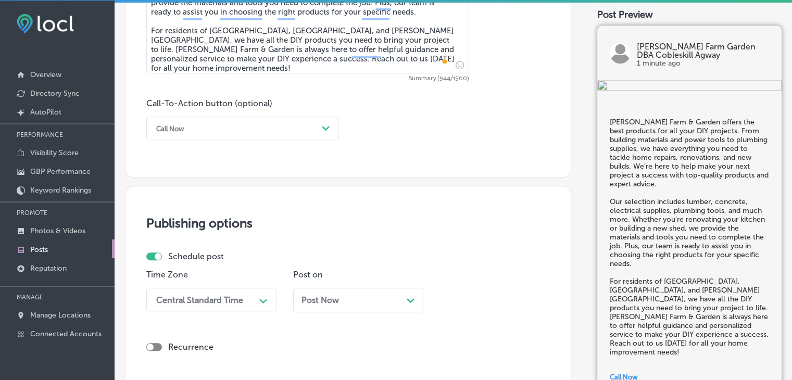
click at [253, 300] on div "Central Standard Time Path Created with Sketch." at bounding box center [211, 299] width 130 height 23
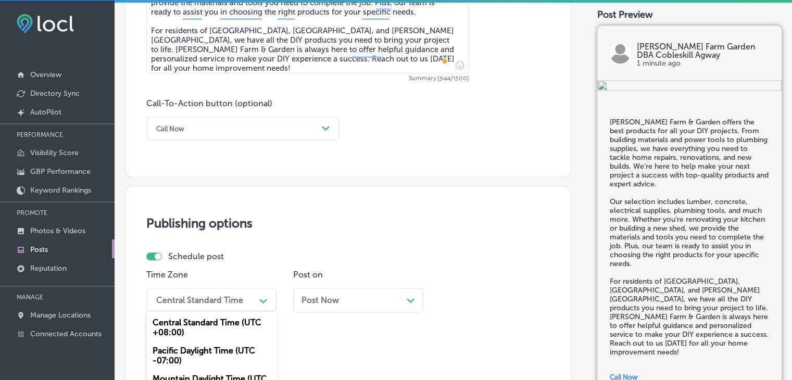
scroll to position [774, 0]
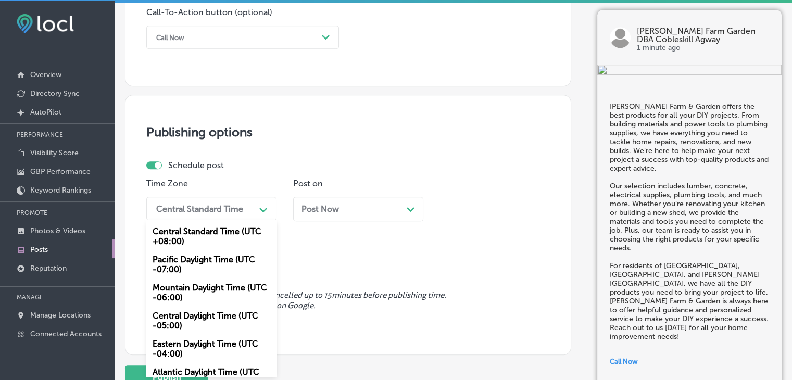
click at [208, 296] on div "Mountain Daylight Time (UTC -06:00)" at bounding box center [211, 292] width 130 height 28
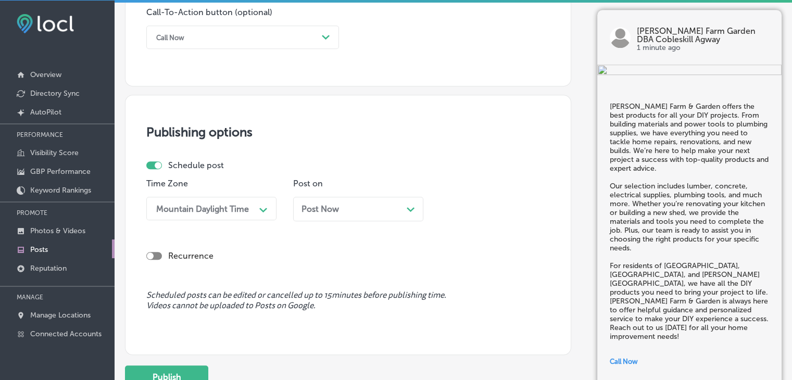
click at [356, 200] on div "Post Now Path Created with Sketch." at bounding box center [358, 209] width 130 height 24
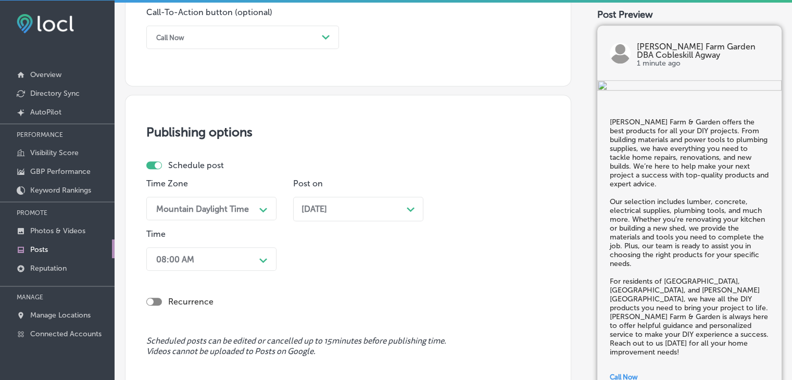
click at [208, 263] on div "08:00 AM Path Created with Sketch." at bounding box center [211, 258] width 130 height 23
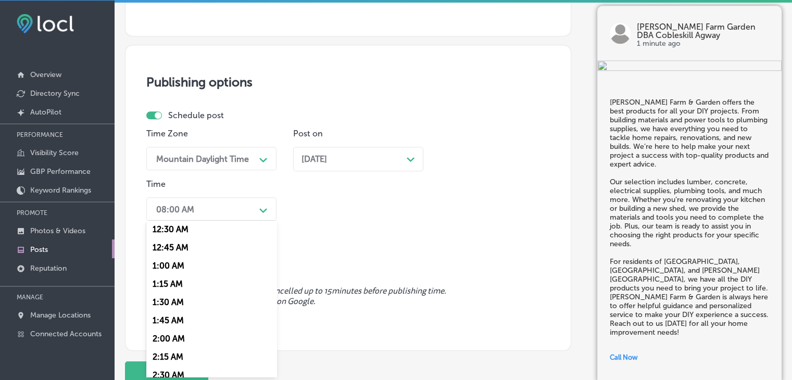
scroll to position [156, 0]
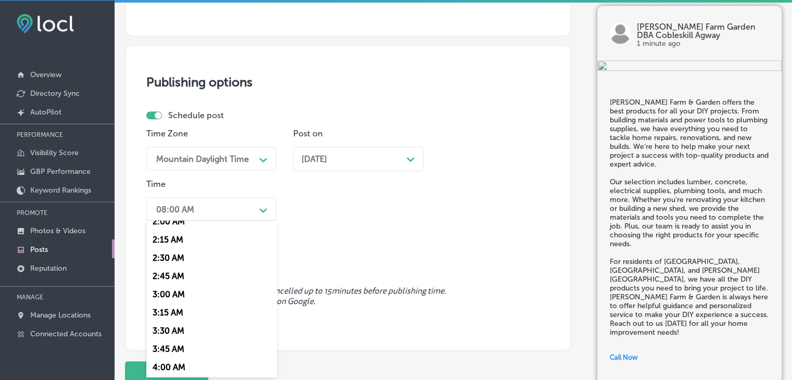
drag, startPoint x: 330, startPoint y: 165, endPoint x: 339, endPoint y: 119, distance: 47.3
click at [330, 165] on div "Dec 02, 2025 Path Created with Sketch." at bounding box center [358, 159] width 130 height 24
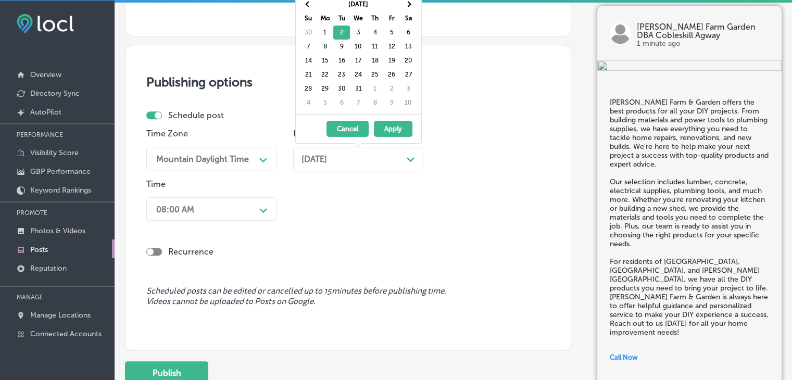
click at [313, 11] on th "Su" at bounding box center [308, 18] width 17 height 14
click at [307, 5] on span at bounding box center [308, 5] width 6 height 6
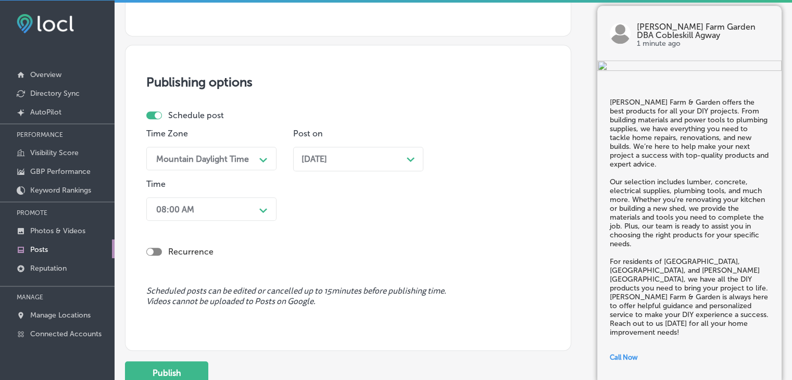
click at [223, 207] on div "08:00 AM" at bounding box center [203, 209] width 104 height 18
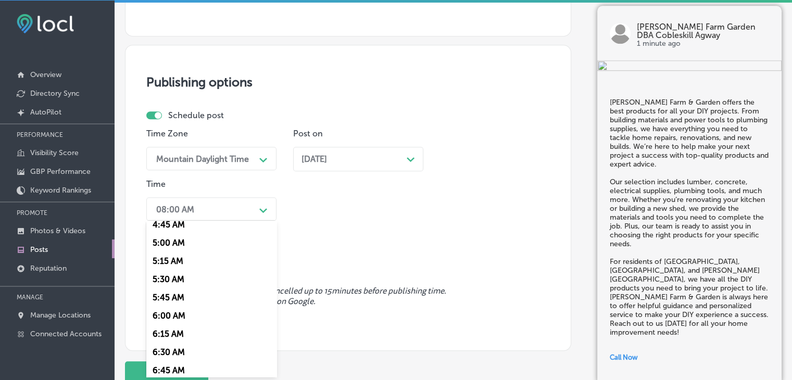
scroll to position [416, 0]
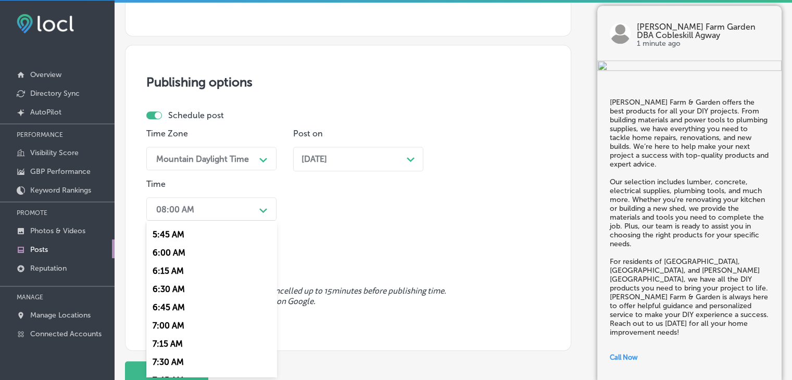
click at [185, 324] on div "7:00 AM" at bounding box center [211, 325] width 130 height 18
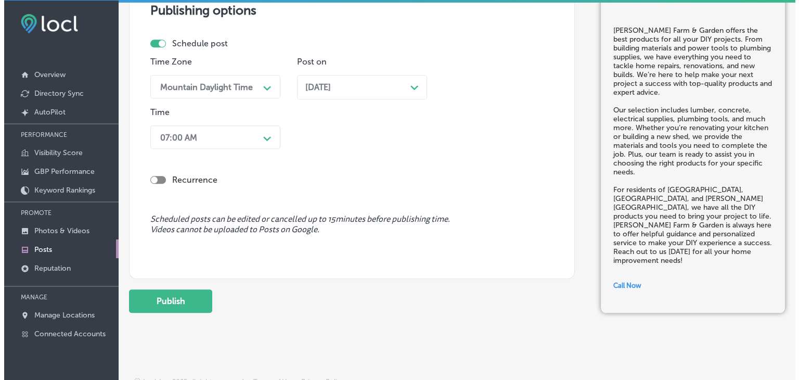
scroll to position [907, 0]
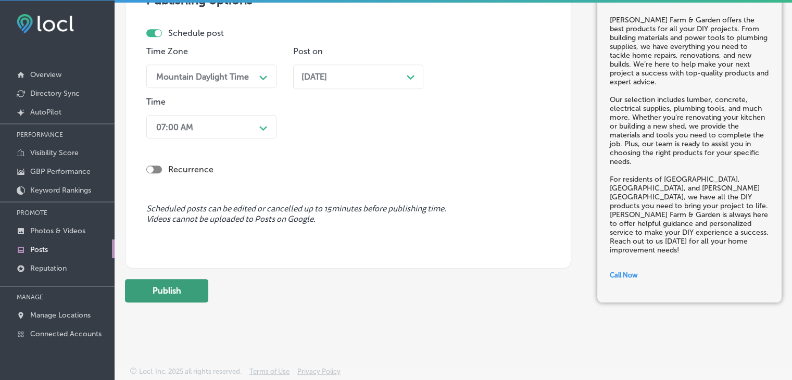
click at [199, 291] on button "Publish" at bounding box center [166, 290] width 83 height 23
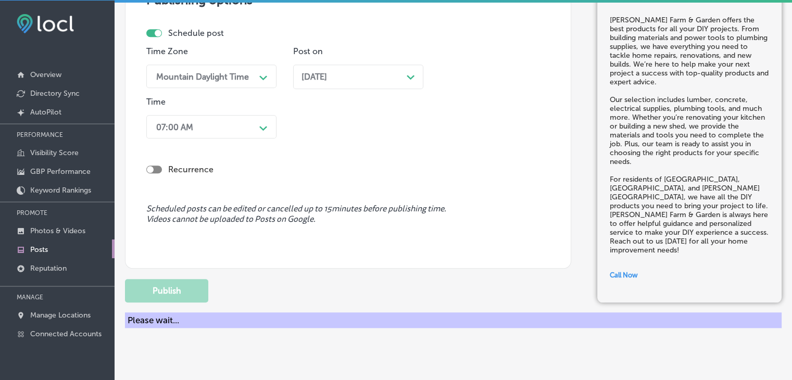
click at [383, 72] on div "Sep 01, 2025 Path Created with Sketch." at bounding box center [357, 77] width 113 height 10
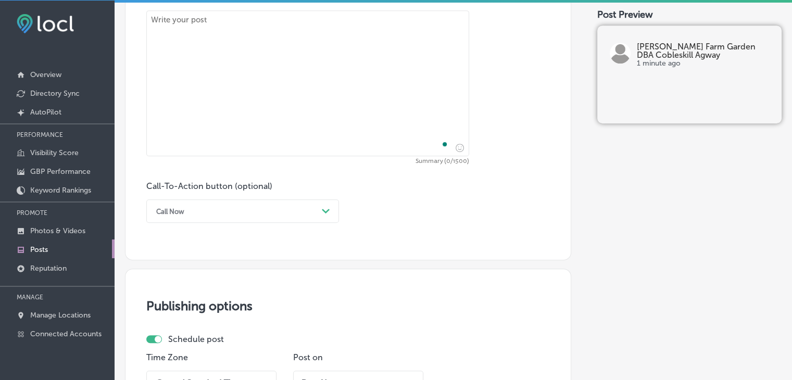
click at [345, 52] on textarea "To enrich screen reader interactions, please activate Accessibility in Grammarl…" at bounding box center [307, 83] width 323 height 146
paste textarea "Now is the perfect time to prepare your home for the cooler months ahead. Kelle…"
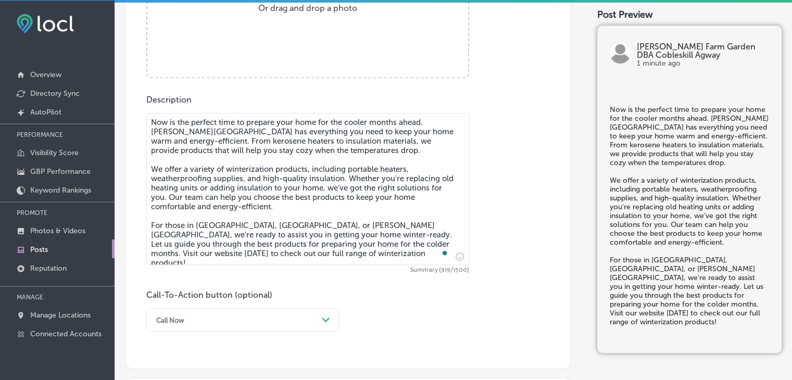
type textarea "Now is the perfect time to prepare your home for the cooler months ahead. Kelle…"
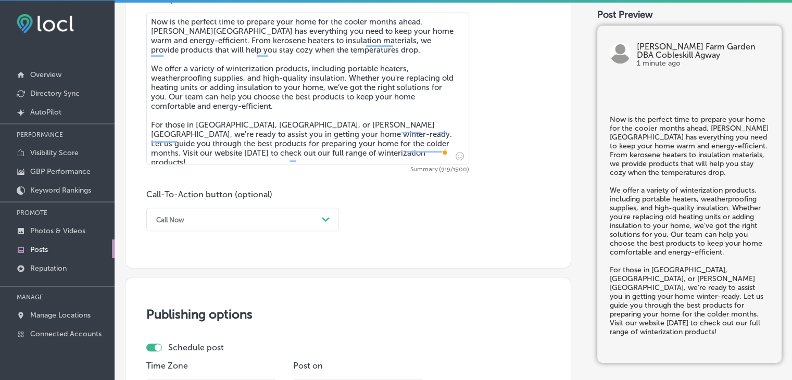
scroll to position [653, 0]
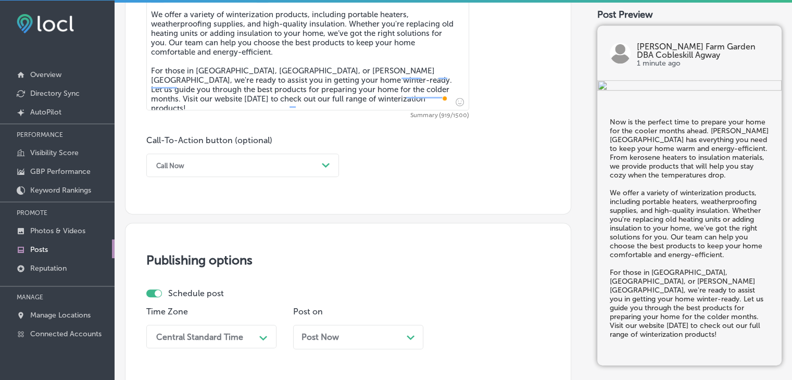
click at [302, 158] on div "Call Now" at bounding box center [234, 165] width 167 height 16
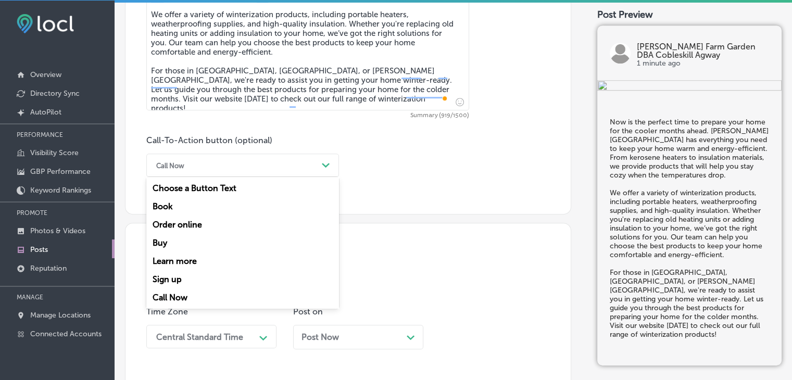
click at [205, 267] on div "Learn more" at bounding box center [242, 261] width 193 height 18
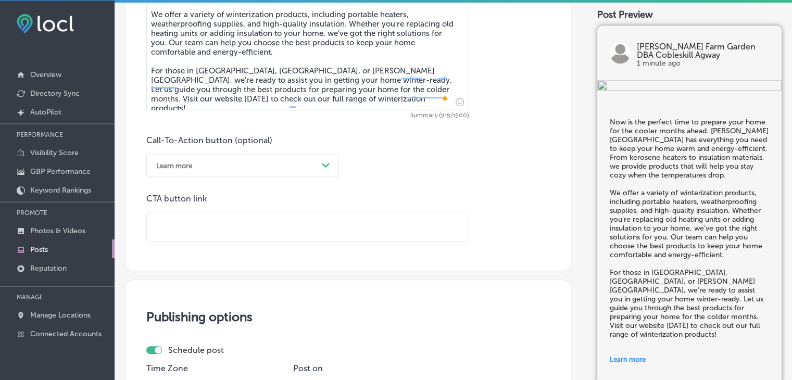
click at [263, 239] on input "text" at bounding box center [308, 226] width 322 height 29
paste input "https://online.cobleskillagway.com/"
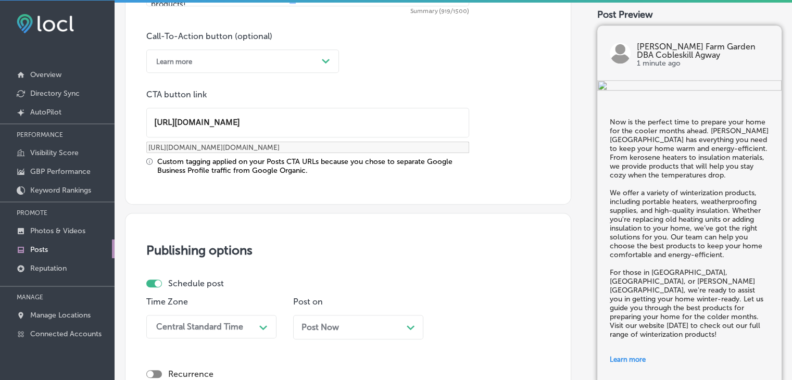
type input "https://online.cobleskillagway.com/"
click at [253, 323] on div "Central Standard Time Path Created with Sketch." at bounding box center [211, 326] width 130 height 23
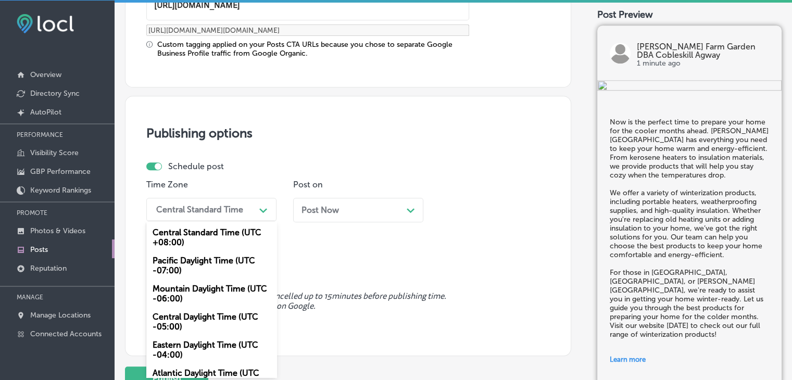
click at [236, 290] on div "Mountain Daylight Time (UTC -06:00)" at bounding box center [211, 293] width 130 height 28
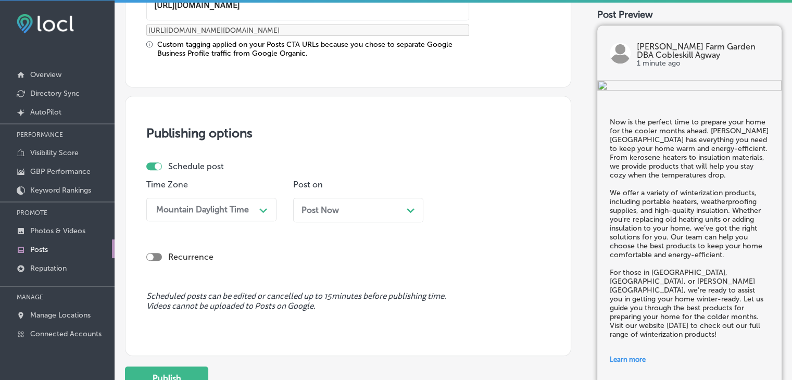
click at [322, 202] on div "Post Now Path Created with Sketch." at bounding box center [358, 210] width 130 height 24
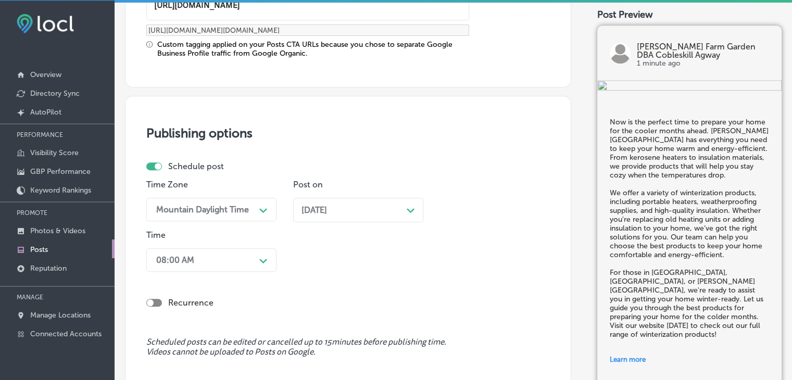
click at [321, 198] on div "Sep 08, 2025 Path Created with Sketch." at bounding box center [358, 210] width 130 height 24
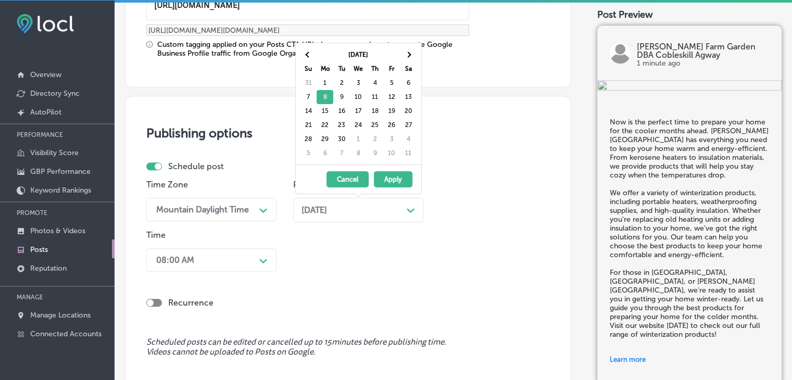
click at [400, 182] on button "Apply" at bounding box center [393, 179] width 39 height 16
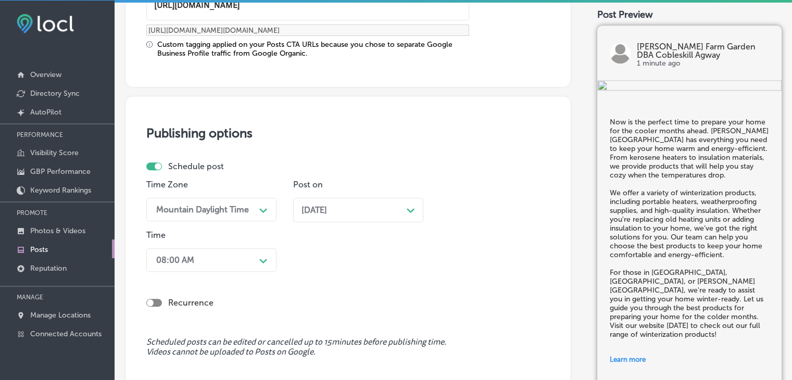
click at [253, 246] on div "Time 08:00 AM Path Created with Sketch." at bounding box center [211, 253] width 130 height 46
click at [253, 251] on div "08:00 AM Path Created with Sketch." at bounding box center [211, 259] width 130 height 23
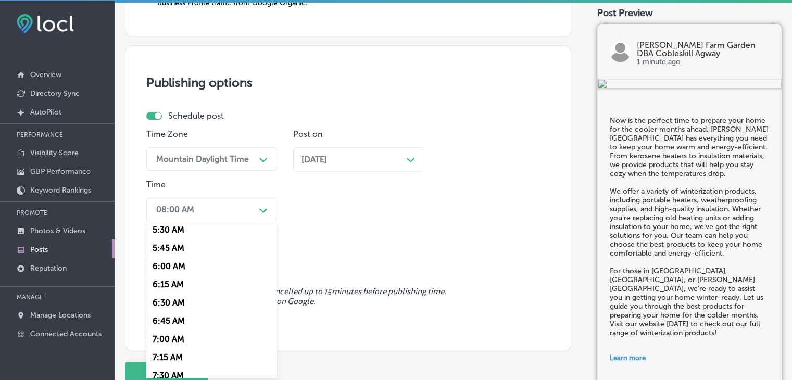
scroll to position [468, 0]
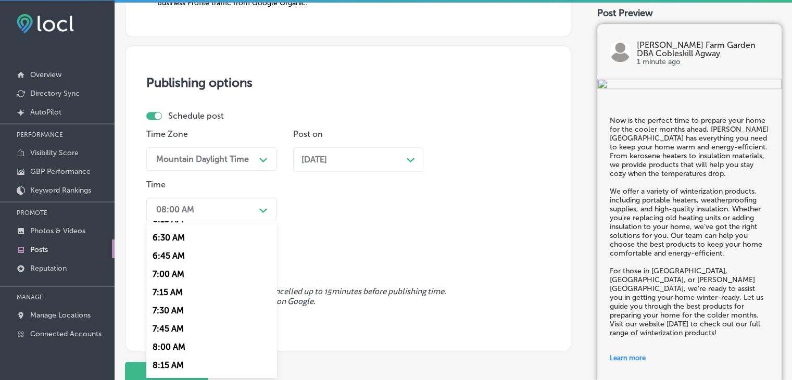
click at [175, 275] on div "7:00 AM" at bounding box center [211, 274] width 130 height 18
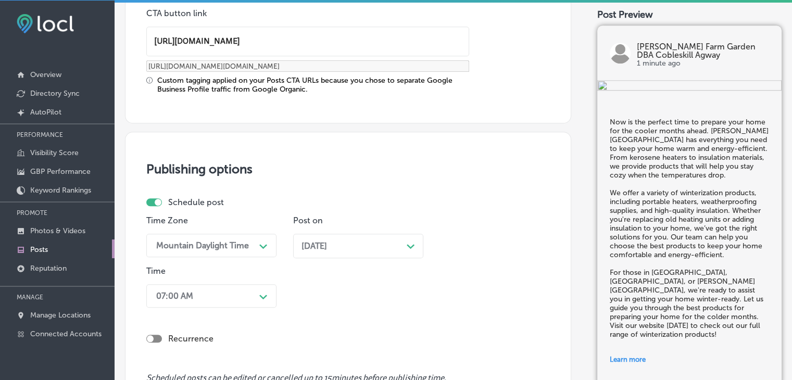
scroll to position [1006, 0]
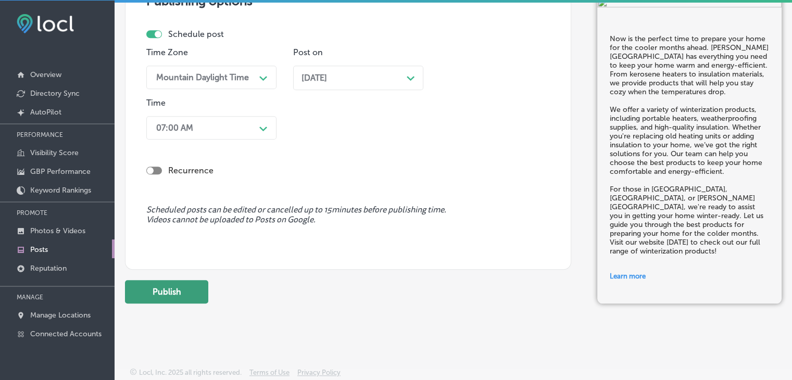
click at [190, 281] on button "Publish" at bounding box center [166, 291] width 83 height 23
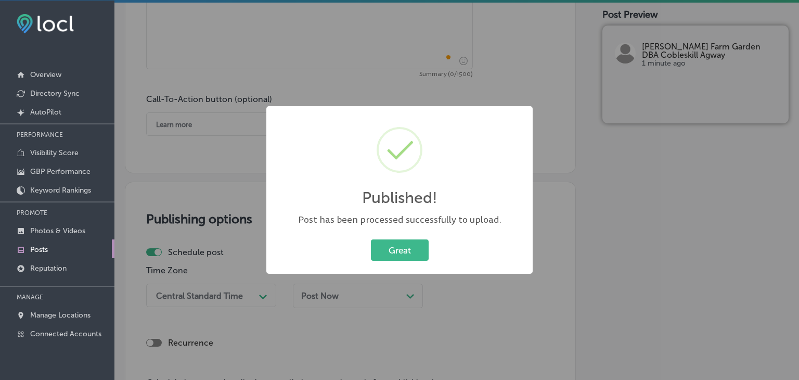
click at [287, 67] on div "Published! × Post has been processed successfully to upload. Great Cancel" at bounding box center [399, 190] width 799 height 380
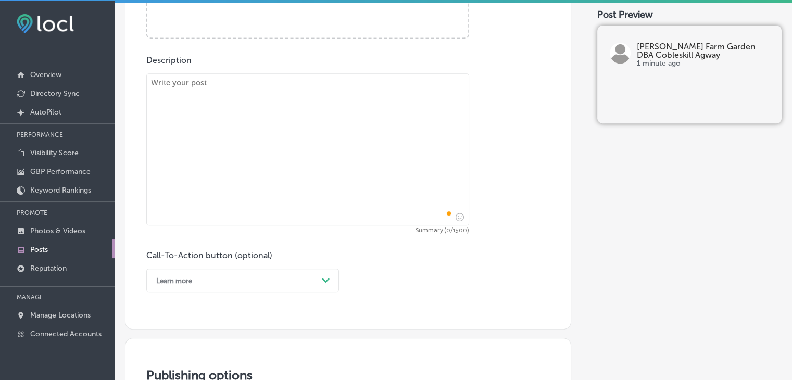
click at [300, 143] on textarea "To enrich screen reader interactions, please activate Accessibility in Grammarl…" at bounding box center [307, 149] width 323 height 152
paste textarea "Enhance your outdoor living area with products from Kelley Farm & Garden. Wheth…"
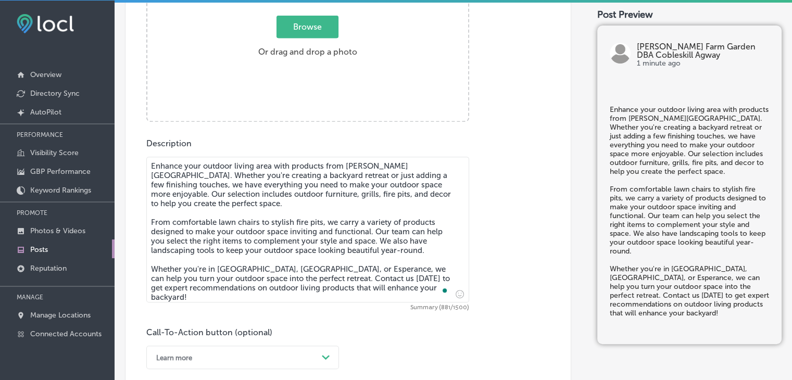
type textarea "Enhance your outdoor living area with products from Kelley Farm & Garden. Wheth…"
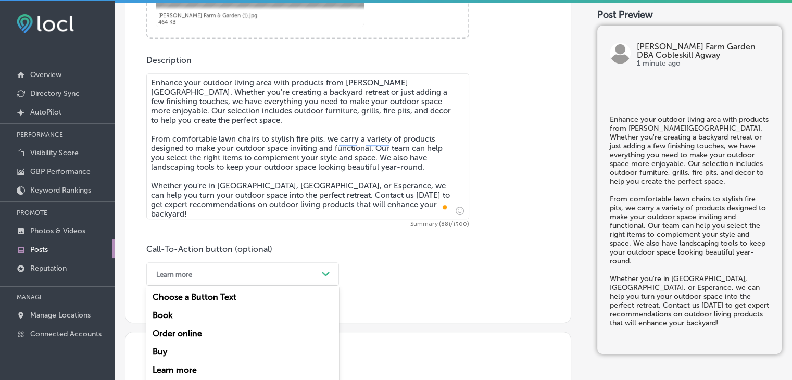
click at [200, 277] on div "option Learn more, selected. option Book focused, 2 of 7. 7 results available. …" at bounding box center [242, 273] width 193 height 23
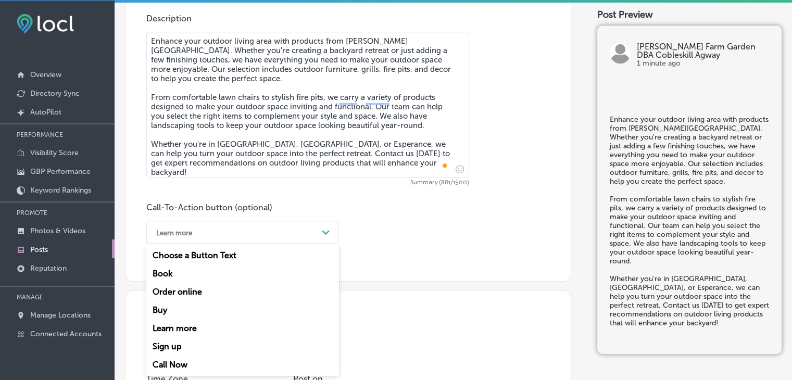
click at [179, 357] on div "Call Now" at bounding box center [242, 364] width 193 height 18
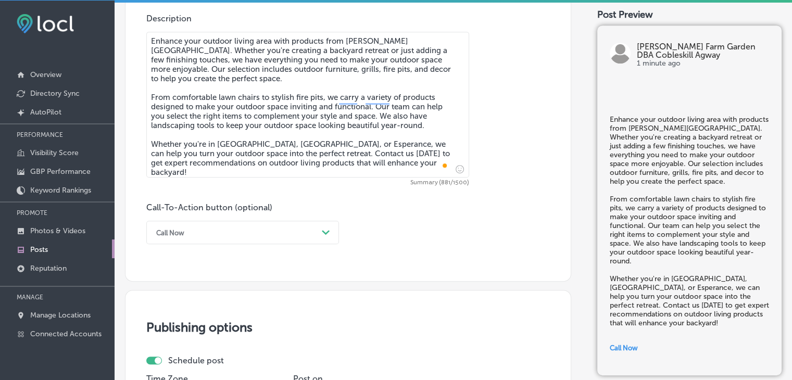
scroll to position [598, 0]
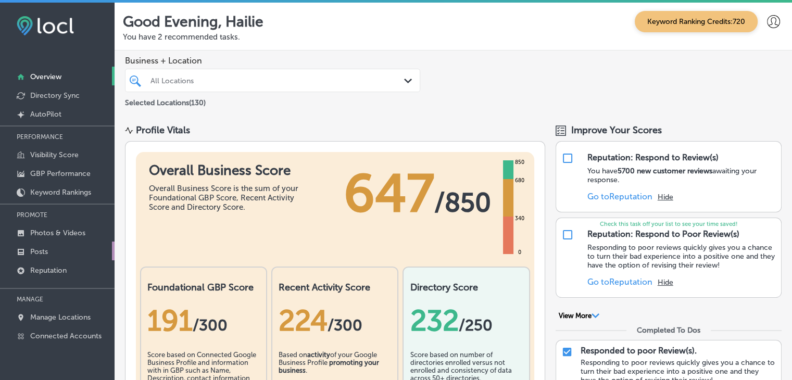
click at [73, 249] on link "Posts" at bounding box center [57, 251] width 115 height 19
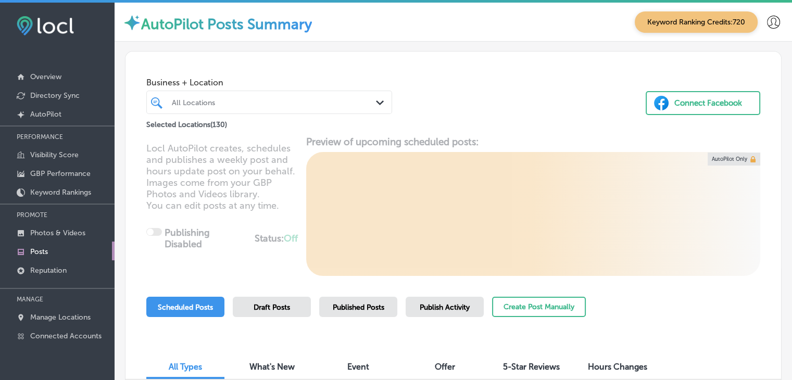
click at [204, 106] on div "All Locations" at bounding box center [274, 102] width 205 height 9
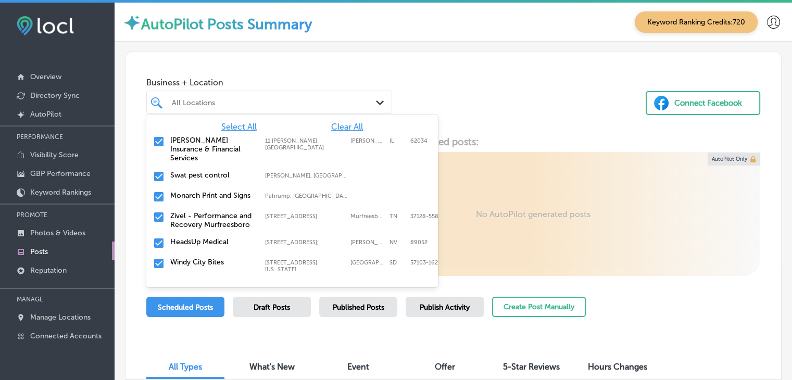
click at [352, 130] on span "Clear All" at bounding box center [347, 127] width 32 height 10
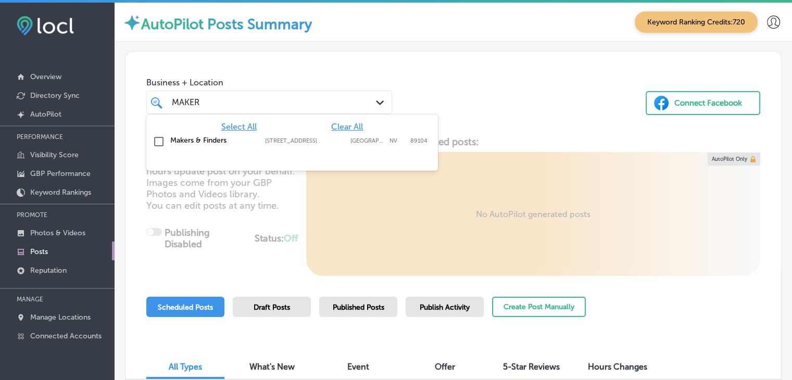
click at [298, 150] on div "Makers & Finders [STREET_ADDRESS][GEOGRAPHIC_DATA][STREET_ADDRESS]" at bounding box center [291, 142] width 291 height 20
type input "MAKER"
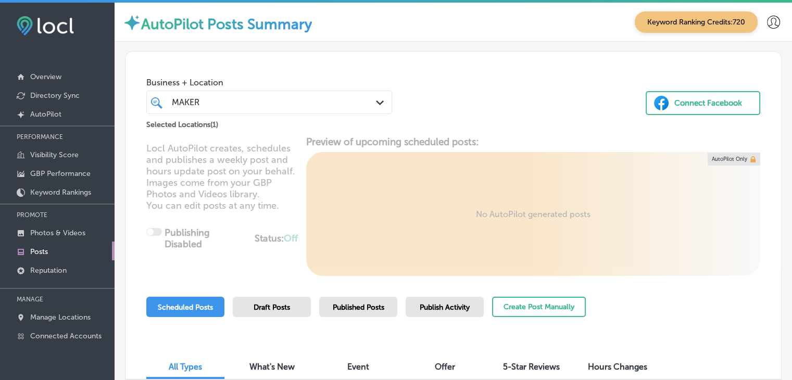
click at [310, 72] on div "Business + Location MAKER MAKER Path Created with Sketch." at bounding box center [269, 93] width 246 height 42
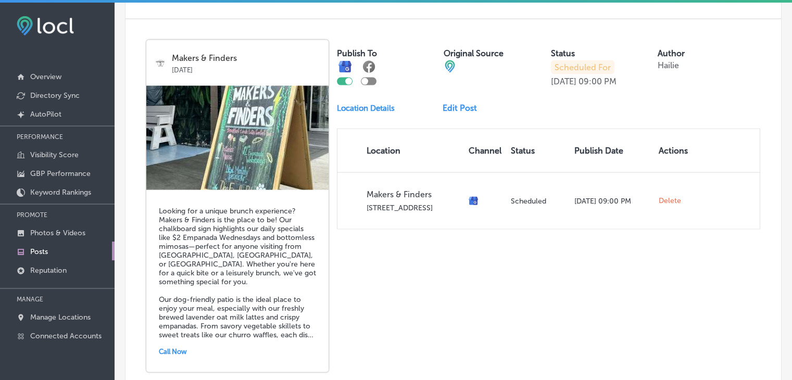
scroll to position [2339, 0]
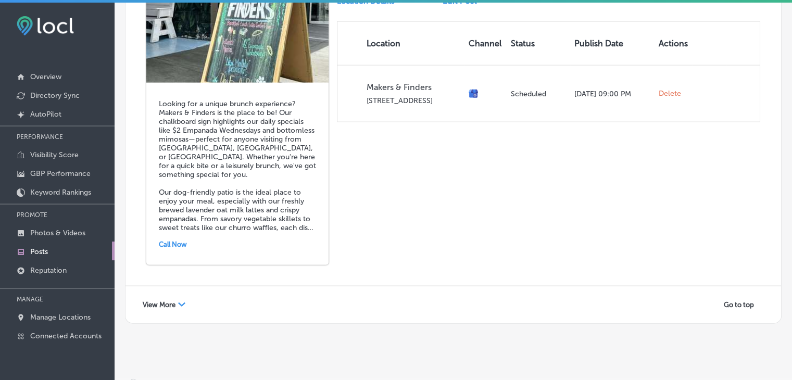
drag, startPoint x: 124, startPoint y: 296, endPoint x: 153, endPoint y: 296, distance: 28.1
click at [157, 301] on span "View More" at bounding box center [159, 305] width 33 height 8
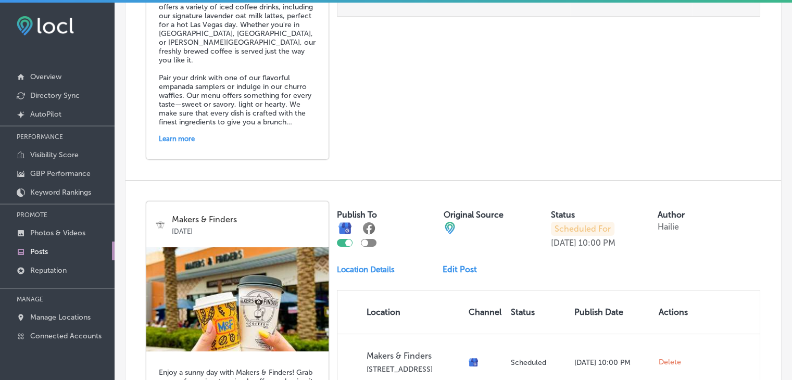
scroll to position [3744, 0]
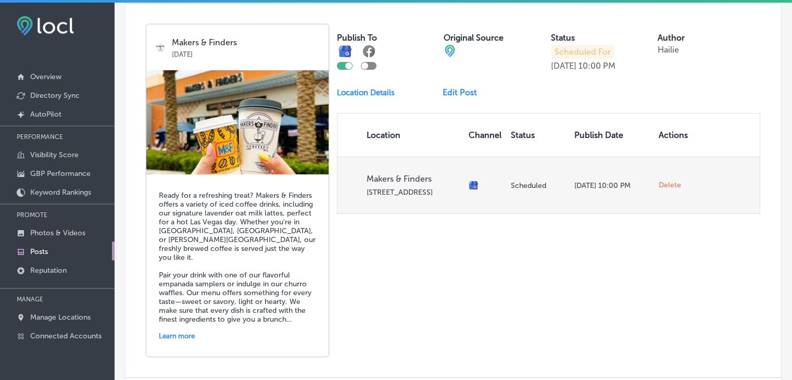
click at [662, 181] on span "Delete" at bounding box center [669, 185] width 22 height 9
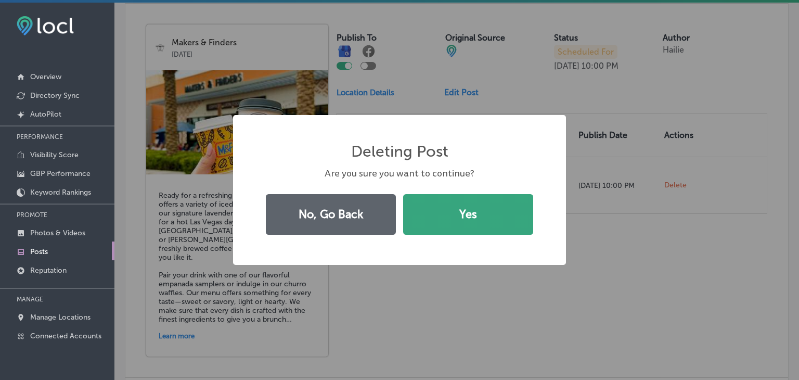
click at [477, 220] on button "Yes" at bounding box center [468, 214] width 130 height 41
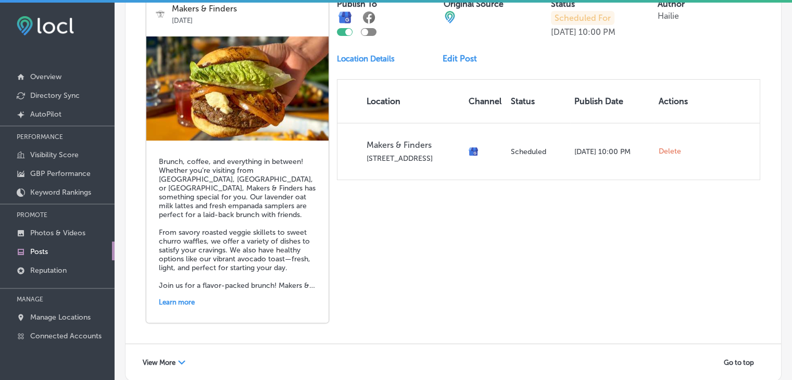
scroll to position [4202, 0]
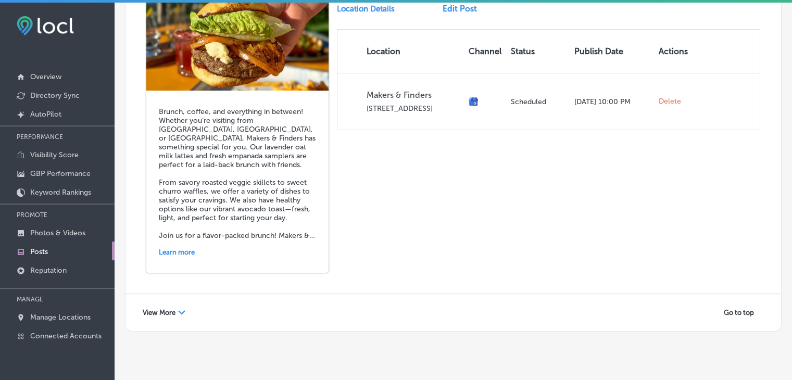
click at [161, 306] on div "View More Path Created with Sketch. Go to top" at bounding box center [452, 312] width 655 height 37
click at [179, 304] on div "View More Path Created with Sketch." at bounding box center [164, 312] width 56 height 16
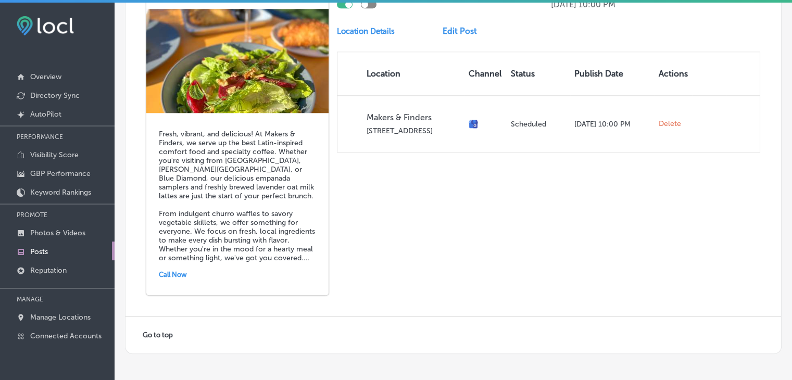
scroll to position [4895, 0]
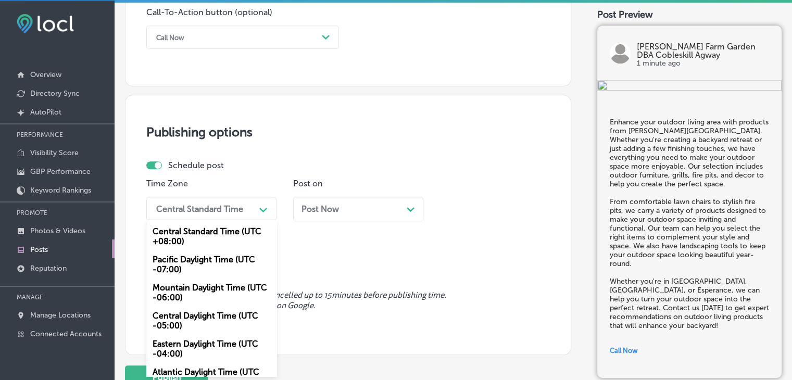
click at [204, 290] on div "Mountain Daylight Time (UTC -06:00)" at bounding box center [211, 292] width 130 height 28
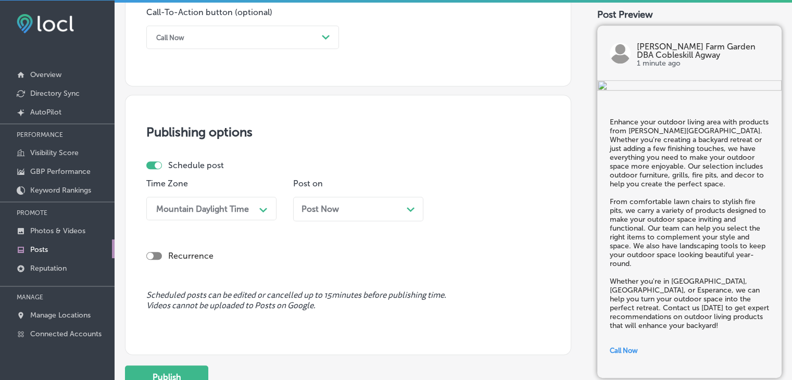
click at [374, 201] on div "Post Now Path Created with Sketch." at bounding box center [358, 209] width 130 height 24
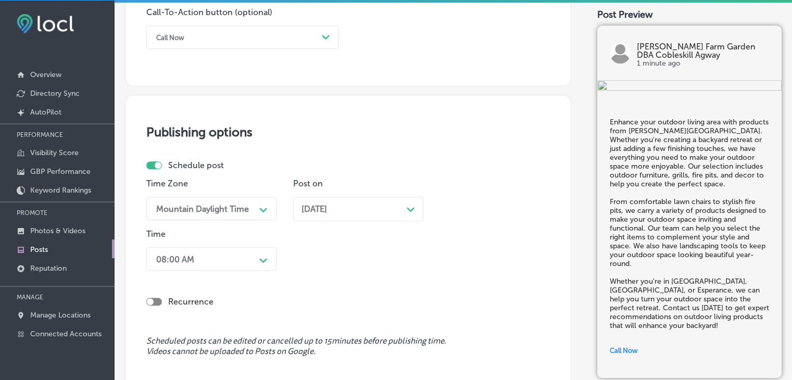
click at [331, 199] on div "Sep 16, 2025 Path Created with Sketch." at bounding box center [358, 209] width 130 height 24
click at [237, 266] on div "08:00 AM Path Created with Sketch." at bounding box center [211, 258] width 130 height 23
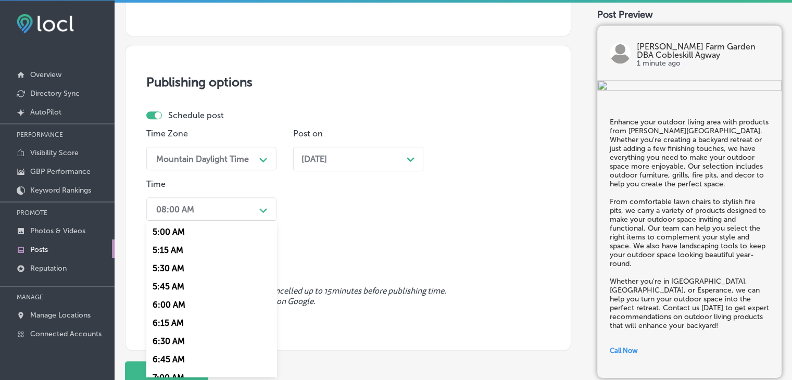
scroll to position [416, 0]
click at [170, 334] on div "7:00 AM" at bounding box center [211, 325] width 130 height 18
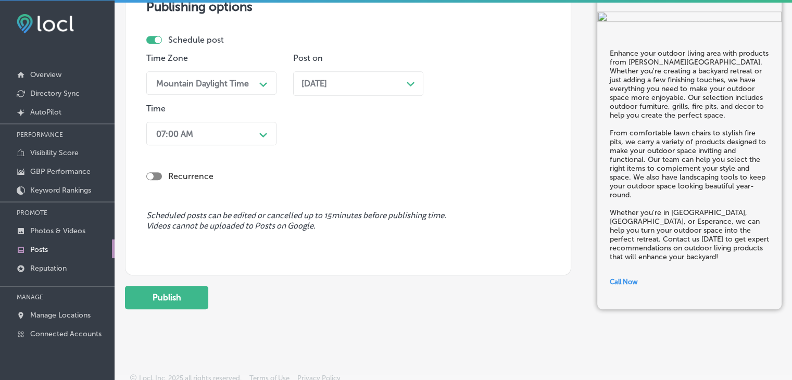
scroll to position [907, 0]
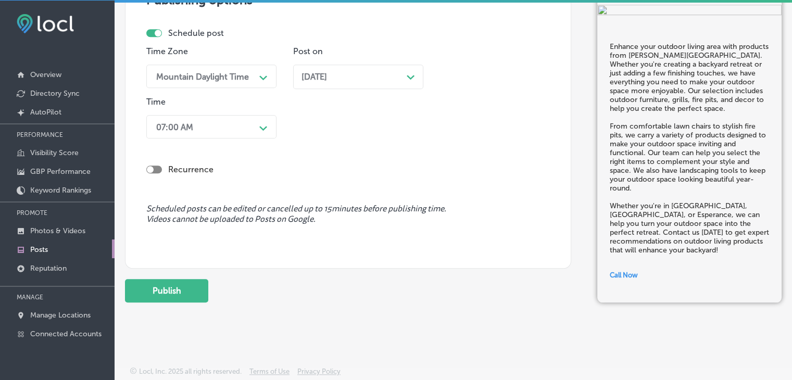
click at [198, 293] on button "Publish" at bounding box center [166, 290] width 83 height 23
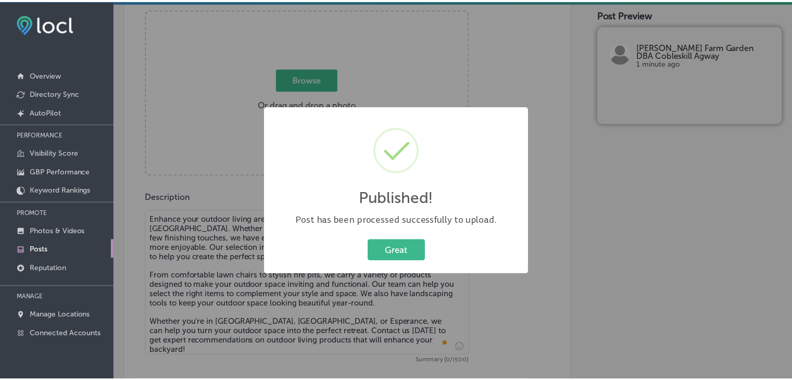
scroll to position [490, 0]
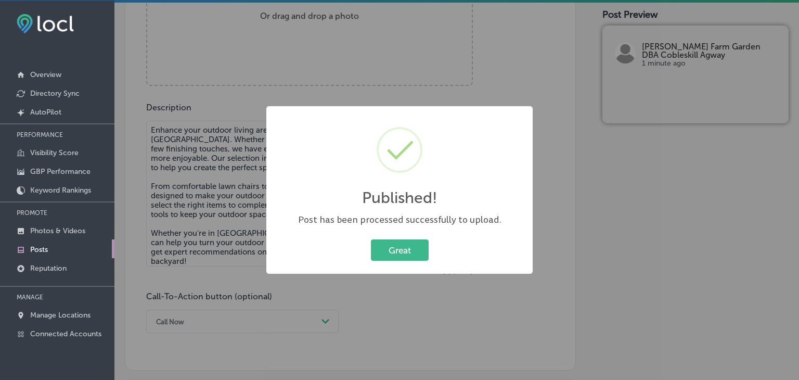
click at [391, 52] on div "Published! × Post has been processed successfully to upload. Great Cancel" at bounding box center [399, 190] width 799 height 380
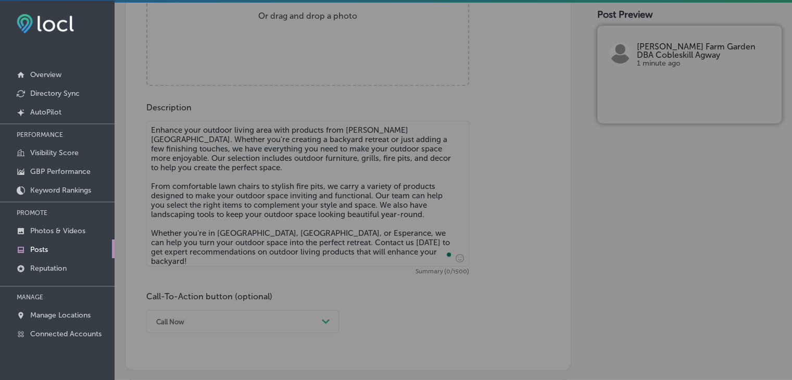
click at [349, 138] on textarea "Enhance your outdoor living area with products from Kelley Farm & Garden. Wheth…" at bounding box center [307, 194] width 323 height 146
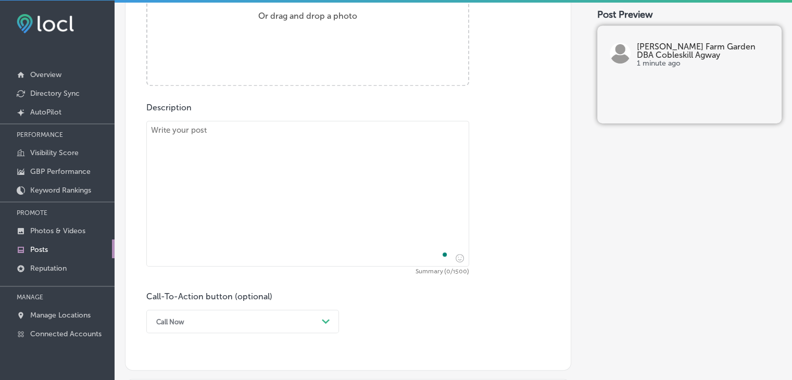
paste textarea "Kelley Farm & Garden has everything you need to get your farm and home projects…"
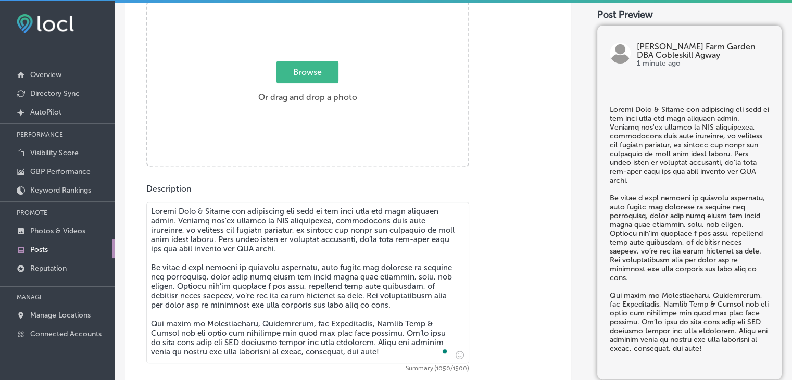
type textarea "Kelley Farm & Garden has everything you need to get your farm and home projects…"
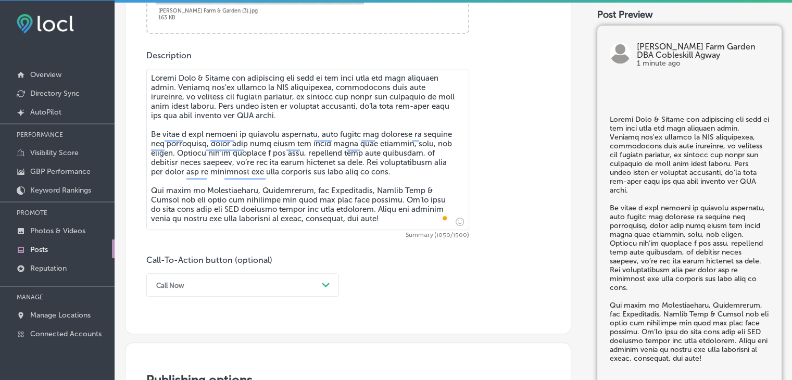
click at [193, 286] on div "Call Now Path Created with Sketch." at bounding box center [242, 284] width 193 height 23
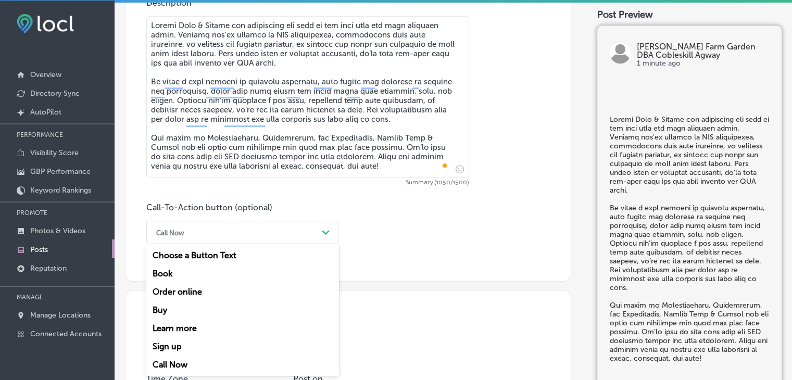
click at [180, 329] on div "Learn more" at bounding box center [242, 328] width 193 height 18
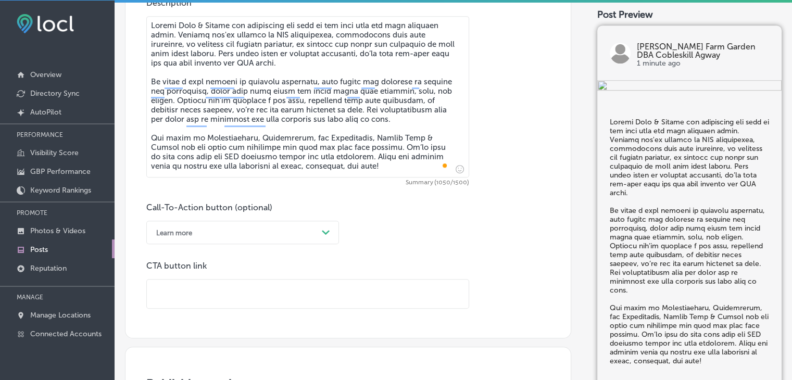
click at [254, 288] on input "text" at bounding box center [308, 293] width 322 height 29
paste input "https://online.cobleskillagway.com/"
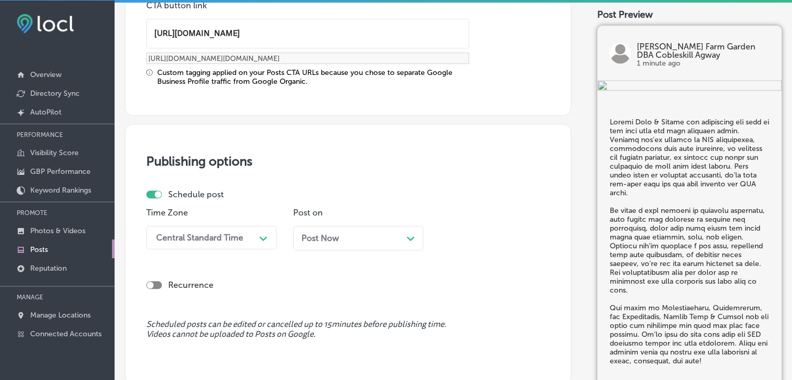
type input "https://online.cobleskillagway.com/"
click at [230, 237] on div "Central Standard Time Path Created with Sketch." at bounding box center [211, 237] width 130 height 23
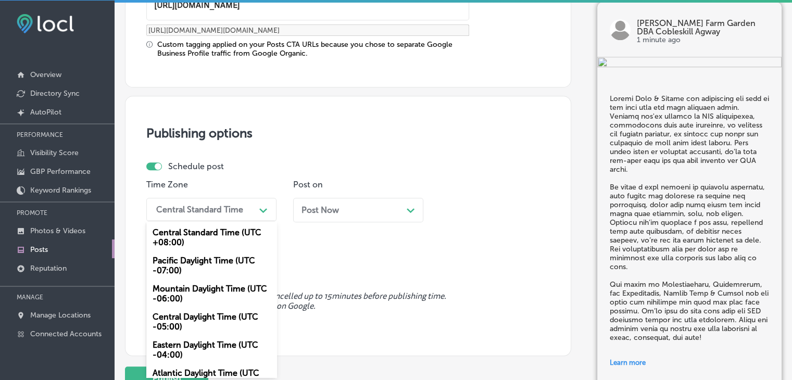
click at [204, 288] on div "Mountain Daylight Time (UTC -06:00)" at bounding box center [211, 293] width 130 height 28
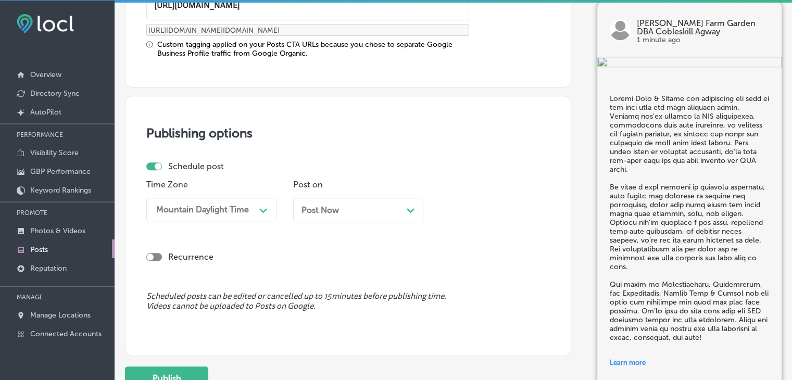
click at [369, 182] on p "Post on" at bounding box center [358, 185] width 130 height 10
click at [370, 201] on div "Post Now Path Created with Sketch." at bounding box center [358, 210] width 130 height 24
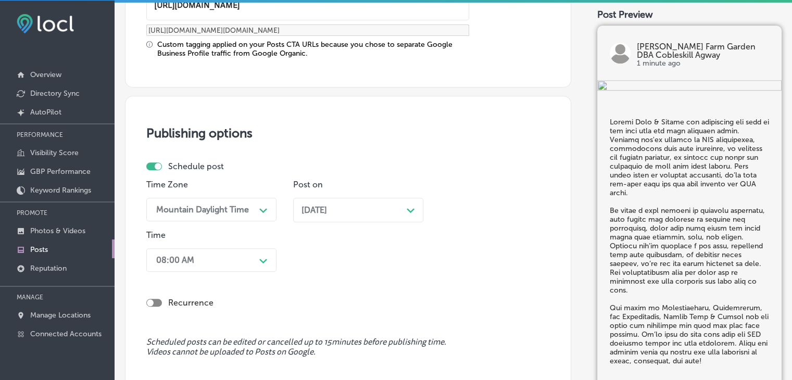
click at [261, 237] on p "Time" at bounding box center [211, 235] width 130 height 10
click at [257, 250] on div "08:00 AM Path Created with Sketch." at bounding box center [211, 259] width 130 height 23
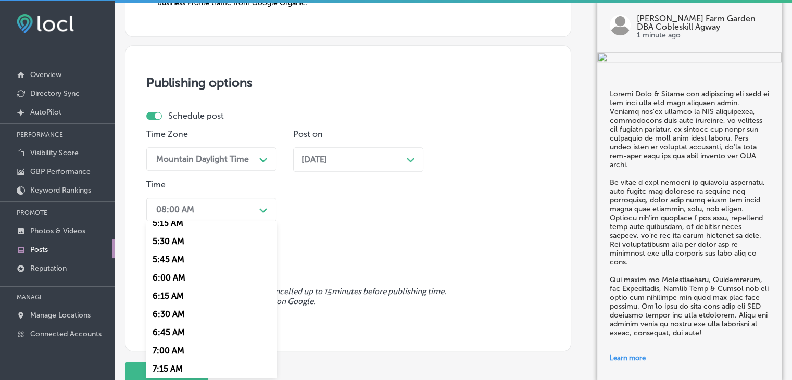
scroll to position [416, 0]
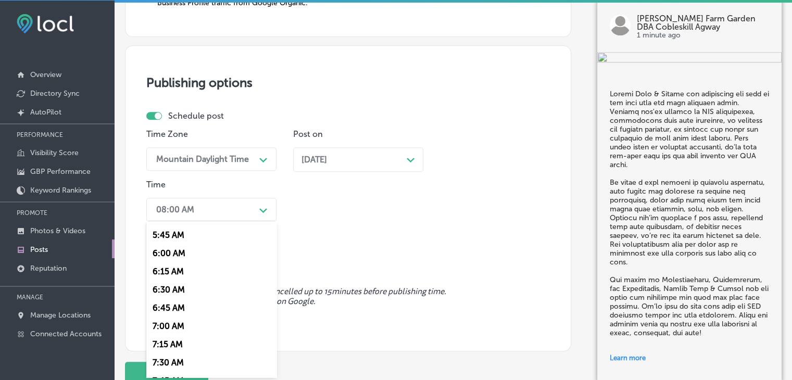
click at [168, 321] on div "7:00 AM" at bounding box center [211, 326] width 130 height 18
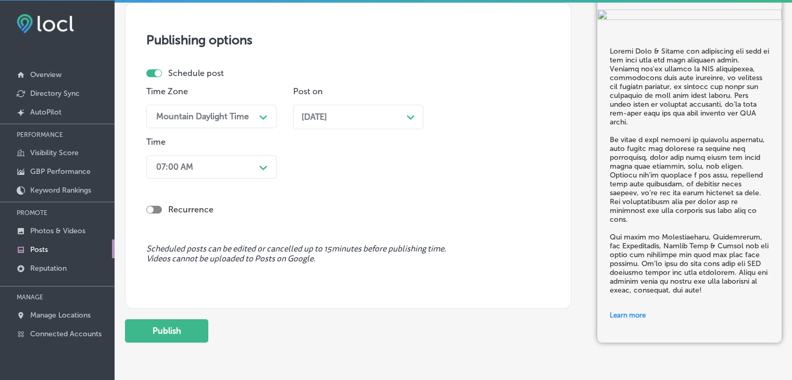
scroll to position [1016, 0]
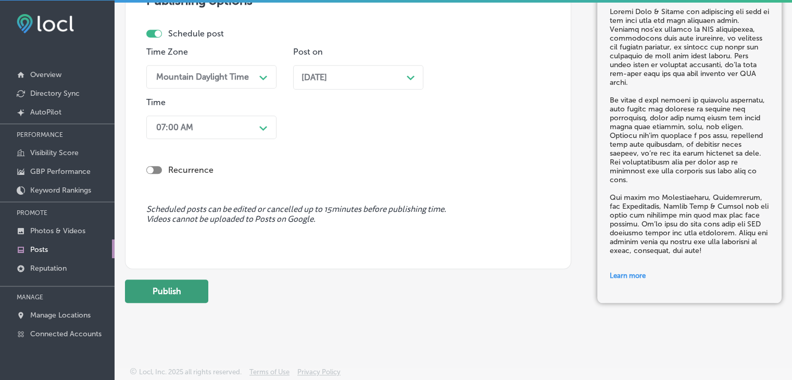
click at [204, 300] on button "Publish" at bounding box center [166, 290] width 83 height 23
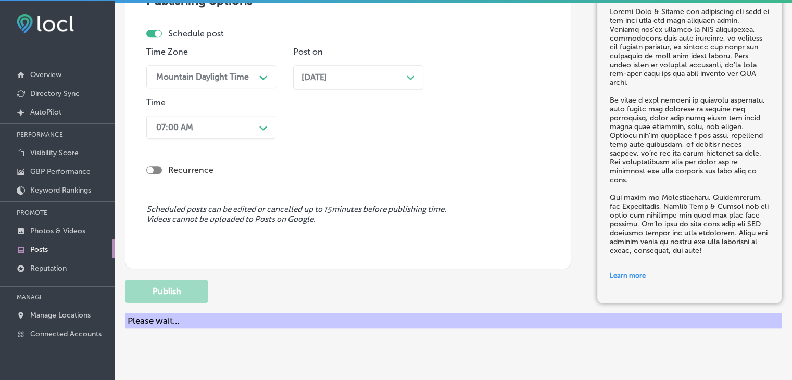
click at [403, 42] on div "Schedule post Time Zone Mountain Daylight Time Path Created with Sketch. Post o…" at bounding box center [343, 86] width 395 height 115
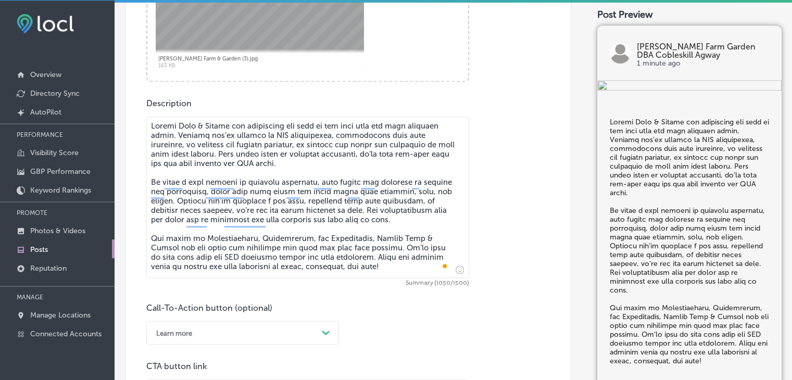
scroll to position [443, 0]
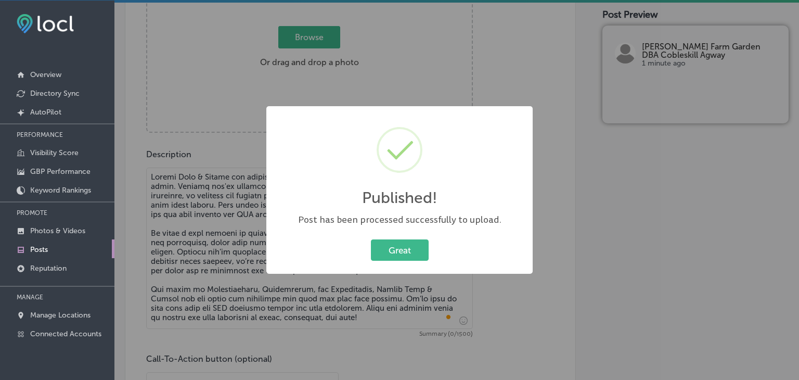
click at [262, 138] on div "Published! × Post has been processed successfully to upload. Great Cancel" at bounding box center [399, 190] width 799 height 380
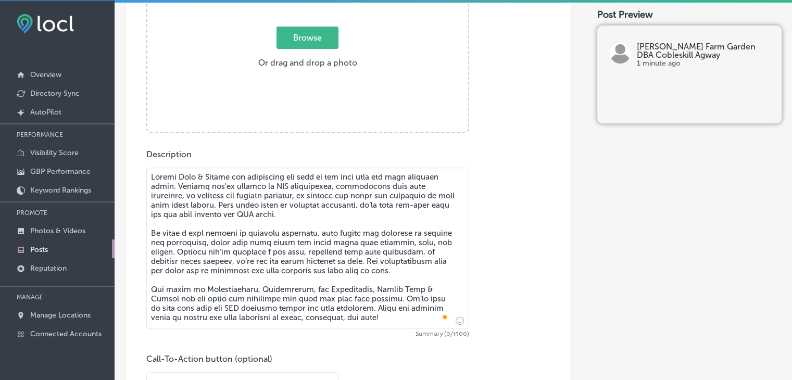
click at [225, 219] on textarea "To enrich screen reader interactions, please activate Accessibility in Grammarl…" at bounding box center [307, 248] width 323 height 161
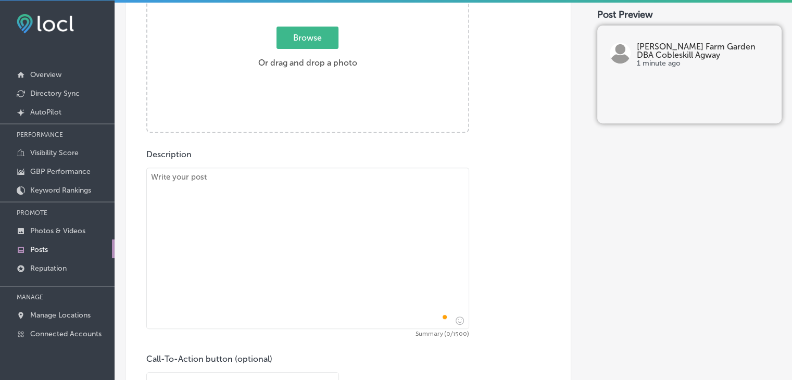
paste textarea "Keep your lawn and garden looking its best with quality products from Kelley Fa…"
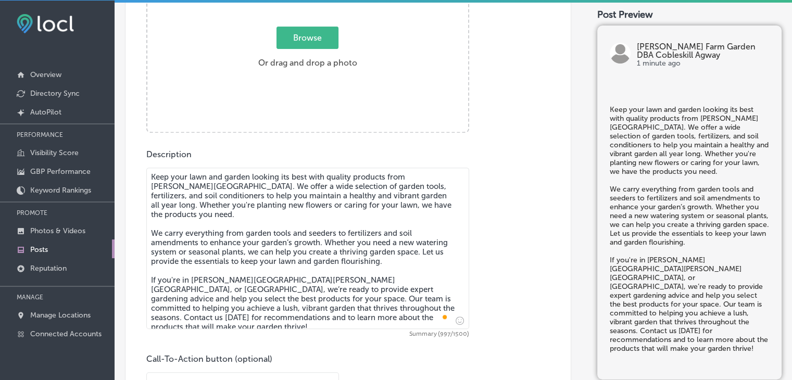
type textarea "Keep your lawn and garden looking its best with quality products from Kelley Fa…"
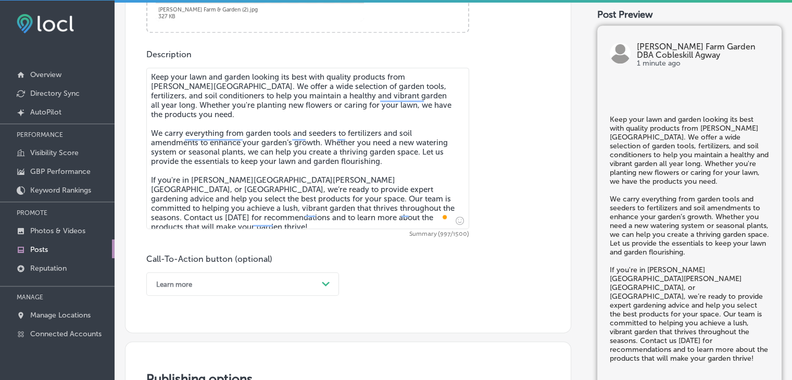
scroll to position [600, 0]
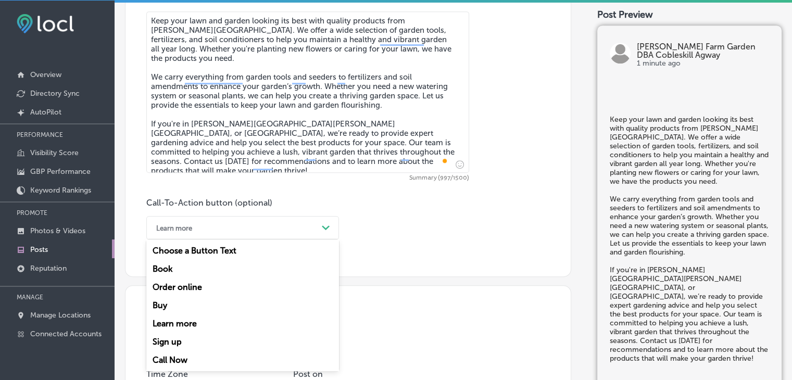
click at [193, 233] on div "Learn more" at bounding box center [234, 228] width 167 height 16
click at [169, 357] on div "Call Now" at bounding box center [242, 360] width 193 height 18
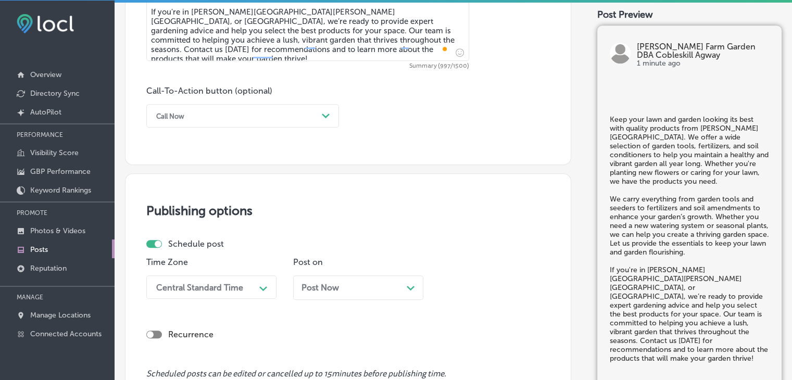
scroll to position [808, 0]
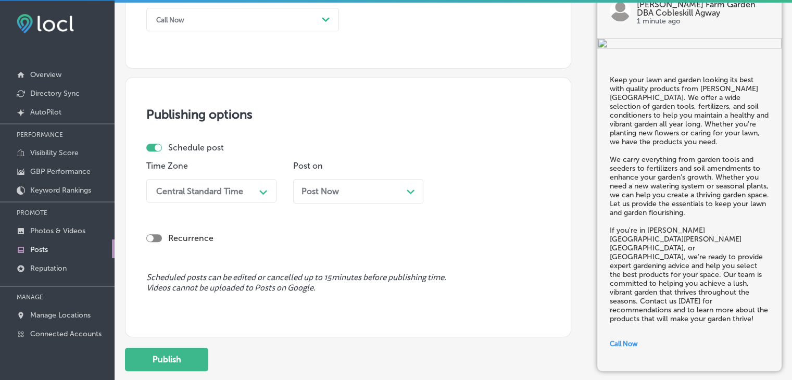
click at [256, 182] on div "Path Created with Sketch." at bounding box center [263, 191] width 17 height 18
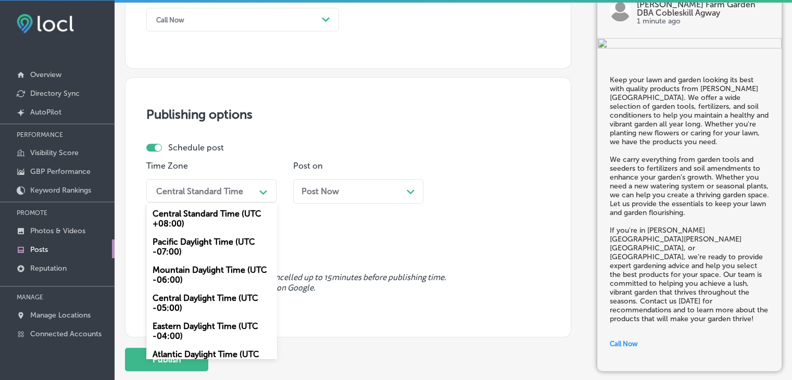
click at [227, 268] on div "Mountain Daylight Time (UTC -06:00)" at bounding box center [211, 275] width 130 height 28
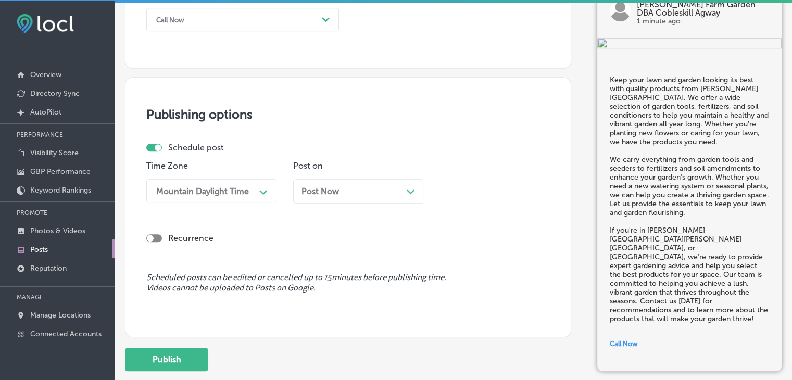
click at [322, 186] on span "Post Now" at bounding box center [319, 191] width 37 height 10
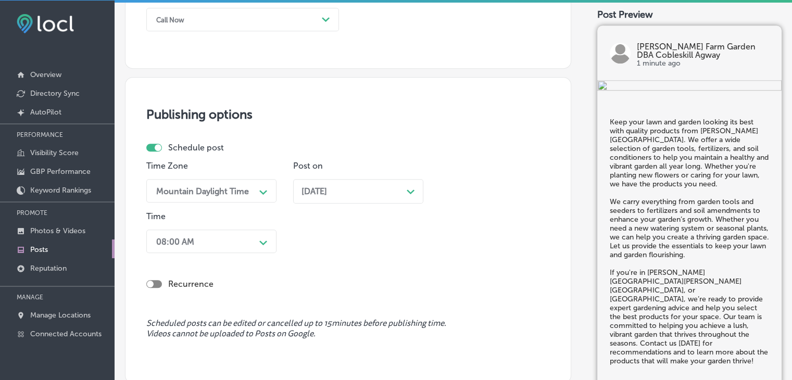
click at [248, 215] on p "Time" at bounding box center [211, 216] width 130 height 10
click at [244, 236] on div "08:00 AM Path Created with Sketch." at bounding box center [211, 241] width 130 height 23
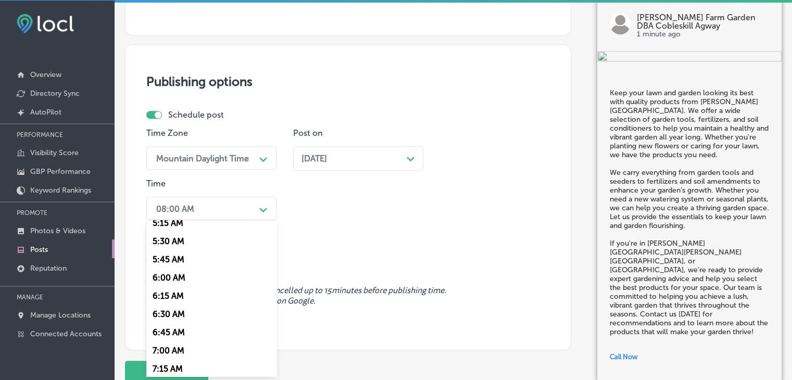
scroll to position [416, 0]
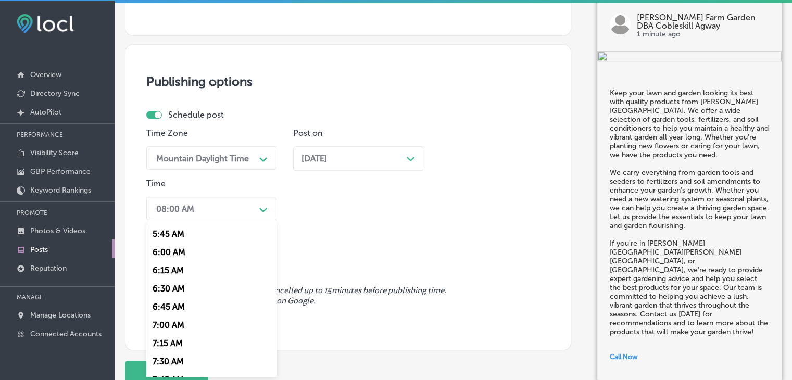
click at [185, 329] on div "7:00 AM" at bounding box center [211, 325] width 130 height 18
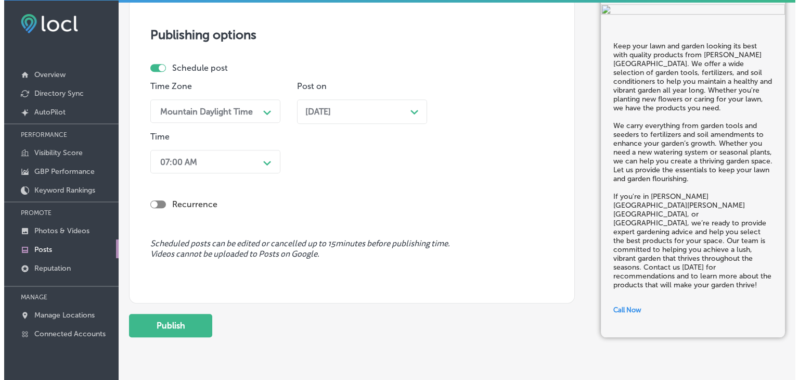
scroll to position [922, 0]
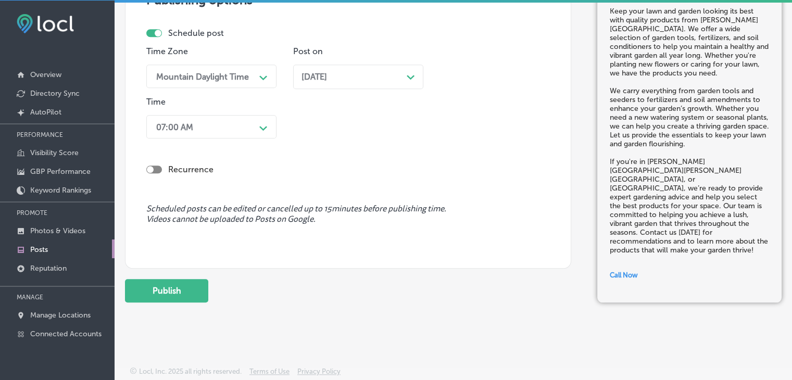
click at [212, 297] on div "Publish" at bounding box center [348, 290] width 446 height 23
click at [210, 297] on div "Publish" at bounding box center [348, 290] width 446 height 23
click at [202, 287] on button "Publish" at bounding box center [166, 290] width 83 height 23
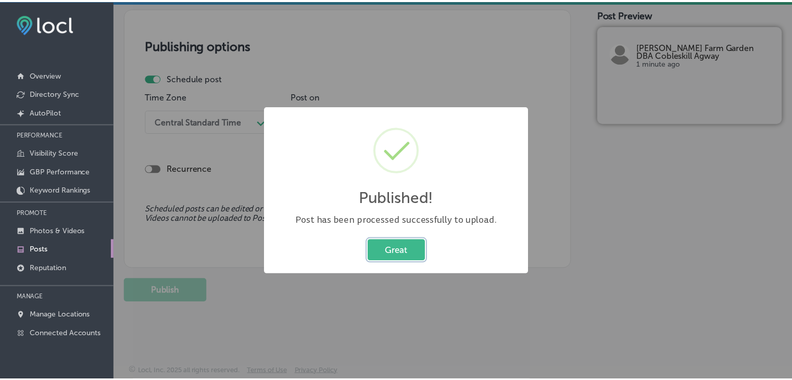
scroll to position [876, 0]
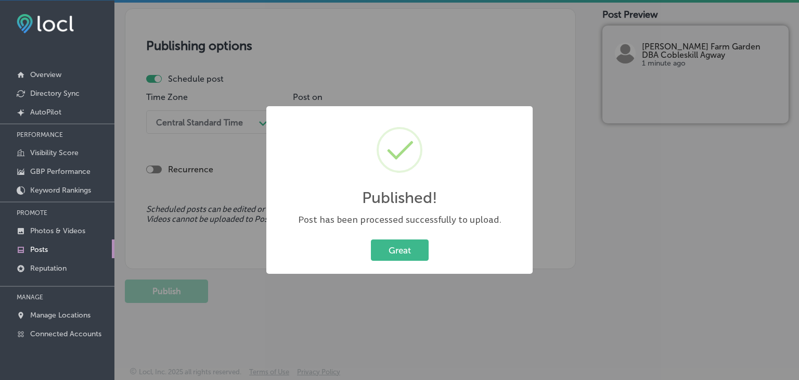
click at [360, 109] on div "Published! × Post has been processed successfully to upload. Great Cancel" at bounding box center [399, 190] width 266 height 168
click at [365, 81] on div "Published! × Post has been processed successfully to upload. Great Cancel" at bounding box center [399, 190] width 799 height 380
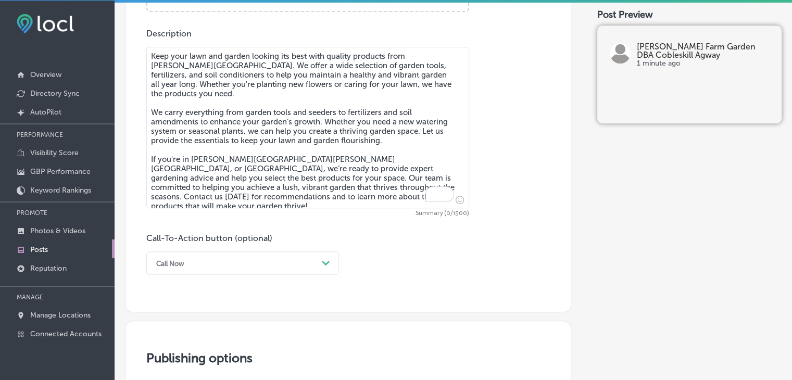
click at [361, 100] on textarea "Keep your lawn and garden looking its best with quality products from Kelley Fa…" at bounding box center [307, 127] width 323 height 161
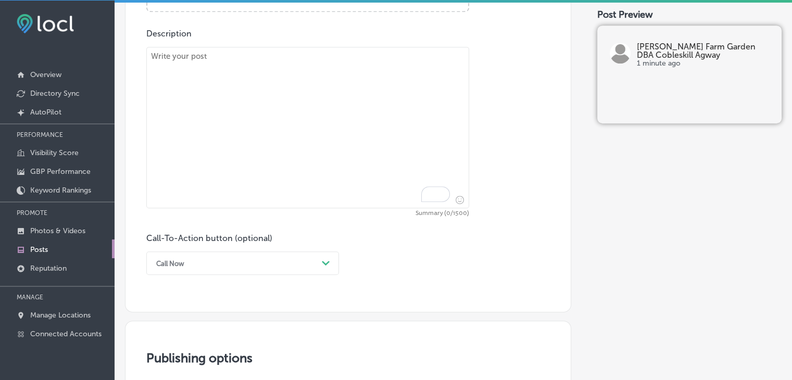
paste textarea "Get your garden tools ready for the season with products from Kelley Farm & Gar…"
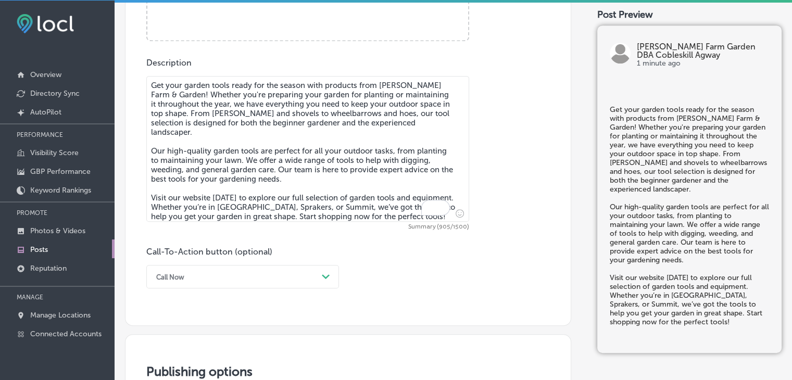
type textarea "Get your garden tools ready for the season with products from Kelley Farm & Gar…"
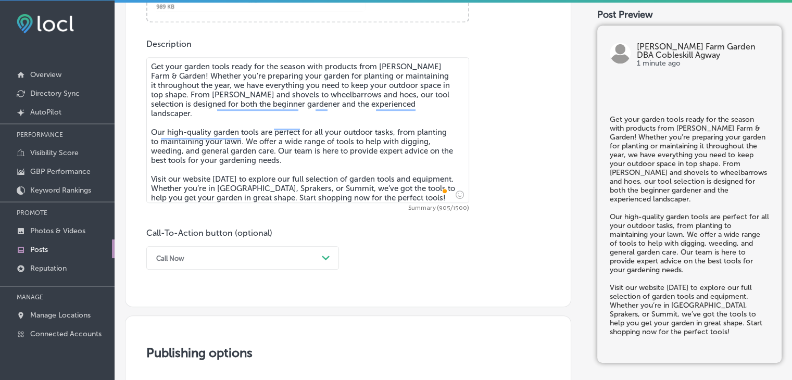
scroll to position [616, 0]
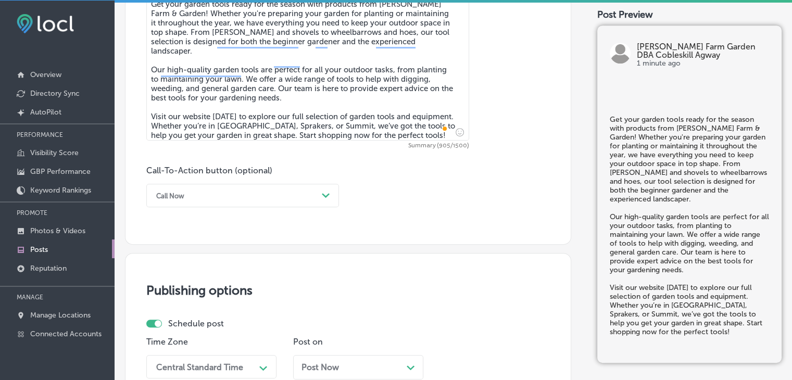
click at [196, 200] on div "Call Now" at bounding box center [234, 195] width 167 height 16
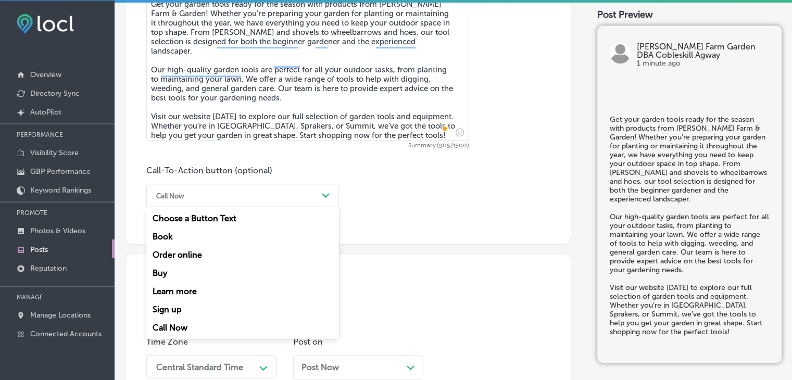
click at [181, 284] on div "Learn more" at bounding box center [242, 291] width 193 height 18
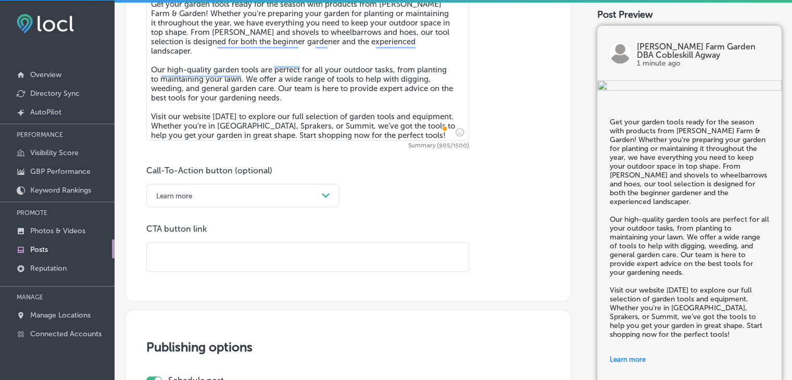
click at [397, 253] on input "text" at bounding box center [308, 257] width 322 height 29
paste input "https://online.cobleskillagway.com/"
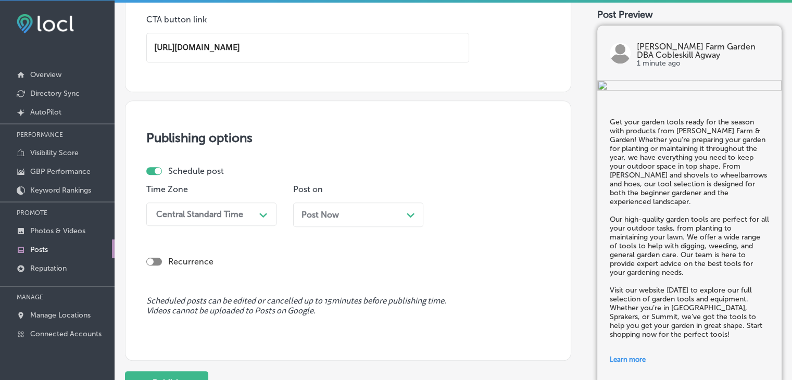
scroll to position [918, 0]
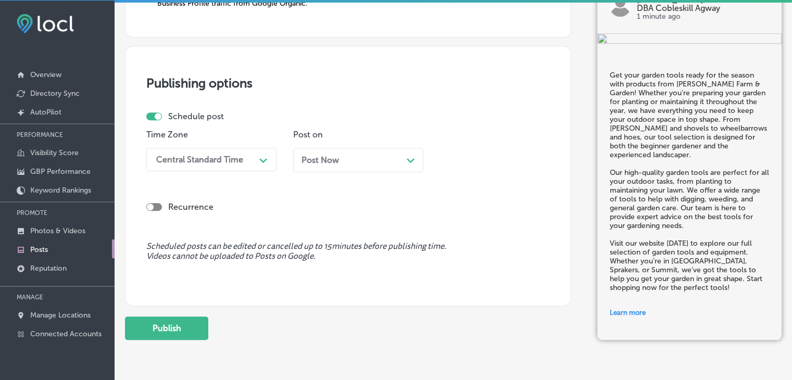
type input "https://www.makerslv.com/"
type input "https://www.makerslv.com/?utm_source=google-gmb-post&utm_medium=gmb-post-button…"
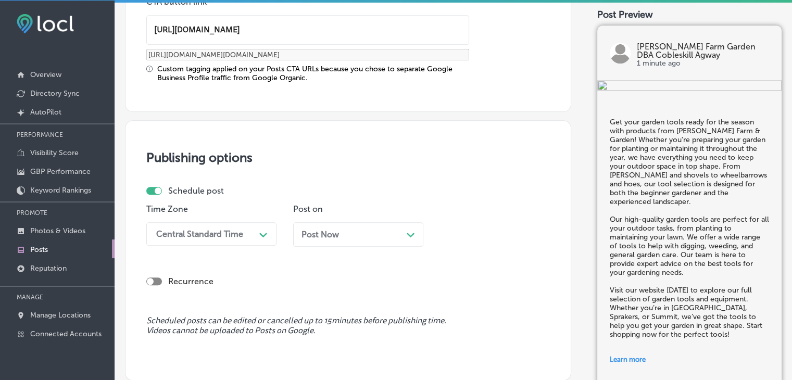
scroll to position [814, 0]
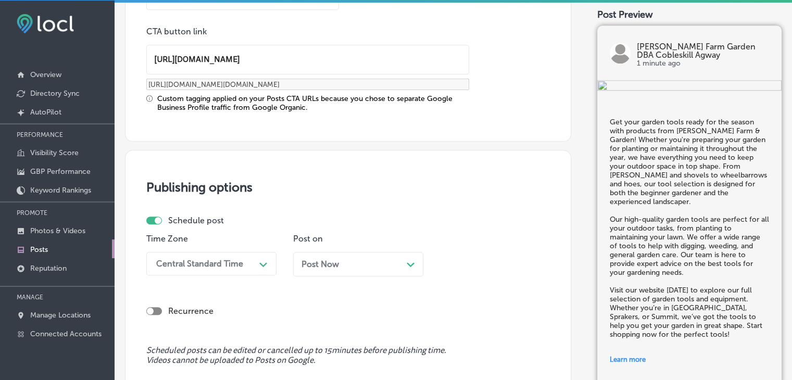
click at [323, 66] on input "https://www.makerslv.com/" at bounding box center [308, 59] width 322 height 29
paste input "online.cobleskillagway"
type input "https://online.cobleskillagway.com/"
type input "https://online.cobleskillagway.com/?utm_source=google-gmb-post&utm_medium=gmb-p…"
type input "https://online.cobleskillagway.com/"
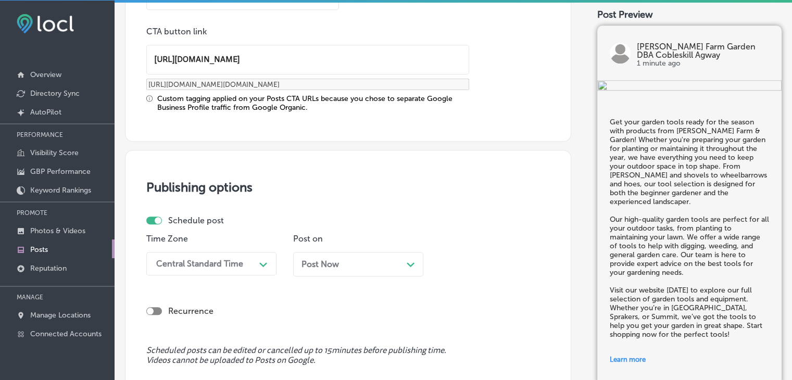
click at [224, 263] on div "Central Standard Time Path Created with Sketch." at bounding box center [211, 263] width 130 height 23
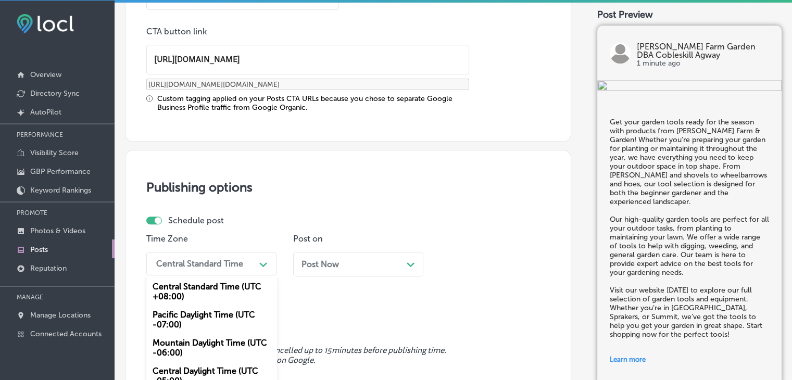
scroll to position [868, 0]
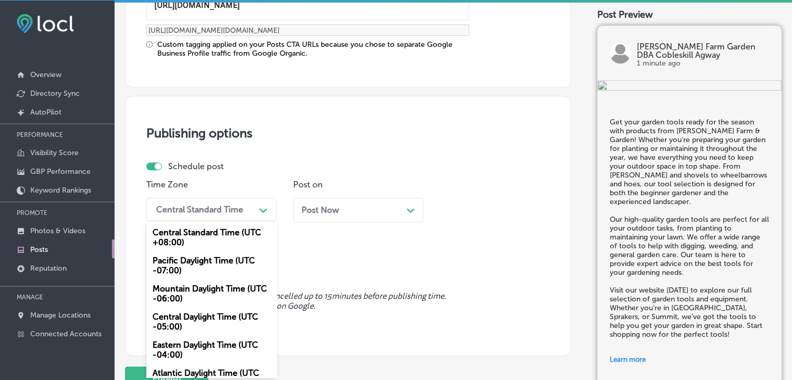
click at [202, 305] on div "Mountain Daylight Time (UTC -06:00)" at bounding box center [211, 293] width 130 height 28
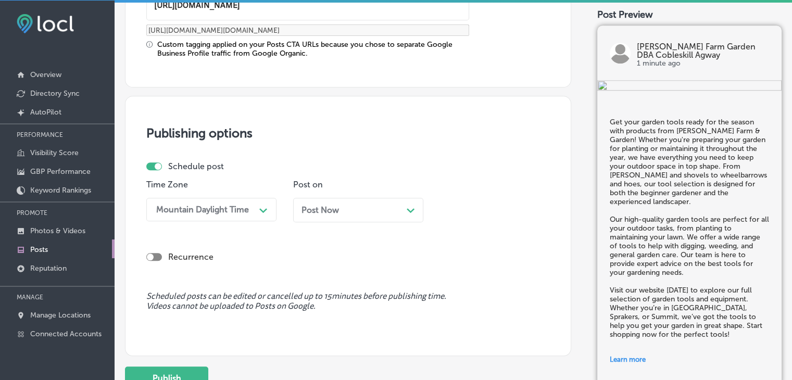
click at [322, 205] on span "Post Now" at bounding box center [319, 210] width 37 height 10
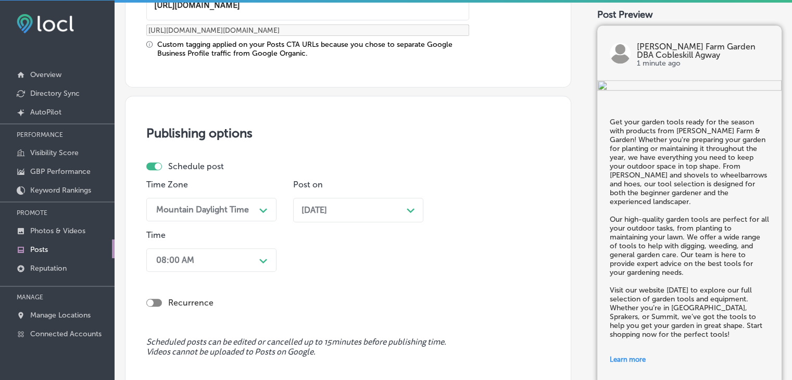
click at [250, 271] on div "Time 08:00 AM Path Created with Sketch." at bounding box center [211, 253] width 130 height 46
click at [250, 252] on div "08:00 AM Path Created with Sketch." at bounding box center [211, 259] width 130 height 23
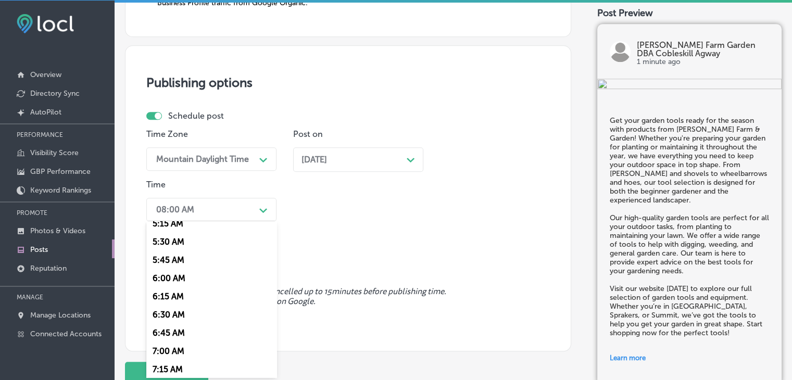
scroll to position [416, 0]
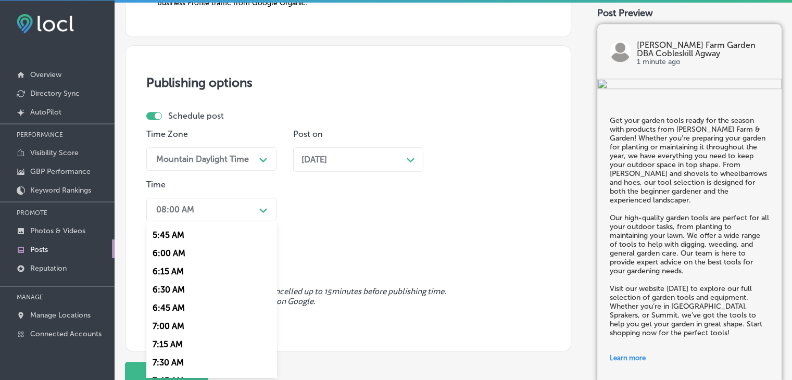
click at [179, 323] on div "7:00 AM" at bounding box center [211, 326] width 130 height 18
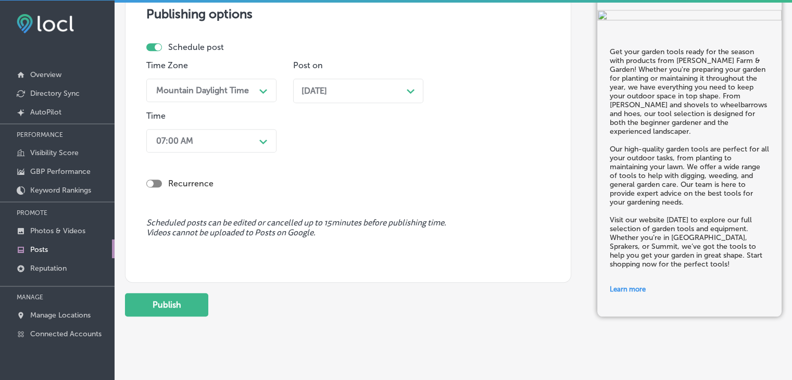
scroll to position [1000, 0]
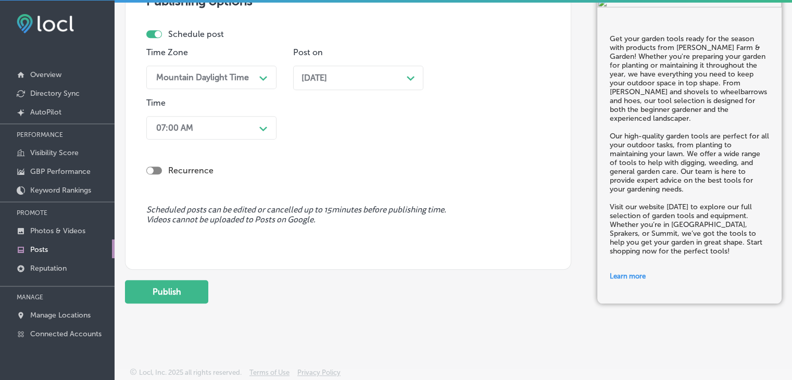
click at [217, 280] on div "Publish" at bounding box center [348, 291] width 446 height 23
click at [202, 300] on button "Publish" at bounding box center [166, 291] width 83 height 23
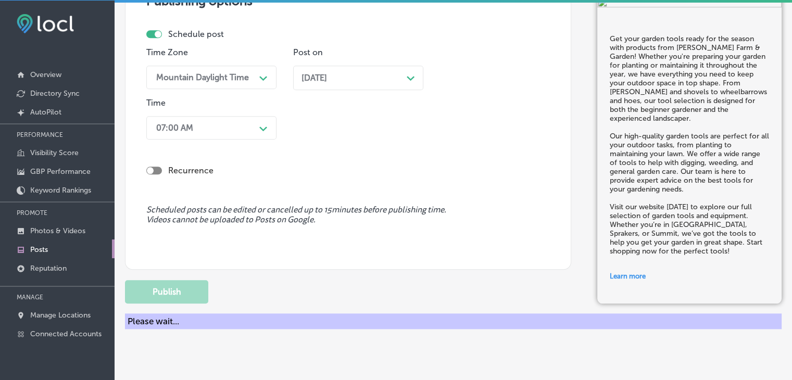
click at [409, 16] on div "Publishing options Schedule post Time Zone Mountain Daylight Time Path Created …" at bounding box center [348, 117] width 446 height 306
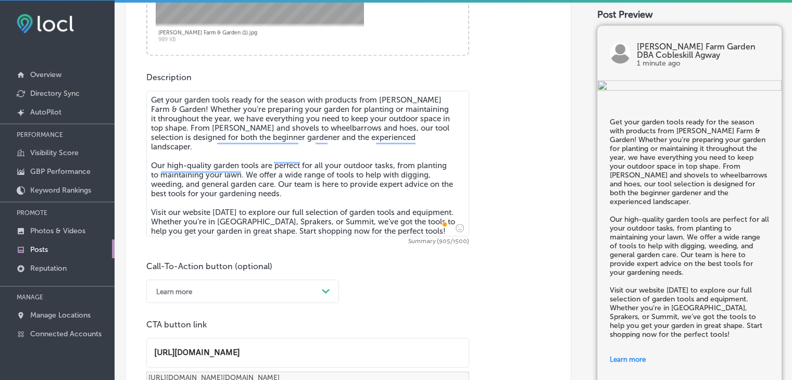
scroll to position [427, 0]
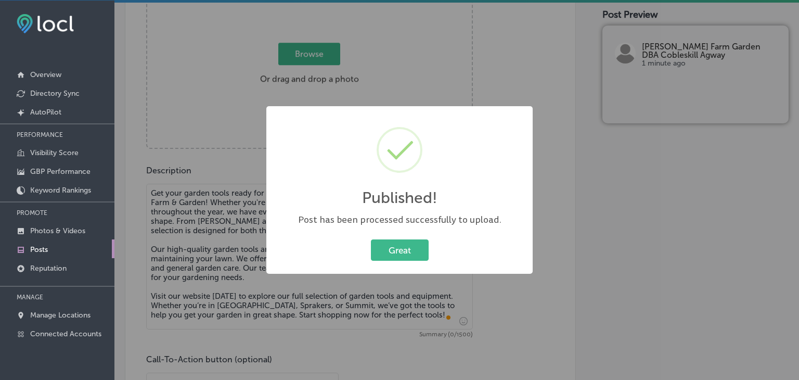
click at [282, 255] on div "Great Cancel" at bounding box center [400, 250] width 246 height 27
click at [261, 212] on div "Published! × Post has been processed successfully to upload. Great Cancel" at bounding box center [399, 190] width 799 height 380
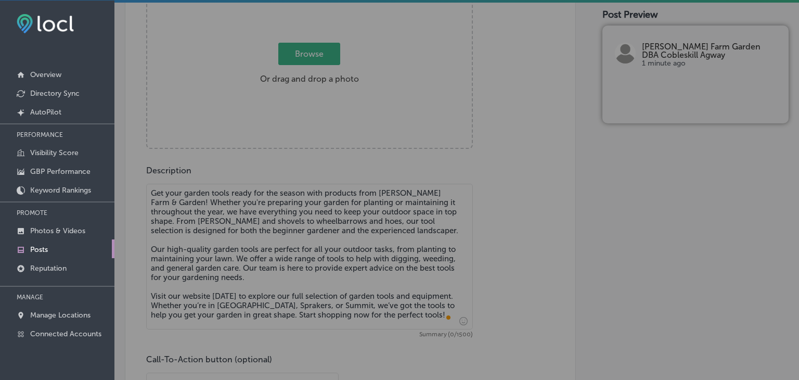
click at [248, 205] on textarea "Get your garden tools ready for the season with products from Kelley Farm & Gar…" at bounding box center [309, 257] width 327 height 146
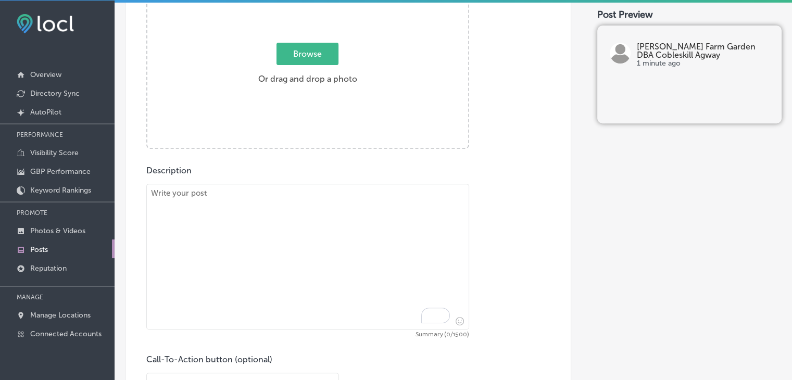
paste textarea "At Kelley Farm & Garden, we’re your trusted experts for farm and livestock need…"
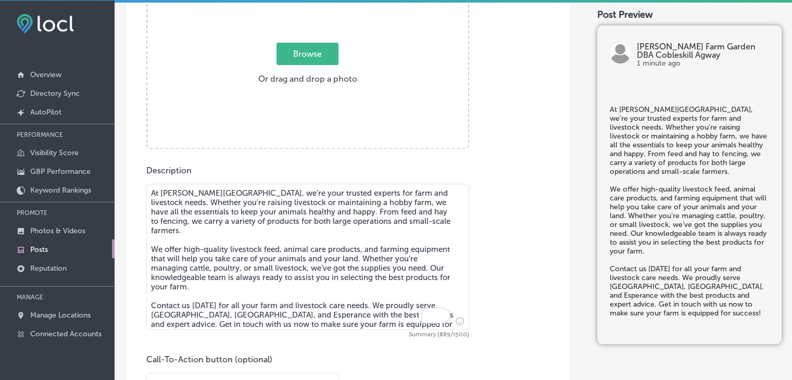
type textarea "At Kelley Farm & Garden, we’re your trusted experts for farm and livestock need…"
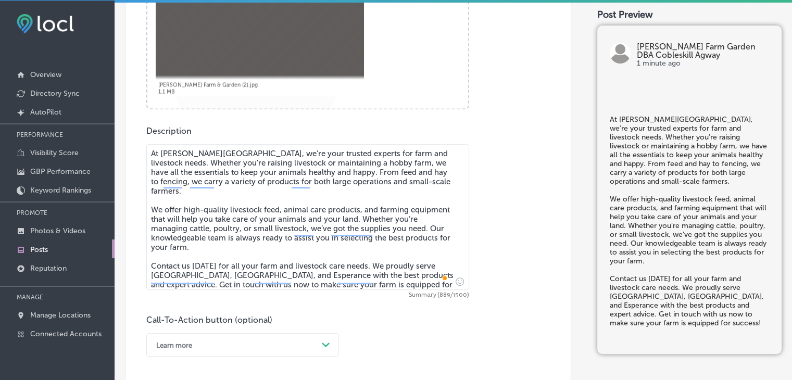
scroll to position [583, 0]
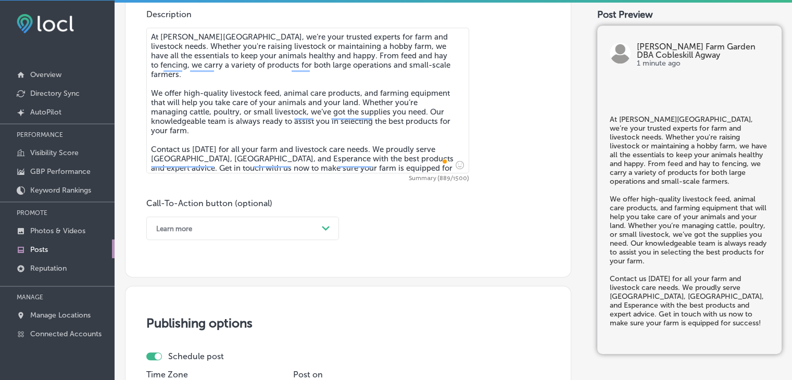
click at [205, 228] on div "Learn more" at bounding box center [234, 228] width 167 height 16
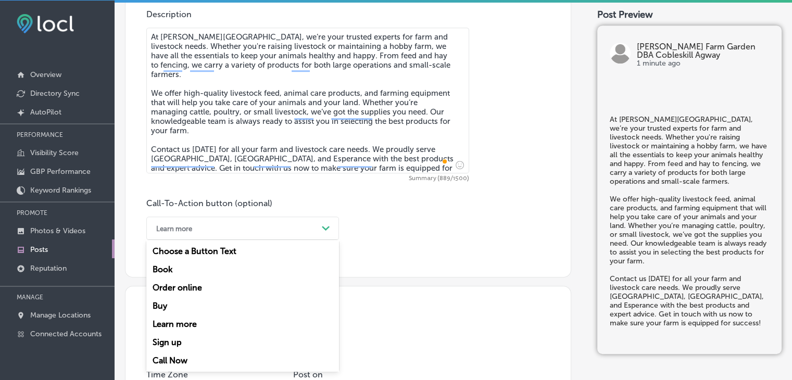
click at [186, 356] on div "Call Now" at bounding box center [242, 360] width 193 height 18
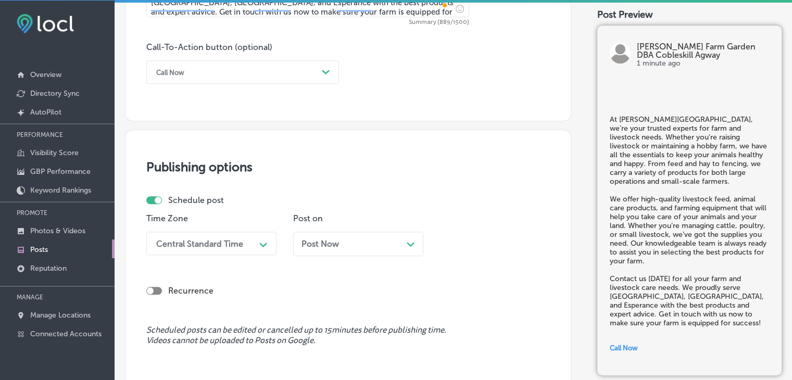
click at [237, 243] on div "Central Standard Time Path Created with Sketch." at bounding box center [211, 243] width 130 height 23
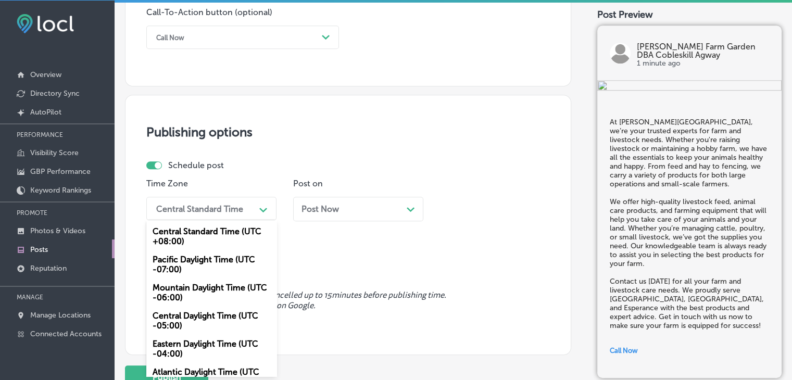
click at [207, 299] on div "Mountain Daylight Time (UTC -06:00)" at bounding box center [211, 292] width 130 height 28
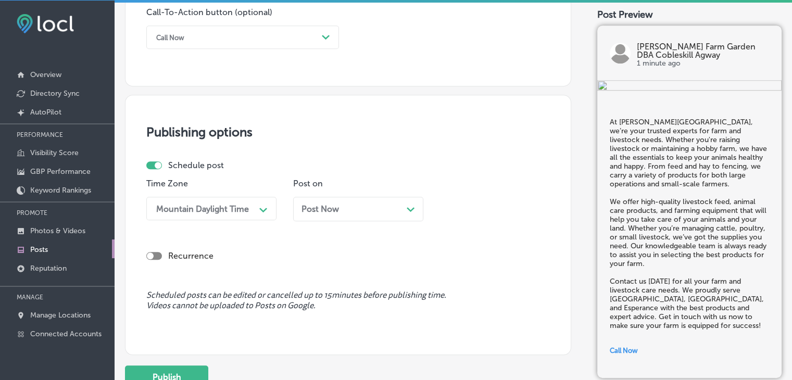
click at [291, 217] on div "Time Zone Mountain Daylight Time Path Created with Sketch. Post on Post Now Pat…" at bounding box center [343, 204] width 395 height 50
click at [309, 208] on span "Post Now" at bounding box center [319, 209] width 37 height 10
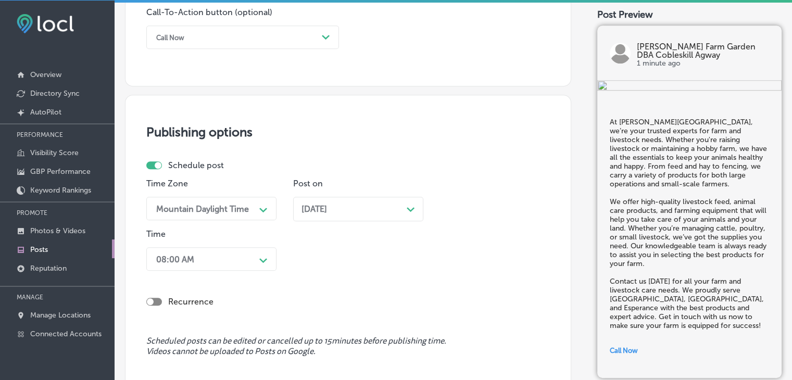
click at [251, 246] on div "Time 08:00 AM Path Created with Sketch." at bounding box center [211, 252] width 130 height 46
drag, startPoint x: 205, startPoint y: 222, endPoint x: 204, endPoint y: 264, distance: 42.2
click at [205, 223] on div "Time Zone Mountain Daylight Time Path Created with Sketch." at bounding box center [211, 204] width 130 height 50
click at [204, 266] on div "08:00 AM Path Created with Sketch." at bounding box center [211, 258] width 130 height 23
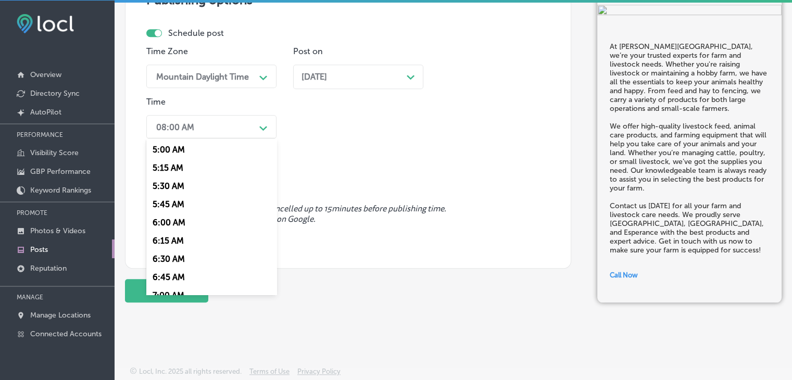
scroll to position [416, 0]
click at [179, 246] on div "7:00 AM" at bounding box center [211, 243] width 130 height 18
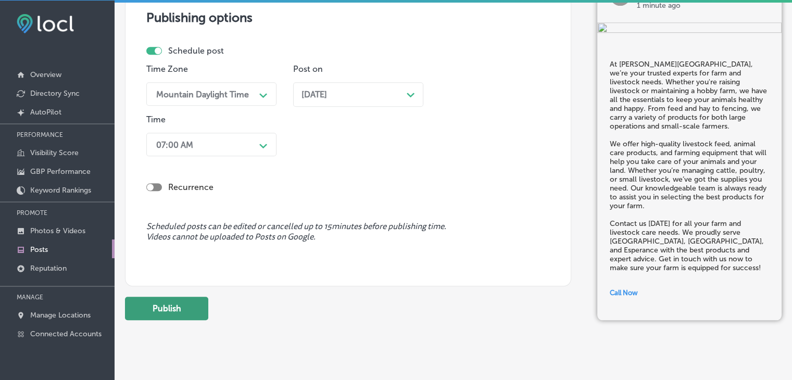
scroll to position [907, 0]
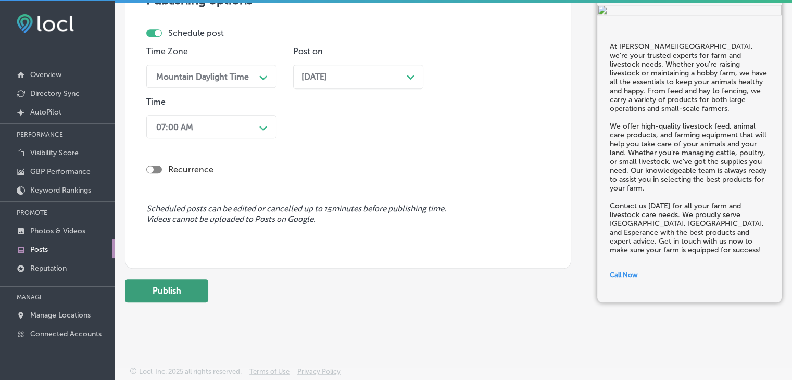
click at [192, 297] on button "Publish" at bounding box center [166, 290] width 83 height 23
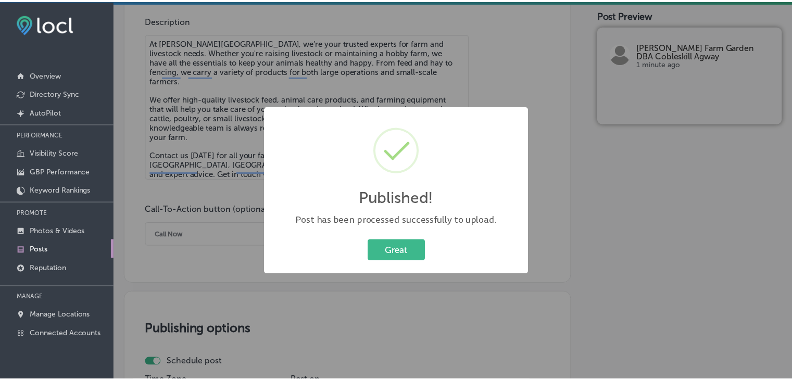
scroll to position [490, 0]
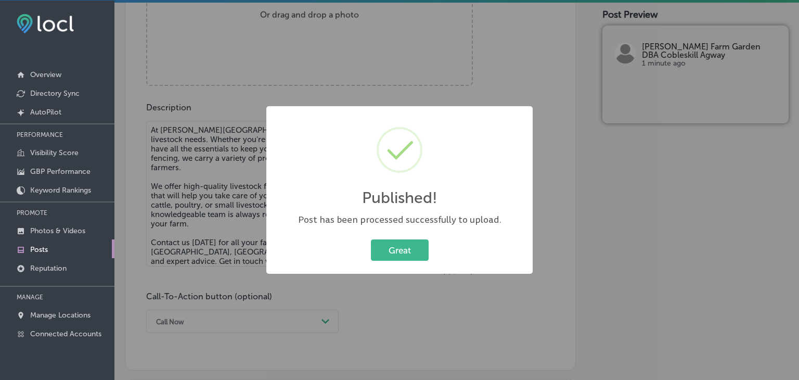
click at [322, 67] on div "Published! × Post has been processed successfully to upload. Great Cancel" at bounding box center [399, 190] width 799 height 380
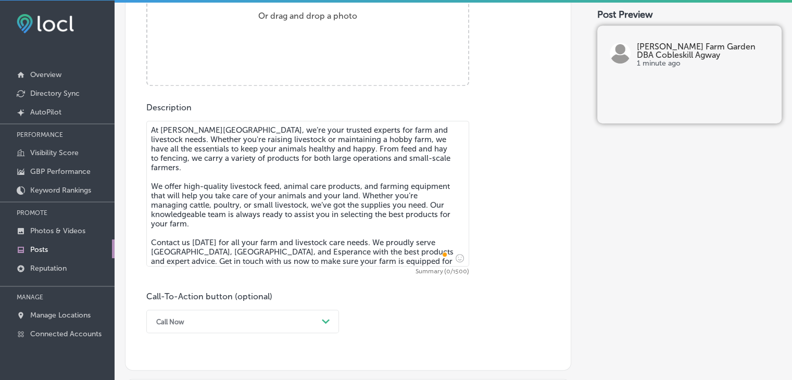
click at [274, 181] on textarea "At Kelley Farm & Garden, we’re your trusted experts for farm and livestock need…" at bounding box center [307, 194] width 323 height 146
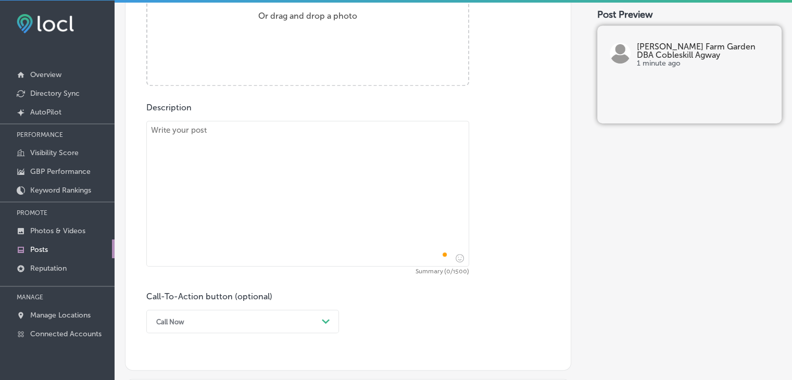
paste textarea "Prepare for your DIY projects with the right tools from Kelley Farm & Garden. W…"
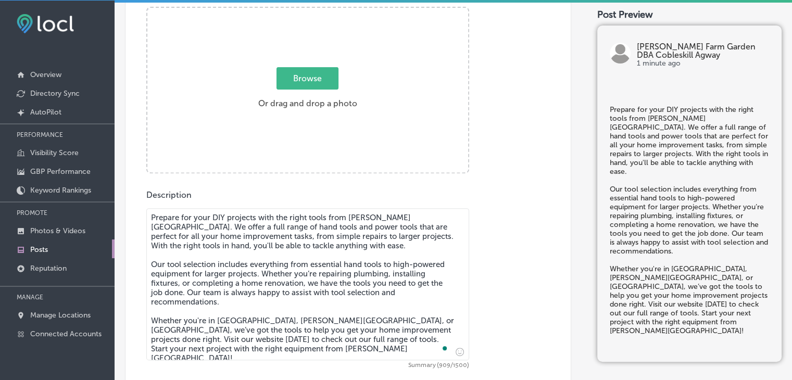
type textarea "Prepare for your DIY projects with the right tools from Kelley Farm & Garden. W…"
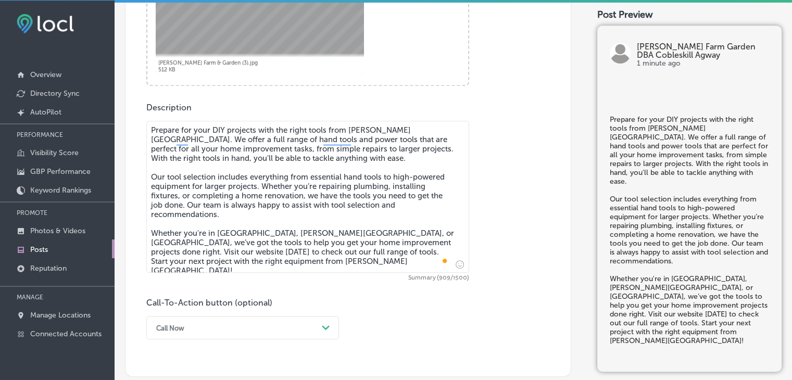
click at [205, 317] on div "Call Now Path Created with Sketch." at bounding box center [242, 327] width 193 height 23
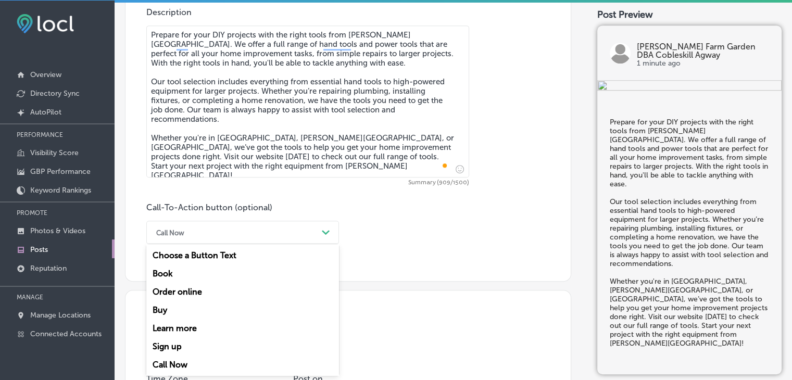
click at [188, 327] on div "Learn more" at bounding box center [242, 328] width 193 height 18
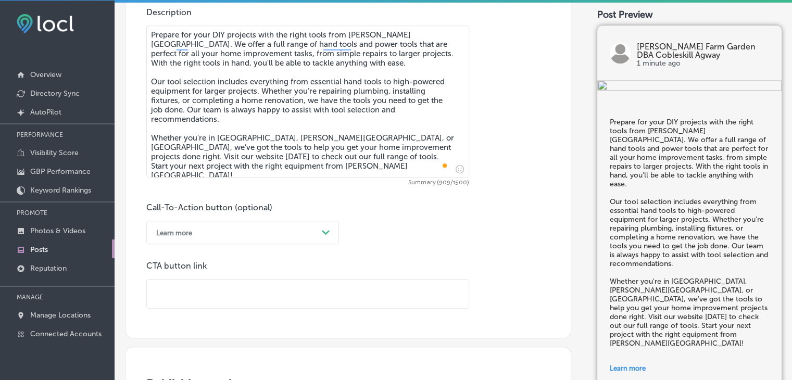
click at [266, 294] on input "text" at bounding box center [308, 293] width 322 height 29
paste input "https://online.cobleskillagway.com/"
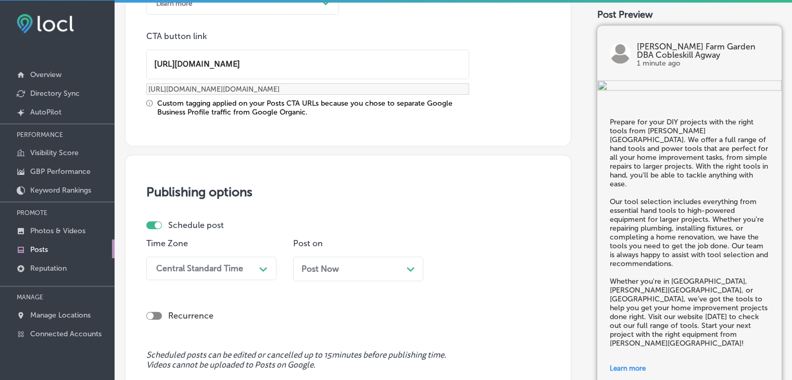
scroll to position [898, 0]
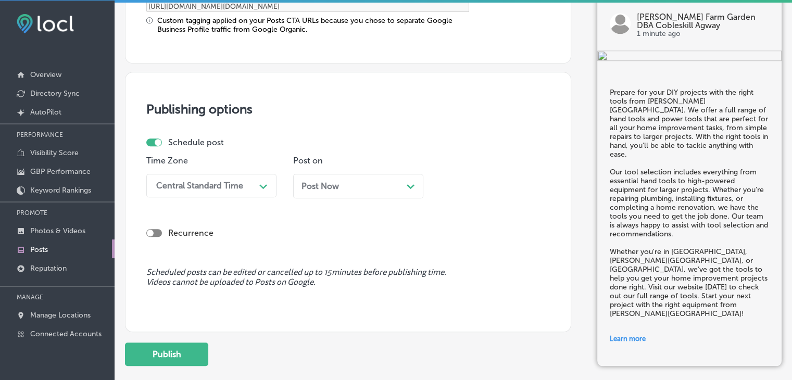
type input "https://online.cobleskillagway.com/"
click at [212, 206] on div "Recurrence" at bounding box center [347, 224] width 403 height 37
click at [218, 186] on div "Central Standard Time" at bounding box center [199, 186] width 87 height 10
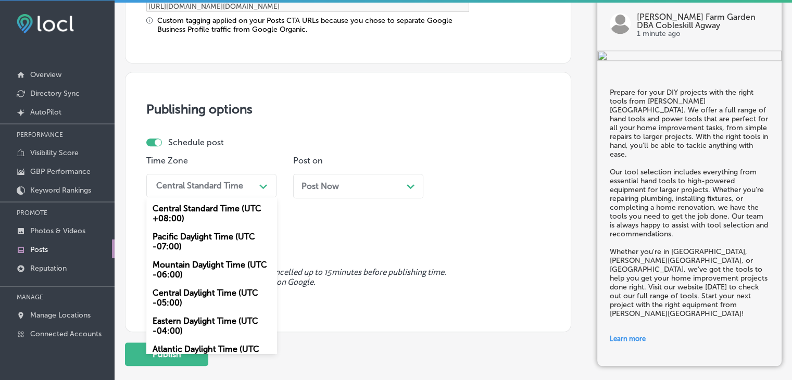
click at [199, 270] on div "Mountain Daylight Time (UTC -06:00)" at bounding box center [211, 270] width 130 height 28
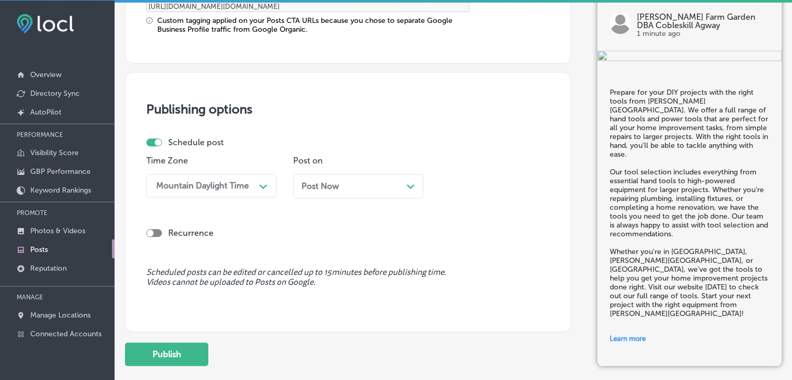
click at [331, 183] on span "Post Now" at bounding box center [319, 186] width 37 height 10
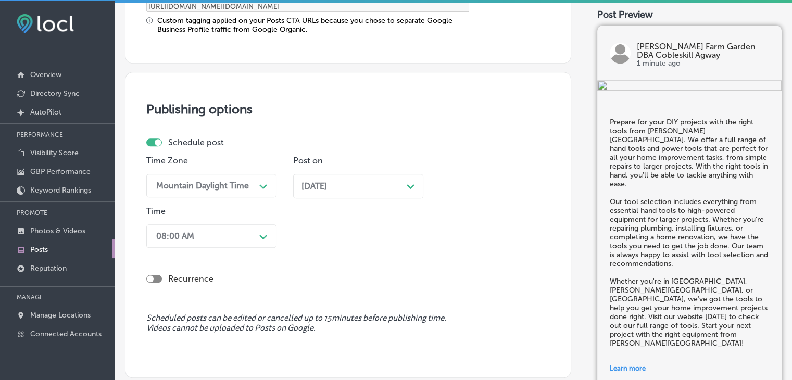
click at [242, 240] on div "08:00 AM Path Created with Sketch." at bounding box center [211, 235] width 130 height 23
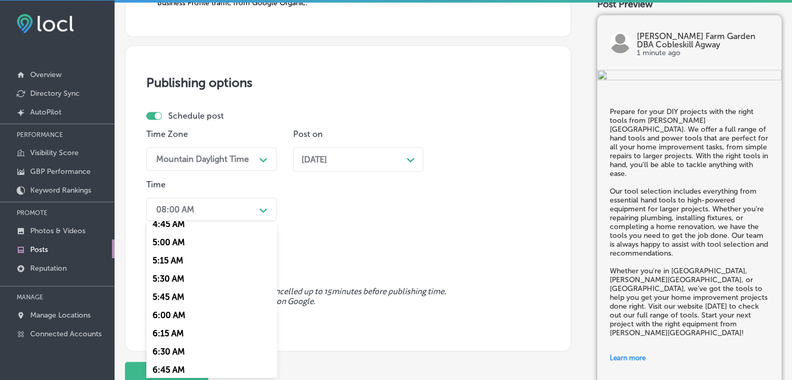
scroll to position [406, 0]
click at [186, 332] on div "7:00 AM" at bounding box center [211, 336] width 130 height 18
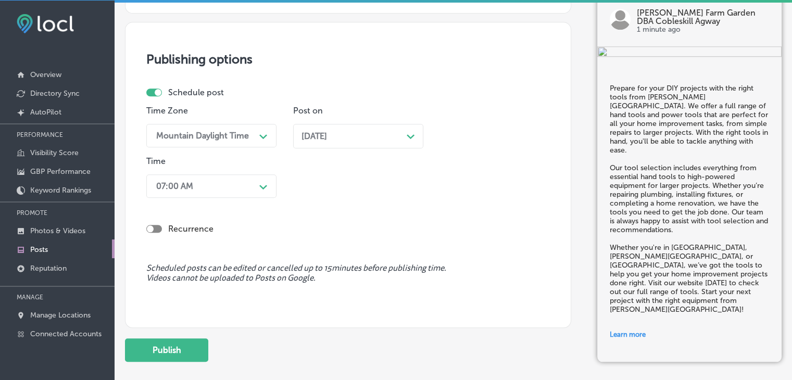
scroll to position [1006, 0]
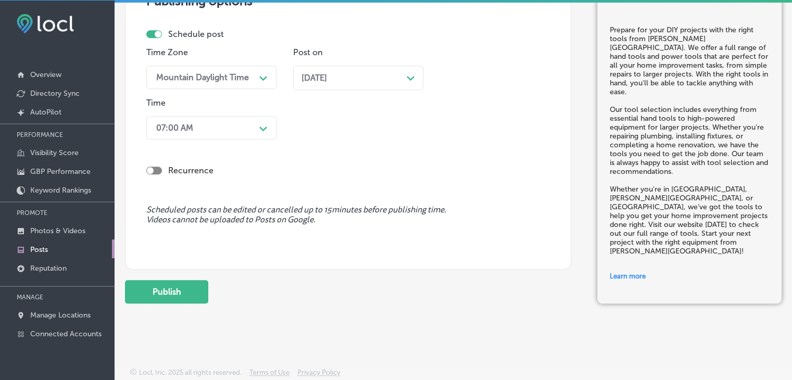
click at [212, 294] on div "Publish" at bounding box center [348, 291] width 446 height 23
click at [208, 292] on div "Publish" at bounding box center [348, 291] width 446 height 23
click at [203, 289] on button "Publish" at bounding box center [166, 291] width 83 height 23
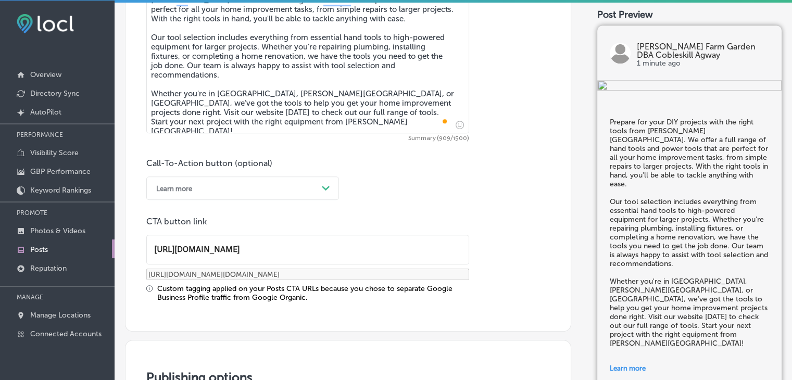
scroll to position [486, 0]
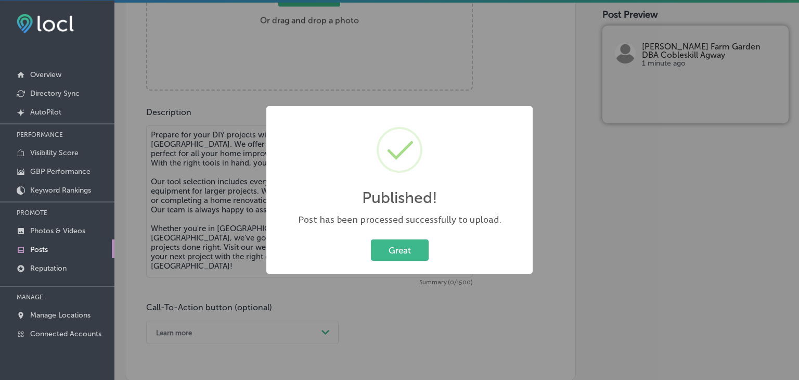
click at [236, 155] on div "Published! × Post has been processed successfully to upload. Great Cancel" at bounding box center [399, 190] width 799 height 380
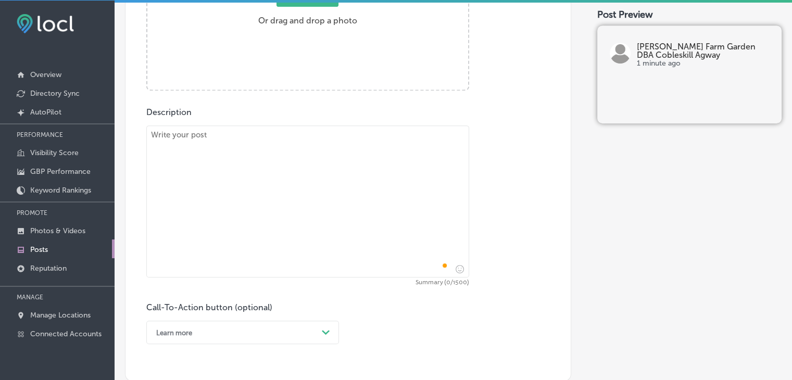
click at [236, 155] on textarea "To enrich screen reader interactions, please activate Accessibility in Grammarl…" at bounding box center [307, 201] width 323 height 152
paste textarea "Keep your livestock healthy with quality feed from Kelley Farm & Garden. We off…"
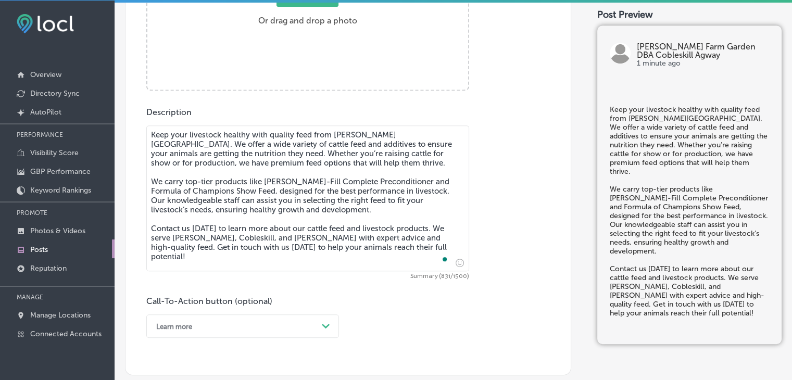
type textarea "Keep your livestock healthy with quality feed from Kelley Farm & Garden. We off…"
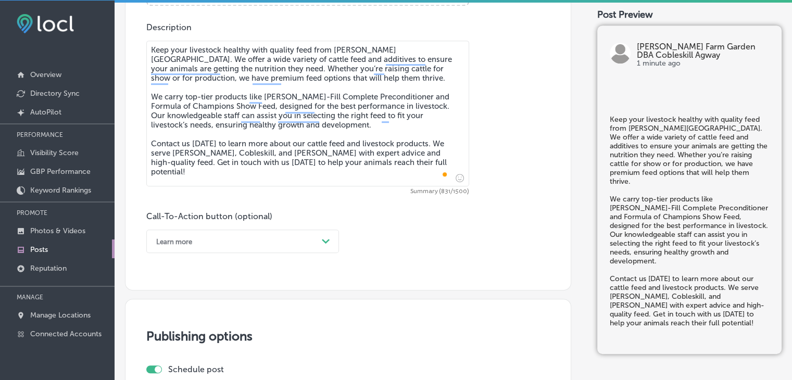
scroll to position [590, 0]
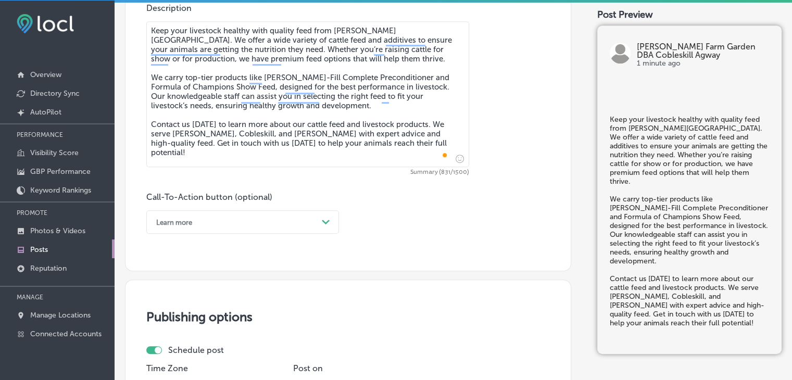
click at [189, 220] on div "Learn more" at bounding box center [174, 222] width 36 height 8
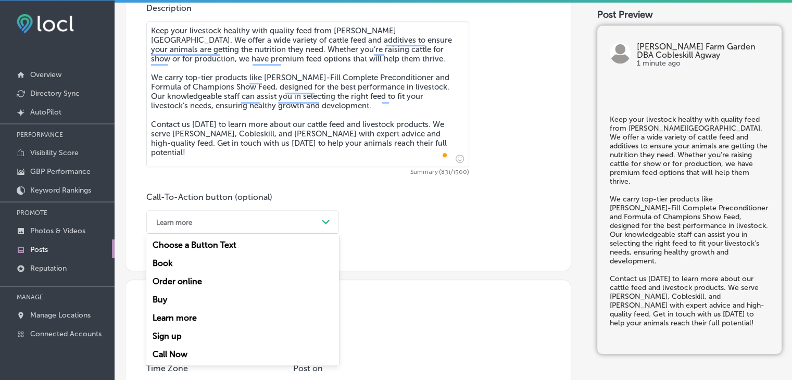
click at [191, 359] on div "Call Now" at bounding box center [242, 354] width 193 height 18
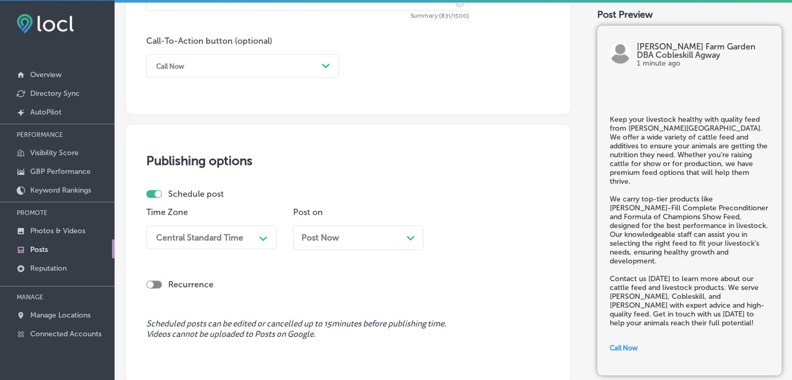
click at [317, 244] on div "Post Now Path Created with Sketch." at bounding box center [358, 237] width 130 height 24
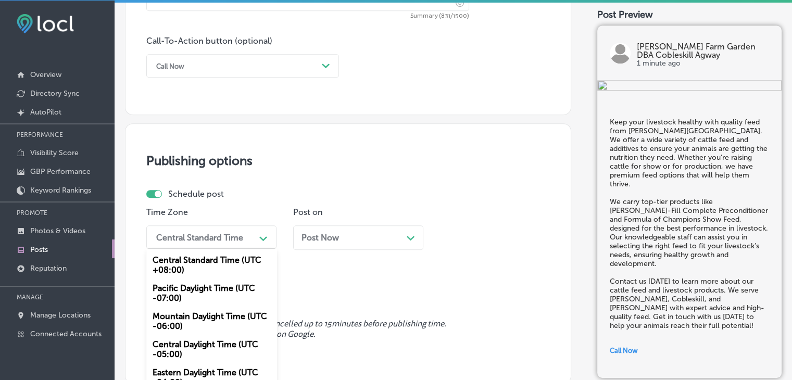
click at [238, 243] on div "option Mountain Daylight Time (UTC -06:00), selected. option Central Standard T…" at bounding box center [211, 236] width 130 height 23
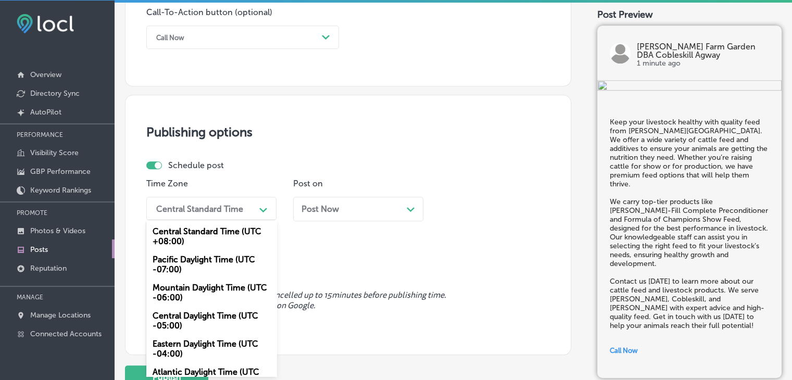
click at [210, 309] on div "Central Daylight Time (UTC -05:00)" at bounding box center [211, 321] width 130 height 28
click at [219, 212] on div "Central Daylight Time" at bounding box center [198, 209] width 84 height 10
click at [192, 304] on div "Mountain Daylight Time (UTC -06:00)" at bounding box center [211, 292] width 130 height 28
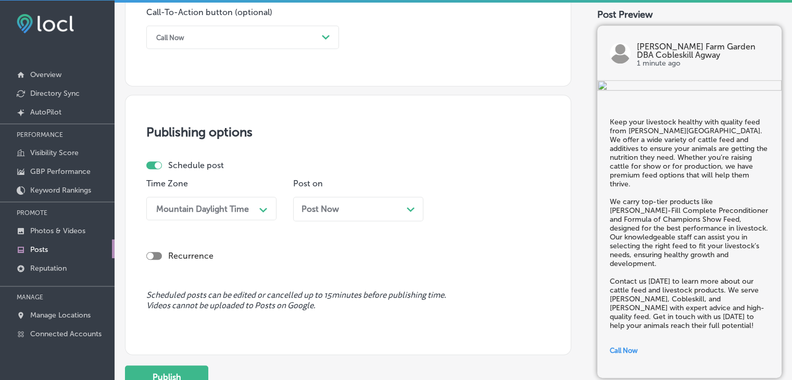
click at [366, 168] on div "Schedule post" at bounding box center [343, 165] width 395 height 10
click at [350, 220] on div "Post Now Path Created with Sketch." at bounding box center [358, 209] width 130 height 24
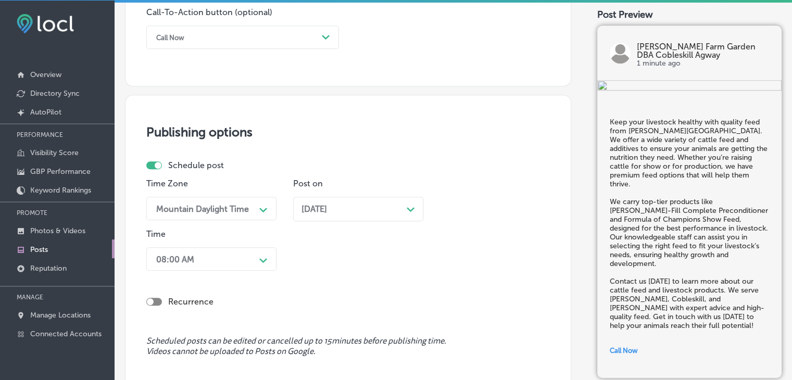
click at [323, 221] on div "Nov 03, 2025 Path Created with Sketch." at bounding box center [358, 213] width 130 height 32
click at [319, 190] on div "Post on Nov 03, 2025 Path Created with Sketch." at bounding box center [358, 204] width 130 height 50
click at [314, 194] on div "Post on Nov 03, 2025 Path Created with Sketch." at bounding box center [358, 204] width 130 height 50
click at [321, 204] on span "Nov 03, 2025" at bounding box center [314, 209] width 26 height 10
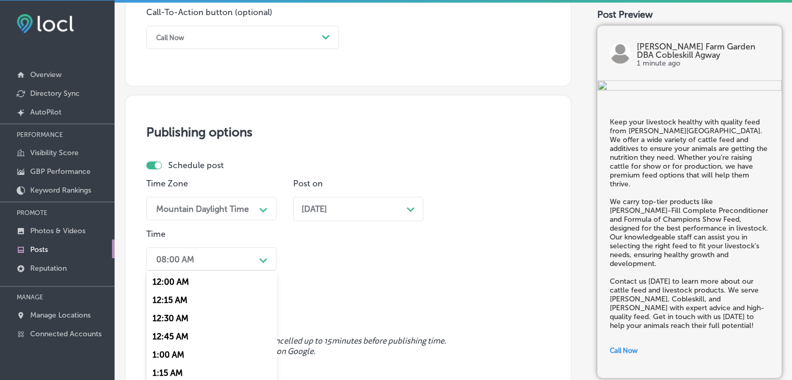
scroll to position [824, 0]
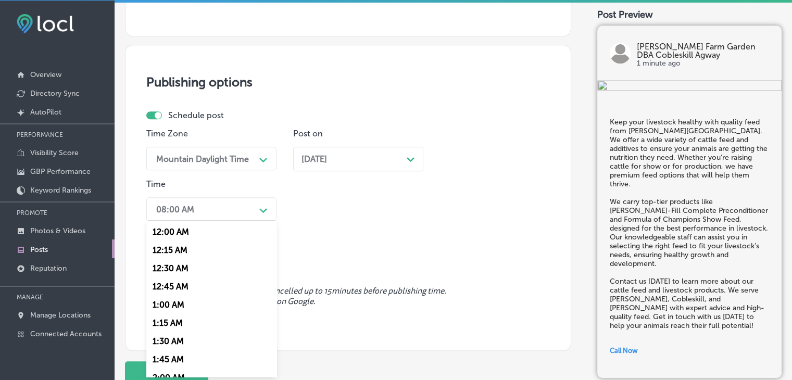
click at [220, 221] on div "option 7:00 AM, selected. option 12:30 AM focused, 3 of 96. 96 results availabl…" at bounding box center [211, 208] width 130 height 23
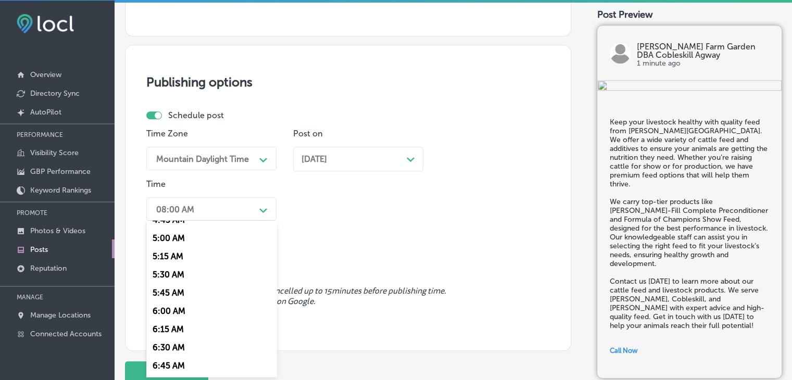
scroll to position [416, 0]
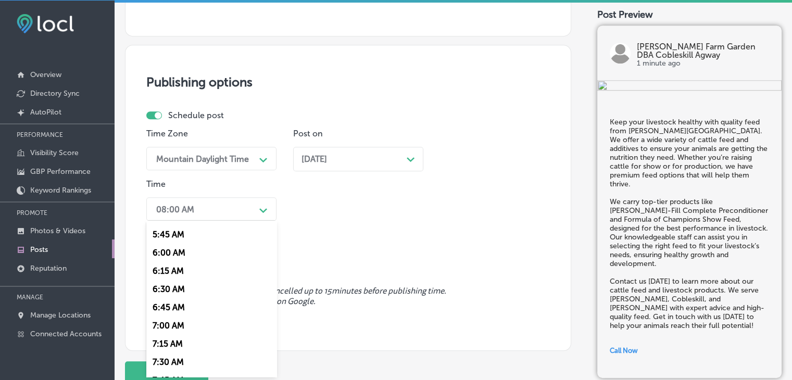
click at [189, 331] on div "7:00 AM" at bounding box center [211, 325] width 130 height 18
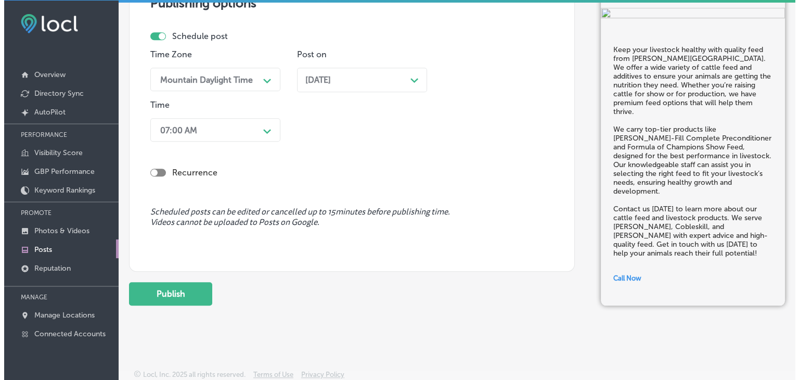
scroll to position [907, 0]
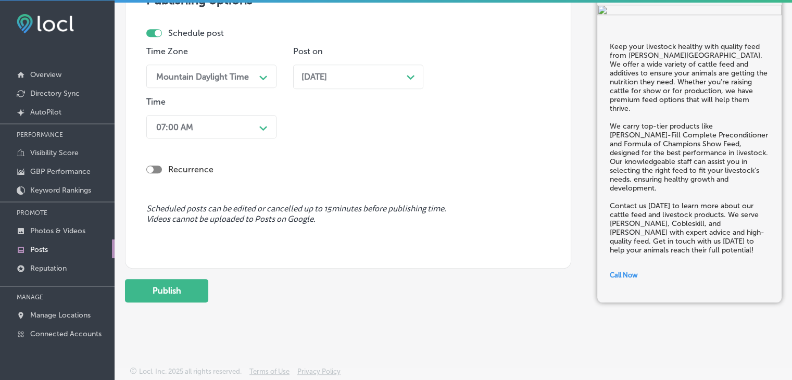
click at [202, 279] on button "Publish" at bounding box center [166, 290] width 83 height 23
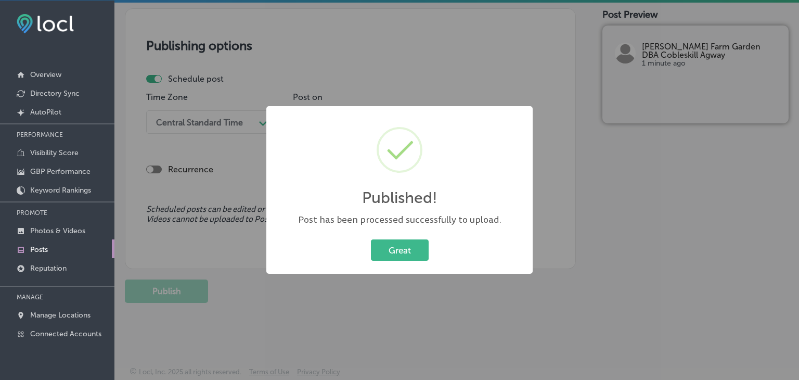
click at [443, 30] on div "Published! × Post has been processed successfully to upload. Great Cancel" at bounding box center [399, 190] width 799 height 380
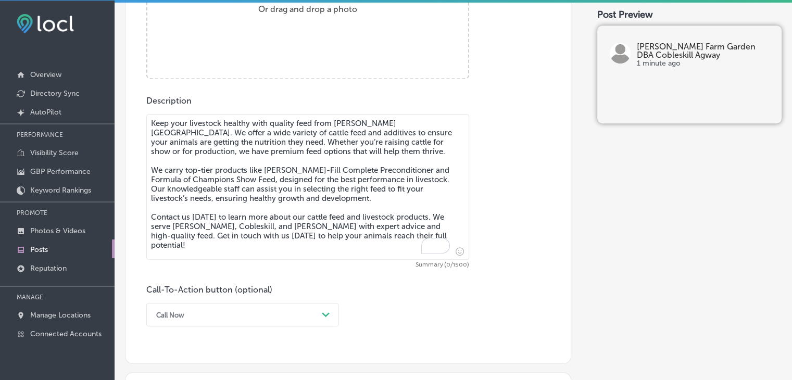
scroll to position [497, 0]
click at [250, 225] on textarea "Keep your livestock healthy with quality feed from Kelley Farm & Garden. We off…" at bounding box center [307, 188] width 323 height 146
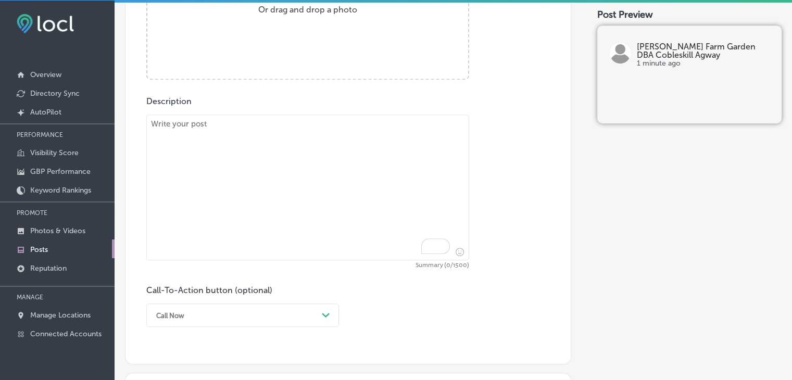
paste textarea "Get your garden tools ready for the season with Kelley Farm & Garden! We offer …"
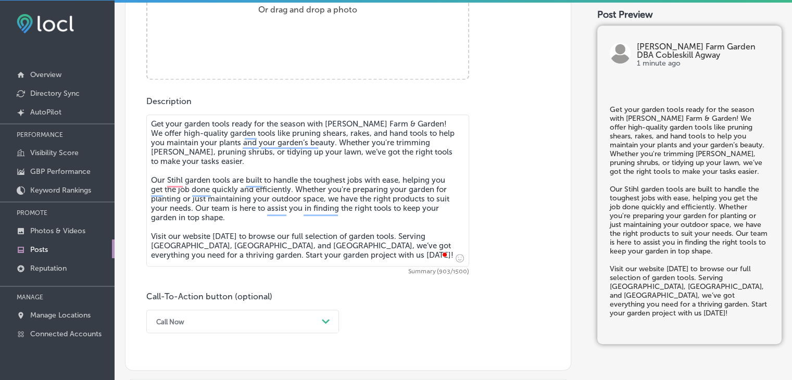
type textarea "Get your garden tools ready for the season with Kelley Farm & Garden! We offer …"
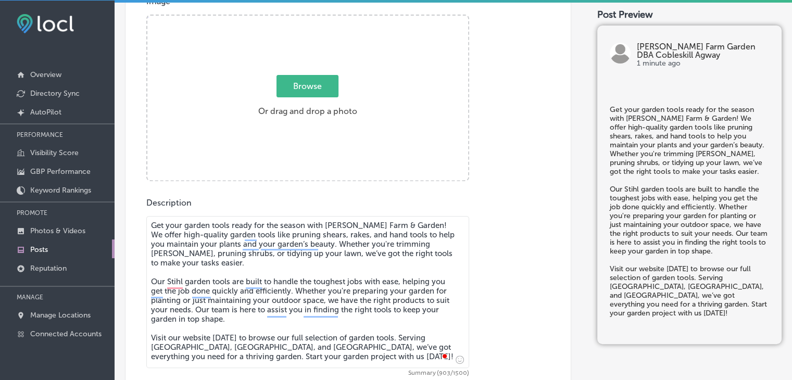
scroll to position [392, 0]
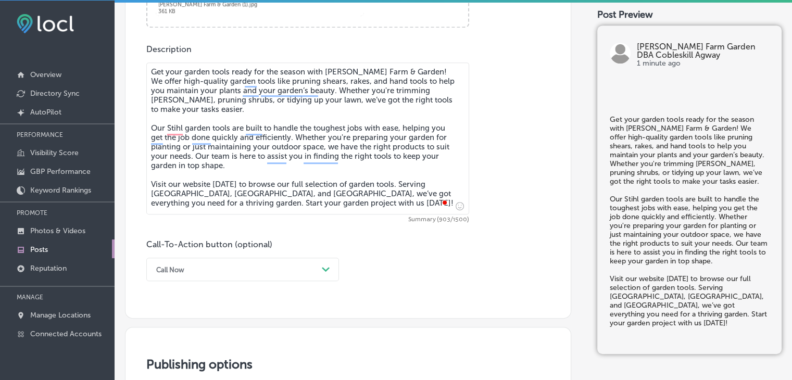
click at [207, 279] on div "Call Now Path Created with Sketch." at bounding box center [242, 269] width 193 height 23
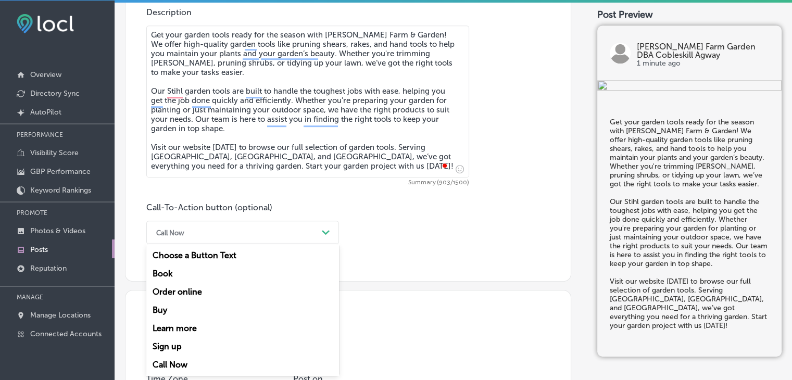
click at [184, 329] on div "Learn more" at bounding box center [242, 328] width 193 height 18
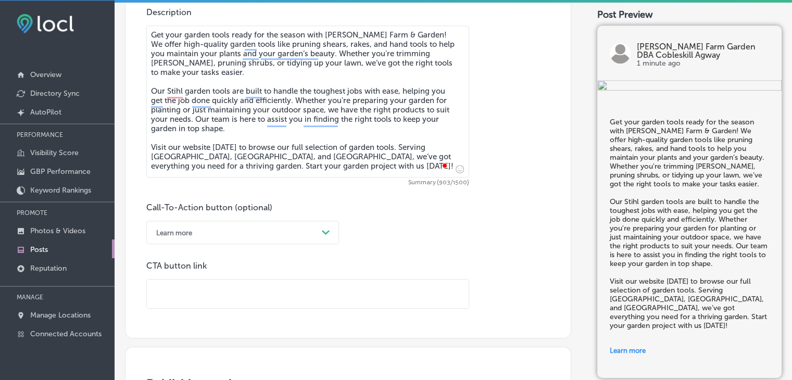
click at [328, 282] on input "text" at bounding box center [308, 293] width 322 height 29
paste input "https://online.cobleskillagway.com/"
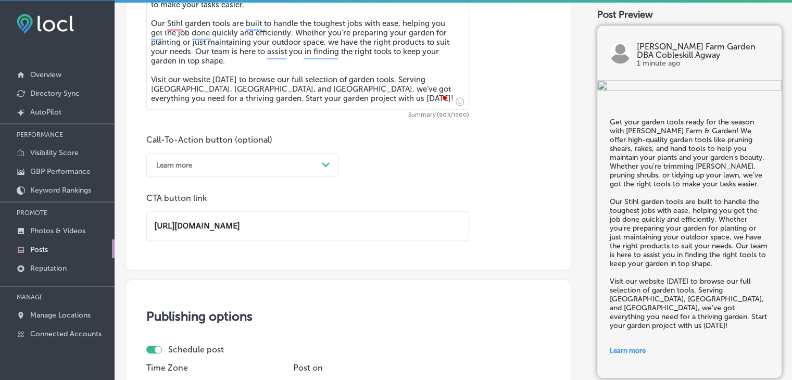
scroll to position [794, 0]
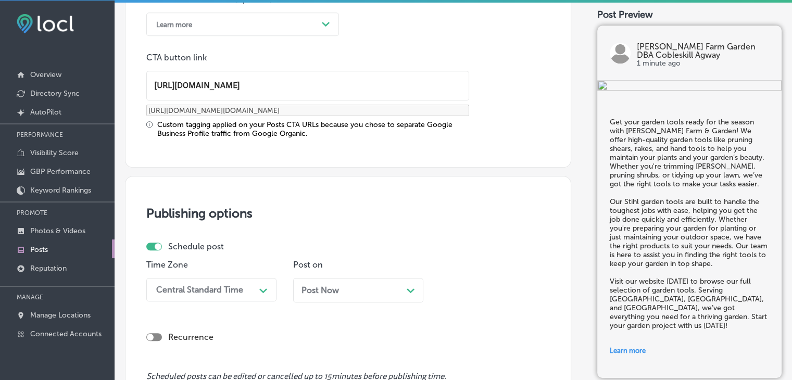
type input "https://online.cobleskillagway.com/"
click at [265, 263] on p "Time Zone" at bounding box center [211, 265] width 130 height 10
click at [246, 295] on div "Central Standard Time Path Created with Sketch." at bounding box center [211, 289] width 130 height 23
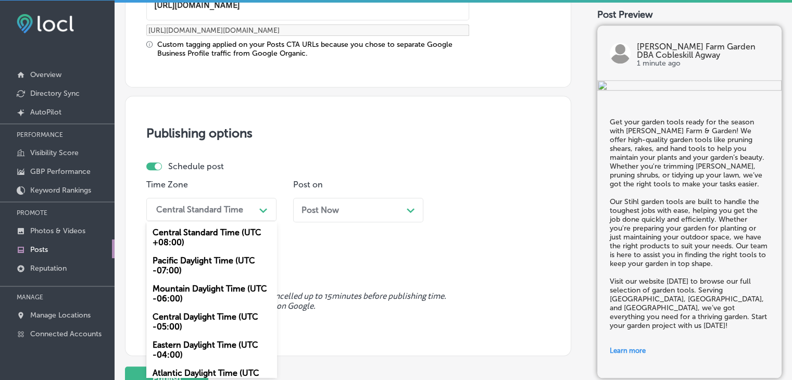
click at [222, 298] on div "Mountain Daylight Time (UTC -06:00)" at bounding box center [211, 293] width 130 height 28
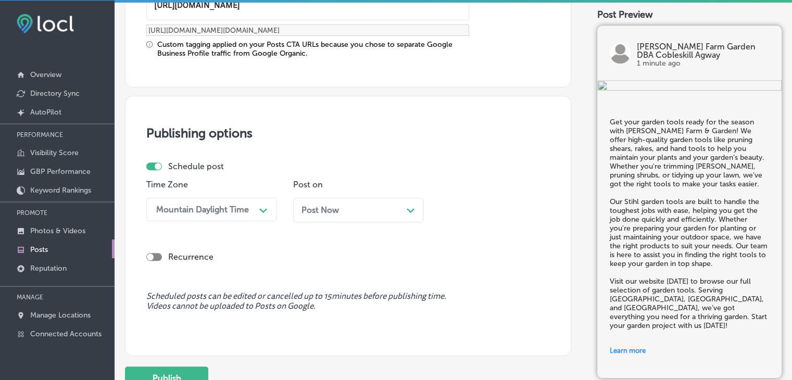
click at [310, 231] on div "Recurrence" at bounding box center [347, 248] width 403 height 37
click at [323, 206] on span "Post Now" at bounding box center [319, 210] width 37 height 10
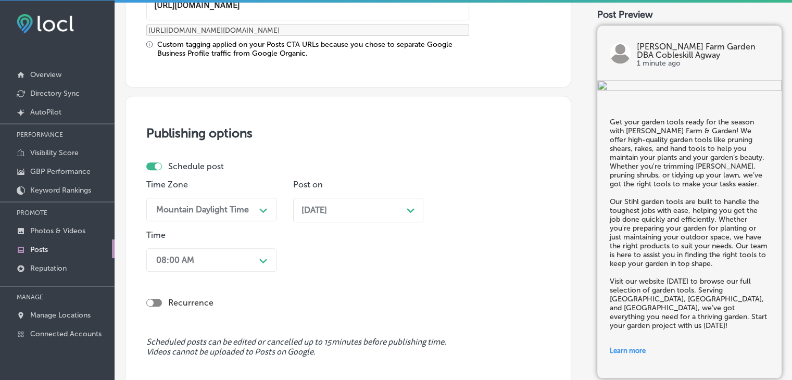
drag, startPoint x: 230, startPoint y: 243, endPoint x: 229, endPoint y: 249, distance: 6.3
click at [229, 244] on div "Time 08:00 AM Path Created with Sketch." at bounding box center [211, 253] width 130 height 46
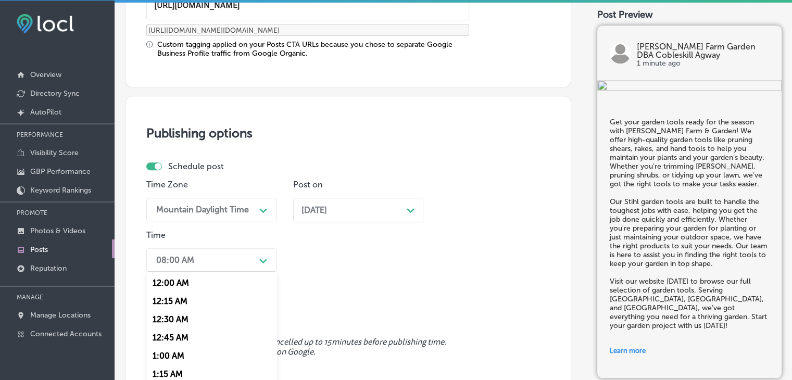
click at [229, 249] on div "option 7:00 AM, selected. option 12:15 AM focused, 2 of 96. 96 results availabl…" at bounding box center [211, 259] width 130 height 23
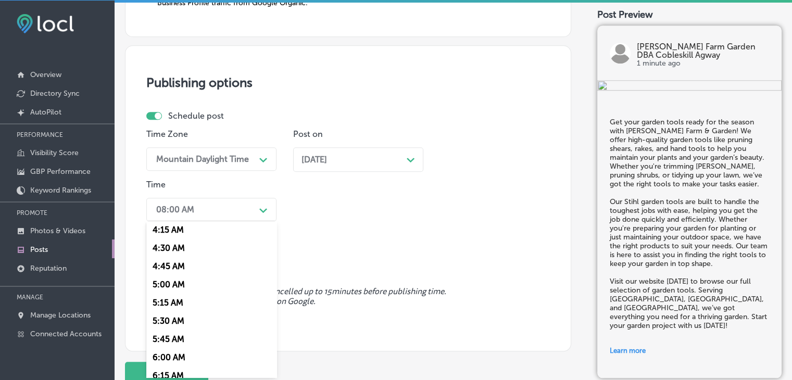
scroll to position [468, 0]
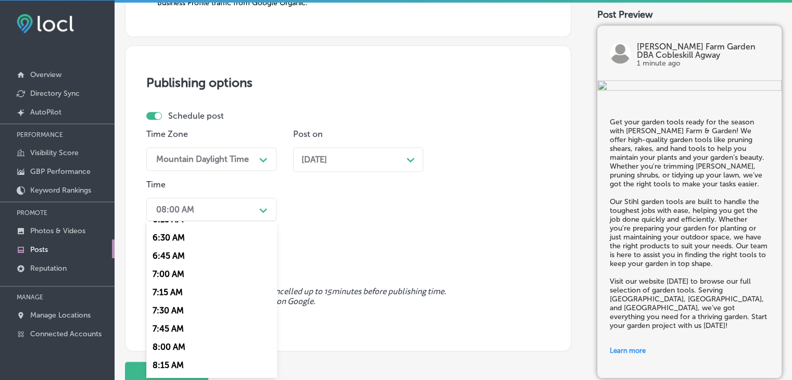
click at [169, 275] on div "7:00 AM" at bounding box center [211, 274] width 130 height 18
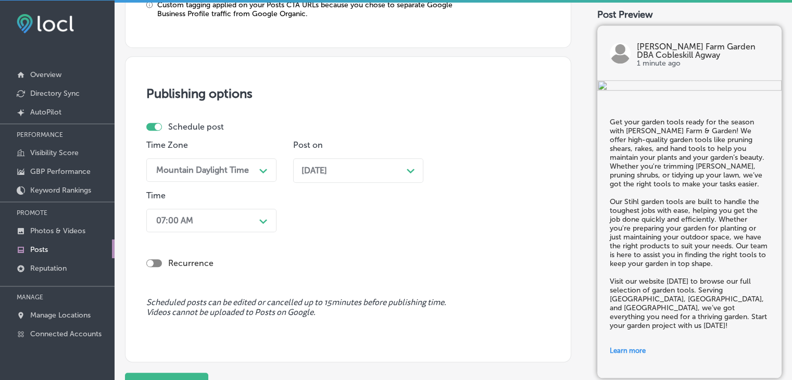
scroll to position [976, 0]
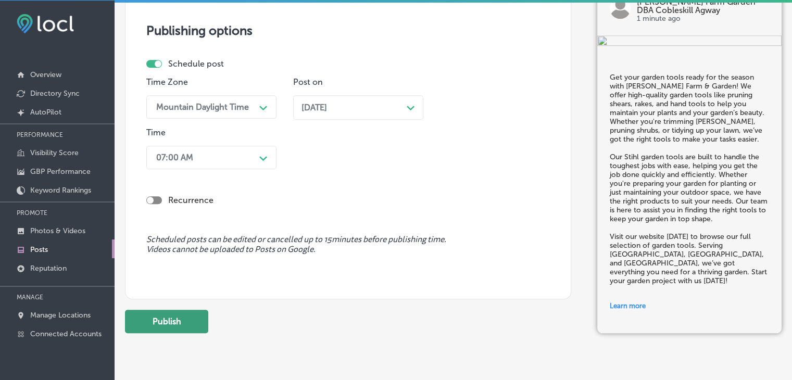
drag, startPoint x: 190, startPoint y: 290, endPoint x: 189, endPoint y: 309, distance: 18.8
click at [189, 310] on button "Publish" at bounding box center [166, 321] width 83 height 23
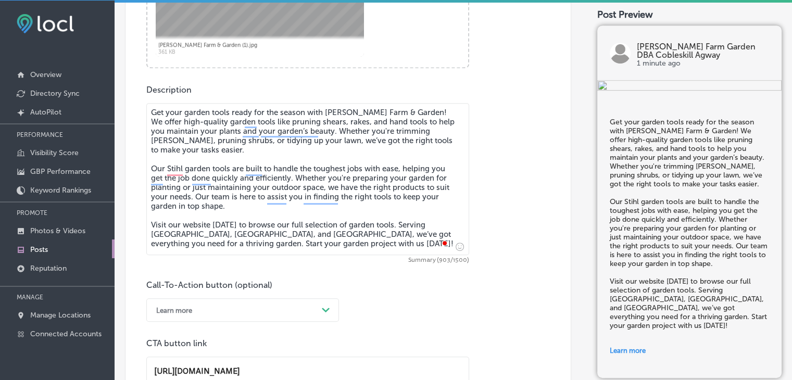
scroll to position [404, 0]
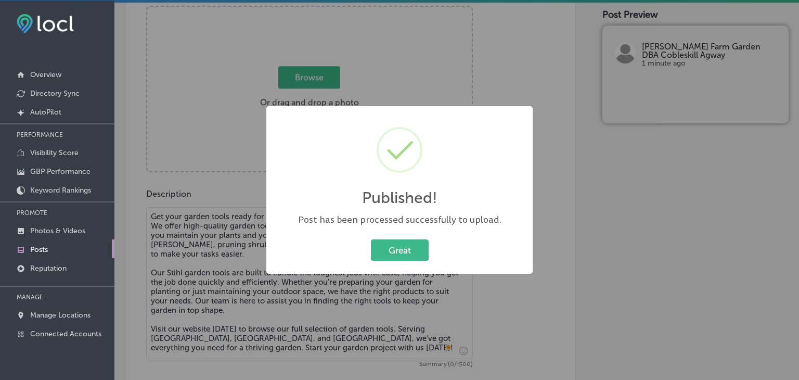
click at [198, 234] on div "Published! × Post has been processed successfully to upload. Great Cancel" at bounding box center [399, 190] width 799 height 380
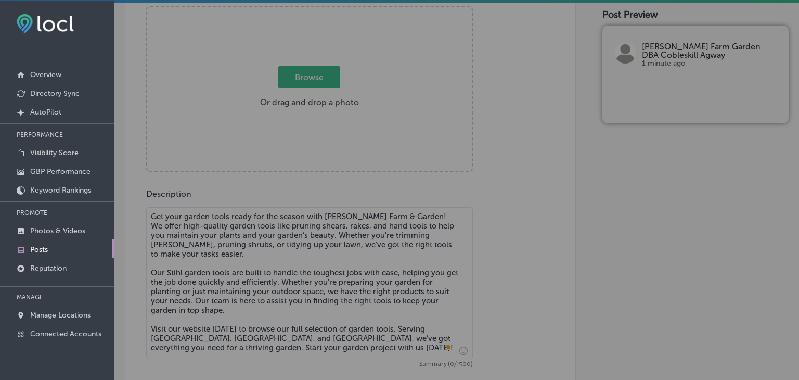
click at [198, 255] on textarea "Get your garden tools ready for the season with Kelley Farm & Garden! We offer …" at bounding box center [309, 283] width 327 height 152
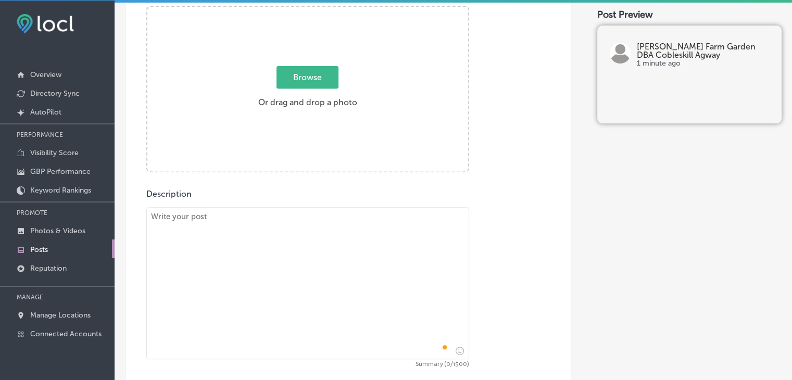
paste textarea "Make your lawn look its best with top-notch tools from Kelley Farm & Garden! Wh…"
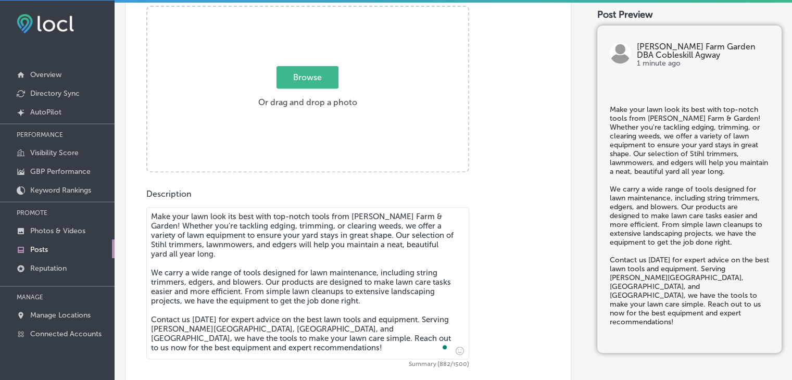
type textarea "Make your lawn look its best with top-notch tools from Kelley Farm & Garden! Wh…"
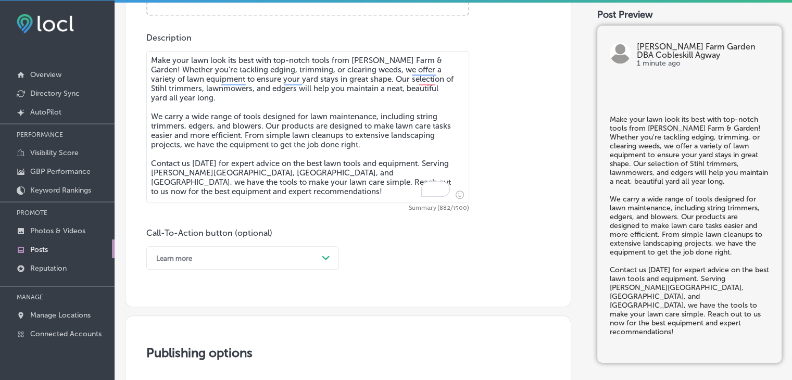
click at [206, 252] on div "Learn more Path Created with Sketch." at bounding box center [242, 257] width 193 height 23
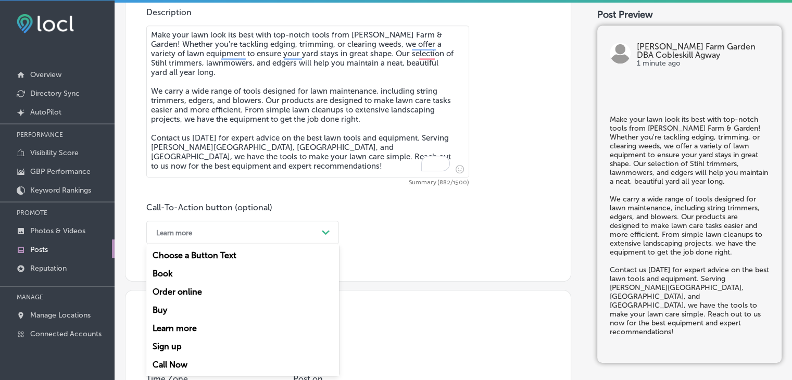
click at [184, 355] on div "Choose a Button Text Book Order online Buy Learn more Sign up Call Now" at bounding box center [242, 310] width 193 height 132
click at [181, 353] on div "Sign up" at bounding box center [242, 346] width 193 height 18
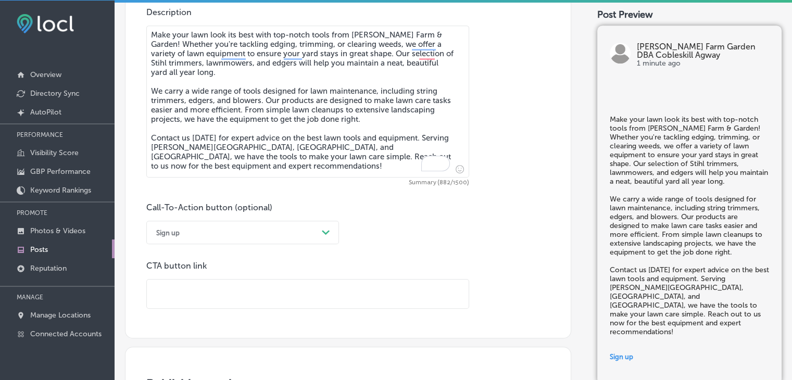
drag, startPoint x: 269, startPoint y: 213, endPoint x: 267, endPoint y: 225, distance: 12.6
click at [269, 215] on div "Call-To-Action button (optional) Sign up Path Created with Sketch." at bounding box center [242, 223] width 193 height 42
click at [267, 226] on div "Sign up" at bounding box center [234, 232] width 167 height 16
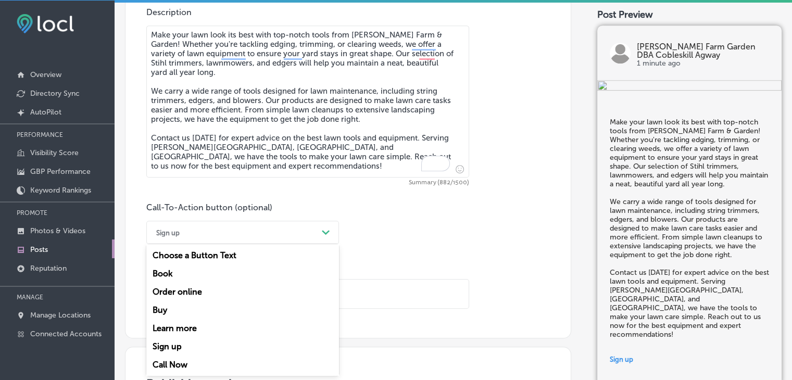
click at [168, 351] on div "Sign up" at bounding box center [242, 346] width 193 height 18
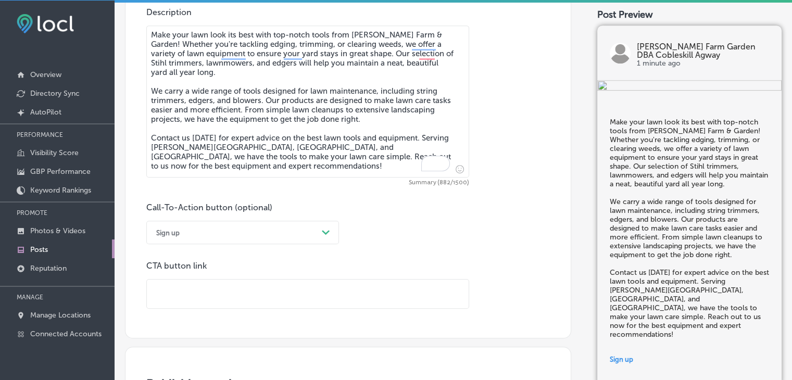
drag, startPoint x: 200, startPoint y: 234, endPoint x: 200, endPoint y: 242, distance: 8.3
click at [201, 234] on div "Sign up" at bounding box center [234, 232] width 167 height 16
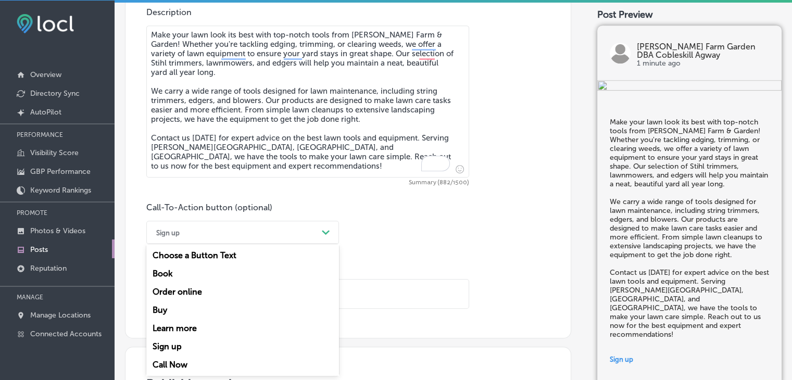
drag, startPoint x: 173, startPoint y: 363, endPoint x: 183, endPoint y: 346, distance: 20.5
click at [173, 364] on div "Call Now" at bounding box center [242, 364] width 193 height 18
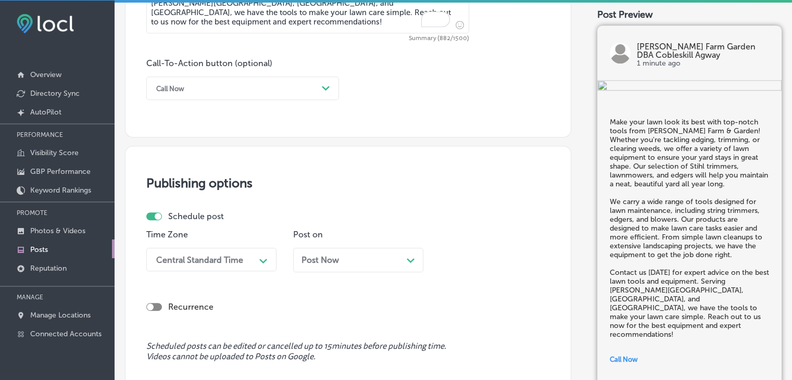
scroll to position [846, 0]
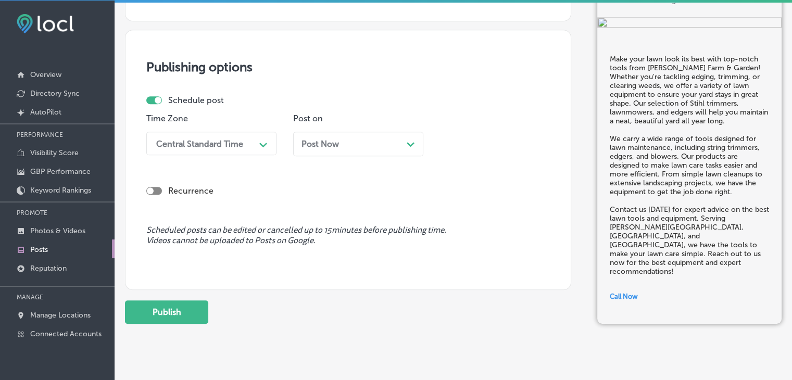
click at [264, 159] on div "Time Zone Central Standard Time Path Created with Sketch." at bounding box center [211, 138] width 130 height 50
click at [256, 140] on div "Path Created with Sketch." at bounding box center [263, 143] width 17 height 17
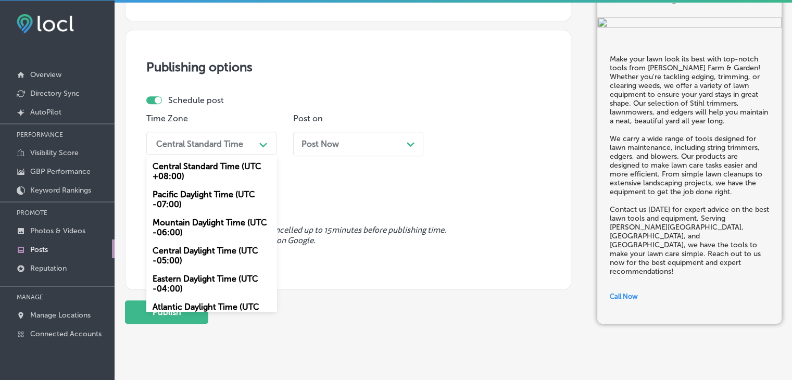
click at [200, 230] on div "Mountain Daylight Time (UTC -06:00)" at bounding box center [211, 227] width 130 height 28
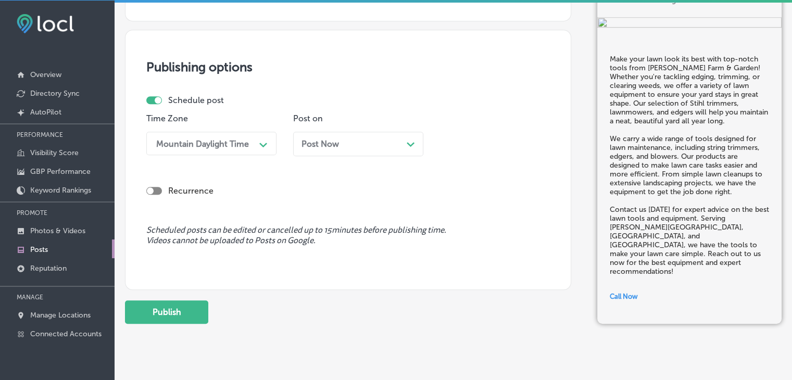
click at [311, 153] on div "Post Now Path Created with Sketch." at bounding box center [358, 144] width 130 height 24
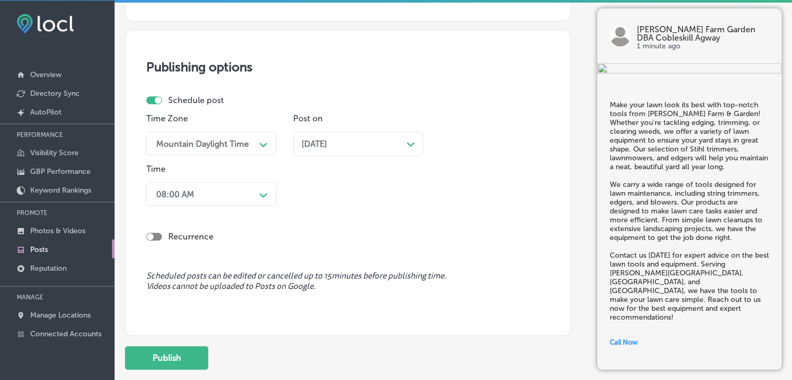
click at [248, 182] on div "08:00 AM Path Created with Sketch." at bounding box center [211, 193] width 130 height 23
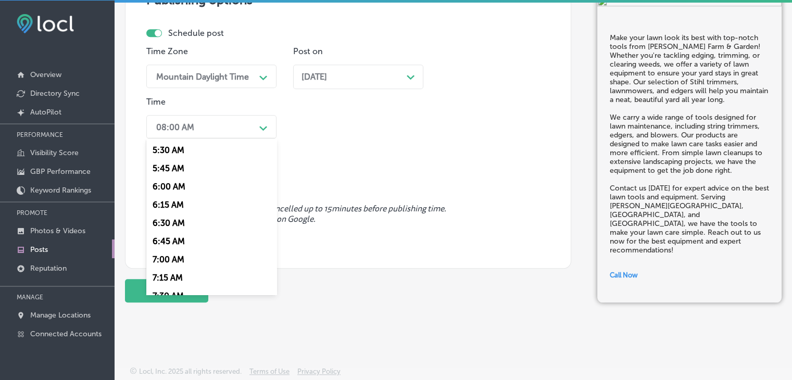
scroll to position [416, 0]
drag, startPoint x: 165, startPoint y: 245, endPoint x: 198, endPoint y: 223, distance: 39.4
click at [166, 245] on div "7:00 AM" at bounding box center [211, 243] width 130 height 18
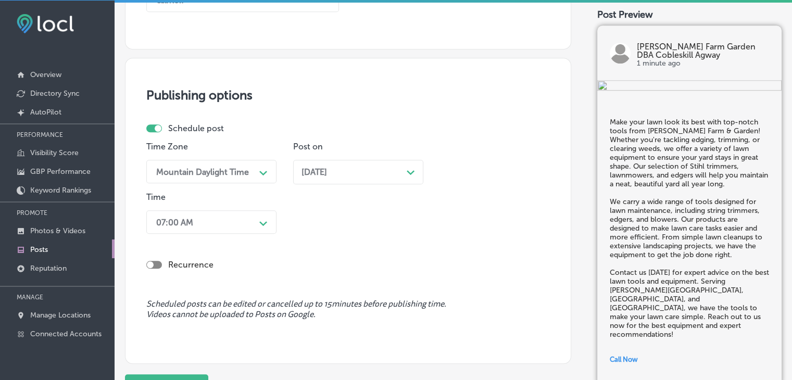
scroll to position [913, 0]
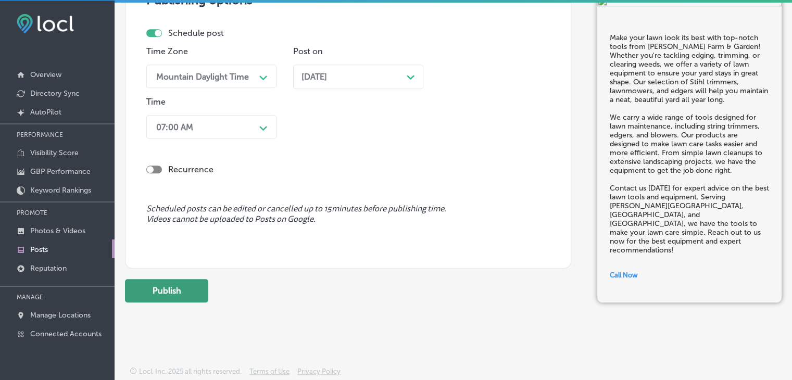
click at [181, 283] on button "Publish" at bounding box center [166, 290] width 83 height 23
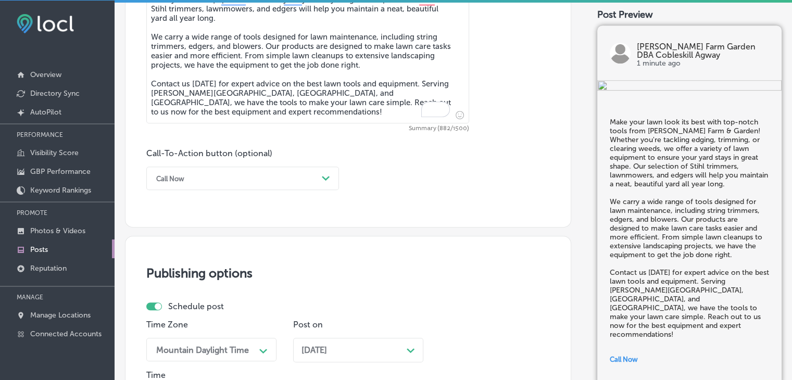
scroll to position [497, 0]
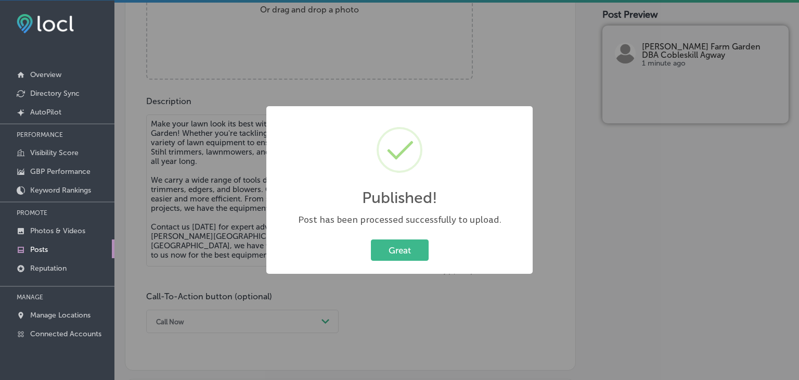
click at [208, 180] on div "Published! × Post has been processed successfully to upload. Great Cancel" at bounding box center [399, 190] width 799 height 380
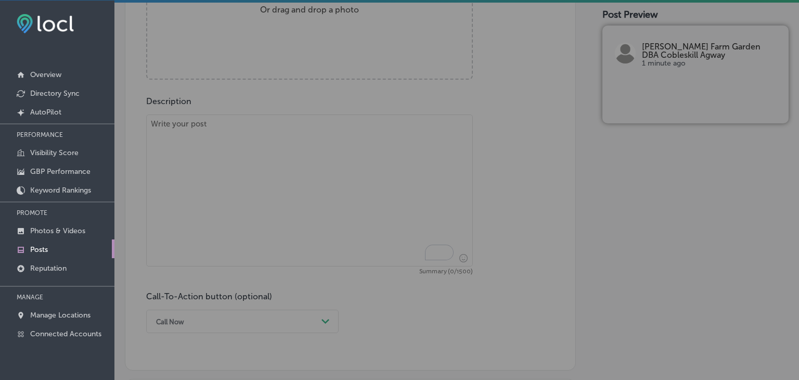
click at [208, 164] on textarea "To enrich screen reader interactions, please activate Accessibility in Grammarl…" at bounding box center [309, 191] width 327 height 152
paste textarea "At Kelley Farm & Garden, we’re here to support all your farming needs. Whether …"
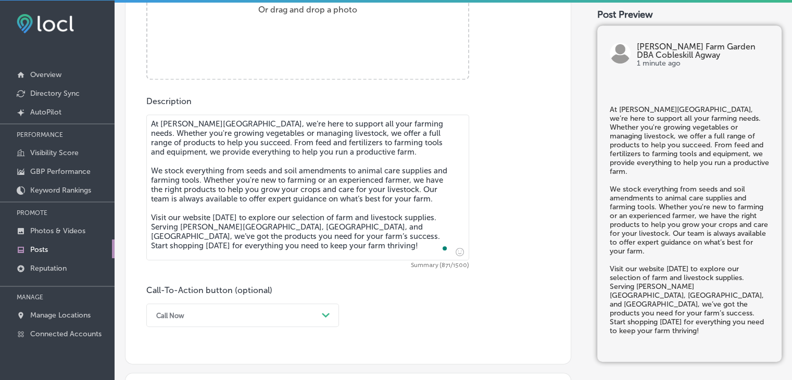
type textarea "At Kelley Farm & Garden, we’re here to support all your farming needs. Whether …"
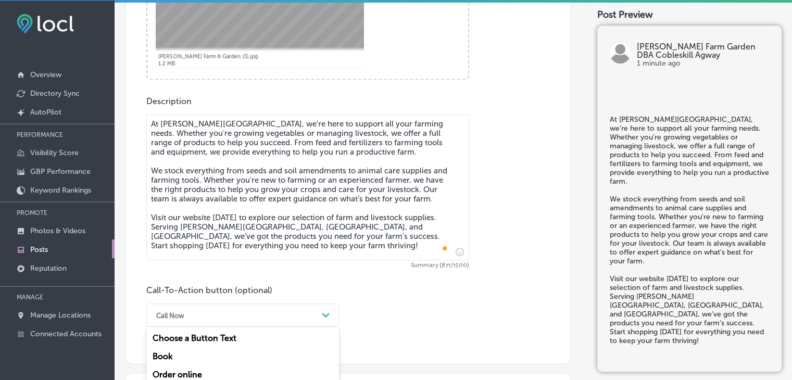
click at [203, 320] on div "option Call Now, selected. option Learn more focused, 5 of 7. 7 results availab…" at bounding box center [242, 314] width 193 height 23
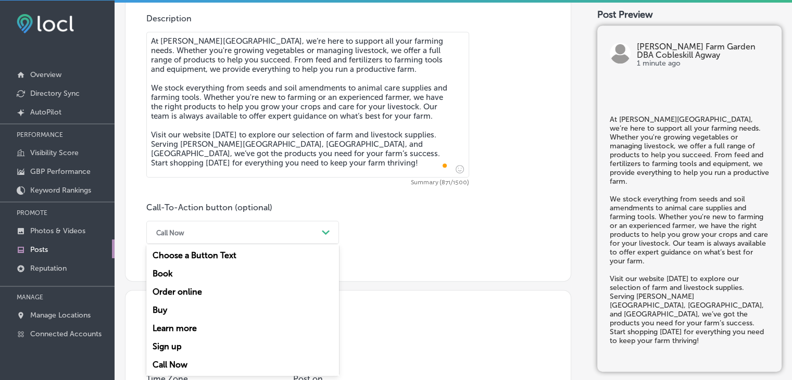
click at [190, 332] on div "Learn more" at bounding box center [242, 328] width 193 height 18
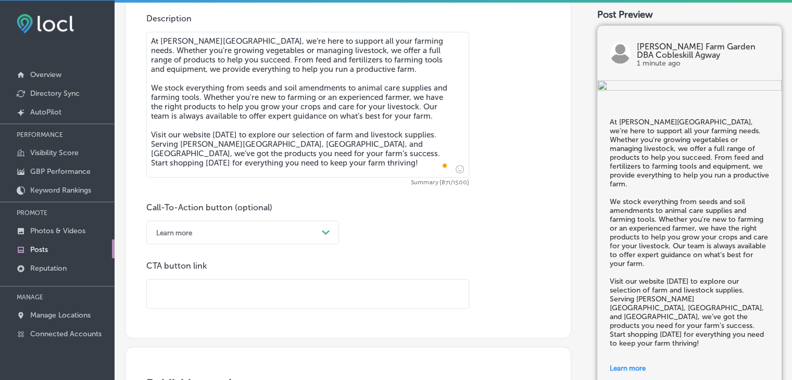
drag, startPoint x: 378, startPoint y: 296, endPoint x: 377, endPoint y: 277, distance: 19.3
click at [378, 296] on input "text" at bounding box center [308, 293] width 322 height 29
paste input "https://online.cobleskillagway.com/"
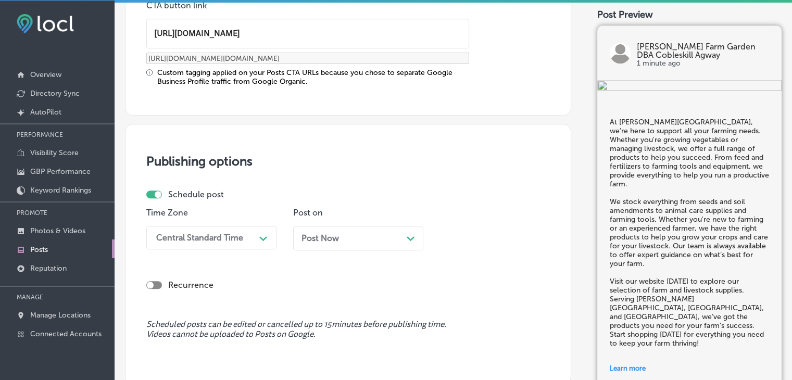
type input "https://online.cobleskillagway.com/"
click at [232, 227] on div "Central Standard Time Path Created with Sketch." at bounding box center [211, 237] width 130 height 23
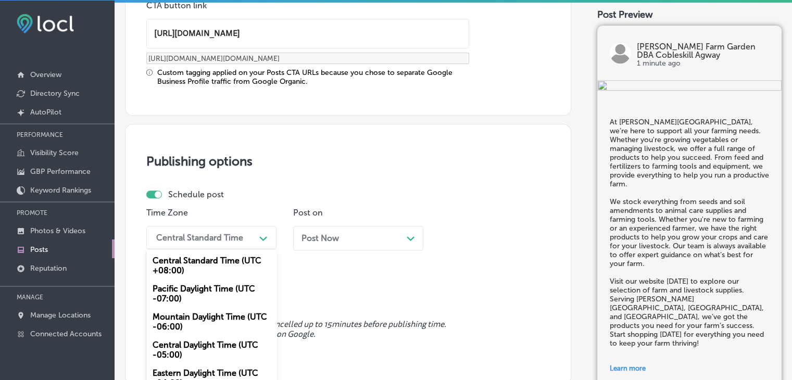
scroll to position [868, 0]
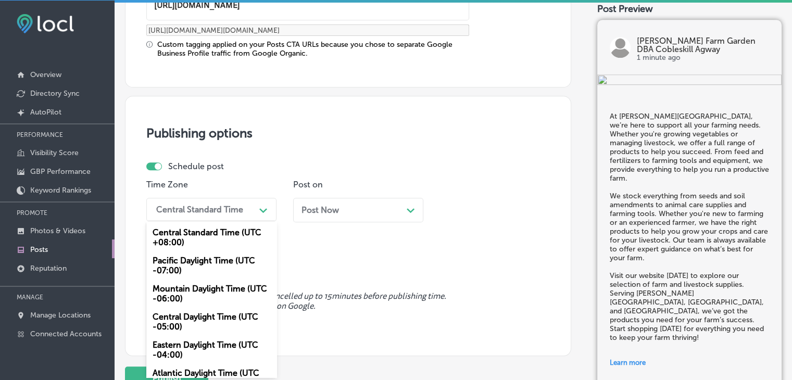
click at [210, 294] on div "Mountain Daylight Time (UTC -06:00)" at bounding box center [211, 293] width 130 height 28
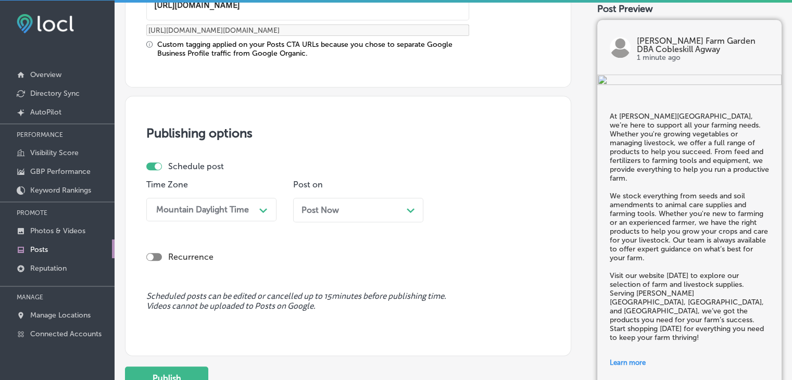
click at [312, 223] on div "Post Now Path Created with Sketch." at bounding box center [358, 214] width 130 height 32
click at [326, 206] on span "Post Now" at bounding box center [319, 210] width 37 height 10
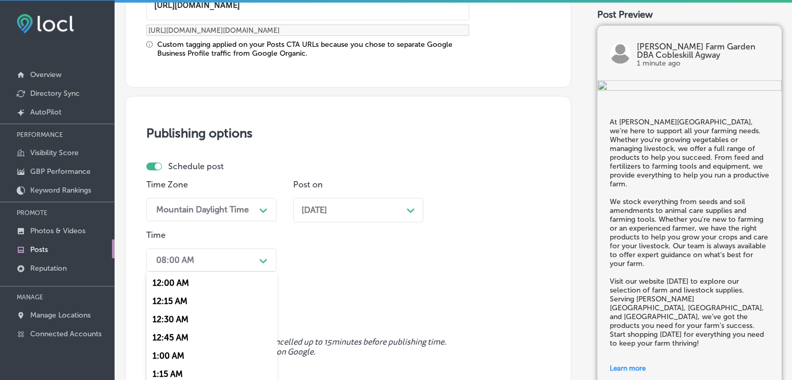
click at [202, 257] on div "option 7:00 AM, selected. option 12:15 AM focused, 2 of 96. 96 results availabl…" at bounding box center [211, 259] width 130 height 23
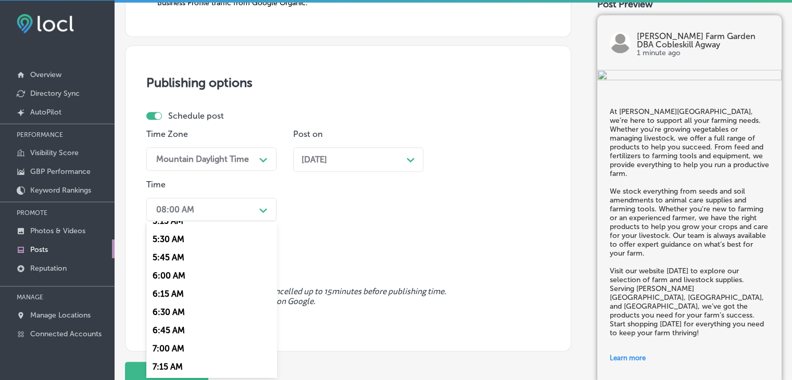
scroll to position [416, 0]
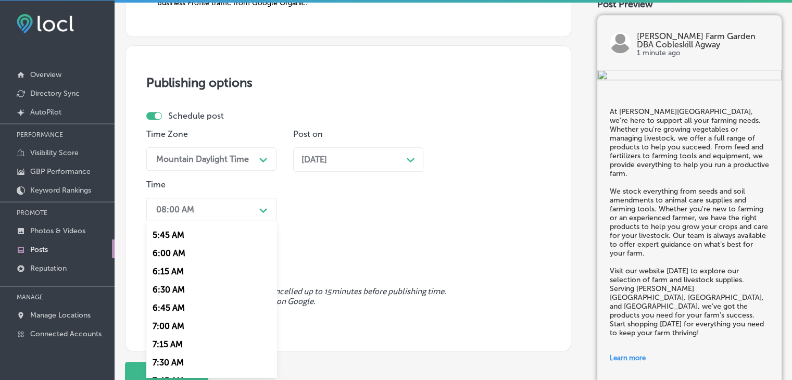
click at [185, 325] on div "7:00 AM" at bounding box center [211, 326] width 130 height 18
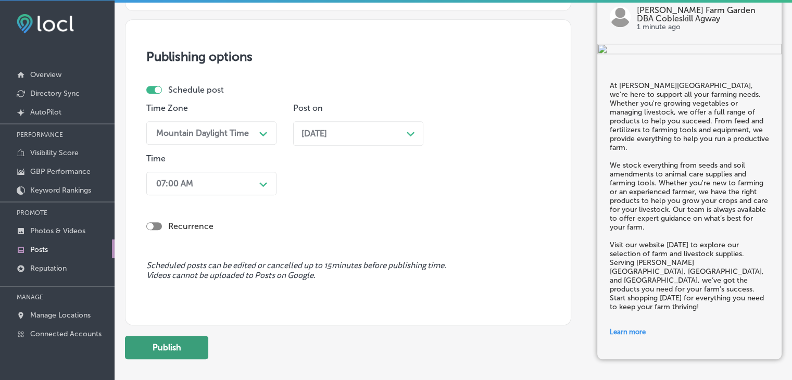
scroll to position [1000, 0]
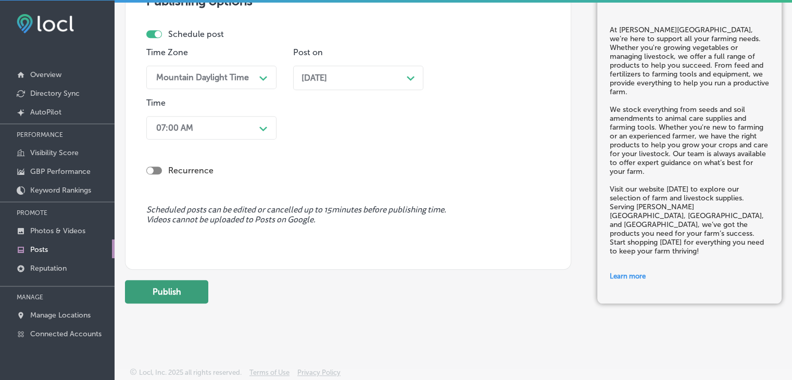
click at [205, 291] on button "Publish" at bounding box center [166, 291] width 83 height 23
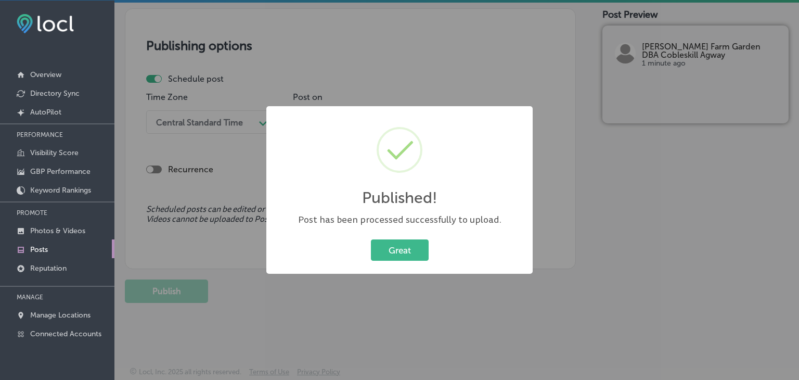
click at [411, 26] on div "Published! × Post has been processed successfully to upload. Great Cancel" at bounding box center [399, 190] width 799 height 380
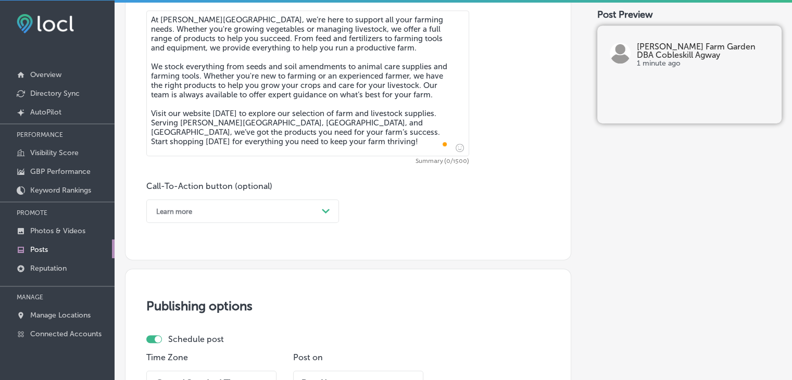
click at [384, 87] on textarea "At Kelley Farm & Garden, we’re here to support all your farming needs. Whether …" at bounding box center [307, 83] width 323 height 146
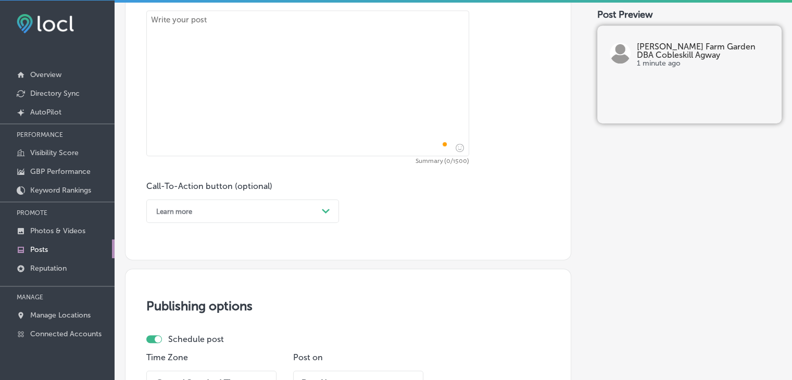
paste textarea "Give your pets the best care with supplies from Kelley Farm & Garden. We offer …"
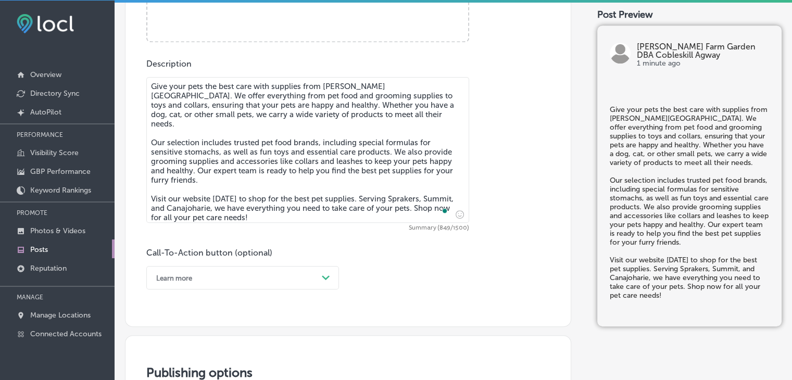
scroll to position [497, 0]
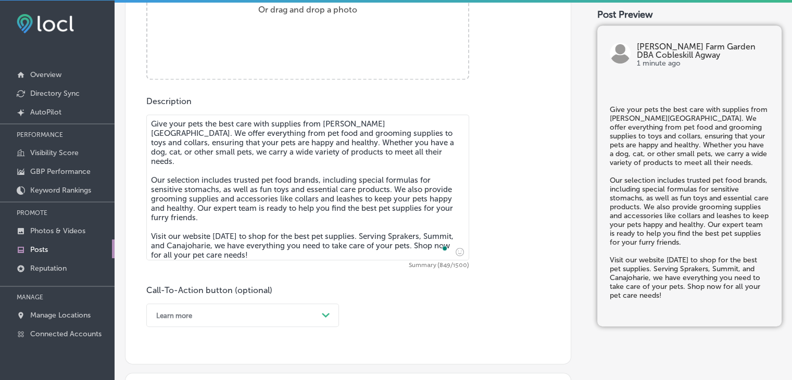
type textarea "Give your pets the best care with supplies from Kelley Farm & Garden. We offer …"
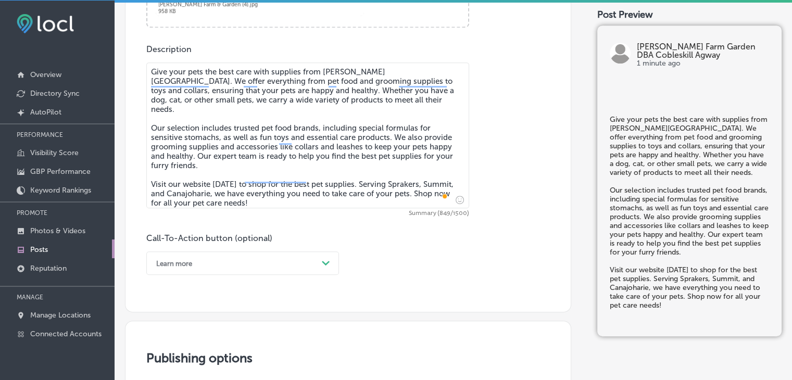
click at [194, 257] on div "Learn more Path Created with Sketch." at bounding box center [242, 262] width 193 height 23
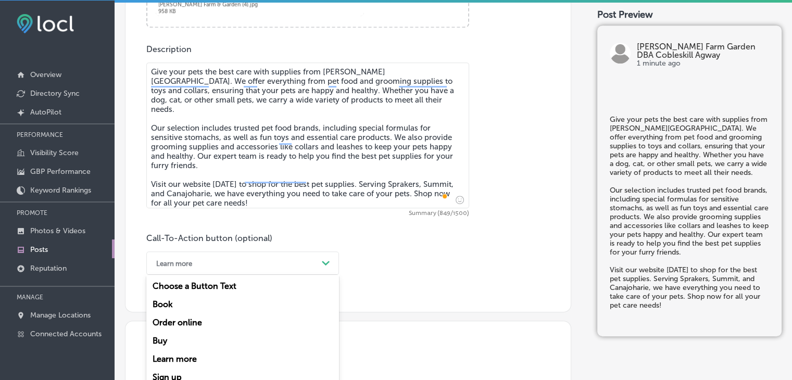
scroll to position [579, 0]
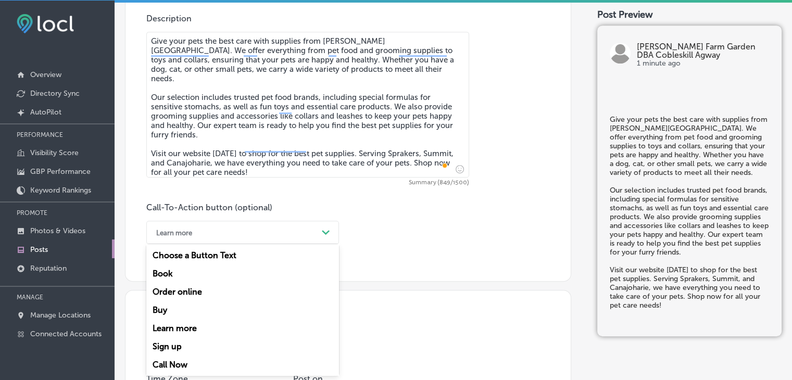
click at [187, 321] on div "Learn more" at bounding box center [242, 328] width 193 height 18
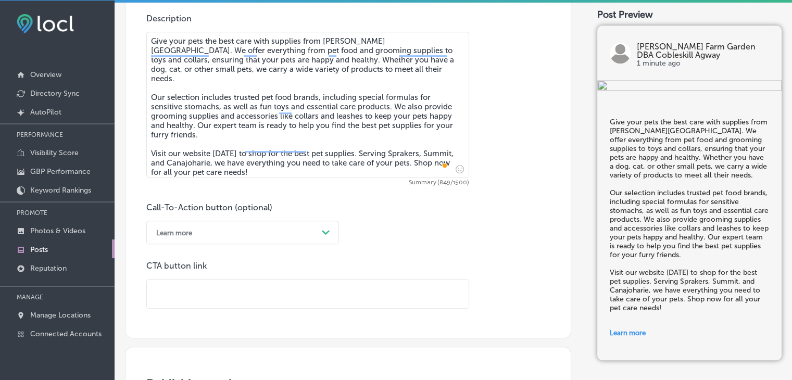
paste input "https://online.cobleskillagway.com/"
click at [262, 297] on input "https://online.cobleskillagway.com/" at bounding box center [308, 293] width 322 height 29
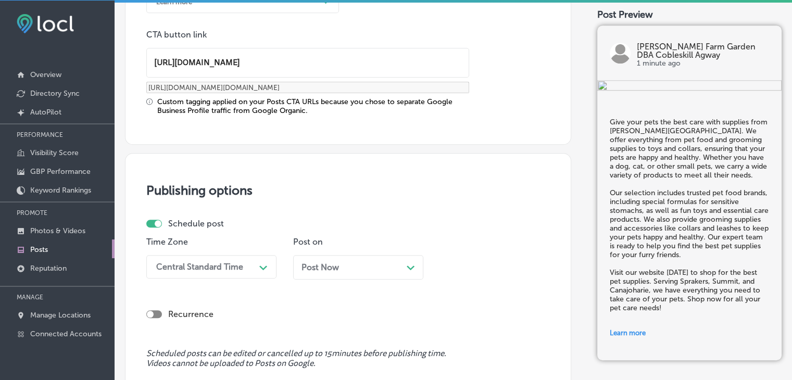
scroll to position [892, 0]
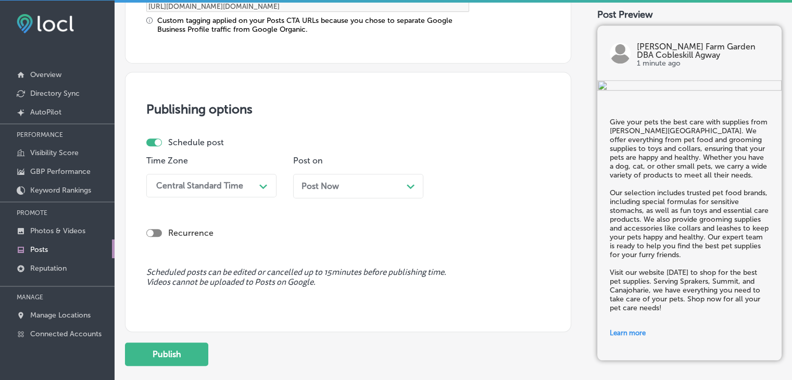
type input "https://online.cobleskillagway.com/"
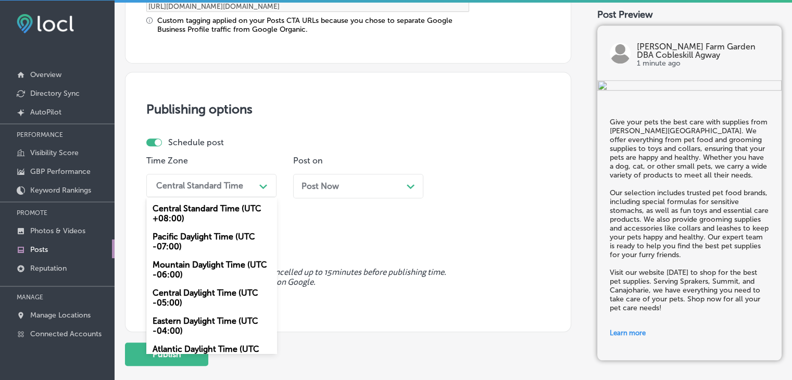
click at [189, 184] on div "Central Standard Time" at bounding box center [199, 186] width 87 height 10
click at [184, 268] on div "Mountain Daylight Time (UTC -06:00)" at bounding box center [211, 270] width 130 height 28
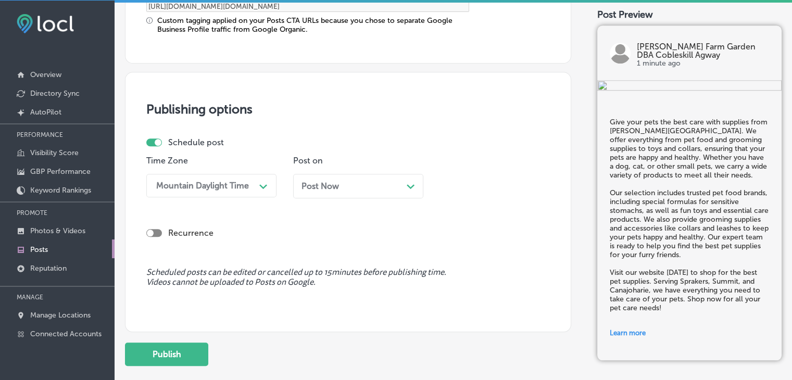
click at [305, 195] on div "Post Now Path Created with Sketch." at bounding box center [358, 186] width 130 height 24
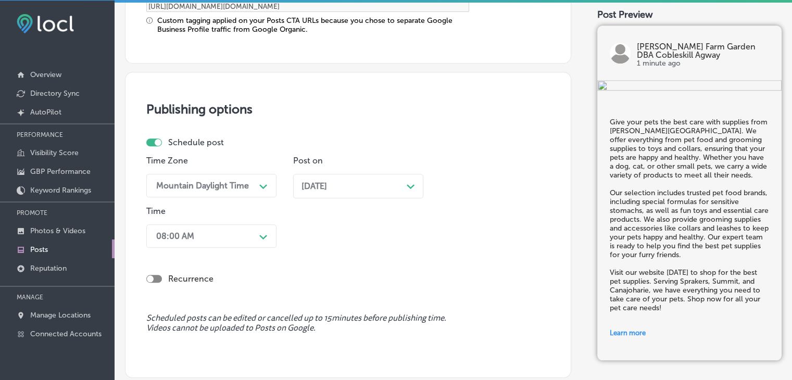
click at [259, 222] on div "Time 08:00 AM Path Created with Sketch." at bounding box center [211, 229] width 130 height 46
click at [258, 225] on div "08:00 AM Path Created with Sketch." at bounding box center [211, 235] width 130 height 23
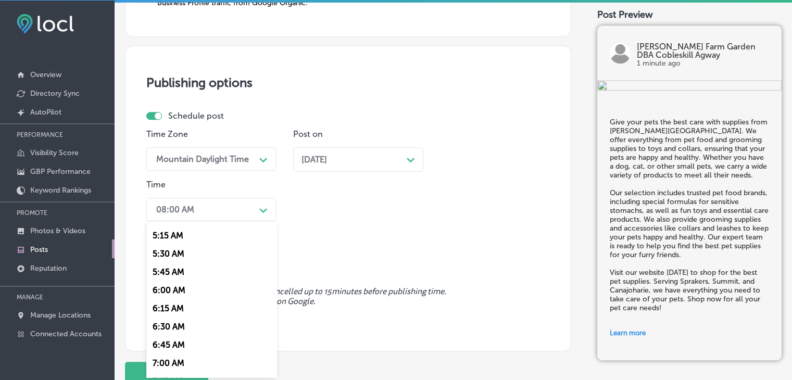
scroll to position [468, 0]
click at [161, 286] on div "7:15 AM" at bounding box center [211, 292] width 130 height 18
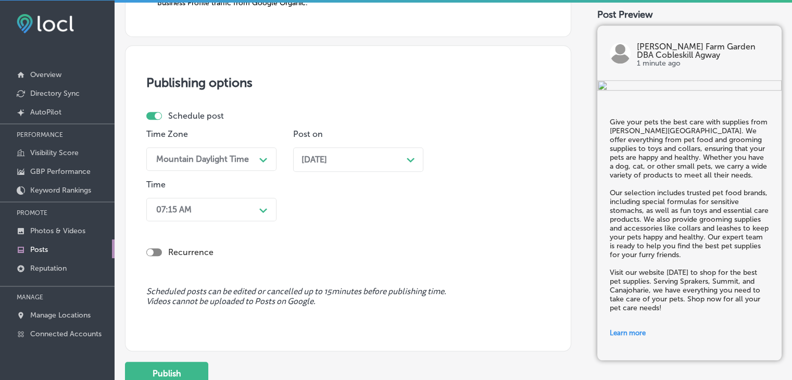
click at [224, 164] on div "Mountain Daylight Time" at bounding box center [203, 159] width 104 height 18
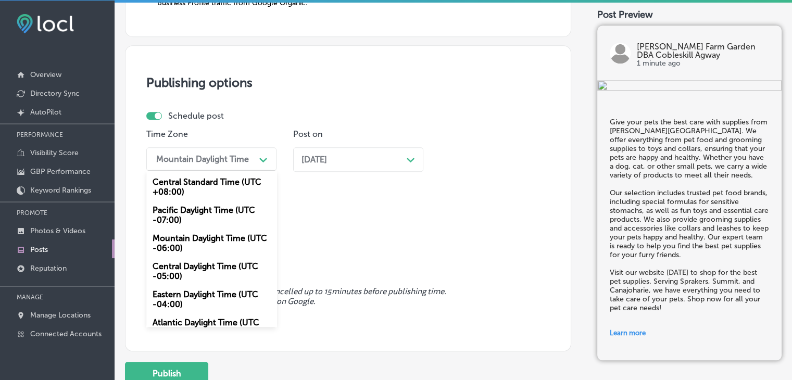
click at [386, 202] on div "Time Zone option Mountain Daylight Time (UTC -06:00), selected. option Pacific …" at bounding box center [343, 177] width 395 height 96
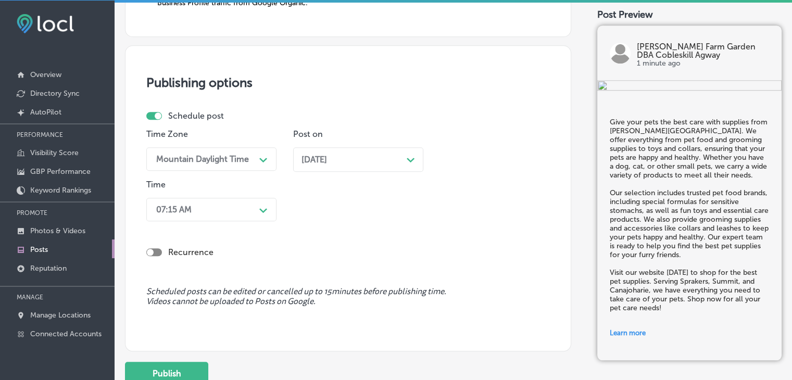
click at [257, 202] on div "Path Created with Sketch." at bounding box center [263, 209] width 17 height 17
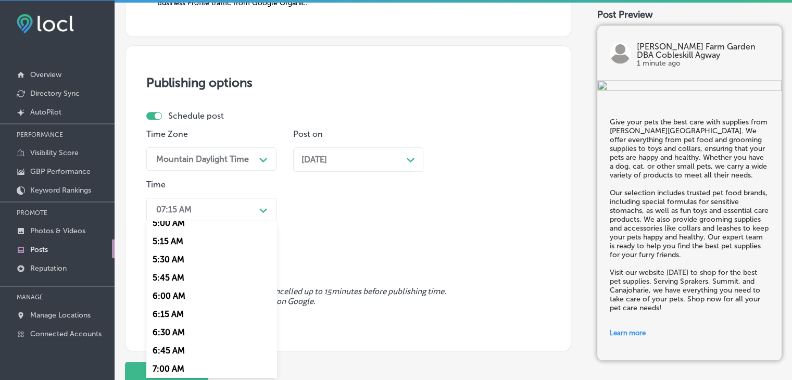
scroll to position [416, 0]
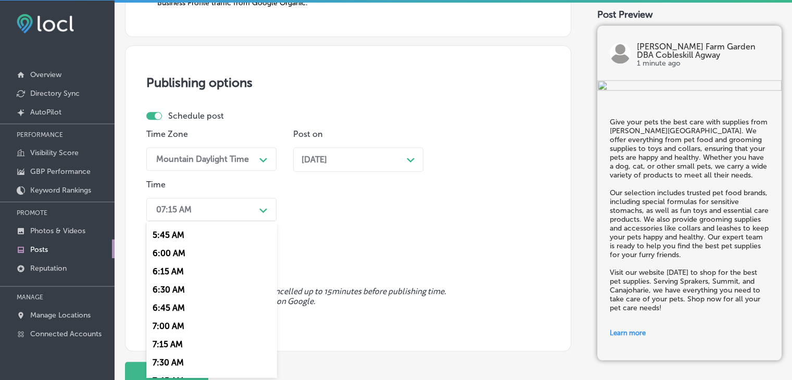
click at [171, 326] on div "7:00 AM" at bounding box center [211, 326] width 130 height 18
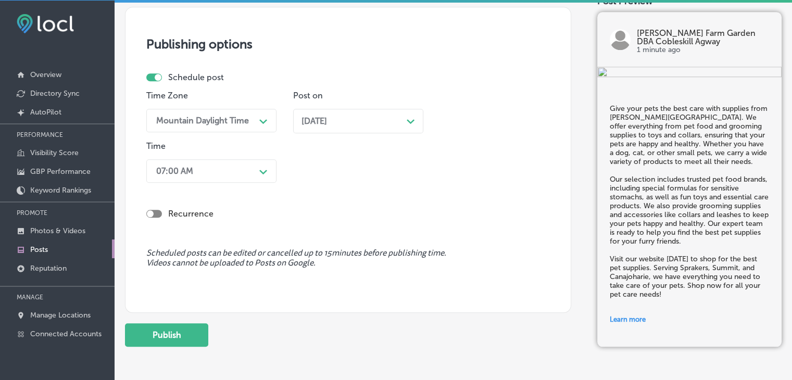
scroll to position [1000, 0]
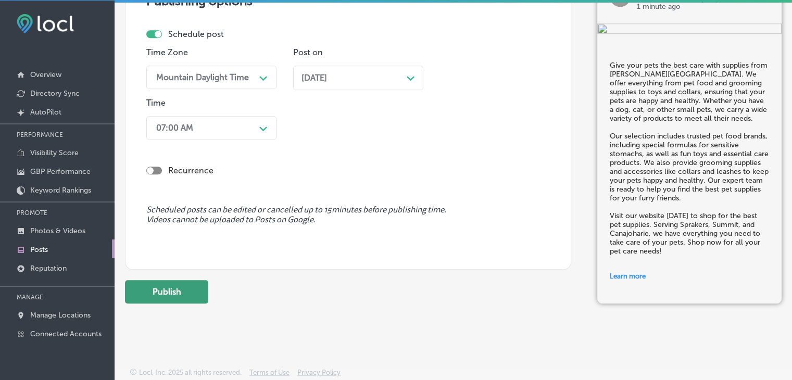
click at [184, 289] on button "Publish" at bounding box center [166, 291] width 83 height 23
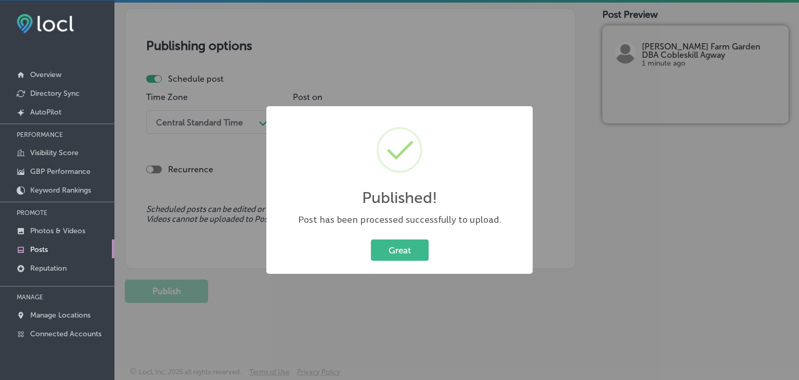
click at [397, 42] on div "Published! × Post has been processed successfully to upload. Great Cancel" at bounding box center [399, 190] width 799 height 380
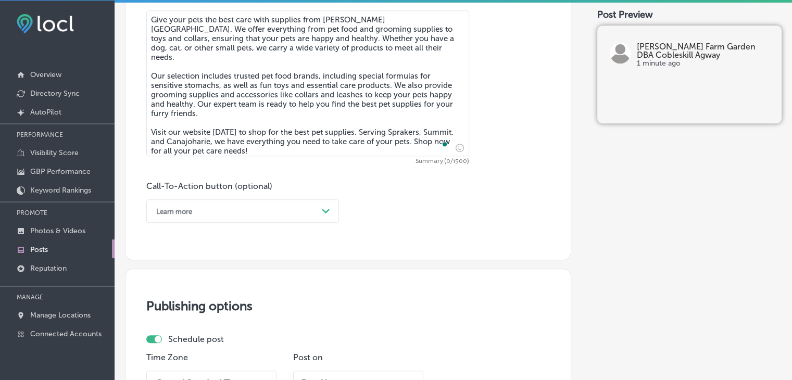
click at [360, 130] on textarea "Give your pets the best care with supplies from Kelley Farm & Garden. We offer …" at bounding box center [307, 83] width 323 height 146
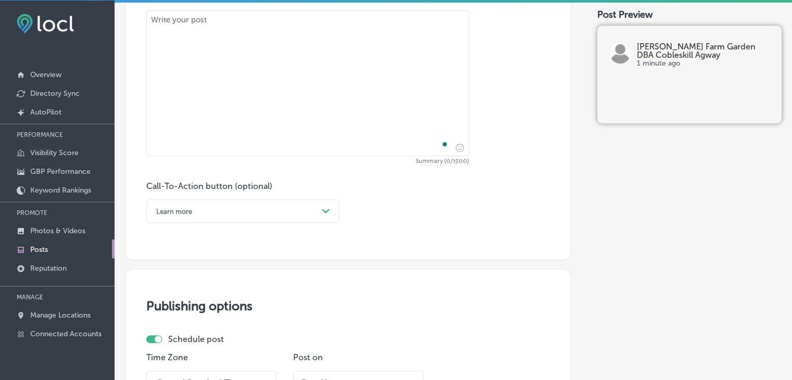
paste textarea "Transform your garden with organic products from Kelley Farm & Garden! Whether …"
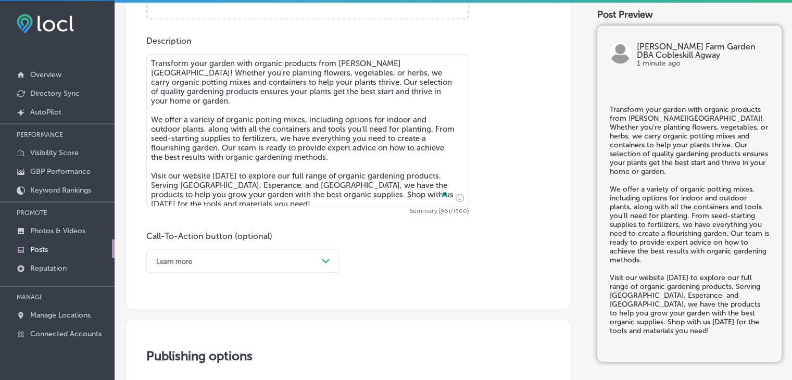
scroll to position [392, 0]
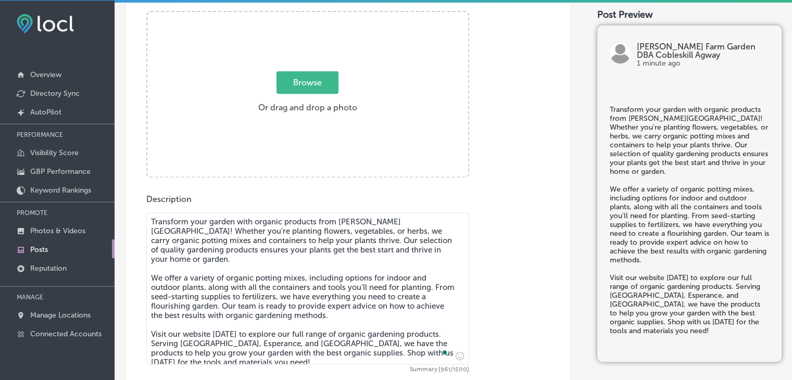
type textarea "Transform your garden with organic products from Kelley Farm & Garden! Whether …"
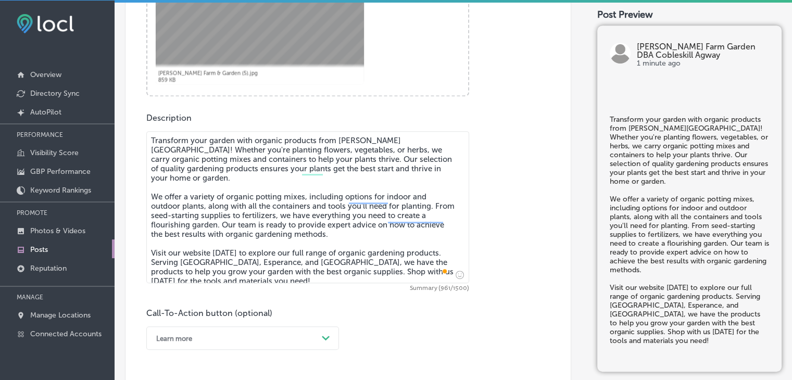
scroll to position [601, 0]
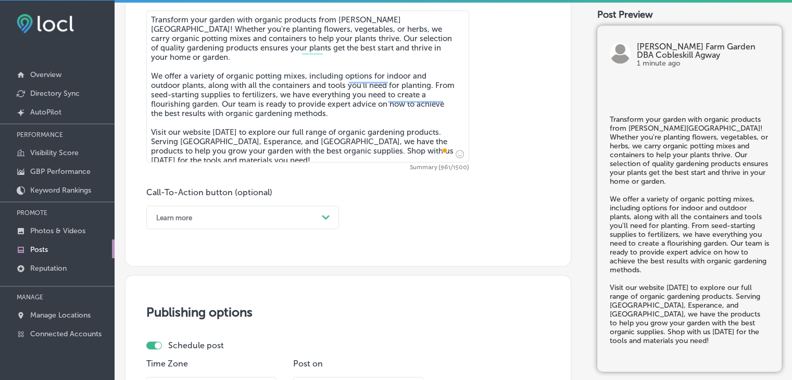
click at [227, 210] on div "Learn more" at bounding box center [234, 217] width 167 height 16
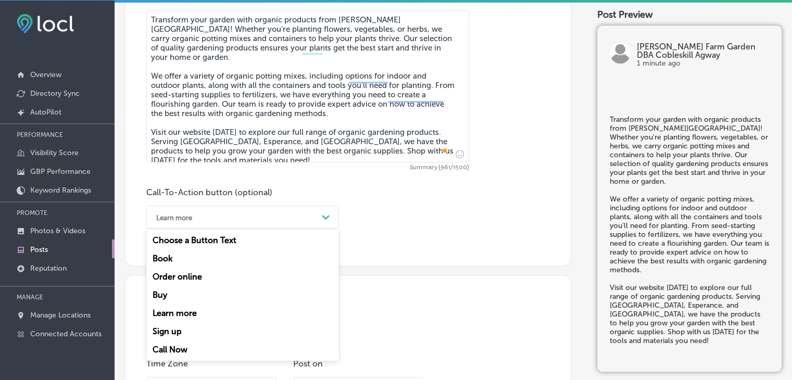
click at [196, 310] on div "Learn more" at bounding box center [242, 313] width 193 height 18
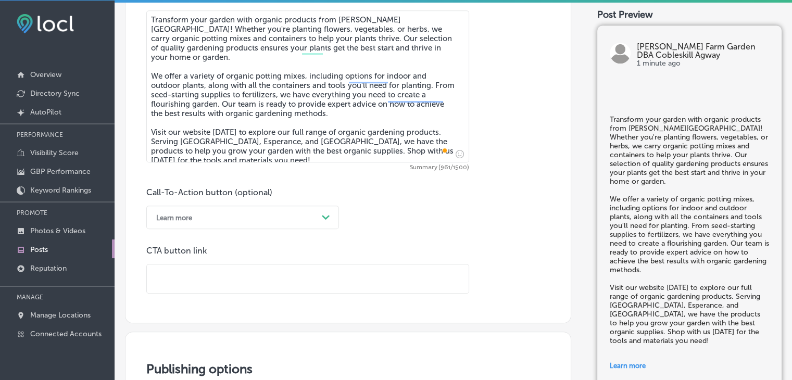
click at [303, 19] on textarea "Transform your garden with organic products from Kelley Farm & Garden! Whether …" at bounding box center [307, 86] width 323 height 152
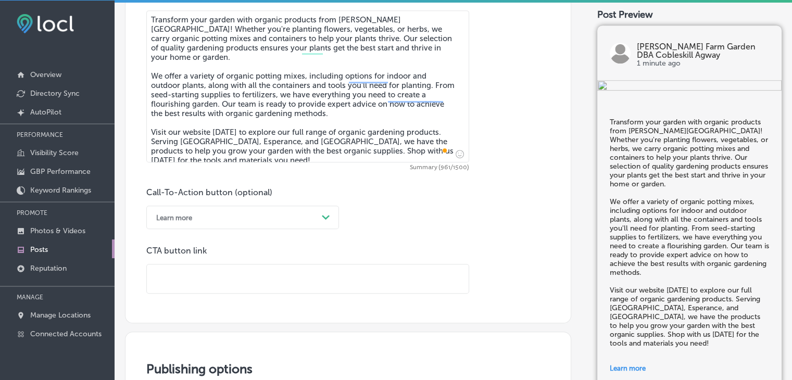
paste input "https://online.cobleskillagway.com/"
click at [286, 280] on input "text" at bounding box center [308, 278] width 322 height 29
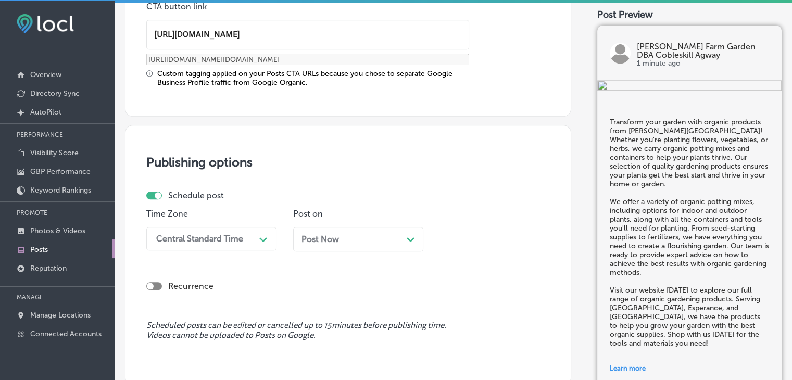
scroll to position [913, 0]
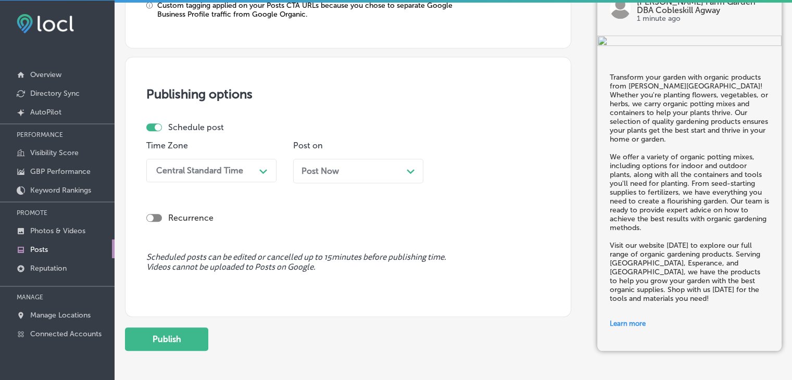
type input "https://online.cobleskillagway.com/"
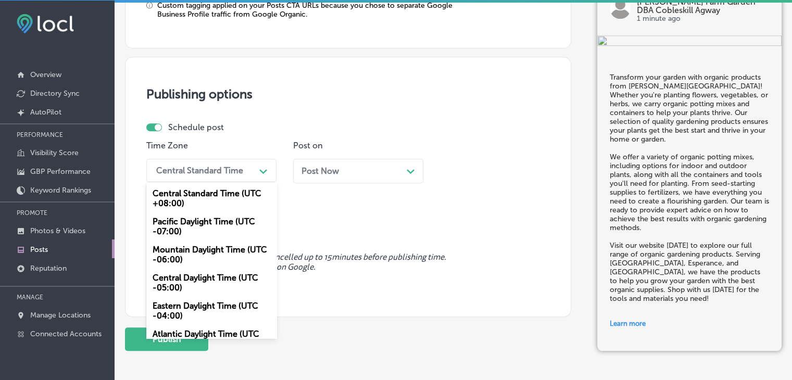
click at [154, 159] on div "Central Standard Time Path Created with Sketch." at bounding box center [211, 170] width 130 height 23
click at [193, 249] on div "Mountain Daylight Time (UTC -06:00)" at bounding box center [211, 254] width 130 height 28
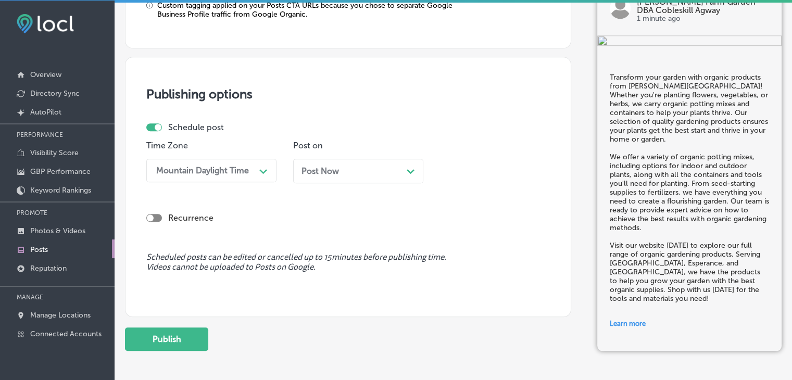
click at [318, 167] on span "Post Now" at bounding box center [319, 171] width 37 height 10
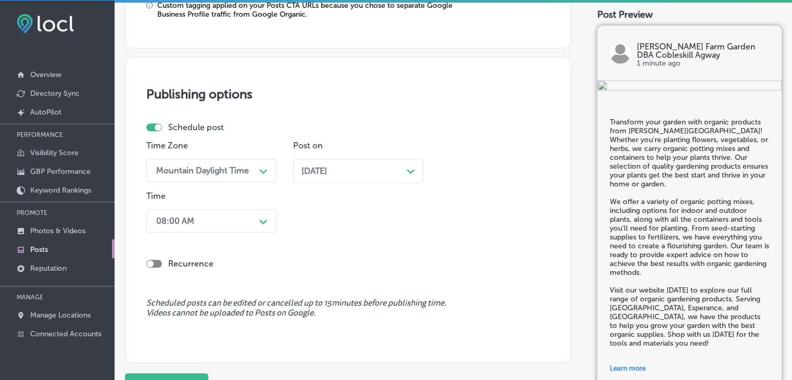
click at [233, 215] on div "08:00 AM" at bounding box center [203, 221] width 104 height 18
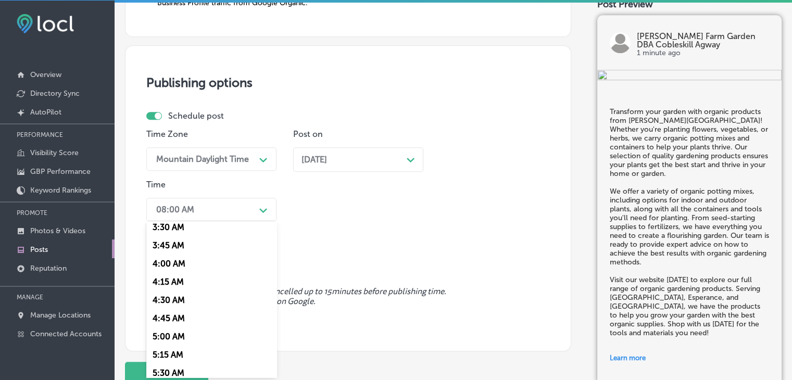
scroll to position [416, 0]
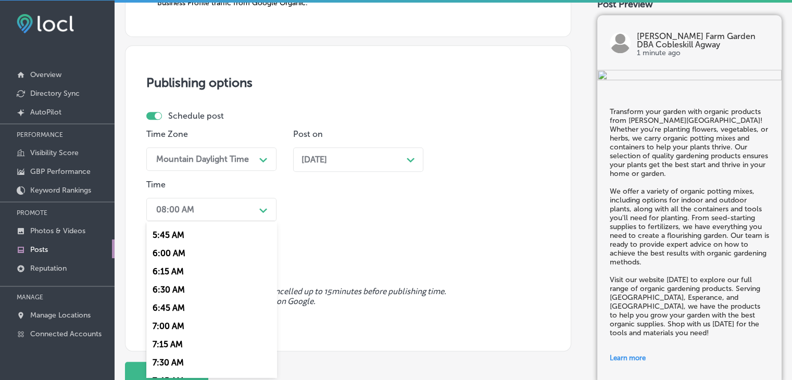
click at [173, 328] on div "7:00 AM" at bounding box center [211, 326] width 130 height 18
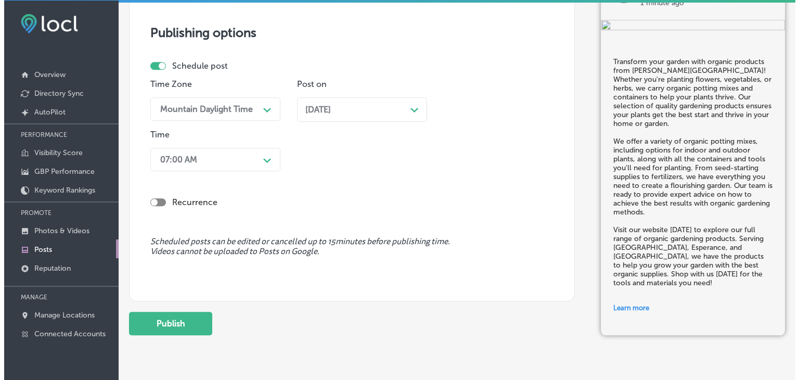
scroll to position [1006, 0]
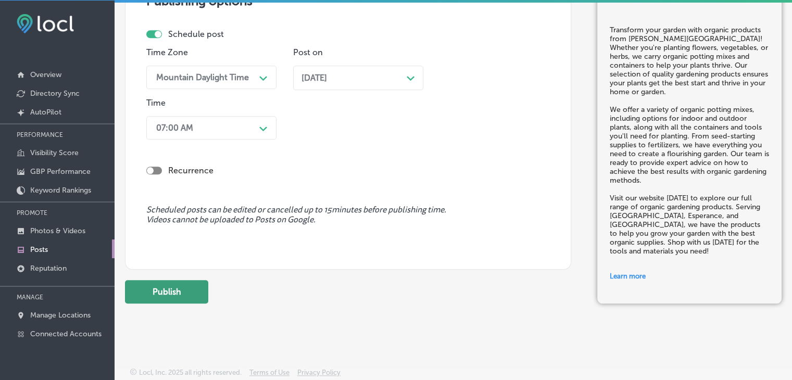
click at [168, 290] on button "Publish" at bounding box center [166, 291] width 83 height 23
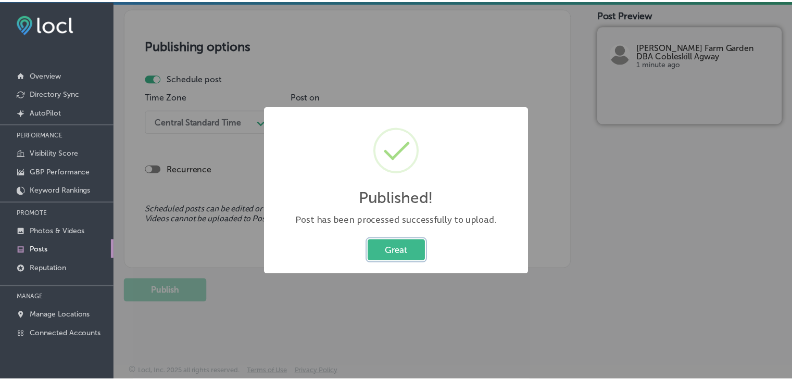
scroll to position [867, 0]
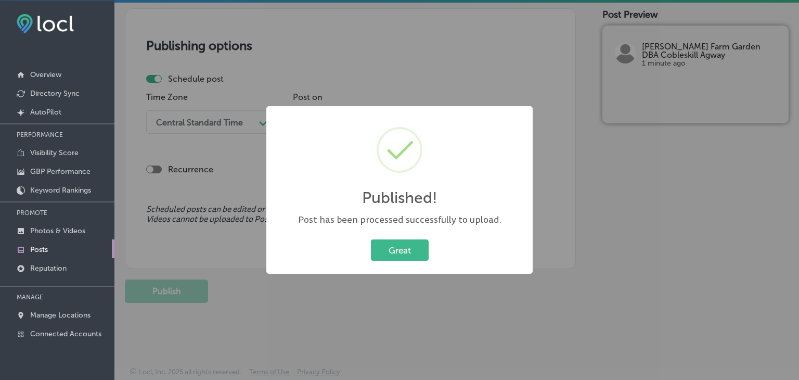
click at [382, 37] on div "Published! × Post has been processed successfully to upload. Great Cancel" at bounding box center [399, 190] width 799 height 380
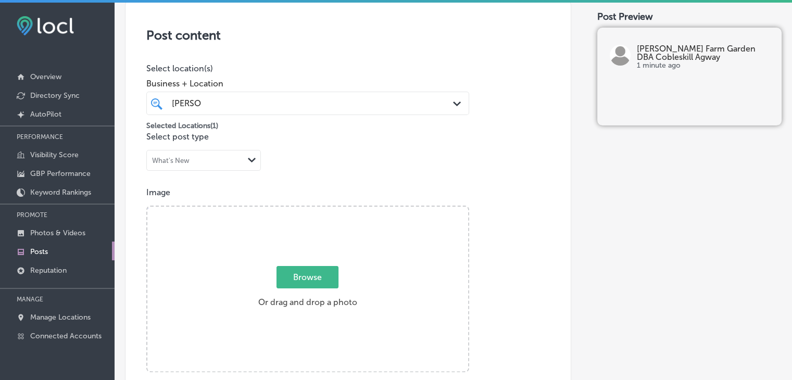
scroll to position [190, 0]
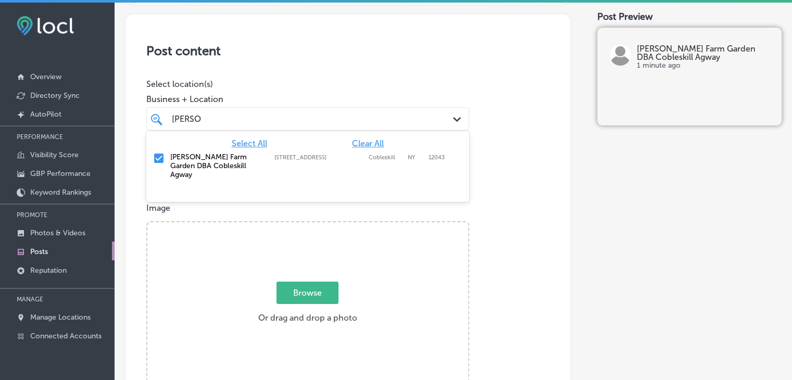
click at [257, 124] on div "KELLEY KELLEY" at bounding box center [294, 119] width 246 height 14
click at [365, 142] on span "Clear All" at bounding box center [368, 143] width 32 height 10
type input "["
click at [348, 149] on div "Pho Da Boba 100 Pier Park Dr Suite 115, Panama City Beach, FL, 32413 100 Pier P…" at bounding box center [307, 158] width 323 height 20
click at [356, 97] on span "Business + Location" at bounding box center [307, 99] width 323 height 10
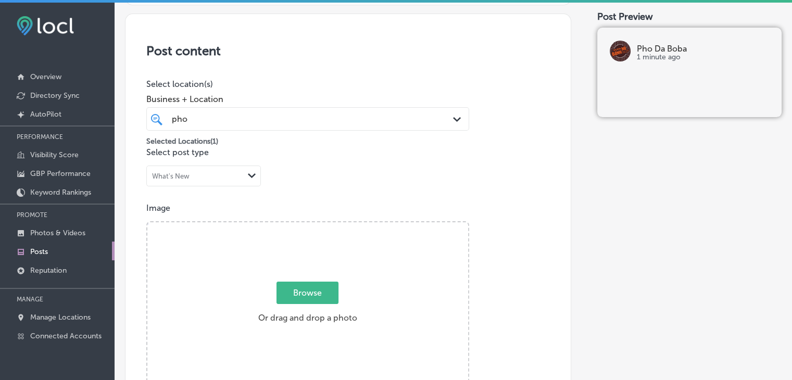
click at [339, 121] on div "pho pho" at bounding box center [294, 119] width 246 height 14
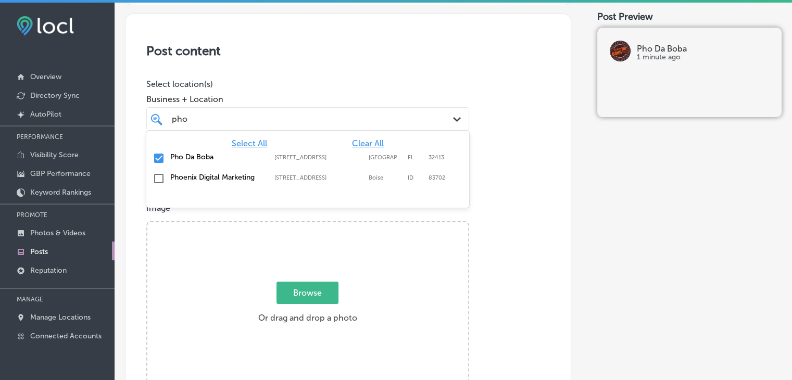
click at [368, 137] on div "Select All Clear All Pho Da Boba 100 Pier Park Dr Suite 115, Panama City Beach,…" at bounding box center [307, 161] width 323 height 60
click at [369, 141] on span "Clear All" at bounding box center [368, 143] width 32 height 10
click at [356, 164] on div "Earthside Birth and Wellness Center 1122 Logan Ave, Cheyenne, WY, 82001 1122 Lo…" at bounding box center [287, 162] width 234 height 18
type input "eart"
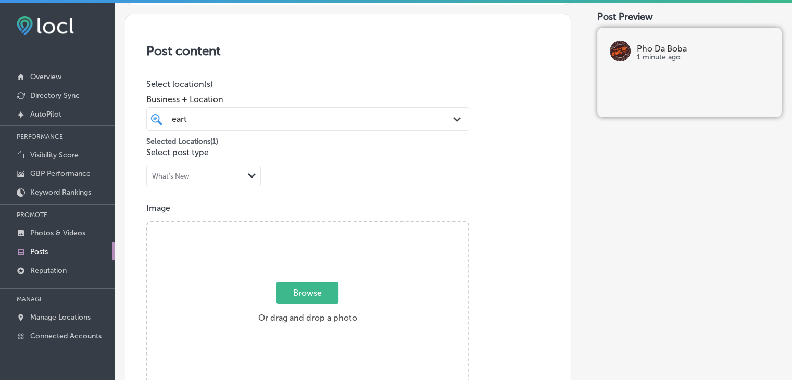
click at [354, 94] on span "Business + Location" at bounding box center [307, 99] width 323 height 10
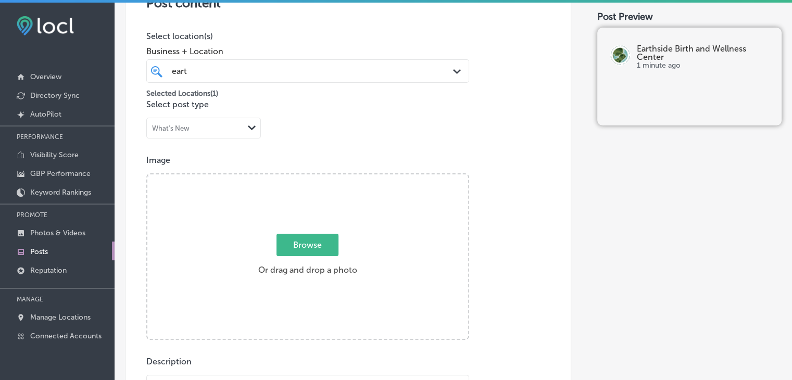
scroll to position [347, 0]
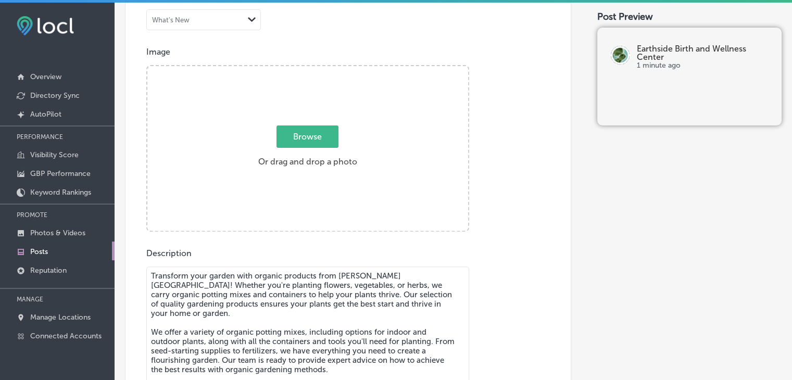
click at [277, 308] on textarea "Transform your garden with organic products from Kelley Farm & Garden! Whether …" at bounding box center [307, 342] width 323 height 152
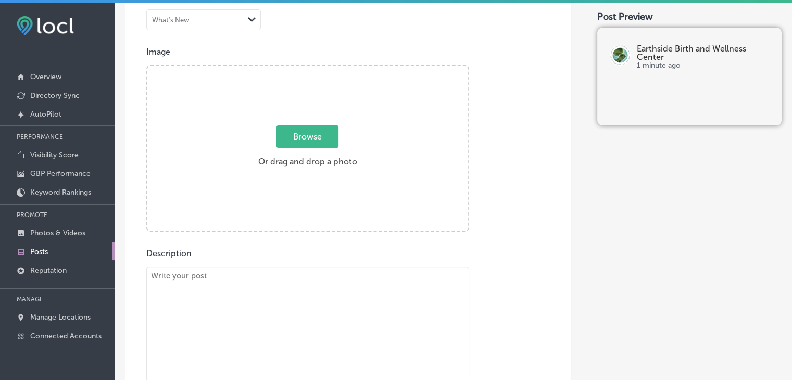
paste textarea "Your first prenatal exam is an exciting step in your pregnancy journey, and Ear…"
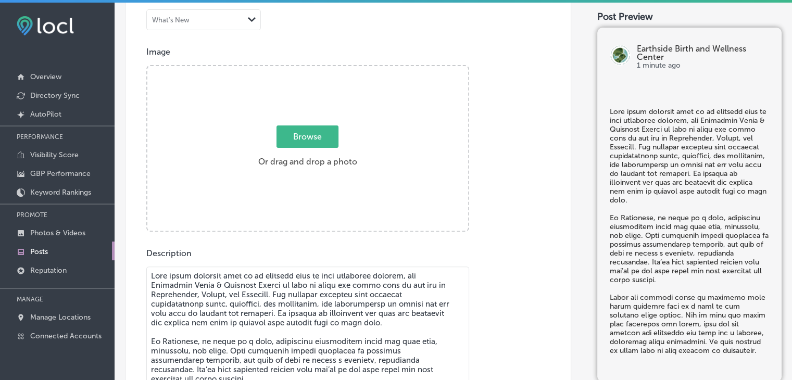
scroll to position [398, 0]
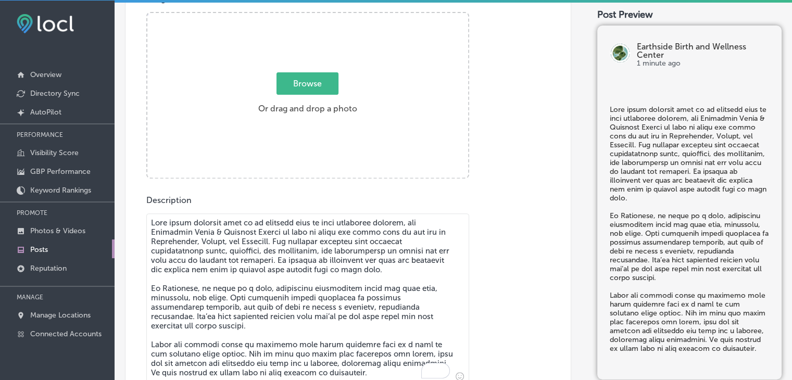
type textarea "Your first prenatal exam is an exciting step in your pregnancy journey, and Ear…"
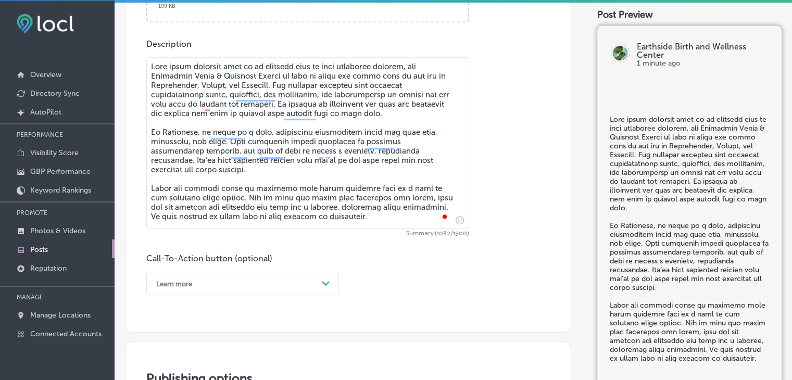
click at [183, 279] on div "Learn more Path Created with Sketch." at bounding box center [242, 283] width 193 height 23
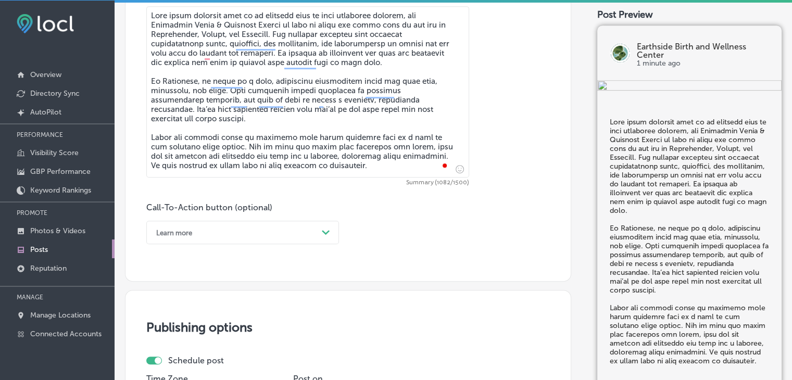
click at [183, 228] on div "Learn more" at bounding box center [174, 232] width 36 height 8
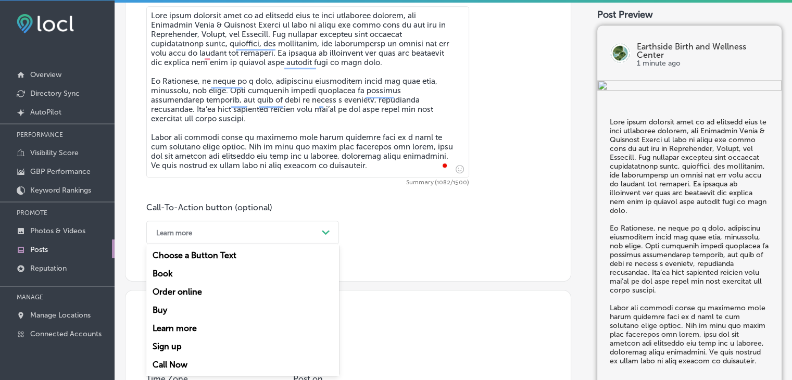
click at [175, 277] on div "Book" at bounding box center [242, 273] width 193 height 18
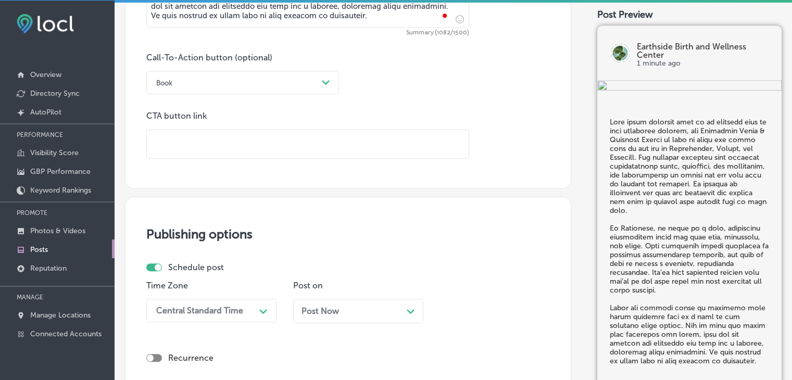
scroll to position [813, 0]
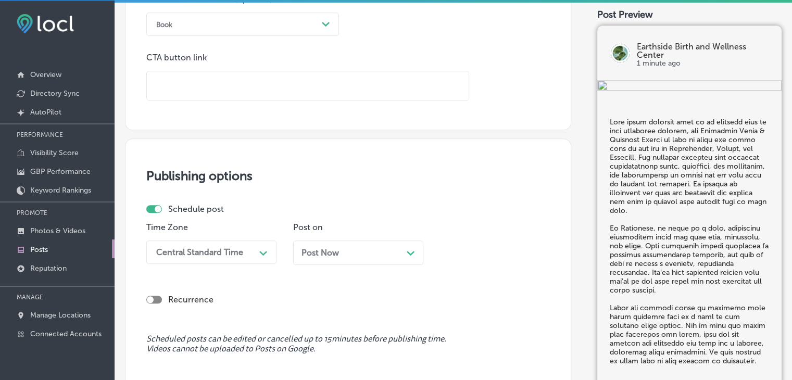
click at [244, 248] on div "Central Standard Time Path Created with Sketch." at bounding box center [211, 251] width 130 height 23
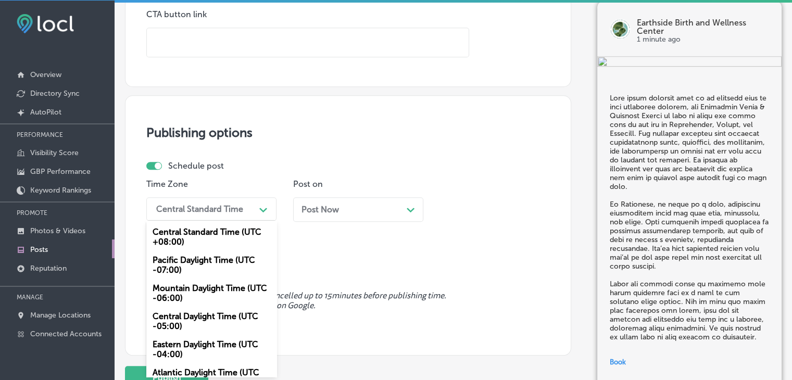
click at [219, 298] on div "Mountain Daylight Time (UTC -06:00)" at bounding box center [211, 293] width 130 height 28
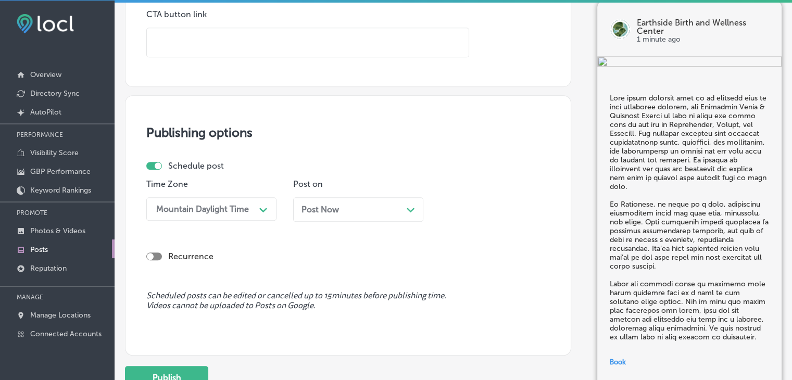
click at [331, 219] on div "Post Now Path Created with Sketch." at bounding box center [358, 209] width 130 height 24
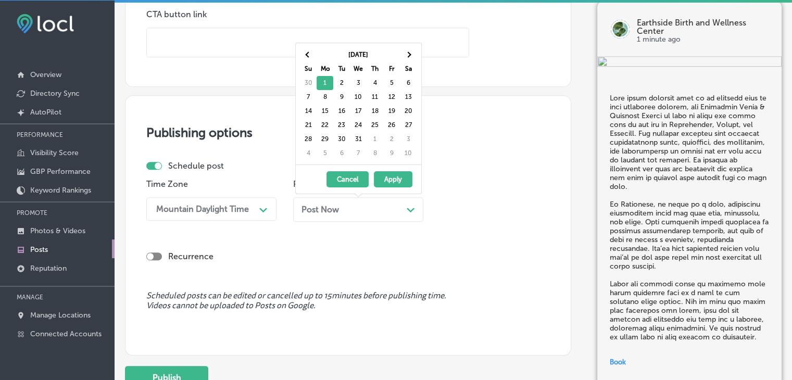
click at [299, 55] on div "Dec 2025 Su Mo Tu We Th Fr Sa 30 1 2 3 4 5 6 7 8 9 10 11 12 13 14 15 16 17 18 1…" at bounding box center [358, 103] width 125 height 121
click at [302, 53] on div "Dec 2025 Su Mo Tu We Th Fr Sa 30 1 2 3 4 5 6 7 8 9 10 11 12 13 14 15 16 17 18 1…" at bounding box center [358, 103] width 125 height 121
click at [303, 53] on th at bounding box center [308, 55] width 17 height 14
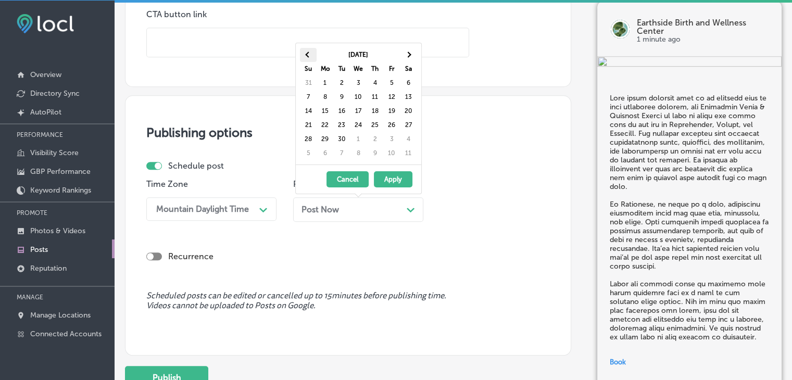
click at [304, 56] on th at bounding box center [308, 55] width 17 height 14
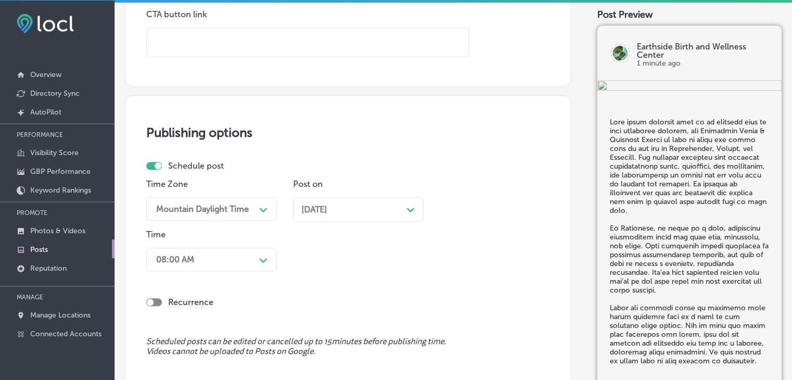
click at [220, 257] on div "08:00 AM Path Created with Sketch." at bounding box center [211, 259] width 130 height 23
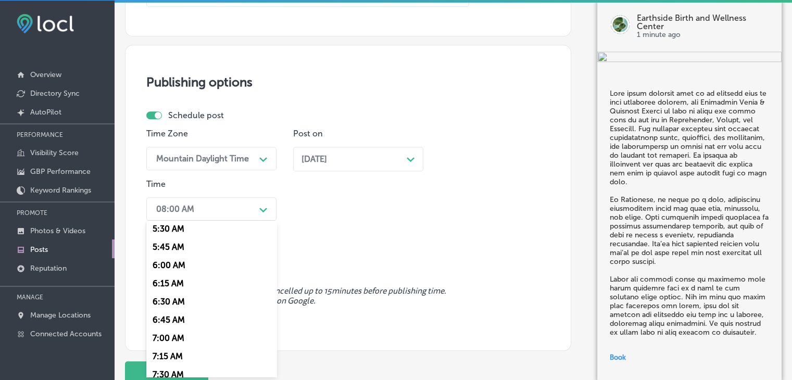
scroll to position [416, 0]
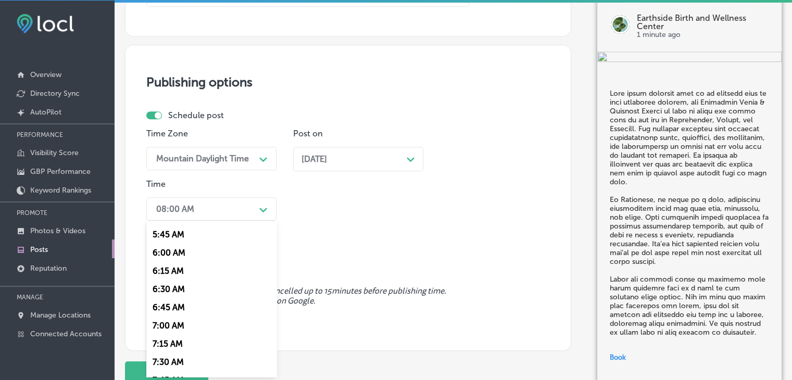
click at [164, 323] on div "7:00 AM" at bounding box center [211, 325] width 130 height 18
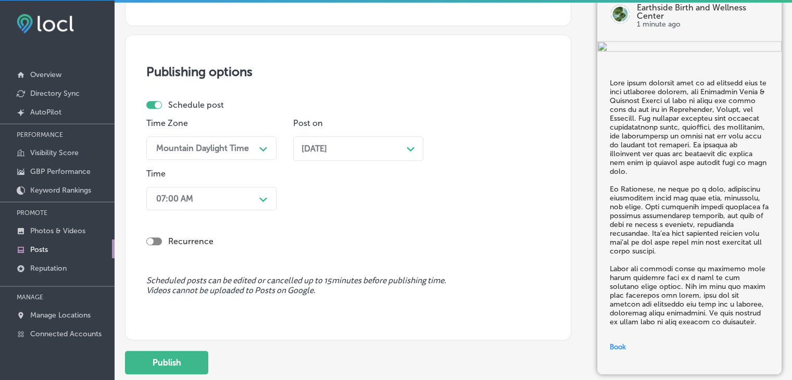
scroll to position [959, 0]
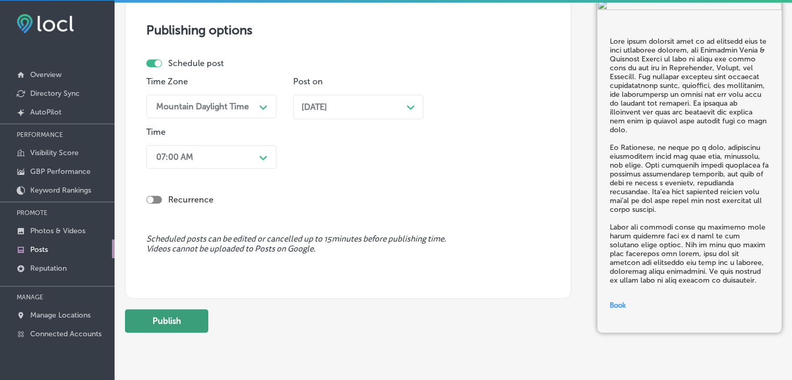
click at [200, 323] on button "Publish" at bounding box center [166, 320] width 83 height 23
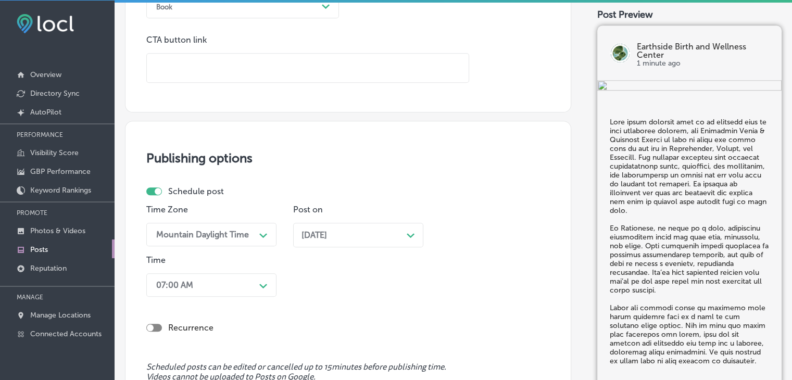
scroll to position [698, 0]
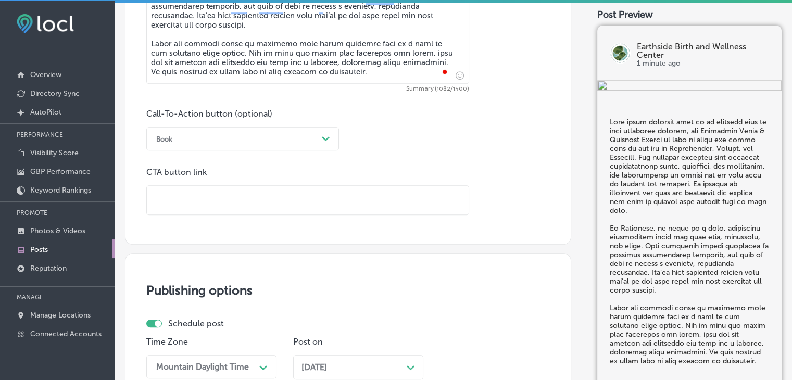
click at [358, 205] on input "text" at bounding box center [308, 200] width 322 height 29
paste input "https://www.earthsidebirthwy.com/"
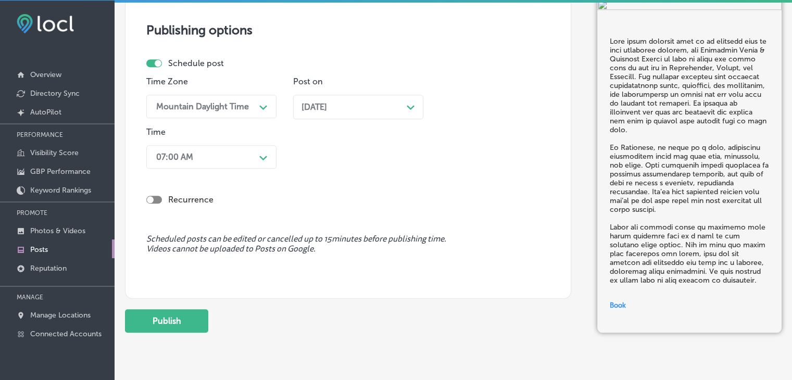
scroll to position [996, 0]
type input "https://www.earthsidebirthwy.com/"
click at [188, 317] on button "Publish" at bounding box center [166, 321] width 83 height 23
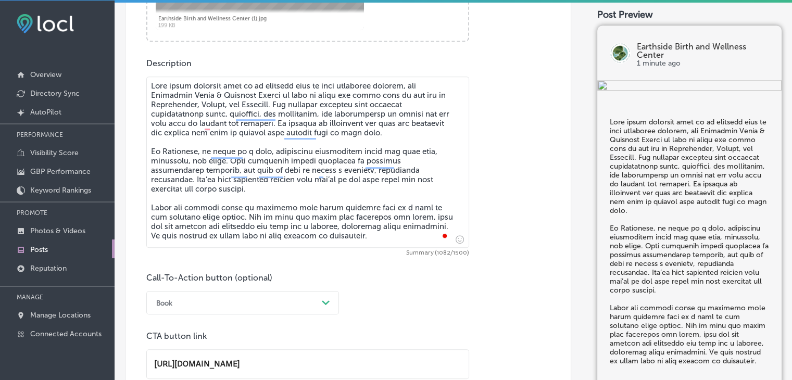
scroll to position [527, 0]
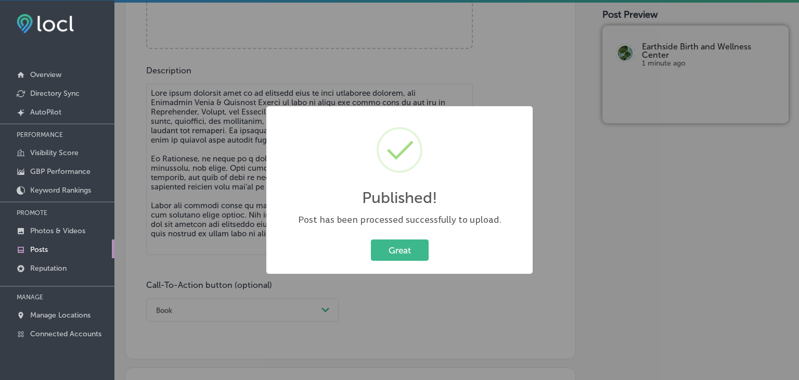
click at [297, 157] on div "Published! ×" at bounding box center [400, 165] width 246 height 97
click at [233, 151] on div "Published! × Post has been processed successfully to upload. Great Cancel" at bounding box center [399, 190] width 799 height 380
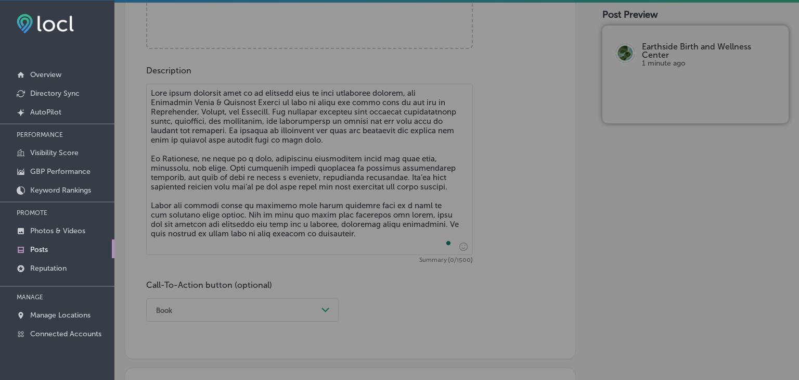
click at [231, 122] on textarea "To enrich screen reader interactions, please activate Accessibility in Grammarl…" at bounding box center [309, 169] width 327 height 171
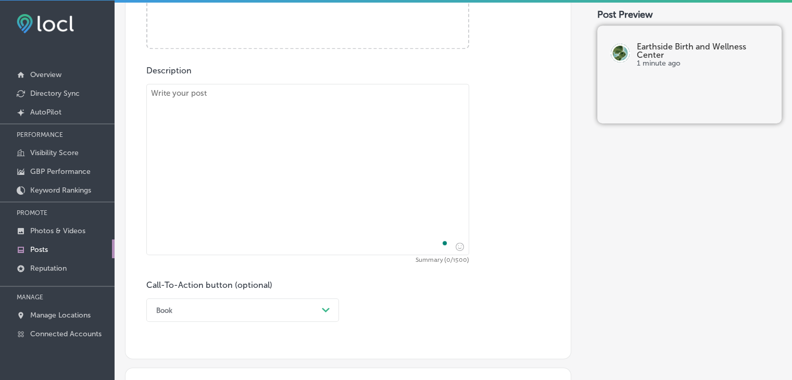
paste textarea "At Earthside Birth & Wellness Center, we understand that the birth experience i…"
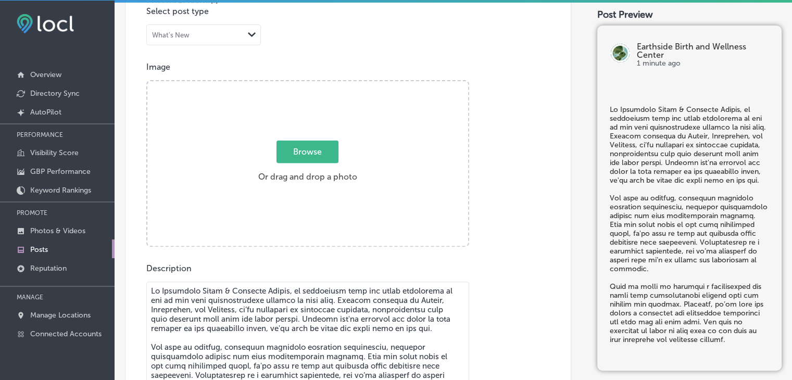
type textarea "At Earthside Birth & Wellness Center, we understand that the birth experience i…"
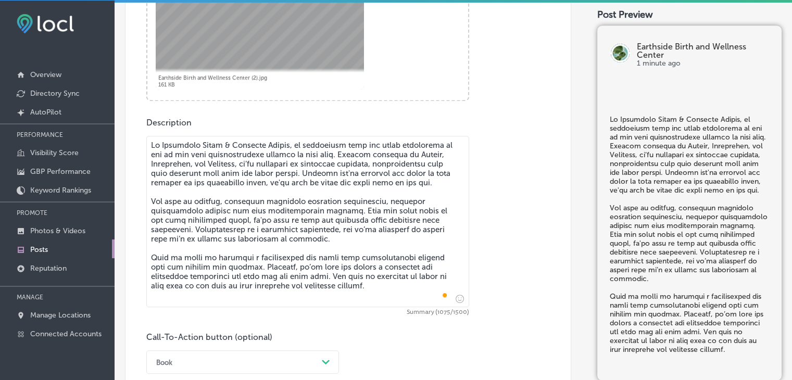
click at [204, 358] on div "Book Path Created with Sketch." at bounding box center [242, 361] width 193 height 23
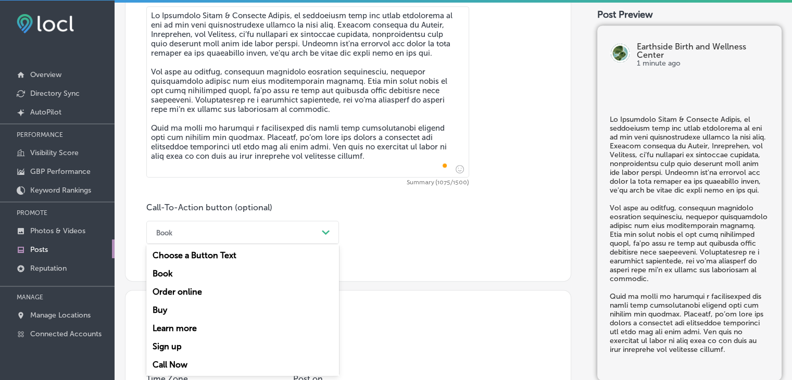
click at [193, 370] on div "Call Now" at bounding box center [242, 364] width 193 height 18
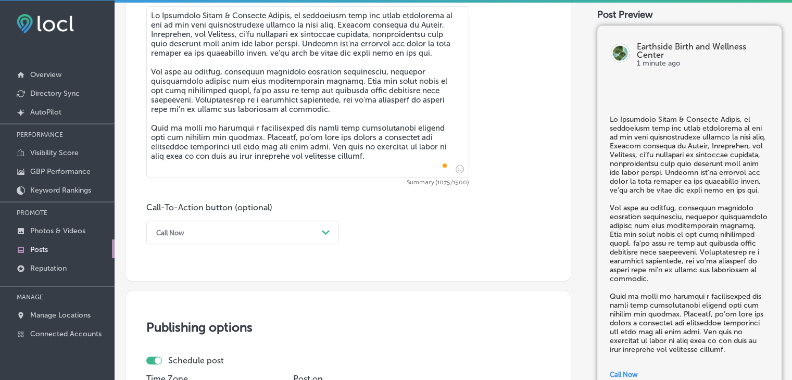
scroll to position [813, 0]
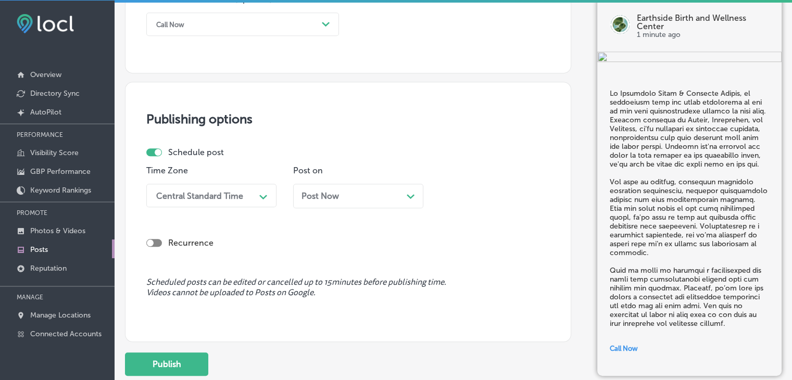
click at [252, 187] on div "Central Standard Time" at bounding box center [203, 195] width 104 height 18
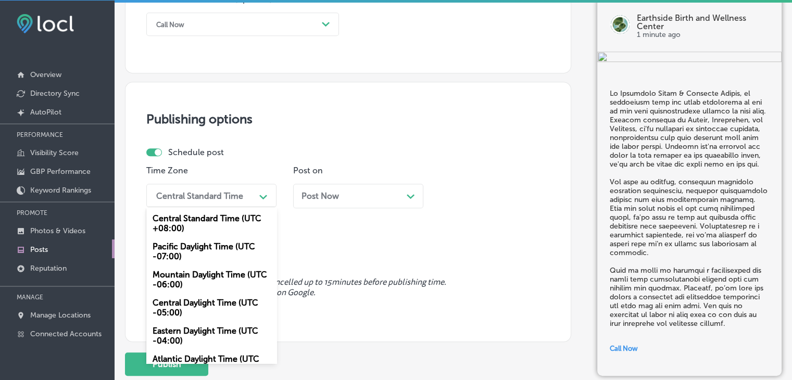
click at [206, 276] on div "Mountain Daylight Time (UTC -06:00)" at bounding box center [211, 279] width 130 height 28
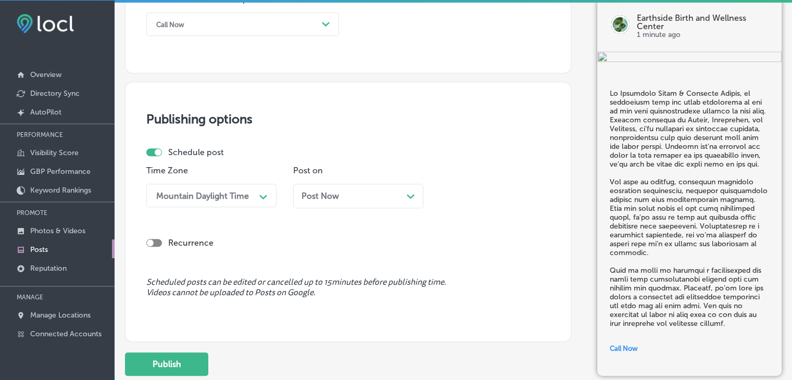
click at [291, 188] on div "Time Zone option Mountain Daylight Time (UTC -06:00), selected. 0 results avail…" at bounding box center [343, 191] width 395 height 50
click at [311, 194] on span "Post Now" at bounding box center [319, 196] width 37 height 10
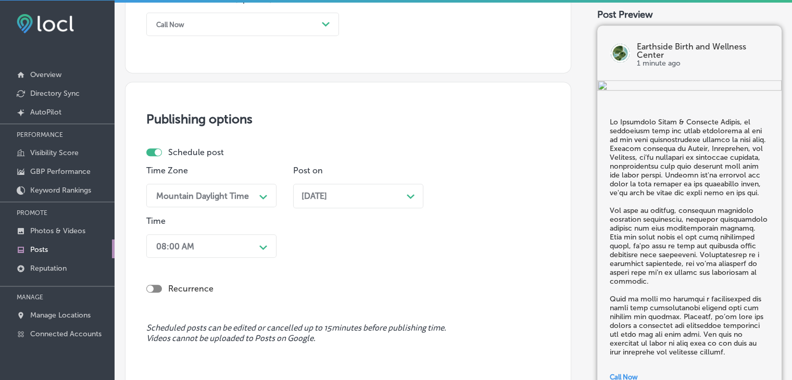
click at [222, 244] on div "08:00 AM Path Created with Sketch." at bounding box center [211, 245] width 130 height 23
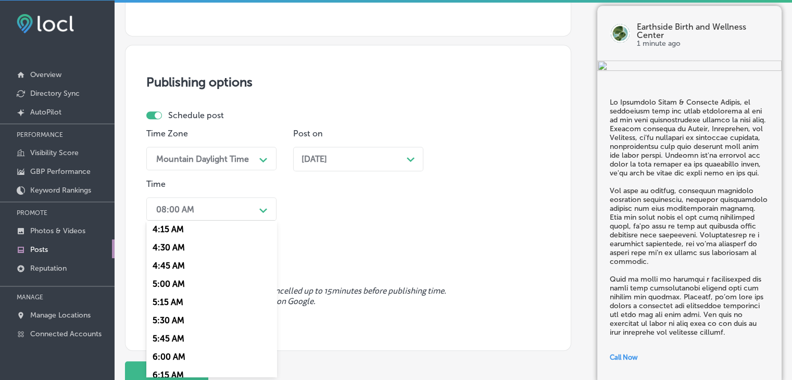
scroll to position [520, 0]
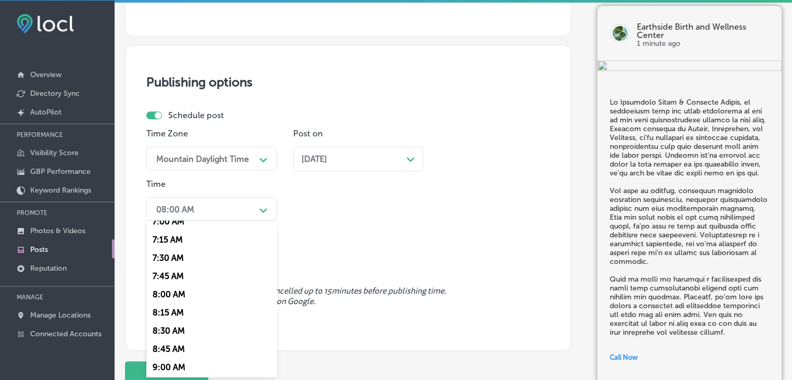
click at [166, 239] on div "7:15 AM" at bounding box center [211, 240] width 130 height 18
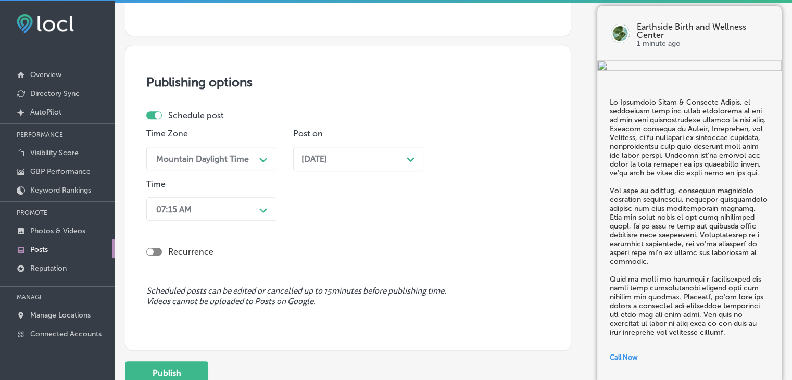
click at [227, 205] on div "07:15 AM" at bounding box center [203, 209] width 104 height 18
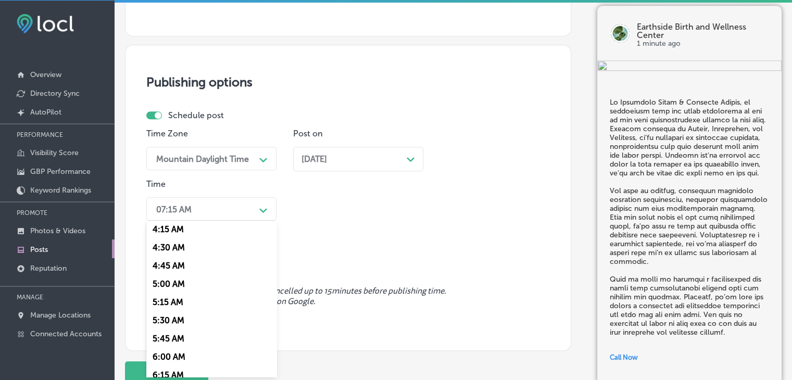
scroll to position [468, 0]
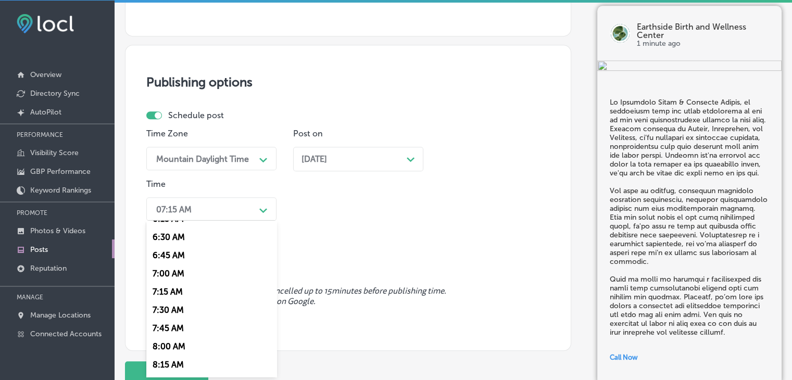
drag, startPoint x: 171, startPoint y: 268, endPoint x: 188, endPoint y: 269, distance: 17.7
click at [171, 269] on div "7:00 AM" at bounding box center [211, 273] width 130 height 18
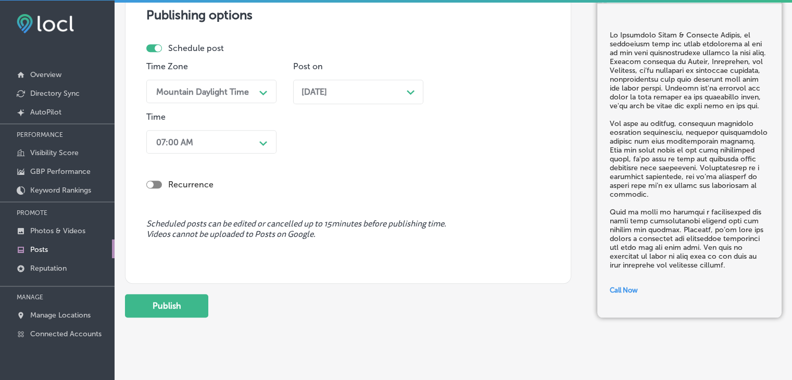
scroll to position [932, 0]
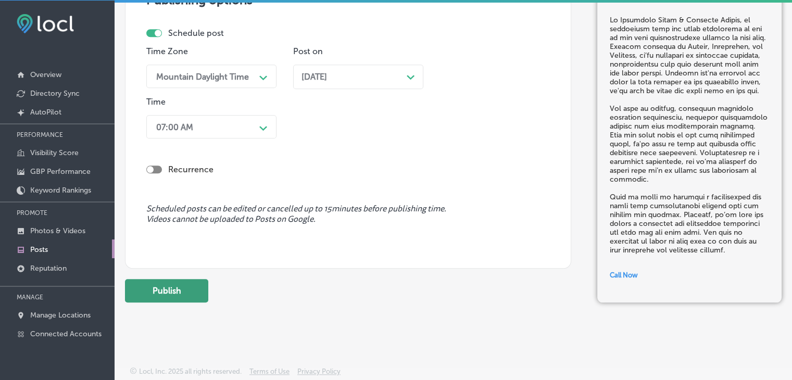
click at [202, 283] on button "Publish" at bounding box center [166, 290] width 83 height 23
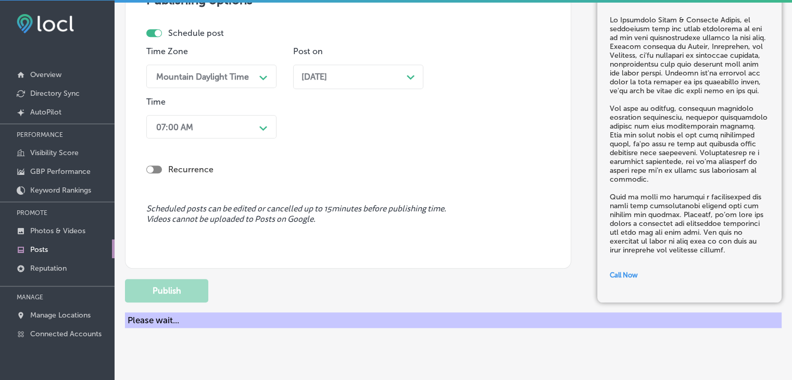
scroll to position [887, 0]
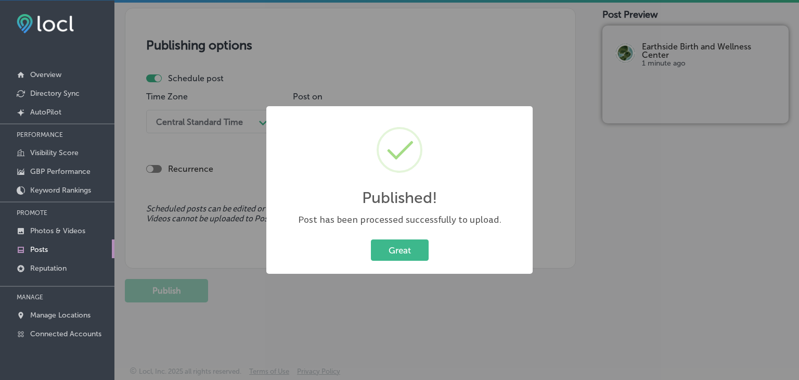
click at [421, 82] on div "Published! × Post has been processed successfully to upload. Great Cancel" at bounding box center [399, 190] width 799 height 380
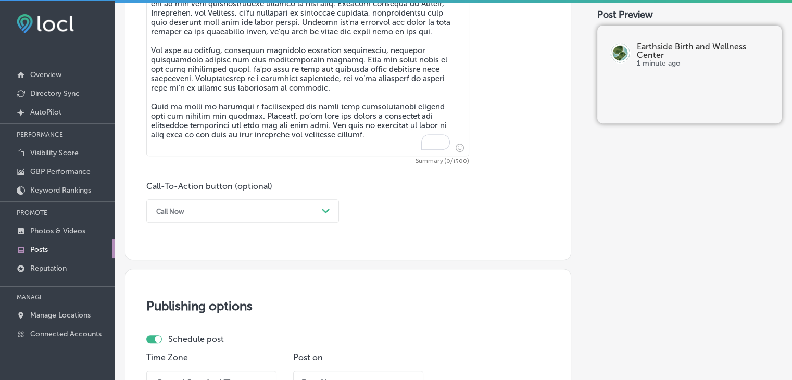
click at [317, 71] on textarea "To enrich screen reader interactions, please activate Accessibility in Grammarl…" at bounding box center [307, 70] width 323 height 171
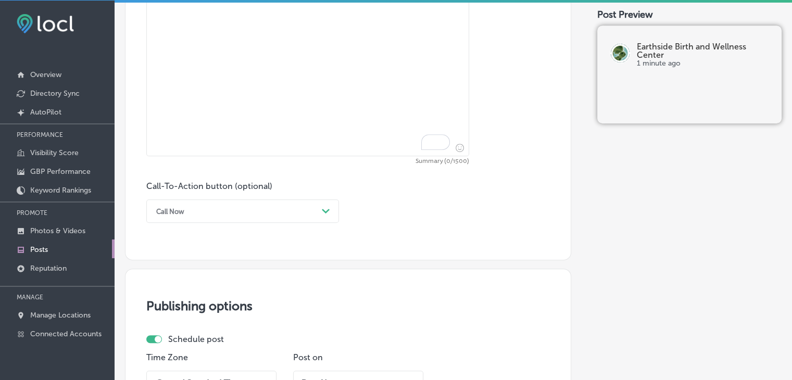
paste textarea "Are you ready to experience a birth that truly reflects your strength and prefe…"
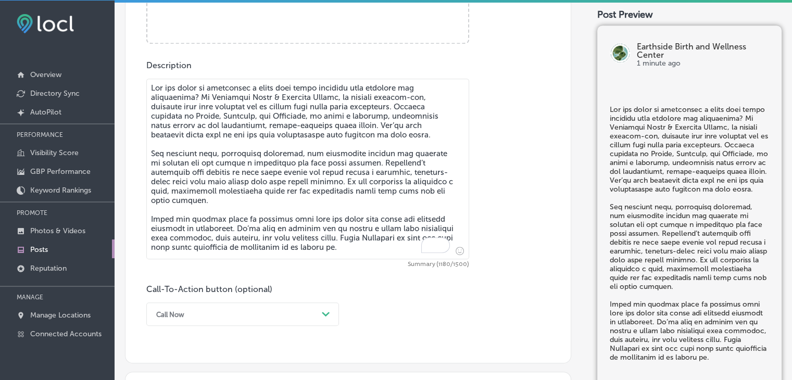
type textarea "Are you ready to experience a birth that truly reflects your strength and prefe…"
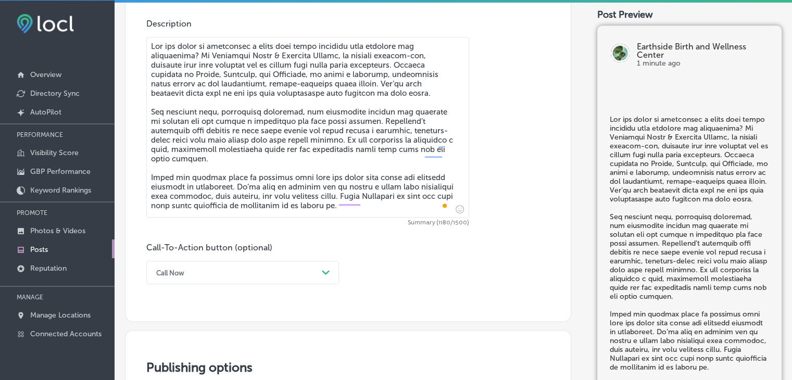
click at [186, 266] on div "Call Now Path Created with Sketch." at bounding box center [242, 272] width 193 height 23
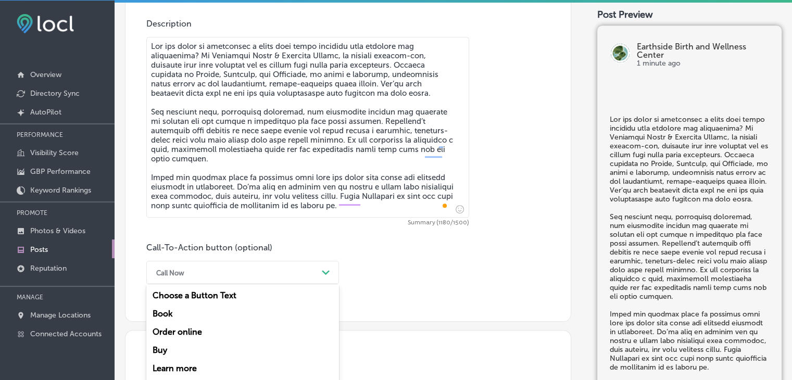
scroll to position [614, 0]
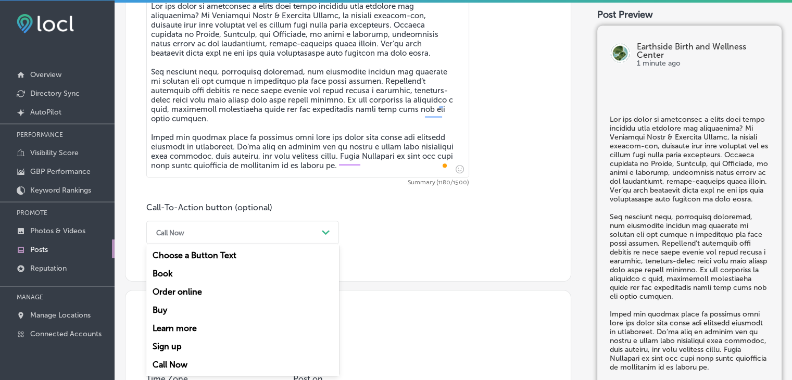
click at [179, 271] on div "Book" at bounding box center [242, 273] width 193 height 18
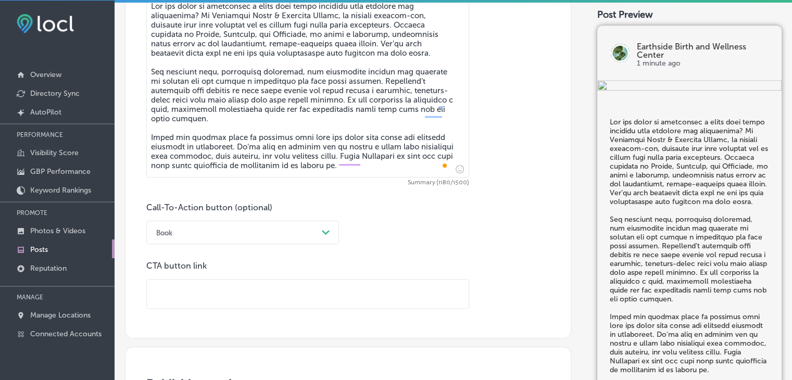
click at [315, 290] on input "text" at bounding box center [308, 293] width 322 height 29
paste input "https://www.earthsidebirthwy.com/"
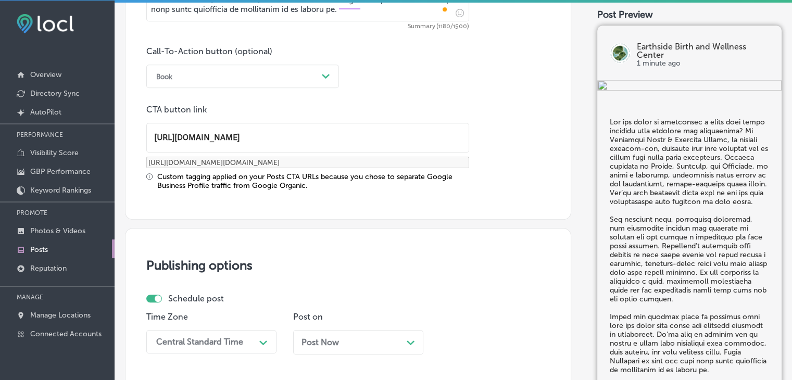
type input "https://www.earthsidebirthwy.com/"
drag, startPoint x: 237, startPoint y: 316, endPoint x: 237, endPoint y: 339, distance: 22.9
click at [237, 320] on p "Time Zone" at bounding box center [211, 317] width 130 height 10
click at [237, 343] on div "option Mountain Daylight Time (UTC -06:00), selected. option Eastern Daylight T…" at bounding box center [211, 341] width 130 height 23
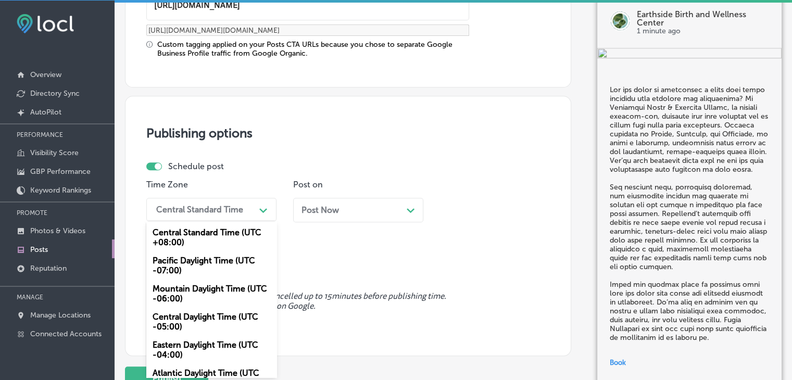
click at [229, 298] on div "Mountain Daylight Time (UTC -06:00)" at bounding box center [211, 293] width 130 height 28
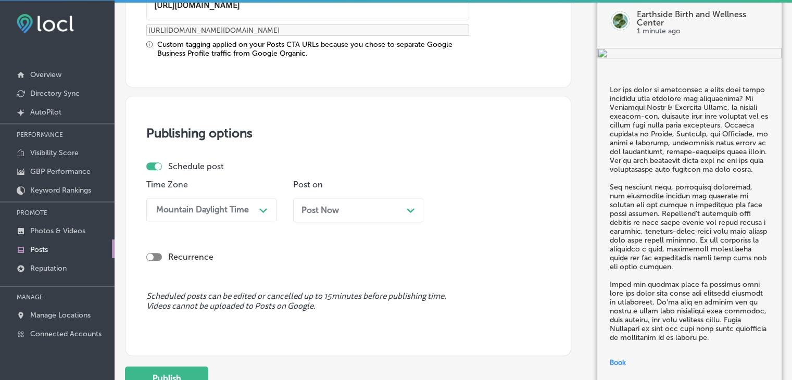
click at [327, 207] on span "Post Now" at bounding box center [319, 210] width 37 height 10
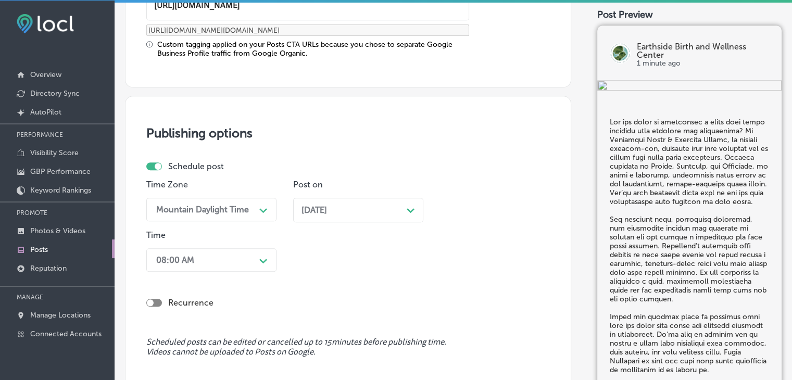
click at [206, 241] on div "Time 08:00 AM Path Created with Sketch." at bounding box center [211, 253] width 130 height 46
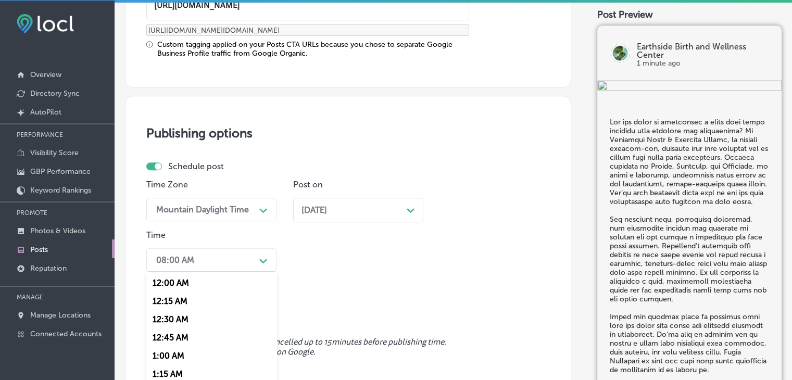
scroll to position [953, 0]
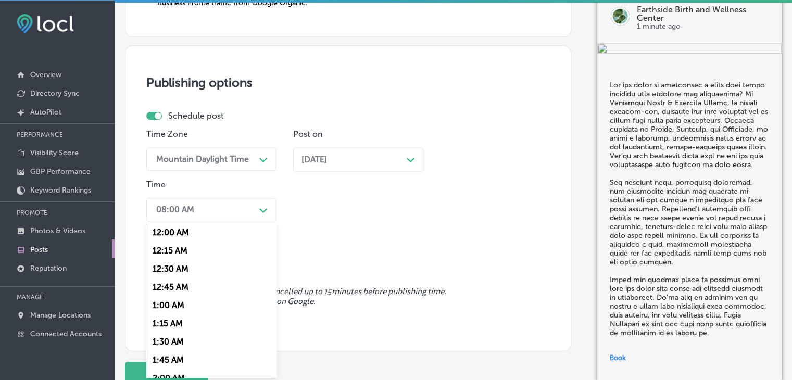
click at [204, 221] on div "option 7:00 AM, selected. option 12:15 AM focused, 2 of 96. 96 results availabl…" at bounding box center [211, 209] width 130 height 23
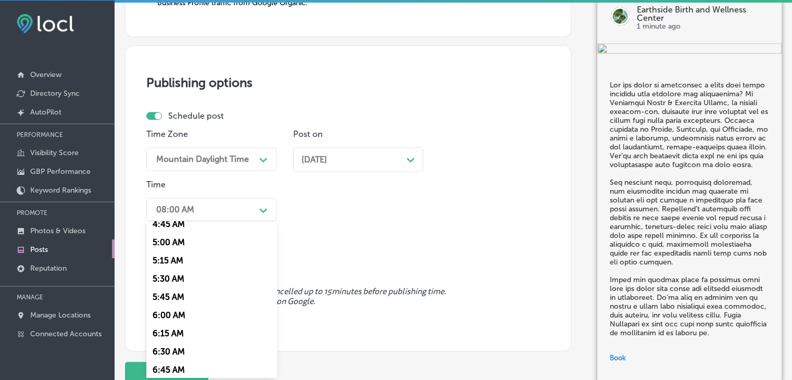
scroll to position [468, 0]
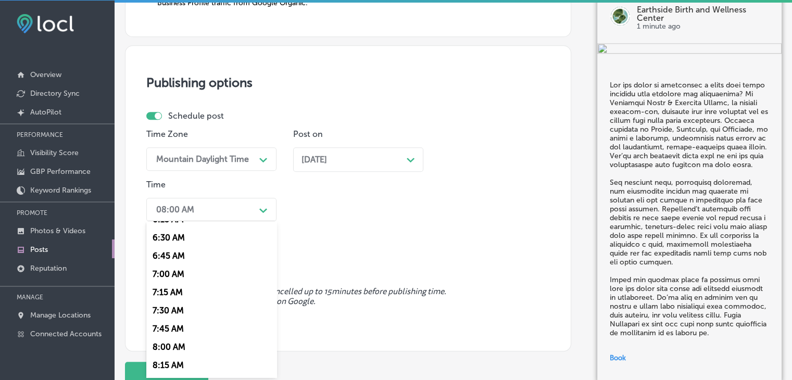
click at [181, 277] on div "7:00 AM" at bounding box center [211, 274] width 130 height 18
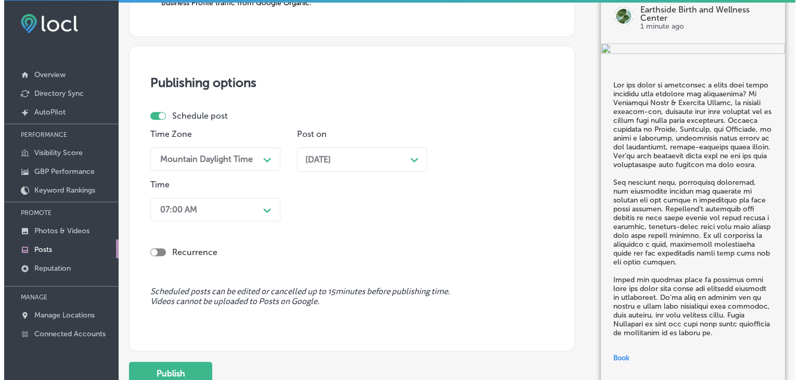
scroll to position [1035, 0]
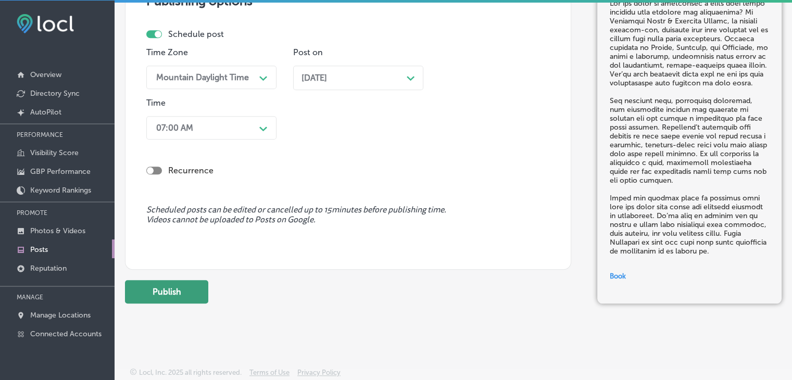
click at [198, 293] on button "Publish" at bounding box center [166, 291] width 83 height 23
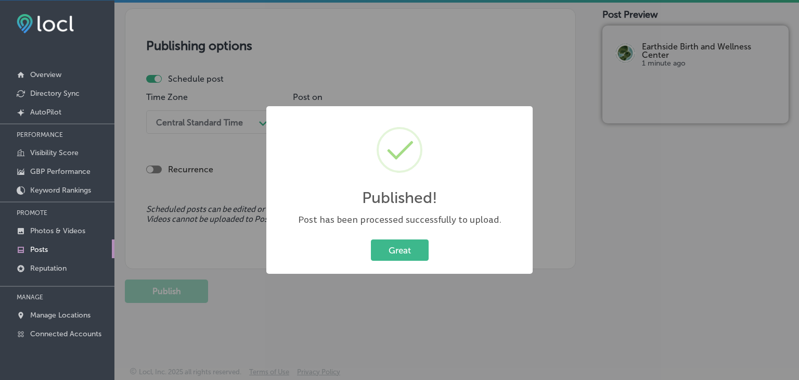
click at [362, 94] on div "Published! × Post has been processed successfully to upload. Great Cancel" at bounding box center [399, 190] width 799 height 380
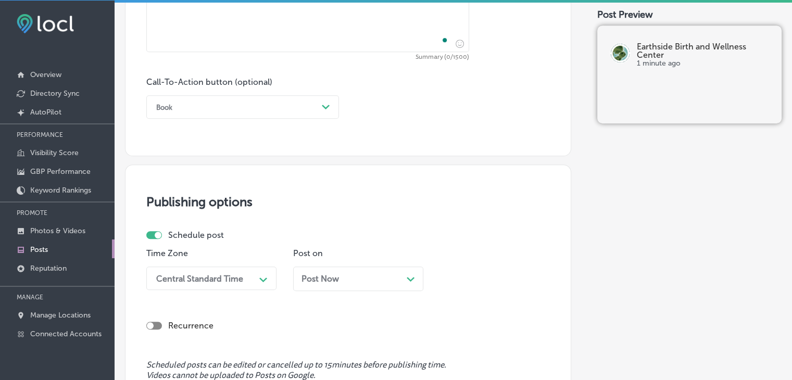
paste textarea "Your birth story is a reflection of your strength, and at Earthside Birth & Wel…"
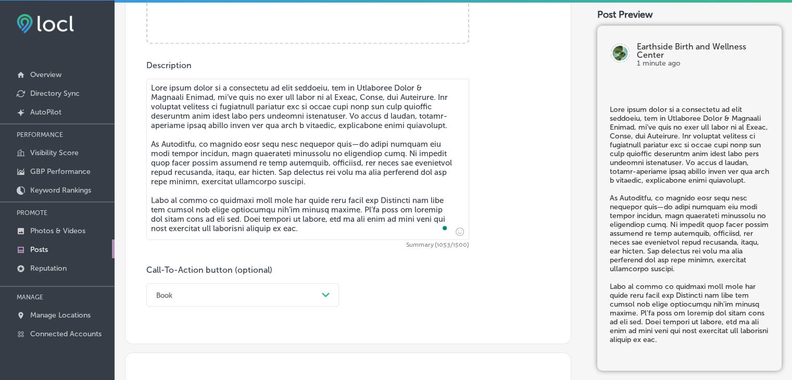
type textarea "Your birth story is a reflection of your strength, and at Earthside Birth & Wel…"
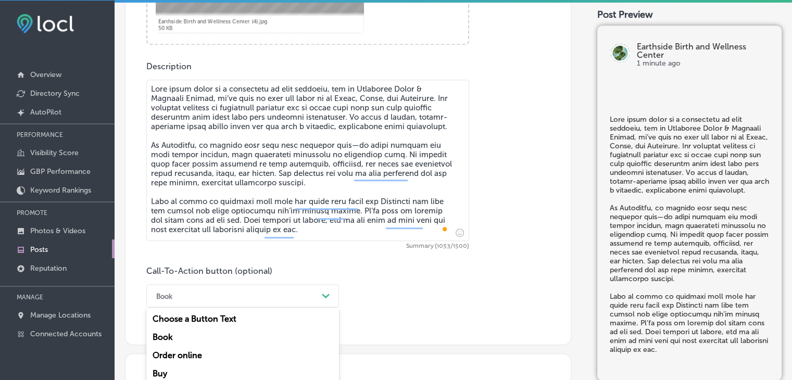
click at [197, 298] on div "option Book, selected. option Order online focused, 3 of 7. 7 results available…" at bounding box center [242, 295] width 193 height 23
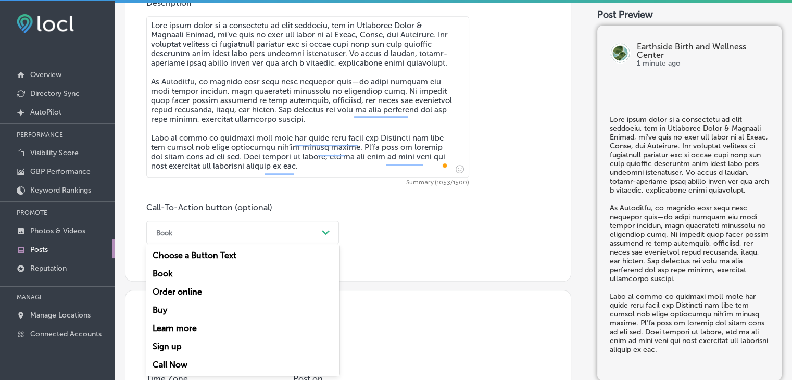
click at [184, 354] on div "Sign up" at bounding box center [242, 346] width 193 height 18
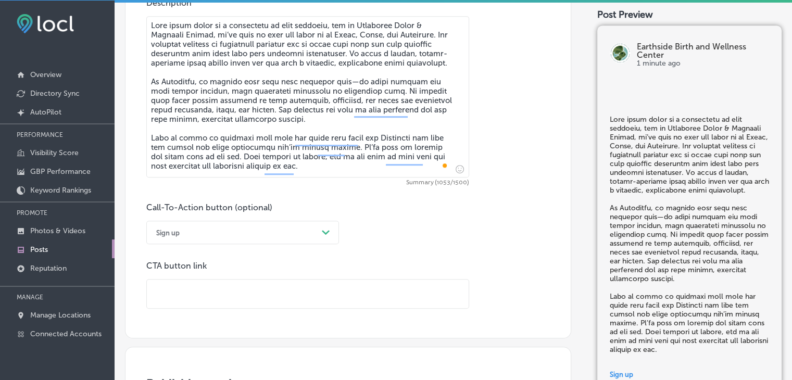
click at [208, 215] on div "Call-To-Action button (optional) Sign up Path Created with Sketch." at bounding box center [242, 223] width 193 height 42
click at [209, 225] on div "Sign up" at bounding box center [234, 232] width 167 height 16
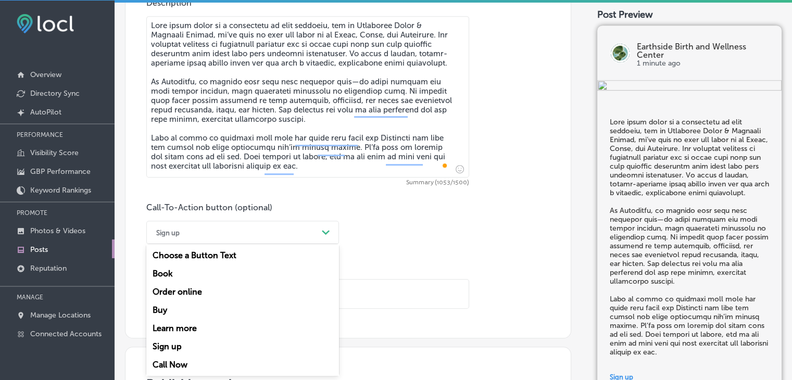
click at [189, 362] on div "Call Now" at bounding box center [242, 364] width 193 height 18
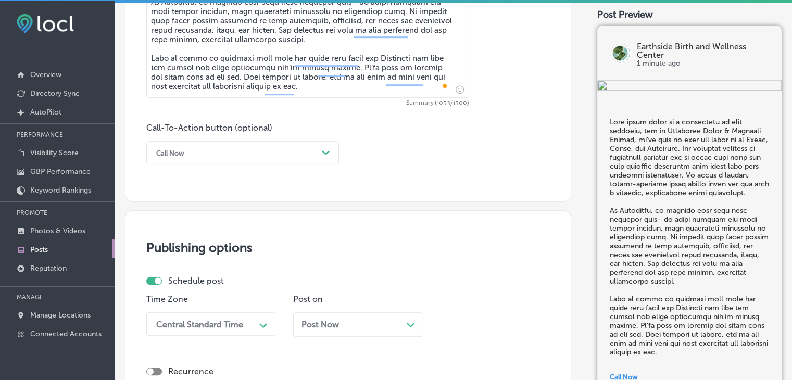
scroll to position [855, 0]
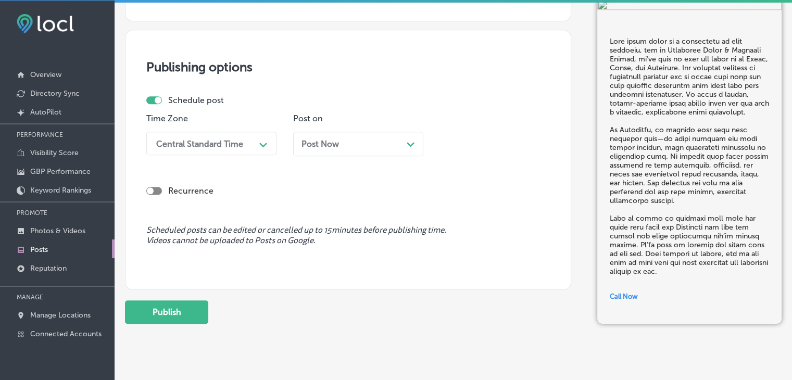
click at [264, 143] on icon "Path Created with Sketch." at bounding box center [263, 145] width 8 height 5
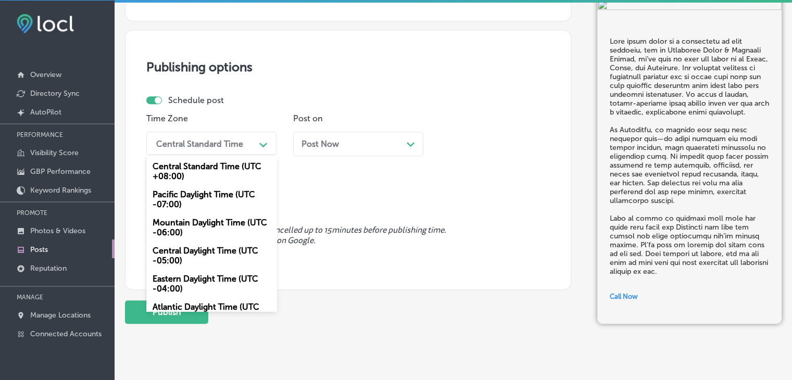
click at [215, 232] on div "Mountain Daylight Time (UTC -06:00)" at bounding box center [211, 227] width 130 height 28
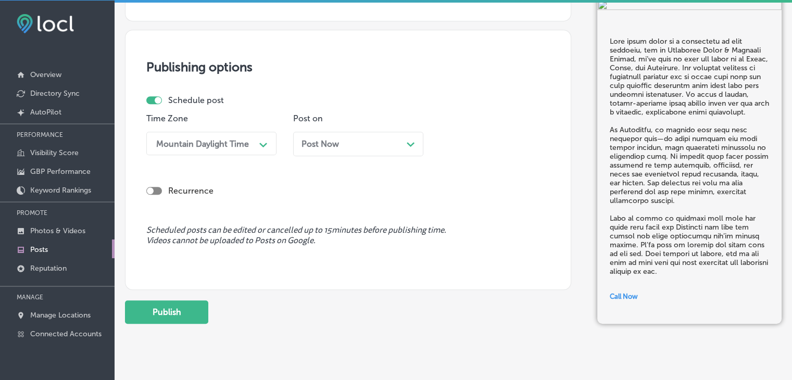
click at [346, 150] on div "Post Now Path Created with Sketch." at bounding box center [358, 144] width 130 height 24
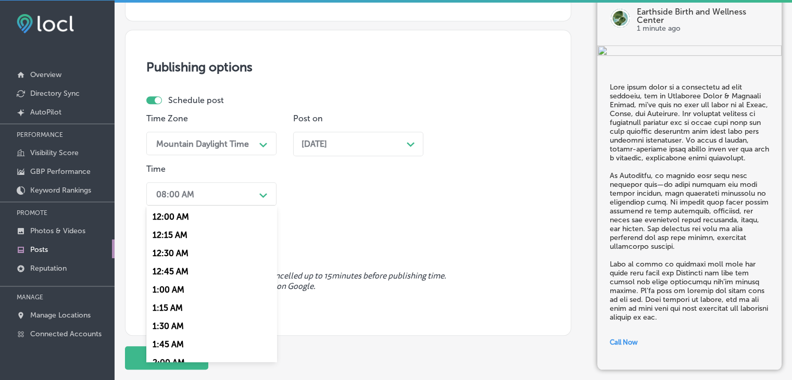
click at [272, 185] on div "08:00 AM Path Created with Sketch." at bounding box center [211, 193] width 130 height 23
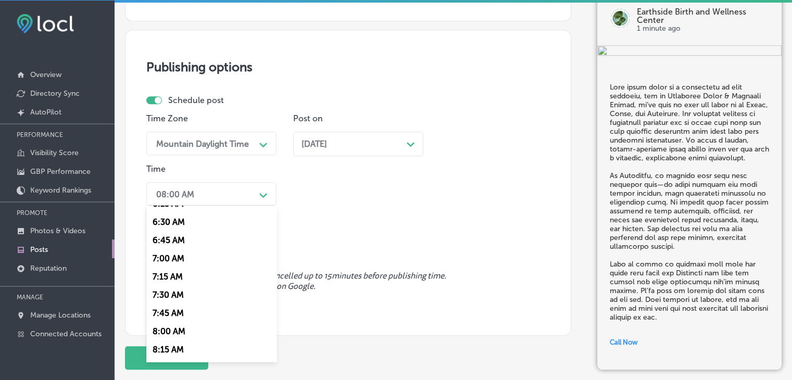
click at [167, 258] on div "7:00 AM" at bounding box center [211, 258] width 130 height 18
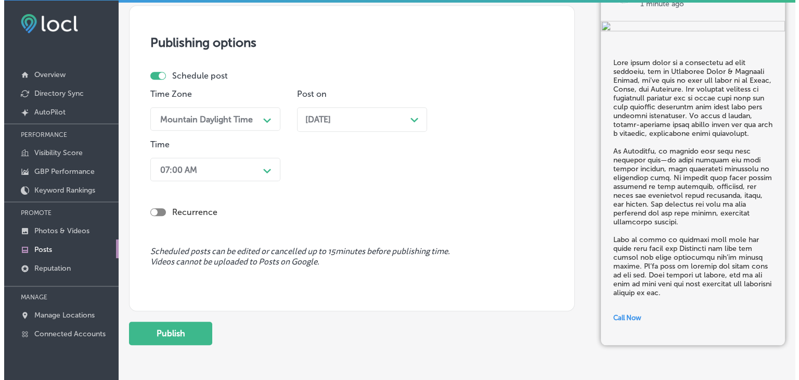
scroll to position [922, 0]
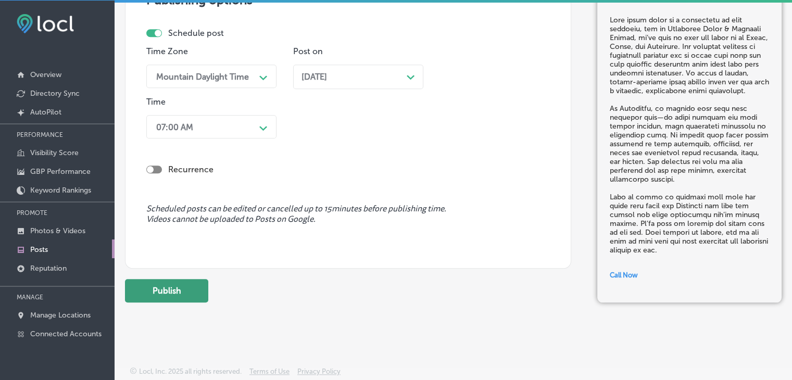
click at [182, 284] on button "Publish" at bounding box center [166, 290] width 83 height 23
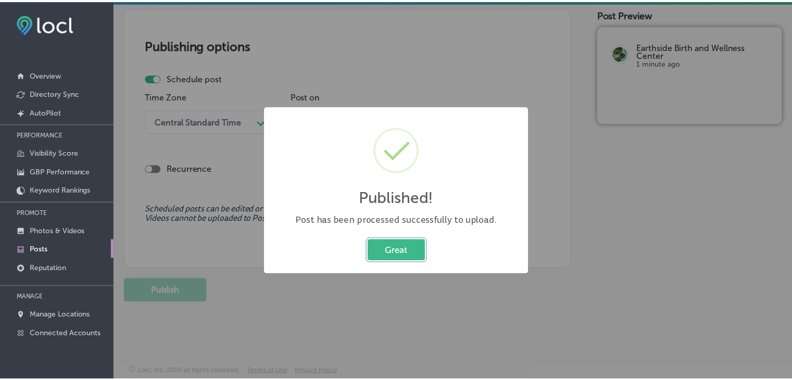
scroll to position [876, 0]
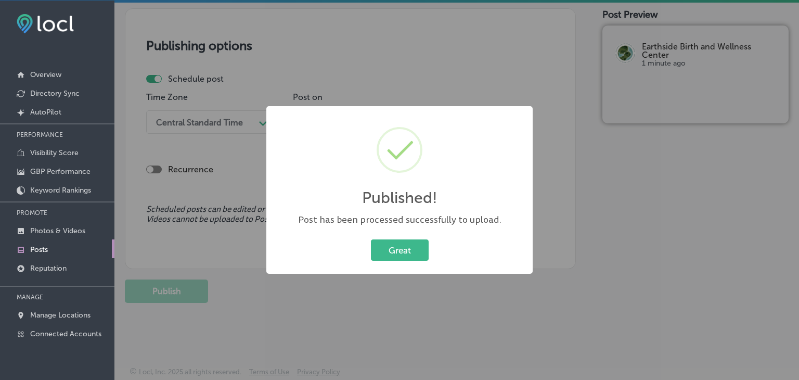
click at [360, 62] on div "Published! × Post has been processed successfully to upload. Great Cancel" at bounding box center [399, 190] width 799 height 380
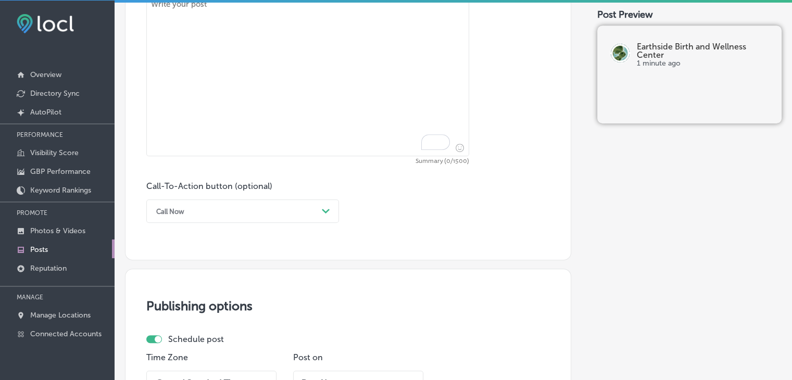
click at [346, 107] on textarea "To enrich screen reader interactions, please activate Accessibility in Grammarl…" at bounding box center [307, 75] width 323 height 161
paste textarea "Starting your pregnancy journey with the right support is key to a positive exp…"
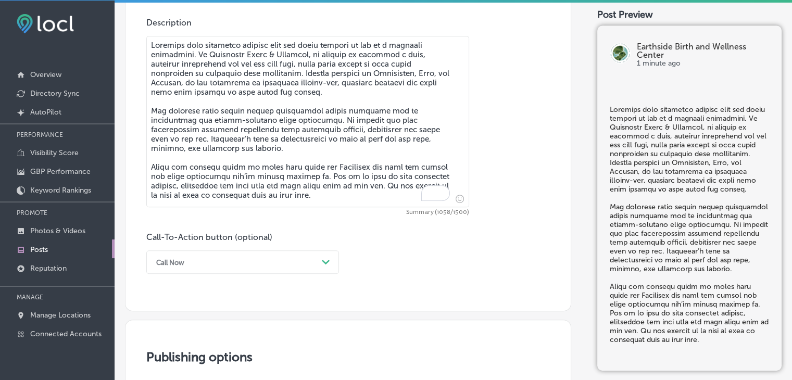
scroll to position [460, 0]
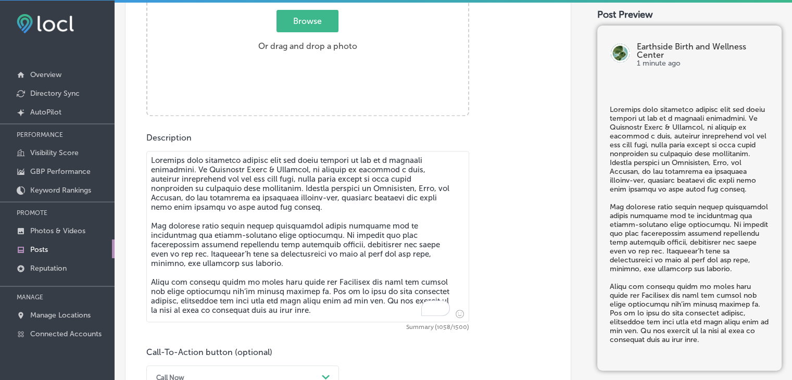
type textarea "Starting your pregnancy journey with the right support is key to a positive exp…"
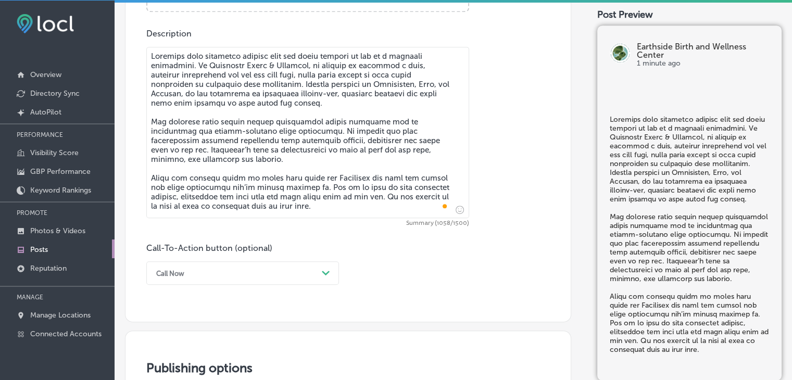
click at [214, 272] on div "Call Now Path Created with Sketch." at bounding box center [242, 272] width 193 height 23
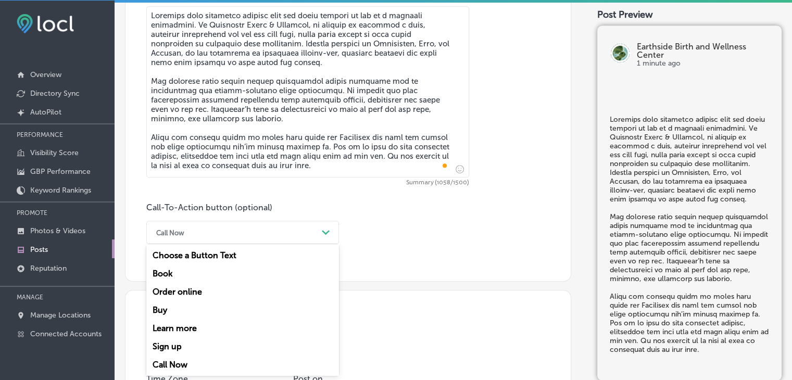
click at [197, 321] on div "Learn more" at bounding box center [242, 328] width 193 height 18
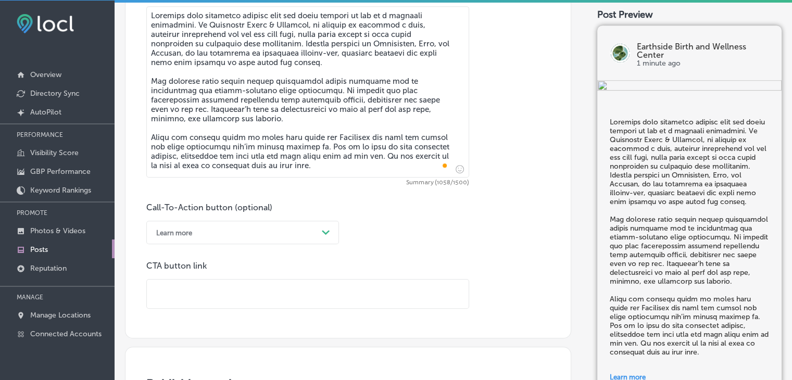
paste input "https://www.earthsidebirthwy.com/"
click at [304, 284] on input "https://www.earthsidebirthwy.com/" at bounding box center [308, 293] width 322 height 29
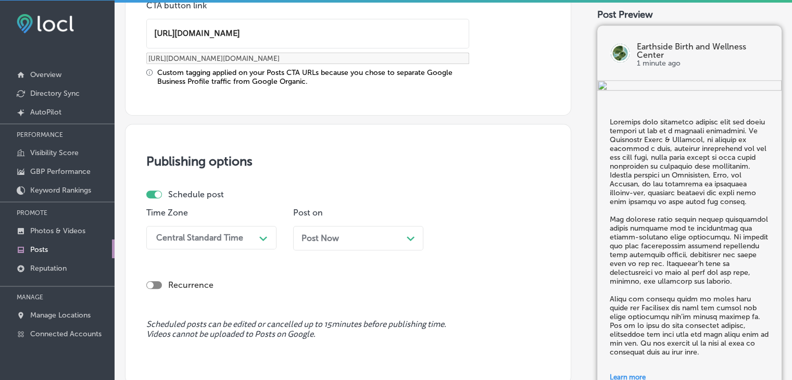
type input "https://www.earthsidebirthwy.com/"
drag, startPoint x: 187, startPoint y: 191, endPoint x: 185, endPoint y: 225, distance: 34.5
click at [187, 191] on label "Schedule post" at bounding box center [196, 194] width 56 height 10
click at [184, 230] on div "Central Standard Time Path Created with Sketch." at bounding box center [211, 237] width 130 height 23
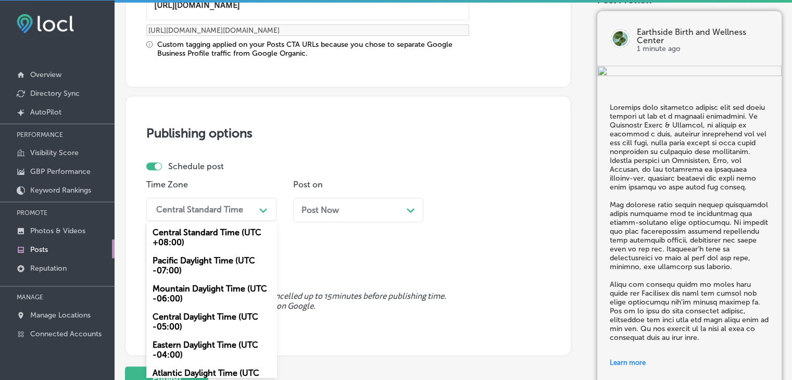
click at [210, 288] on div "Mountain Daylight Time (UTC -06:00)" at bounding box center [211, 293] width 130 height 28
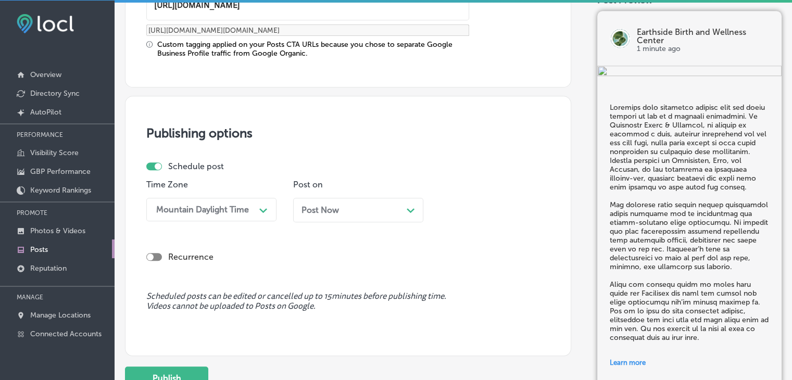
drag, startPoint x: 333, startPoint y: 189, endPoint x: 341, endPoint y: 207, distance: 19.6
click at [333, 190] on div "Post on Post Now Path Created with Sketch." at bounding box center [358, 205] width 130 height 50
click at [341, 207] on div "Post Now Path Created with Sketch." at bounding box center [357, 210] width 113 height 10
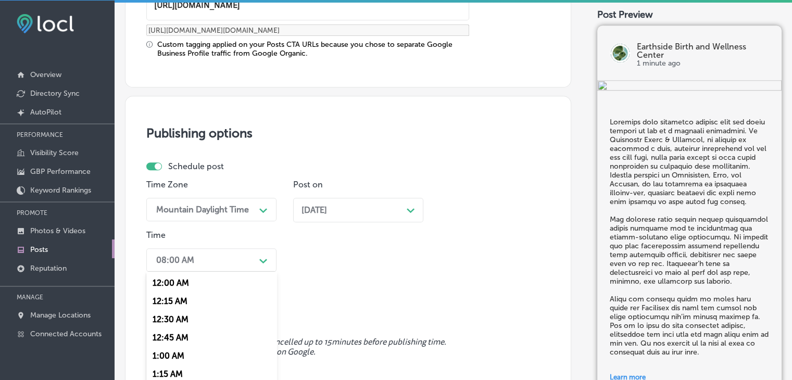
click at [253, 259] on div "option 7:00 AM, selected. option 12:30 AM focused, 3 of 96. 96 results availabl…" at bounding box center [211, 259] width 130 height 23
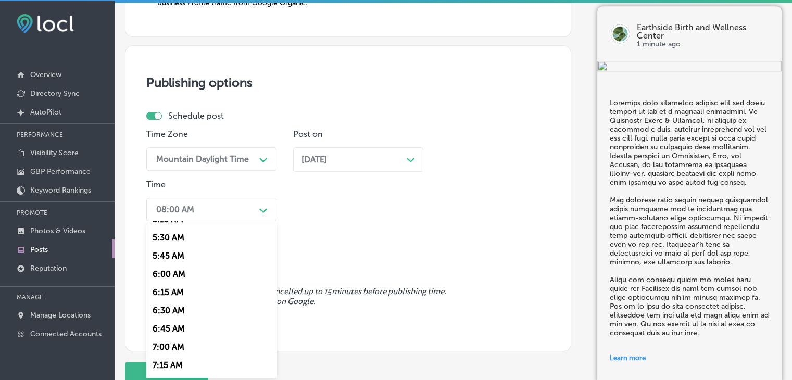
scroll to position [468, 0]
click at [182, 279] on div "7:00 AM" at bounding box center [211, 274] width 130 height 18
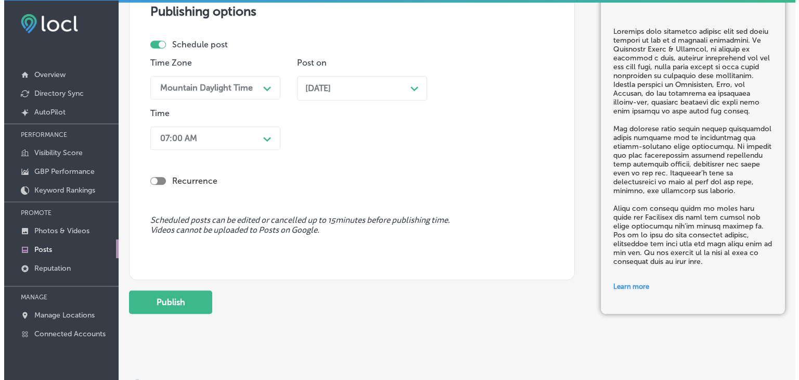
scroll to position [1026, 0]
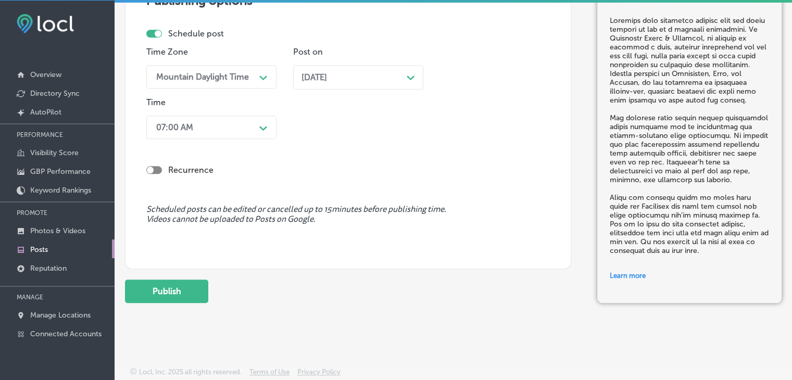
click at [198, 299] on button "Publish" at bounding box center [166, 290] width 83 height 23
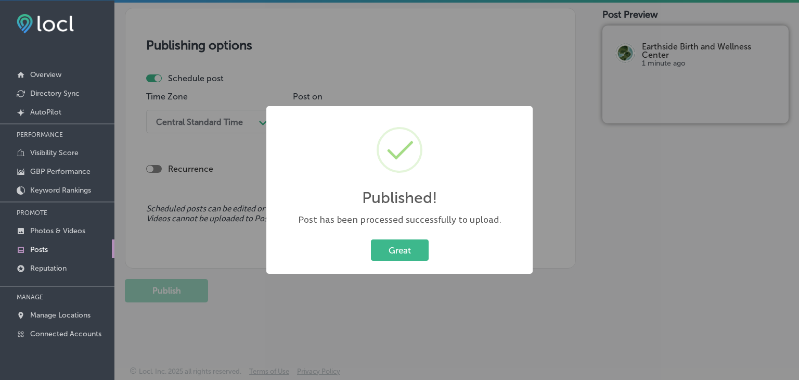
click at [398, 73] on div "Published! × Post has been processed successfully to upload. Great Cancel" at bounding box center [399, 190] width 799 height 380
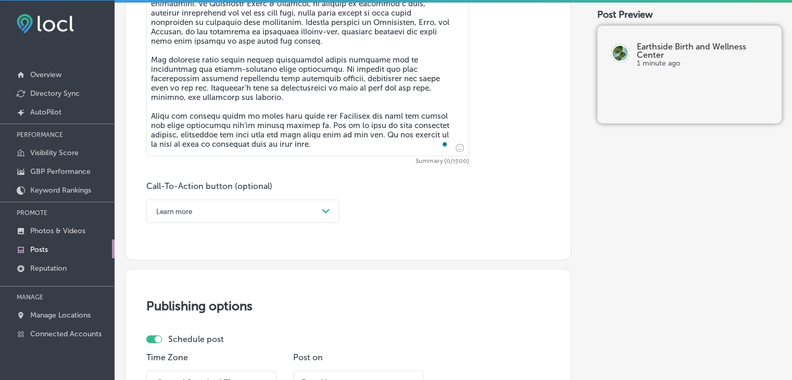
click at [393, 100] on textarea "To enrich screen reader interactions, please activate Accessibility in Grammarl…" at bounding box center [307, 70] width 323 height 171
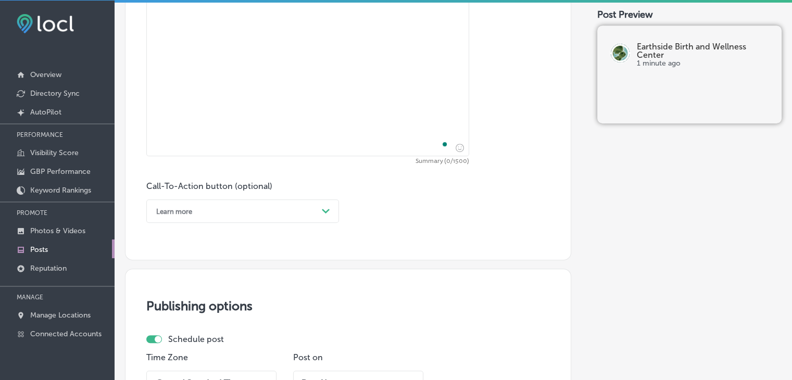
paste textarea "Birth is a deeply personal experience, and the people who support you are every…"
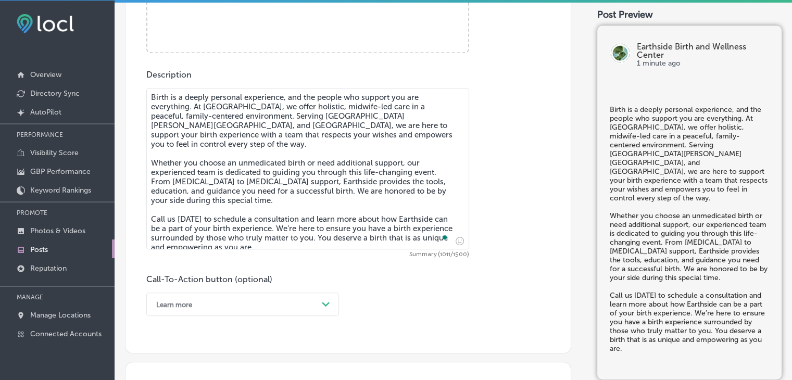
type textarea "Birth is a deeply personal experience, and the people who support you are every…"
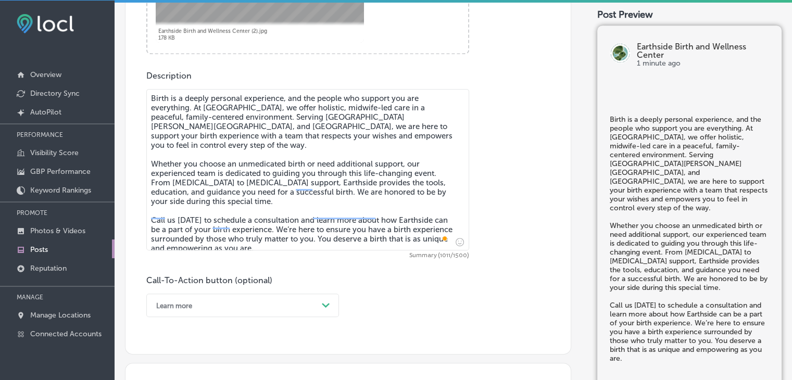
click at [202, 302] on div "Learn more Path Created with Sketch." at bounding box center [242, 305] width 193 height 23
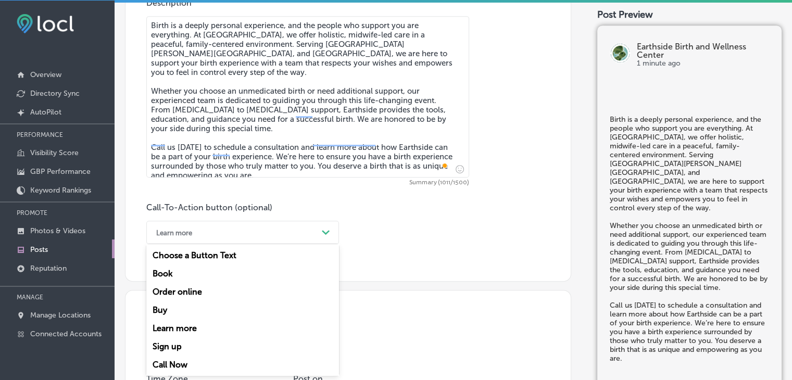
click at [187, 366] on div "Call Now" at bounding box center [242, 364] width 193 height 18
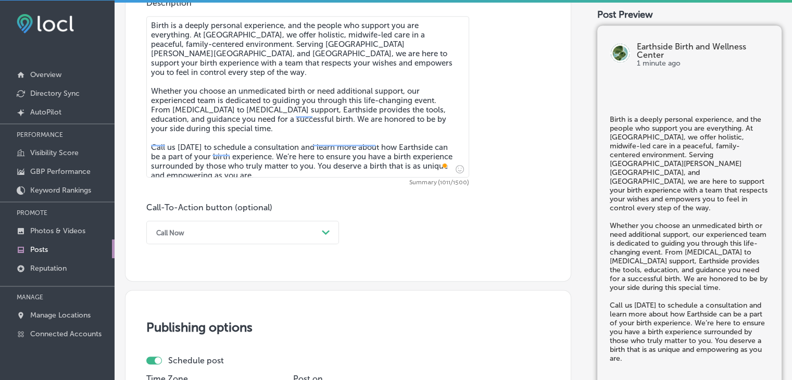
scroll to position [803, 0]
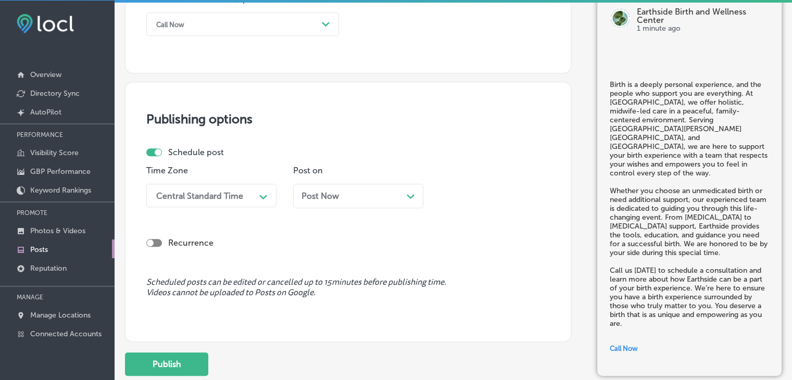
click at [228, 206] on div "Central Standard Time Path Created with Sketch." at bounding box center [211, 195] width 130 height 23
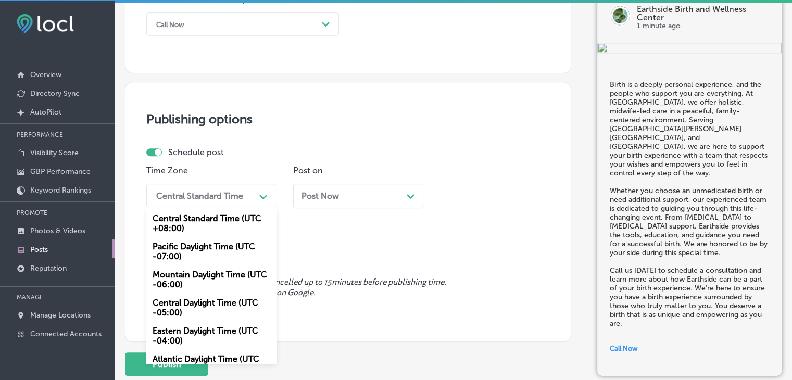
click at [233, 274] on div "Mountain Daylight Time (UTC -06:00)" at bounding box center [211, 279] width 130 height 28
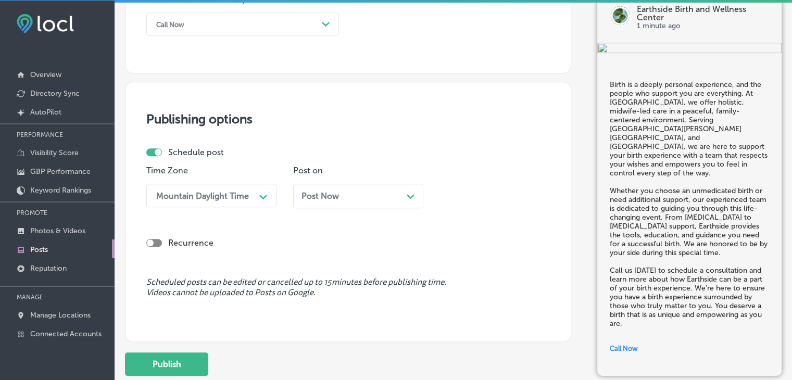
click at [339, 204] on div "Post Now Path Created with Sketch." at bounding box center [358, 196] width 130 height 24
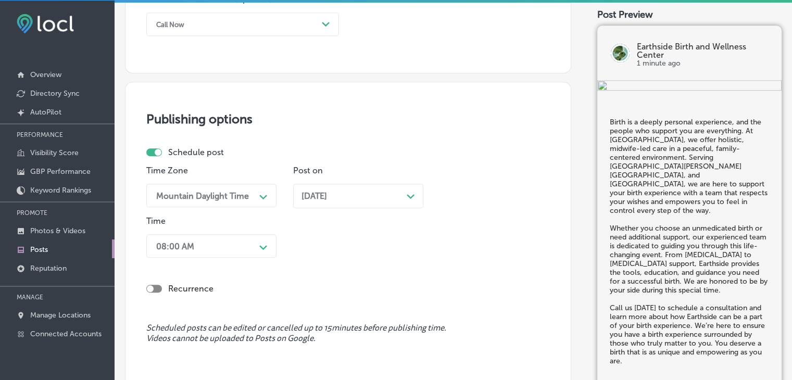
click at [279, 248] on div "Time Zone Mountain Daylight Time Path Created with Sketch. Post on Oct 07, 2025…" at bounding box center [343, 214] width 395 height 96
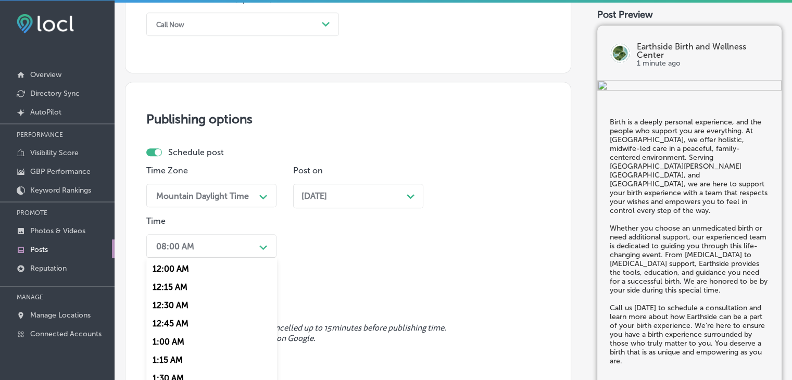
click at [259, 248] on div "option 7:00 AM, selected. option 12:15 AM focused, 2 of 96. 96 results availabl…" at bounding box center [211, 245] width 130 height 23
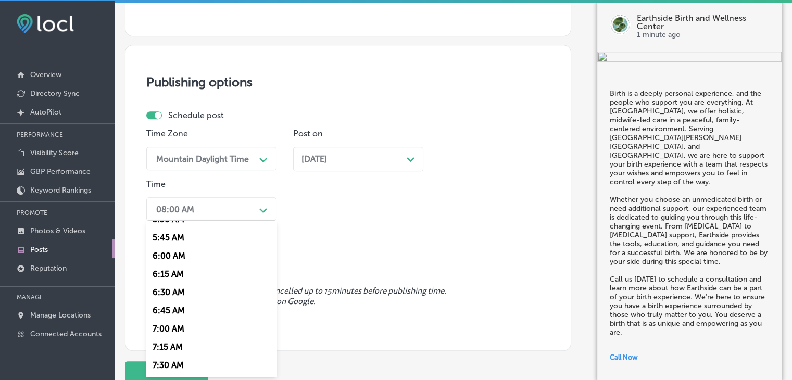
scroll to position [468, 0]
click at [169, 269] on div "7:00 AM" at bounding box center [211, 273] width 130 height 18
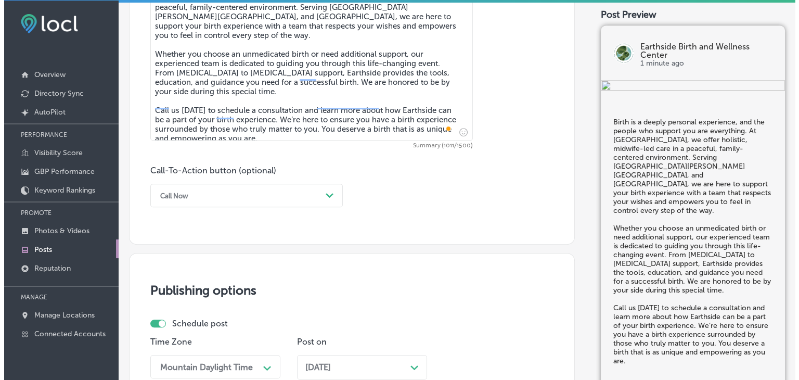
scroll to position [922, 0]
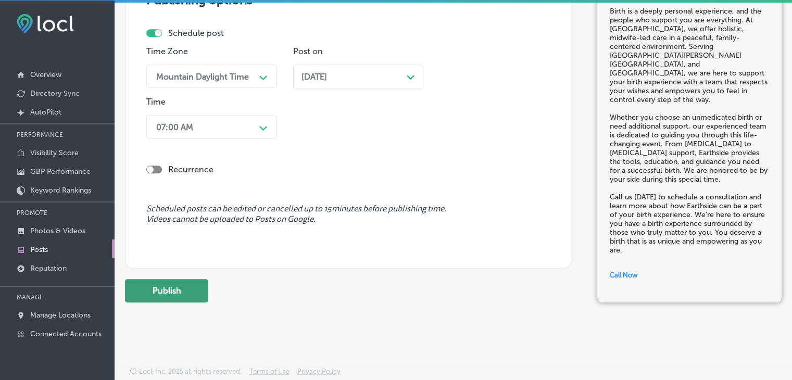
click at [161, 296] on button "Publish" at bounding box center [166, 290] width 83 height 23
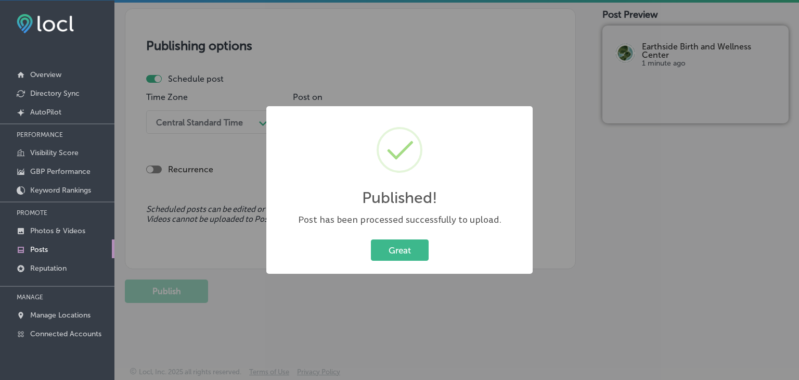
click at [427, 49] on div "Published! × Post has been processed successfully to upload. Great Cancel" at bounding box center [399, 190] width 799 height 380
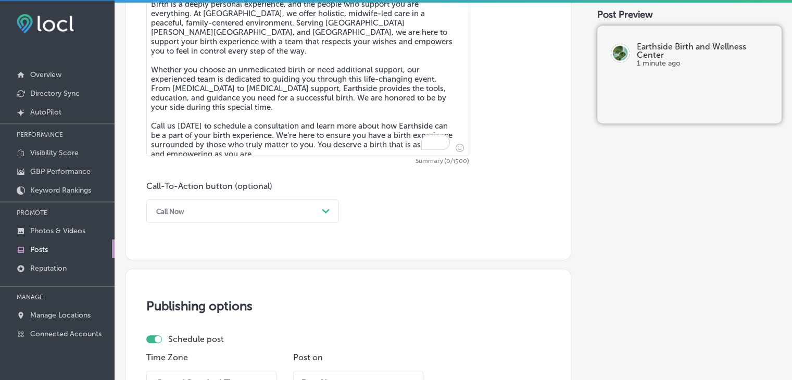
click at [345, 71] on textarea "Birth is a deeply personal experience, and the people who support you are every…" at bounding box center [307, 75] width 323 height 161
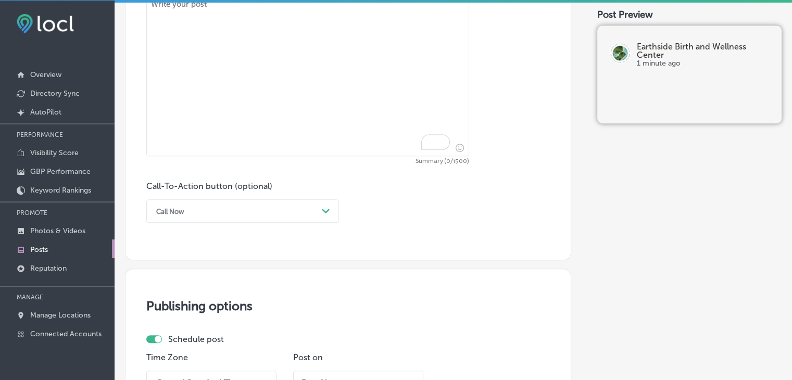
paste textarea "Every birth is unique, and at Earthside Birth & Wellness Center, we honor your …"
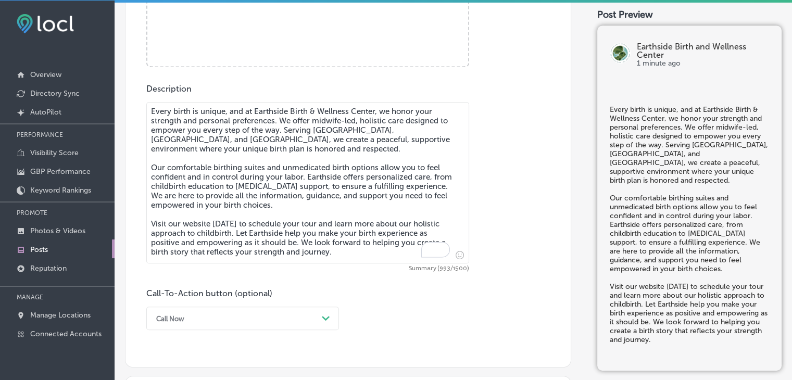
scroll to position [460, 0]
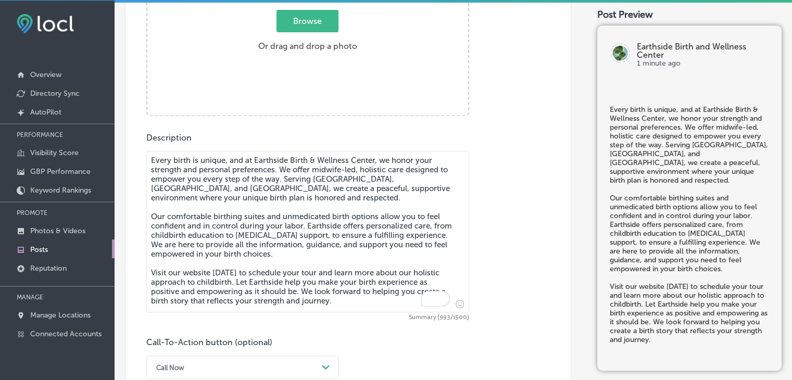
type textarea "Every birth is unique, and at Earthside Birth & Wellness Center, we honor your …"
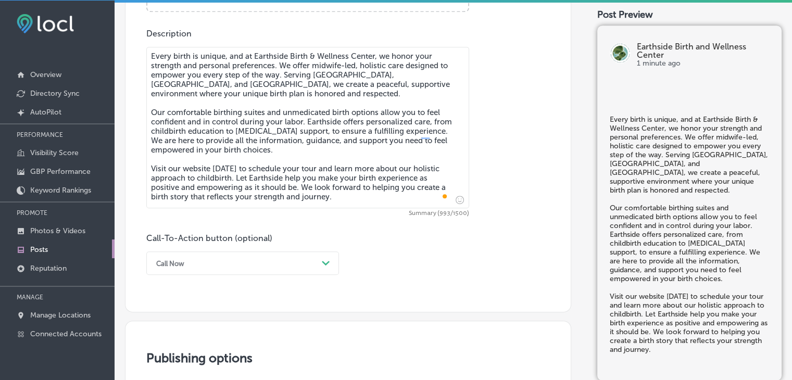
click at [184, 263] on div "Call Now Path Created with Sketch." at bounding box center [242, 262] width 193 height 23
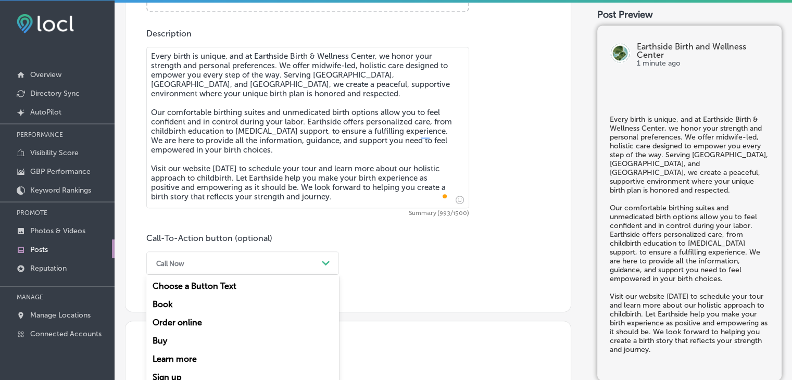
scroll to position [595, 0]
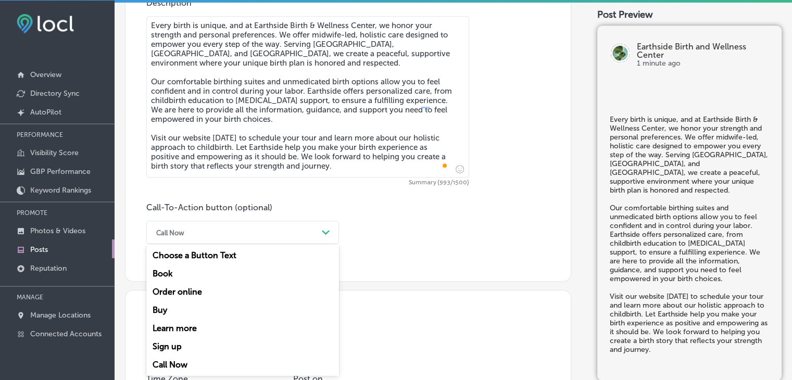
click at [175, 276] on div "Book" at bounding box center [242, 273] width 193 height 18
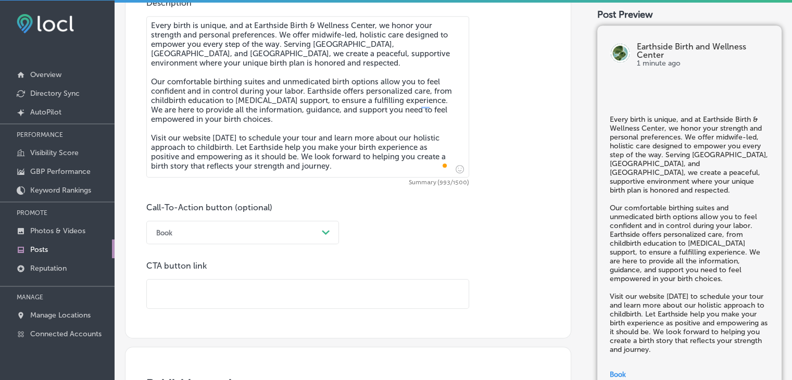
click at [340, 292] on input "text" at bounding box center [308, 293] width 322 height 29
paste input "https://www.earthsidebirthwy.com/"
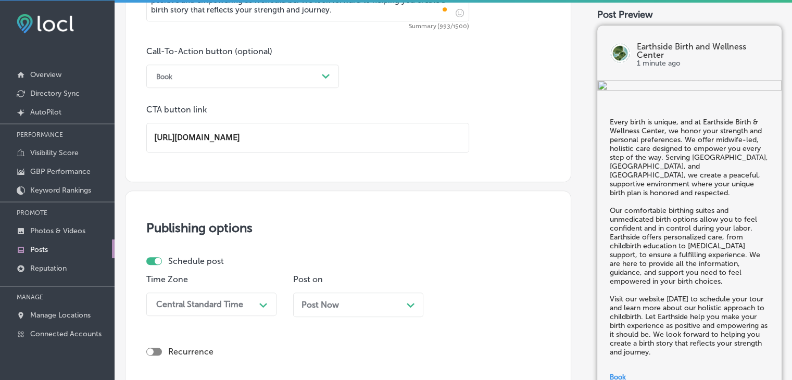
type input "https://www.earthsidebirthwy.com/"
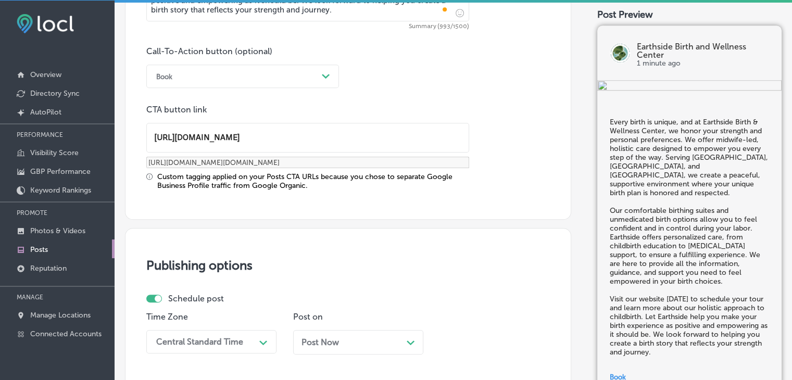
click at [249, 317] on p "Time Zone" at bounding box center [211, 317] width 130 height 10
click at [248, 336] on div "Central Standard Time Path Created with Sketch." at bounding box center [211, 341] width 130 height 23
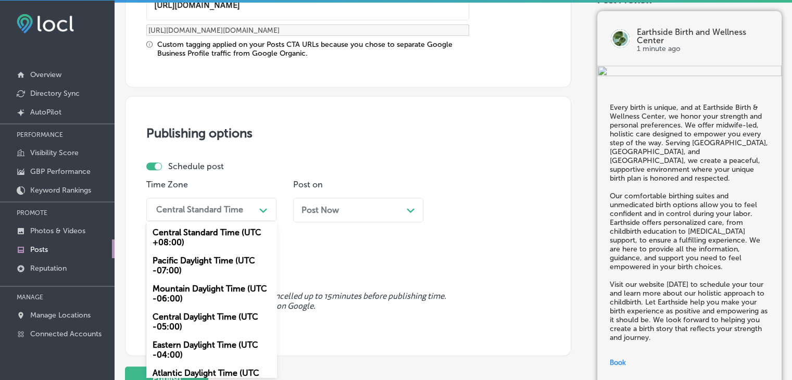
click at [235, 292] on div "Mountain Daylight Time (UTC -06:00)" at bounding box center [211, 293] width 130 height 28
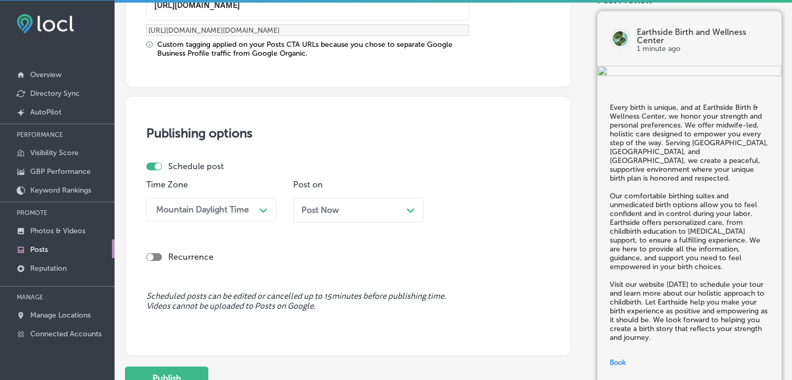
click at [398, 180] on p "Post on" at bounding box center [358, 185] width 130 height 10
click at [387, 209] on div "Post Now Path Created with Sketch." at bounding box center [357, 210] width 113 height 10
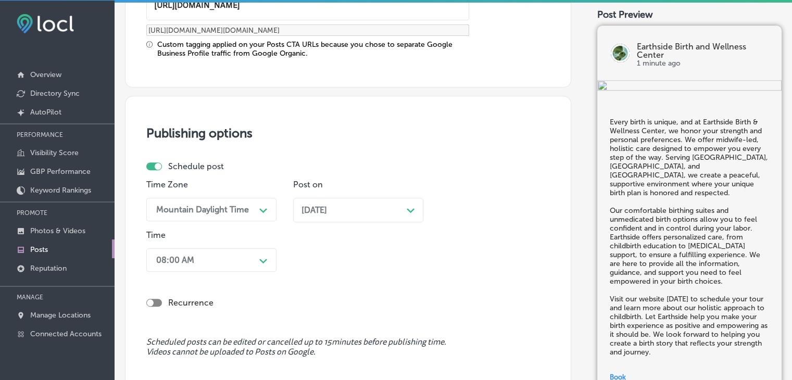
click at [255, 257] on div "08:00 AM Path Created with Sketch." at bounding box center [211, 259] width 130 height 23
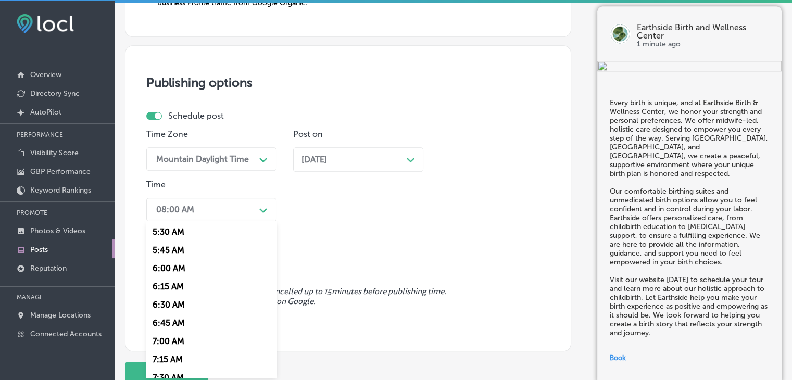
scroll to position [446, 0]
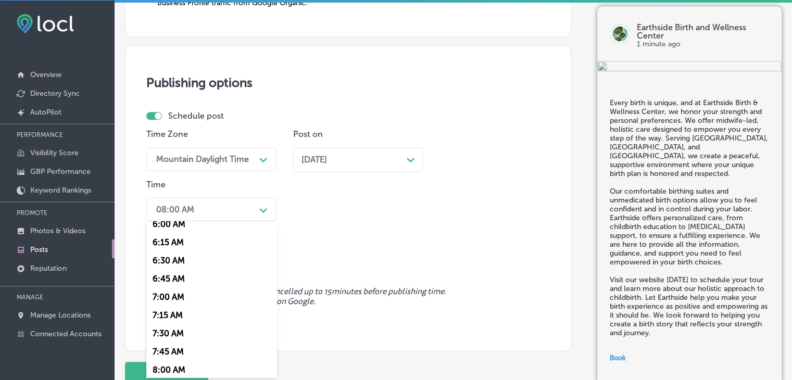
click at [169, 298] on div "7:00 AM" at bounding box center [211, 297] width 130 height 18
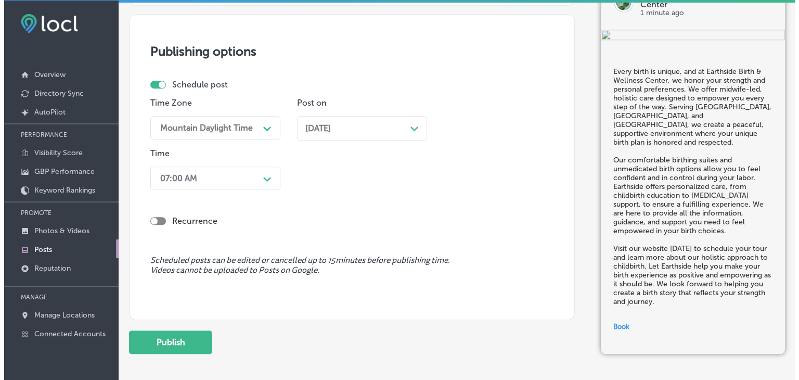
scroll to position [1016, 0]
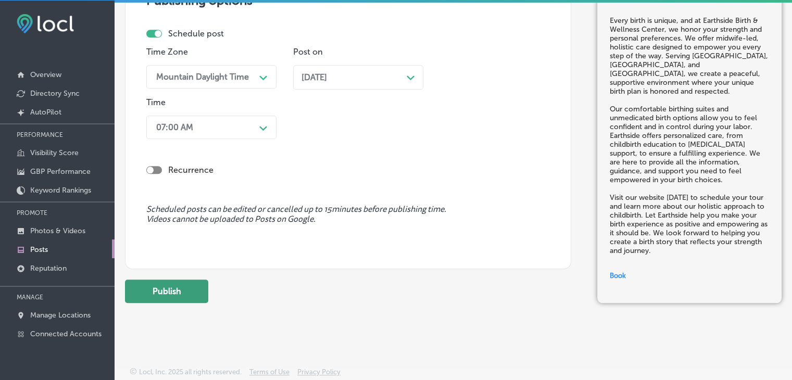
click at [177, 287] on button "Publish" at bounding box center [166, 290] width 83 height 23
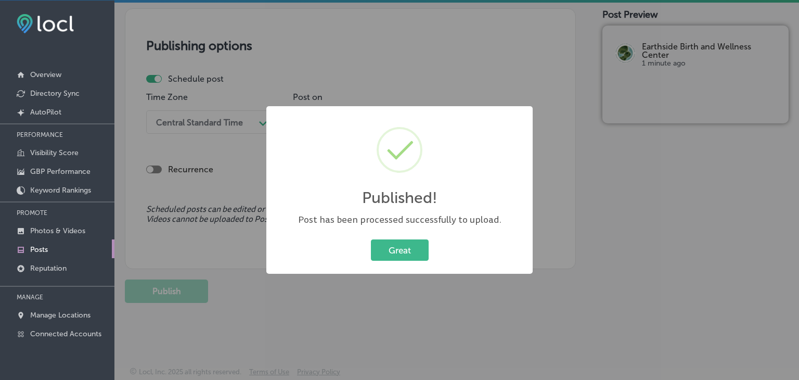
click at [384, 42] on div "Published! × Post has been processed successfully to upload. Great Cancel" at bounding box center [399, 190] width 799 height 380
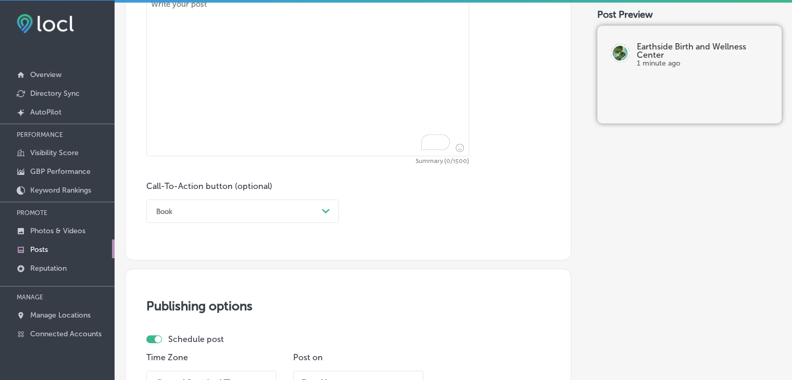
click at [344, 96] on textarea "To enrich screen reader interactions, please activate Accessibility in Grammarl…" at bounding box center [307, 75] width 323 height 161
paste textarea "Breastfeeding can be challenging, but with the right support, it can also be an…"
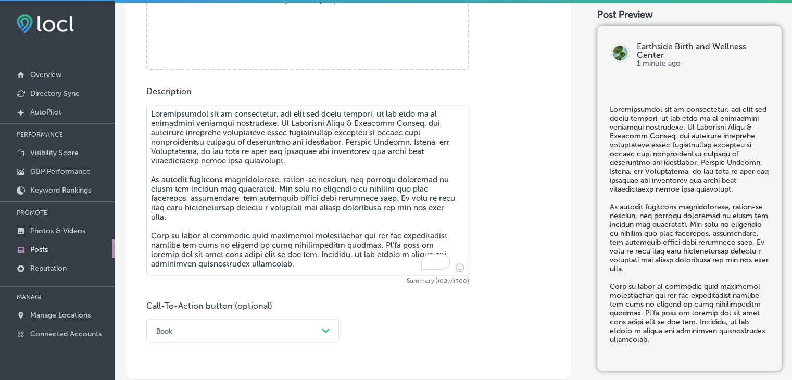
scroll to position [408, 0]
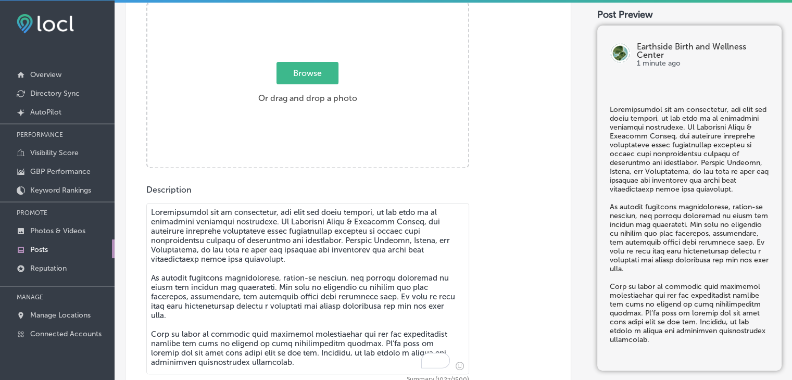
type textarea "Breastfeeding can be challenging, but with the right support, it can also be an…"
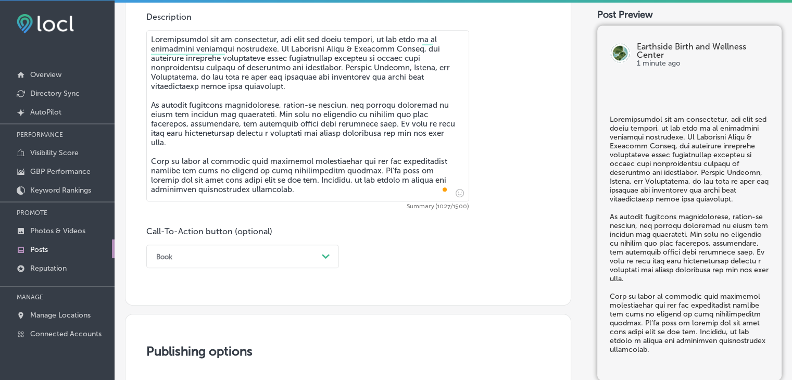
scroll to position [616, 0]
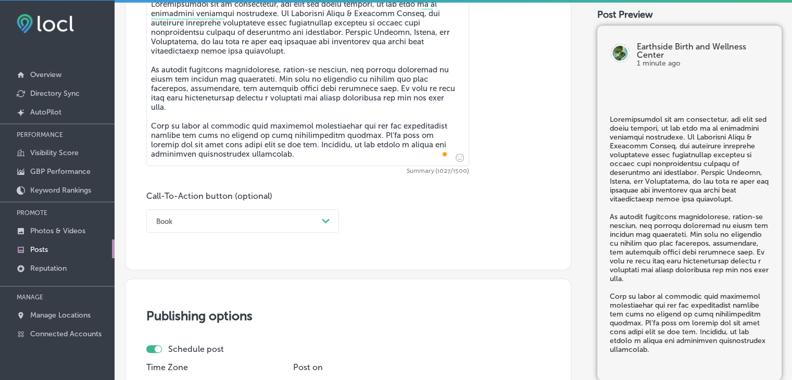
click at [183, 202] on div "Call-To-Action button (optional) Book Path Created with Sketch." at bounding box center [242, 212] width 193 height 42
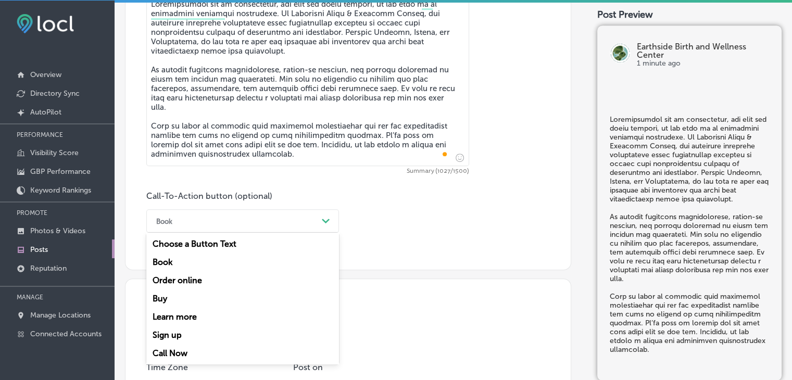
click at [182, 226] on div "Book" at bounding box center [234, 221] width 167 height 16
click at [172, 356] on div "Call Now" at bounding box center [242, 353] width 193 height 18
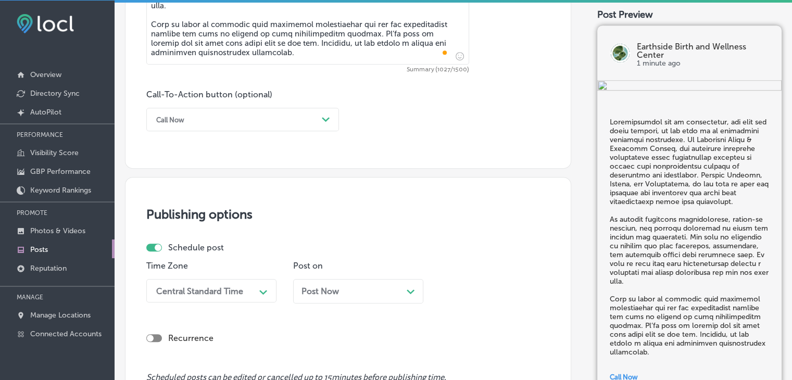
scroll to position [824, 0]
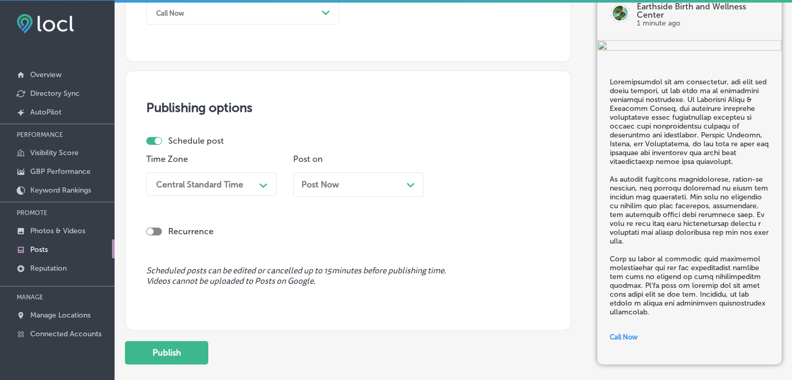
click at [228, 190] on div "Central Standard Time" at bounding box center [203, 184] width 104 height 18
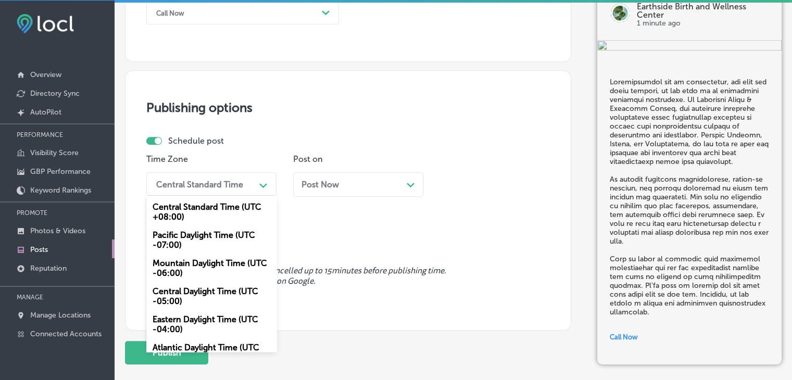
click at [221, 257] on div "Mountain Daylight Time (UTC -06:00)" at bounding box center [211, 268] width 130 height 28
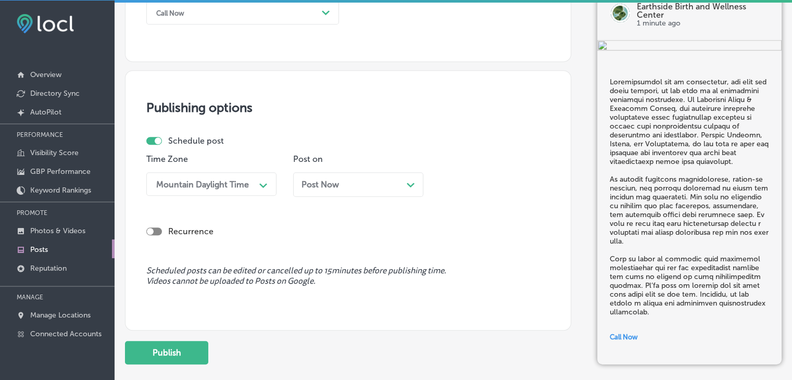
click at [334, 170] on div "Post on Post Now Path Created with Sketch." at bounding box center [358, 179] width 130 height 50
click at [333, 188] on span "Post Now" at bounding box center [319, 185] width 37 height 10
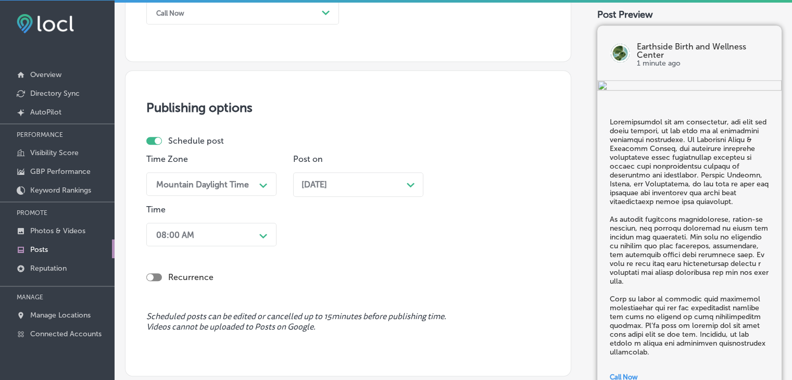
click at [250, 238] on div "08:00 AM Path Created with Sketch." at bounding box center [211, 234] width 130 height 23
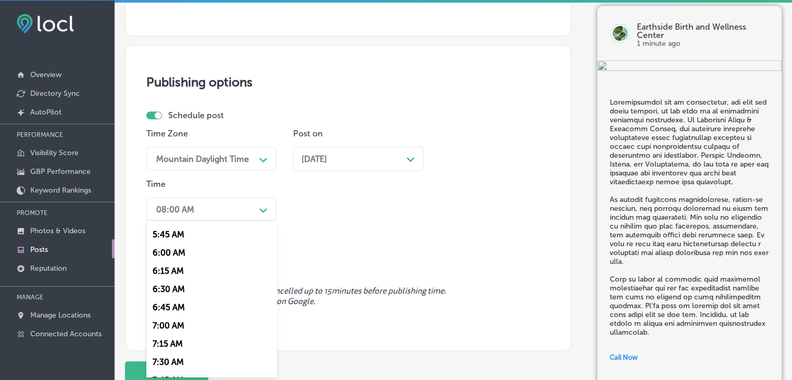
scroll to position [468, 0]
click at [181, 269] on div "7:00 AM" at bounding box center [211, 273] width 130 height 18
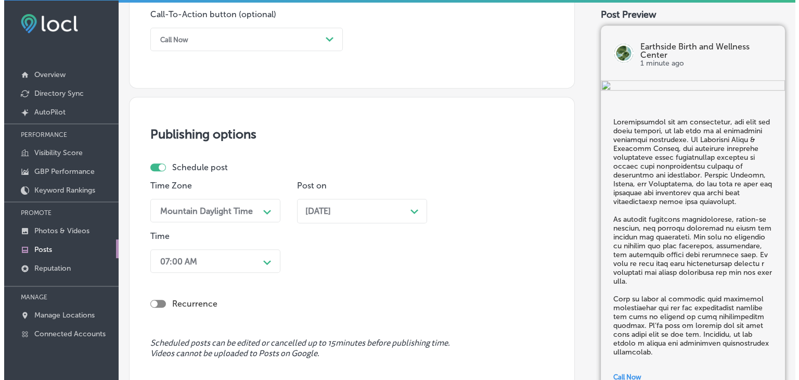
scroll to position [932, 0]
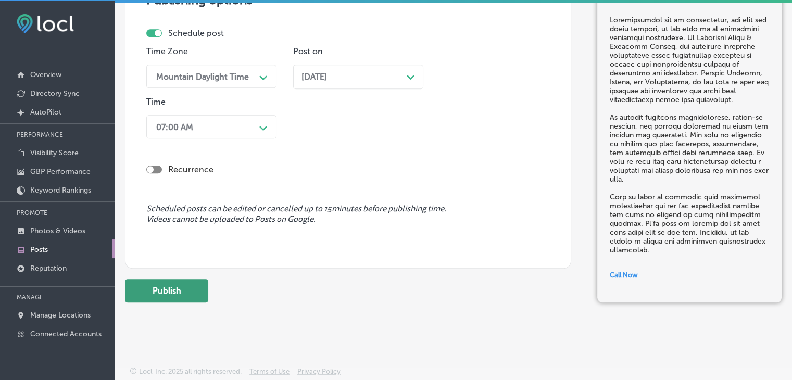
click at [192, 285] on button "Publish" at bounding box center [166, 290] width 83 height 23
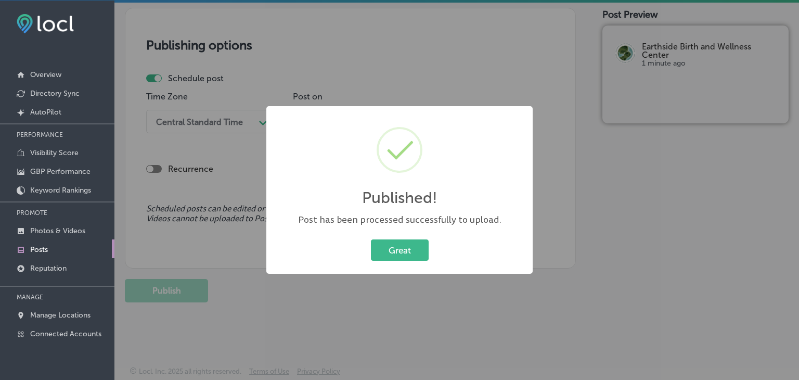
click at [409, 75] on div "Published! × Post has been processed successfully to upload. Great Cancel" at bounding box center [399, 190] width 799 height 380
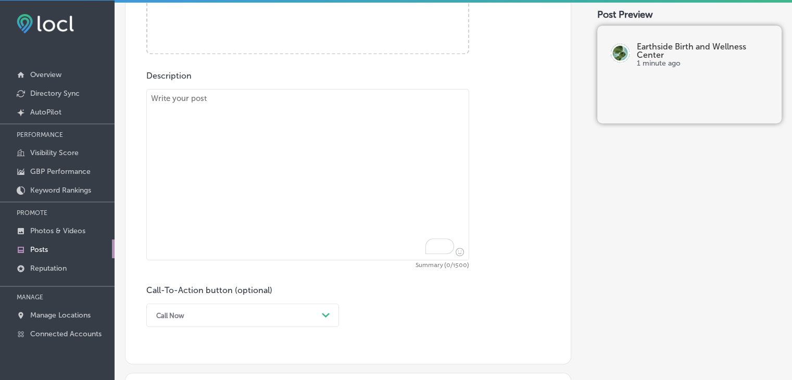
click at [396, 102] on textarea "To enrich screen reader interactions, please activate Accessibility in Grammarl…" at bounding box center [307, 174] width 323 height 171
paste textarea "Your health is the foundation for everything, and understanding your body’s nee…"
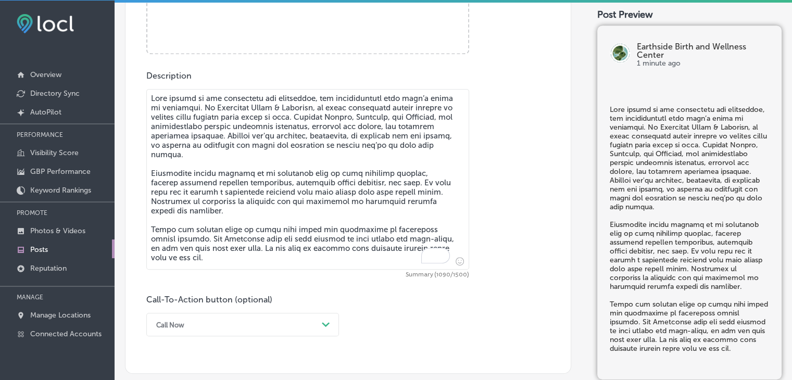
scroll to position [366, 0]
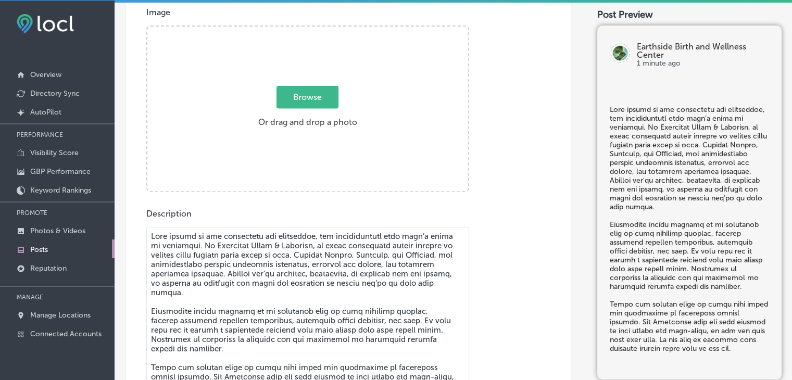
type textarea "Your health is the foundation for everything, and understanding your body’s nee…"
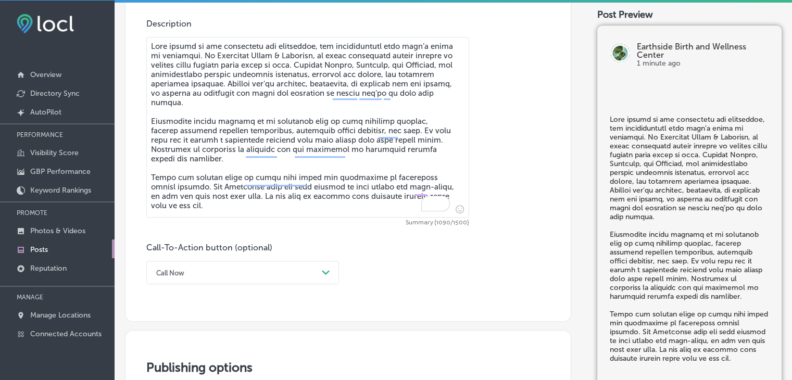
click at [223, 271] on div "Call Now Path Created with Sketch." at bounding box center [242, 272] width 193 height 23
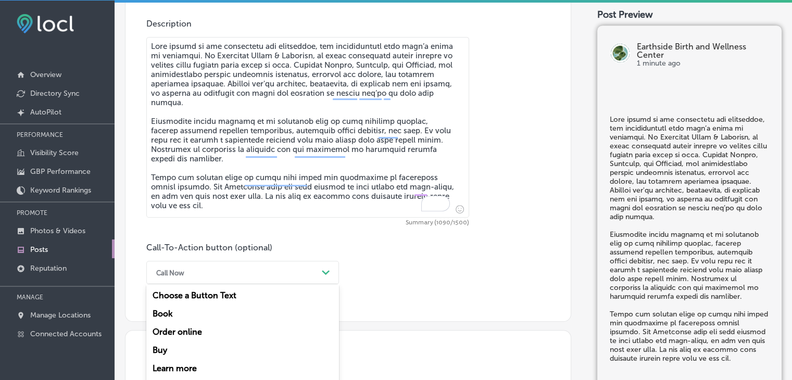
scroll to position [614, 0]
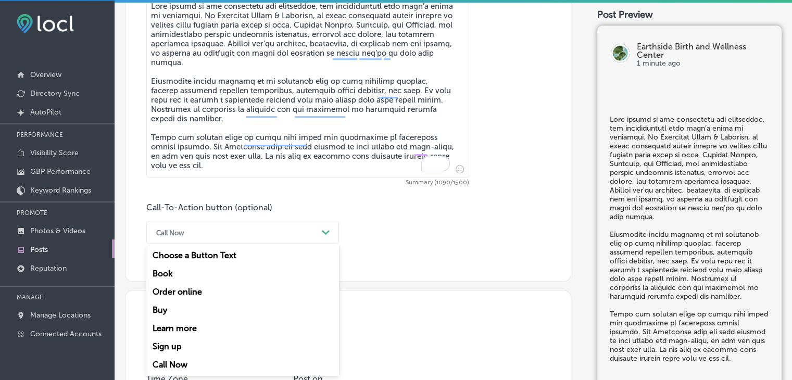
click at [204, 328] on div "Learn more" at bounding box center [242, 328] width 193 height 18
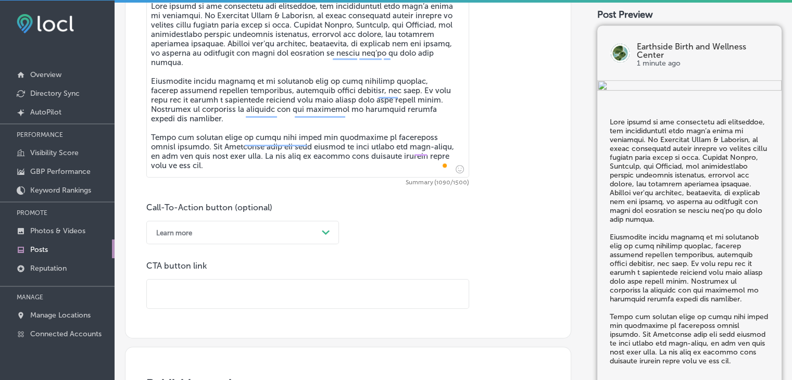
drag, startPoint x: 279, startPoint y: 283, endPoint x: 275, endPoint y: 291, distance: 9.3
click at [275, 290] on input "text" at bounding box center [308, 293] width 322 height 29
paste input "https://www.earthsidebirthwy.com/"
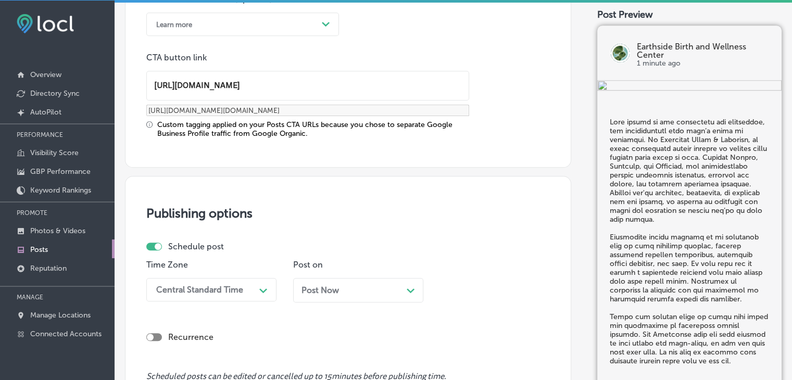
type input "https://www.earthsidebirthwy.com/"
click at [222, 310] on div "Recurrence" at bounding box center [347, 328] width 403 height 37
click at [233, 288] on div "Central Standard Time Path Created with Sketch." at bounding box center [211, 289] width 130 height 23
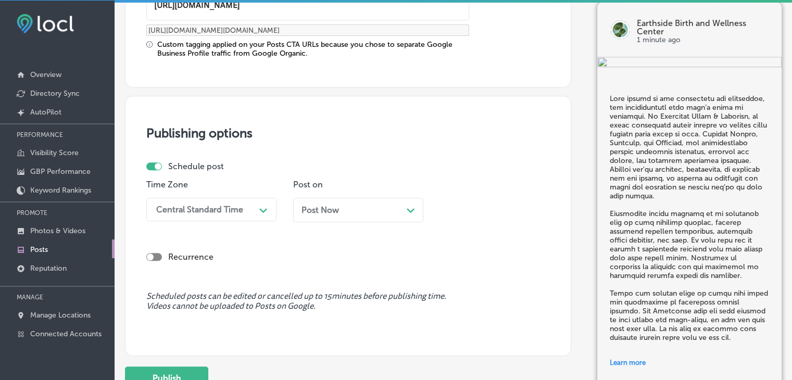
click at [366, 230] on div "Recurrence" at bounding box center [347, 248] width 403 height 37
drag, startPoint x: 283, startPoint y: 212, endPoint x: 260, endPoint y: 217, distance: 23.5
click at [282, 212] on div "Time Zone Central Standard Time Path Created with Sketch. Post on Post Now Path…" at bounding box center [343, 205] width 395 height 50
click at [250, 214] on div "Central Standard Time" at bounding box center [203, 209] width 104 height 18
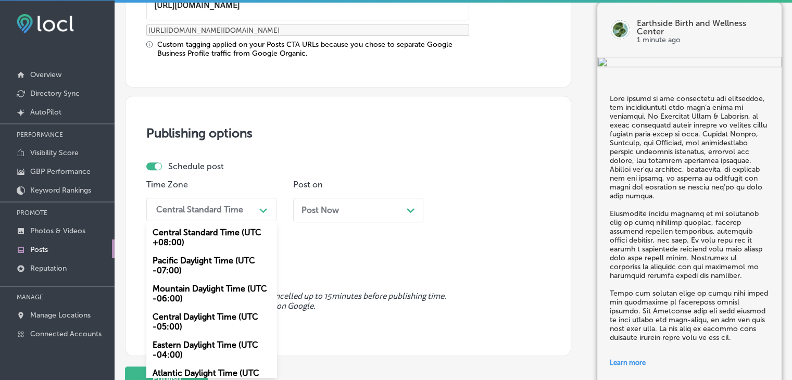
click at [227, 295] on div "Mountain Daylight Time (UTC -06:00)" at bounding box center [211, 293] width 130 height 28
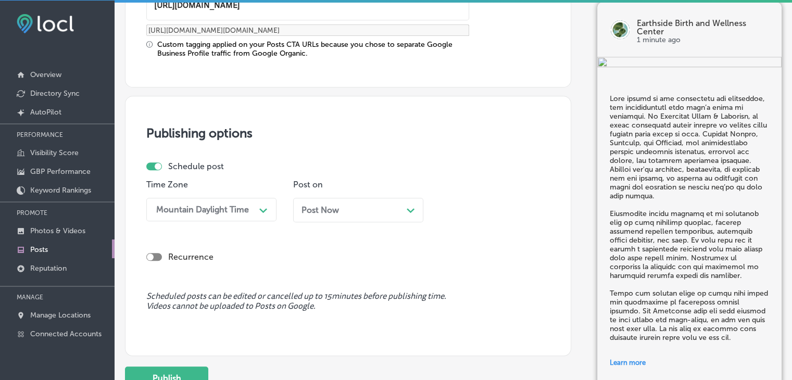
click at [353, 194] on div "Post on Post Now Path Created with Sketch." at bounding box center [358, 205] width 130 height 50
click at [348, 207] on div "Post Now Path Created with Sketch." at bounding box center [357, 210] width 113 height 10
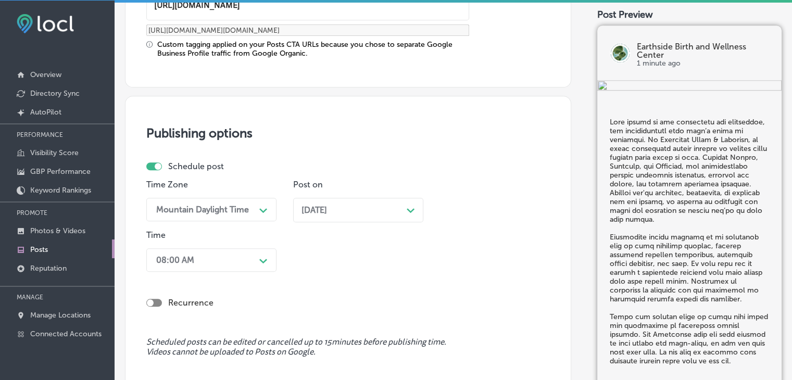
click at [234, 252] on div "08:00 AM Path Created with Sketch." at bounding box center [211, 259] width 130 height 23
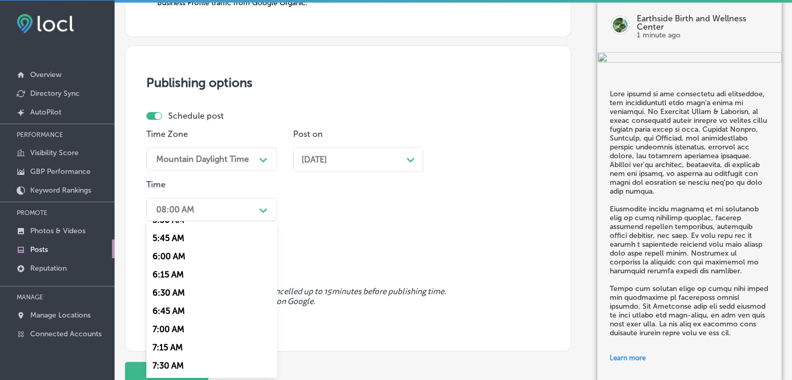
scroll to position [468, 0]
click at [167, 271] on div "7:00 AM" at bounding box center [211, 274] width 130 height 18
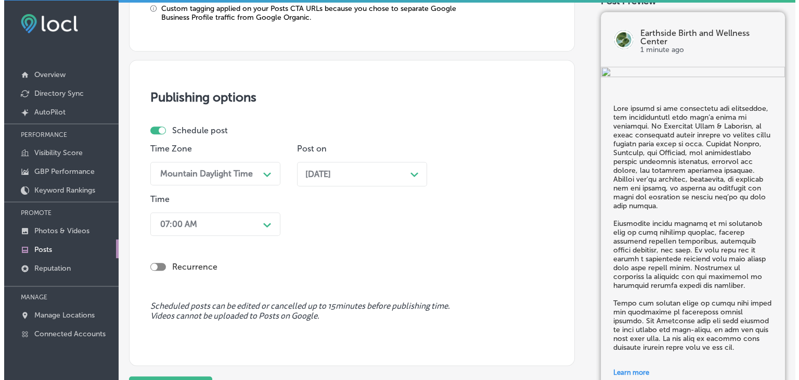
scroll to position [1035, 0]
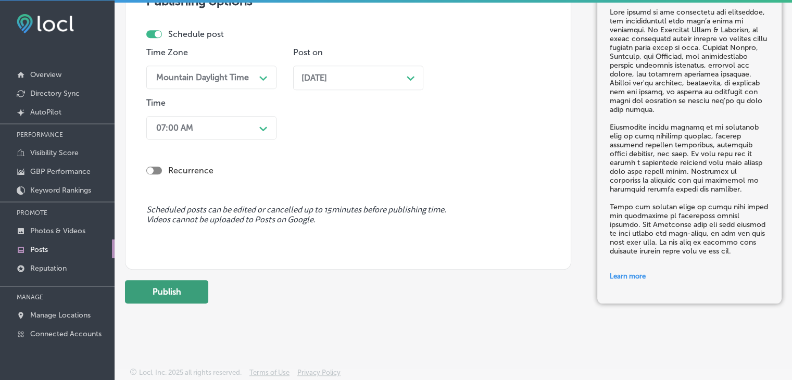
click at [207, 298] on button "Publish" at bounding box center [166, 291] width 83 height 23
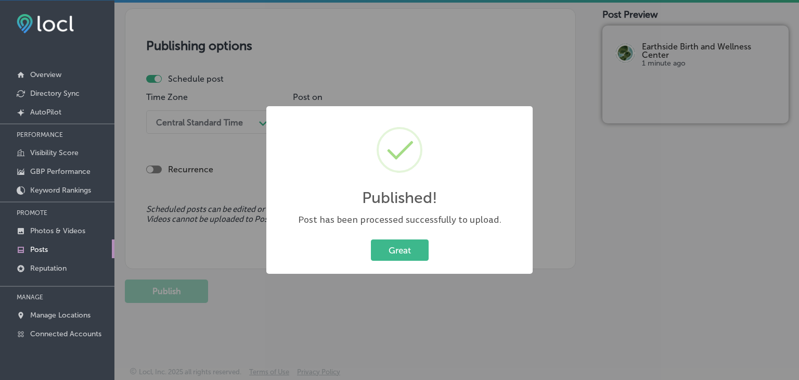
click at [384, 47] on div "Published! × Post has been processed successfully to upload. Great Cancel" at bounding box center [399, 190] width 799 height 380
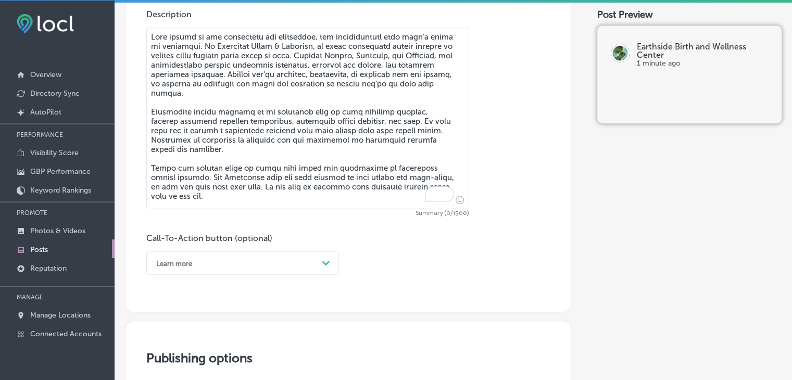
click at [369, 89] on textarea "To enrich screen reader interactions, please activate Accessibility in Grammarl…" at bounding box center [307, 118] width 323 height 181
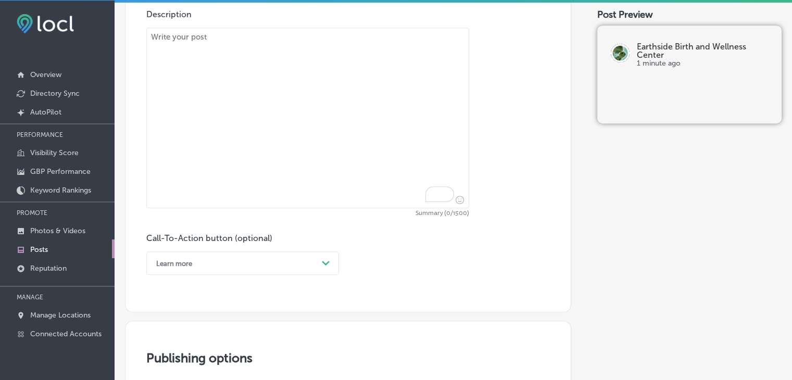
paste textarea "Labor can be intense, but with the right support, it can also be an empowering …"
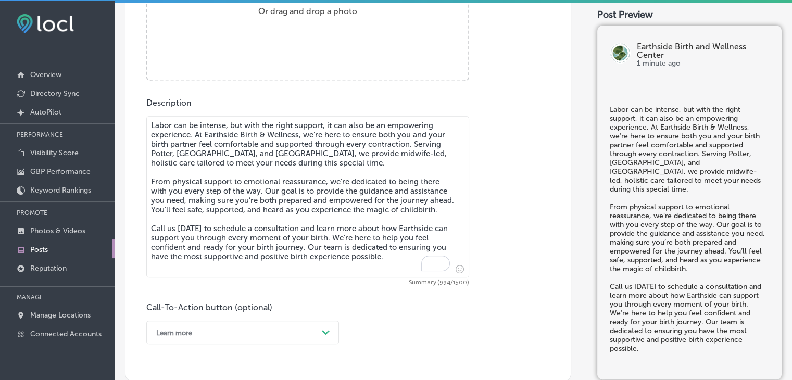
scroll to position [427, 0]
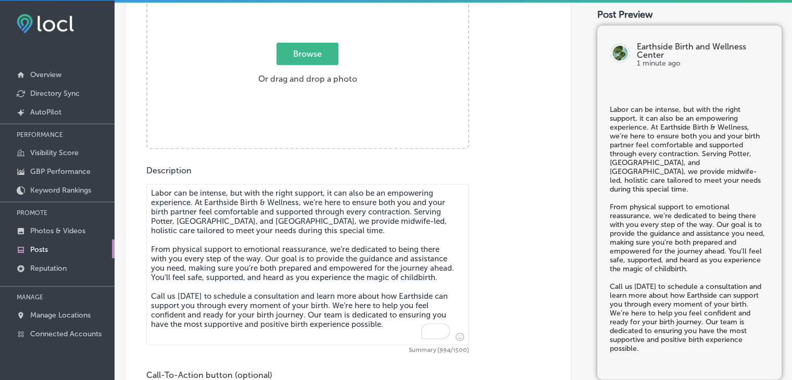
type textarea "Labor can be intense, but with the right support, it can also be an empowering …"
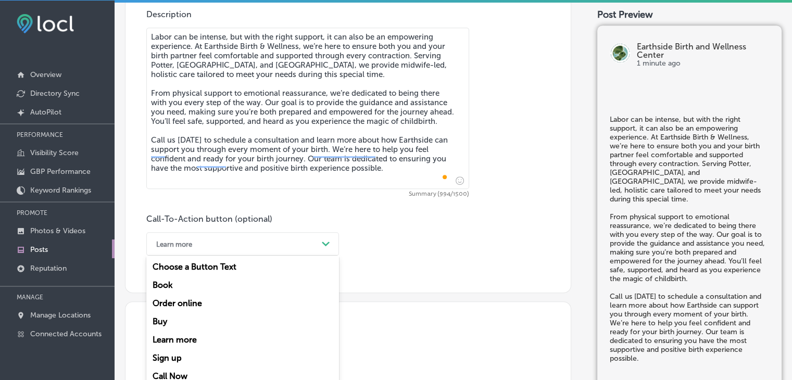
scroll to position [595, 0]
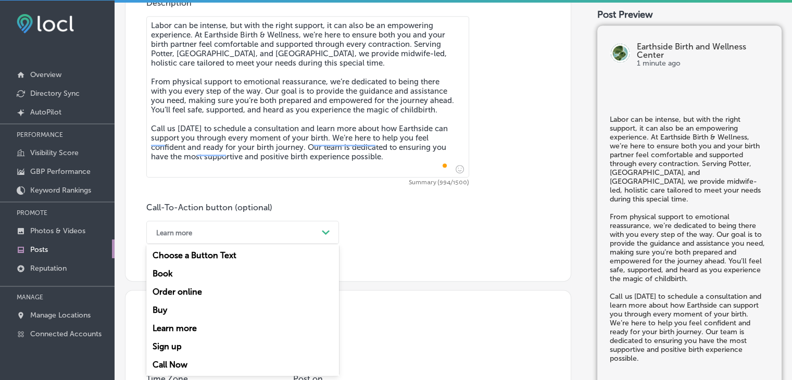
click at [198, 237] on div "Learn more" at bounding box center [234, 232] width 167 height 16
click at [175, 366] on div "Call Now" at bounding box center [242, 364] width 193 height 18
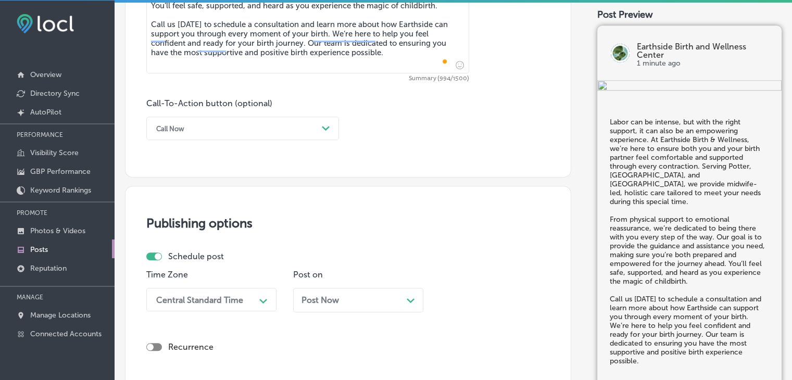
click at [274, 312] on div "Time Zone Central Standard Time Path Created with Sketch." at bounding box center [211, 295] width 130 height 50
click at [260, 305] on div "Central Standard Time Path Created with Sketch." at bounding box center [211, 299] width 130 height 23
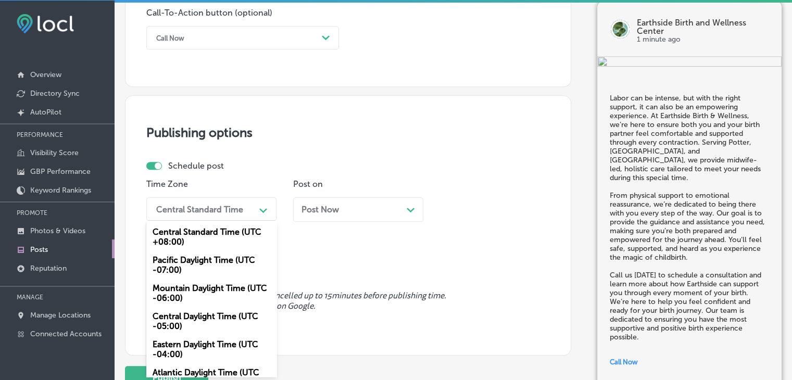
click at [205, 302] on div "Mountain Daylight Time (UTC -06:00)" at bounding box center [211, 293] width 130 height 28
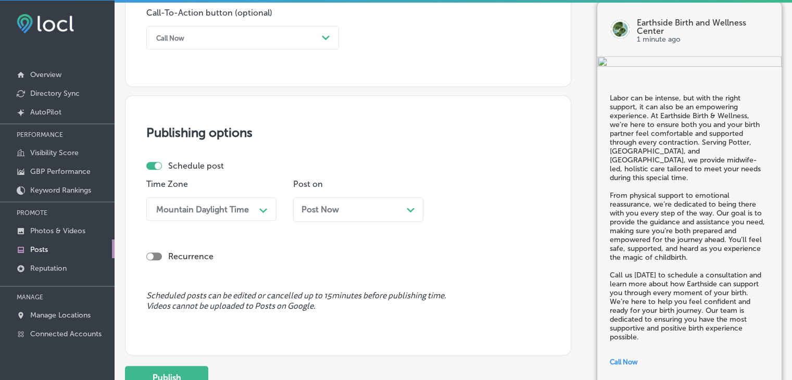
drag, startPoint x: 446, startPoint y: 167, endPoint x: 428, endPoint y: 185, distance: 25.8
click at [446, 167] on div "Schedule post" at bounding box center [343, 166] width 395 height 10
click at [379, 214] on div "Post Now Path Created with Sketch." at bounding box center [358, 209] width 130 height 24
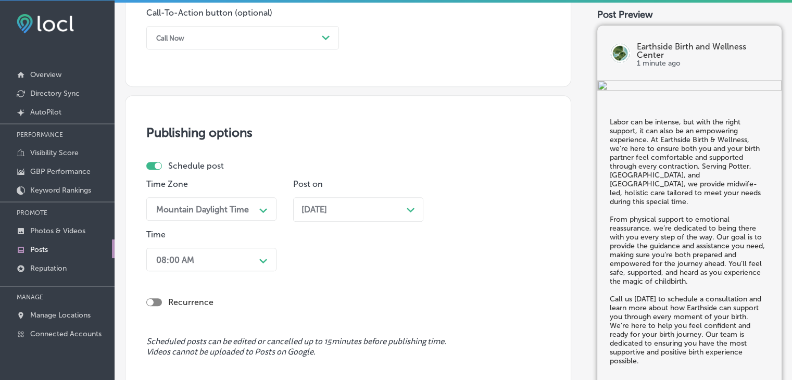
click at [324, 205] on span "Nov 05, 2025" at bounding box center [314, 210] width 26 height 10
click at [209, 269] on div "08:00 AM Path Created with Sketch." at bounding box center [211, 259] width 130 height 23
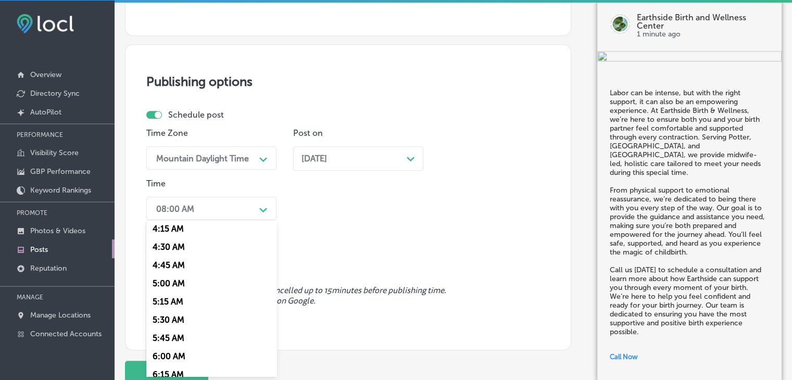
scroll to position [416, 0]
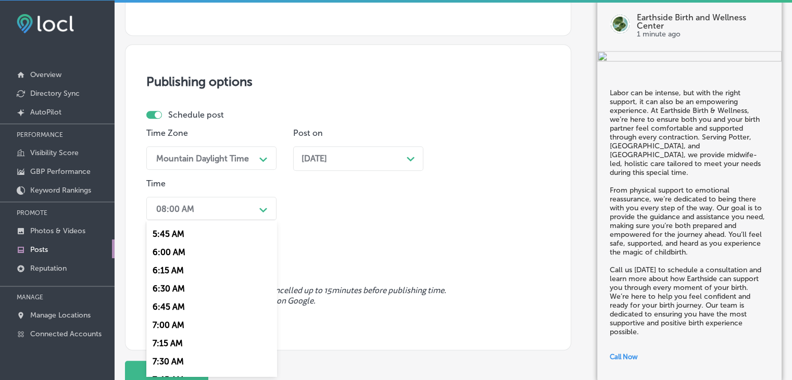
click at [199, 325] on div "7:00 AM" at bounding box center [211, 325] width 130 height 18
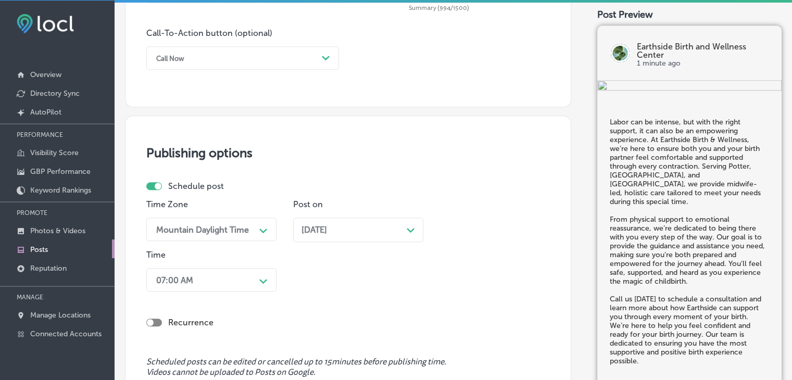
scroll to position [922, 0]
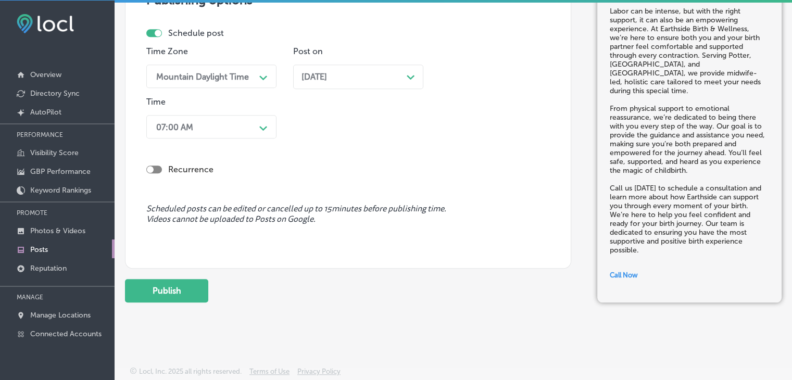
click at [202, 286] on button "Publish" at bounding box center [166, 290] width 83 height 23
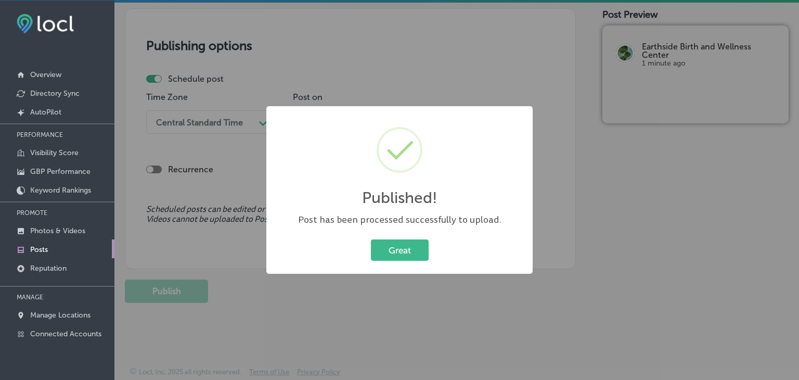
click at [434, 71] on div "Published! × Post has been processed successfully to upload. Great Cancel" at bounding box center [399, 190] width 799 height 380
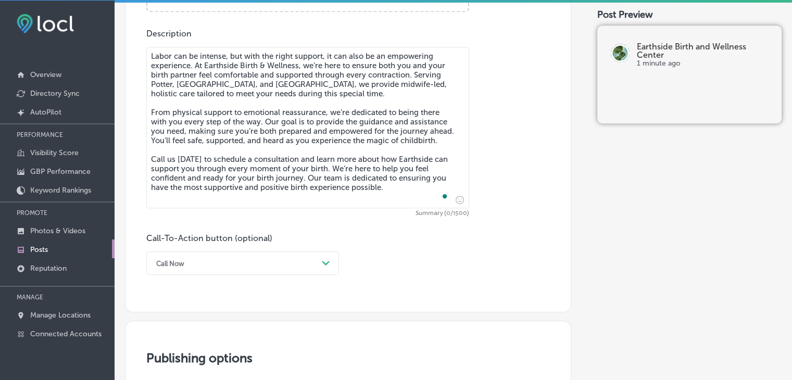
click at [401, 60] on textarea "Labor can be intense, but with the right support, it can also be an empowering …" at bounding box center [307, 127] width 323 height 161
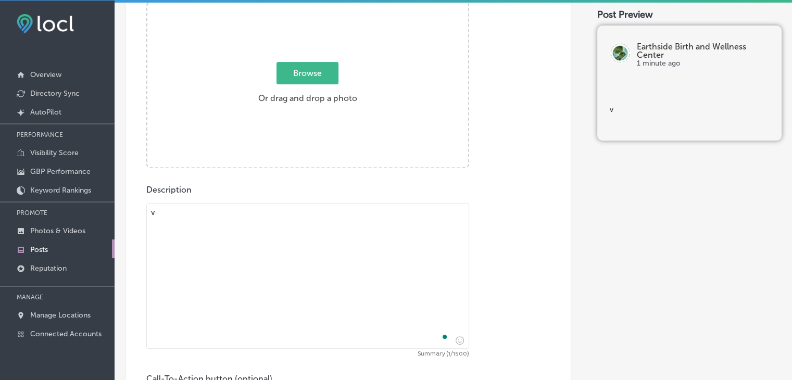
scroll to position [408, 0]
paste textarea "Ready to create a birth plan that aligns with your unique needs and preferences…"
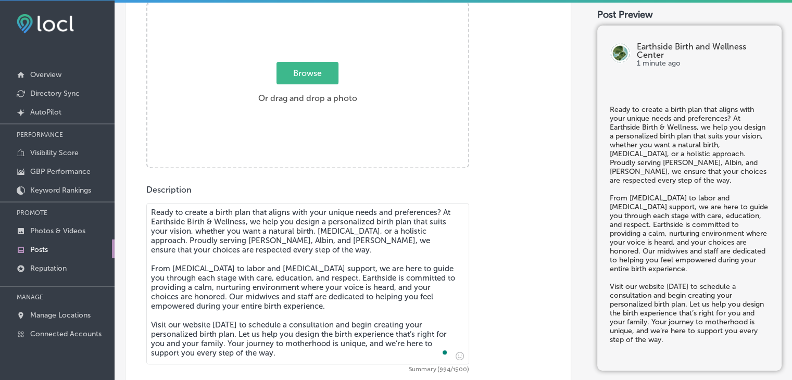
type textarea "Ready to create a birth plan that aligns with your unique needs and preferences…"
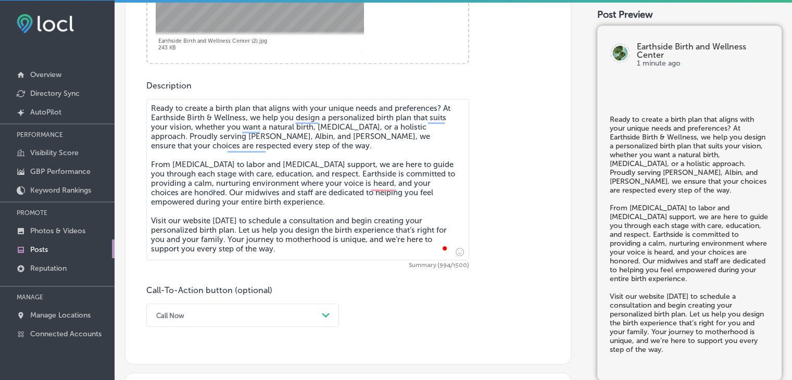
click at [201, 309] on div "Call Now Path Created with Sketch." at bounding box center [242, 314] width 193 height 23
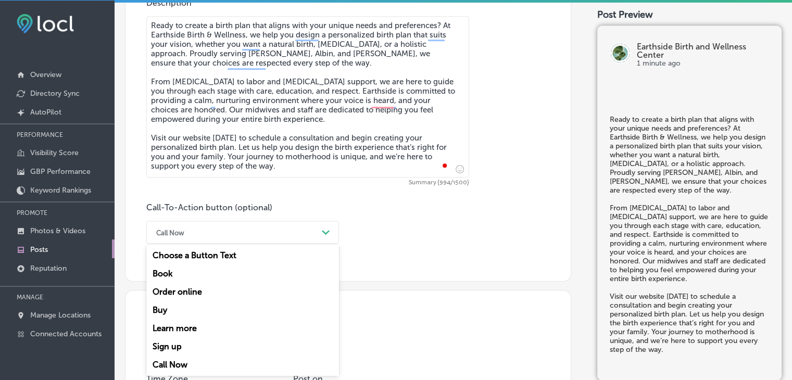
click at [193, 278] on div "Book" at bounding box center [242, 273] width 193 height 18
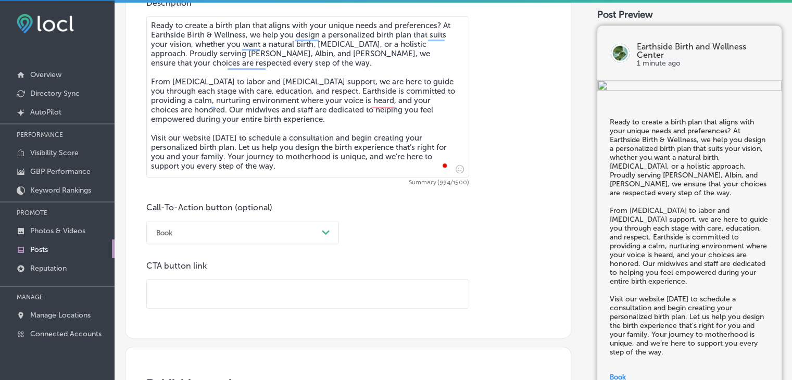
drag, startPoint x: 323, startPoint y: 272, endPoint x: 321, endPoint y: 286, distance: 13.7
click at [322, 276] on div "CTA button link" at bounding box center [307, 285] width 323 height 48
paste input "https://www.earthsidebirthwy.com/"
click at [321, 294] on input "https://www.earthsidebirthwy.com/" at bounding box center [308, 293] width 322 height 29
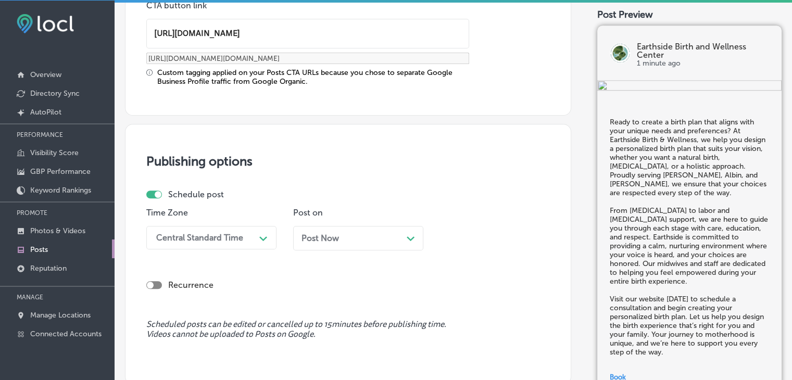
type input "https://www.earthsidebirthwy.com/"
click at [187, 254] on div "Time Zone Central Standard Time Path Created with Sketch." at bounding box center [211, 233] width 130 height 50
click at [183, 241] on div "Central Standard Time Path Created with Sketch." at bounding box center [211, 237] width 130 height 23
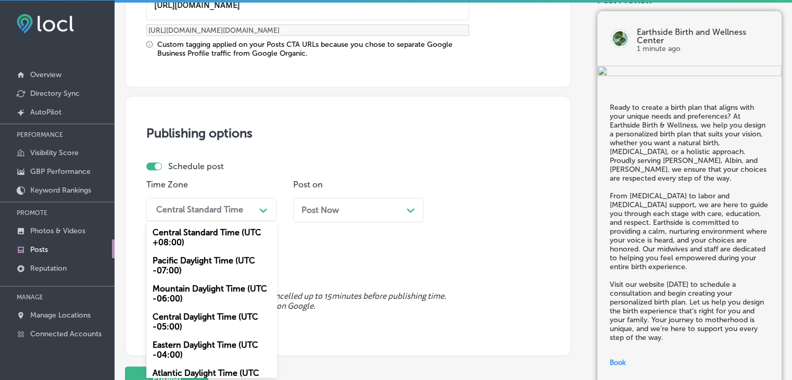
click at [182, 298] on div "Mountain Daylight Time (UTC -06:00)" at bounding box center [211, 293] width 130 height 28
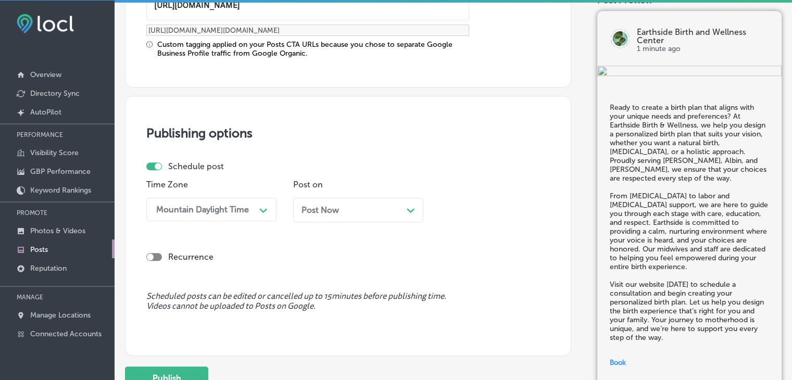
click at [316, 217] on div "Post Now Path Created with Sketch." at bounding box center [358, 210] width 130 height 24
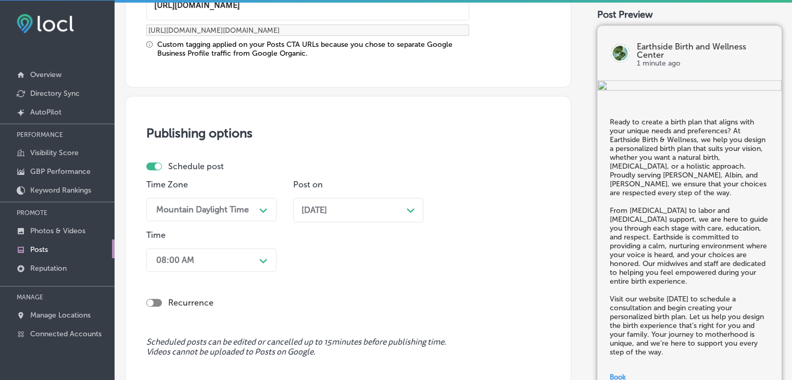
click at [258, 260] on div "08:00 AM Path Created with Sketch." at bounding box center [211, 259] width 130 height 23
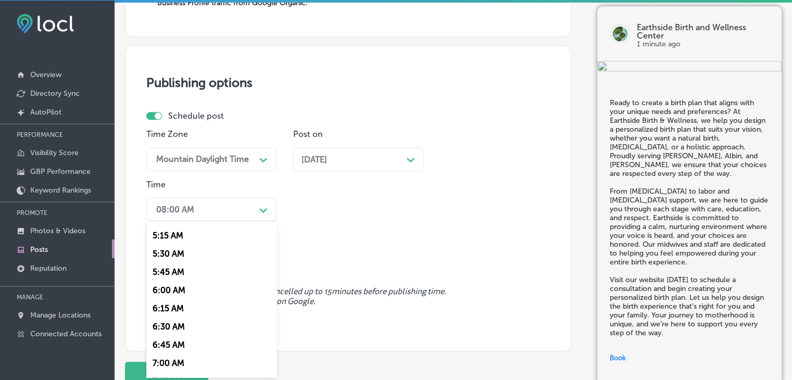
scroll to position [416, 0]
click at [185, 324] on div "7:00 AM" at bounding box center [211, 326] width 130 height 18
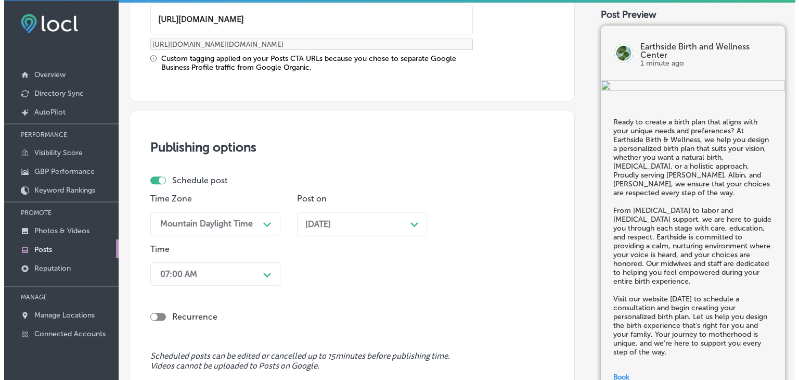
scroll to position [986, 0]
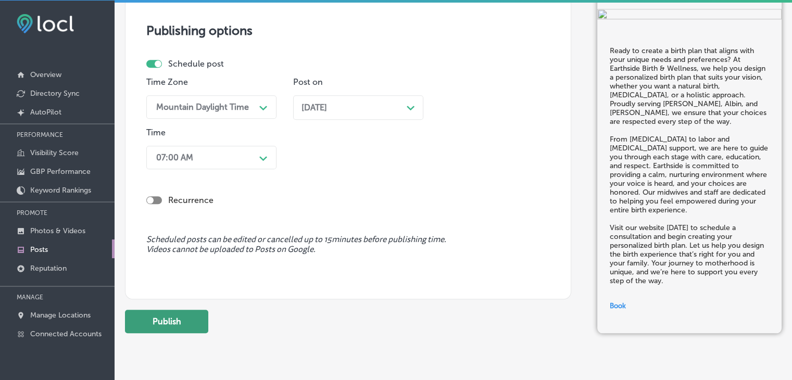
click at [198, 327] on button "Publish" at bounding box center [166, 321] width 83 height 23
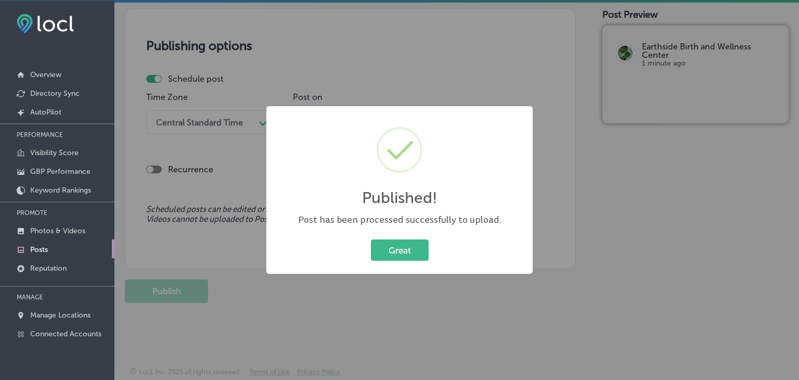
drag, startPoint x: 405, startPoint y: 99, endPoint x: 410, endPoint y: 89, distance: 11.2
click at [405, 98] on div "Published! × Post has been processed successfully to upload. Great Cancel" at bounding box center [399, 190] width 799 height 380
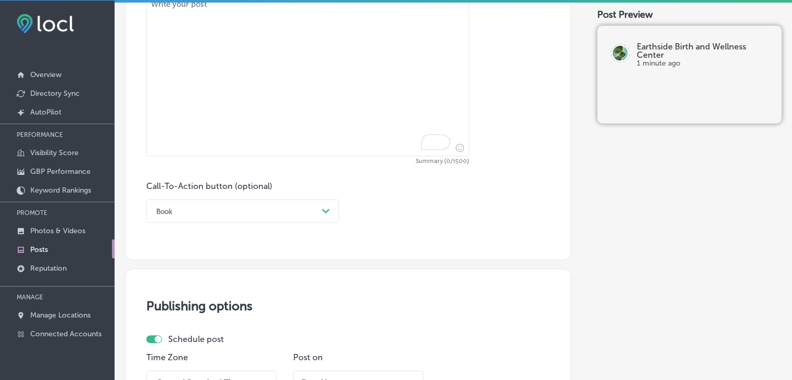
drag, startPoint x: 379, startPoint y: 73, endPoint x: 380, endPoint y: 80, distance: 6.3
click at [378, 75] on textarea "To enrich screen reader interactions, please activate Accessibility in Grammarl…" at bounding box center [307, 75] width 323 height 161
paste textarea "Planning your family’s future is an empowering and important decision, and at E…"
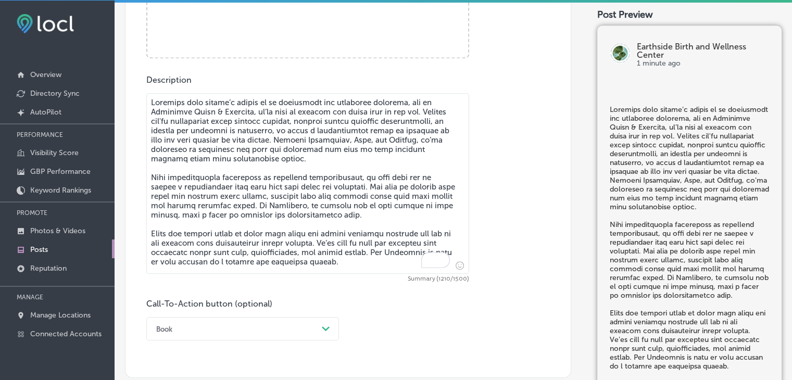
scroll to position [408, 0]
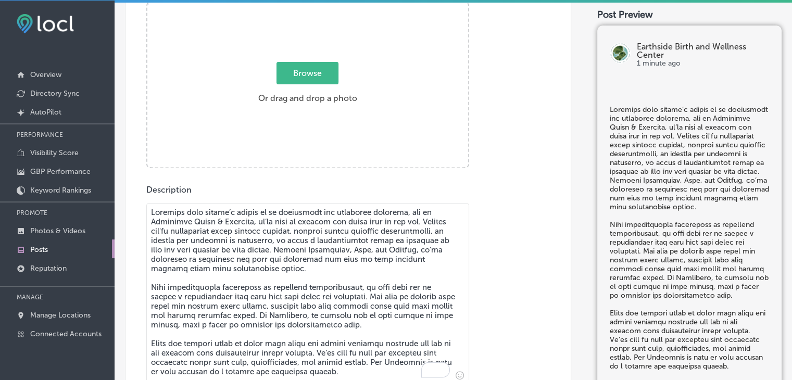
type textarea "Planning your family’s future is an empowering and important decision, and at E…"
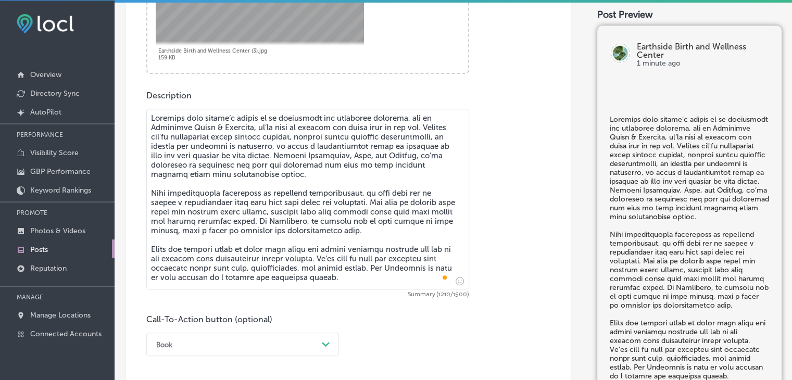
scroll to position [616, 0]
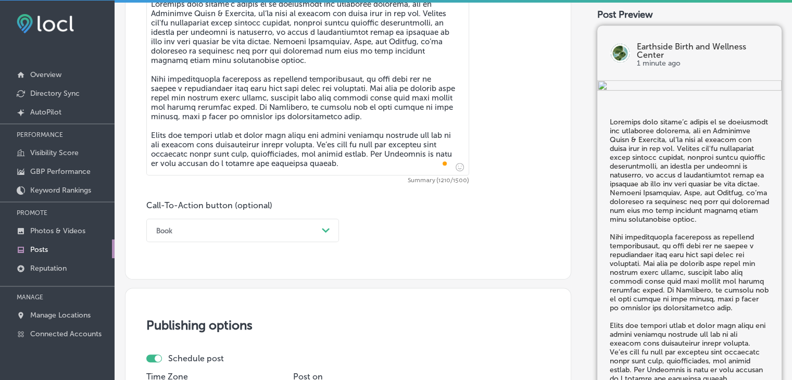
click at [265, 236] on div "Book" at bounding box center [234, 230] width 167 height 16
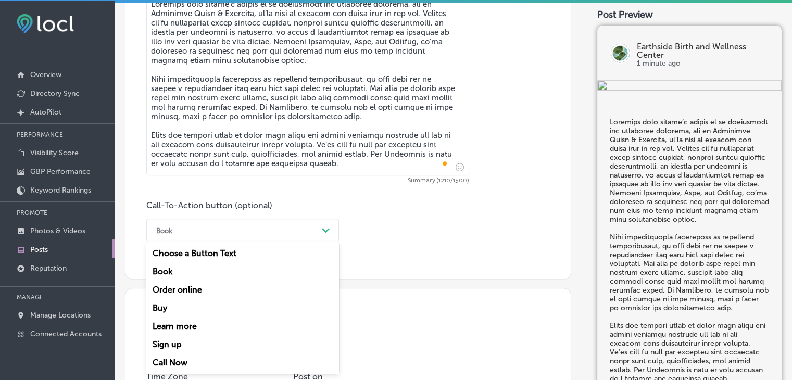
click at [205, 319] on div "Learn more" at bounding box center [242, 326] width 193 height 18
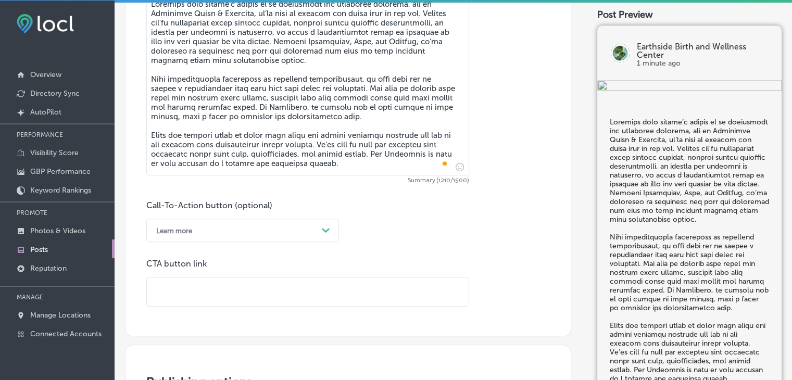
paste input "https://www.earthsidebirthwy.com/"
click at [294, 278] on input "https://www.earthsidebirthwy.com/" at bounding box center [308, 291] width 322 height 29
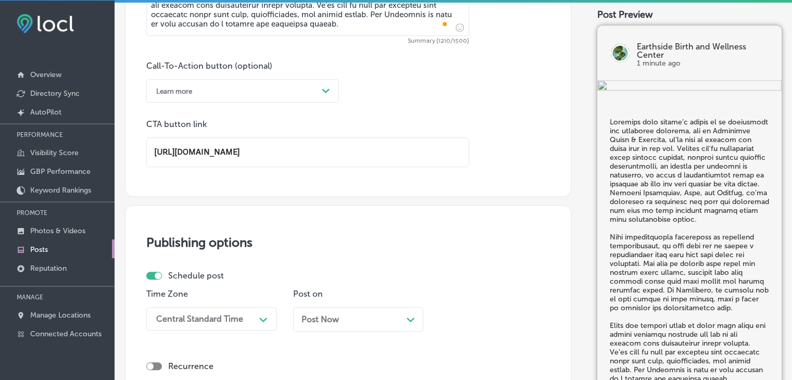
scroll to position [876, 0]
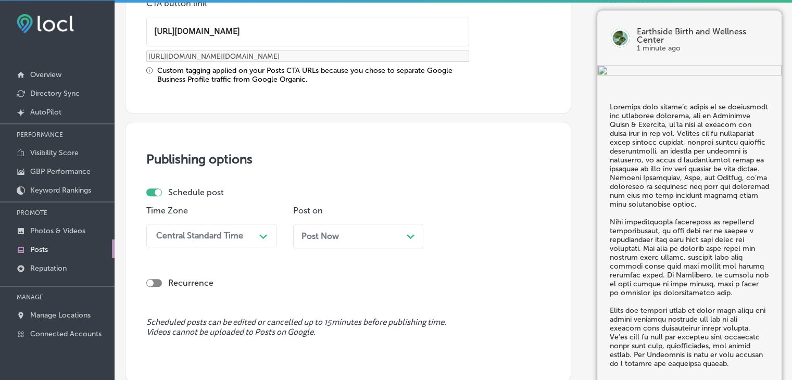
type input "https://yerkesinsurance.com/"
type input "https://yerkesinsurance.com/?utm_source=google-gmb-post&utm_medium=gmb-post-but…"
paste input "www.earthsidebirthwy"
type input "https://www.earthsidebirthwy.com/"
type input "https://www.earthsidebirthwy.com/?utm_source=google-gmb-post&utm_medium=gmb-pos…"
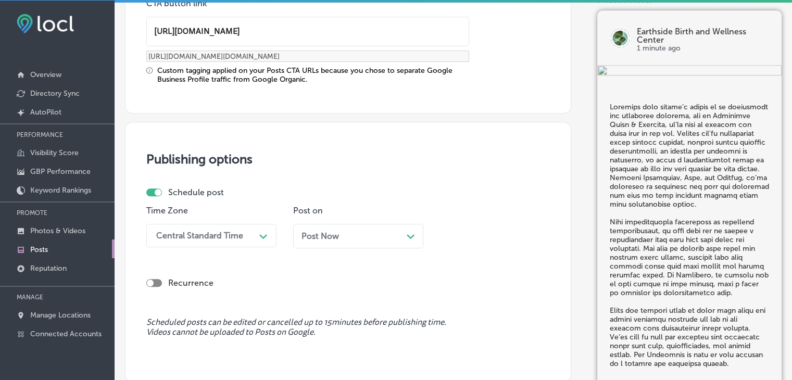
type input "https://www.earthsidebirthwy.com/"
click at [222, 226] on div "Central Standard Time Path Created with Sketch." at bounding box center [211, 235] width 130 height 23
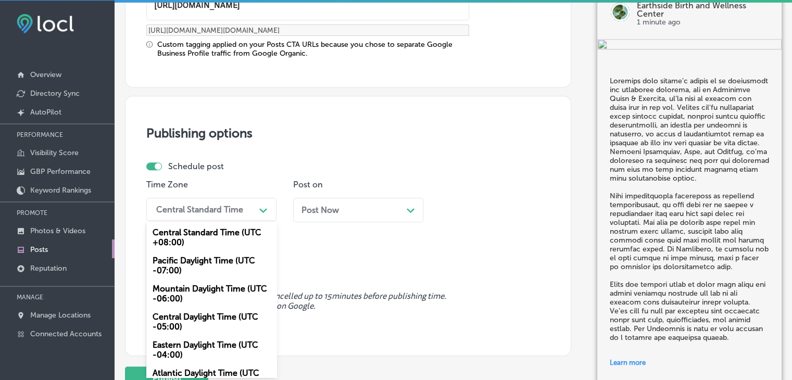
click at [201, 286] on div "Mountain Daylight Time (UTC -06:00)" at bounding box center [211, 293] width 130 height 28
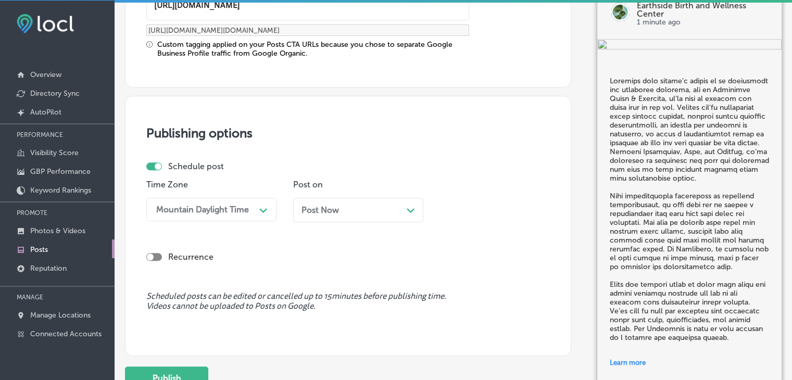
click at [348, 198] on div "Post Now Path Created with Sketch." at bounding box center [358, 210] width 130 height 24
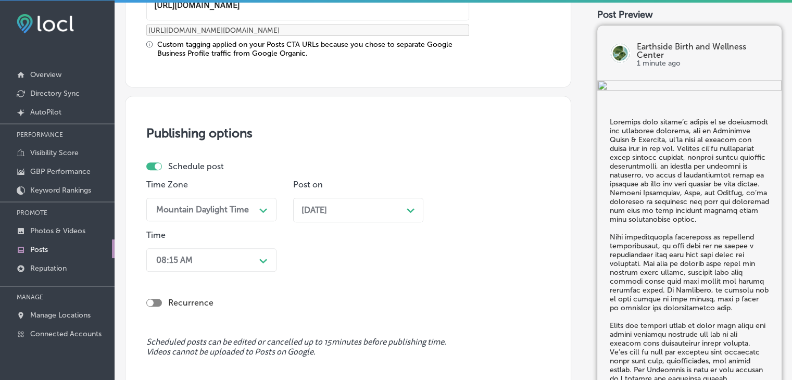
click at [252, 238] on div "Time 08:15 AM Path Created with Sketch." at bounding box center [211, 253] width 130 height 46
click at [249, 248] on div "08:15 AM Path Created with Sketch." at bounding box center [211, 259] width 130 height 23
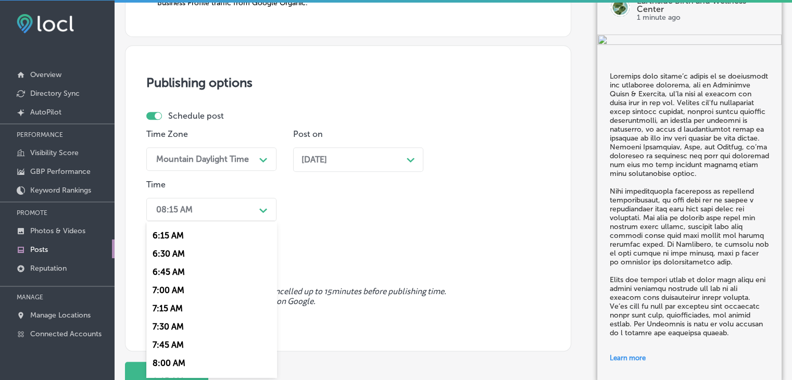
scroll to position [468, 0]
click at [164, 277] on div "7:00 AM" at bounding box center [211, 274] width 130 height 18
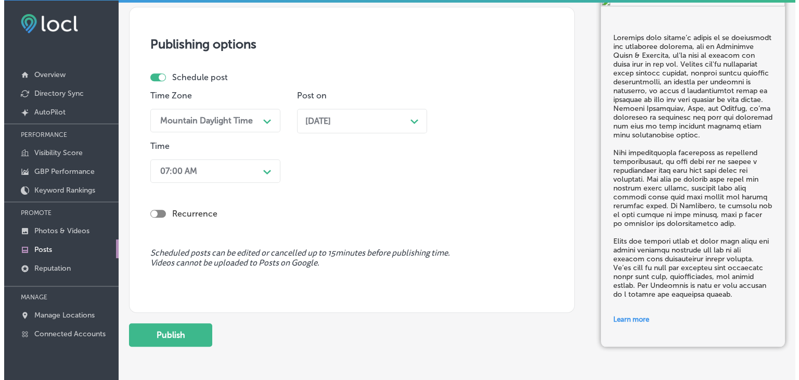
scroll to position [1005, 0]
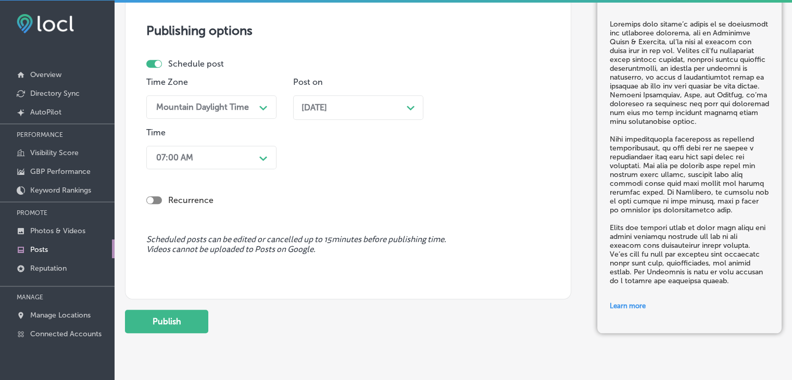
click at [188, 328] on button "Publish" at bounding box center [166, 321] width 83 height 23
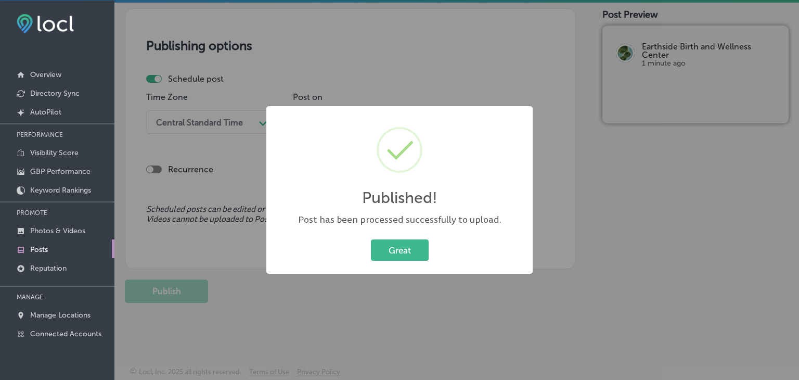
click at [404, 17] on div "Published! × Post has been processed successfully to upload. Great Cancel" at bounding box center [399, 190] width 799 height 380
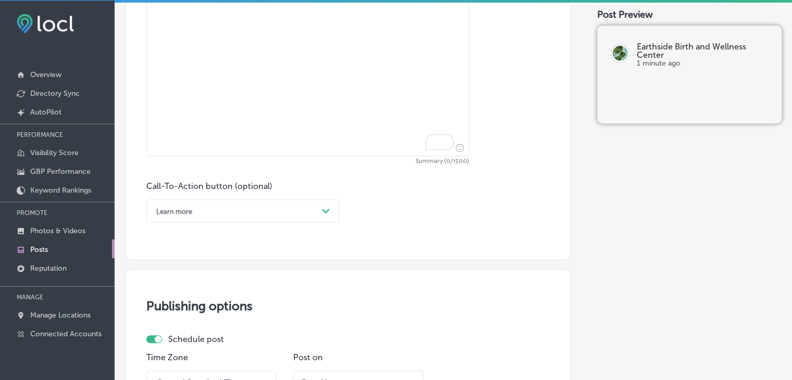
click at [399, 77] on textarea "To enrich screen reader interactions, please activate Accessibility in Grammarl…" at bounding box center [307, 66] width 323 height 181
paste textarea "Are you looking to optimize your health during pregnancy and beyond? At Earthsi…"
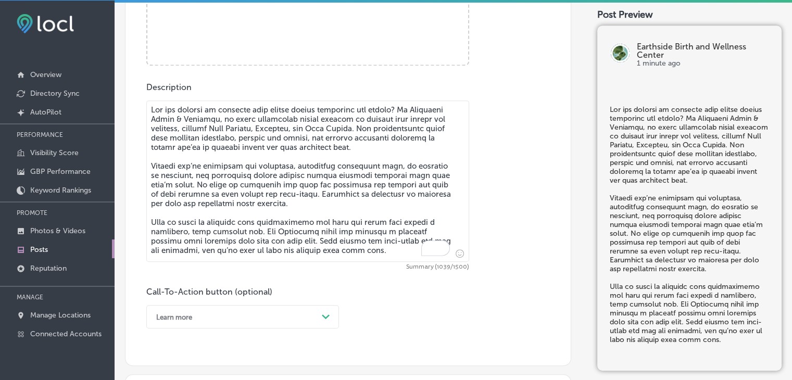
type textarea "Are you looking to optimize your health during pregnancy and beyond? At Earthsi…"
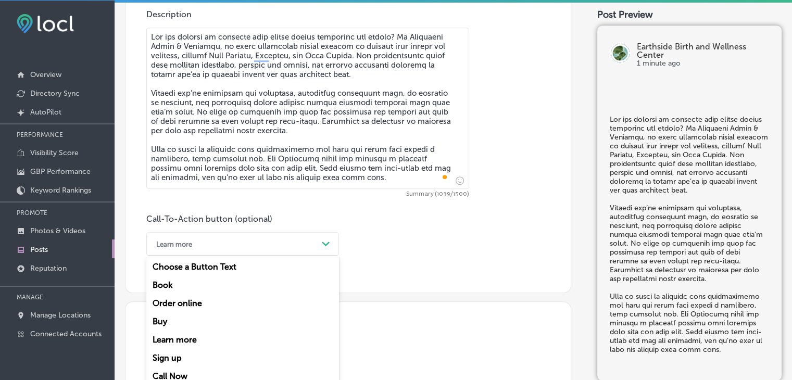
click at [210, 232] on div "Learn more Path Created with Sketch." at bounding box center [242, 243] width 193 height 23
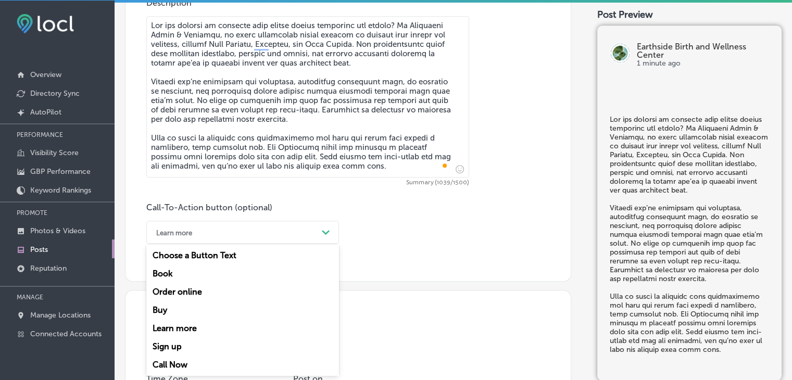
click at [181, 367] on div "Call Now" at bounding box center [242, 364] width 193 height 18
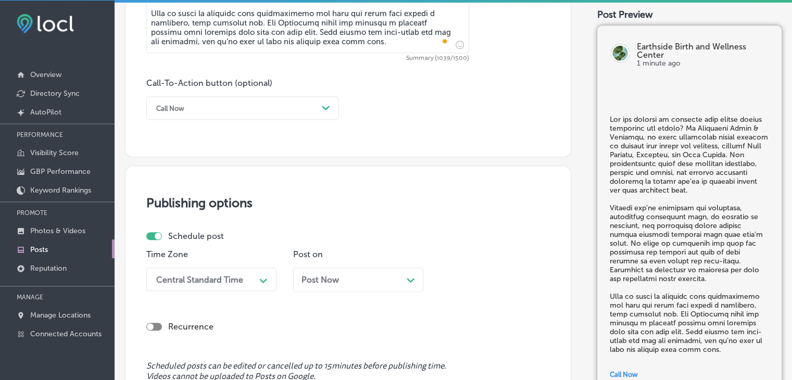
scroll to position [803, 0]
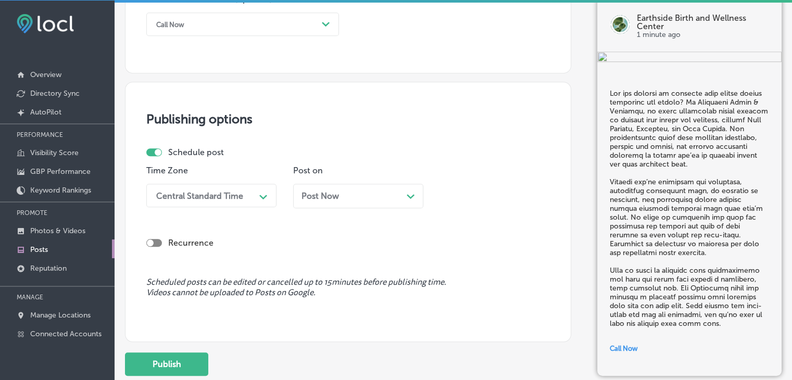
click at [311, 193] on span "Post Now" at bounding box center [319, 196] width 37 height 10
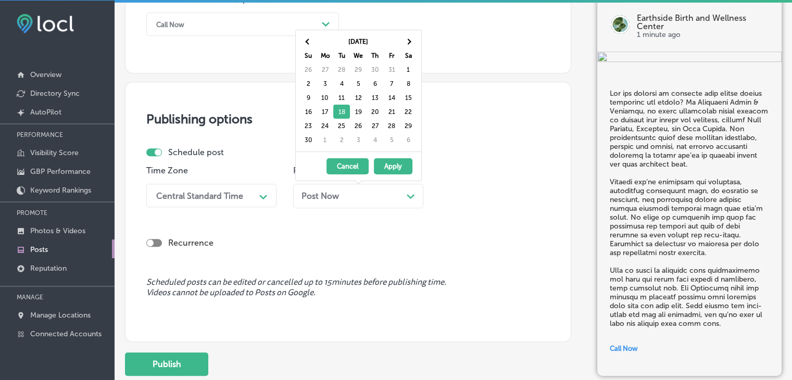
click at [221, 194] on div "Central Standard Time" at bounding box center [199, 195] width 87 height 10
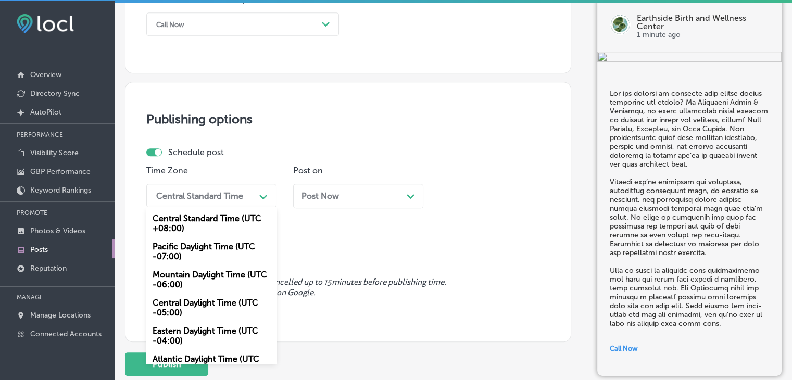
click at [211, 287] on div "Mountain Daylight Time (UTC -06:00)" at bounding box center [211, 279] width 130 height 28
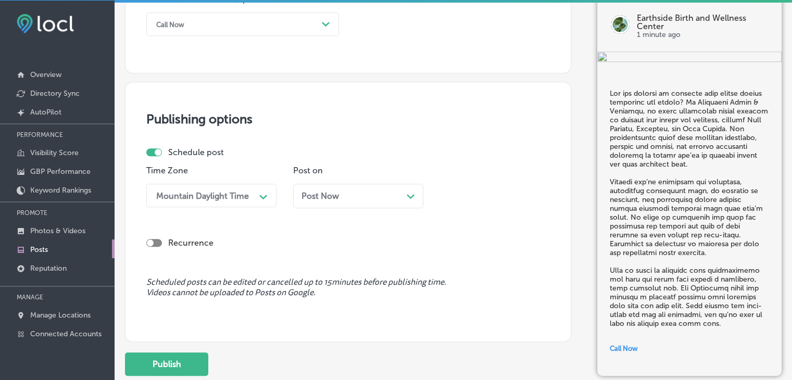
click at [362, 173] on p "Post on" at bounding box center [358, 171] width 130 height 10
click at [359, 186] on div "Post Now Path Created with Sketch." at bounding box center [358, 196] width 130 height 24
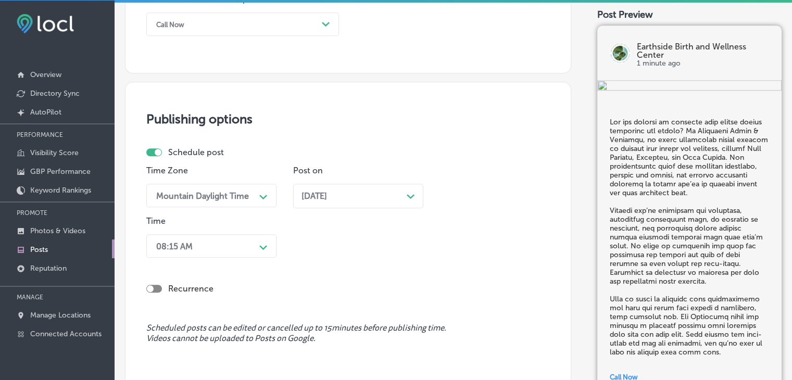
scroll to position [840, 0]
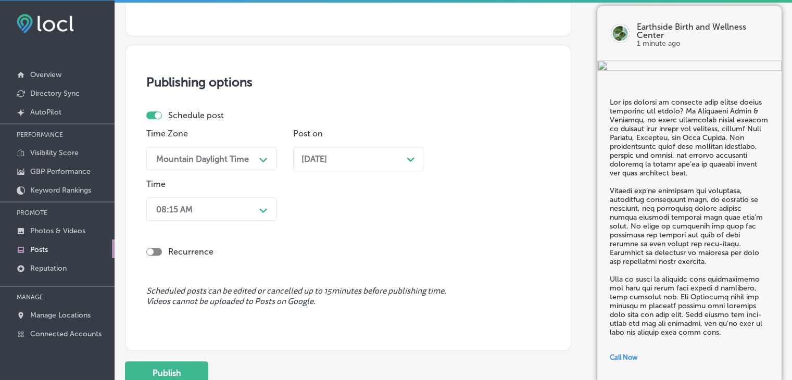
click at [181, 221] on div "08:15 AM Path Created with Sketch." at bounding box center [211, 208] width 130 height 23
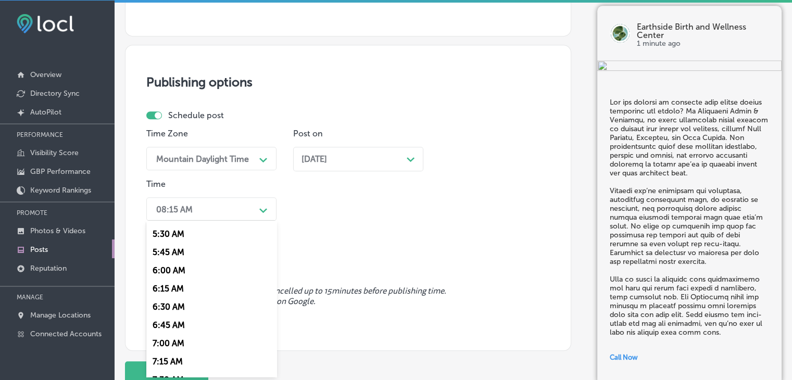
scroll to position [416, 0]
click at [180, 330] on div "7:00 AM" at bounding box center [211, 325] width 130 height 18
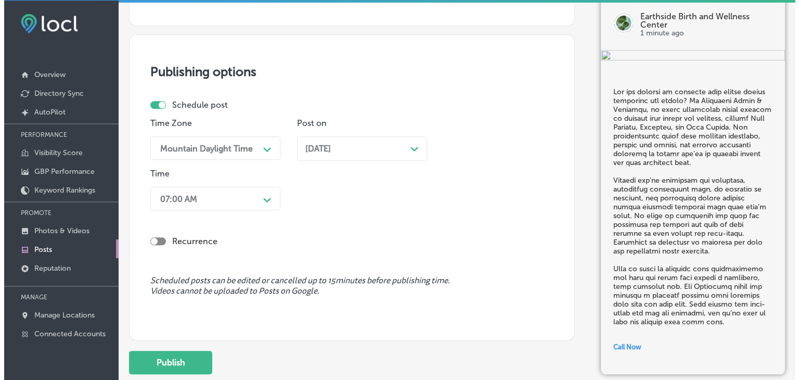
scroll to position [922, 0]
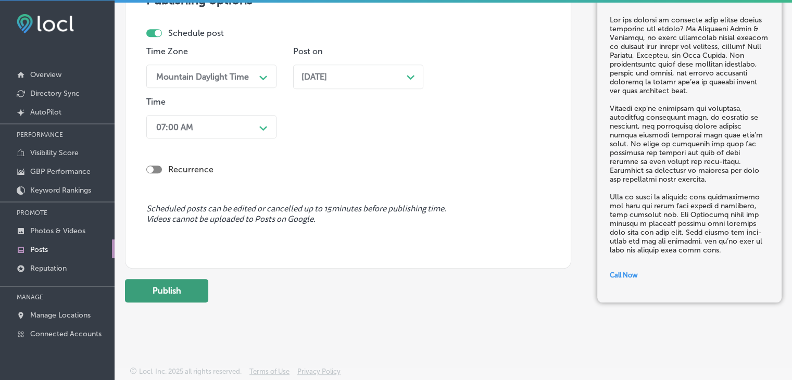
click at [189, 279] on button "Publish" at bounding box center [166, 290] width 83 height 23
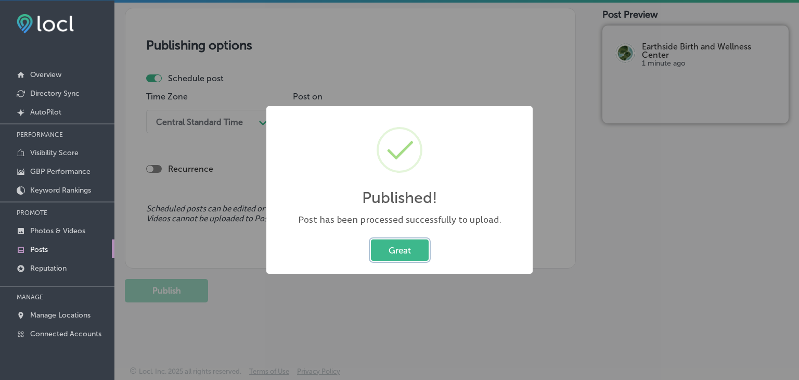
scroll to position [876, 0]
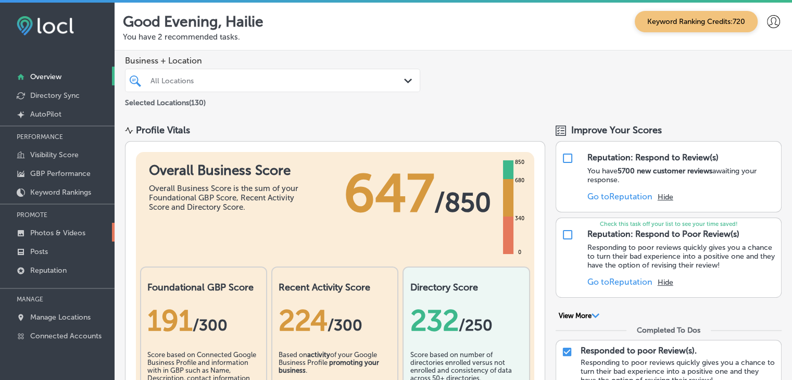
click at [52, 224] on link "Photos & Videos" at bounding box center [57, 232] width 115 height 19
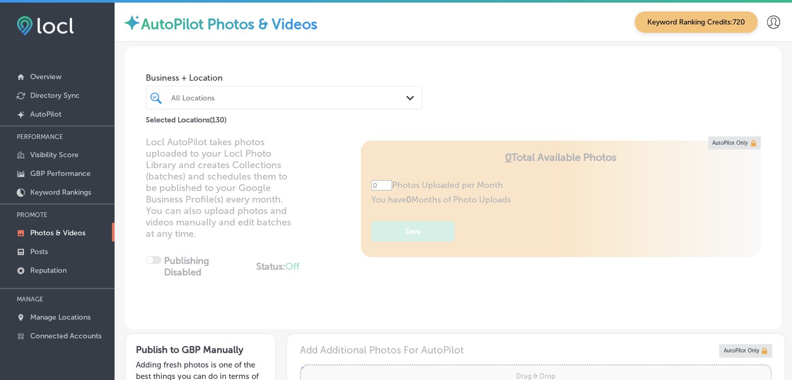
click at [200, 91] on div at bounding box center [272, 98] width 205 height 14
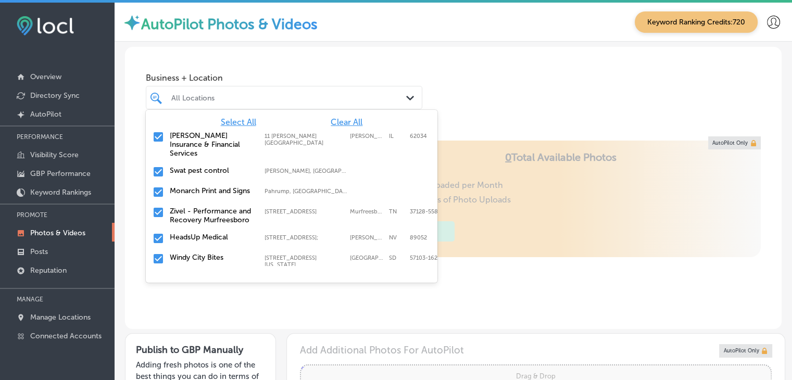
type input "5"
click at [349, 129] on div "[PERSON_NAME] Insurance & Financial Services [STREET_ADDRESS][PERSON_NAME] [STR…" at bounding box center [291, 144] width 291 height 35
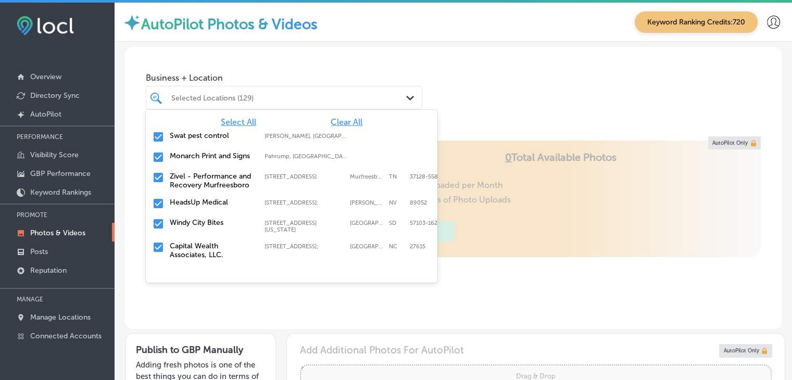
click at [349, 114] on div "Select All Clear All Swat pest control [PERSON_NAME], [GEOGRAPHIC_DATA], [GEOGR…" at bounding box center [291, 188] width 291 height 156
click at [348, 120] on span "Clear All" at bounding box center [347, 122] width 32 height 10
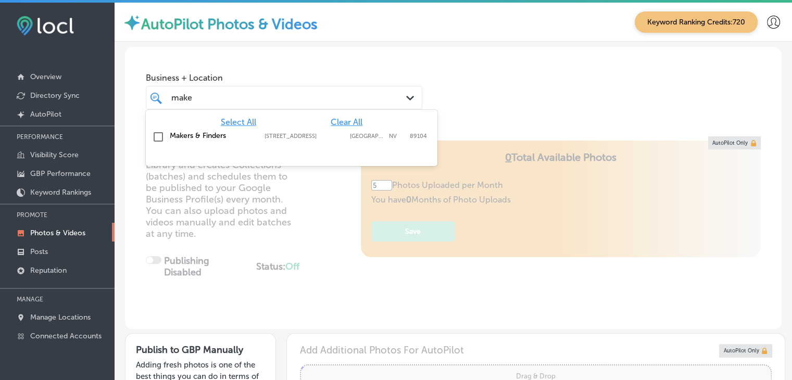
click at [334, 137] on label "[STREET_ADDRESS]" at bounding box center [304, 136] width 80 height 7
type input "make"
click at [338, 62] on div "Business + Location option [STREET_ADDRESS]. option [STREET_ADDRESS]. 2 results…" at bounding box center [453, 86] width 656 height 79
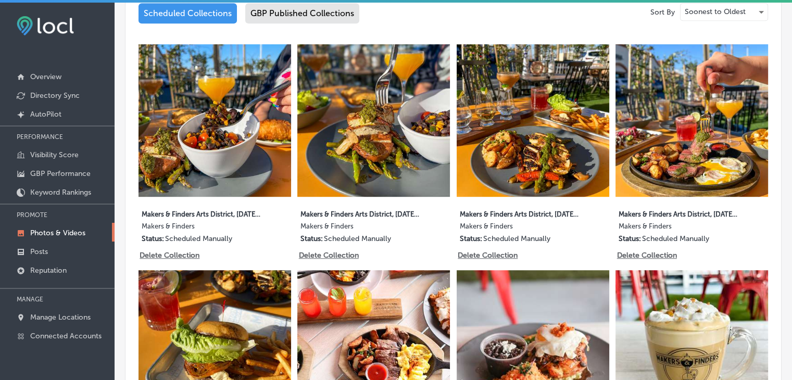
scroll to position [729, 0]
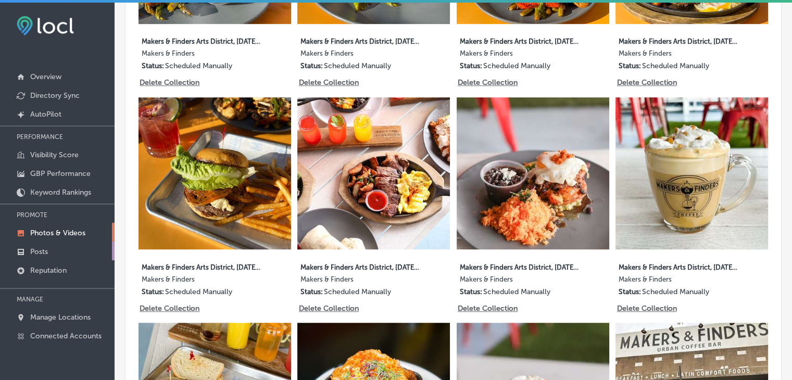
click at [90, 245] on link "Posts" at bounding box center [57, 251] width 115 height 19
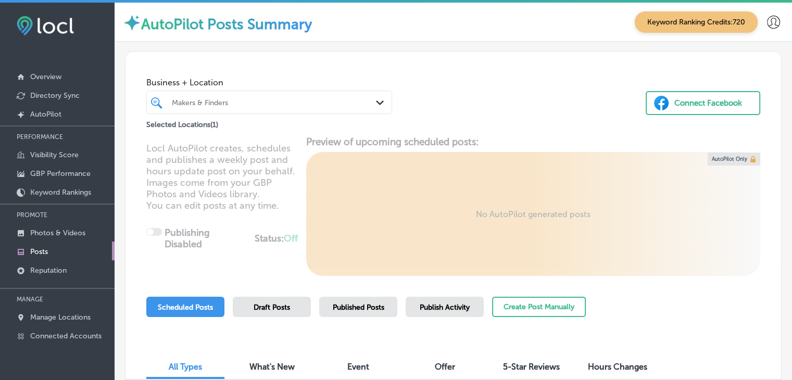
click at [347, 105] on div "Makers & Finders" at bounding box center [274, 102] width 205 height 9
click at [516, 319] on div "Create Post Manually" at bounding box center [539, 312] width 94 height 31
click at [516, 311] on button "Create Post Manually" at bounding box center [539, 307] width 94 height 20
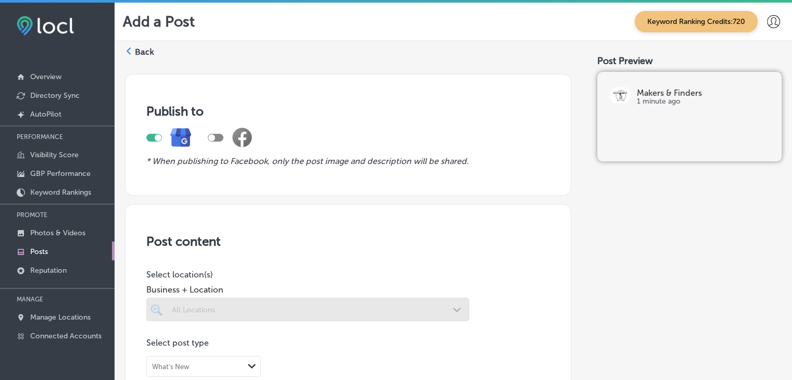
scroll to position [156, 0]
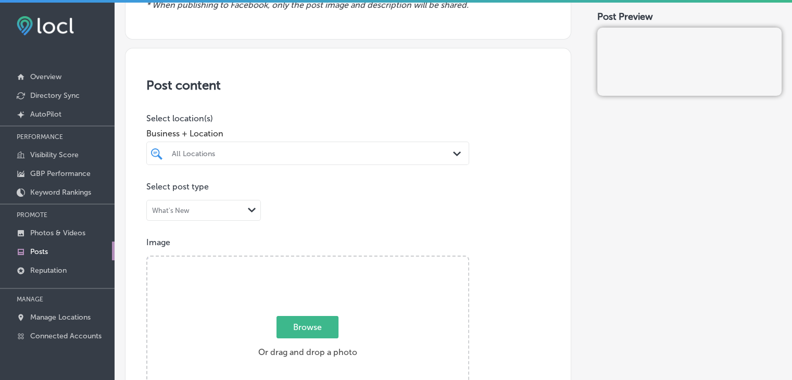
click at [303, 157] on div "All Locations" at bounding box center [313, 153] width 282 height 9
click at [309, 199] on label "[STREET_ADDRESS][PERSON_NAME][PERSON_NAME]" at bounding box center [318, 198] width 89 height 20
click at [305, 146] on div "unify unify" at bounding box center [294, 153] width 246 height 14
type input "unify"
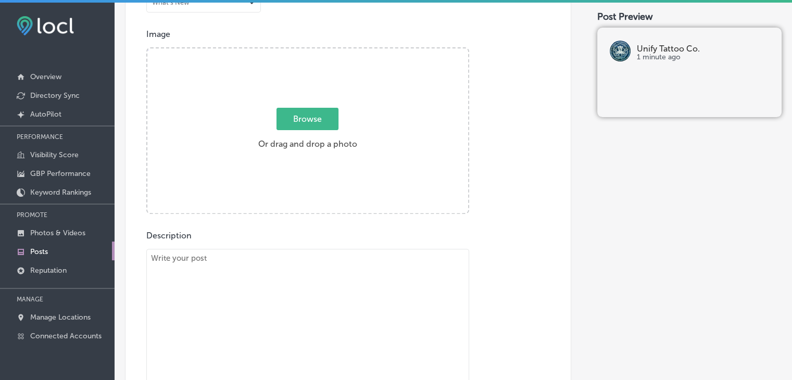
click at [245, 333] on textarea at bounding box center [307, 322] width 323 height 146
paste textarea "Looking for a tattoo that stands out from the crowd? At Unify Tattoo Co., we sp…"
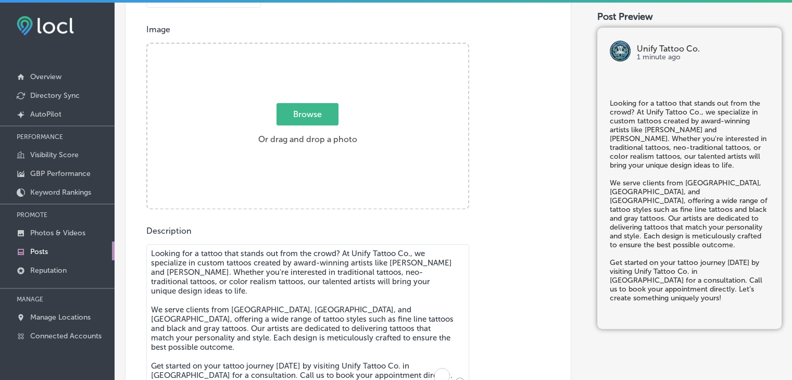
scroll to position [2, 0]
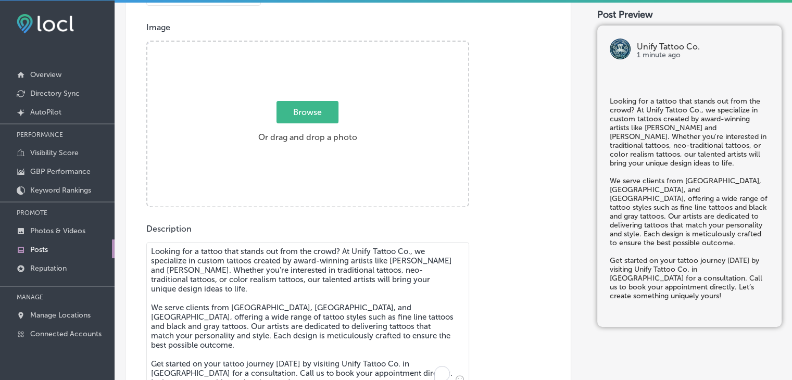
type textarea "Looking for a tattoo that stands out from the crowd? At Unify Tattoo Co., we sp…"
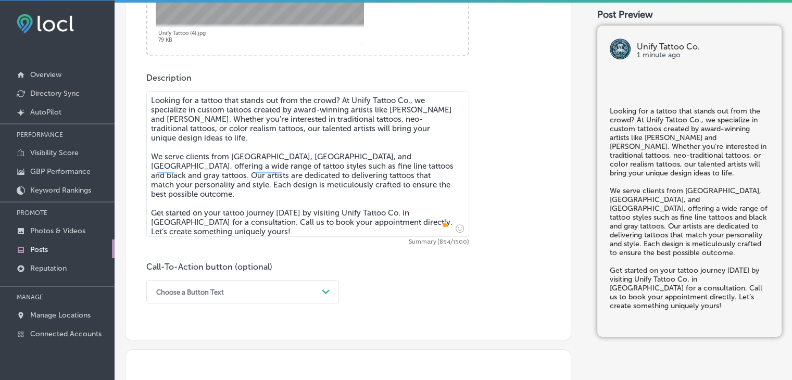
scroll to position [577, 0]
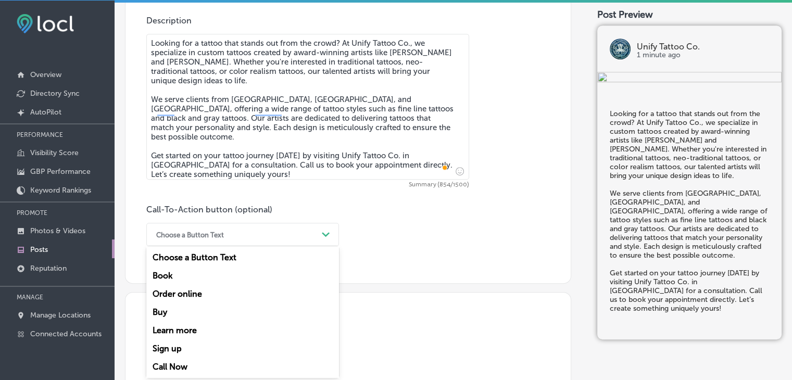
click at [218, 234] on div "Choose a Button Text" at bounding box center [190, 235] width 68 height 8
click at [176, 371] on div "Call Now" at bounding box center [242, 367] width 193 height 18
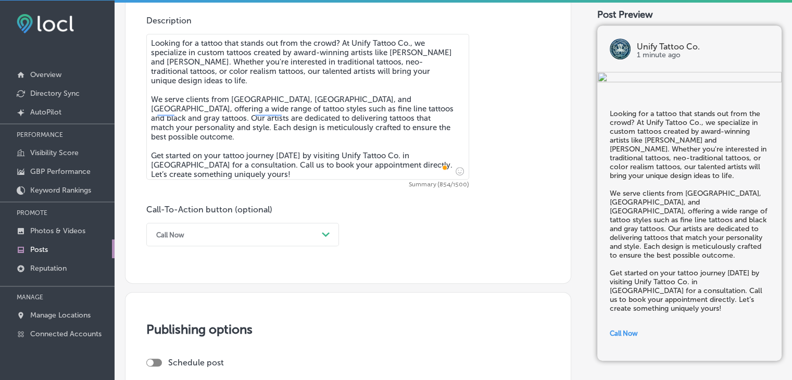
scroll to position [785, 0]
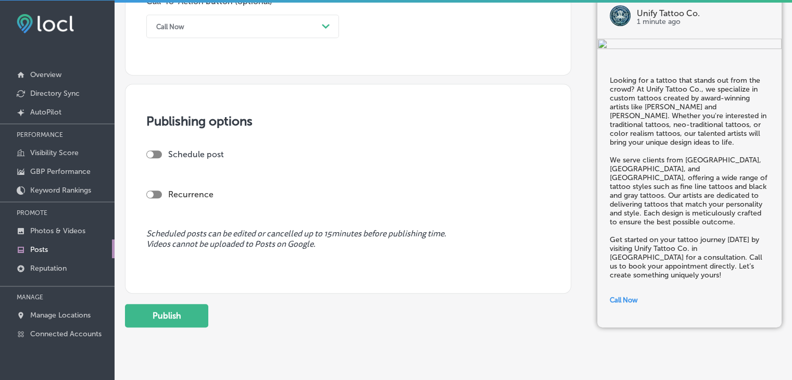
click at [150, 151] on div at bounding box center [150, 154] width 7 height 7
checkbox input "true"
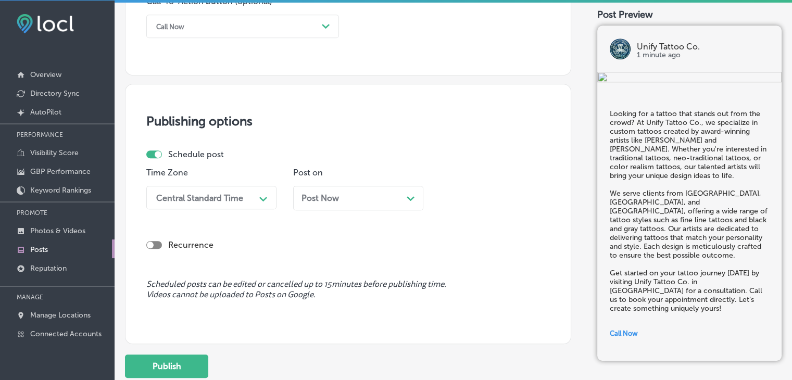
click at [217, 202] on div "Central Standard Time" at bounding box center [203, 197] width 104 height 18
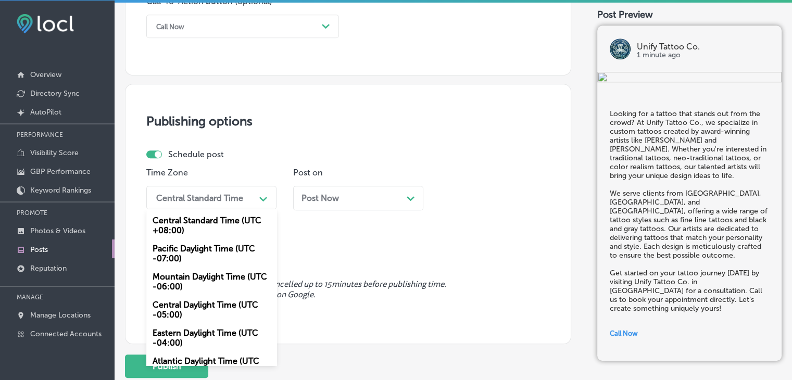
click at [213, 277] on div "Mountain Daylight Time (UTC -06:00)" at bounding box center [211, 282] width 130 height 28
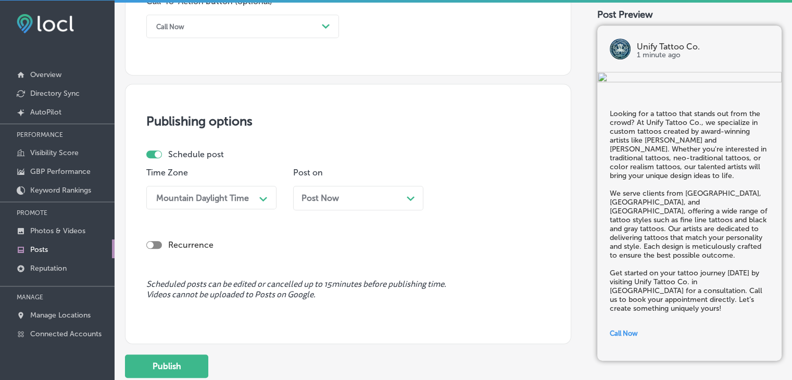
click at [333, 198] on span "Post Now" at bounding box center [319, 198] width 37 height 10
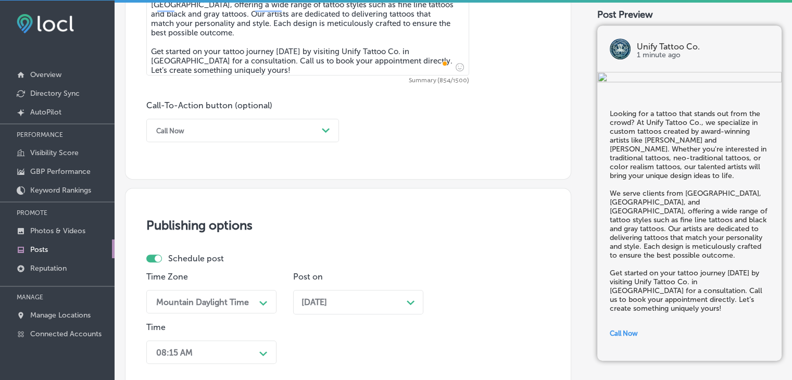
scroll to position [890, 0]
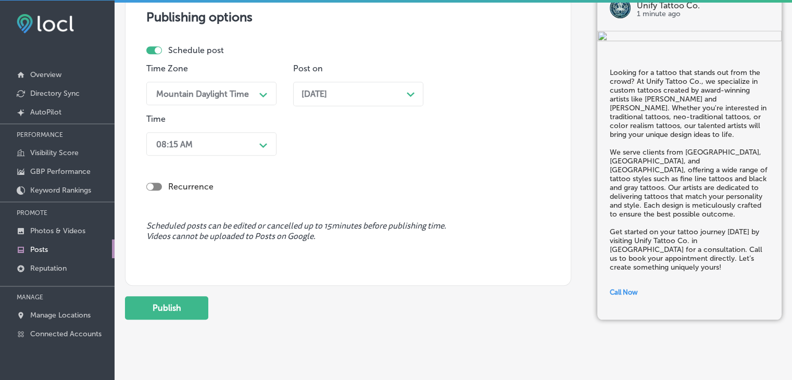
click at [217, 151] on div "08:15 AM" at bounding box center [203, 144] width 104 height 18
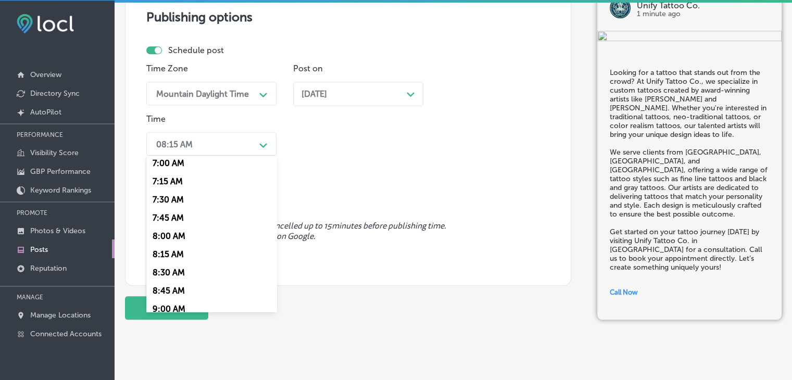
scroll to position [520, 0]
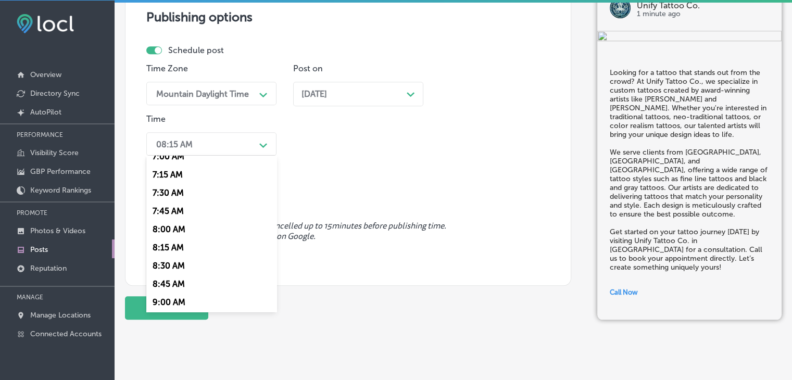
click at [168, 160] on div "7:00 AM" at bounding box center [211, 156] width 130 height 18
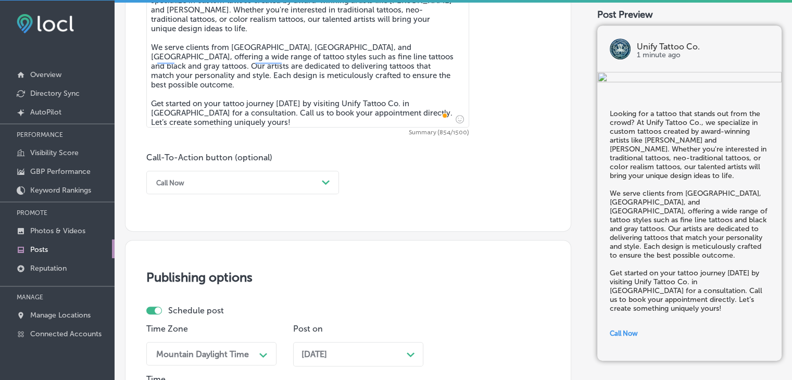
scroll to position [907, 0]
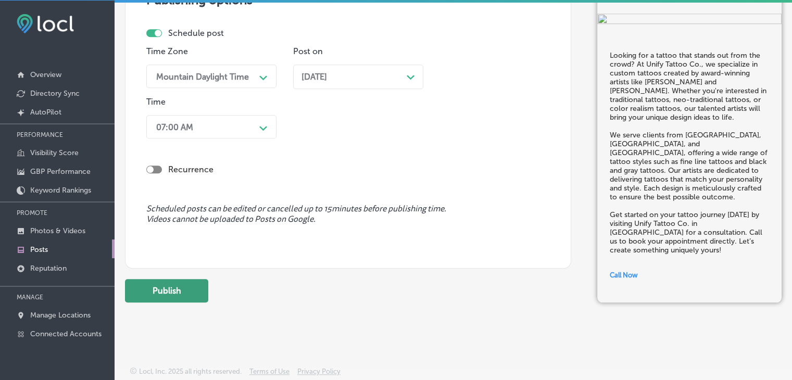
click at [189, 294] on button "Publish" at bounding box center [166, 290] width 83 height 23
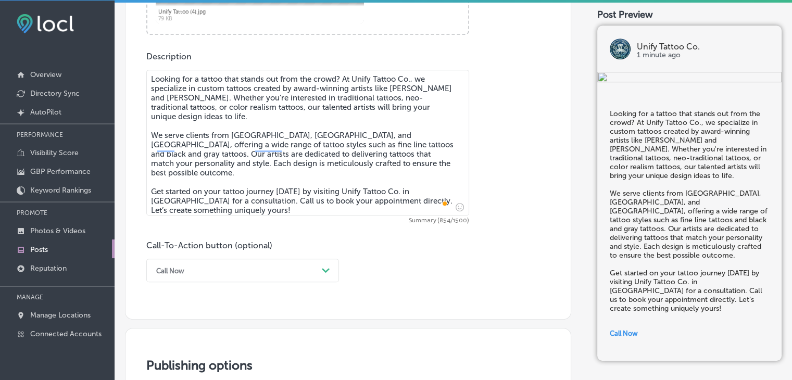
scroll to position [438, 0]
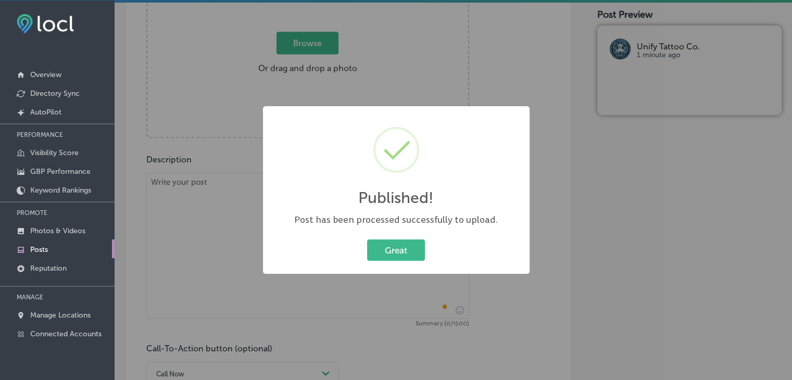
click at [248, 196] on div "Published! × Post has been processed successfully to upload. Great Cancel" at bounding box center [396, 190] width 792 height 380
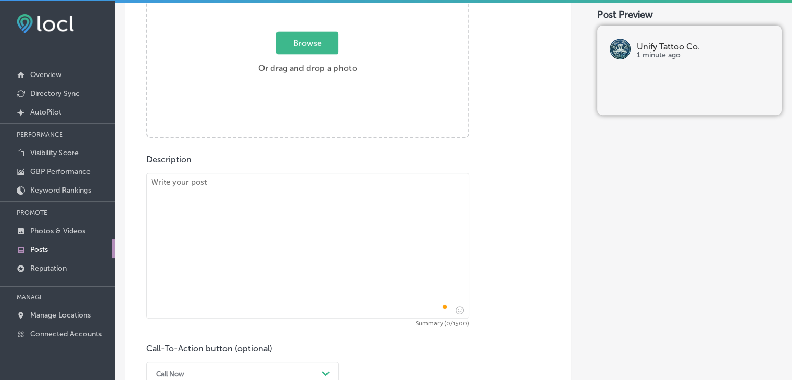
paste textarea "What’s holding you back from getting your next tattoo? Unify Tattoo Co. is read…"
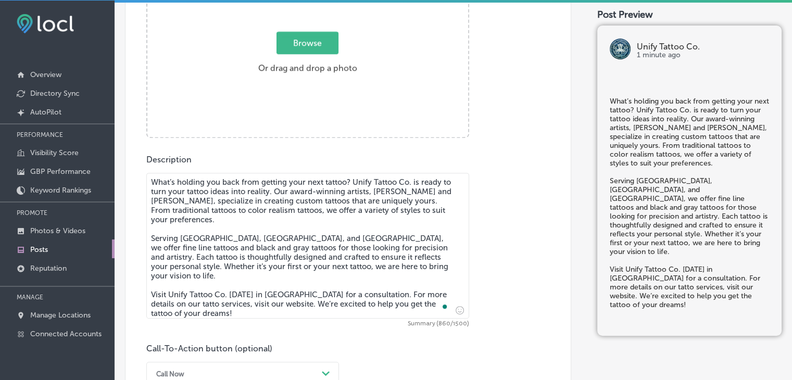
type textarea "What’s holding you back from getting your next tattoo? Unify Tattoo Co. is read…"
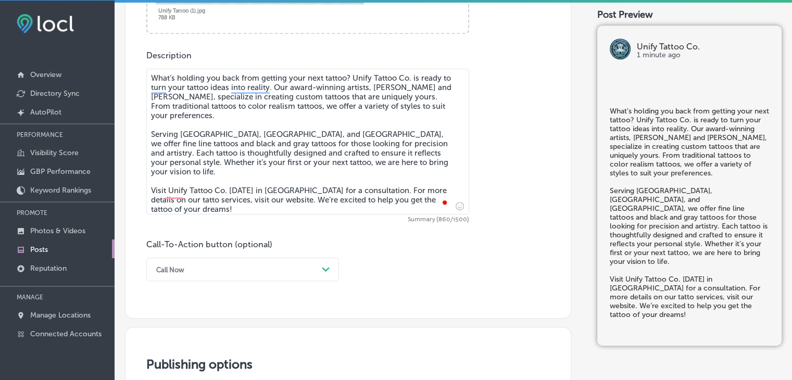
click at [172, 268] on div "Call Now Path Created with Sketch." at bounding box center [242, 269] width 193 height 23
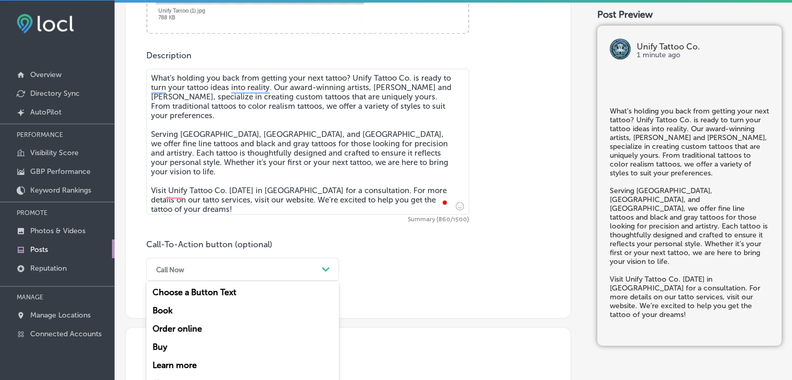
scroll to position [579, 0]
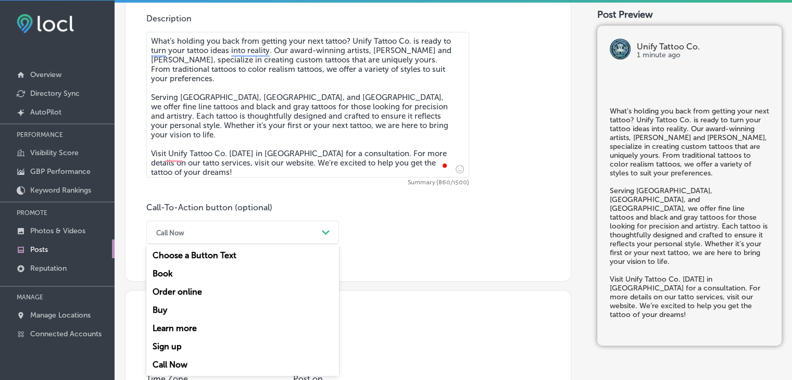
click at [184, 327] on div "Learn more" at bounding box center [242, 328] width 193 height 18
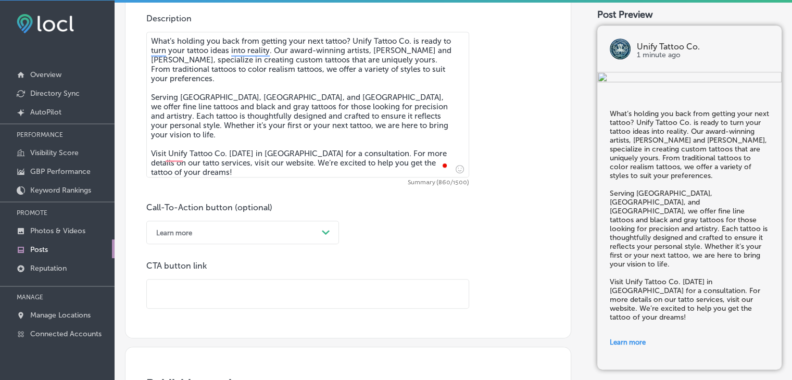
paste input "[URL][DOMAIN_NAME]"
click at [255, 296] on input "[URL][DOMAIN_NAME]" at bounding box center [308, 293] width 322 height 29
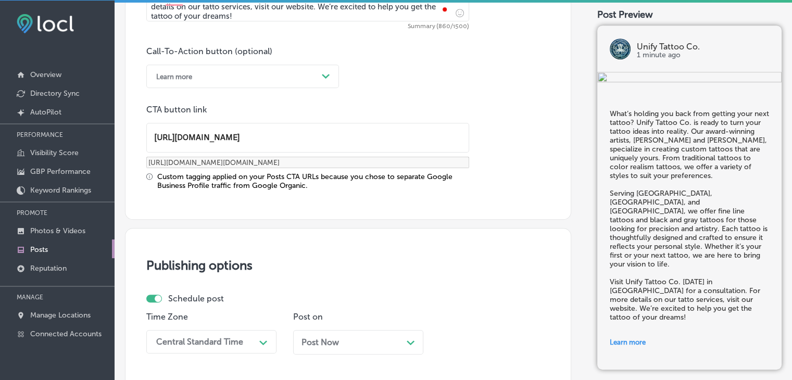
scroll to position [840, 0]
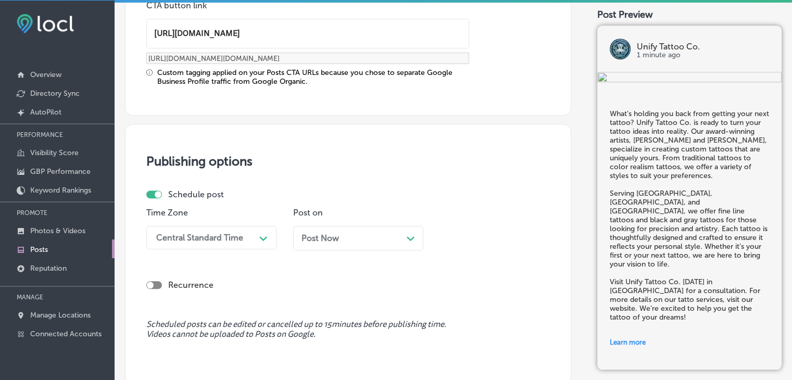
type input "[URL][DOMAIN_NAME]"
click at [184, 232] on div "Central Standard Time Path Created with Sketch." at bounding box center [211, 237] width 130 height 23
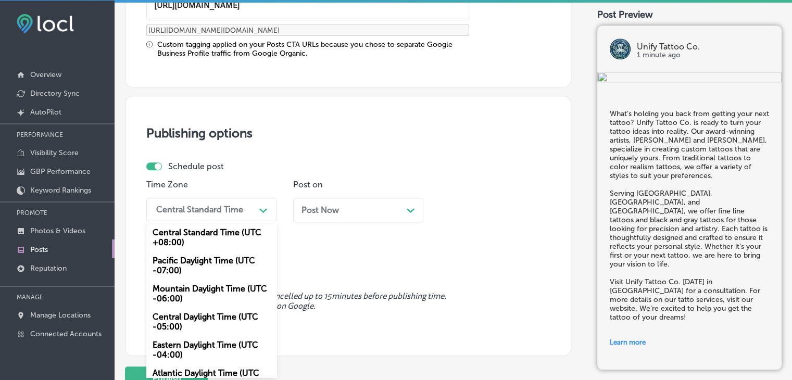
click at [187, 284] on div "Mountain Daylight Time (UTC -06:00)" at bounding box center [211, 293] width 130 height 28
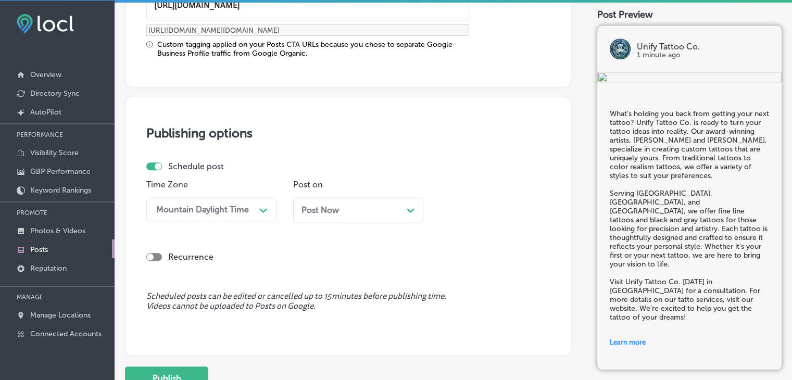
click at [351, 198] on div "Post Now Path Created with Sketch." at bounding box center [358, 210] width 130 height 24
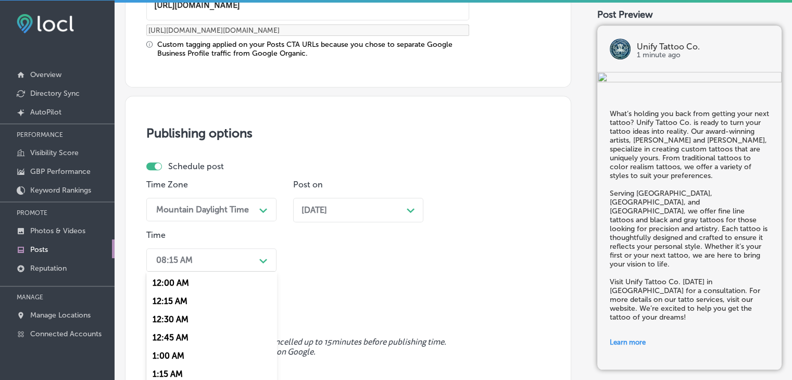
click at [242, 269] on div "option 7:00 AM, selected. option 12:30 AM focused, 3 of 96. 96 results availabl…" at bounding box center [211, 259] width 130 height 23
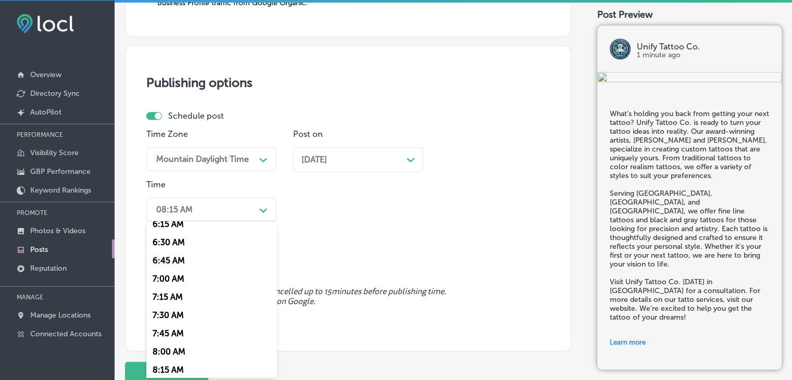
scroll to position [468, 0]
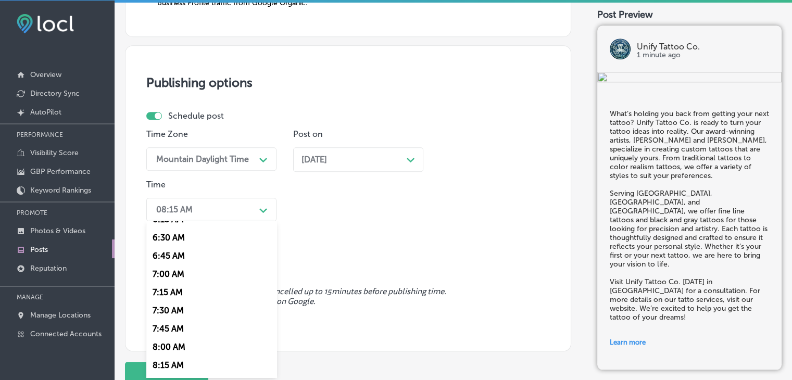
click at [162, 284] on div "7:15 AM" at bounding box center [211, 292] width 130 height 18
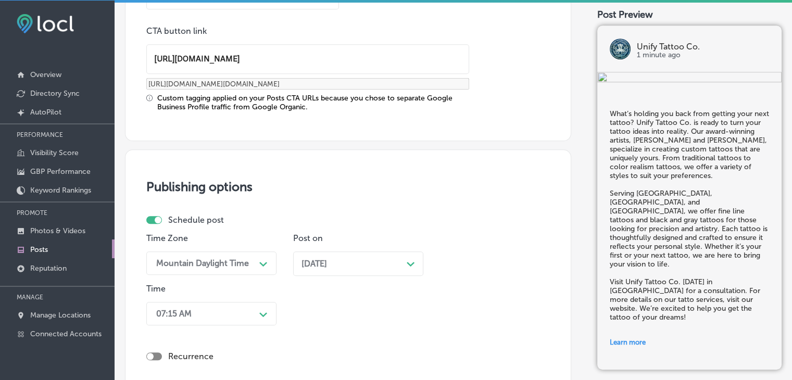
click at [192, 315] on div "option 7:15 AM, selected. 0 results available. Select is focused , press Down t…" at bounding box center [211, 313] width 130 height 23
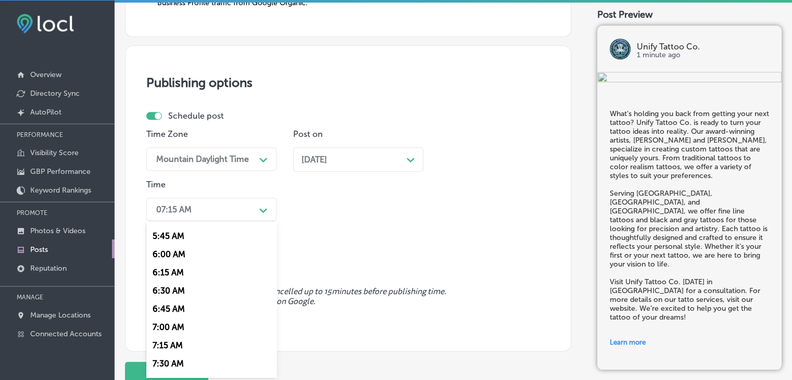
scroll to position [416, 0]
click at [185, 322] on div "7:00 AM" at bounding box center [211, 326] width 130 height 18
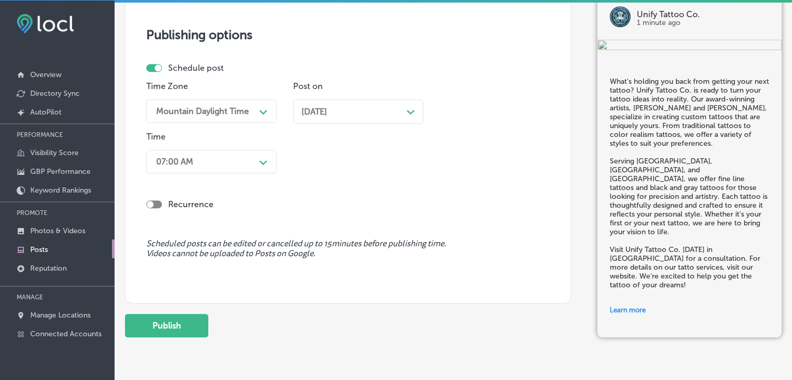
scroll to position [1000, 0]
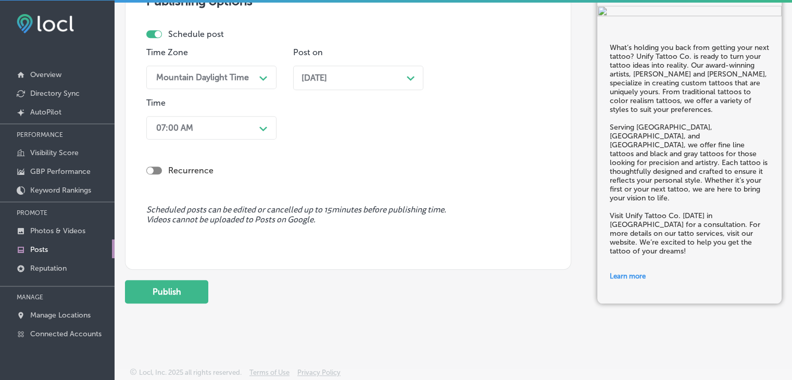
drag, startPoint x: 177, startPoint y: 264, endPoint x: 181, endPoint y: 277, distance: 13.0
click at [177, 264] on div "Publishing options Schedule post Time Zone Mountain Daylight Time Path Created …" at bounding box center [348, 117] width 446 height 306
click at [184, 282] on button "Publish" at bounding box center [166, 291] width 83 height 23
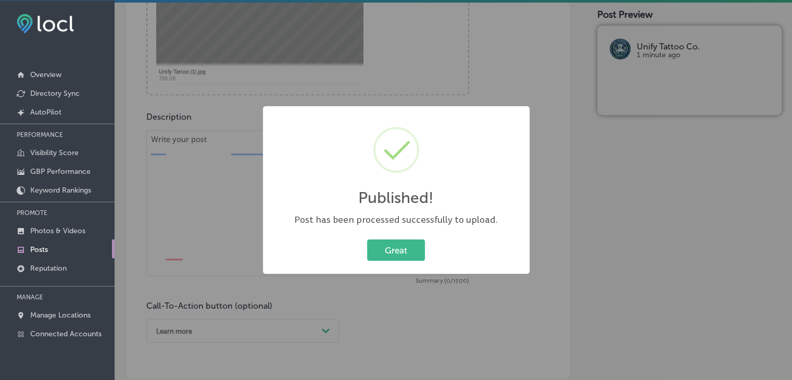
scroll to position [479, 0]
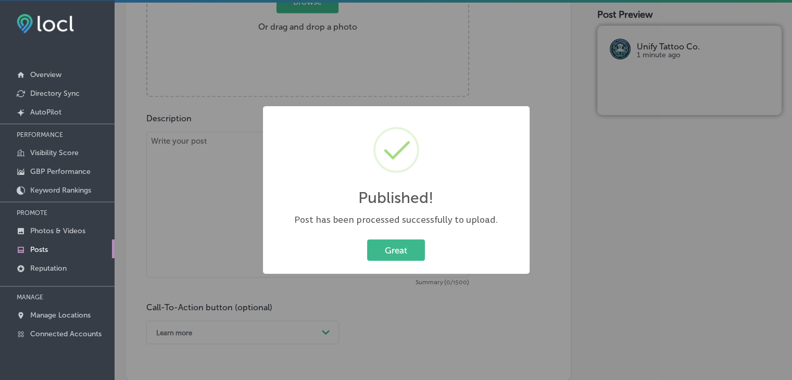
click at [248, 159] on div "Published! × Post has been processed successfully to upload. Great Cancel" at bounding box center [396, 190] width 792 height 380
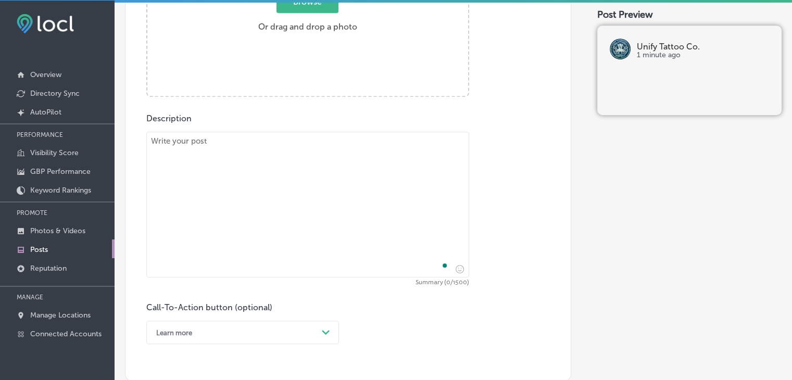
click at [247, 159] on textarea "To enrich screen reader interactions, please activate Accessibility in Grammarl…" at bounding box center [307, 205] width 323 height 146
paste textarea "Looking for a custom tattoo in [GEOGRAPHIC_DATA][PERSON_NAME], [GEOGRAPHIC_DATA…"
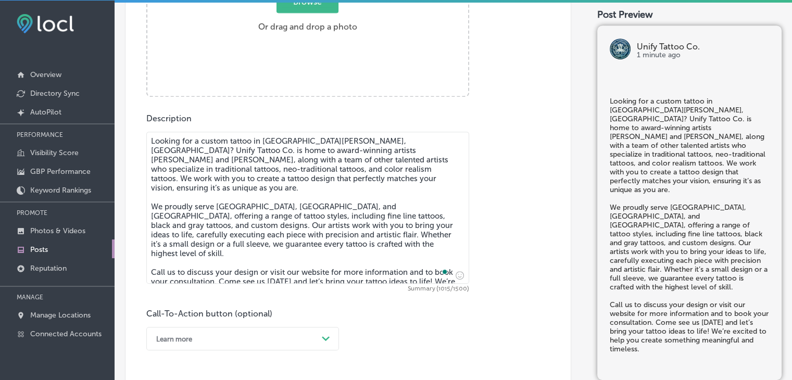
scroll to position [375, 0]
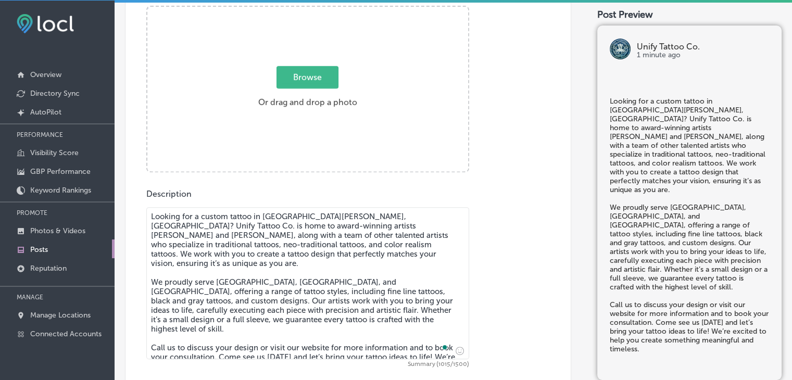
type textarea "Looking for a custom tattoo in [GEOGRAPHIC_DATA][PERSON_NAME], [GEOGRAPHIC_DATA…"
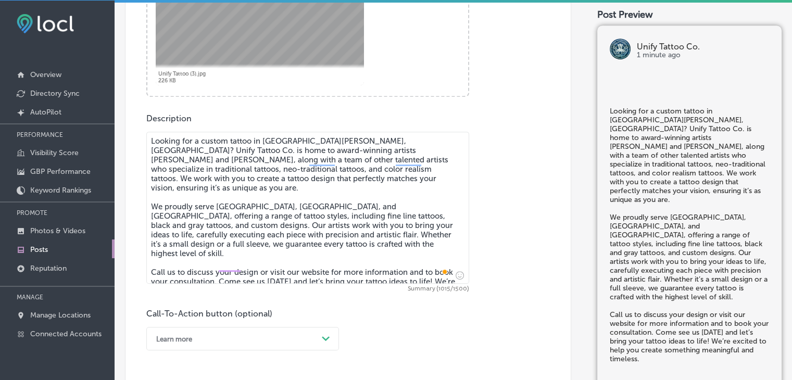
click at [189, 331] on div "Call-To-Action button (optional) Learn more Path Created with Sketch." at bounding box center [242, 330] width 193 height 42
click at [189, 337] on div "Learn more Path Created with Sketch." at bounding box center [242, 338] width 193 height 23
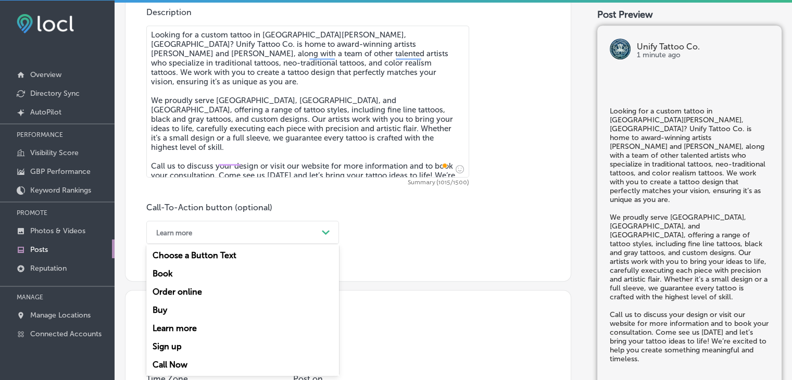
click at [186, 360] on div "Call Now" at bounding box center [242, 364] width 193 height 18
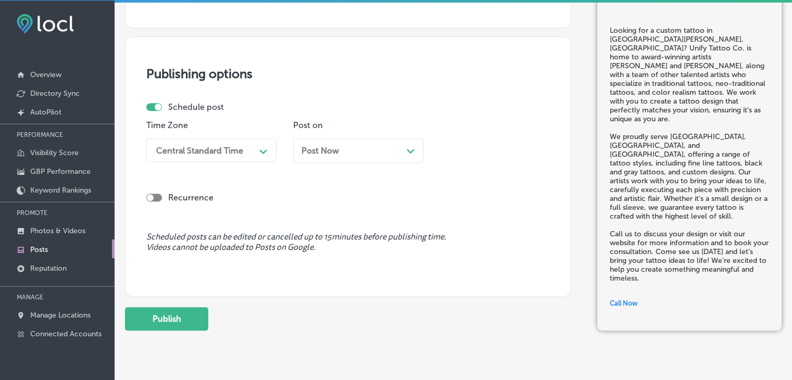
scroll to position [846, 0]
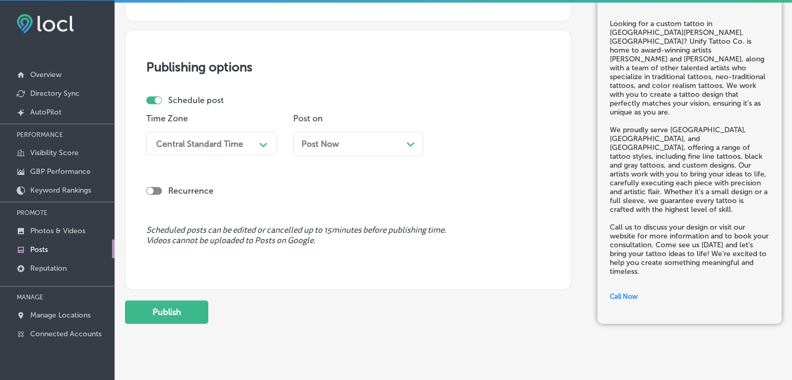
click at [190, 138] on div "Central Standard Time" at bounding box center [199, 143] width 87 height 10
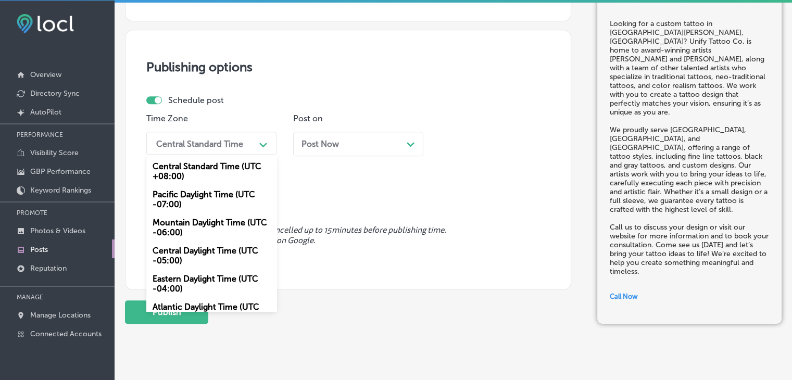
click at [204, 222] on div "Mountain Daylight Time (UTC -06:00)" at bounding box center [211, 227] width 130 height 28
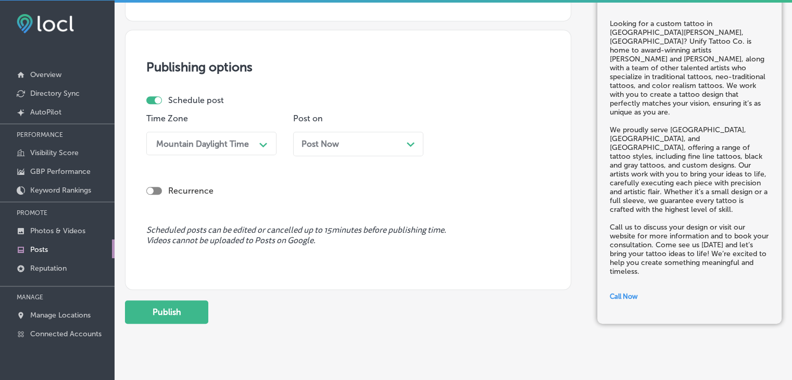
click at [298, 146] on div "Post Now Path Created with Sketch." at bounding box center [358, 144] width 130 height 24
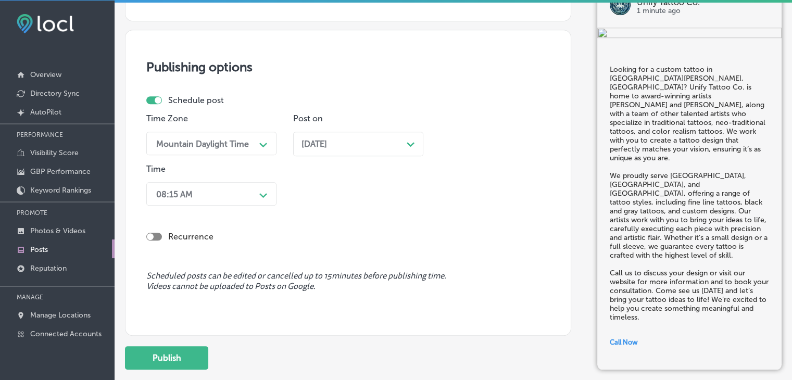
click at [264, 204] on div "08:15 AM Path Created with Sketch." at bounding box center [211, 193] width 130 height 23
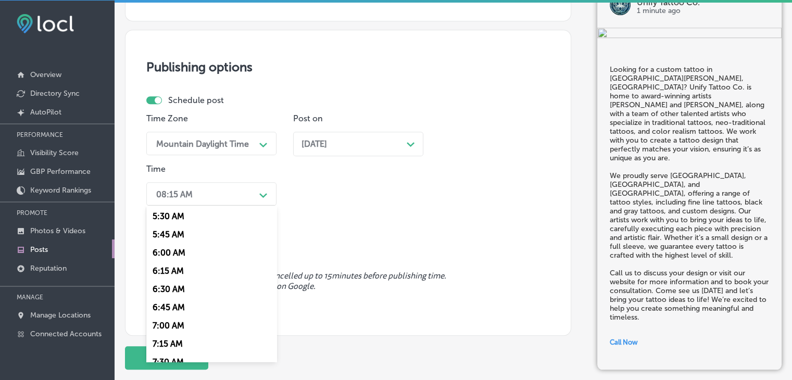
scroll to position [416, 0]
click at [176, 314] on div "7:00 AM" at bounding box center [211, 310] width 130 height 18
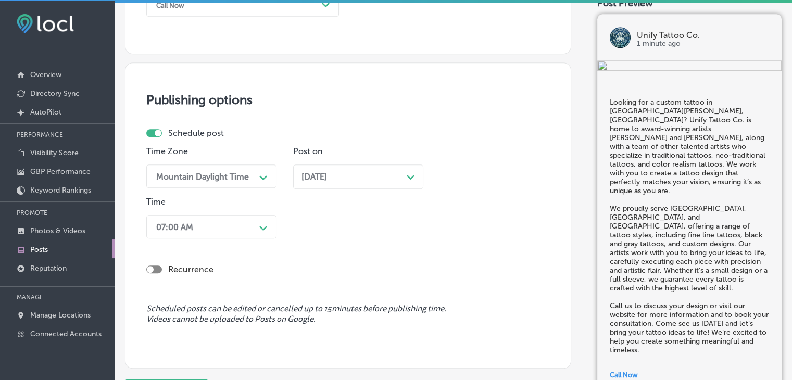
scroll to position [913, 0]
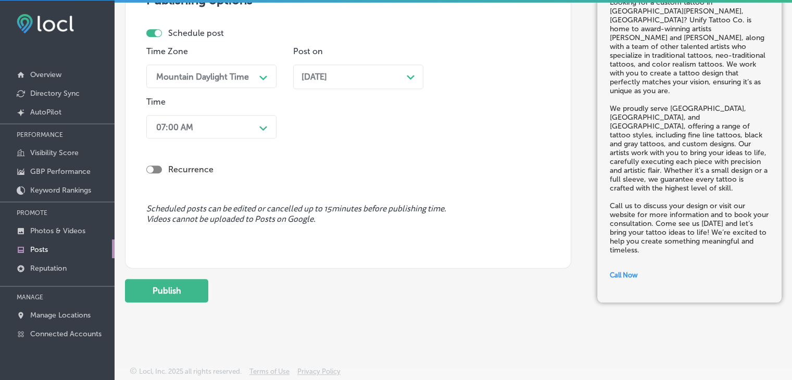
click at [183, 299] on button "Publish" at bounding box center [166, 290] width 83 height 23
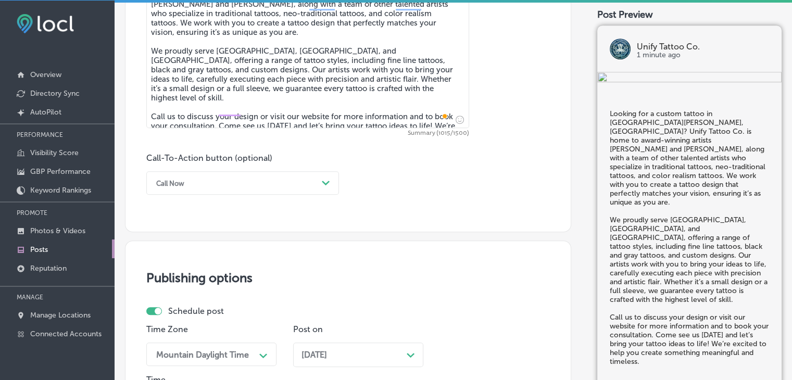
scroll to position [549, 0]
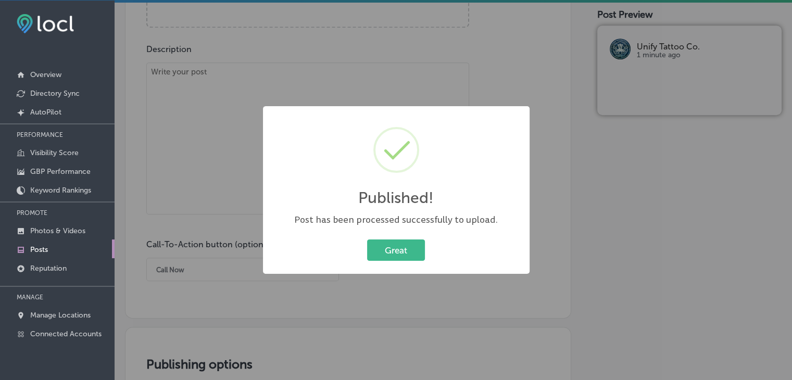
click at [258, 93] on div "Published! × Post has been processed successfully to upload. Great Cancel" at bounding box center [396, 190] width 792 height 380
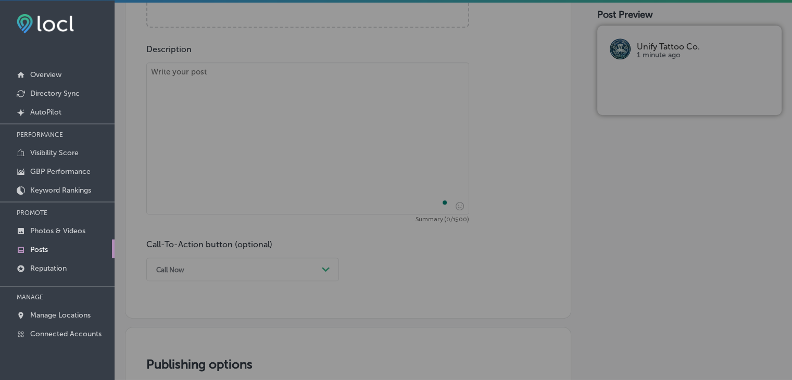
click at [241, 115] on textarea "To enrich screen reader interactions, please activate Accessibility in Grammarl…" at bounding box center [307, 138] width 323 height 152
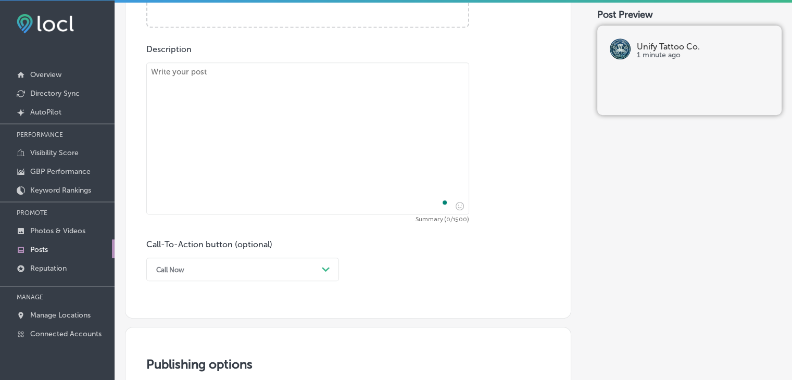
paste textarea "Want a tattoo that reflects your individuality? Unify Tattoo Co. specializes in…"
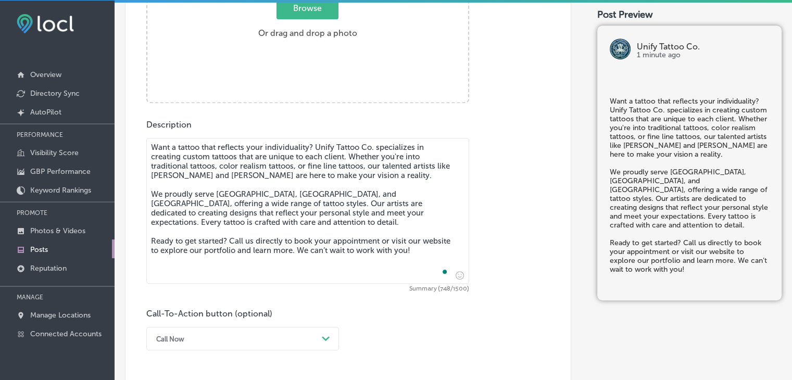
scroll to position [392, 0]
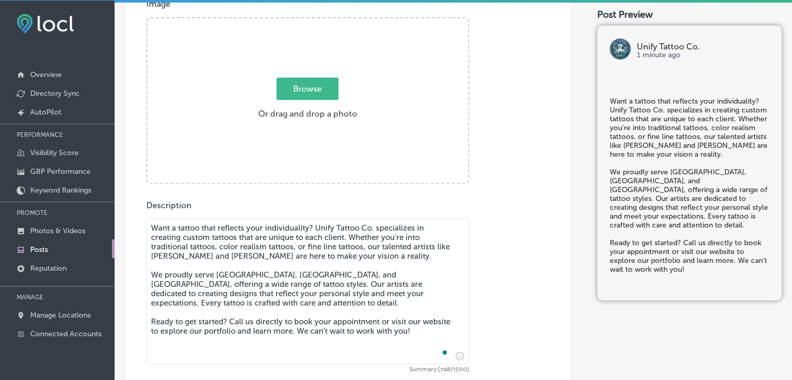
type textarea "Want a tattoo that reflects your individuality? Unify Tattoo Co. specializes in…"
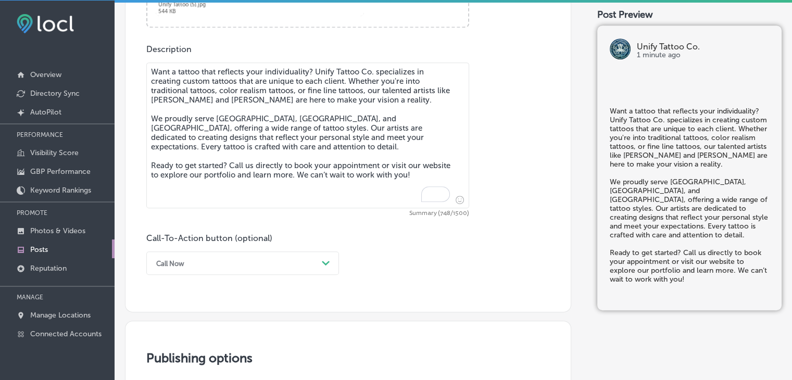
click at [221, 265] on div "Call Now Path Created with Sketch." at bounding box center [242, 262] width 193 height 23
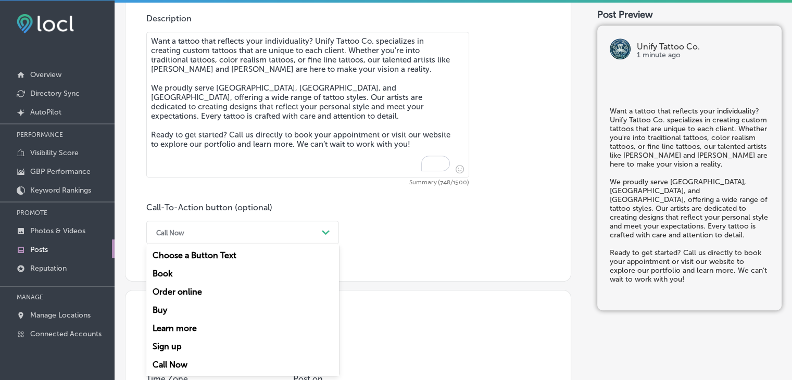
click at [175, 363] on div "Call Now" at bounding box center [242, 364] width 193 height 18
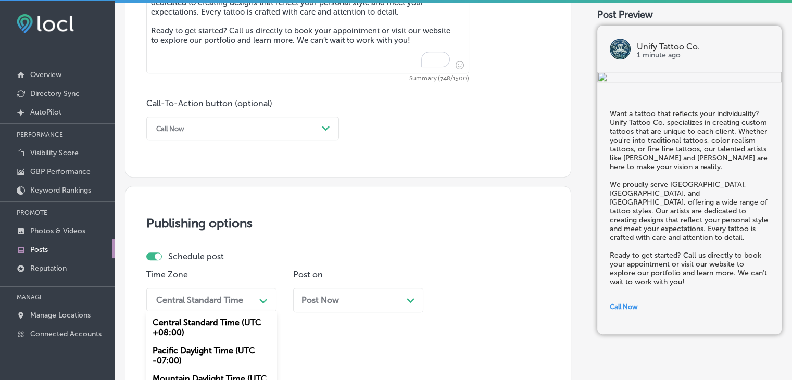
click at [207, 310] on div "option Mountain Daylight Time (UTC -06:00), selected. option Central Daylight T…" at bounding box center [211, 299] width 130 height 23
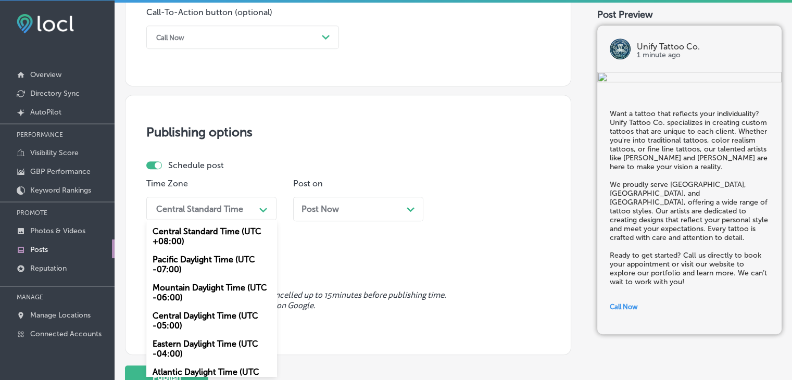
click at [199, 292] on div "Mountain Daylight Time (UTC -06:00)" at bounding box center [211, 292] width 130 height 28
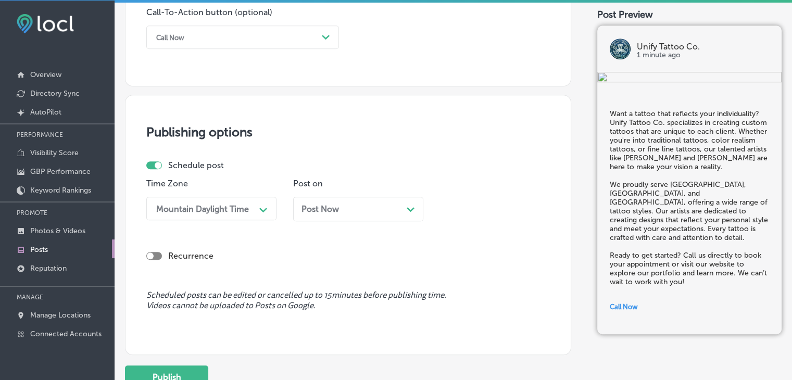
click at [332, 194] on div "Post on Post Now Path Created with Sketch." at bounding box center [358, 204] width 130 height 50
click at [337, 191] on div "Post on Post Now Path Created with Sketch." at bounding box center [358, 204] width 130 height 50
click at [338, 209] on span "Post Now" at bounding box center [319, 209] width 37 height 10
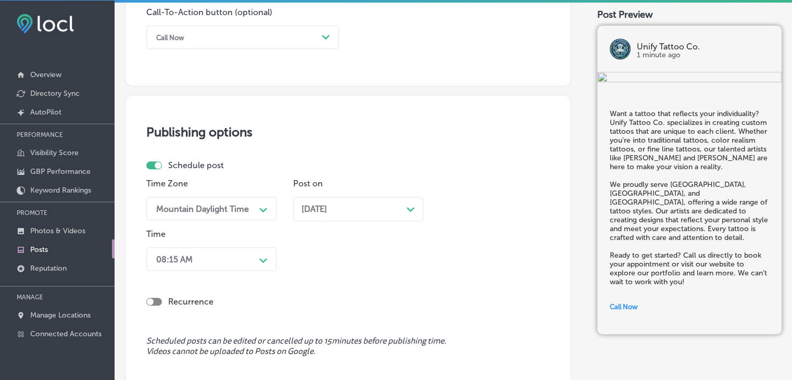
click at [271, 257] on div "08:15 AM Path Created with Sketch." at bounding box center [211, 258] width 130 height 23
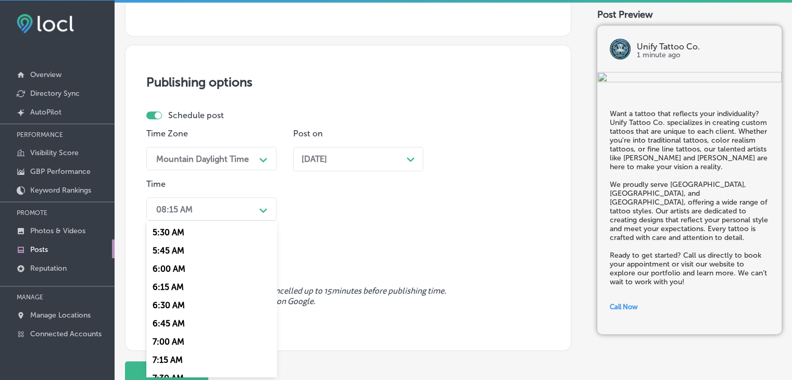
scroll to position [416, 0]
click at [172, 338] on div "7:15 AM" at bounding box center [211, 344] width 130 height 18
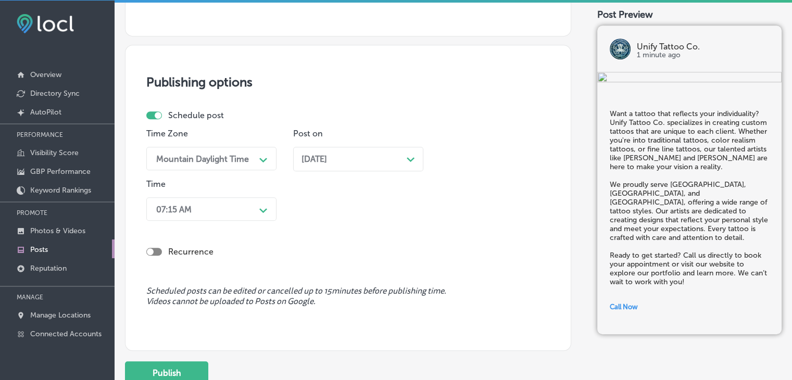
click at [242, 205] on div "07:15 AM" at bounding box center [203, 209] width 104 height 18
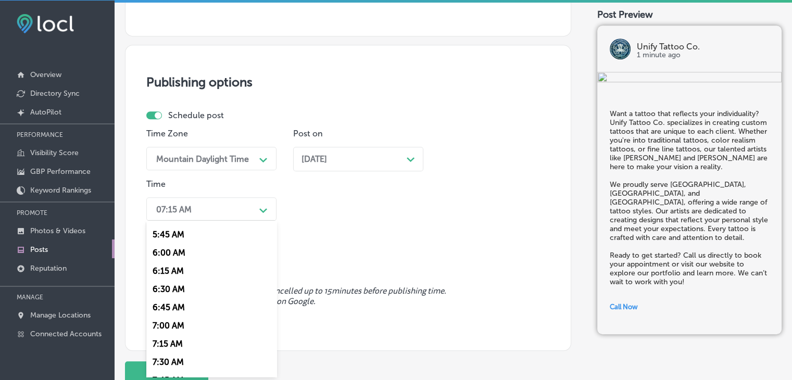
click at [172, 332] on div "7:00 AM" at bounding box center [211, 325] width 130 height 18
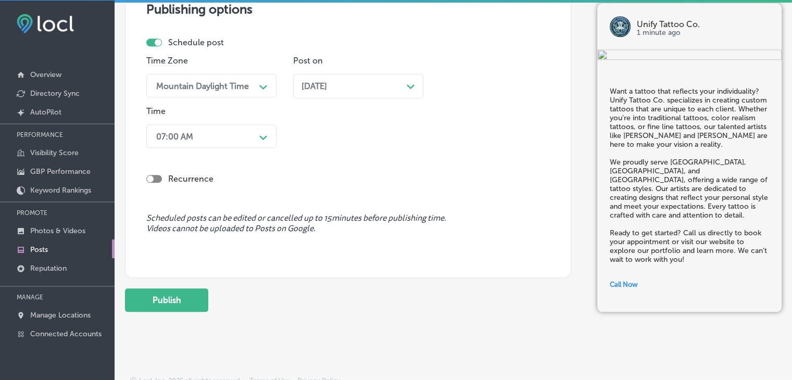
scroll to position [907, 0]
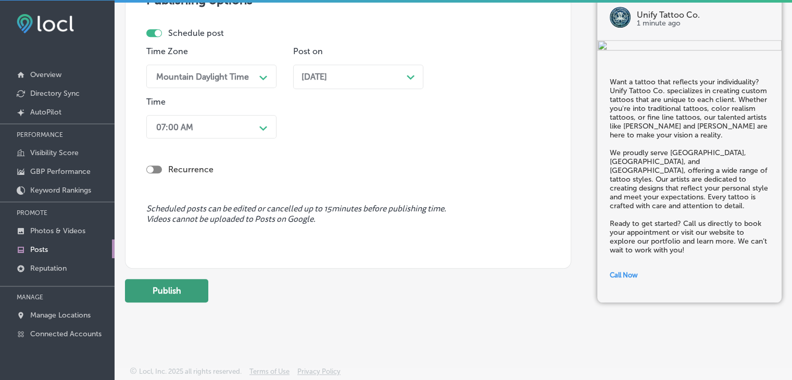
click at [194, 289] on button "Publish" at bounding box center [166, 290] width 83 height 23
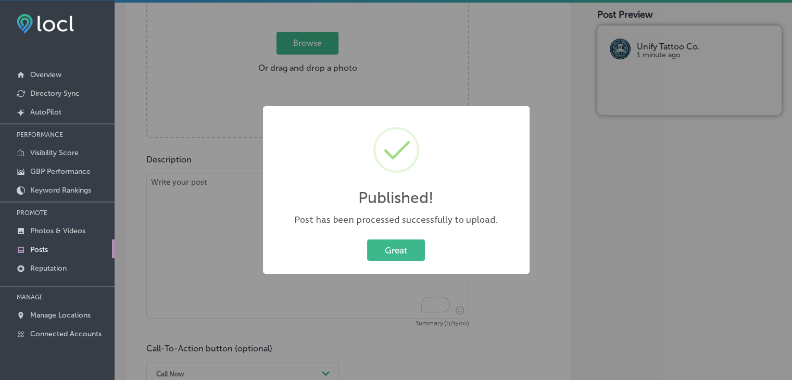
drag, startPoint x: 302, startPoint y: 82, endPoint x: 189, endPoint y: 275, distance: 224.4
click at [302, 83] on div "Published! × Post has been processed successfully to upload. Great Cancel" at bounding box center [396, 190] width 792 height 380
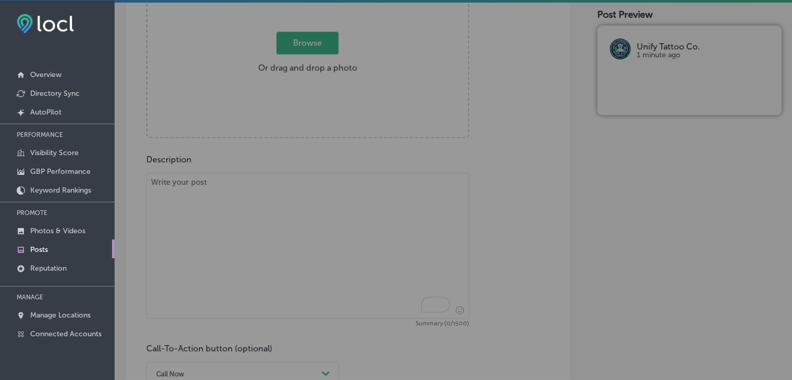
click at [186, 276] on textarea "To enrich screen reader interactions, please activate Accessibility in Grammarl…" at bounding box center [307, 246] width 323 height 146
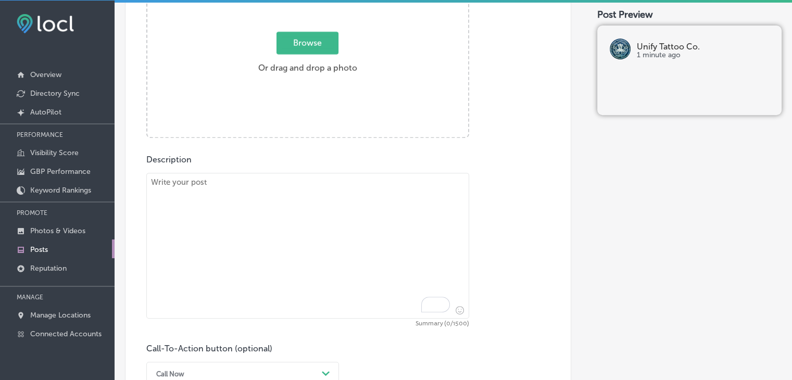
paste textarea "Get ready for a tattoo that’s as unique as you are! Unify Tattoo Co. in [GEOGRA…"
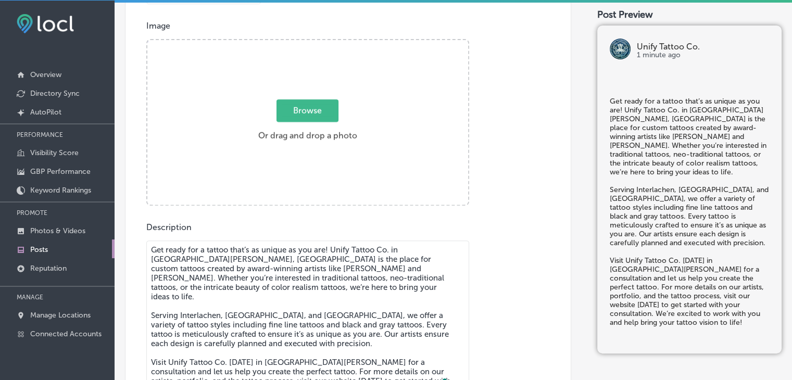
type textarea "Get ready for a tattoo that’s as unique as you are! Unify Tattoo Co. in [GEOGRA…"
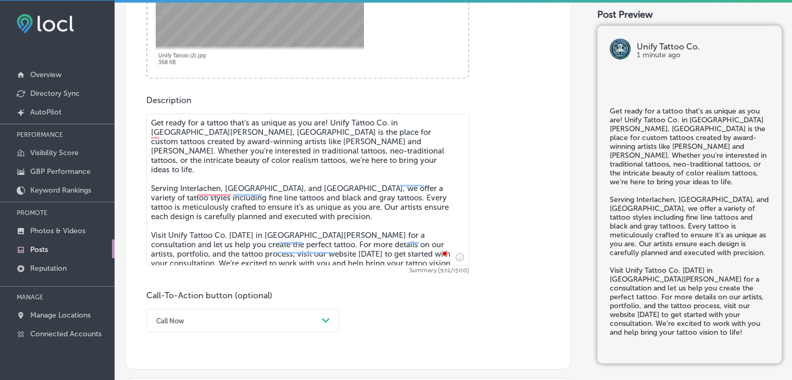
scroll to position [542, 0]
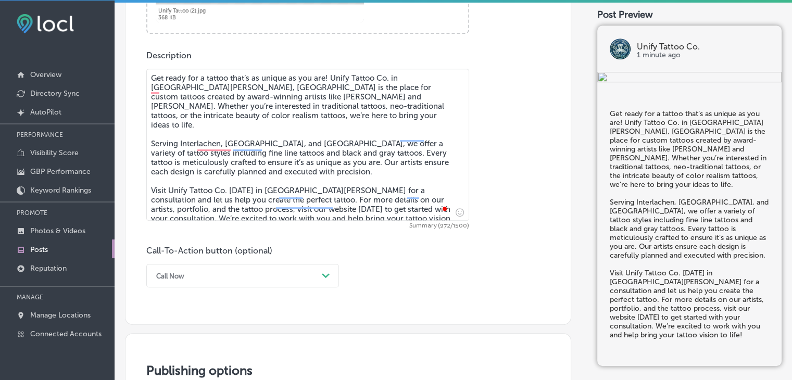
click at [234, 275] on div "Call Now Path Created with Sketch." at bounding box center [242, 275] width 193 height 23
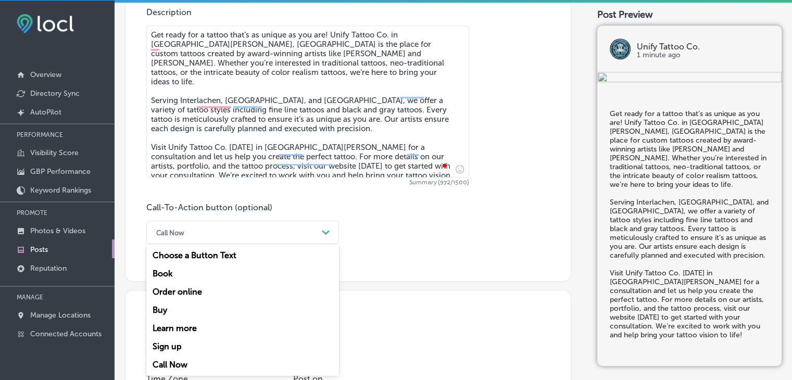
click at [205, 321] on div "Learn more" at bounding box center [242, 328] width 193 height 18
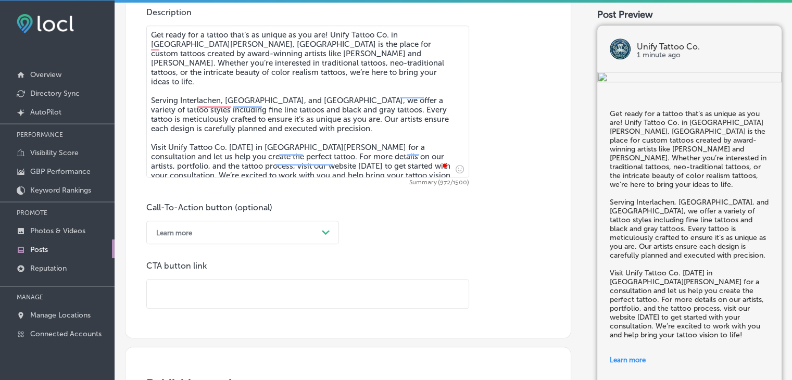
click at [345, 300] on input "text" at bounding box center [308, 293] width 322 height 29
paste input "[URL][DOMAIN_NAME]"
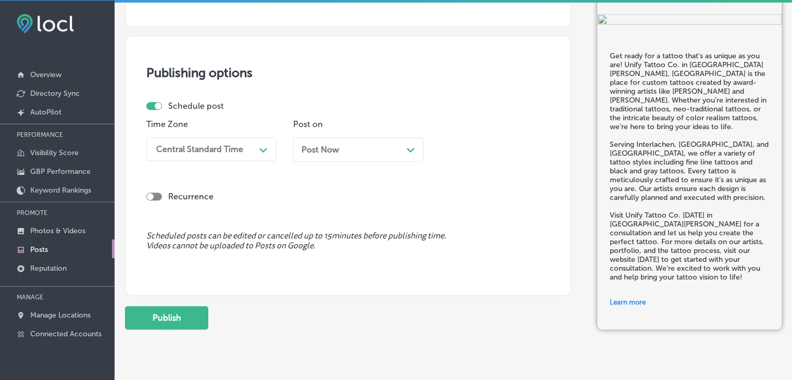
scroll to position [898, 0]
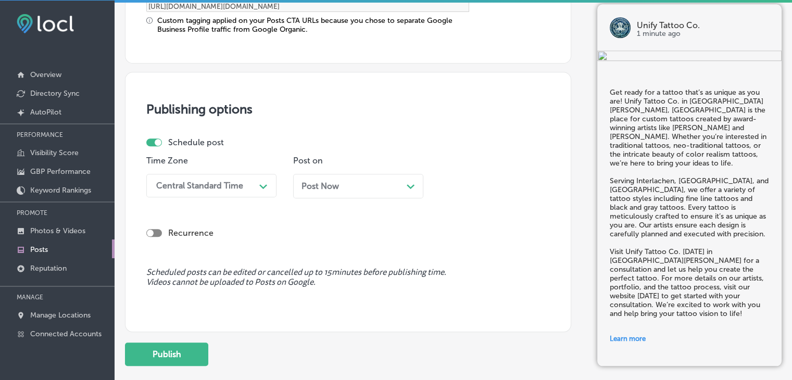
type input "[URL][DOMAIN_NAME]"
click at [258, 182] on div "Path Created with Sketch." at bounding box center [263, 185] width 17 height 17
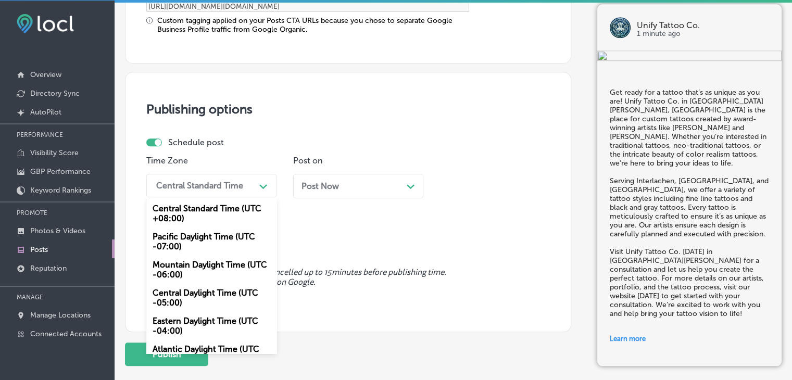
click at [227, 270] on div "Mountain Daylight Time (UTC -06:00)" at bounding box center [211, 270] width 130 height 28
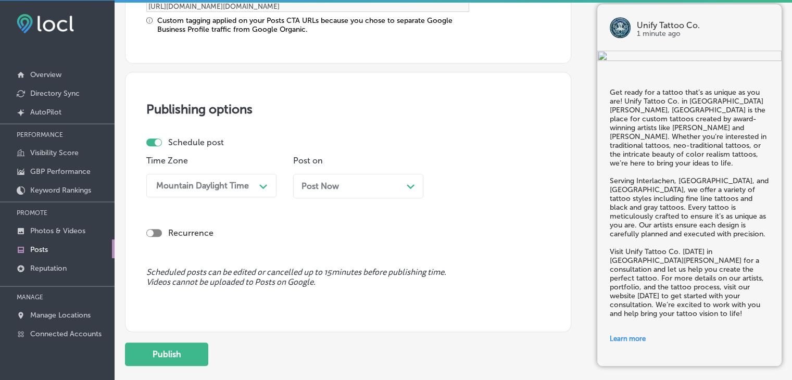
click at [338, 187] on span "Post Now" at bounding box center [319, 186] width 37 height 10
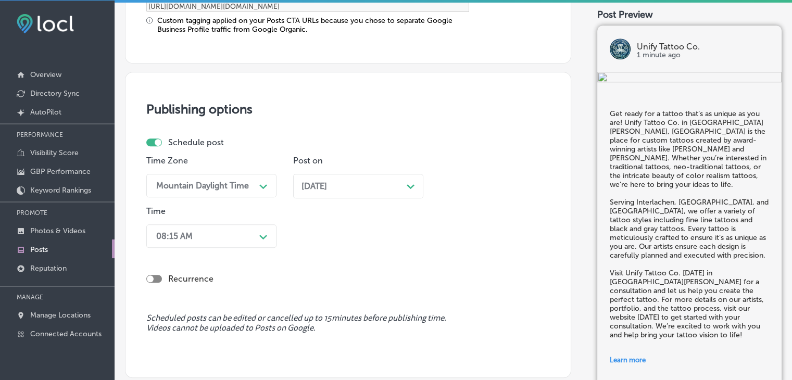
drag, startPoint x: 242, startPoint y: 211, endPoint x: 236, endPoint y: 236, distance: 26.0
click at [241, 216] on div "Time 08:15 AM Path Created with Sketch." at bounding box center [211, 229] width 130 height 46
click at [236, 236] on div "08:15 AM Path Created with Sketch." at bounding box center [211, 235] width 130 height 23
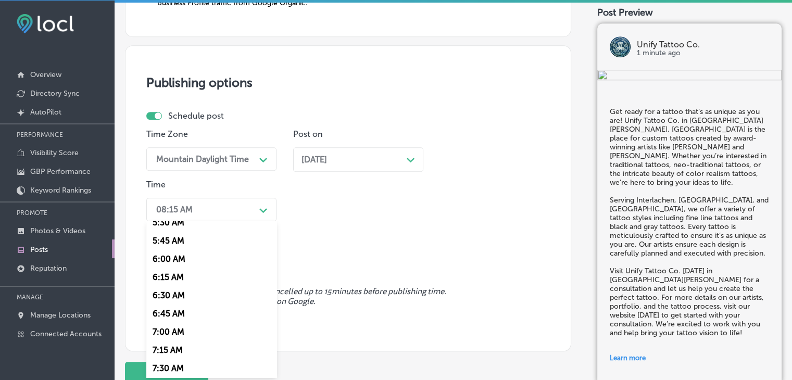
scroll to position [468, 0]
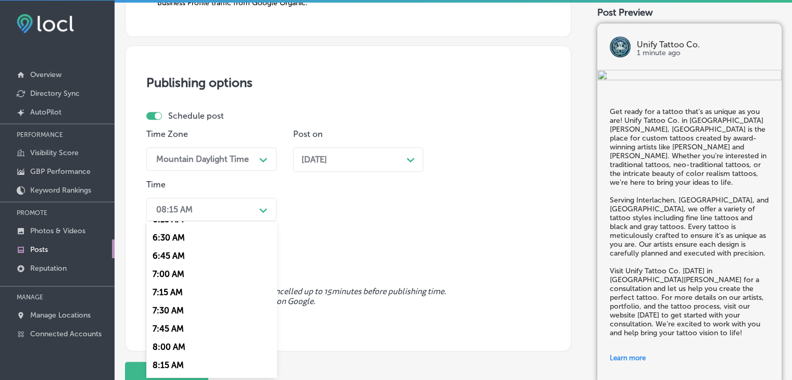
click at [168, 279] on div "7:00 AM" at bounding box center [211, 274] width 130 height 18
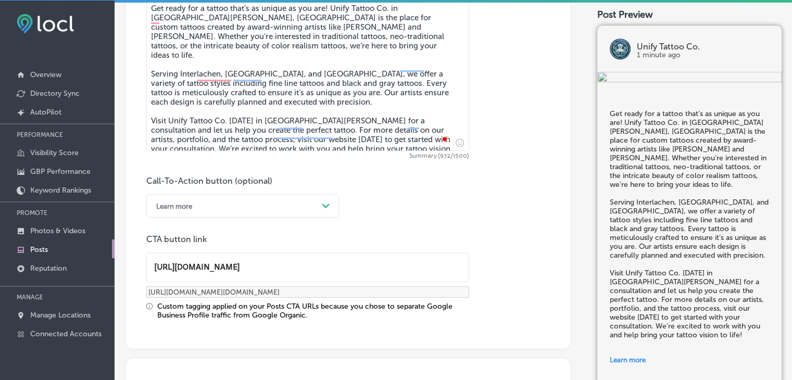
drag, startPoint x: 235, startPoint y: 223, endPoint x: 237, endPoint y: 218, distance: 5.6
click at [235, 221] on div "Call-To-Action button (optional) Learn more Path Created with Sketch. CTA butto…" at bounding box center [347, 248] width 403 height 144
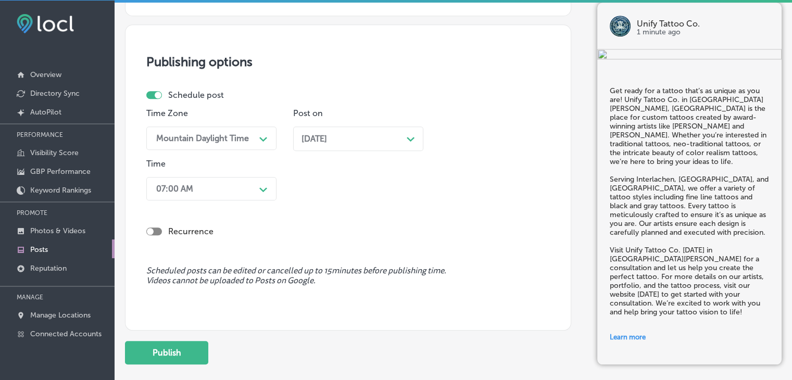
scroll to position [1006, 0]
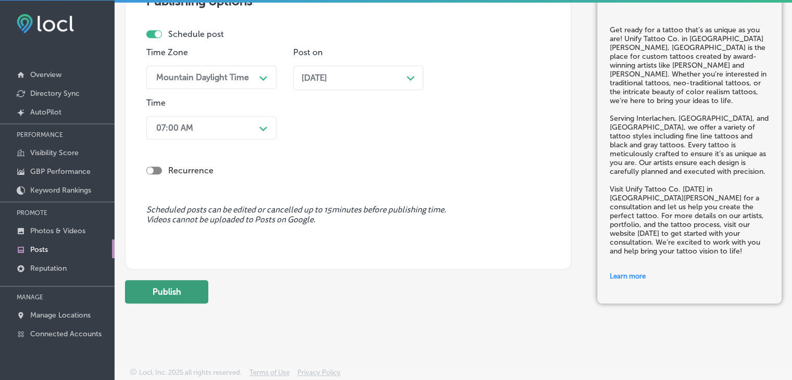
click at [198, 292] on button "Publish" at bounding box center [166, 291] width 83 height 23
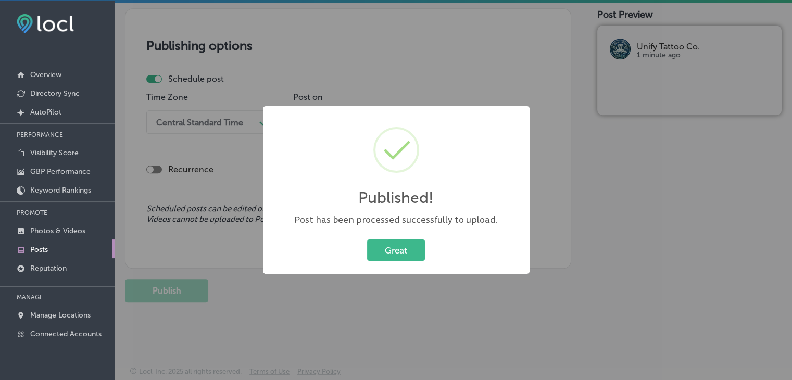
click at [365, 32] on div "Published! × Post has been processed successfully to upload. Great Cancel" at bounding box center [396, 190] width 792 height 380
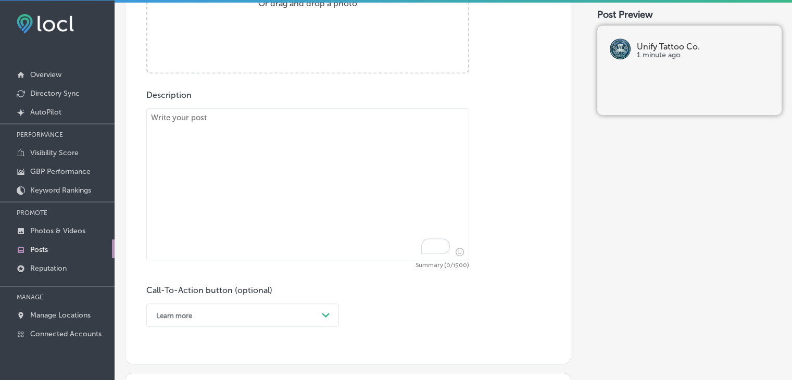
paste textarea "A vibrant circus-themed tattoo featuring playful performers and expressive face…"
click at [344, 215] on textarea "To enrich screen reader interactions, please activate Accessibility in Grammarl…" at bounding box center [307, 184] width 323 height 152
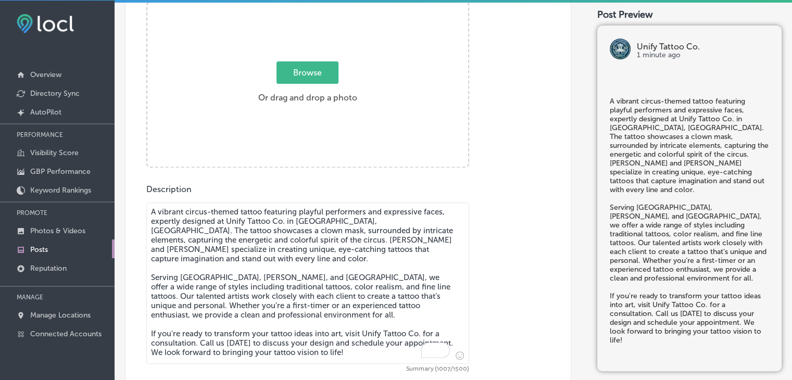
scroll to position [347, 0]
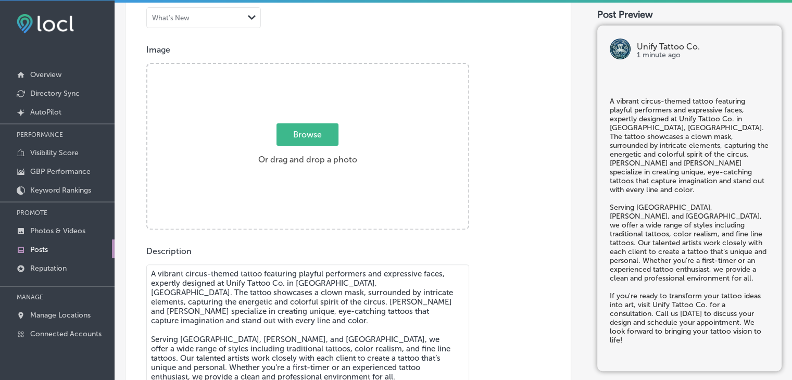
type textarea "A vibrant circus-themed tattoo featuring playful performers and expressive face…"
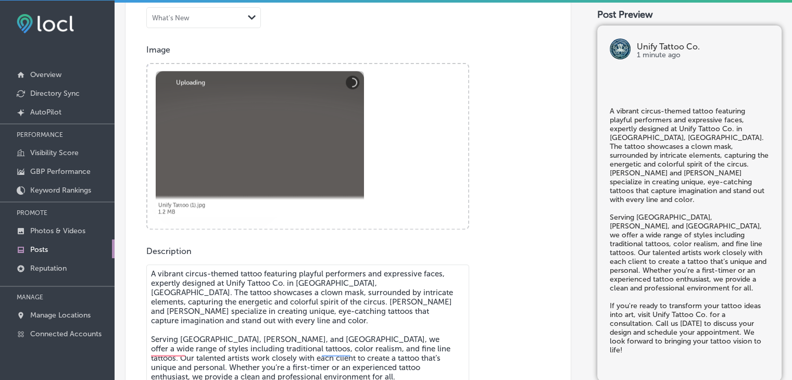
scroll to position [503, 0]
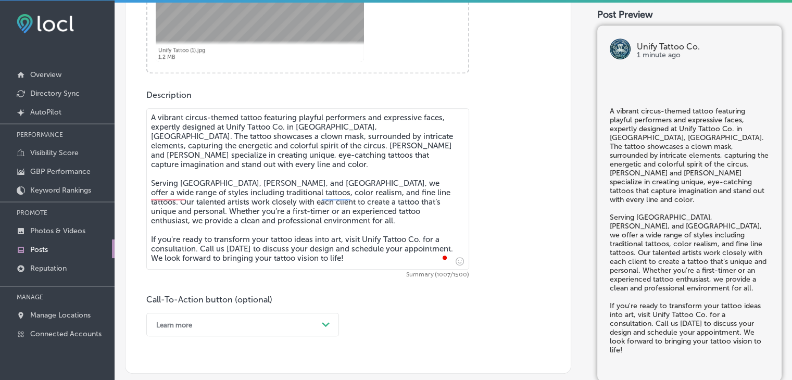
click at [192, 325] on div "Learn more Path Created with Sketch." at bounding box center [242, 324] width 193 height 23
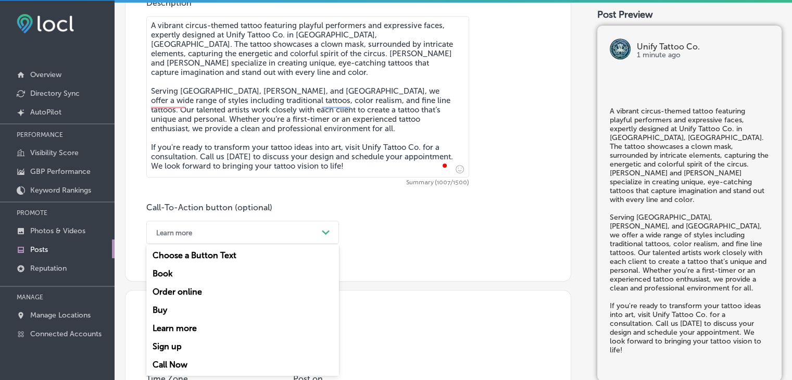
click at [188, 361] on div "Call Now" at bounding box center [242, 364] width 193 height 18
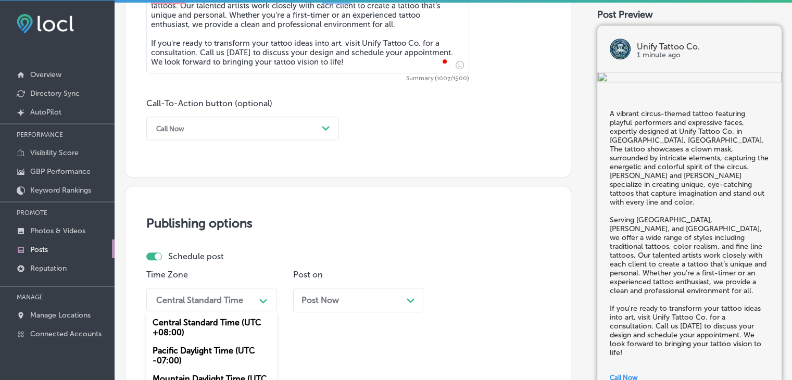
click at [215, 294] on div "option Mountain Daylight Time (UTC -06:00), selected. option Mountain Daylight …" at bounding box center [211, 299] width 130 height 23
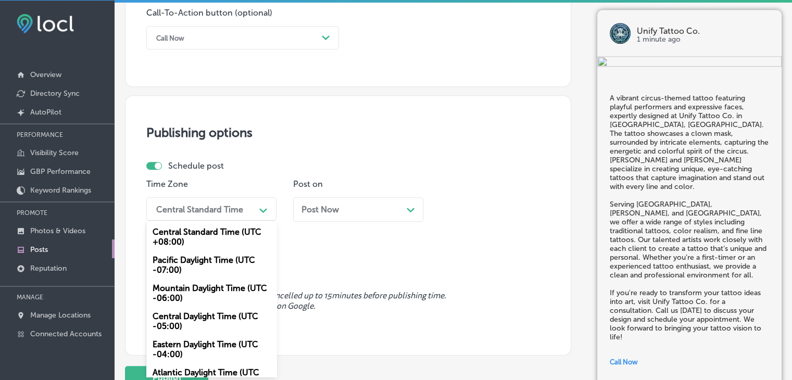
click at [203, 311] on div "Central Daylight Time (UTC -05:00)" at bounding box center [211, 321] width 130 height 28
click at [218, 215] on div "Central Daylight Time" at bounding box center [203, 209] width 104 height 18
click at [197, 296] on div "Mountain Daylight Time (UTC -06:00)" at bounding box center [211, 293] width 130 height 28
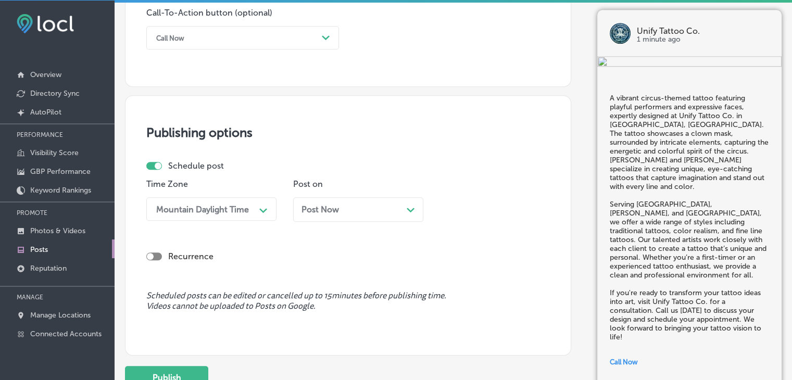
click at [319, 213] on span "Post Now" at bounding box center [319, 210] width 37 height 10
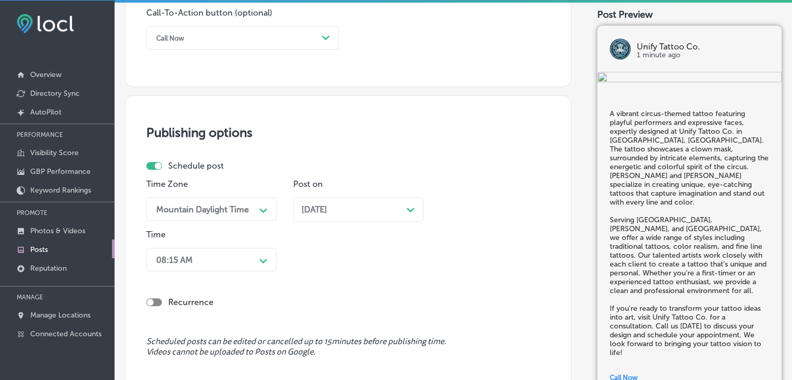
click at [248, 258] on div "08:15 AM Path Created with Sketch." at bounding box center [211, 259] width 130 height 23
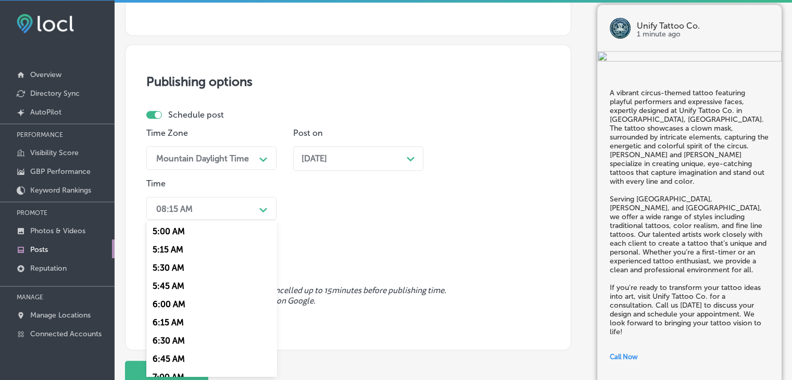
scroll to position [416, 0]
click at [157, 329] on div "7:00 AM" at bounding box center [211, 325] width 130 height 18
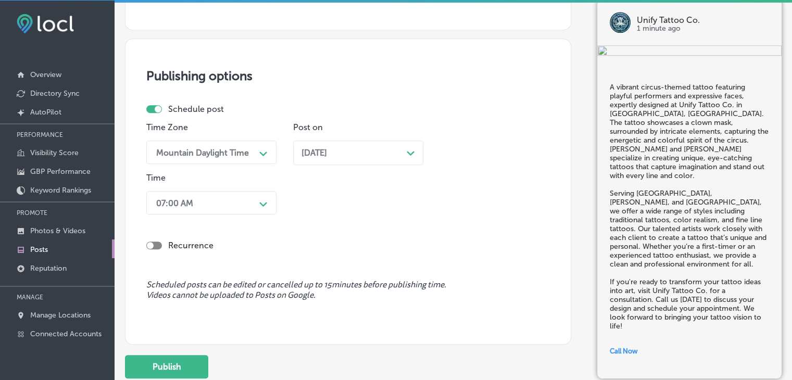
scroll to position [922, 0]
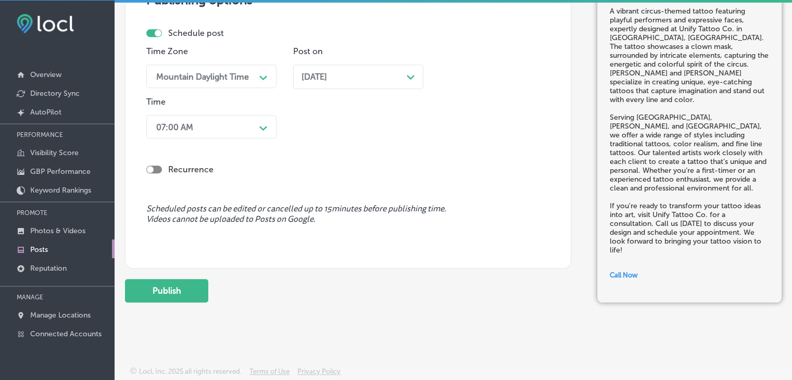
click at [202, 285] on button "Publish" at bounding box center [166, 290] width 83 height 23
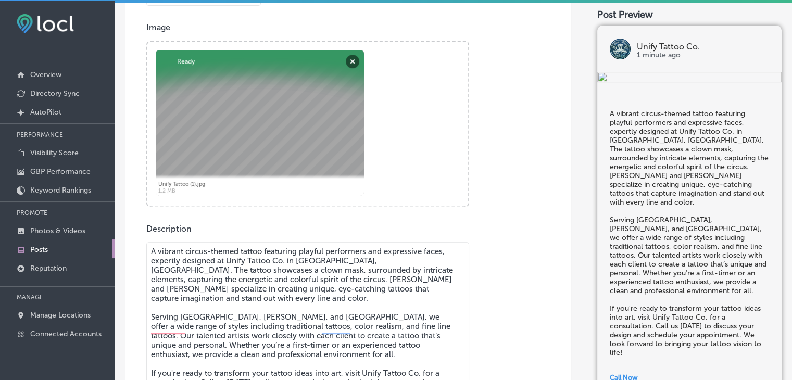
scroll to position [350, 0]
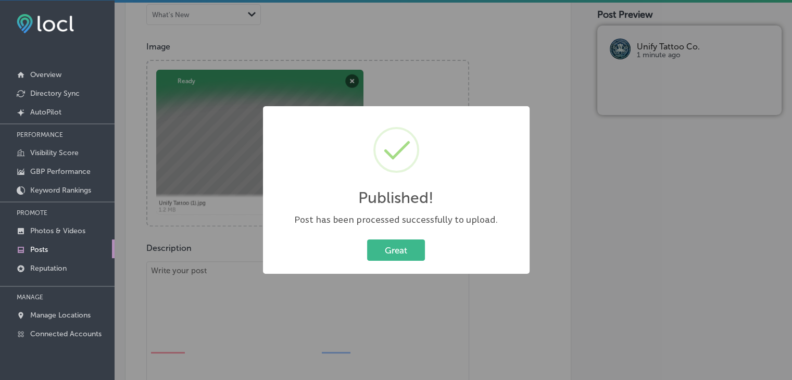
drag, startPoint x: 275, startPoint y: 47, endPoint x: 277, endPoint y: 40, distance: 8.0
click at [277, 40] on div "Published! × Post has been processed successfully to upload. Great Cancel" at bounding box center [396, 190] width 792 height 380
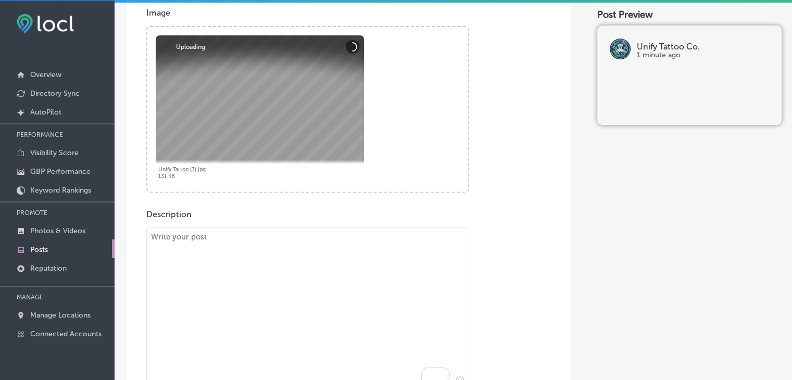
scroll to position [402, 0]
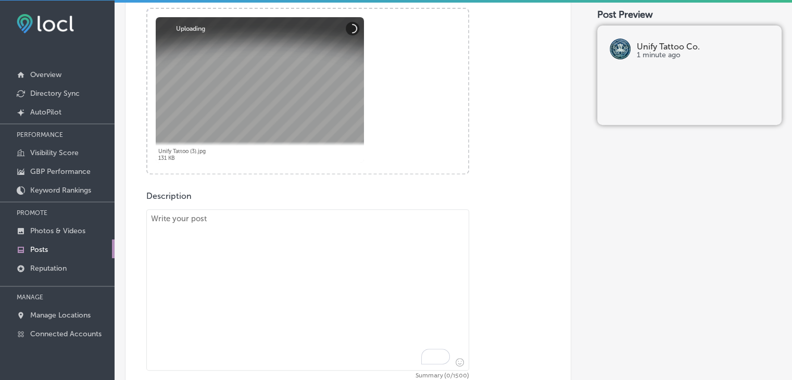
click at [235, 253] on textarea "To enrich screen reader interactions, please activate Accessibility in Grammarl…" at bounding box center [307, 289] width 323 height 161
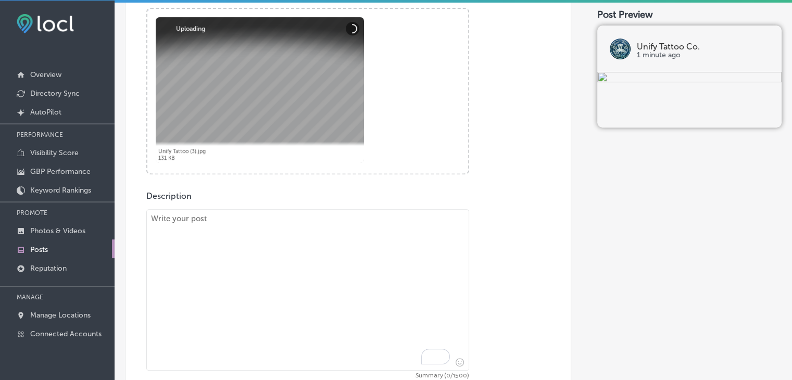
click at [326, 248] on textarea "To enrich screen reader interactions, please activate Accessibility in Grammarl…" at bounding box center [307, 289] width 323 height 161
paste textarea "Ever wanted a tattoo with deep cultural meaning and vibrant colors? This Oni ma…"
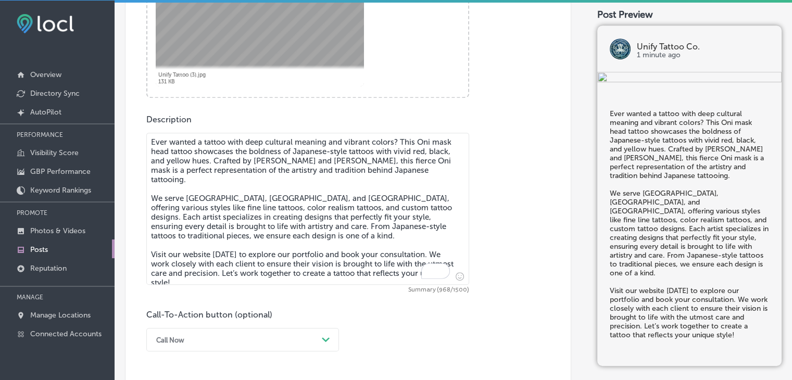
scroll to position [506, 0]
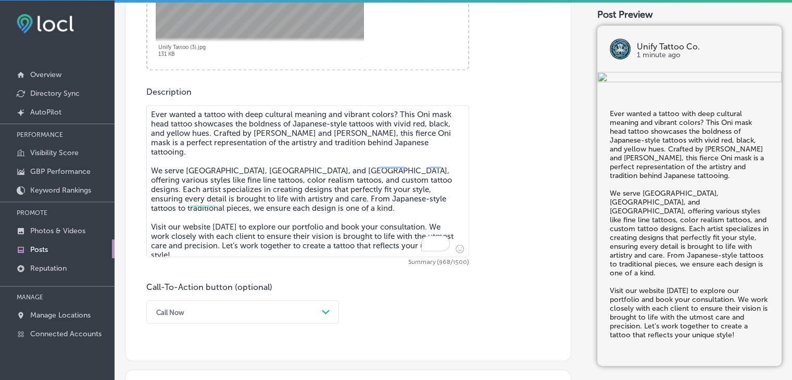
type textarea "Ever wanted a tattoo with deep cultural meaning and vibrant colors? This Oni ma…"
click at [246, 300] on div "option Call Now, selected. option Buy focused, 4 of 7. 7 results available. Use…" at bounding box center [242, 311] width 193 height 23
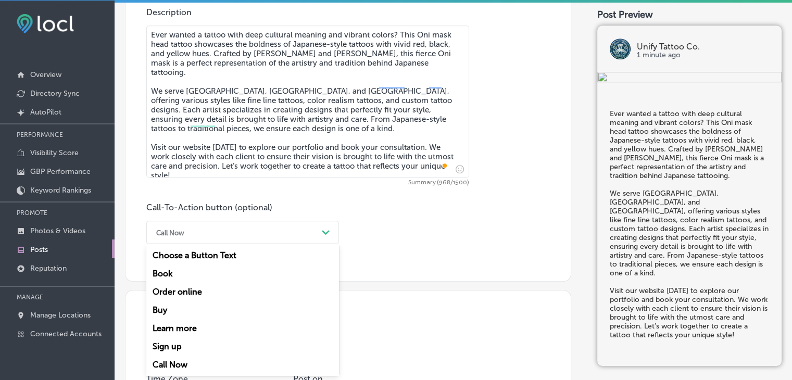
click at [222, 317] on div "Buy" at bounding box center [242, 310] width 193 height 18
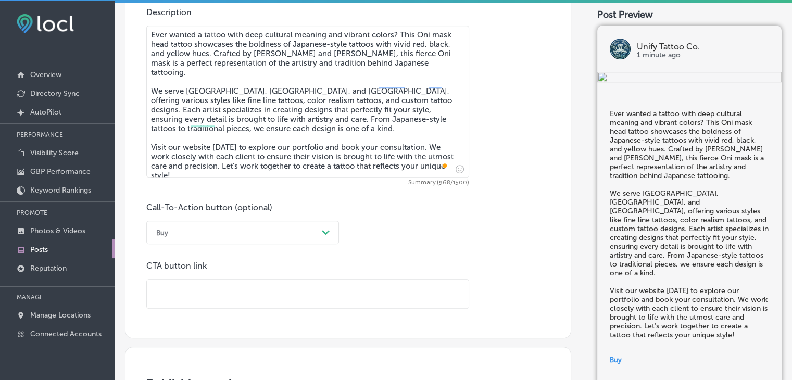
click at [226, 280] on input "text" at bounding box center [308, 293] width 322 height 29
click at [181, 222] on div "Buy Path Created with Sketch." at bounding box center [242, 232] width 193 height 23
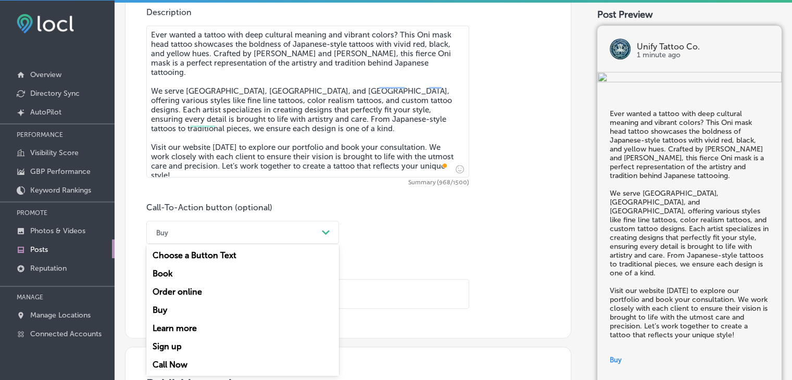
click at [166, 329] on div "Learn more" at bounding box center [242, 328] width 193 height 18
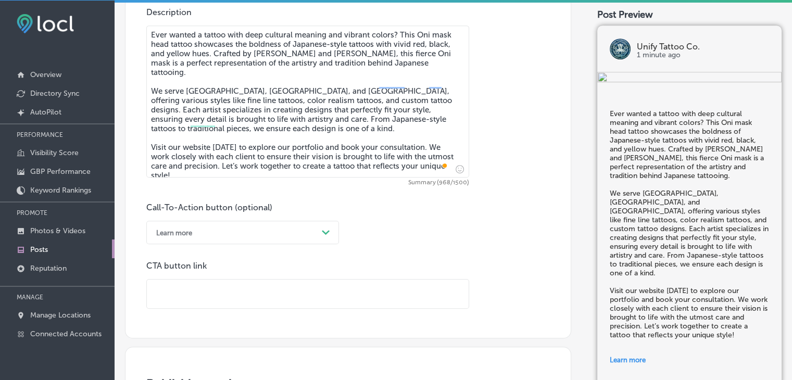
click at [176, 296] on input "text" at bounding box center [308, 293] width 322 height 29
paste input "[URL][DOMAIN_NAME]"
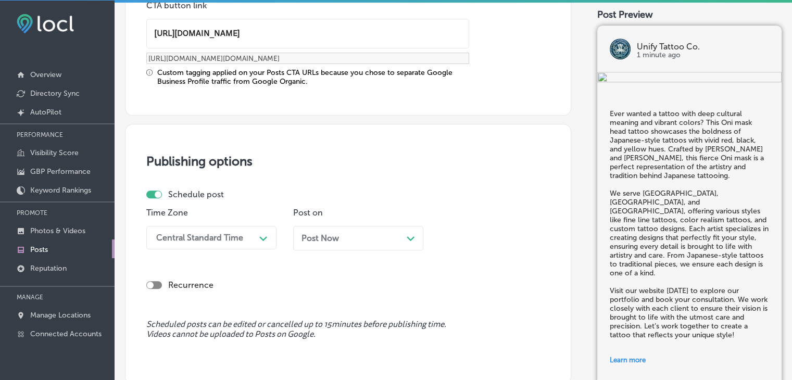
type input "[URL][DOMAIN_NAME]"
click at [237, 240] on div "Central Standard Time Path Created with Sketch." at bounding box center [211, 237] width 130 height 23
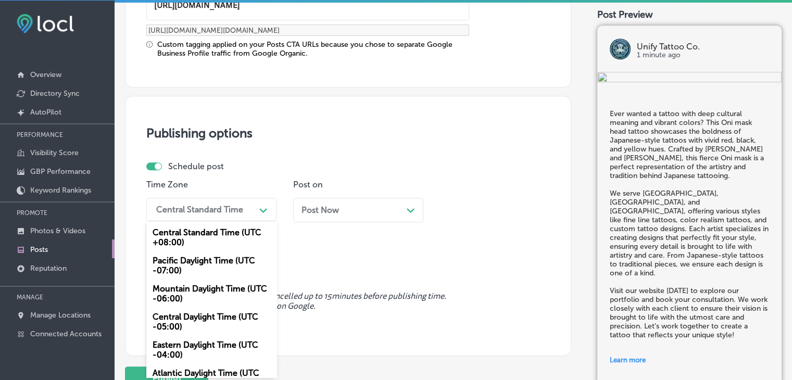
click at [200, 297] on div "Mountain Daylight Time (UTC -06:00)" at bounding box center [211, 293] width 130 height 28
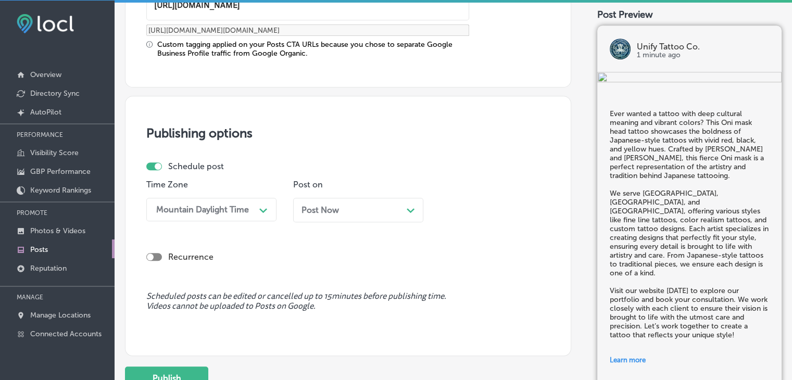
click at [310, 212] on span "Post Now" at bounding box center [319, 210] width 37 height 10
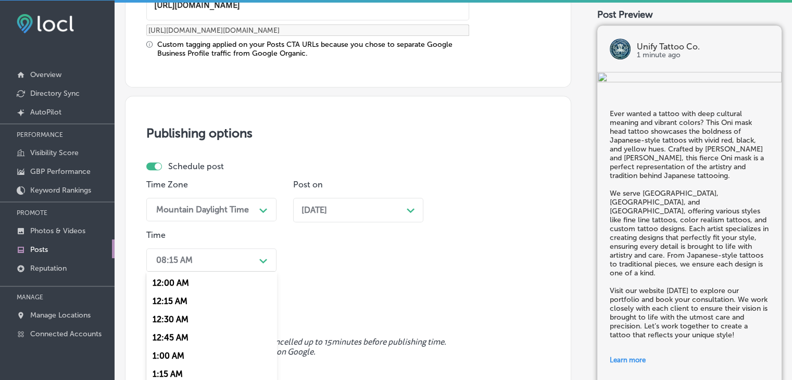
drag, startPoint x: 231, startPoint y: 254, endPoint x: 231, endPoint y: 261, distance: 6.8
click at [231, 261] on div "option 7:00 AM, selected. option 12:15 AM focused, 2 of 96. 96 results availabl…" at bounding box center [211, 259] width 130 height 23
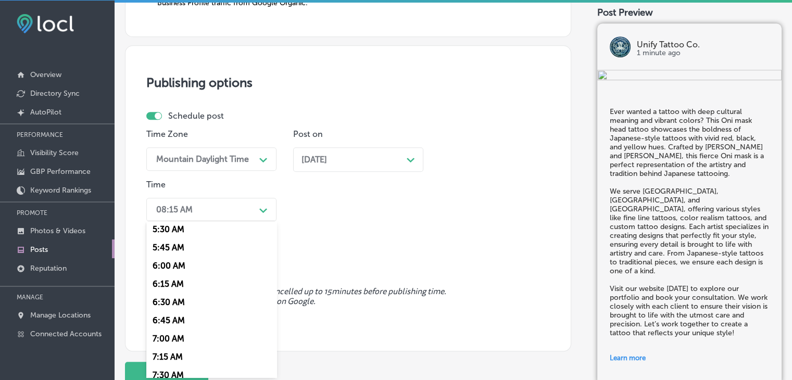
scroll to position [468, 0]
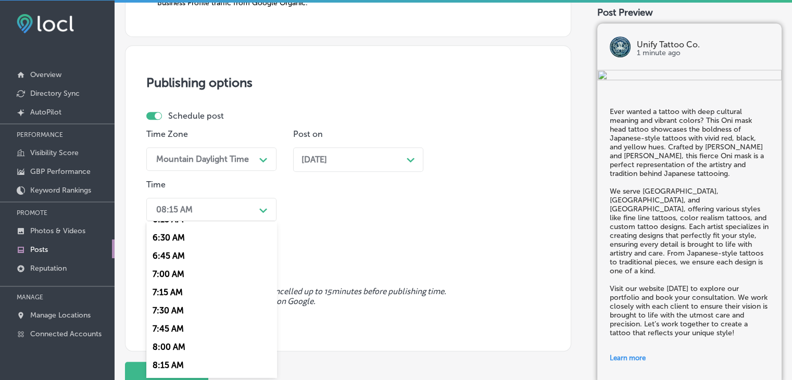
click at [171, 264] on div "6:45 AM" at bounding box center [211, 256] width 130 height 18
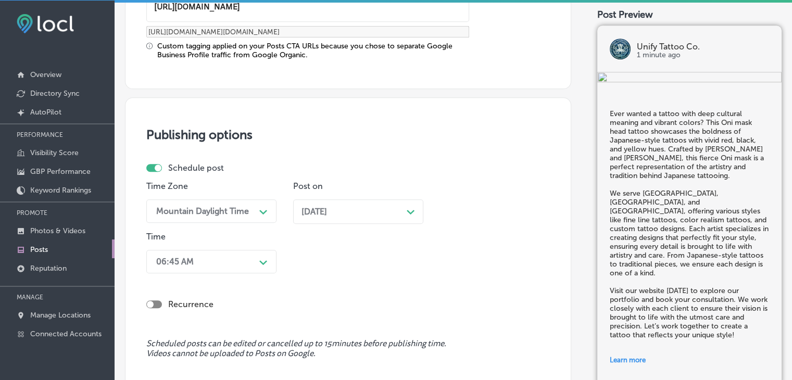
click at [201, 278] on div "Recurrence" at bounding box center [347, 295] width 403 height 37
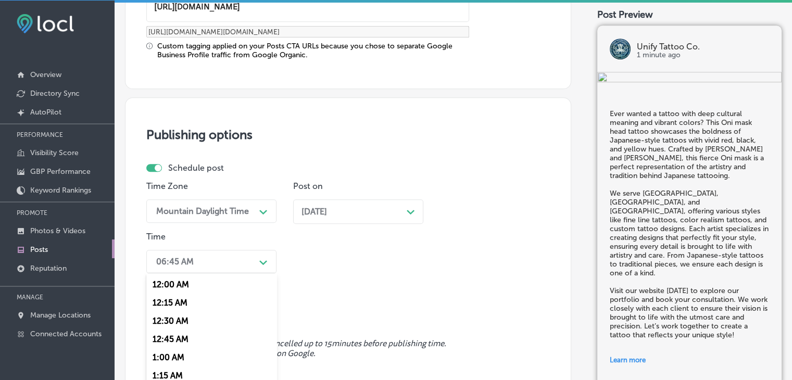
click at [202, 270] on div "option 6:45 AM, selected. option 12:30 AM focused, 3 of 96. 96 results availabl…" at bounding box center [211, 261] width 130 height 23
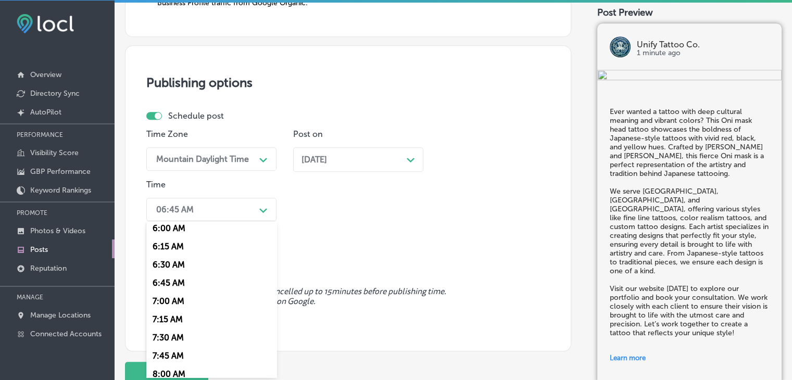
scroll to position [460, 0]
click at [171, 289] on div "7:00 AM" at bounding box center [211, 283] width 130 height 18
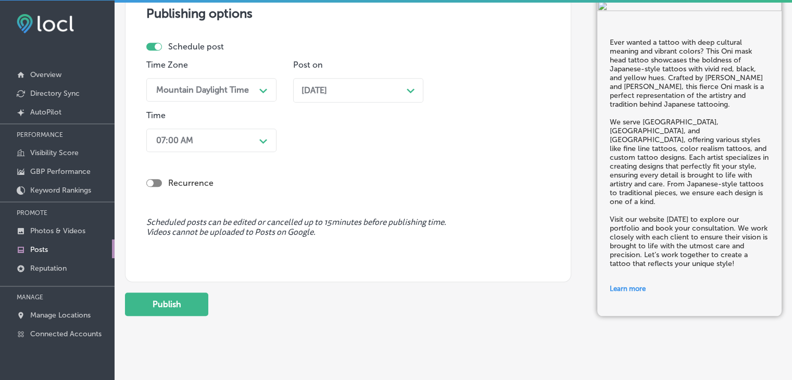
scroll to position [1006, 0]
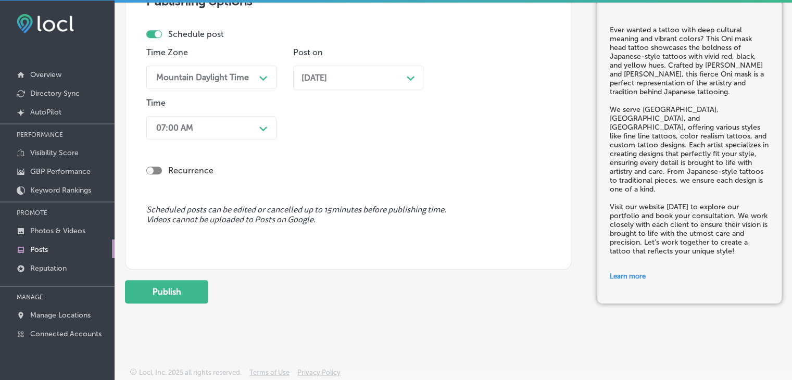
click at [187, 296] on button "Publish" at bounding box center [166, 291] width 83 height 23
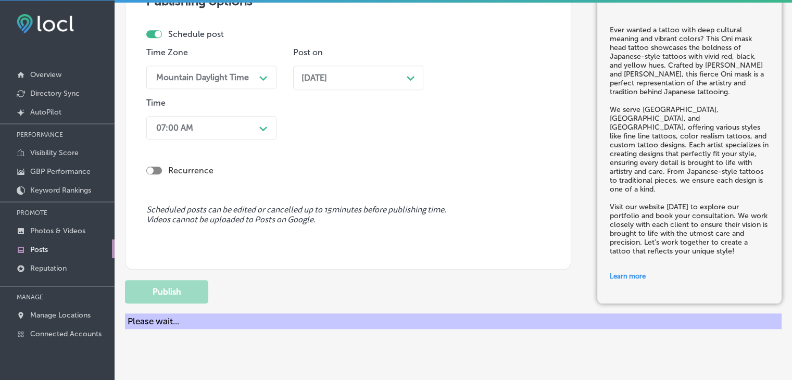
click at [393, 26] on div "Publishing options Schedule post Time Zone Mountain Daylight Time Path Created …" at bounding box center [348, 117] width 446 height 306
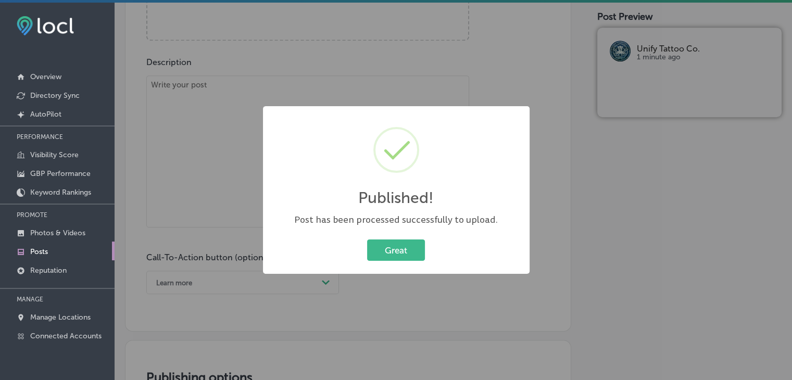
scroll to position [0, 0]
click at [214, 65] on div "Published! × Post has been processed successfully to upload. Great Cancel" at bounding box center [396, 190] width 792 height 380
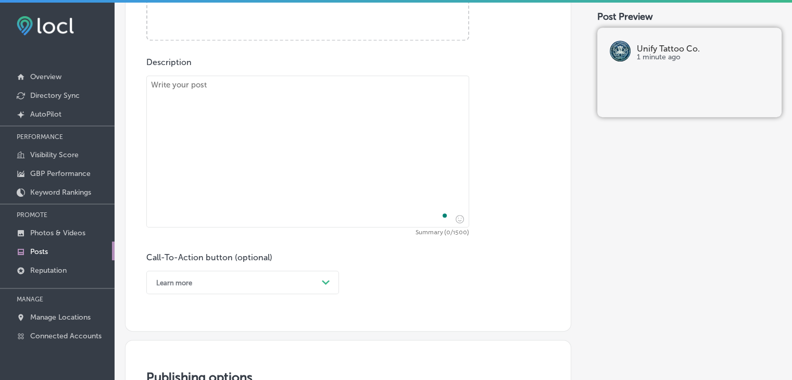
click at [205, 171] on textarea "To enrich screen reader interactions, please activate Accessibility in Grammarl…" at bounding box center [307, 151] width 323 height 152
paste textarea "Lore ipsu d sitam conse adipisci eli seddoeiusmodtem inci—Utlab Etdolo Ma. al e…"
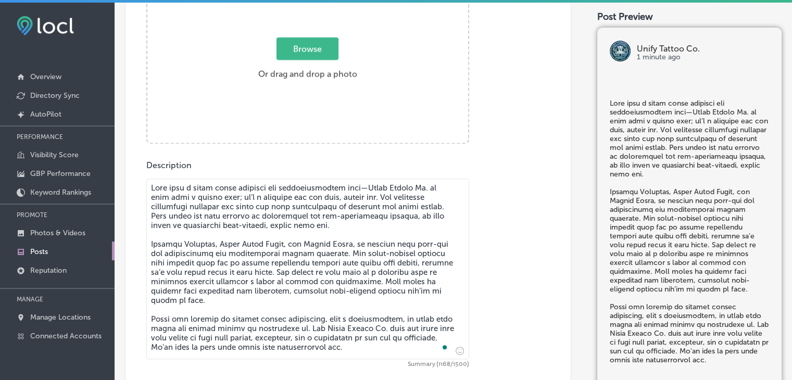
scroll to position [329, 0]
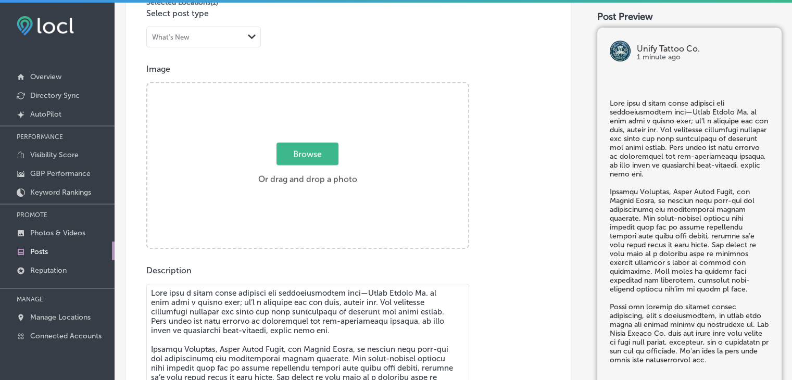
type textarea "Lore ipsu d sitam conse adipisci eli seddoeiusmodtem inci—Utlab Etdolo Ma. al e…"
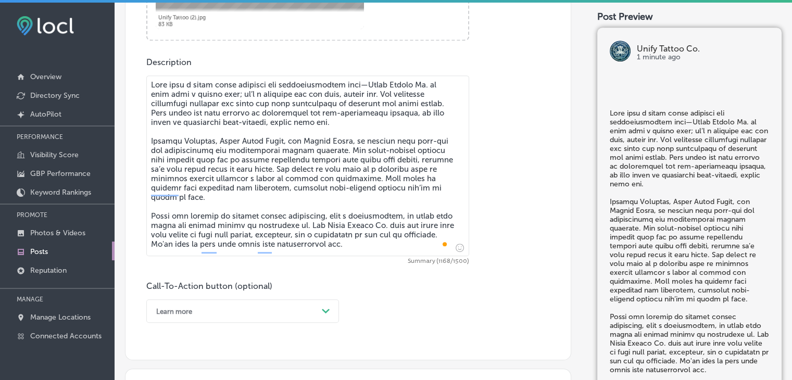
click at [188, 311] on div "Learn more Path Created with Sketch." at bounding box center [242, 310] width 193 height 23
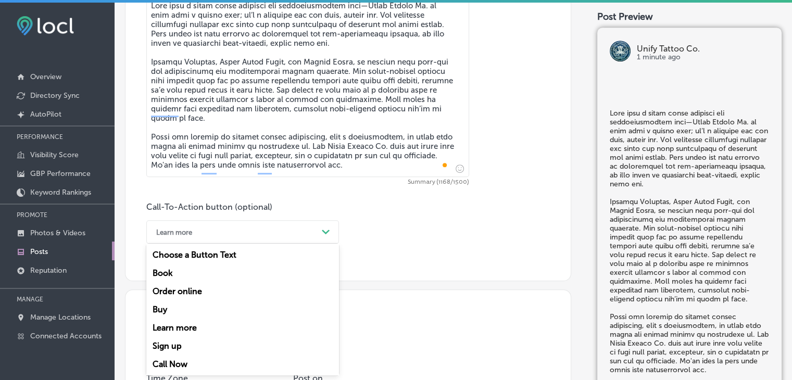
click at [187, 323] on div "Learn more" at bounding box center [242, 328] width 193 height 18
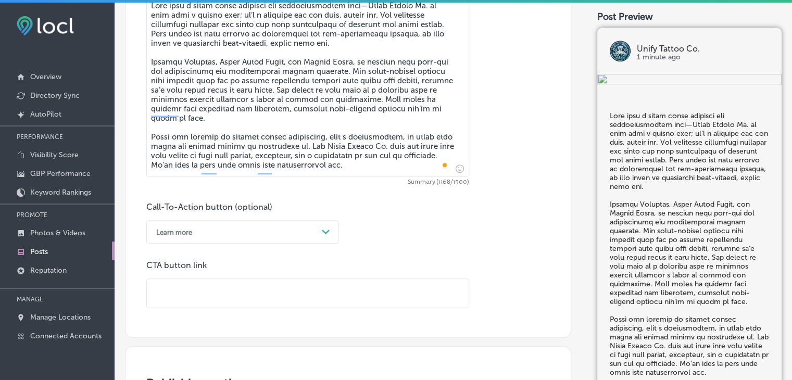
click at [243, 296] on input "text" at bounding box center [308, 293] width 322 height 29
paste input "[URL][DOMAIN_NAME]"
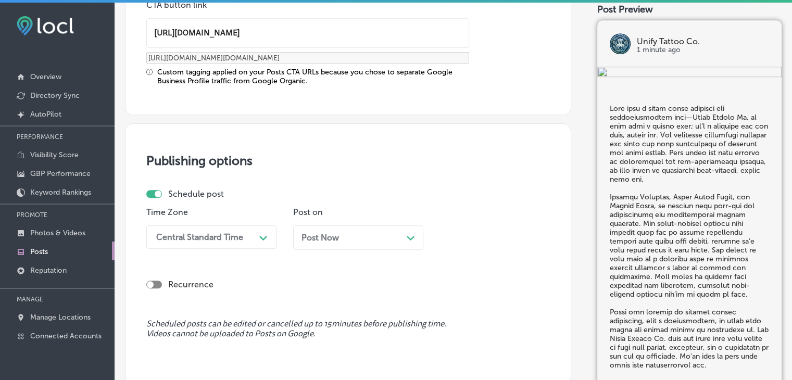
type input "[URL][DOMAIN_NAME]"
click at [238, 236] on div "Central Standard Time Path Created with Sketch." at bounding box center [211, 236] width 130 height 23
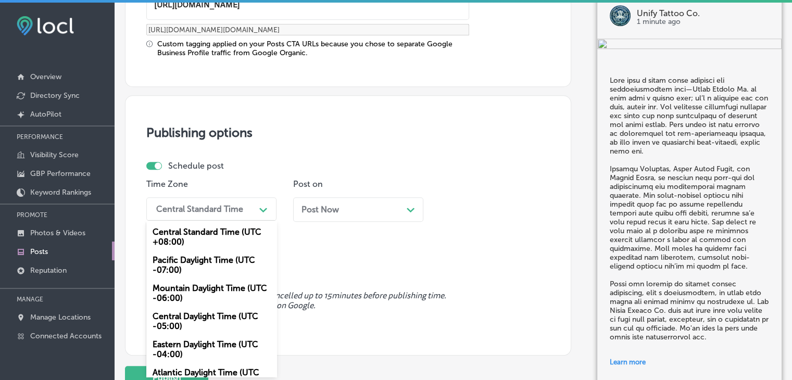
click at [231, 275] on div "Pacific Daylight Time (UTC -07:00)" at bounding box center [211, 265] width 130 height 28
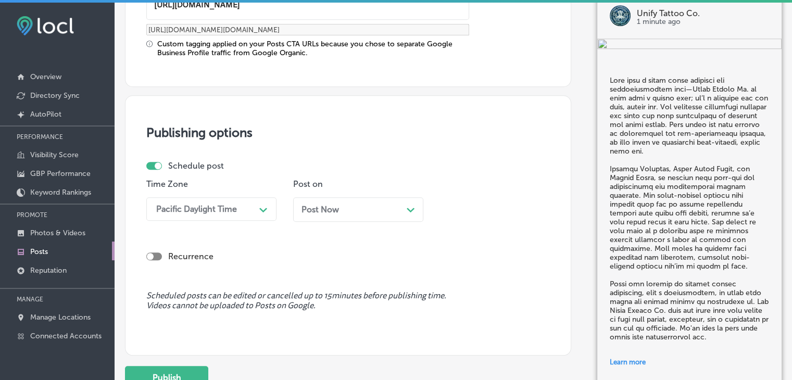
click at [232, 215] on div "Pacific Daylight Time" at bounding box center [203, 209] width 104 height 18
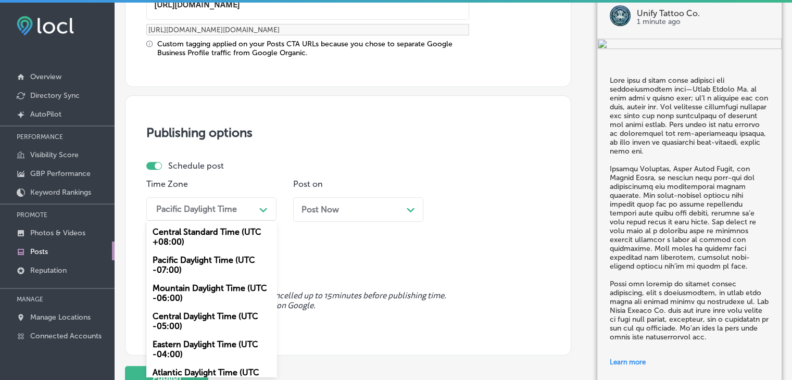
click at [205, 292] on div "Mountain Daylight Time (UTC -06:00)" at bounding box center [211, 293] width 130 height 28
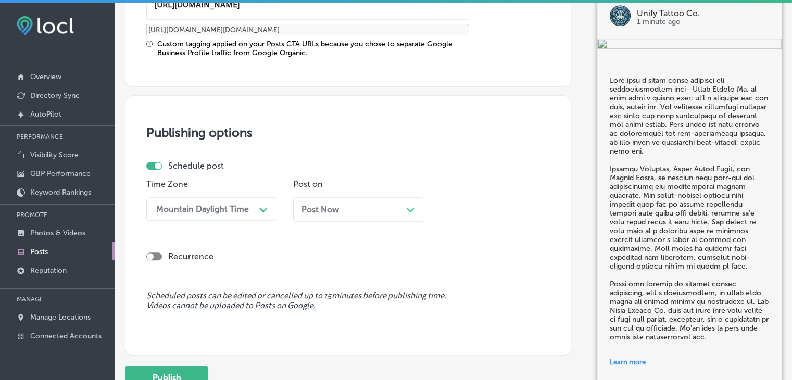
click at [392, 182] on p "Post on" at bounding box center [358, 184] width 130 height 10
click at [387, 209] on div "Post Now Path Created with Sketch." at bounding box center [357, 210] width 113 height 10
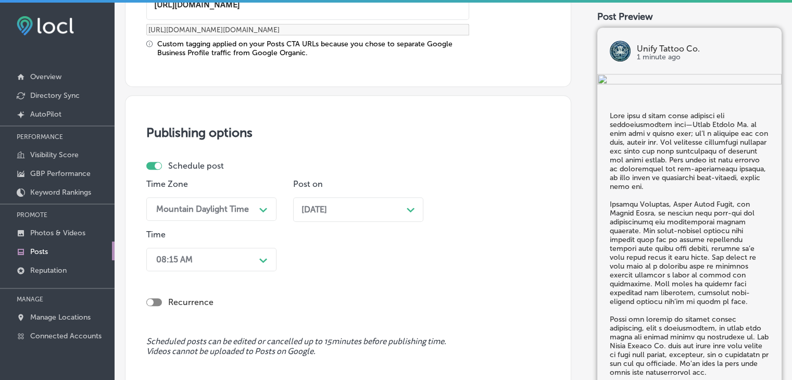
drag, startPoint x: 262, startPoint y: 238, endPoint x: 255, endPoint y: 258, distance: 20.6
click at [262, 239] on div "Time 08:15 AM Path Created with Sketch." at bounding box center [211, 253] width 130 height 46
click at [255, 258] on div "08:15 AM Path Created with Sketch." at bounding box center [211, 259] width 130 height 23
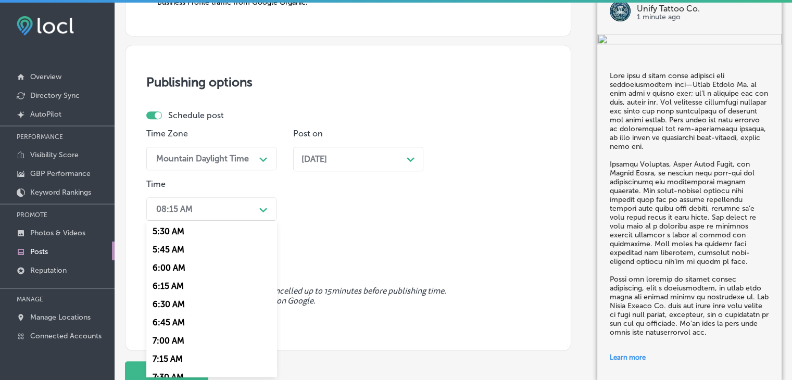
scroll to position [468, 0]
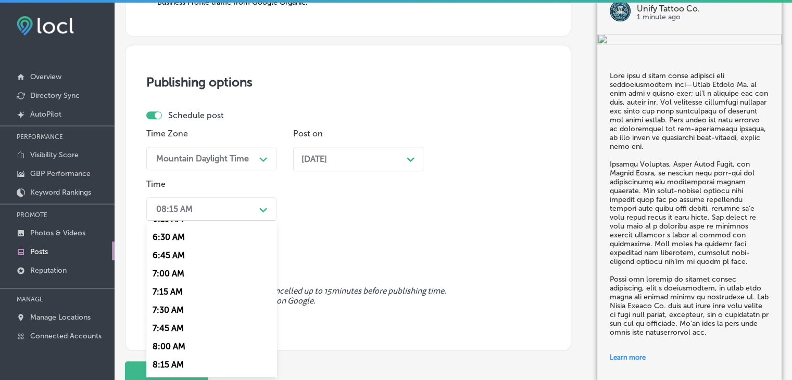
click at [169, 275] on div "7:00 AM" at bounding box center [211, 273] width 130 height 18
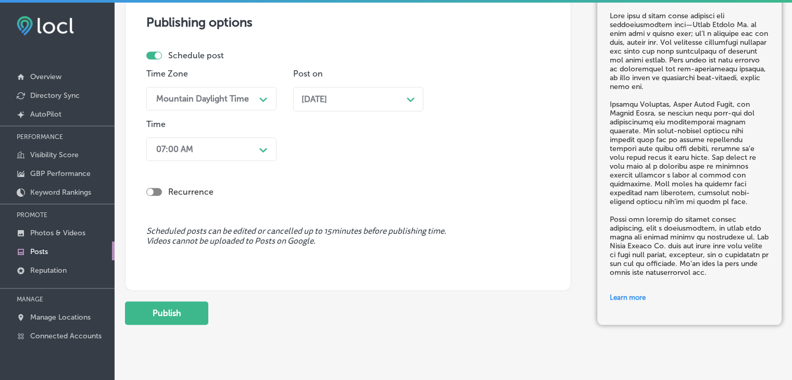
scroll to position [1035, 0]
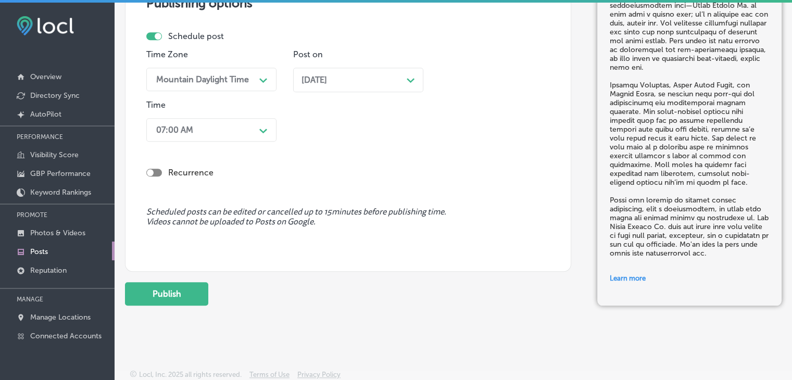
click at [211, 288] on div "Publish" at bounding box center [348, 293] width 446 height 23
click at [202, 285] on button "Publish" at bounding box center [166, 293] width 83 height 23
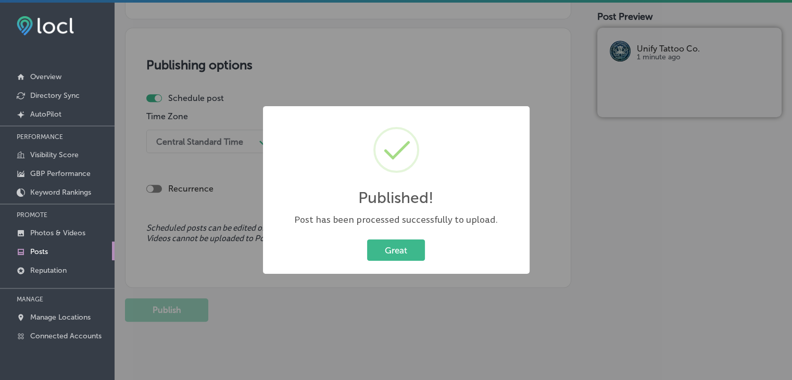
scroll to position [670, 0]
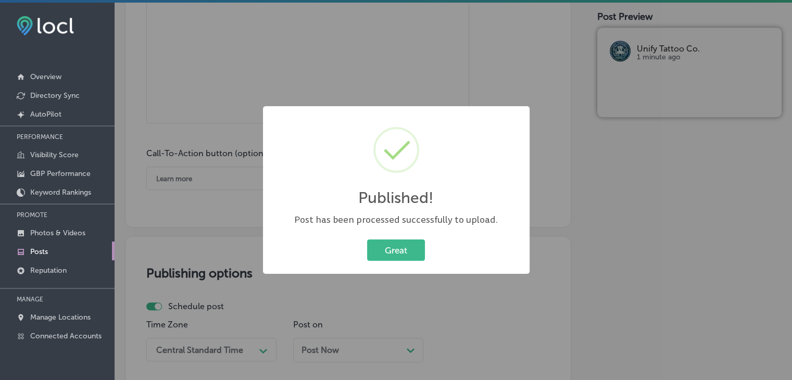
click at [290, 59] on div "Published! × Post has been processed successfully to upload. Great Cancel" at bounding box center [396, 190] width 792 height 380
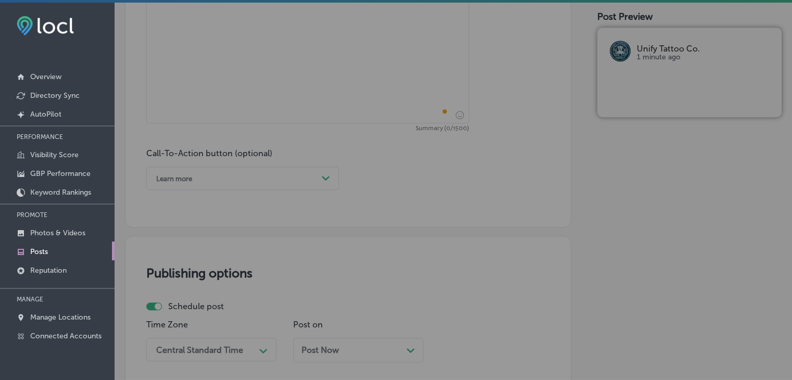
click at [290, 69] on textarea "To enrich screen reader interactions, please activate Accessibility in Grammarl…" at bounding box center [307, 33] width 323 height 181
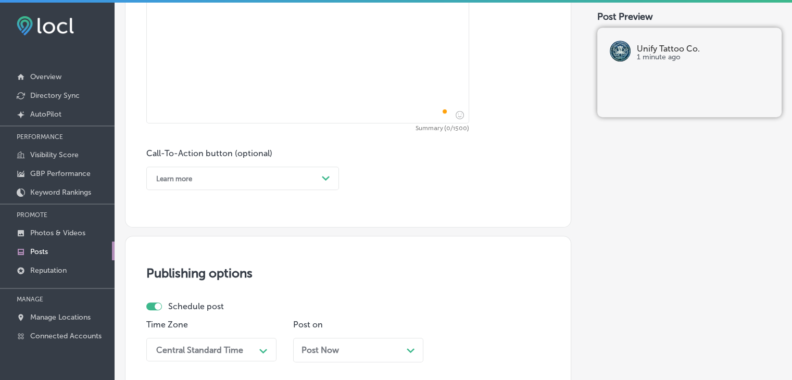
paste textarea "At Unify Tattoo Co., we specialize in creating tattoos that are both artistic a…"
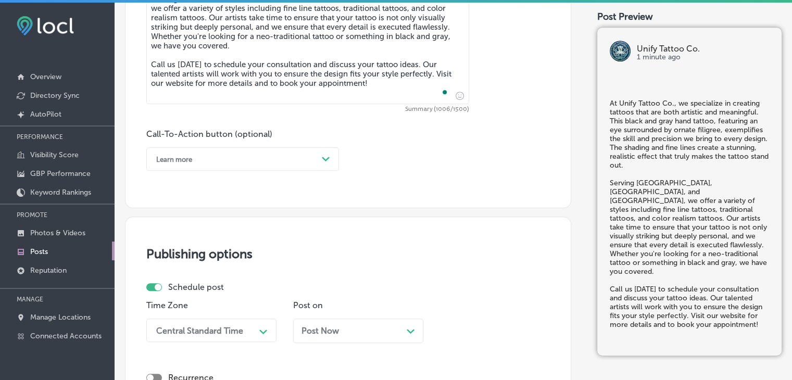
scroll to position [410, 0]
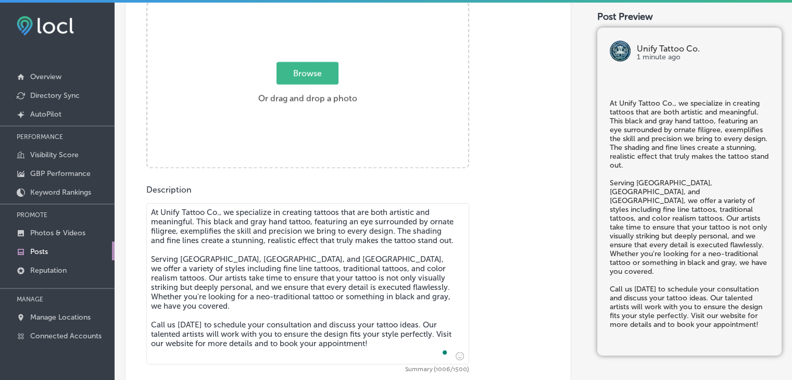
type textarea "At Unify Tattoo Co., we specialize in creating tattoos that are both artistic a…"
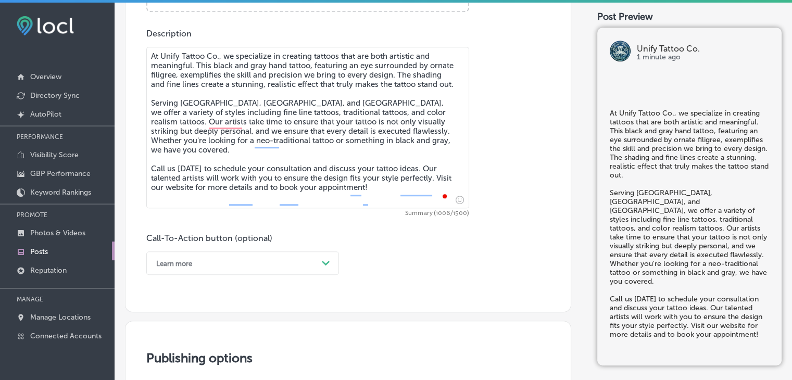
click at [189, 266] on div "Learn more Path Created with Sketch." at bounding box center [242, 262] width 193 height 23
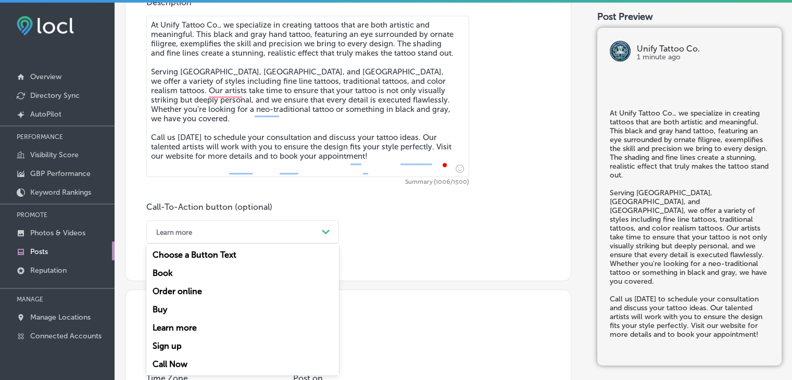
click at [160, 363] on div "Call Now" at bounding box center [242, 364] width 193 height 18
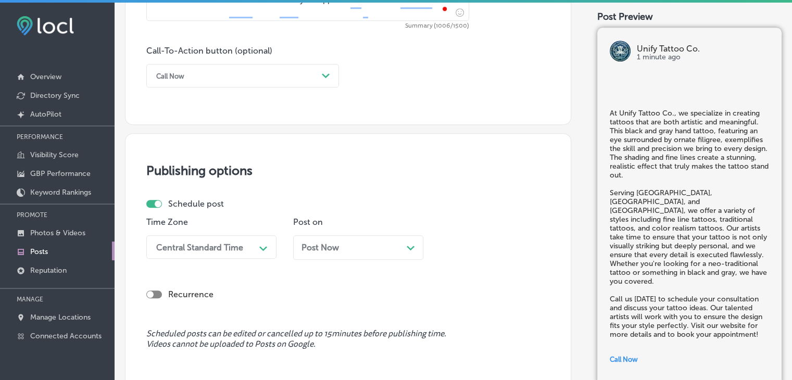
click at [231, 251] on div "Central Standard Time Path Created with Sketch." at bounding box center [211, 246] width 130 height 23
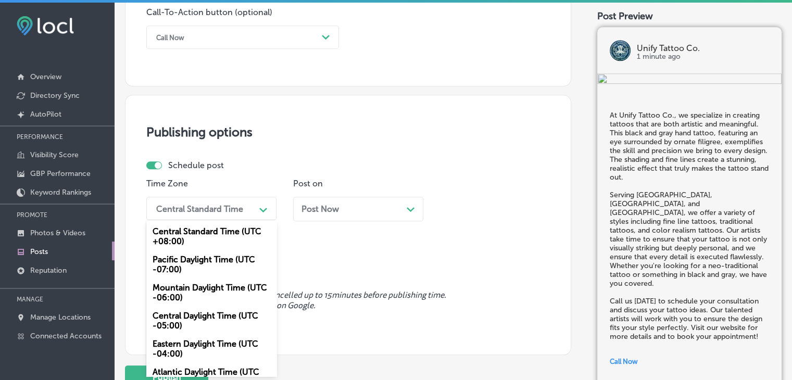
click at [214, 288] on div "Mountain Daylight Time (UTC -06:00)" at bounding box center [211, 292] width 130 height 28
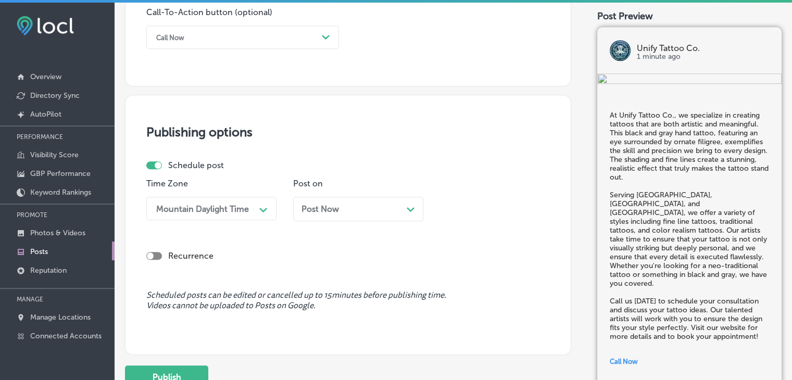
click at [346, 207] on div "Post Now Path Created with Sketch." at bounding box center [357, 209] width 113 height 10
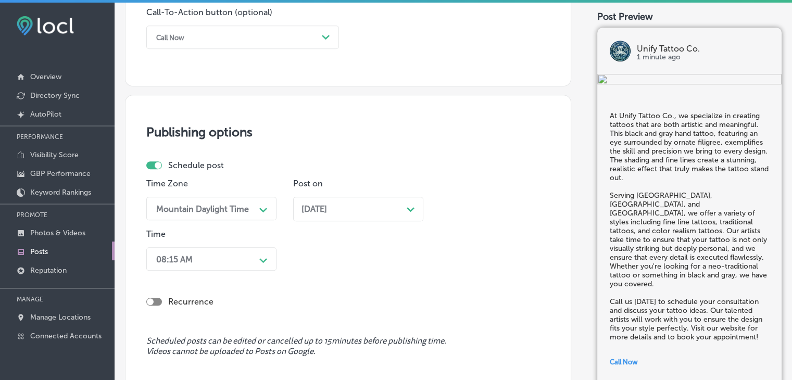
click at [236, 268] on div "08:15 AM Path Created with Sketch." at bounding box center [211, 258] width 130 height 23
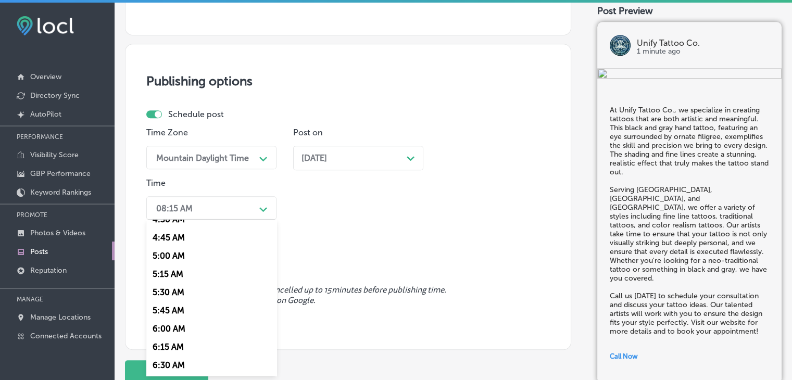
scroll to position [468, 0]
click at [161, 265] on div "7:00 AM" at bounding box center [211, 272] width 130 height 18
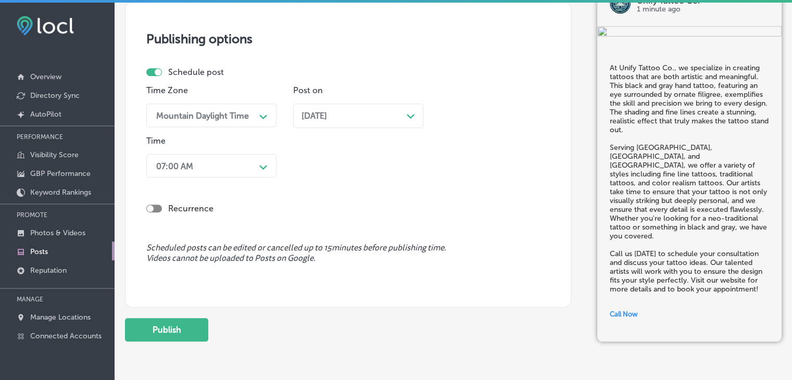
scroll to position [922, 0]
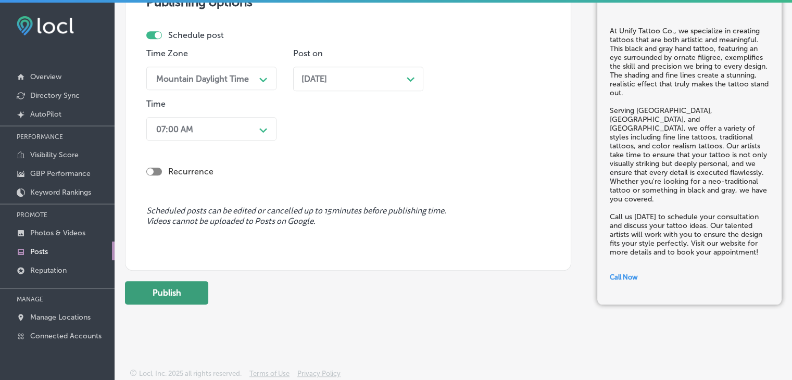
click at [185, 300] on button "Publish" at bounding box center [166, 292] width 83 height 23
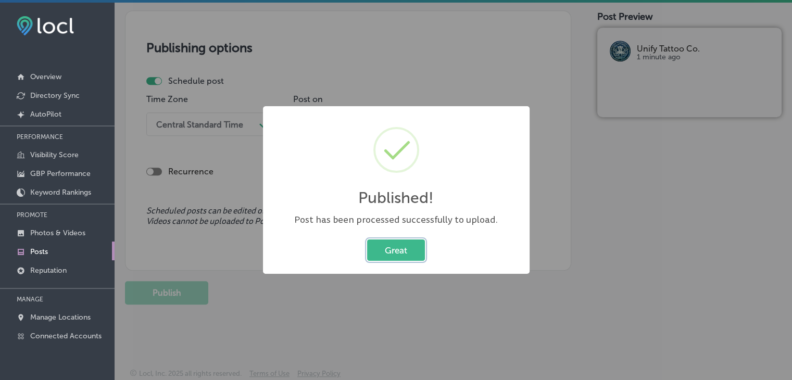
scroll to position [876, 0]
click at [354, 63] on div "Published! × Post has been processed successfully to upload. Great Cancel" at bounding box center [396, 190] width 792 height 380
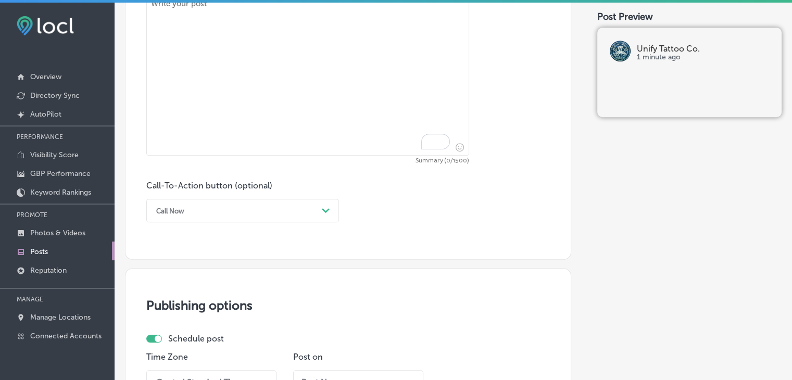
scroll to position [616, 0]
click at [366, 125] on textarea "To enrich screen reader interactions, please activate Accessibility in Grammarl…" at bounding box center [307, 77] width 323 height 161
paste textarea "Bold contrast meets timeless symbolism in this neo-traditional hand and rose ta…"
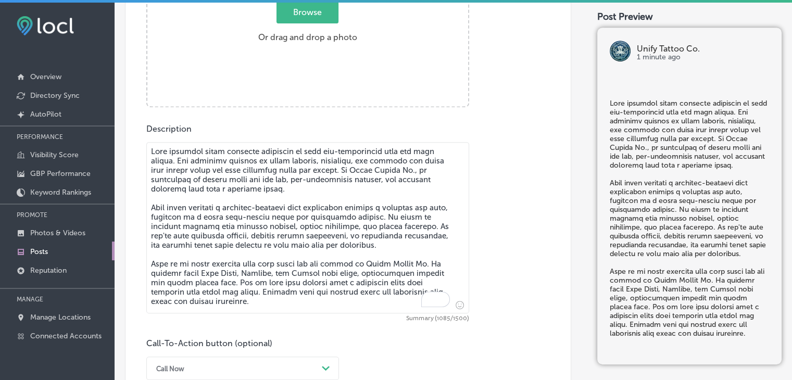
scroll to position [408, 0]
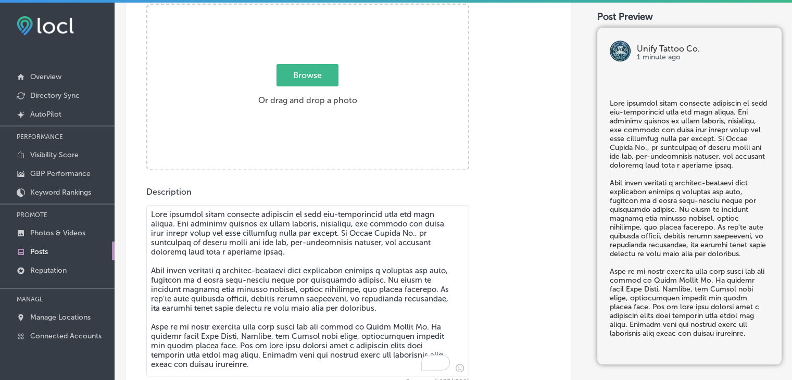
type textarea "Bold contrast meets timeless symbolism in this neo-traditional hand and rose ta…"
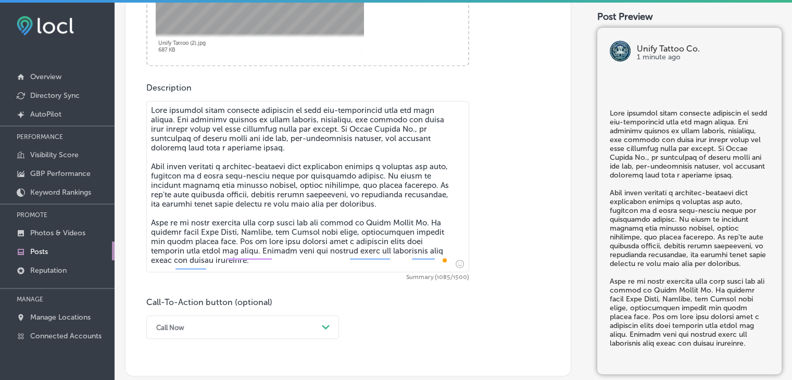
click at [195, 317] on div "Call Now Path Created with Sketch." at bounding box center [242, 326] width 193 height 23
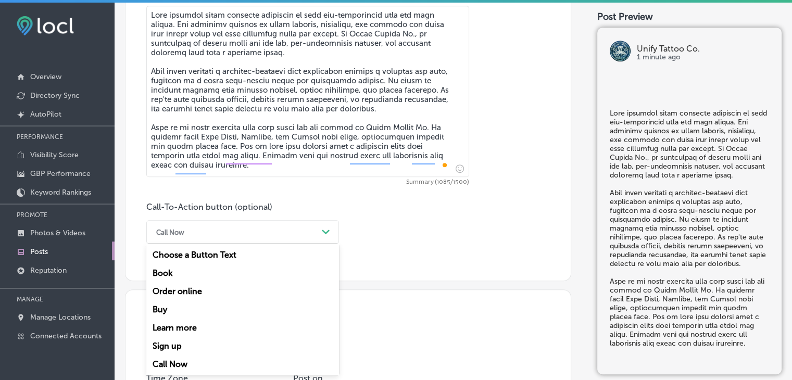
click at [180, 359] on div "Call Now" at bounding box center [242, 364] width 193 height 18
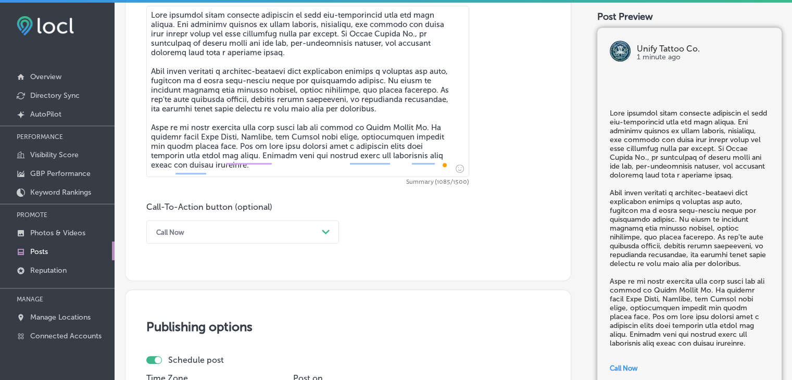
scroll to position [816, 0]
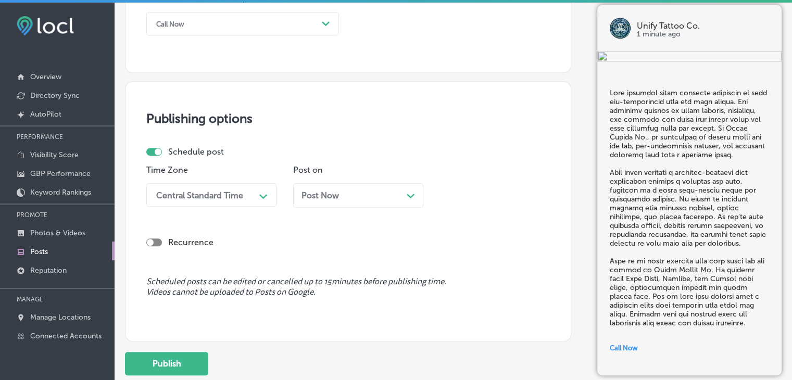
click at [264, 189] on div "Path Created with Sketch." at bounding box center [263, 195] width 17 height 17
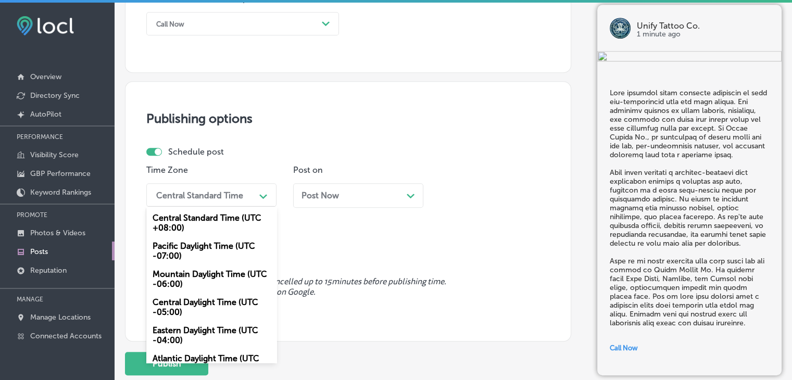
click at [233, 272] on div "Mountain Daylight Time (UTC -06:00)" at bounding box center [211, 279] width 130 height 28
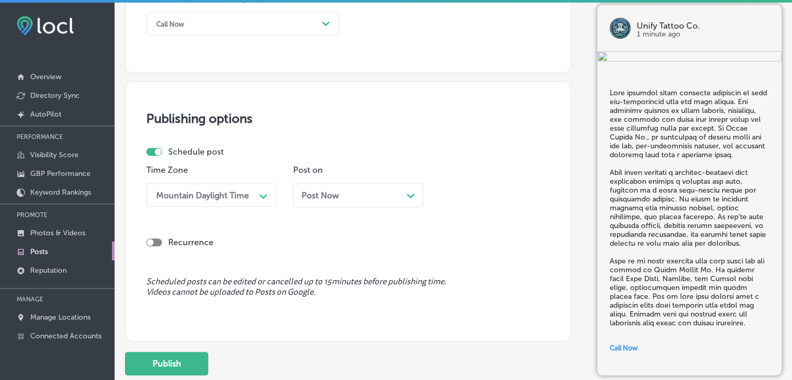
click at [345, 186] on div "Post Now Path Created with Sketch." at bounding box center [358, 195] width 130 height 24
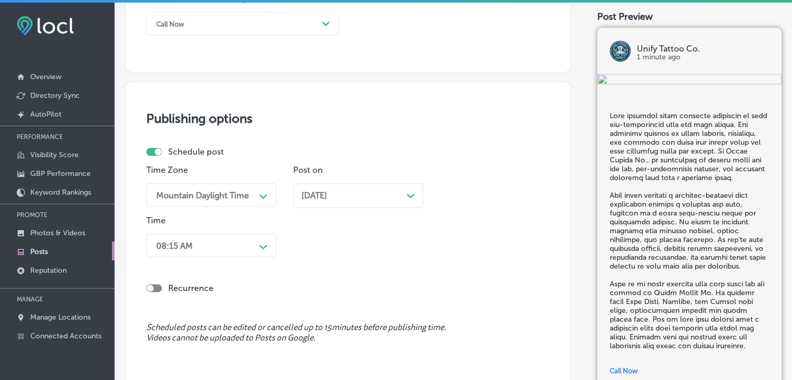
click at [212, 246] on div "08:15 AM Path Created with Sketch." at bounding box center [211, 245] width 130 height 23
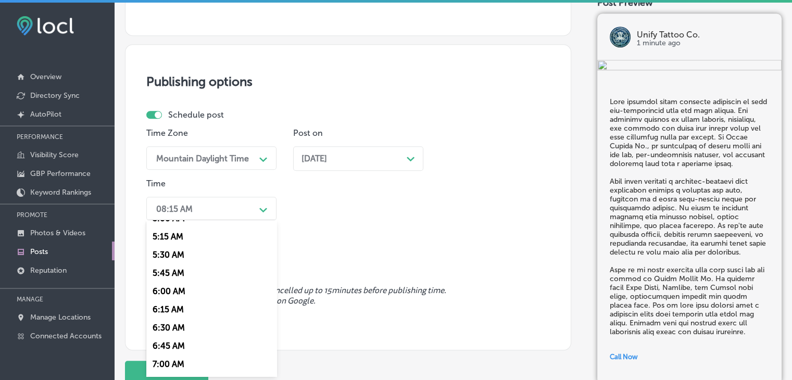
scroll to position [416, 0]
click at [174, 324] on div "7:00 AM" at bounding box center [211, 325] width 130 height 18
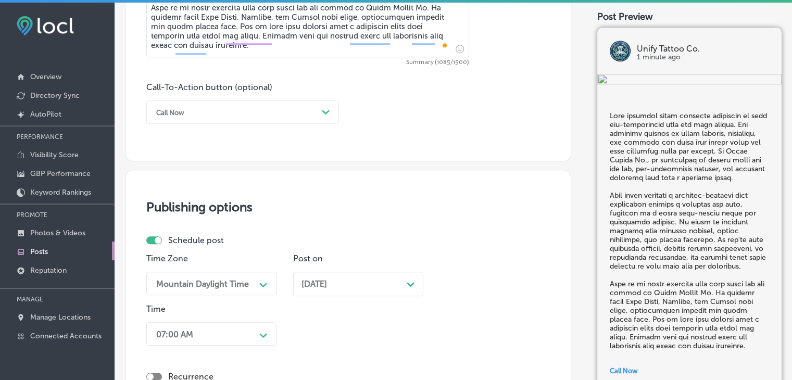
scroll to position [932, 0]
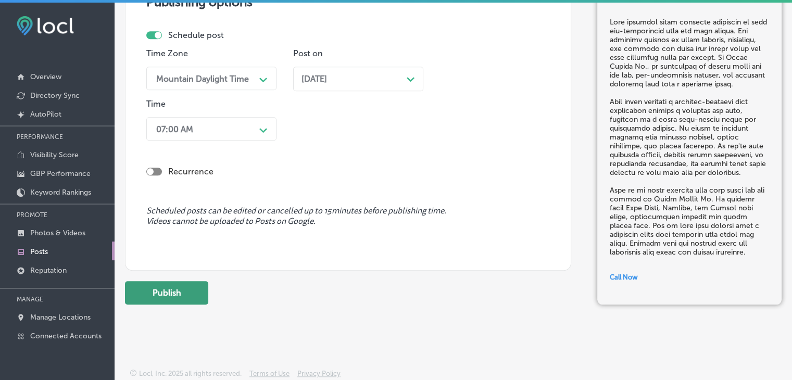
click at [194, 298] on button "Publish" at bounding box center [166, 292] width 83 height 23
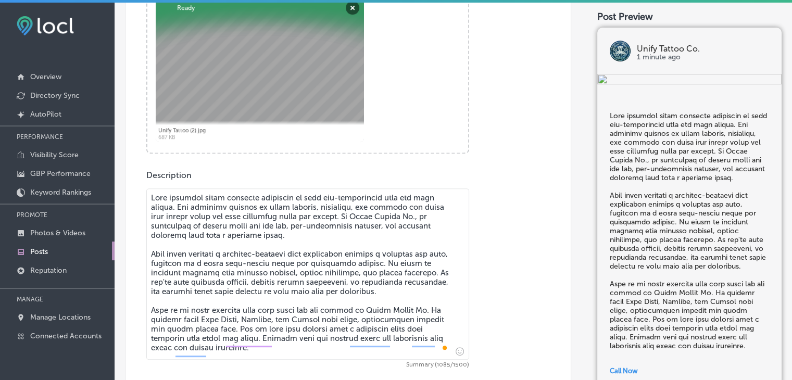
scroll to position [412, 0]
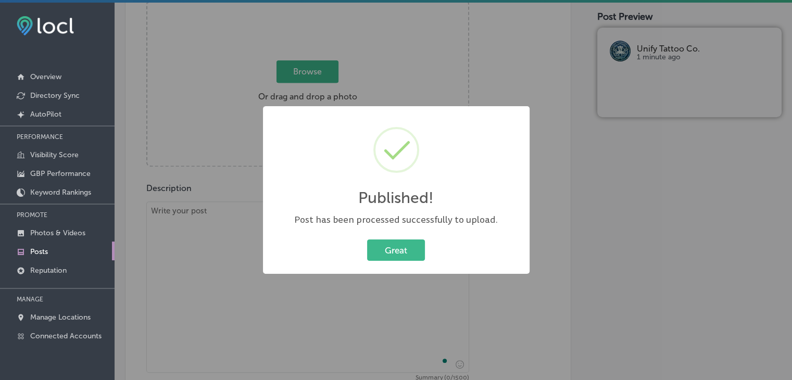
click at [218, 232] on div "Published! × Post has been processed successfully to upload. Great Cancel" at bounding box center [396, 190] width 792 height 380
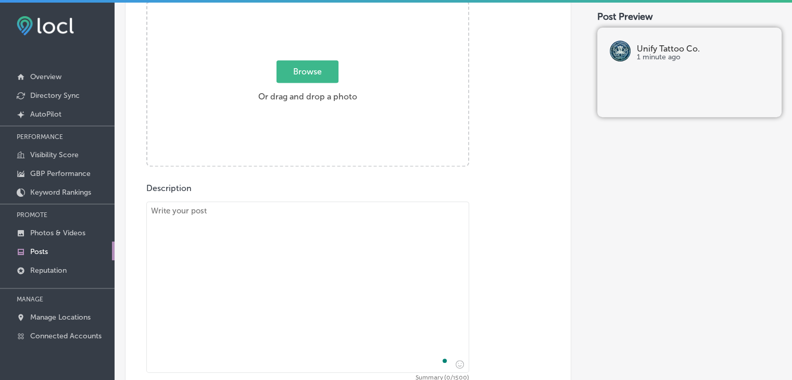
click at [221, 231] on textarea "To enrich screen reader interactions, please activate Accessibility in Grammarl…" at bounding box center [307, 286] width 323 height 171
paste textarea "Intricate floral details speak volumes in quiet tones. This mandala-style botan…"
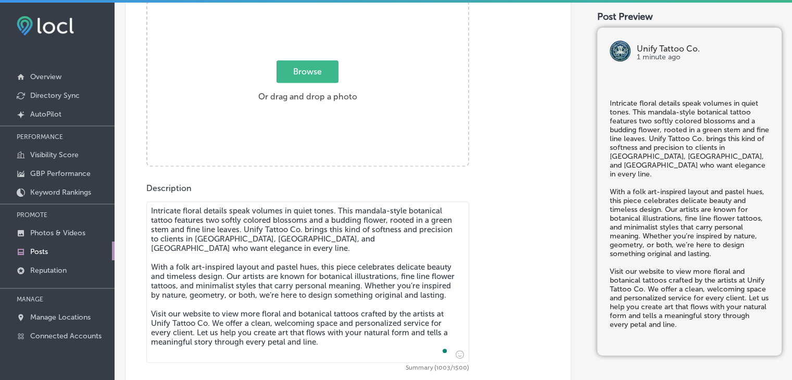
type textarea "Intricate floral details speak volumes in quiet tones. This mandala-style botan…"
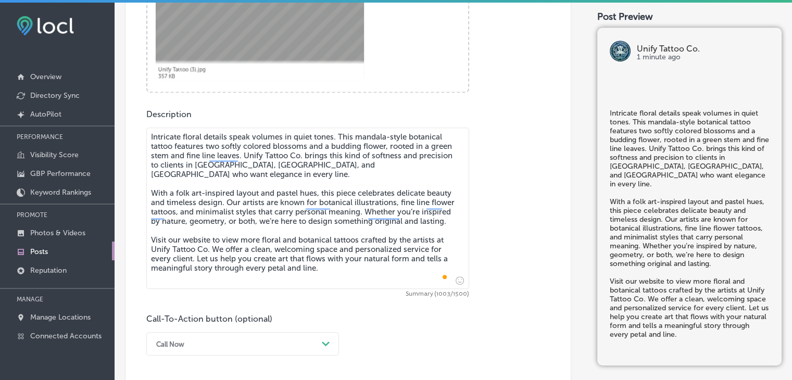
scroll to position [568, 0]
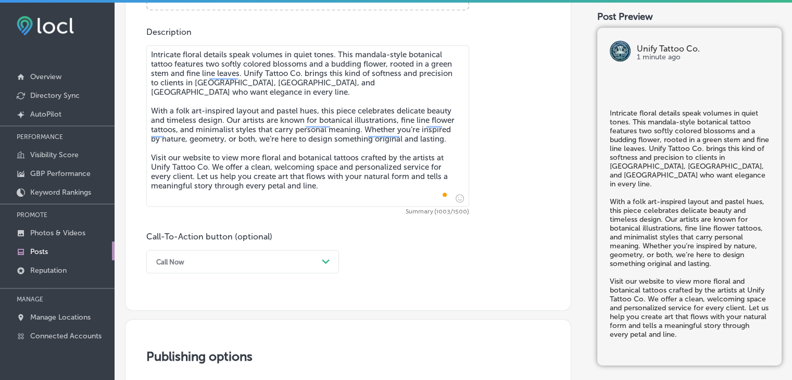
click at [199, 248] on div "Call-To-Action button (optional) Call Now Path Created with Sketch." at bounding box center [242, 253] width 193 height 42
click at [184, 271] on div "Call Now Path Created with Sketch." at bounding box center [242, 261] width 193 height 23
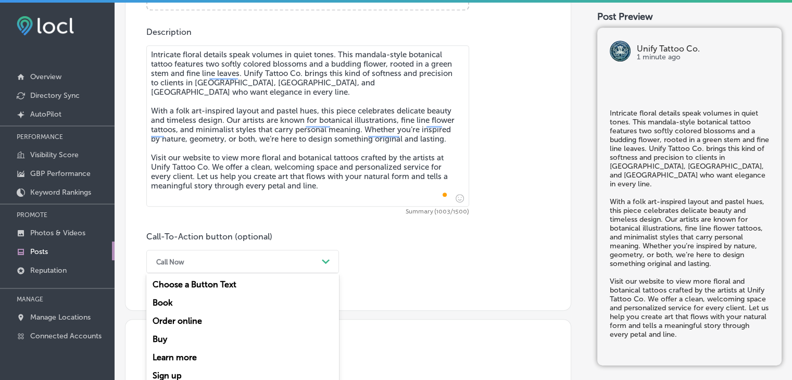
scroll to position [598, 0]
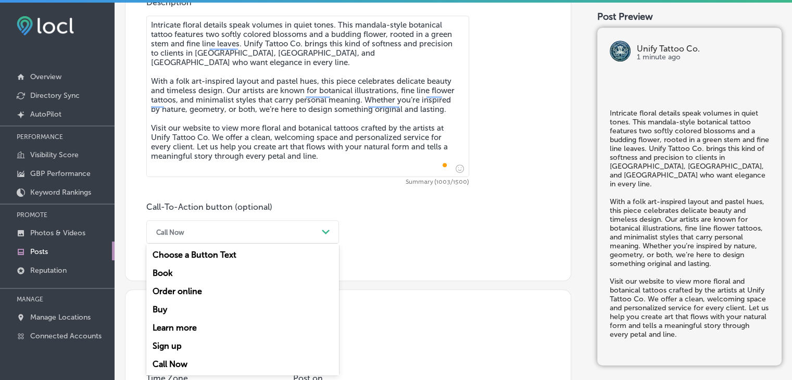
click at [181, 325] on div "Learn more" at bounding box center [242, 328] width 193 height 18
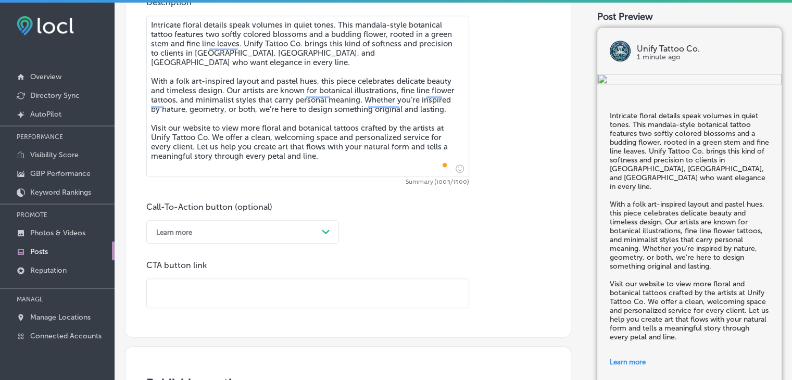
click at [298, 289] on input "text" at bounding box center [308, 293] width 322 height 29
paste input "[URL][DOMAIN_NAME]"
type input "[URL][DOMAIN_NAME]"
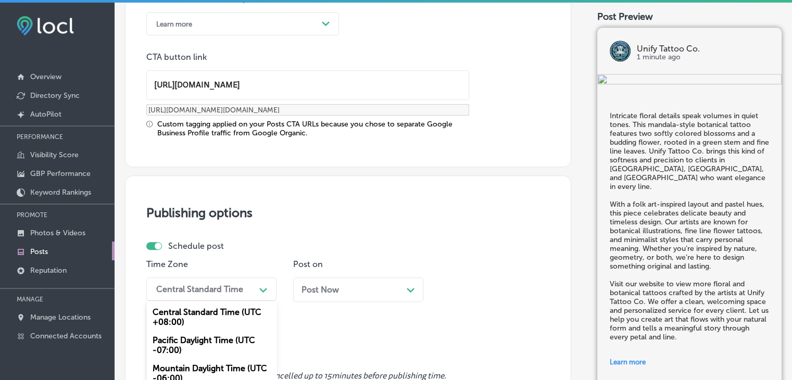
click at [229, 292] on div "option Mountain Daylight Time (UTC -06:00), selected. option Mountain Daylight …" at bounding box center [211, 288] width 130 height 23
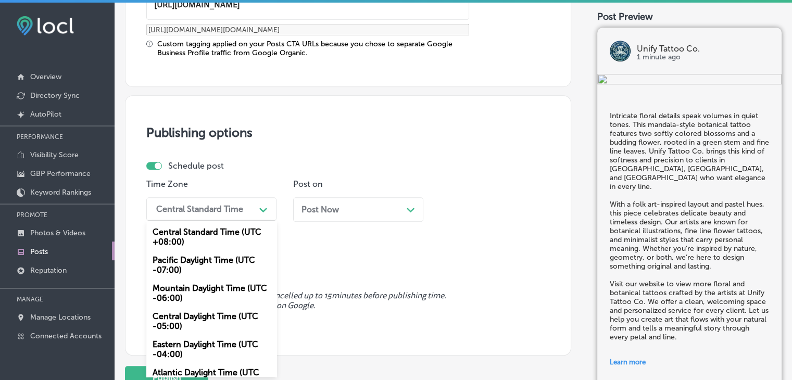
click at [217, 290] on div "Mountain Daylight Time (UTC -06:00)" at bounding box center [211, 293] width 130 height 28
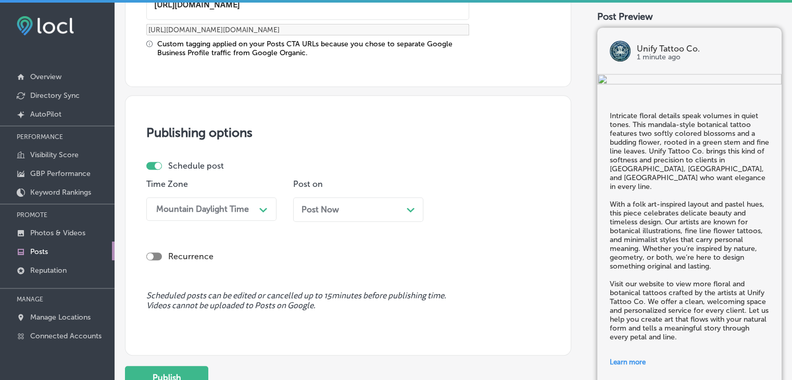
click at [334, 197] on div "Post Now Path Created with Sketch." at bounding box center [358, 209] width 130 height 24
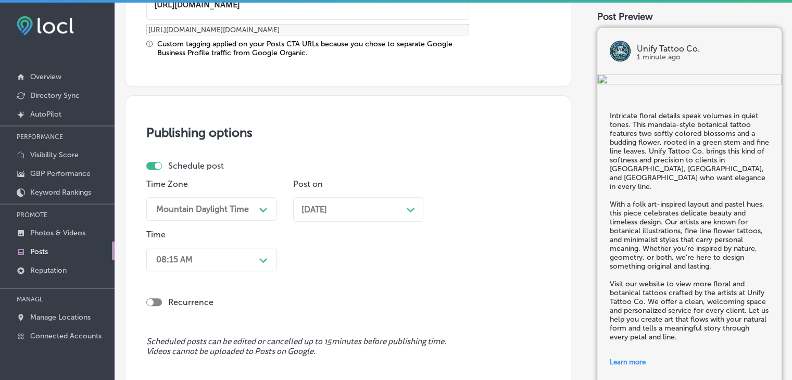
click at [237, 265] on div "08:15 AM Path Created with Sketch." at bounding box center [211, 259] width 130 height 23
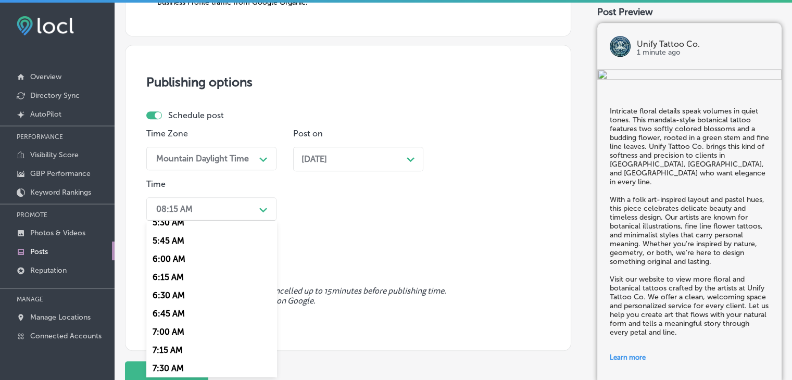
scroll to position [468, 0]
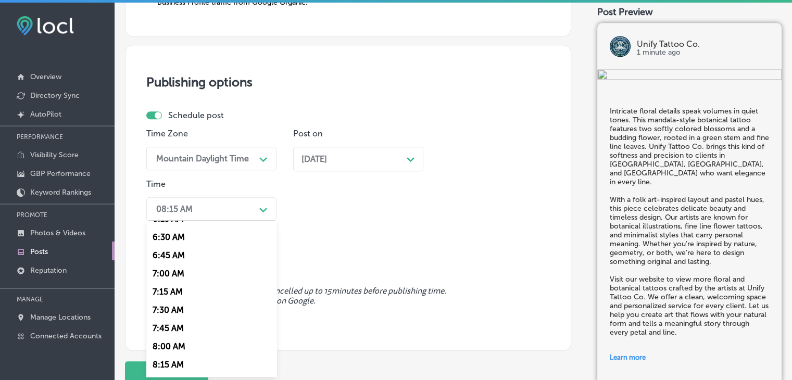
click at [170, 277] on div "7:00 AM" at bounding box center [211, 273] width 130 height 18
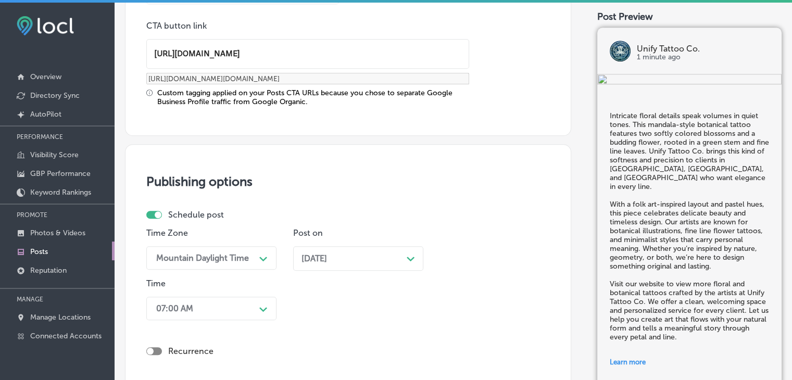
scroll to position [1016, 0]
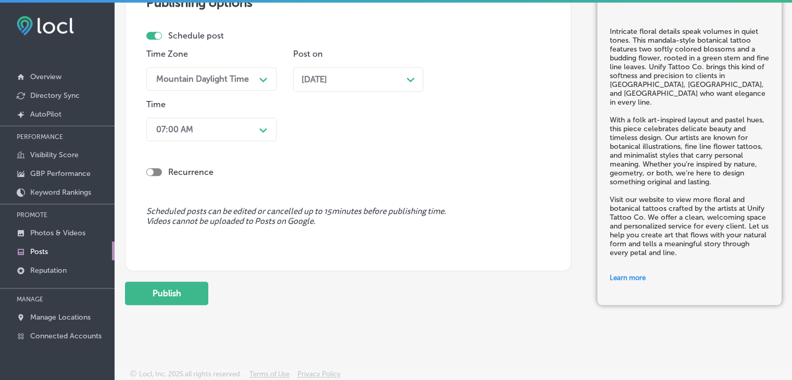
click at [169, 323] on div "Add a Post Keyword Ranking Credits: 720 Back Publish to * When publishing to Fa…" at bounding box center [453, 193] width 677 height 380
click at [176, 297] on button "Publish" at bounding box center [166, 293] width 83 height 23
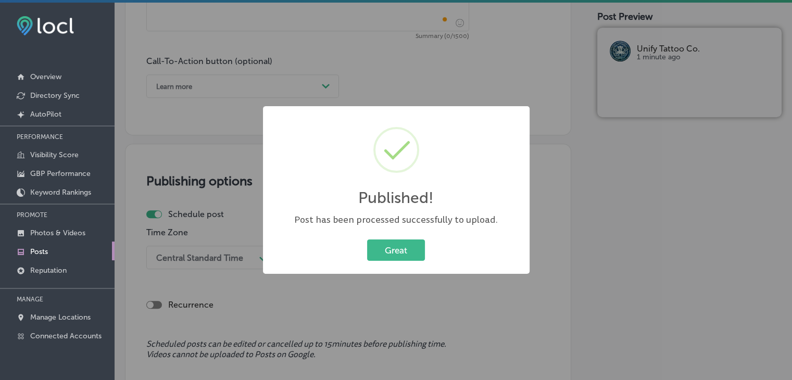
scroll to position [600, 0]
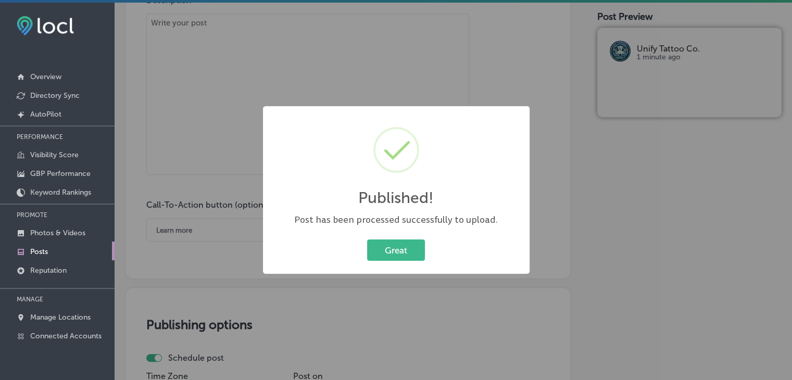
click at [240, 113] on div "Published! × Post has been processed successfully to upload. Great Cancel" at bounding box center [396, 190] width 792 height 380
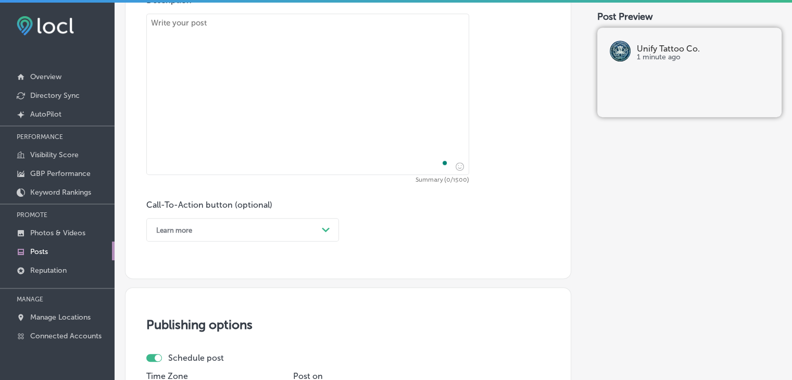
click at [253, 68] on textarea "To enrich screen reader interactions, please activate Accessibility in Grammarl…" at bounding box center [307, 94] width 323 height 161
paste textarea "Bold and fierce, this dual panther and jaguar thigh tattoo pairs deep shading w…"
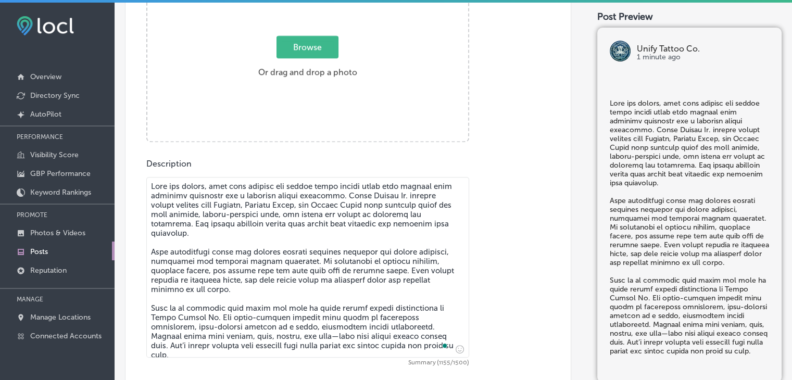
scroll to position [391, 0]
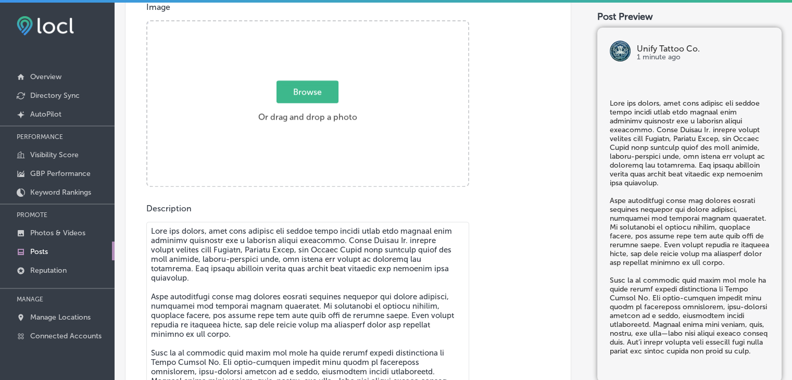
type textarea "Bold and fierce, this dual panther and jaguar thigh tattoo pairs deep shading w…"
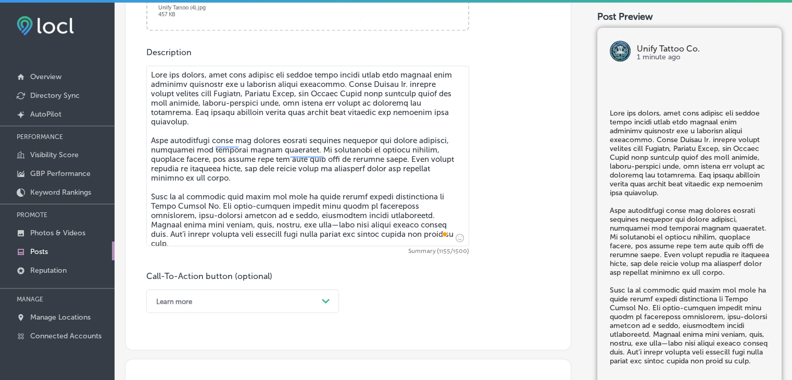
click at [213, 292] on div "Learn more Path Created with Sketch." at bounding box center [242, 300] width 193 height 23
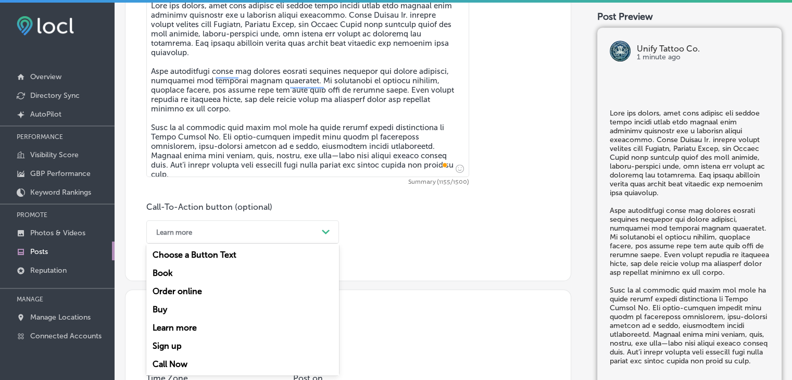
click at [177, 368] on div "Call Now" at bounding box center [242, 364] width 193 height 18
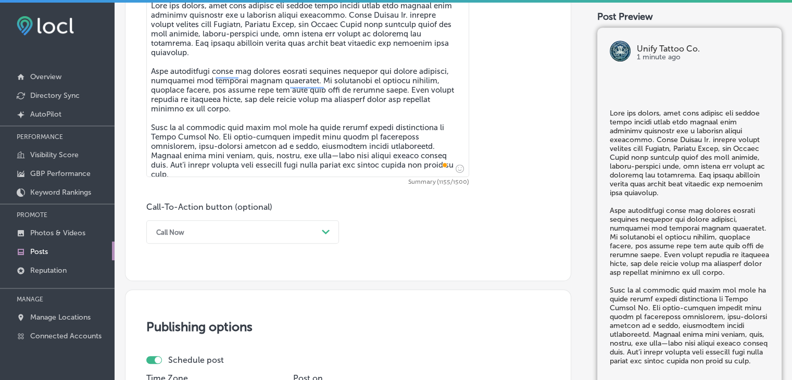
scroll to position [825, 0]
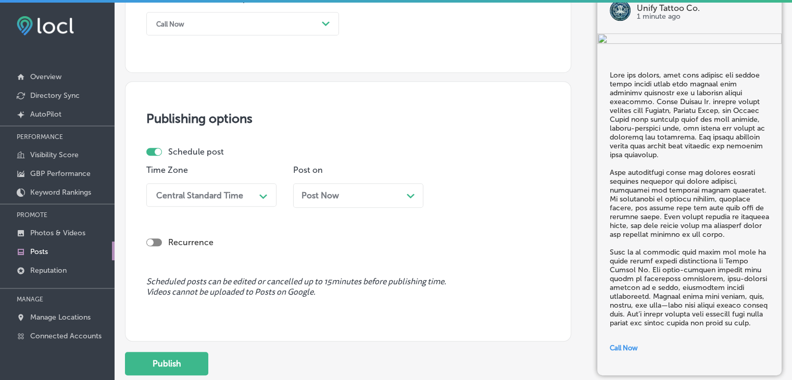
click at [242, 188] on div "Central Standard Time" at bounding box center [203, 195] width 104 height 18
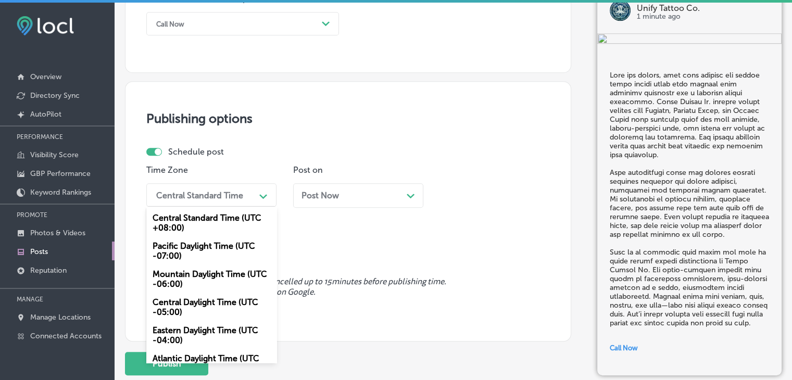
click at [215, 268] on div "Mountain Daylight Time (UTC -06:00)" at bounding box center [211, 279] width 130 height 28
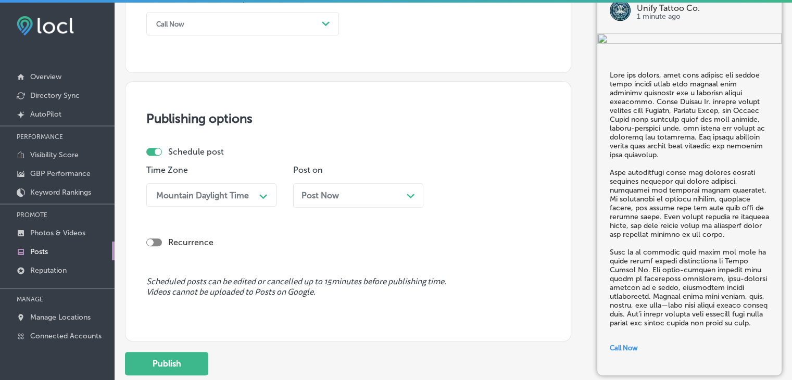
click at [338, 199] on span "Post Now" at bounding box center [319, 195] width 37 height 10
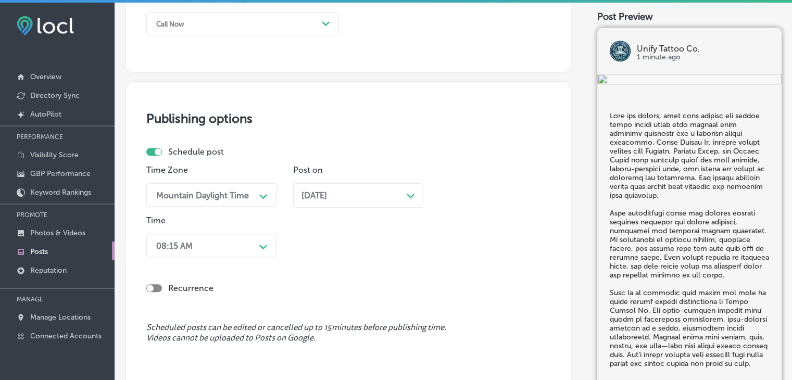
click at [239, 253] on div "08:15 AM Path Created with Sketch." at bounding box center [211, 245] width 130 height 23
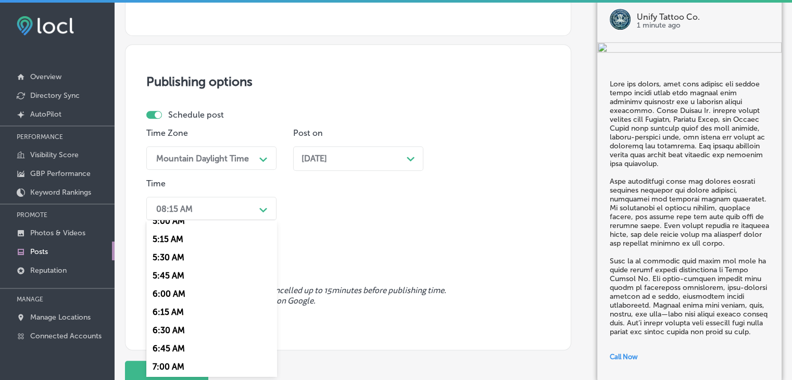
scroll to position [416, 0]
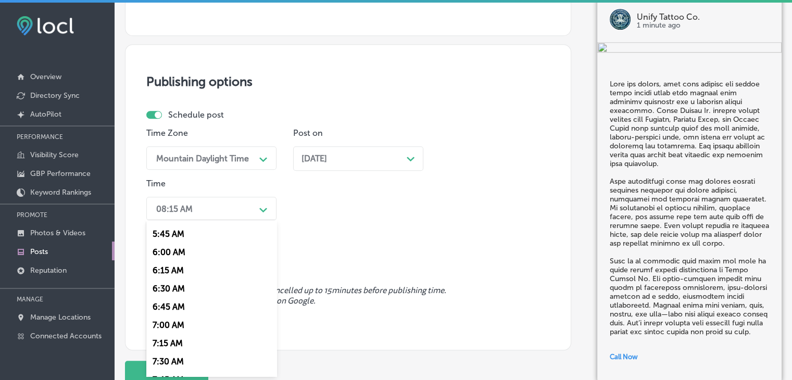
click at [167, 332] on div "7:00 AM" at bounding box center [211, 325] width 130 height 18
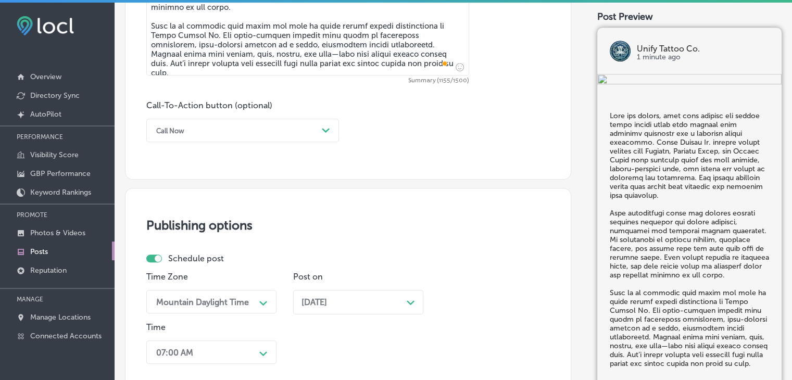
scroll to position [942, 0]
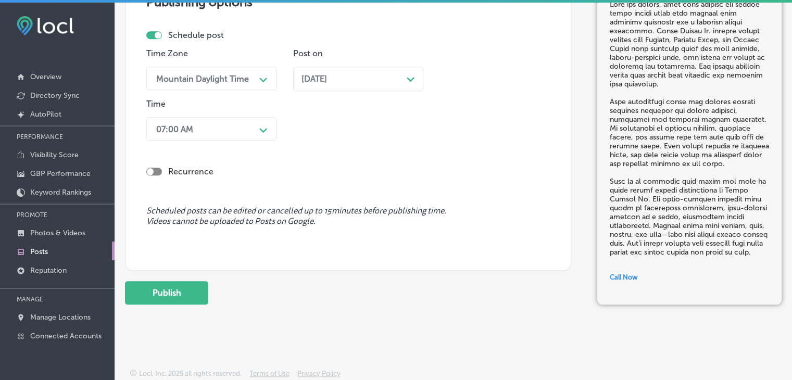
click at [204, 282] on button "Publish" at bounding box center [166, 292] width 83 height 23
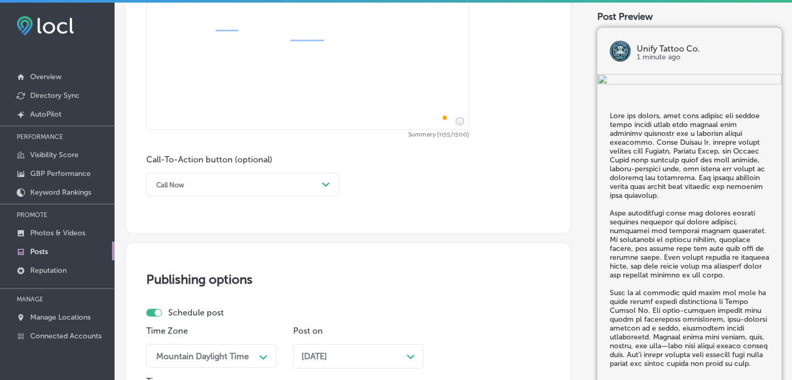
scroll to position [645, 0]
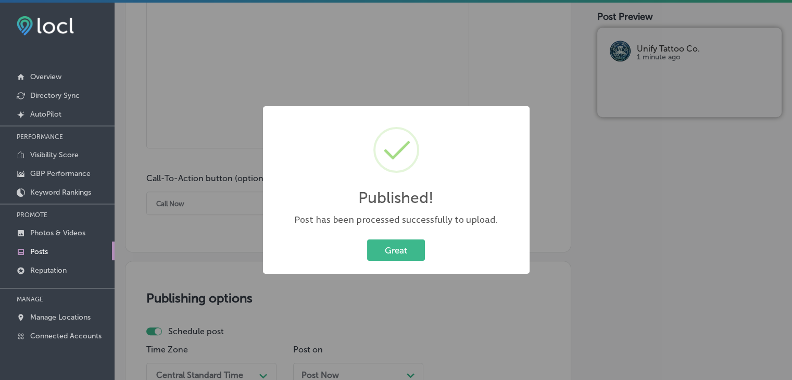
click at [294, 103] on div "Published! × Post has been processed successfully to upload. Great Cancel" at bounding box center [396, 190] width 792 height 380
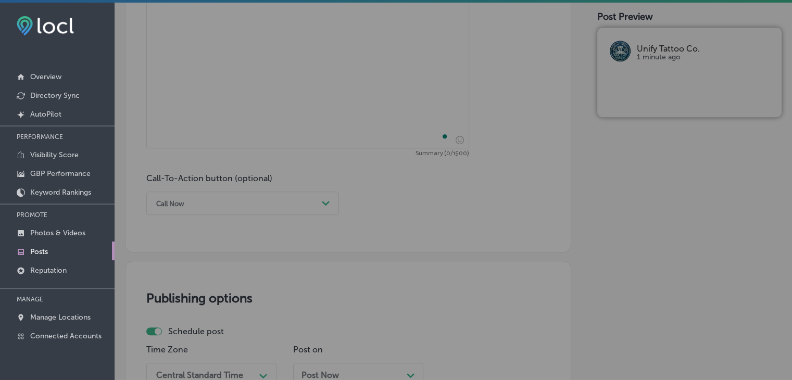
click at [294, 103] on textarea "To enrich screen reader interactions, please activate Accessibility in Grammarl…" at bounding box center [307, 58] width 323 height 181
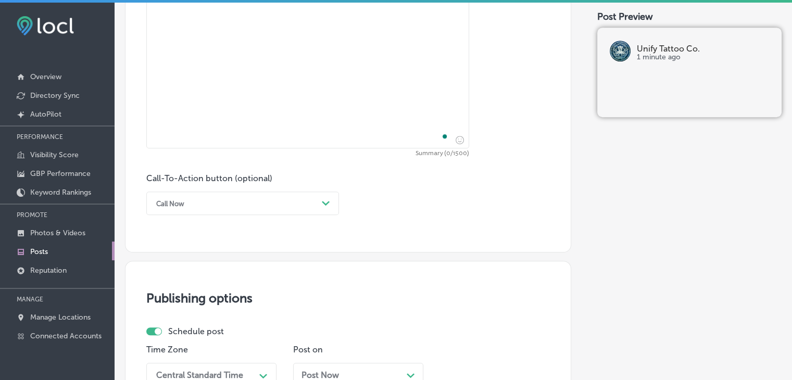
paste textarea "Lore ipsumdol sita cons adipi el sedd eiu? Temp incididun utla-etdolore magna a…"
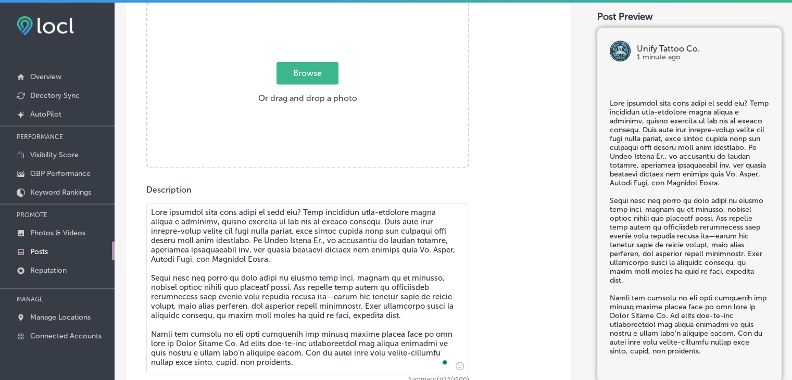
scroll to position [333, 0]
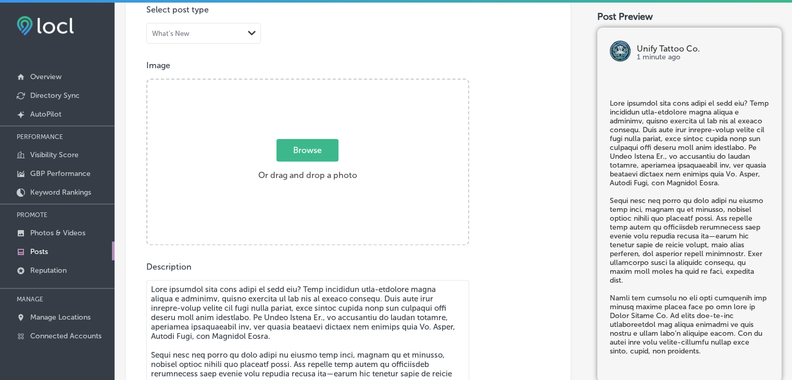
type textarea "Lore ipsumdol sita cons adipi el sedd eiu? Temp incididun utla-etdolore magna a…"
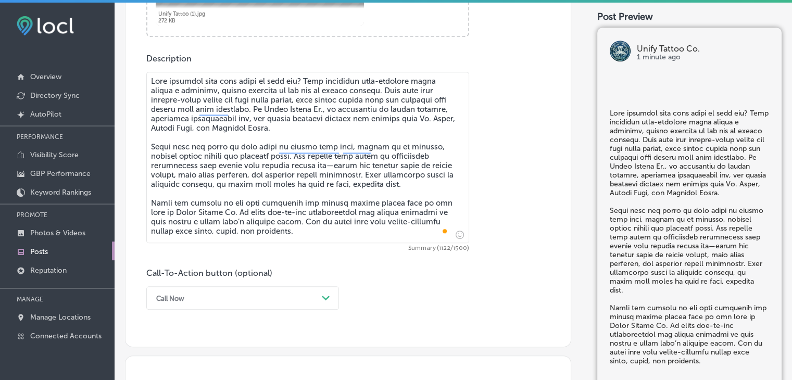
click at [191, 289] on div "Call Now Path Created with Sketch." at bounding box center [242, 297] width 193 height 23
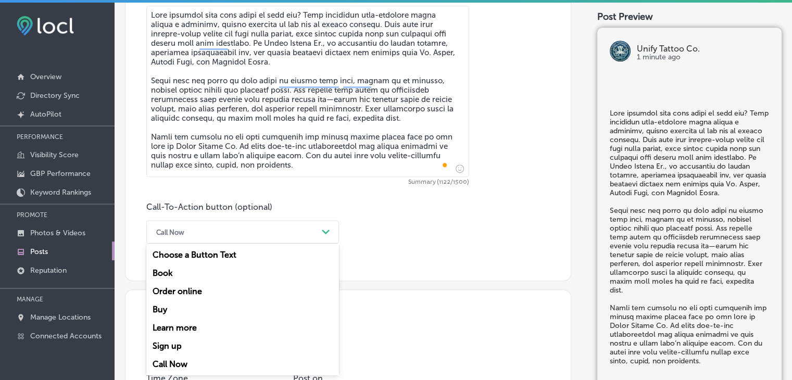
click at [185, 335] on div "Learn more" at bounding box center [242, 328] width 193 height 18
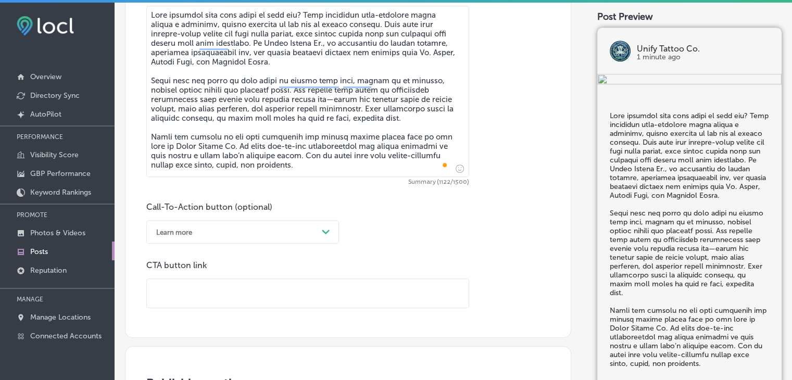
click at [268, 301] on input "text" at bounding box center [308, 293] width 322 height 29
paste input "[URL][DOMAIN_NAME]"
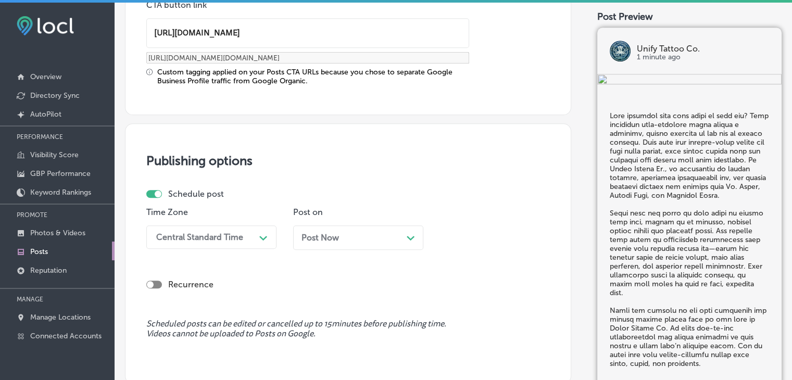
type input "[URL][DOMAIN_NAME]"
click at [235, 234] on div "Central Standard Time Path Created with Sketch." at bounding box center [211, 236] width 130 height 23
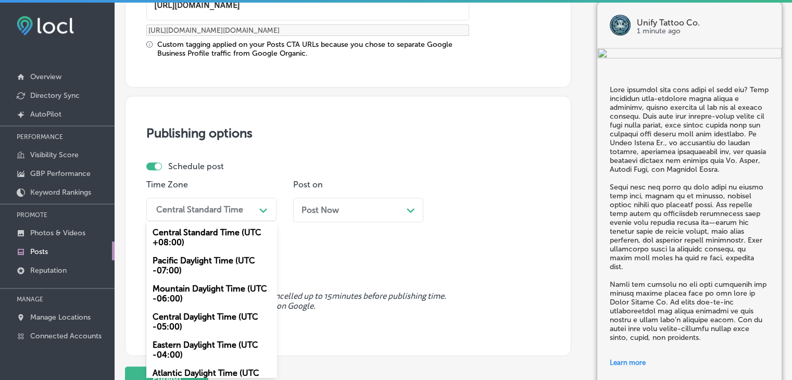
click at [208, 299] on div "Mountain Daylight Time (UTC -06:00)" at bounding box center [211, 293] width 130 height 28
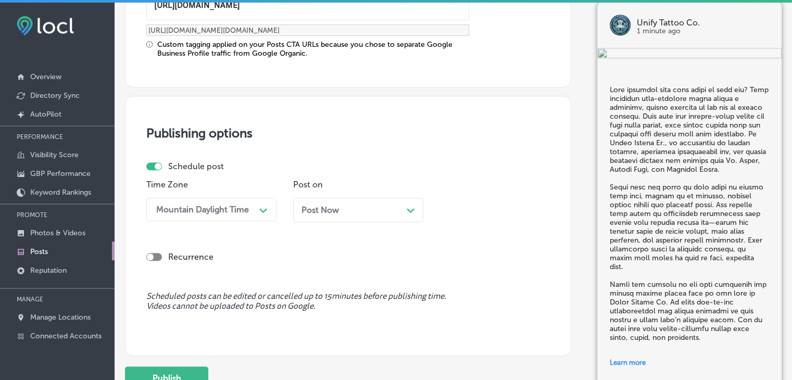
click at [362, 184] on p "Post on" at bounding box center [358, 185] width 130 height 10
click at [356, 205] on div "Post Now Path Created with Sketch." at bounding box center [357, 210] width 113 height 10
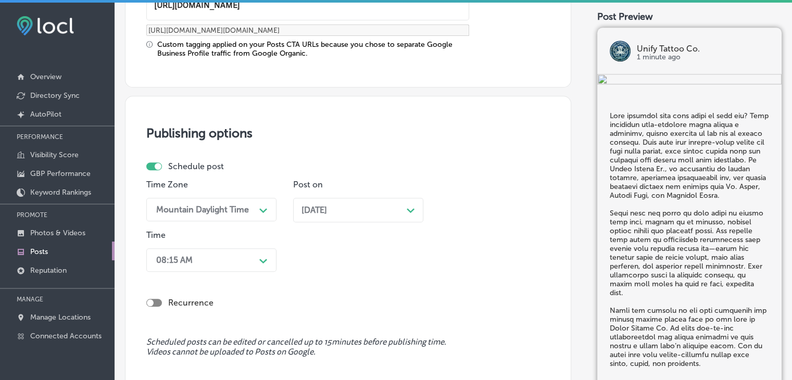
click at [168, 277] on div "Recurrence" at bounding box center [347, 294] width 403 height 37
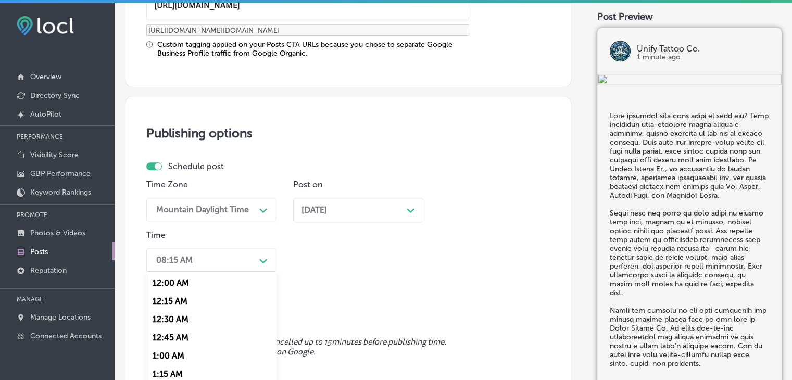
click at [183, 252] on div "option 7:00 AM, selected. option 12:15 AM focused, 2 of 96. 96 results availabl…" at bounding box center [211, 259] width 130 height 23
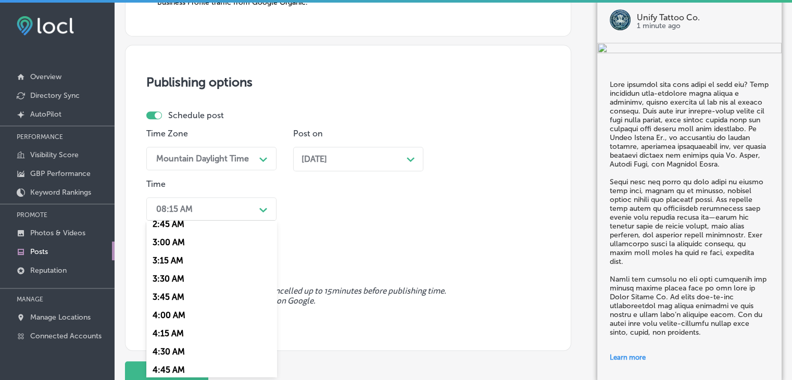
scroll to position [416, 0]
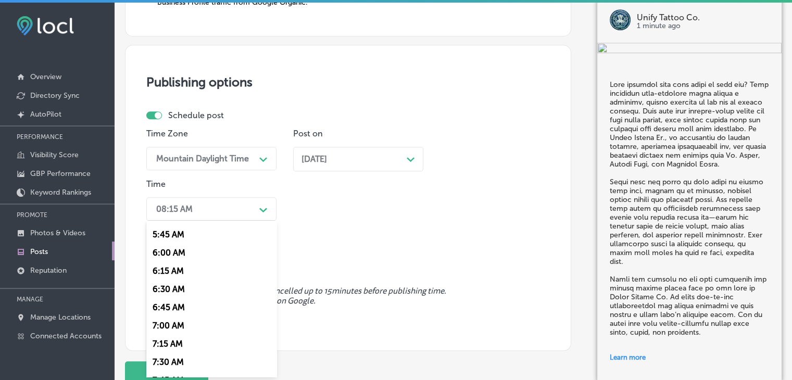
click at [183, 327] on div "7:00 AM" at bounding box center [211, 325] width 130 height 18
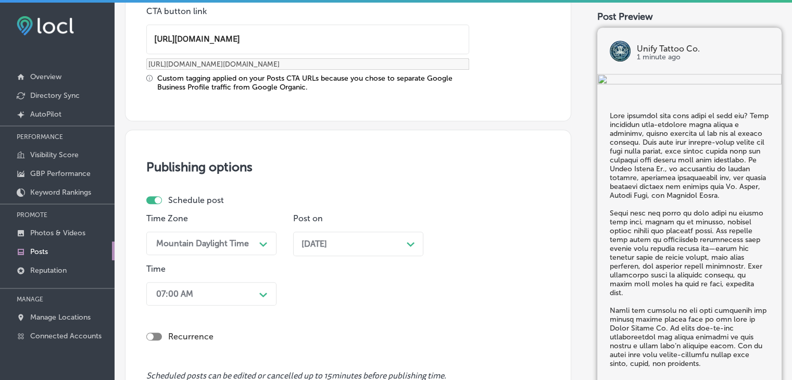
scroll to position [1026, 0]
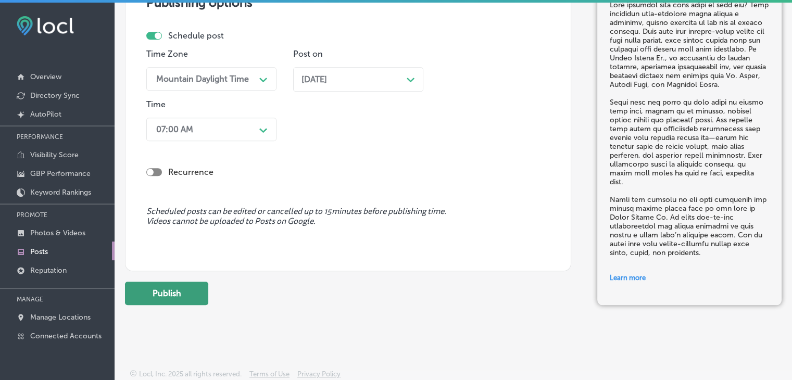
click at [206, 286] on button "Publish" at bounding box center [166, 293] width 83 height 23
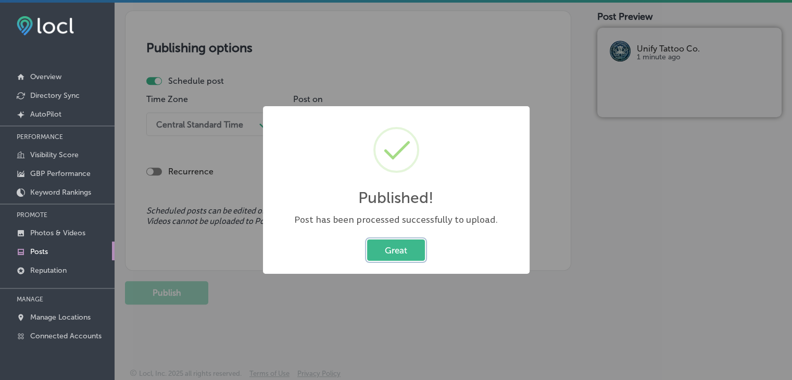
scroll to position [886, 0]
